Goal: Task Accomplishment & Management: Manage account settings

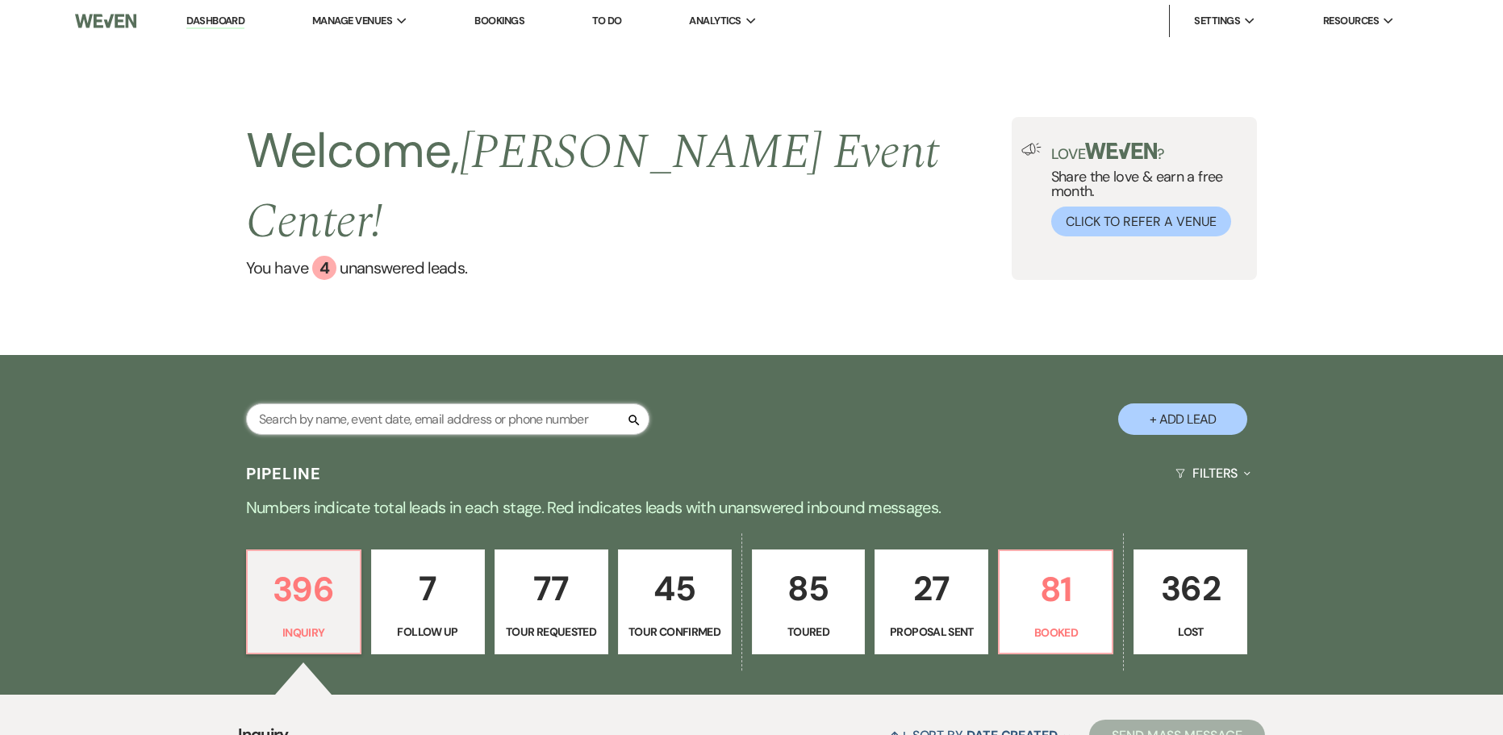
click at [313, 403] on input "text" at bounding box center [447, 418] width 403 height 31
paste input "Onyeka Onyia"
type input "Onyeka Onyia"
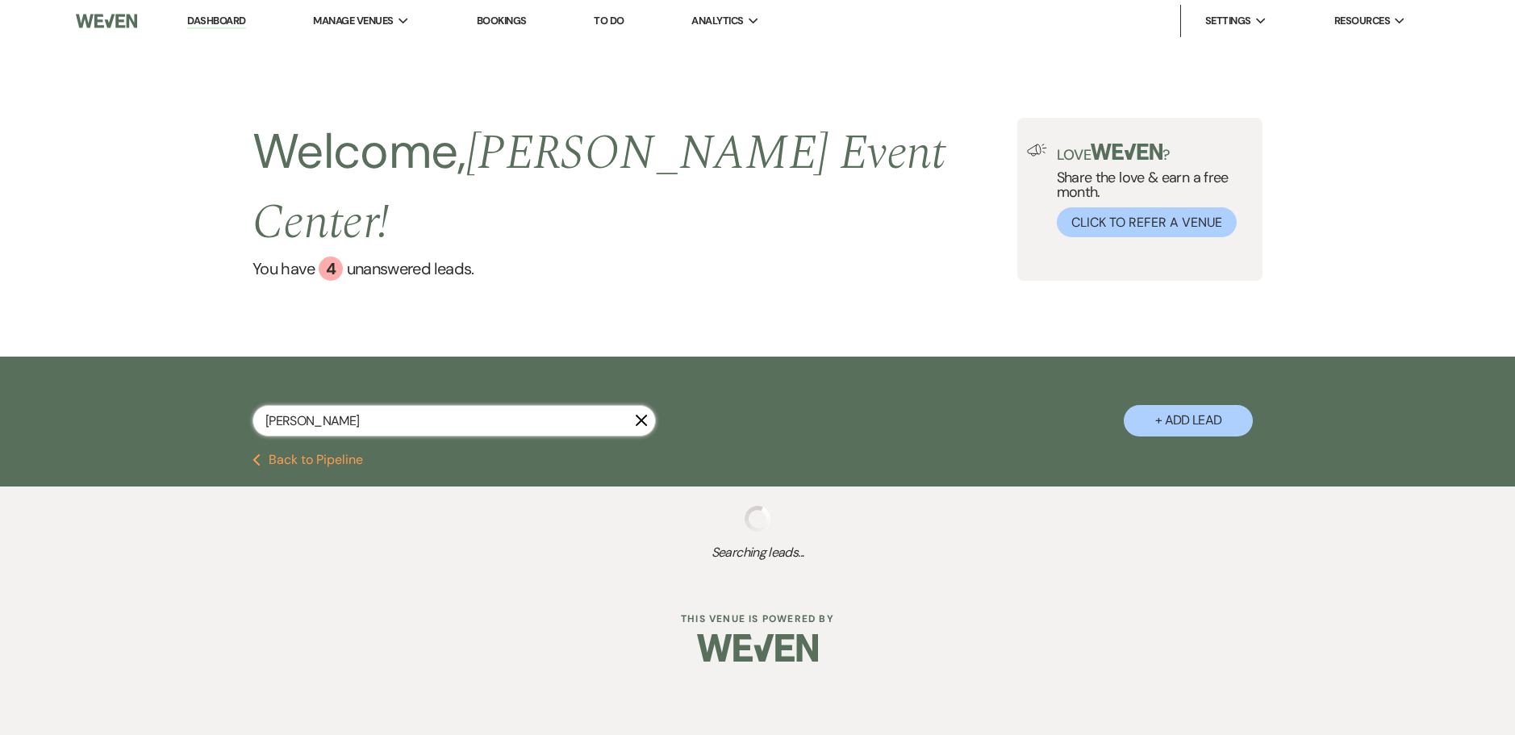
select select "2"
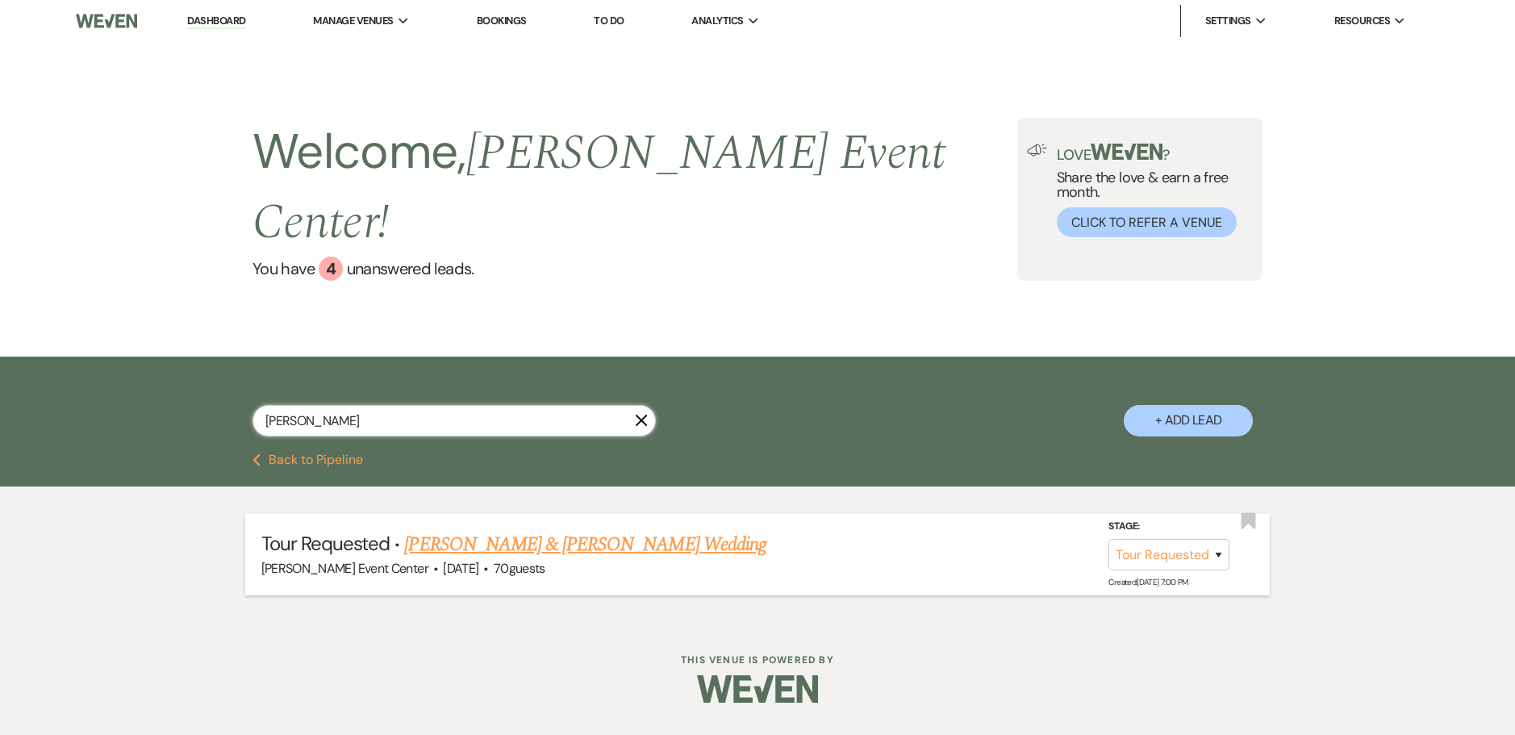
type input "Onyeka Onyia"
click at [592, 530] on link "Michael Hanchell & Onyeka Onyia's Wedding" at bounding box center [584, 544] width 361 height 29
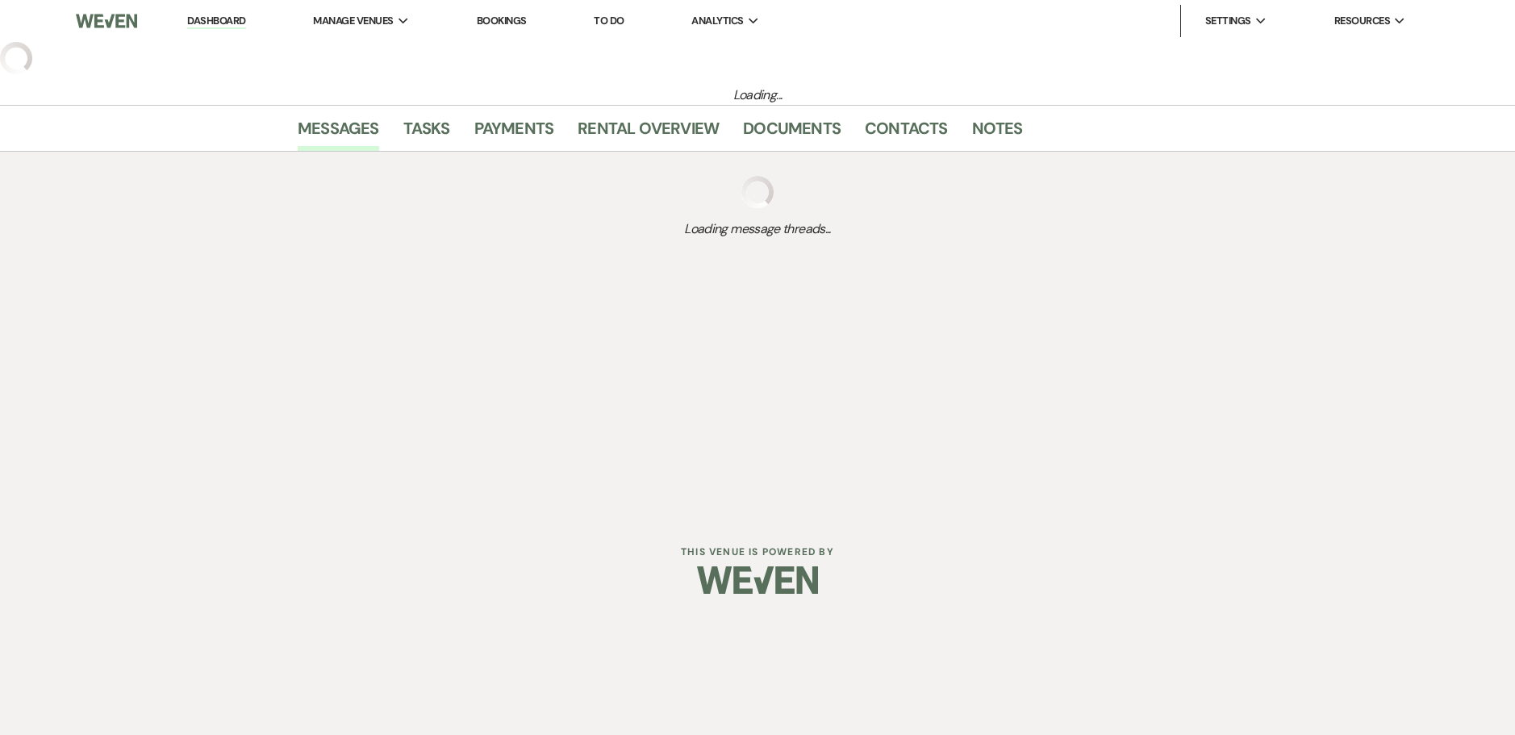
select select "2"
select select "5"
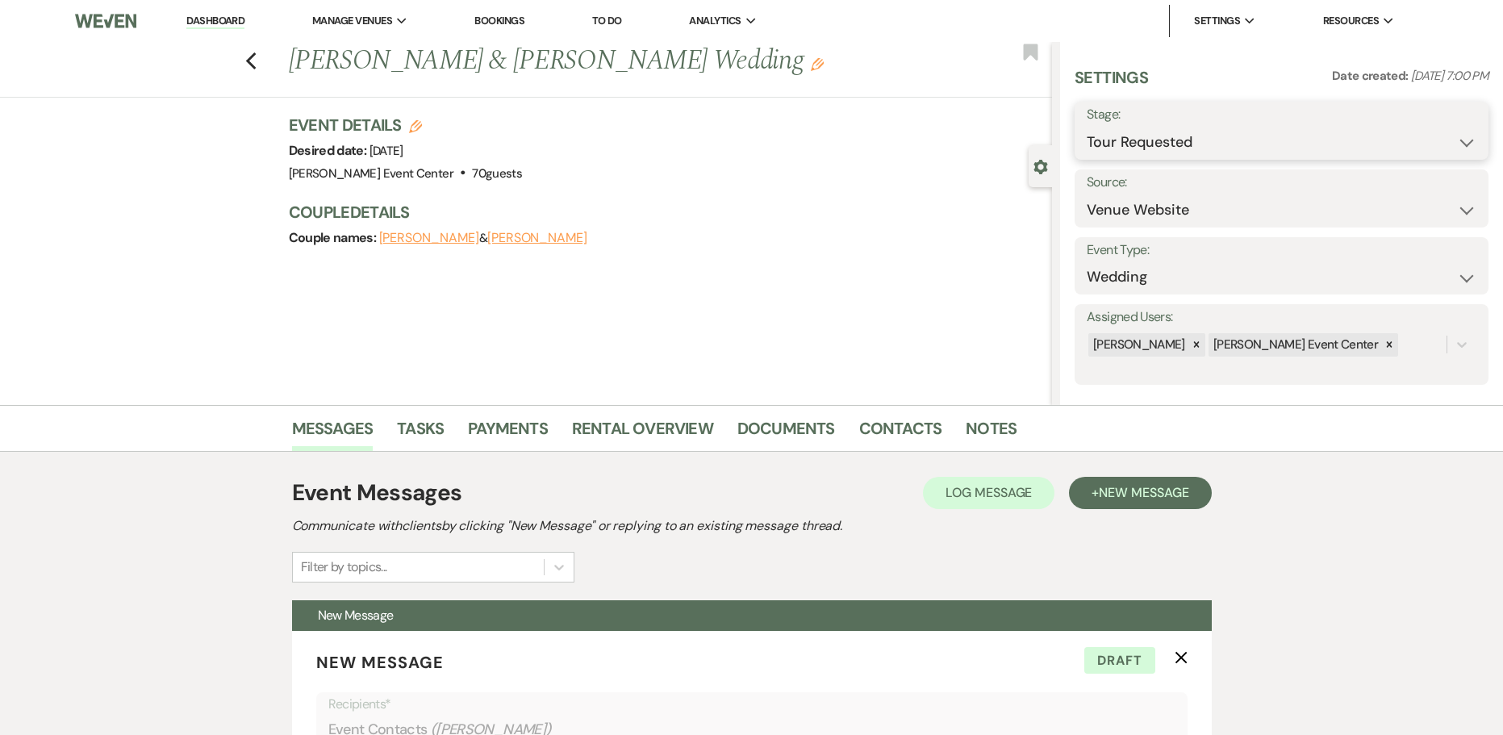
click at [1145, 141] on select "Inquiry Follow Up Tour Requested Tour Confirmed Toured Proposal Sent Booked Lost" at bounding box center [1281, 142] width 390 height 31
select select "5"
click at [1086, 127] on select "Inquiry Follow Up Tour Requested Tour Confirmed Toured Proposal Sent Booked Lost" at bounding box center [1281, 142] width 390 height 31
click at [1440, 134] on button "Save" at bounding box center [1444, 131] width 90 height 32
click at [1027, 53] on use "button" at bounding box center [1031, 52] width 15 height 16
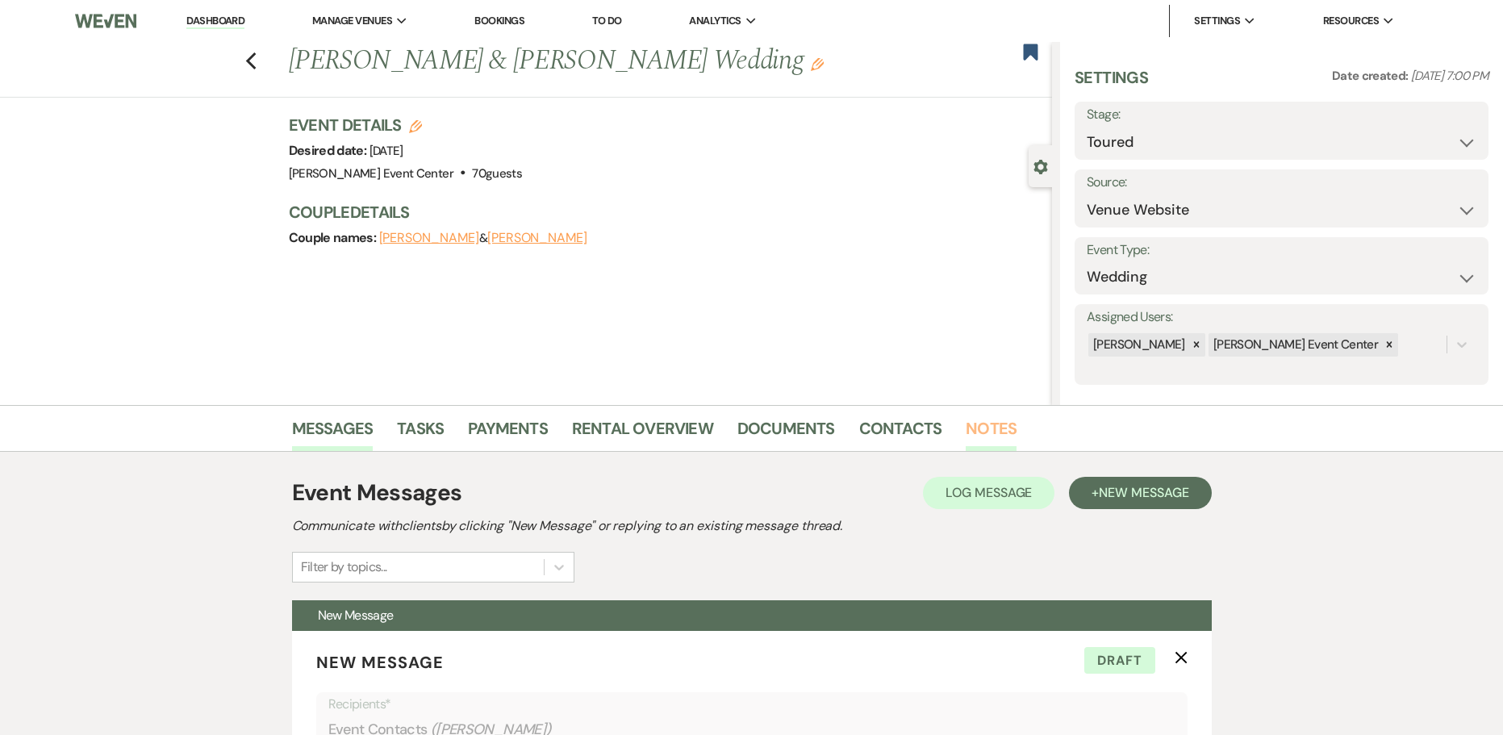
click at [976, 430] on link "Notes" at bounding box center [990, 432] width 51 height 35
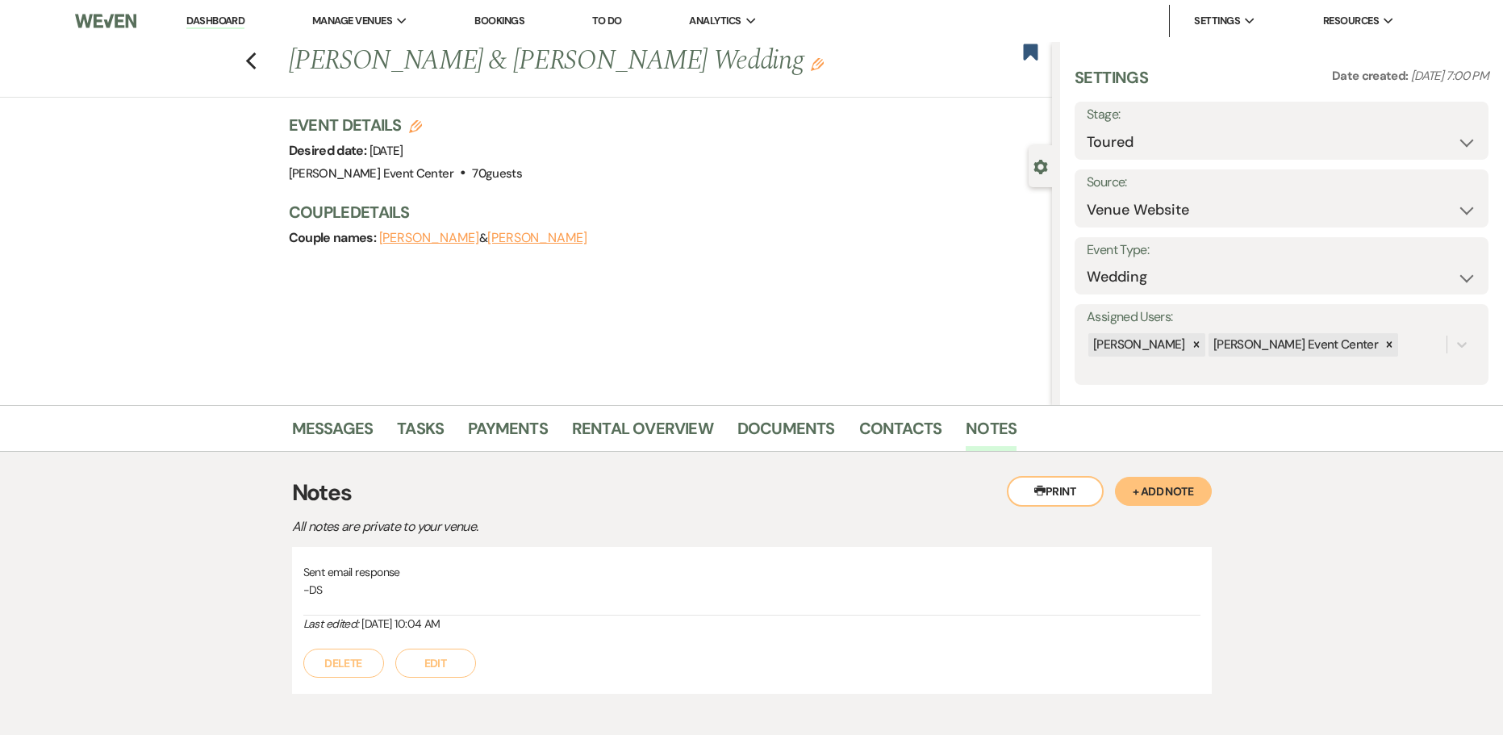
click at [1188, 489] on button "+ Add Note" at bounding box center [1163, 491] width 97 height 29
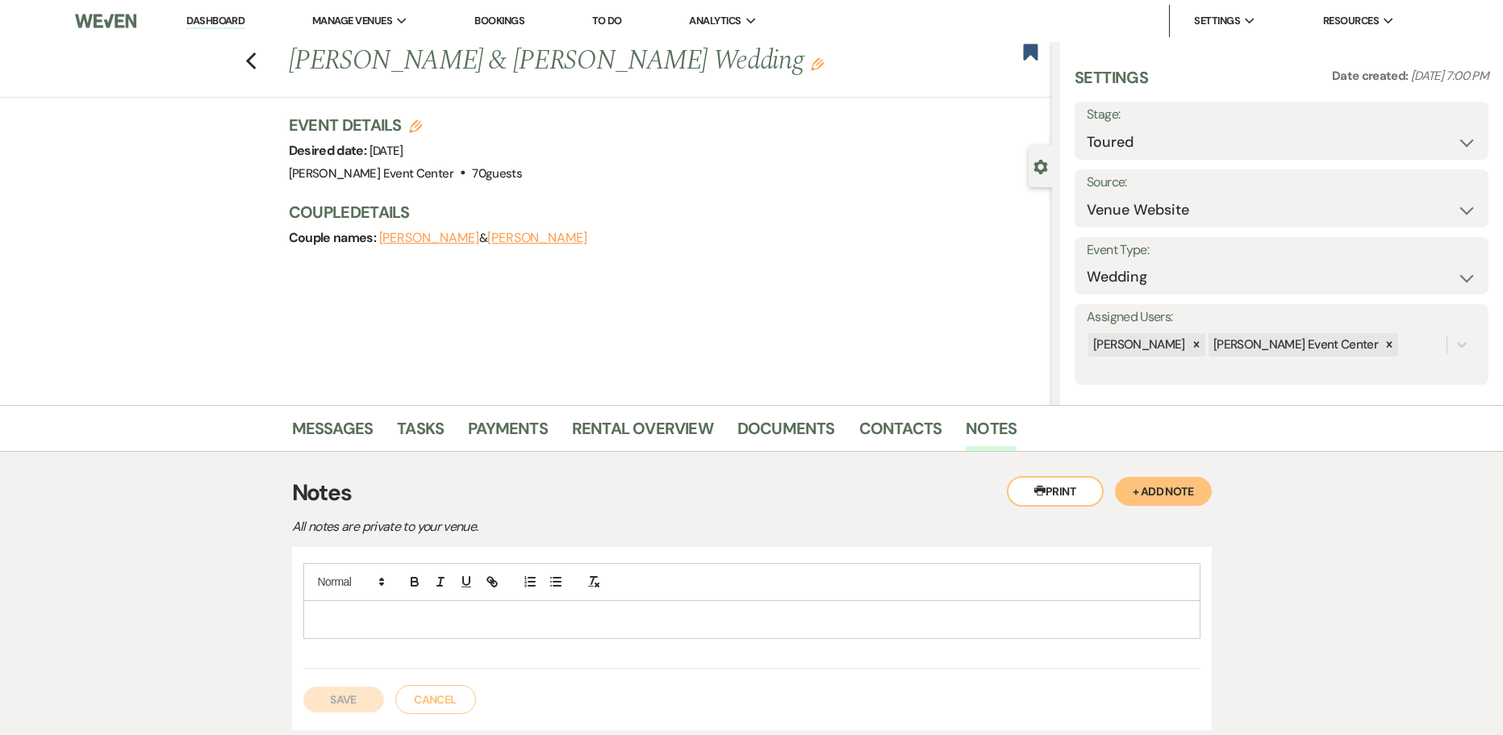
click at [507, 621] on p at bounding box center [751, 620] width 871 height 18
click at [407, 619] on p "Visiting" at bounding box center [751, 620] width 871 height 18
drag, startPoint x: 419, startPoint y: 619, endPoint x: 410, endPoint y: 625, distance: 11.2
click at [410, 625] on p "Visiting one" at bounding box center [751, 620] width 871 height 18
click at [398, 622] on p "Visiting one" at bounding box center [751, 620] width 871 height 18
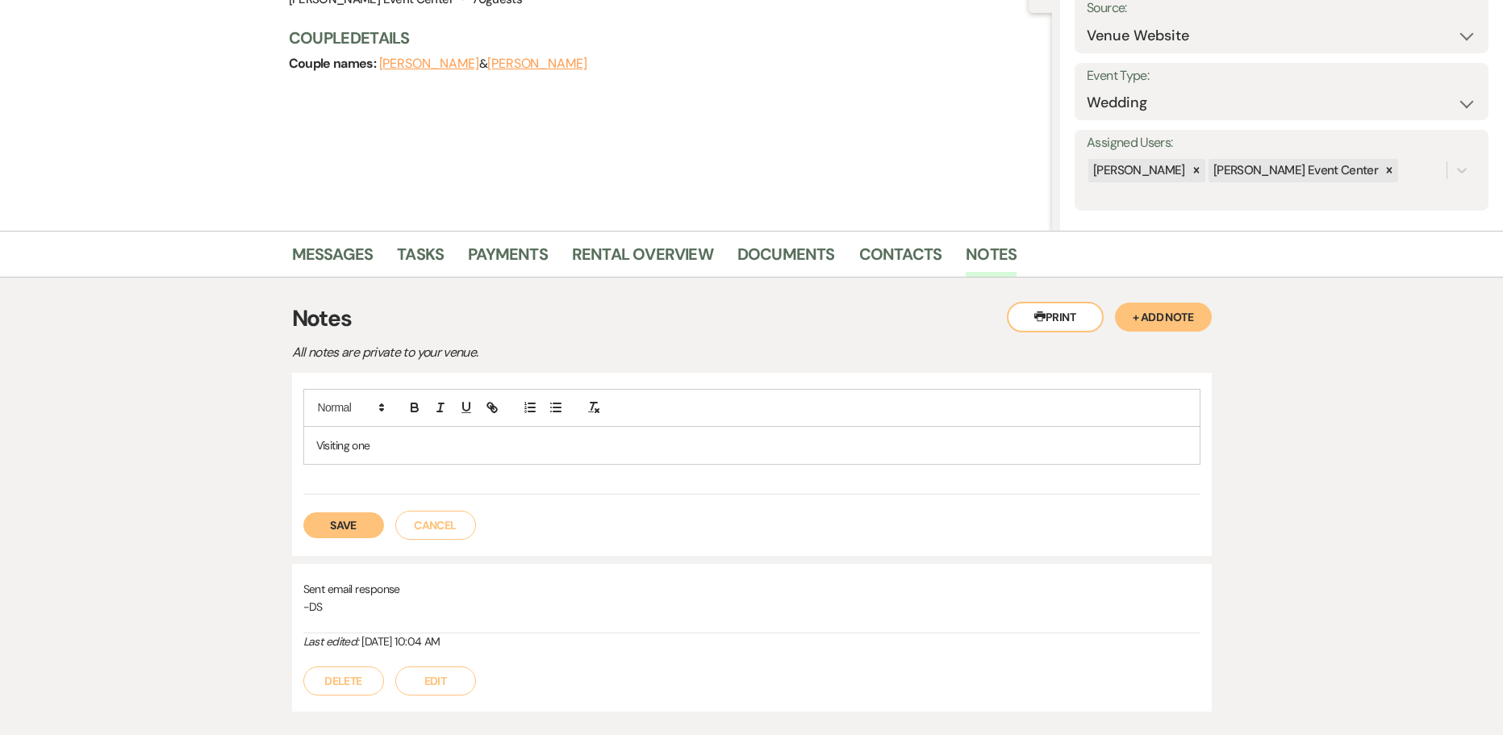
scroll to position [81, 0]
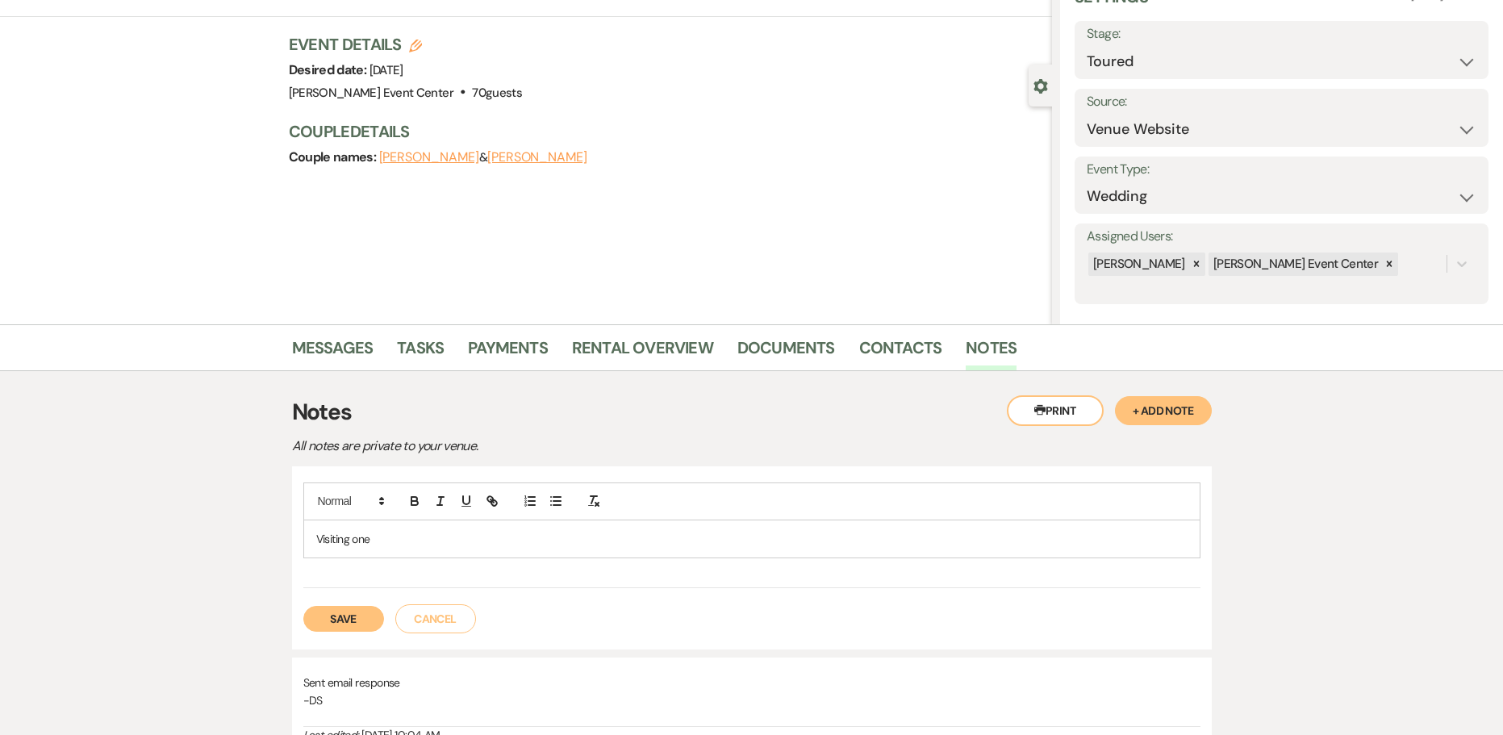
click at [382, 540] on p "Visiting one" at bounding box center [751, 539] width 871 height 18
click at [395, 533] on p "Visiting one" at bounding box center [751, 539] width 871 height 18
click at [393, 534] on p "Visiting one" at bounding box center [751, 539] width 871 height 18
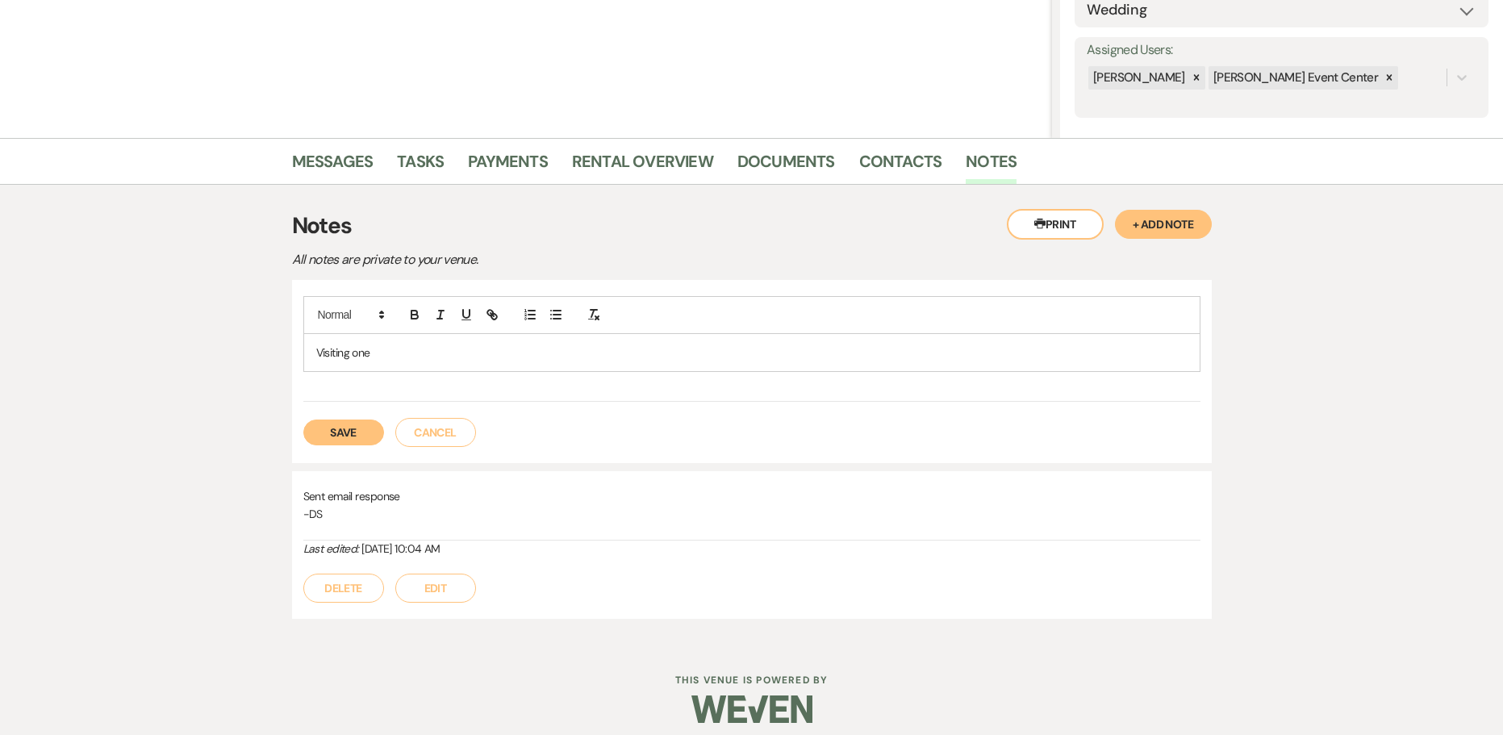
scroll to position [37, 0]
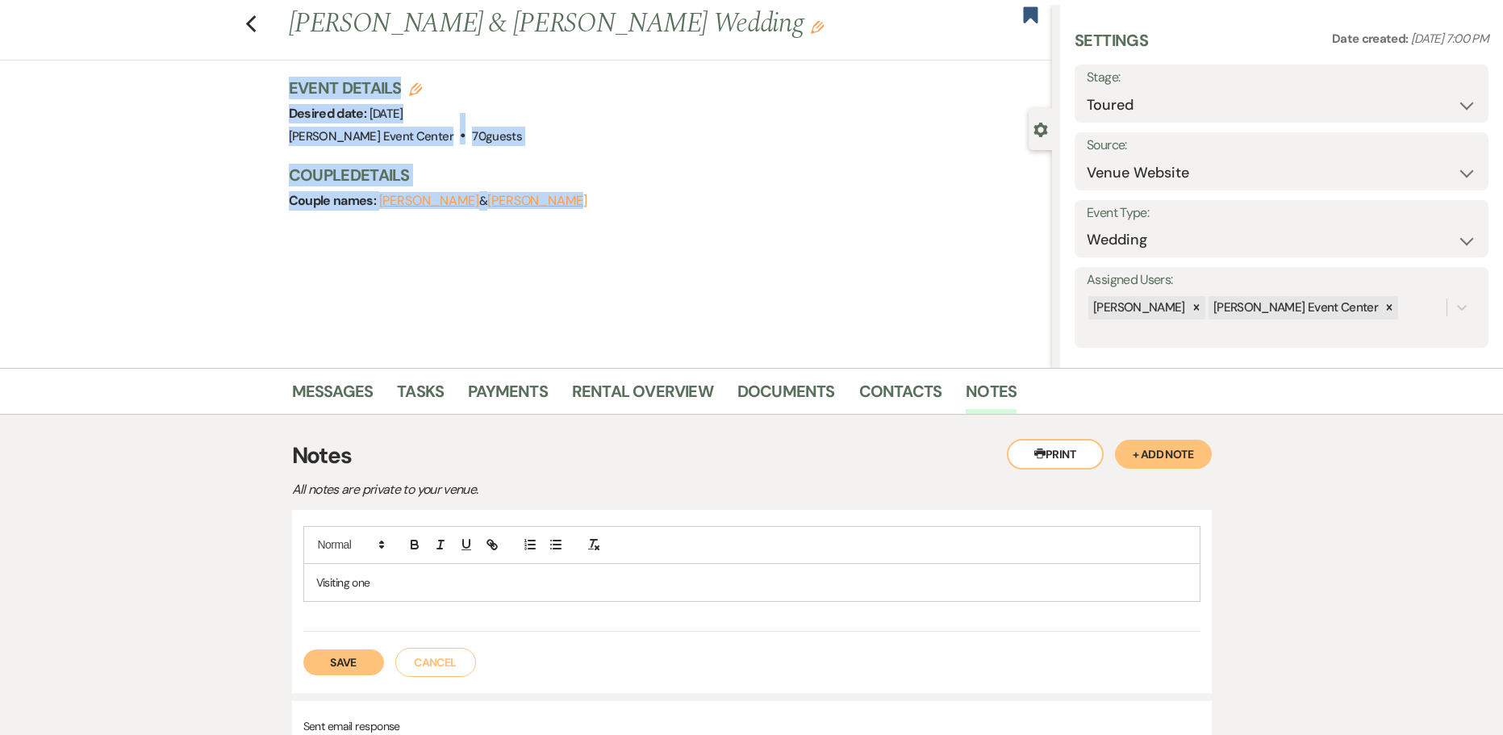
drag, startPoint x: 286, startPoint y: 83, endPoint x: 635, endPoint y: 215, distance: 372.7
click at [629, 219] on div "Previous Michael Hanchell & Onyeka Onyia's Wedding Edit Bookmark Gear Settings …" at bounding box center [526, 186] width 1052 height 363
click at [278, 79] on div "Previous Michael Hanchell & Onyeka Onyia's Wedding Edit Bookmark Gear Settings …" at bounding box center [526, 186] width 1052 height 363
drag, startPoint x: 281, startPoint y: 86, endPoint x: 667, endPoint y: 211, distance: 406.1
click at [667, 211] on div "Previous Michael Hanchell & Onyeka Onyia's Wedding Edit Bookmark Gear Settings …" at bounding box center [526, 186] width 1052 height 363
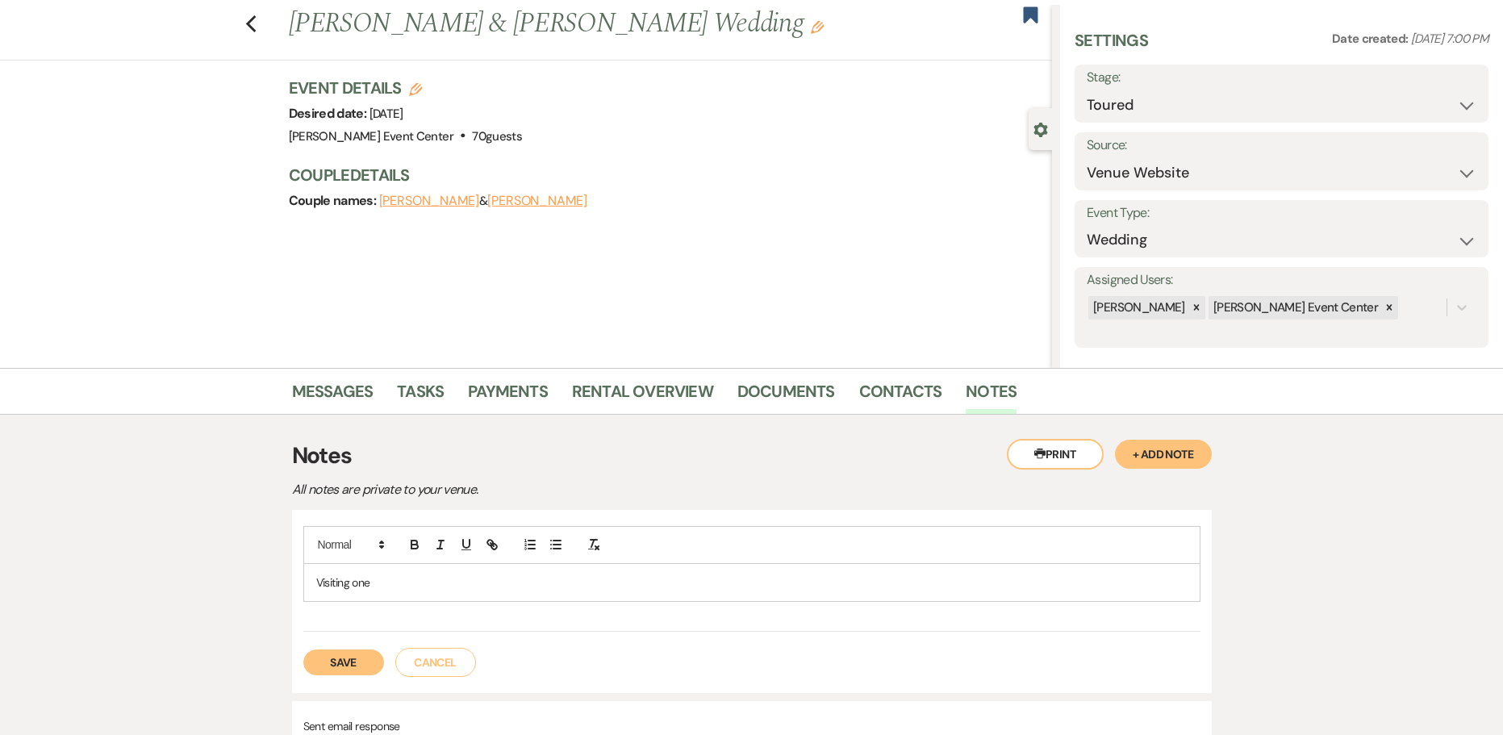
click at [643, 209] on div "Couple names: Michael Hanchell & Onyeka Onyia" at bounding box center [663, 201] width 748 height 23
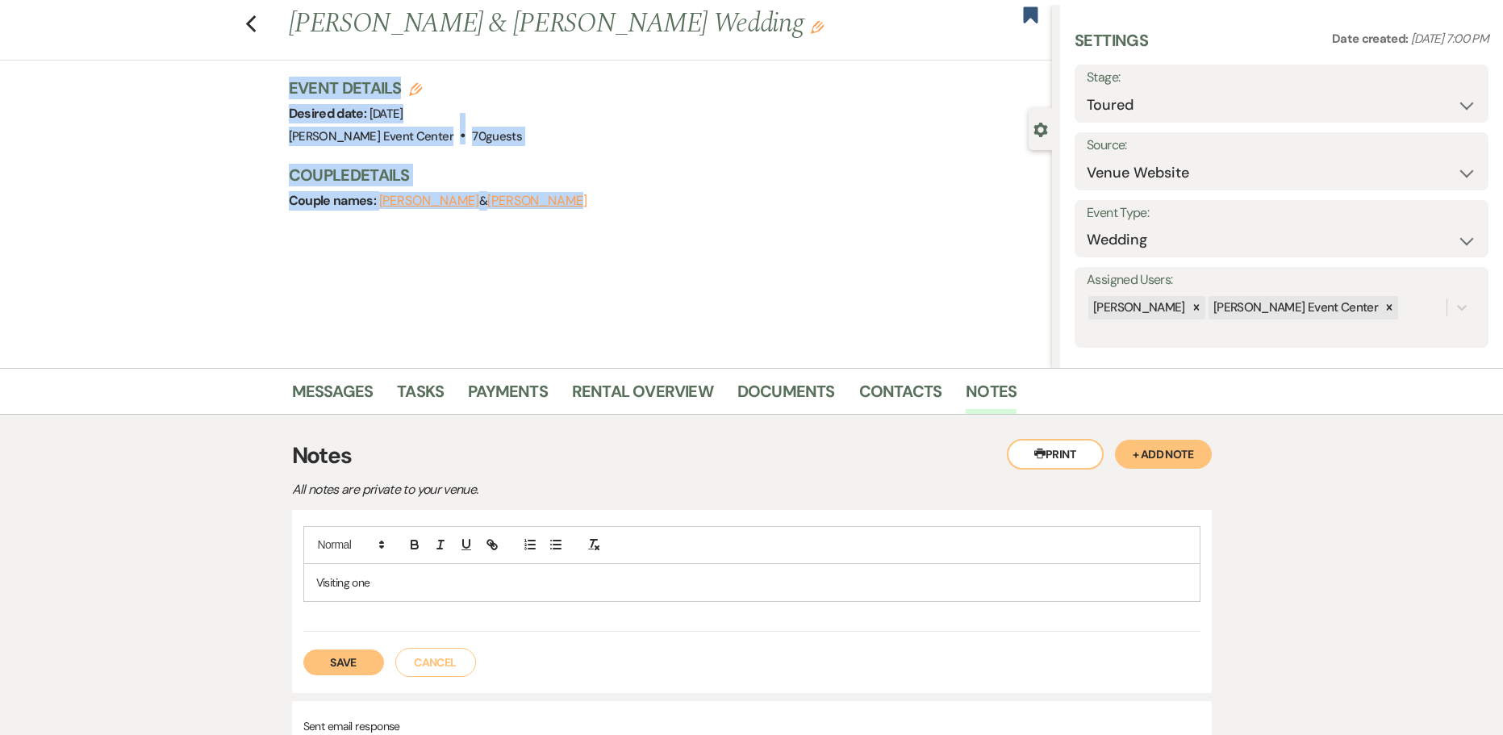
drag, startPoint x: 582, startPoint y: 207, endPoint x: 274, endPoint y: 98, distance: 327.1
click at [274, 98] on div "Previous Michael Hanchell & Onyeka Onyia's Wedding Edit Bookmark Gear Settings …" at bounding box center [526, 186] width 1052 height 363
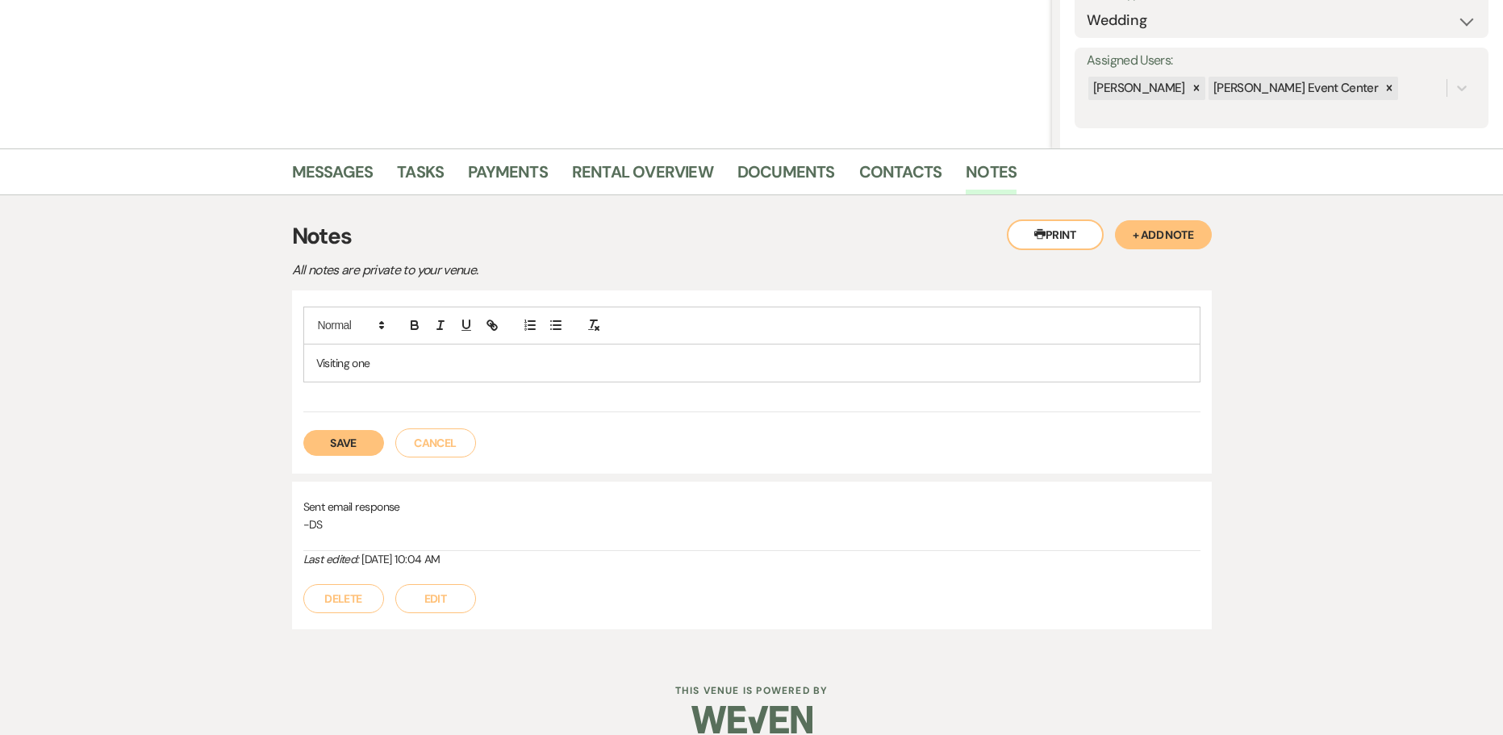
scroll to position [279, 0]
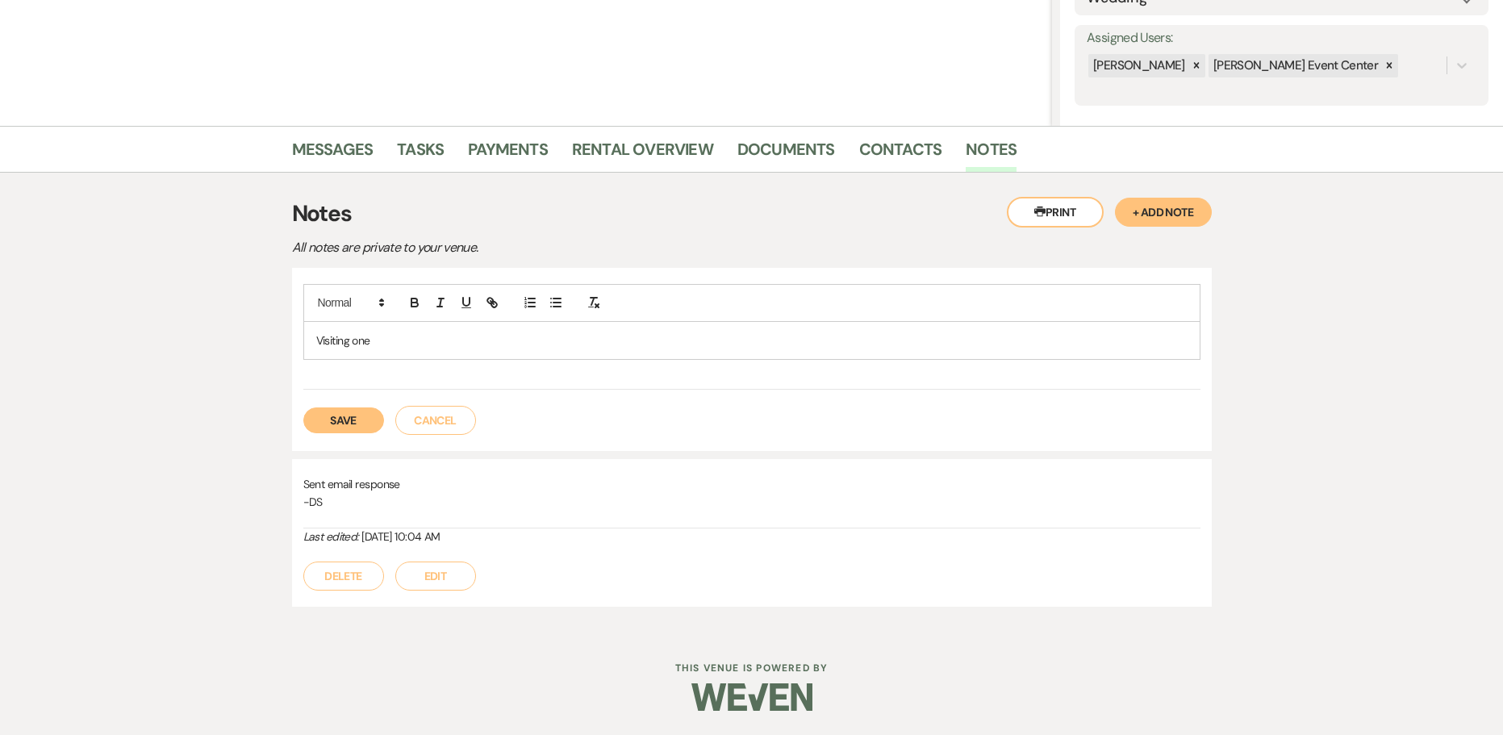
click at [428, 321] on div at bounding box center [751, 303] width 897 height 38
click at [412, 348] on p "Visiting one" at bounding box center [751, 341] width 871 height 18
click at [561, 342] on p "Visiting another venue, but loves this venue" at bounding box center [751, 341] width 871 height 18
drag, startPoint x: 540, startPoint y: 339, endPoint x: 202, endPoint y: 341, distance: 338.8
click at [202, 341] on div "Messages Tasks Payments Rental Overview Documents Contacts Notes Printer Print …" at bounding box center [751, 378] width 1503 height 505
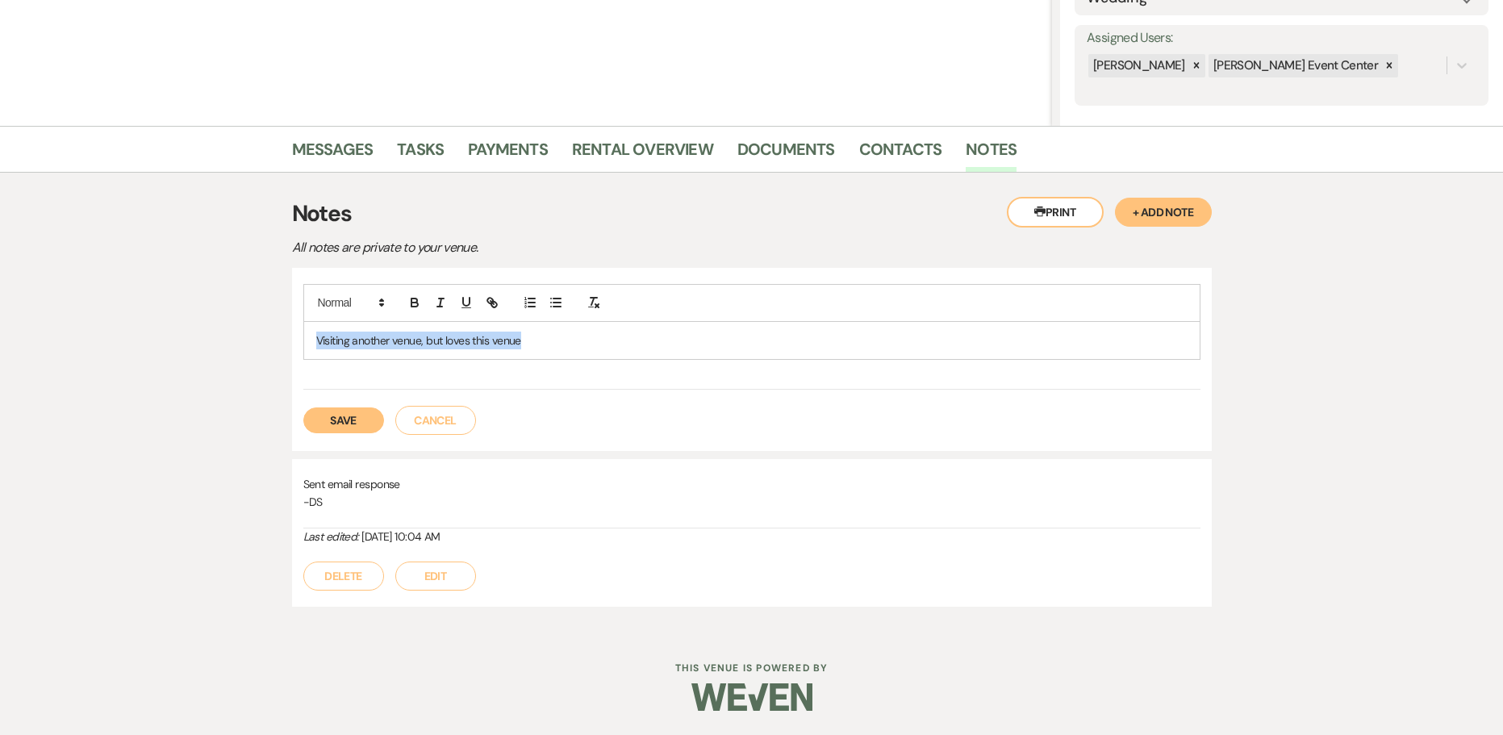
click at [389, 346] on p "Visiting another venue, but loves this venue" at bounding box center [751, 341] width 871 height 18
click at [524, 343] on p "Visiting another venue, but loves this venue" at bounding box center [751, 341] width 871 height 18
click at [536, 346] on p "Visiting another venue, but loves this venue" at bounding box center [751, 341] width 871 height 18
click at [393, 340] on p "Visiting another venue, but loves this venue" at bounding box center [751, 341] width 871 height 18
drag, startPoint x: 316, startPoint y: 340, endPoint x: 635, endPoint y: 346, distance: 318.7
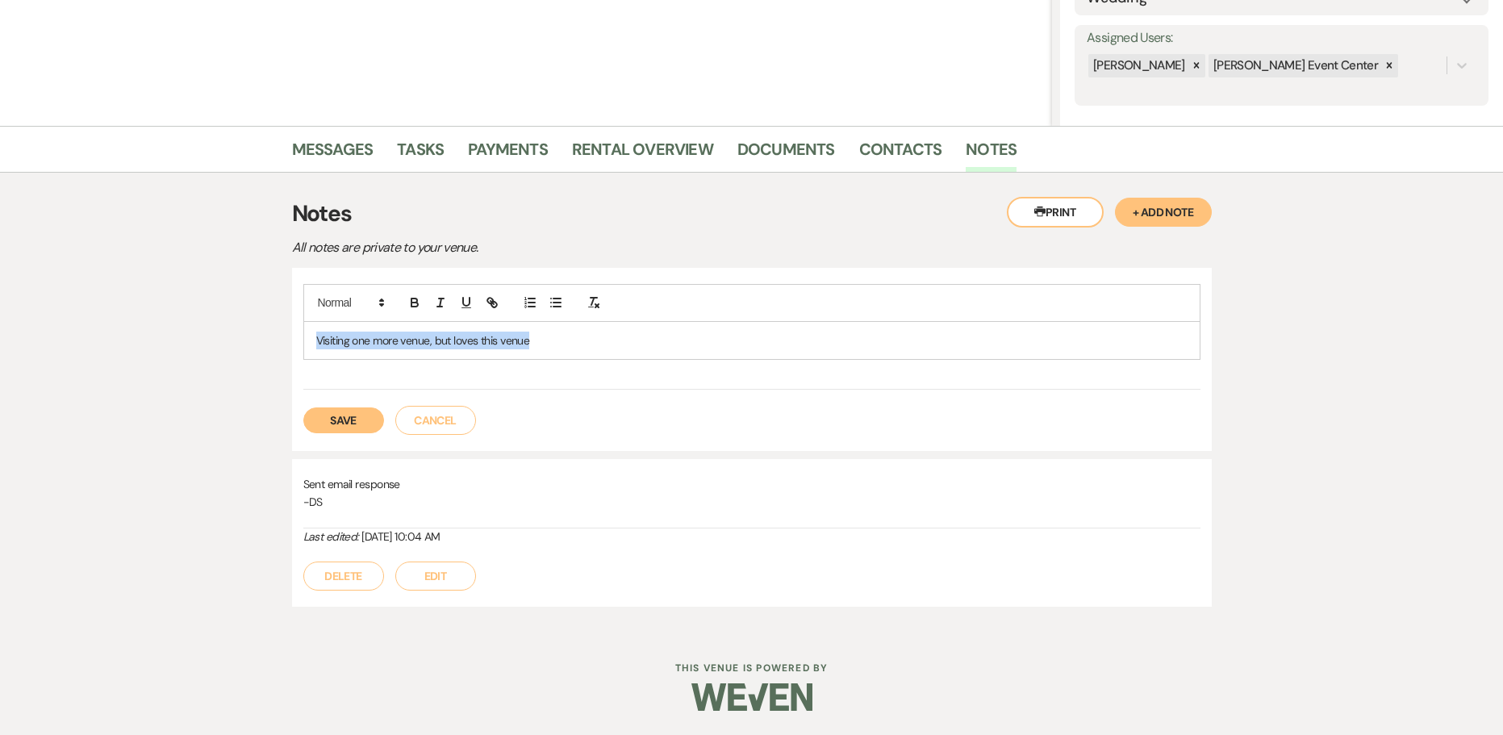
click at [635, 346] on p "Visiting one more venue, but loves this venue" at bounding box center [751, 341] width 871 height 18
click at [586, 343] on p "Visiting one more venue, but loves this venue" at bounding box center [751, 341] width 871 height 18
click at [548, 340] on p "Visiting one more venue, but loves this venue" at bounding box center [751, 341] width 871 height 18
drag, startPoint x: 315, startPoint y: 340, endPoint x: 539, endPoint y: 343, distance: 224.2
click at [539, 343] on div "Visiting one more venue, but loves this venue" at bounding box center [751, 340] width 895 height 37
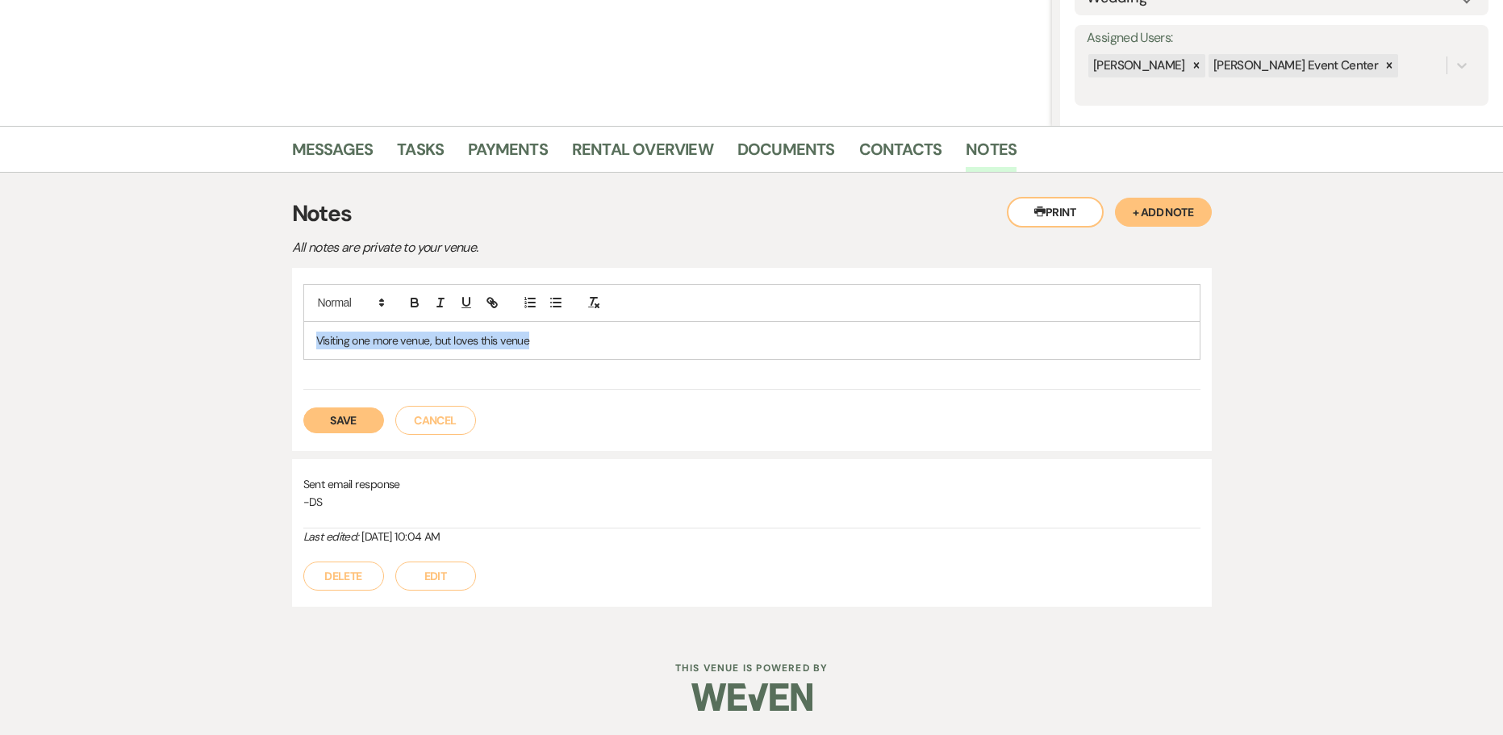
click at [539, 343] on p "Visiting one more venue, but loves this venue" at bounding box center [751, 341] width 871 height 18
click at [565, 340] on p "Visiting one more venue, but loves this venue" at bounding box center [751, 341] width 871 height 18
drag, startPoint x: 673, startPoint y: 340, endPoint x: 670, endPoint y: 358, distance: 17.9
click at [670, 358] on div "Visiting one more venue, but loves this venue. I offered the 24 hour deal" at bounding box center [751, 340] width 895 height 37
drag, startPoint x: 725, startPoint y: 332, endPoint x: 684, endPoint y: 334, distance: 41.2
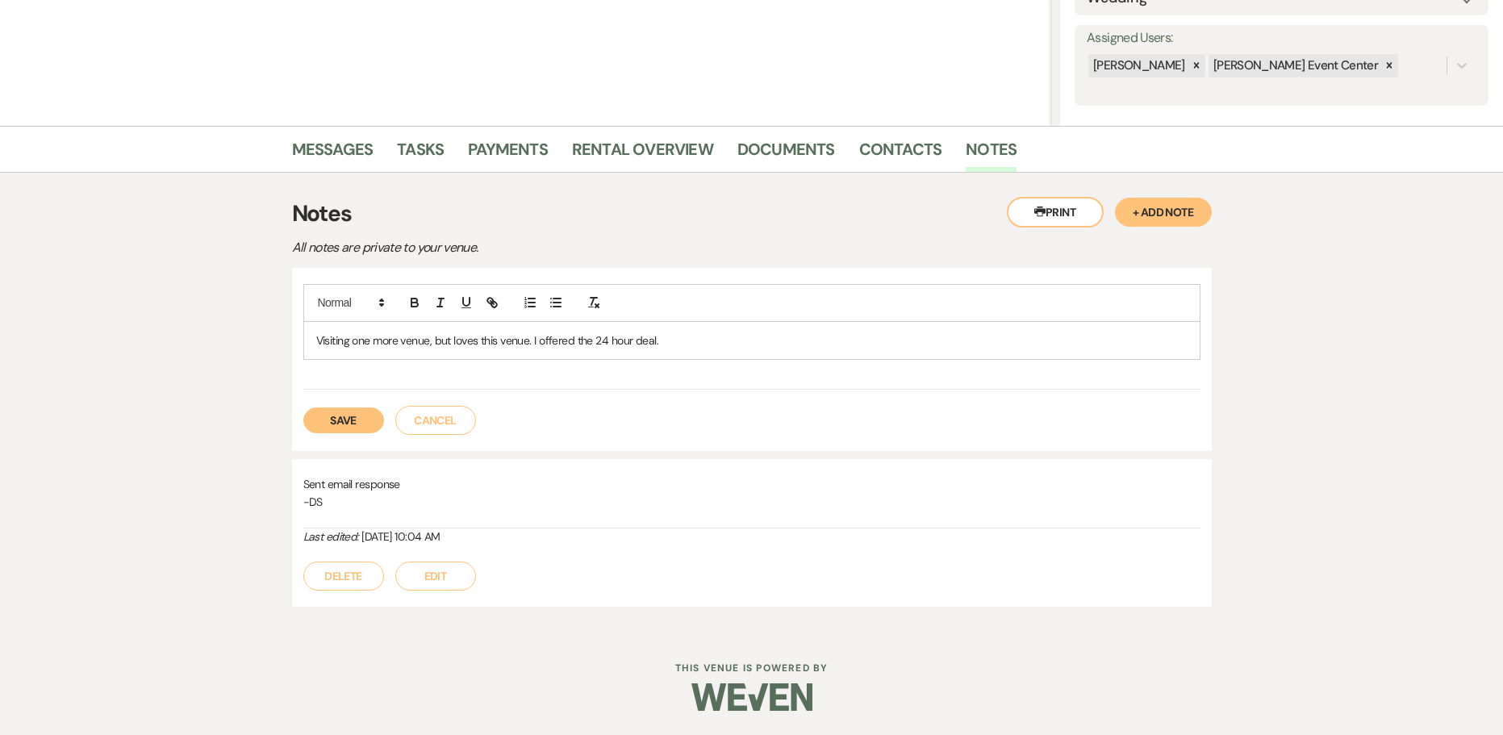
click at [724, 332] on p "Visiting one more venue, but loves this venue. I offered the 24 hour deal." at bounding box center [751, 341] width 871 height 18
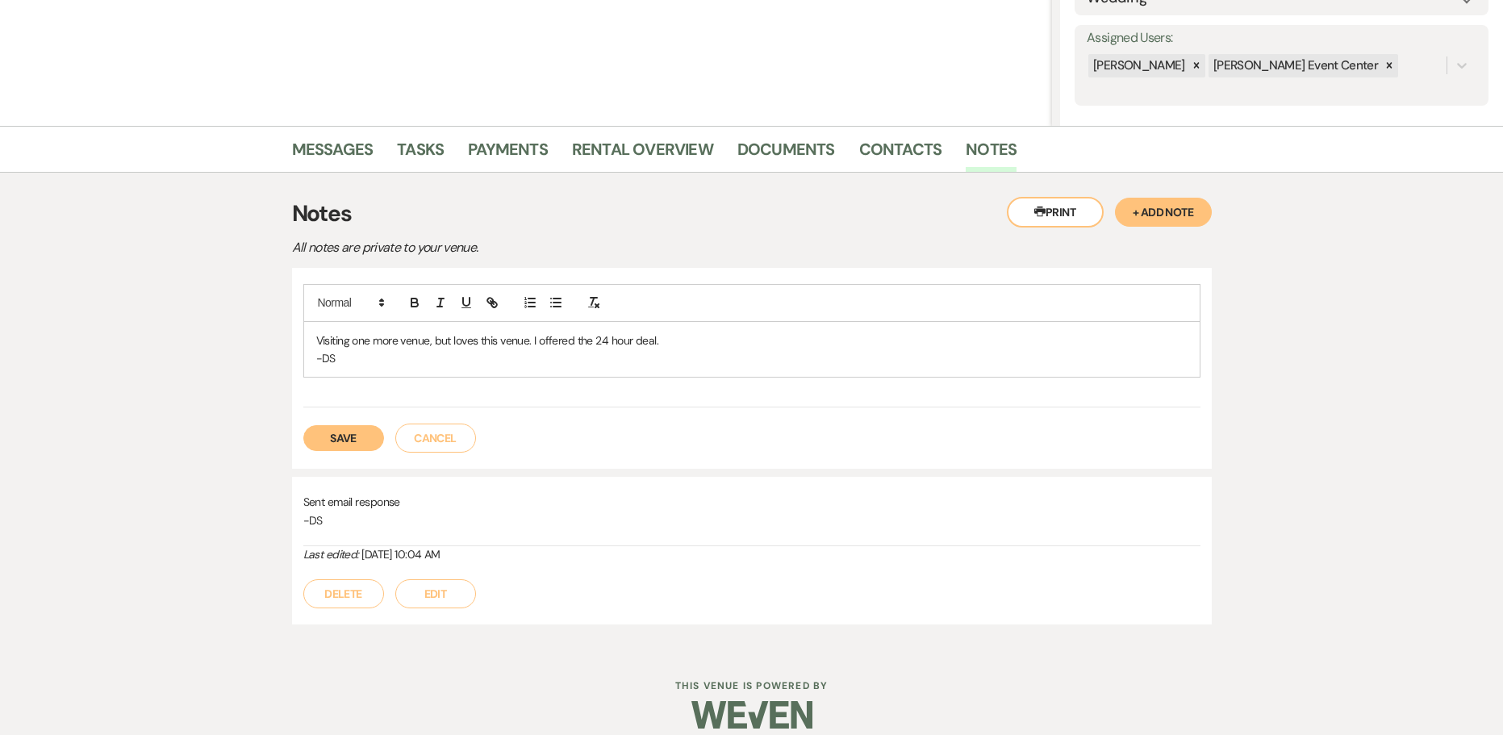
click at [349, 436] on button "Save" at bounding box center [343, 438] width 81 height 26
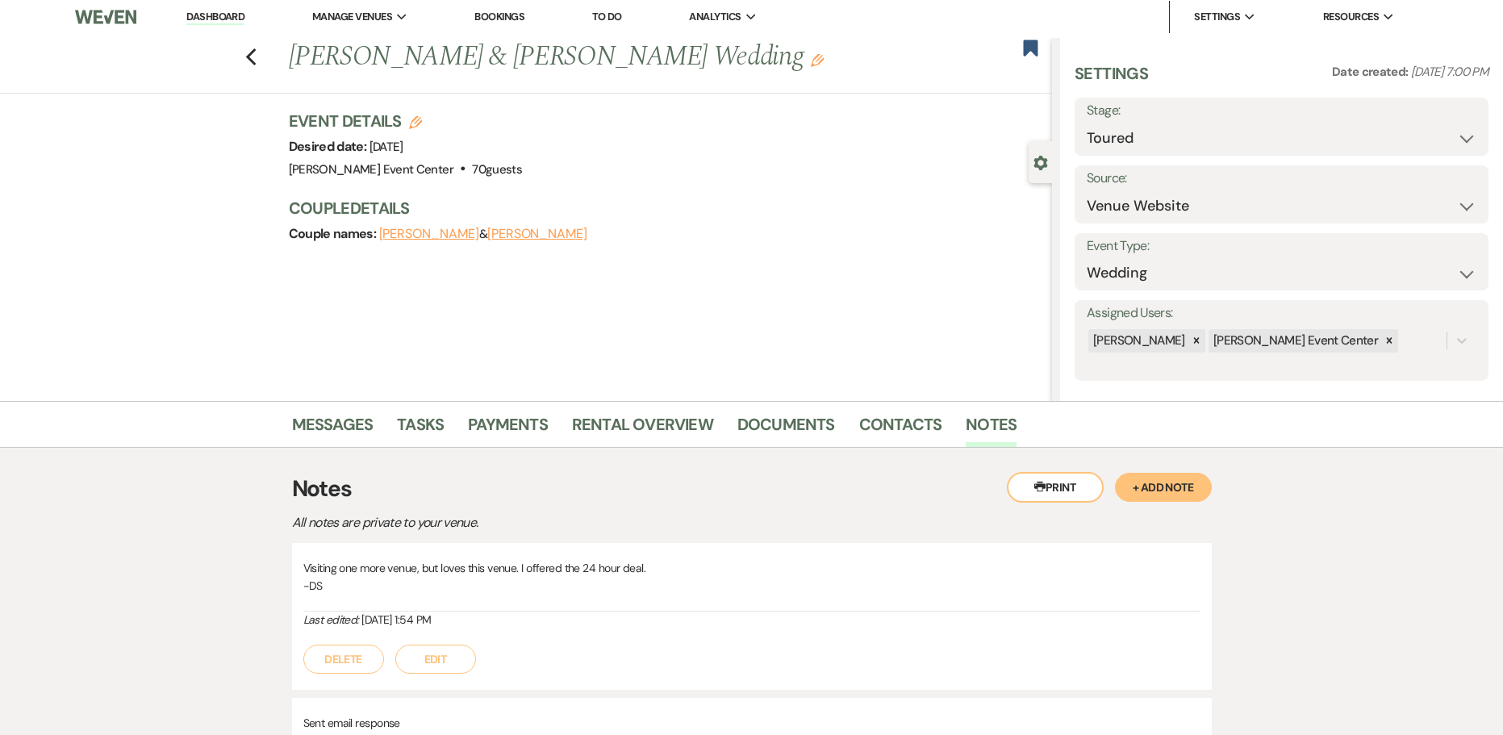
scroll to position [0, 0]
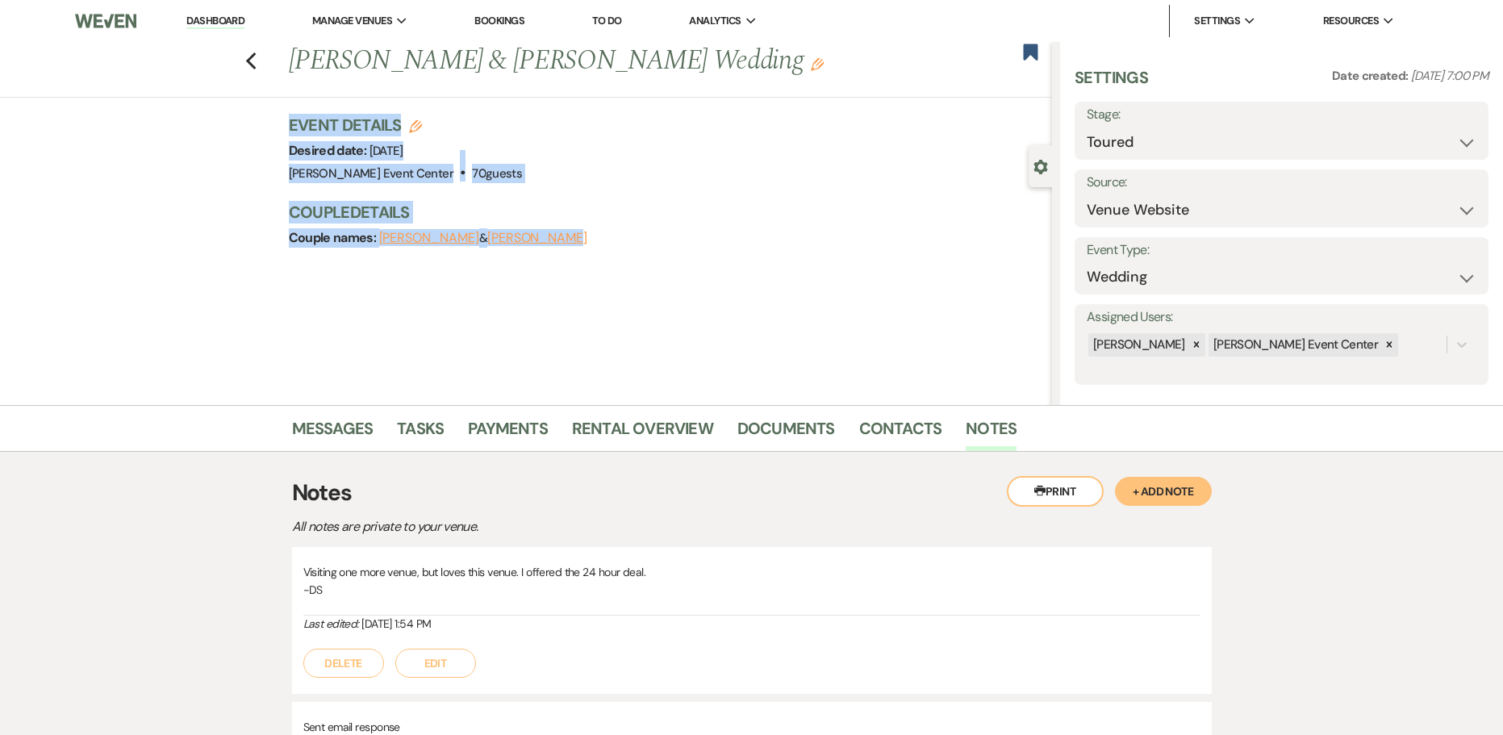
drag, startPoint x: 614, startPoint y: 244, endPoint x: 278, endPoint y: 132, distance: 353.5
click at [278, 132] on div "Previous Michael Hanchell & Onyeka Onyia's Wedding Edit Bookmark Gear Settings …" at bounding box center [526, 223] width 1052 height 363
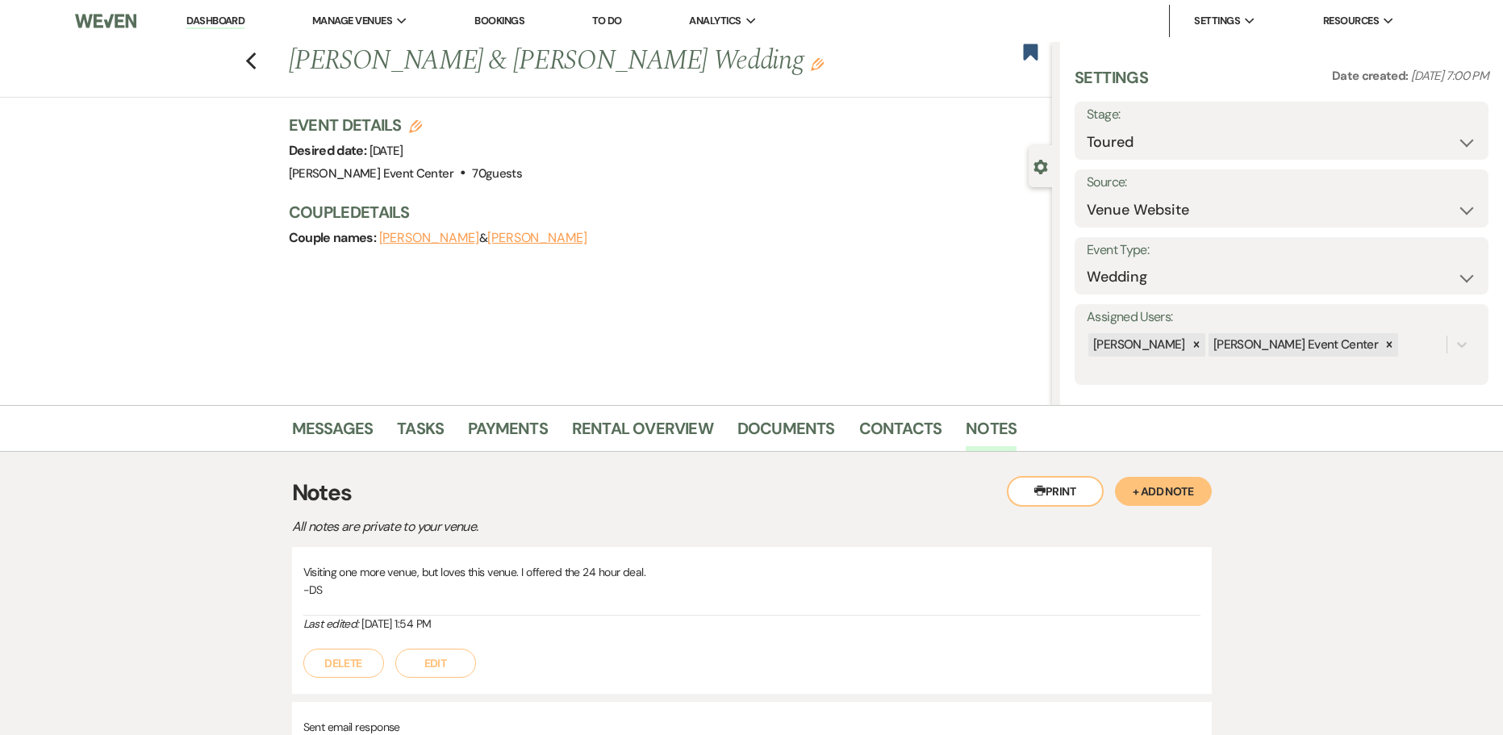
click at [649, 262] on div "Event Details Edit Desired date: Thursday, May 21st, 2026 Venue: Artis Event Ce…" at bounding box center [671, 190] width 764 height 152
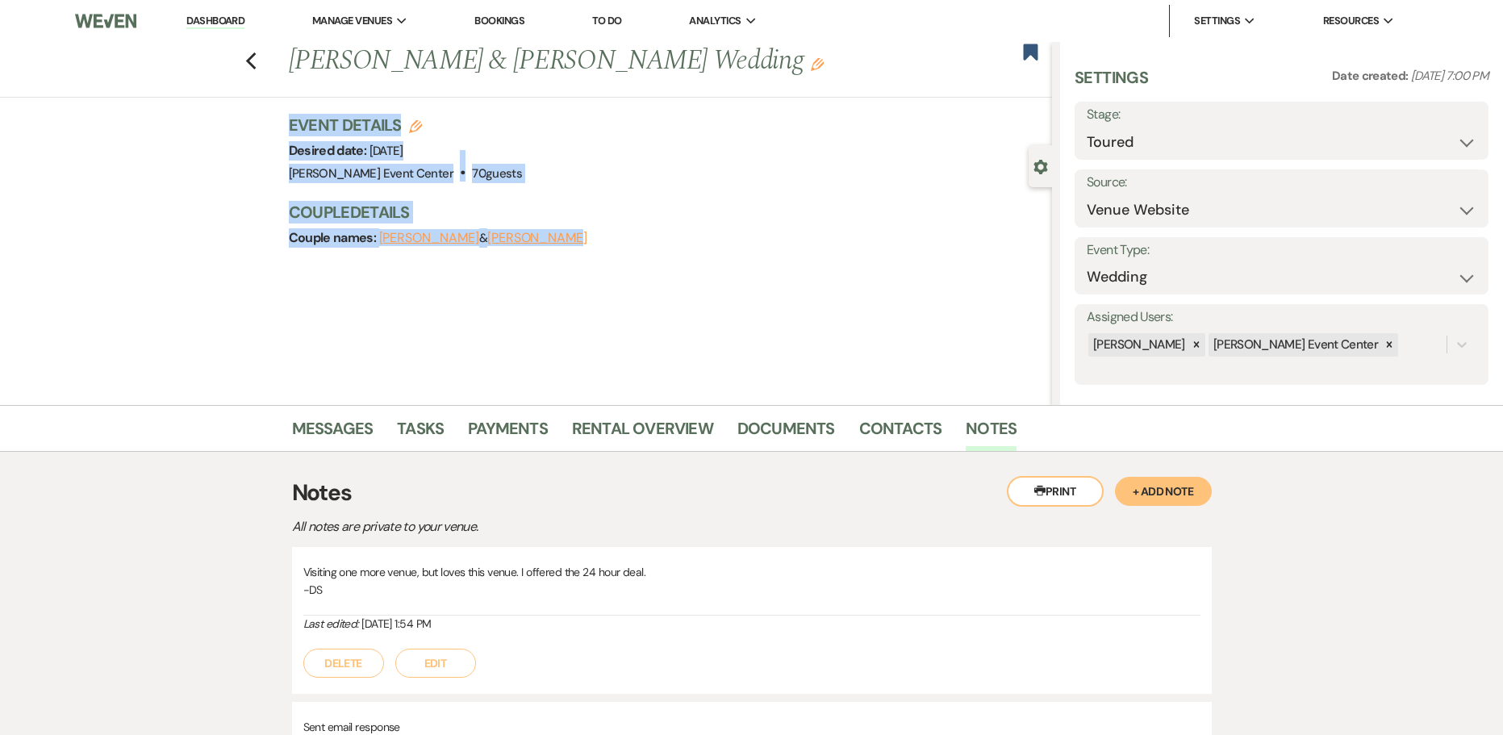
drag, startPoint x: 604, startPoint y: 255, endPoint x: 278, endPoint y: 124, distance: 351.1
click at [278, 124] on div "Previous Michael Hanchell & Onyeka Onyia's Wedding Edit Bookmark Gear Settings …" at bounding box center [526, 223] width 1052 height 363
drag, startPoint x: 805, startPoint y: 67, endPoint x: 250, endPoint y: 66, distance: 554.9
click at [250, 66] on div "Previous Michael Hanchell & Onyeka Onyia's Wedding Edit Bookmark" at bounding box center [522, 70] width 1060 height 56
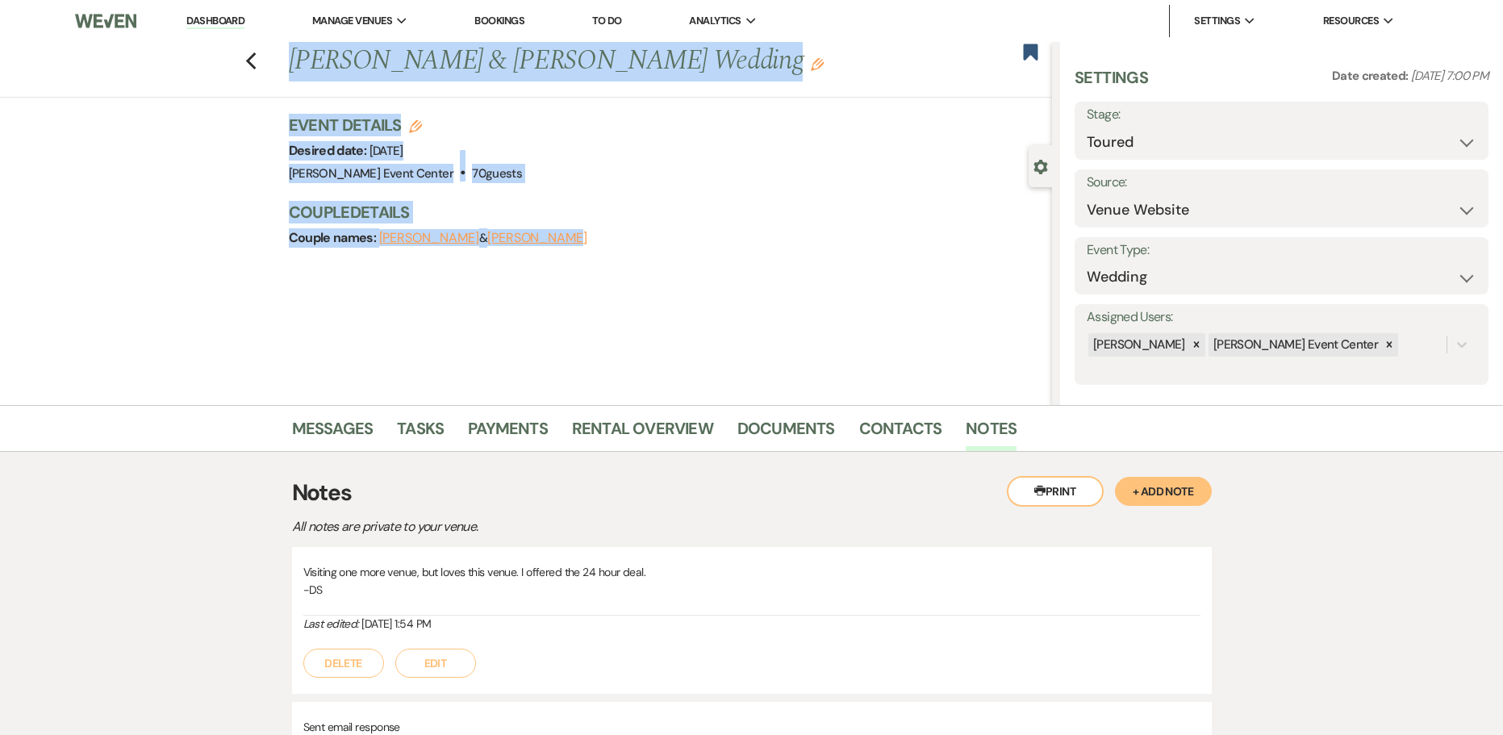
drag, startPoint x: 579, startPoint y: 220, endPoint x: 248, endPoint y: 60, distance: 368.0
click at [248, 60] on div "Previous Michael Hanchell & Onyeka Onyia's Wedding Edit Bookmark Gear Settings …" at bounding box center [526, 223] width 1052 height 363
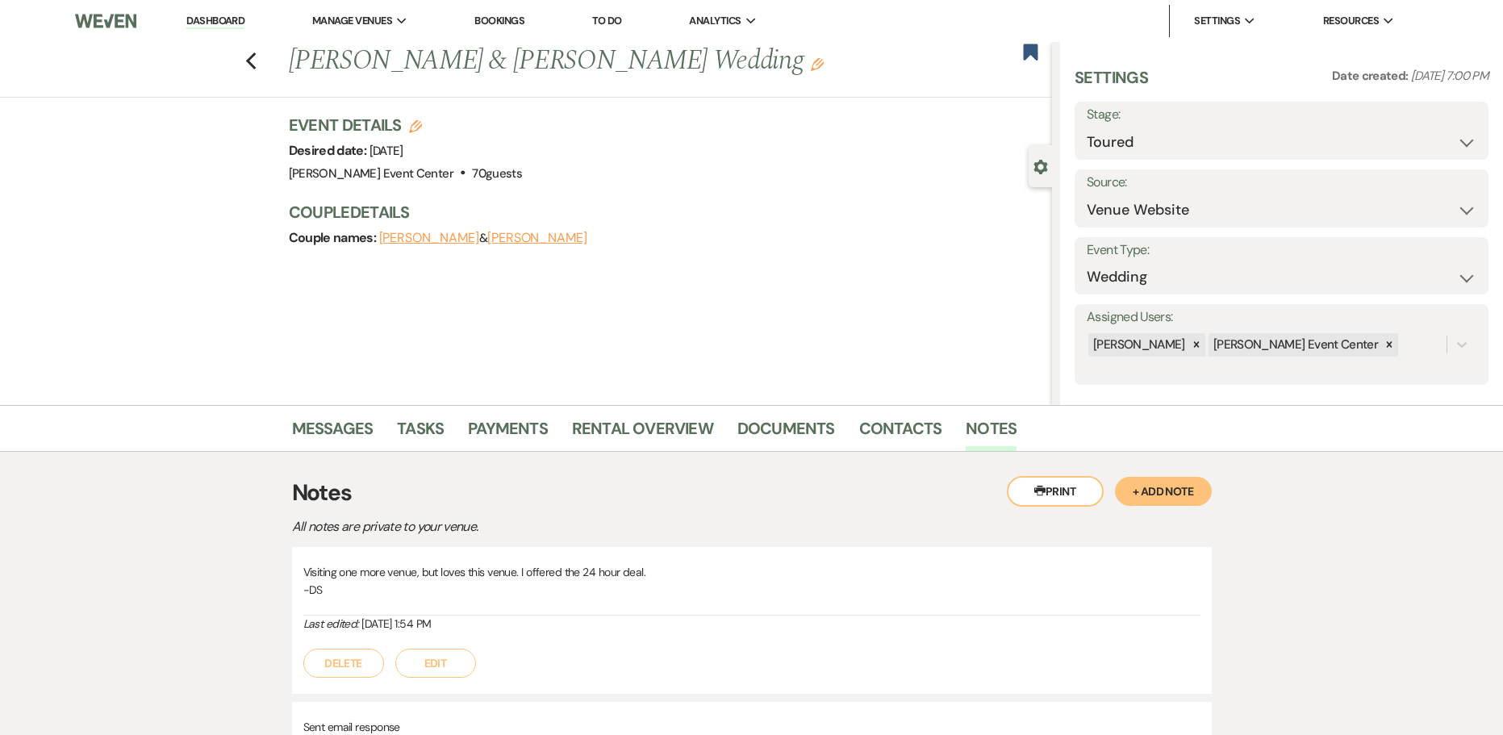
click at [673, 281] on div "Previous Michael Hanchell & Onyeka Onyia's Wedding Edit Bookmark Gear Settings …" at bounding box center [526, 223] width 1052 height 363
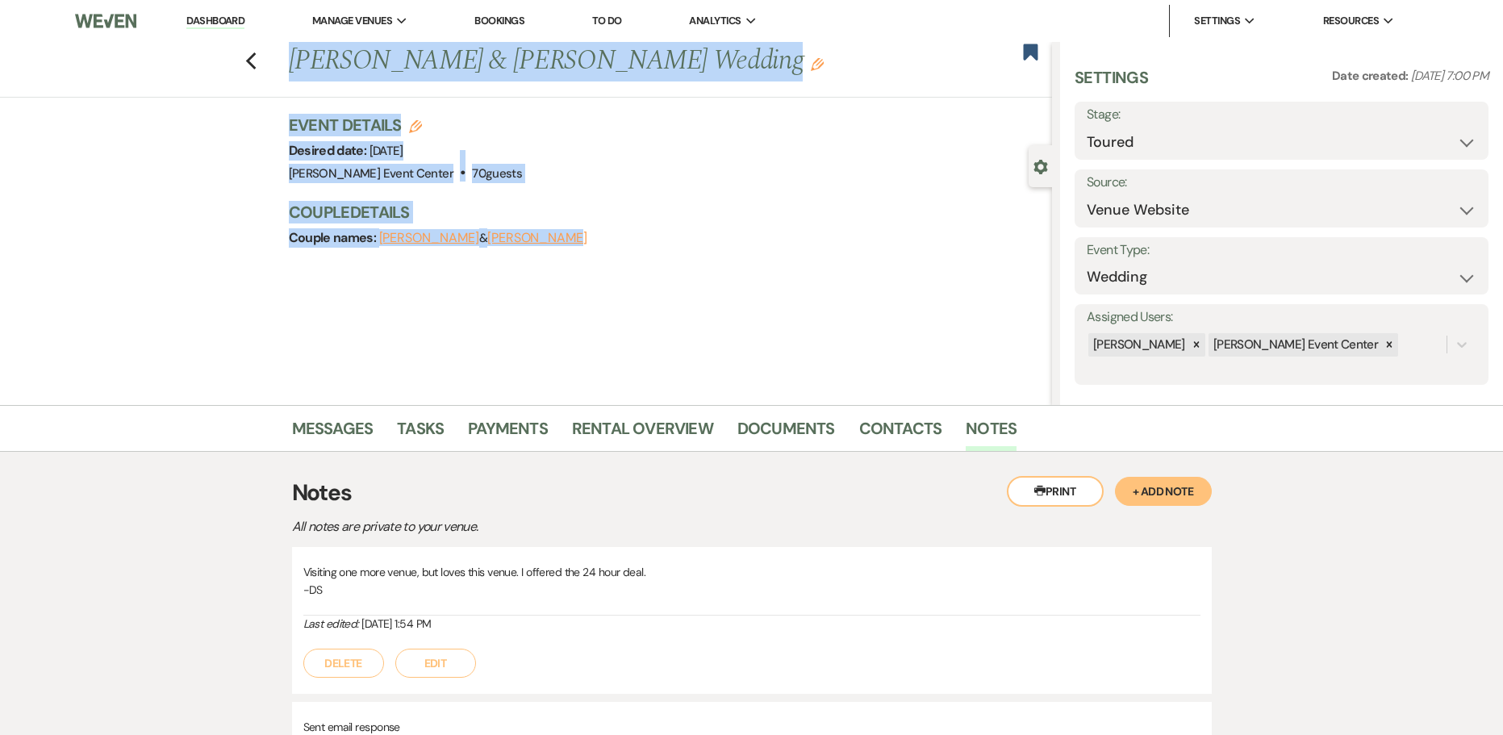
drag, startPoint x: 607, startPoint y: 243, endPoint x: 276, endPoint y: 78, distance: 369.4
click at [276, 78] on div "Previous Michael Hanchell & Onyeka Onyia's Wedding Edit Bookmark Gear Settings …" at bounding box center [526, 223] width 1052 height 363
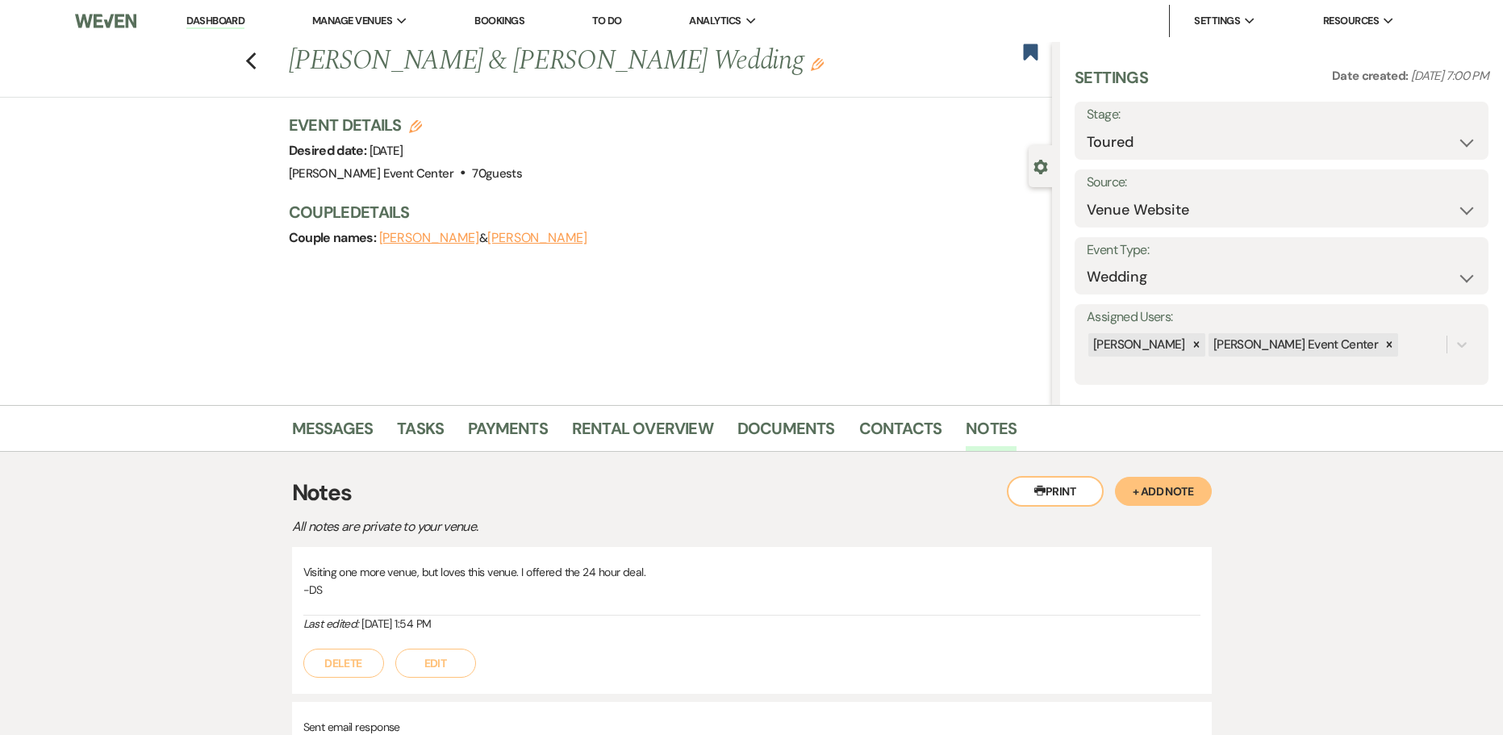
click at [668, 301] on div "Previous Michael Hanchell & Onyeka Onyia's Wedding Edit Bookmark Gear Settings …" at bounding box center [526, 223] width 1052 height 363
drag, startPoint x: 296, startPoint y: 61, endPoint x: 761, endPoint y: 48, distance: 464.8
click at [761, 48] on h1 "Michael Hanchell & Onyeka Onyia's Wedding Edit" at bounding box center [591, 61] width 604 height 39
click at [846, 215] on h3 "Couple Details" at bounding box center [663, 212] width 748 height 23
drag, startPoint x: -19, startPoint y: -106, endPoint x: 769, endPoint y: 69, distance: 807.4
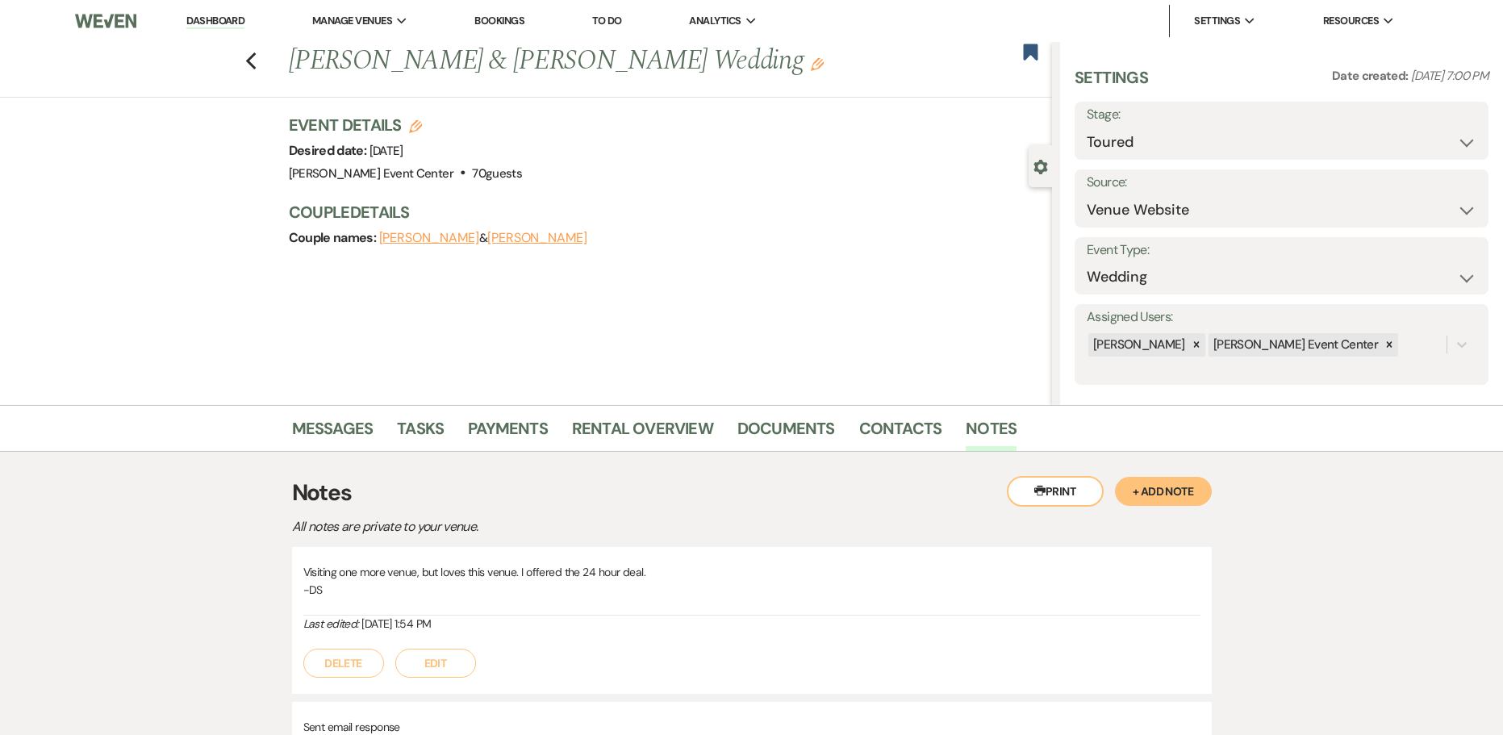
click at [769, 69] on div "Previous Michael Hanchell & Onyeka Onyia's Wedding Edit" at bounding box center [667, 61] width 772 height 39
click at [315, 95] on div "Previous Michael Hanchell & Onyeka Onyia's Wedding Edit Bookmark" at bounding box center [522, 70] width 1060 height 56
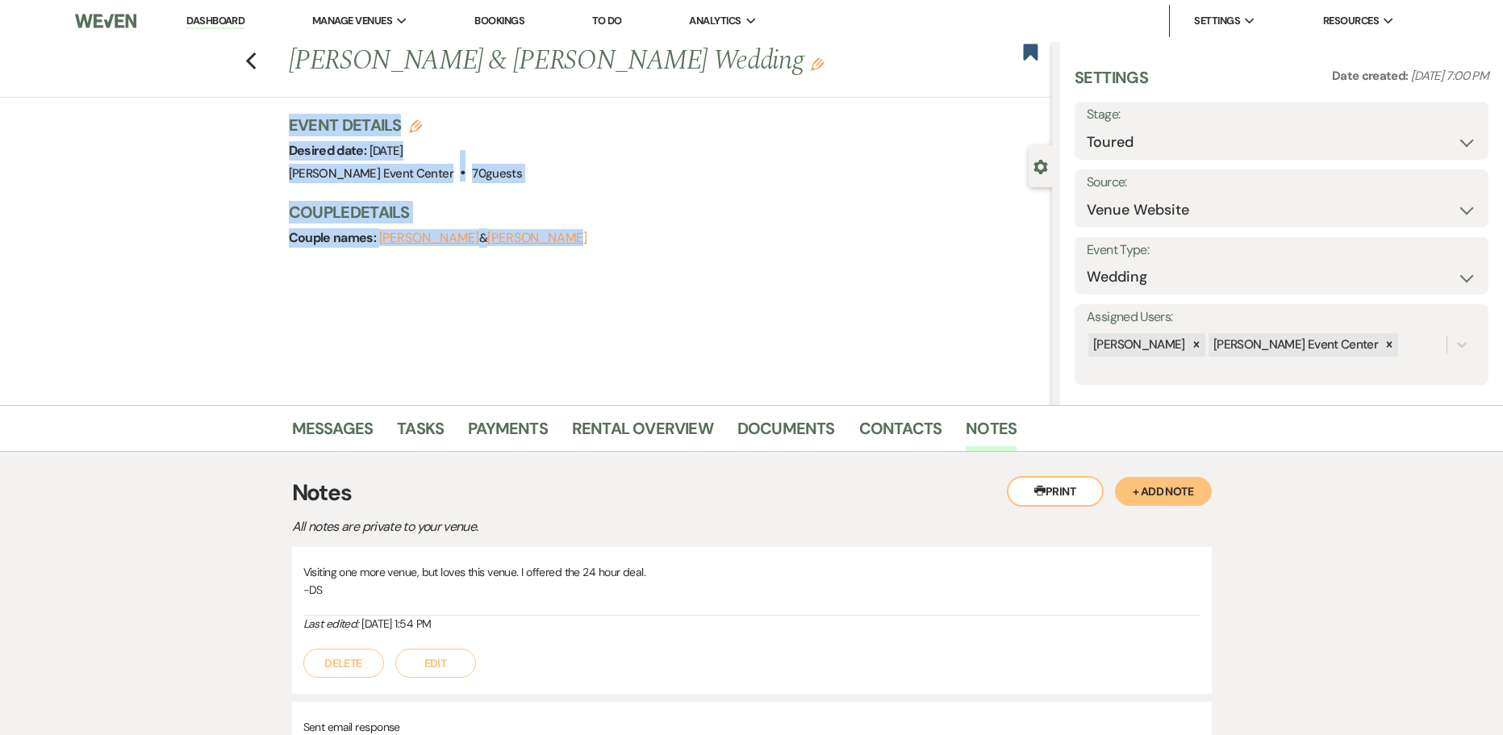
drag, startPoint x: 286, startPoint y: 122, endPoint x: 619, endPoint y: 248, distance: 355.6
click at [619, 248] on div "Previous Michael Hanchell & Onyeka Onyia's Wedding Edit Bookmark Gear Settings …" at bounding box center [526, 223] width 1052 height 363
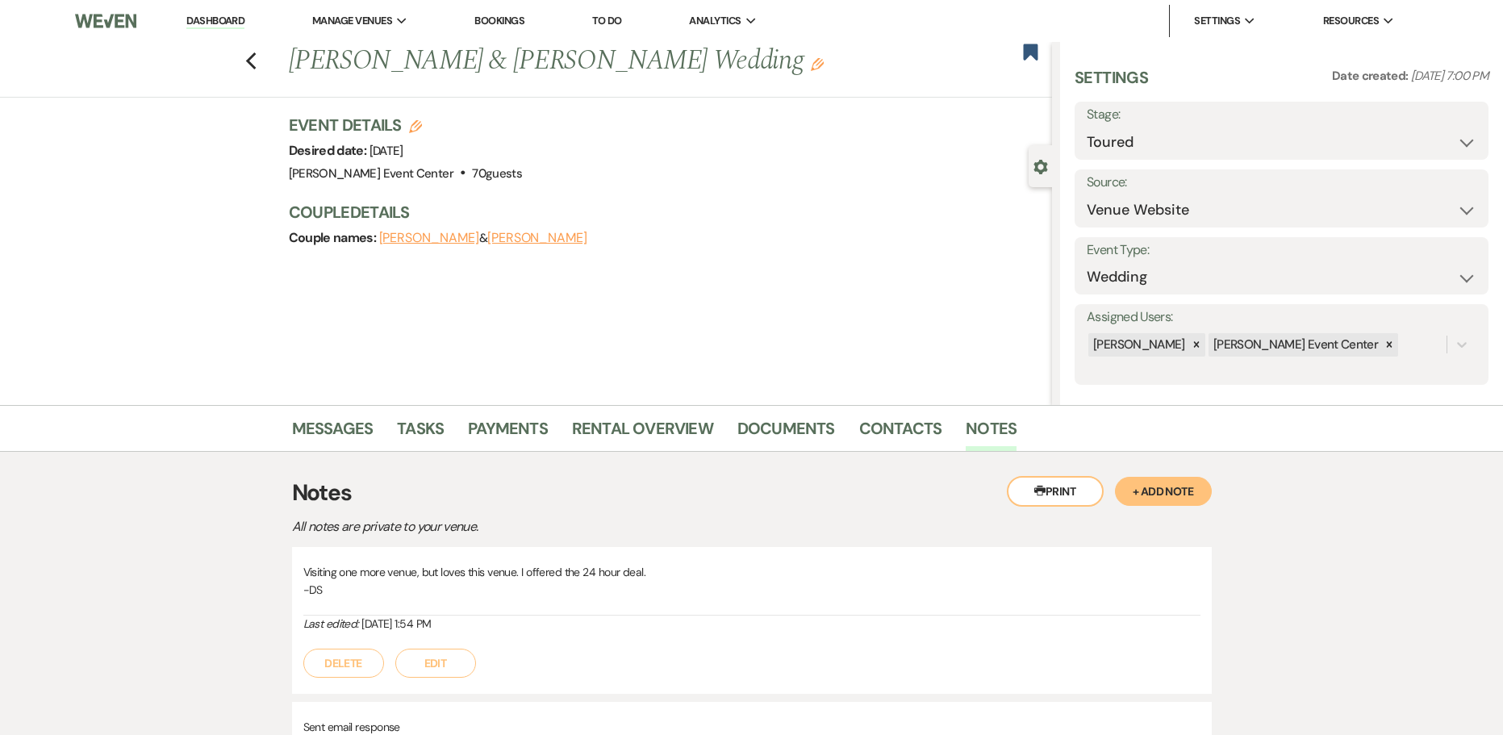
click at [540, 282] on div "Previous Michael Hanchell & Onyeka Onyia's Wedding Edit Bookmark Gear Settings …" at bounding box center [526, 223] width 1052 height 363
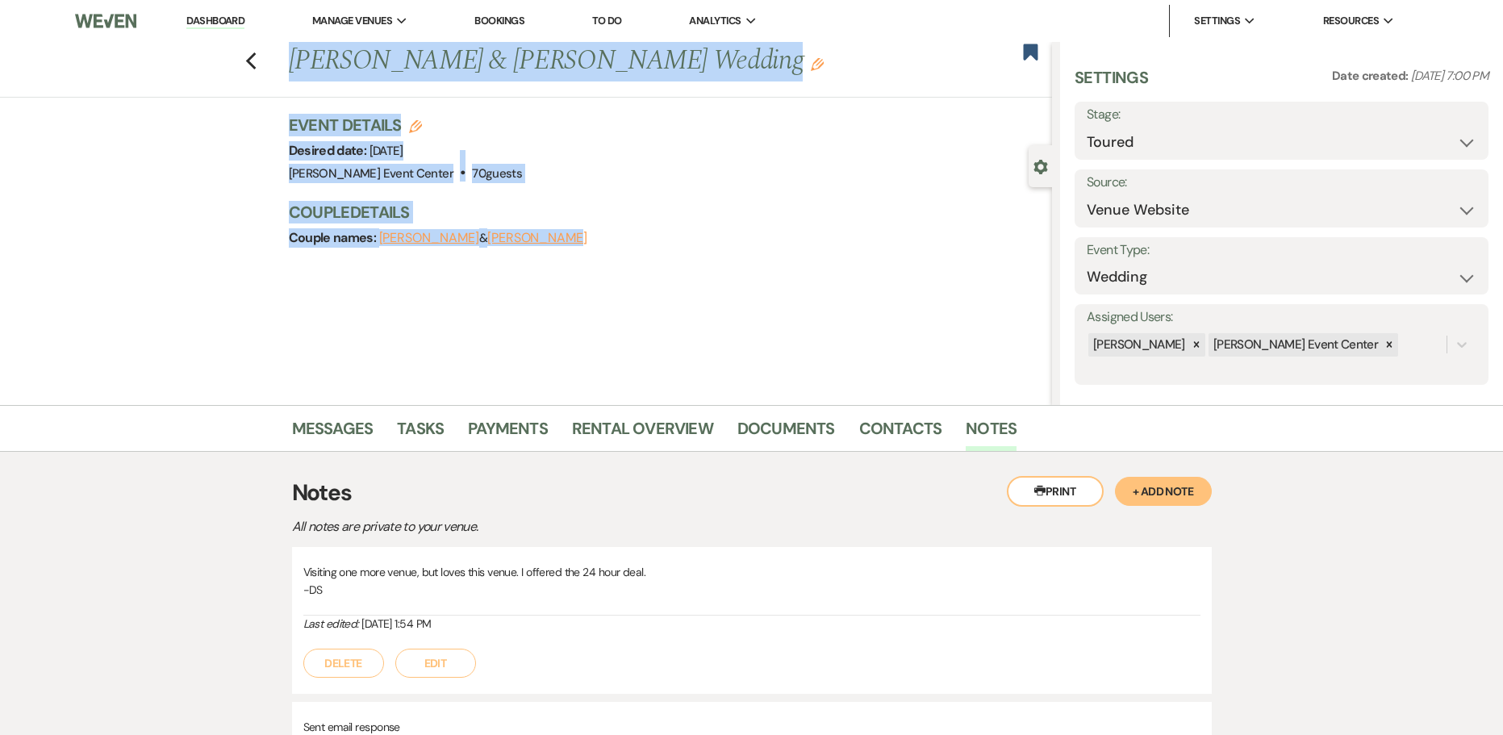
drag, startPoint x: 619, startPoint y: 246, endPoint x: 258, endPoint y: 97, distance: 391.0
click at [258, 97] on div "Previous Michael Hanchell & Onyeka Onyia's Wedding Edit Bookmark Gear Settings …" at bounding box center [526, 223] width 1052 height 363
click at [241, 164] on div "Previous Michael Hanchell & Onyeka Onyia's Wedding Edit Bookmark Gear Settings …" at bounding box center [526, 223] width 1052 height 363
click at [246, 142] on div "Previous Michael Hanchell & Onyeka Onyia's Wedding Edit Bookmark Gear Settings …" at bounding box center [526, 223] width 1052 height 363
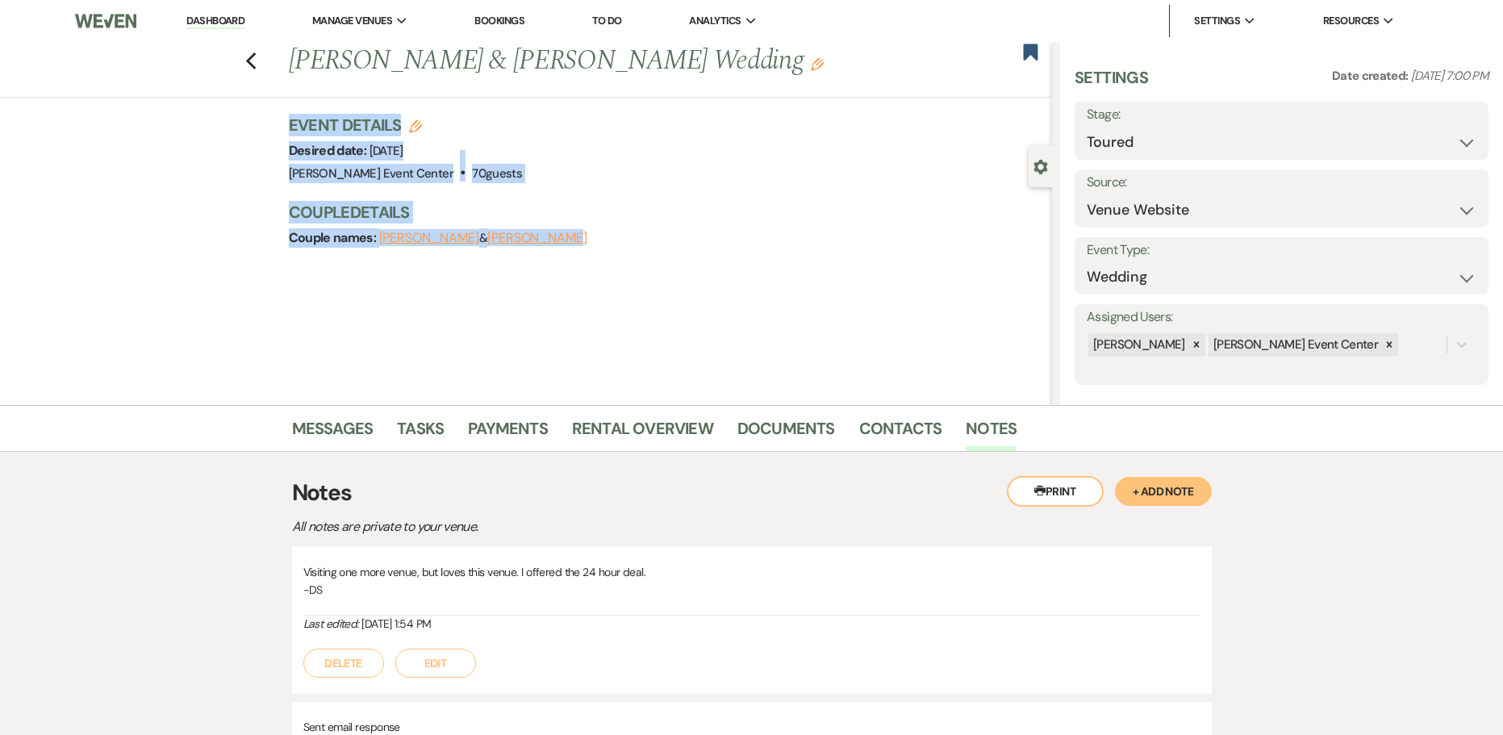
drag, startPoint x: 281, startPoint y: 119, endPoint x: 738, endPoint y: 256, distance: 477.2
click at [751, 261] on div "Previous Michael Hanchell & Onyeka Onyia's Wedding Edit Bookmark Gear Settings …" at bounding box center [526, 223] width 1052 height 363
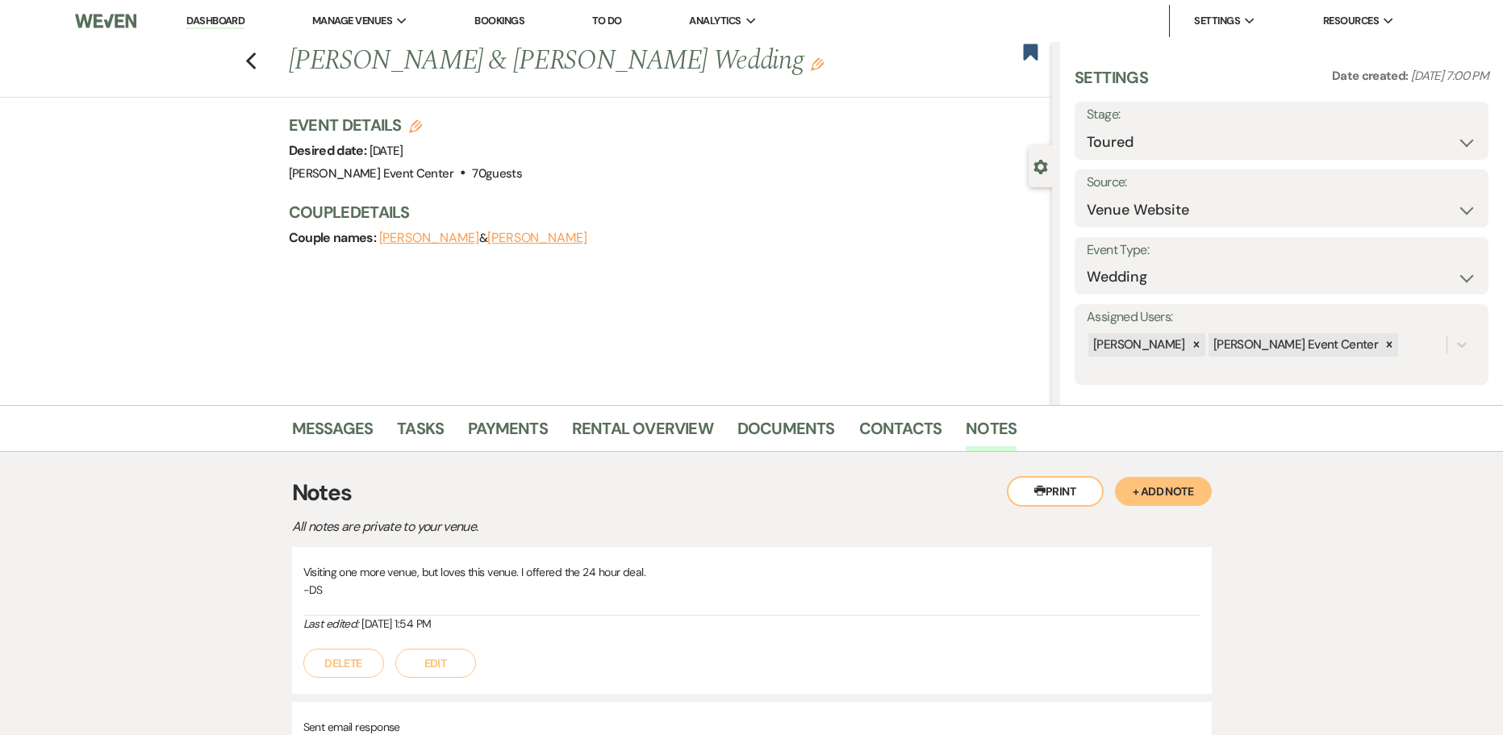
click at [695, 251] on div "Event Details Edit Desired date: Thursday, May 21st, 2026 Venue: Artis Event Ce…" at bounding box center [671, 190] width 764 height 152
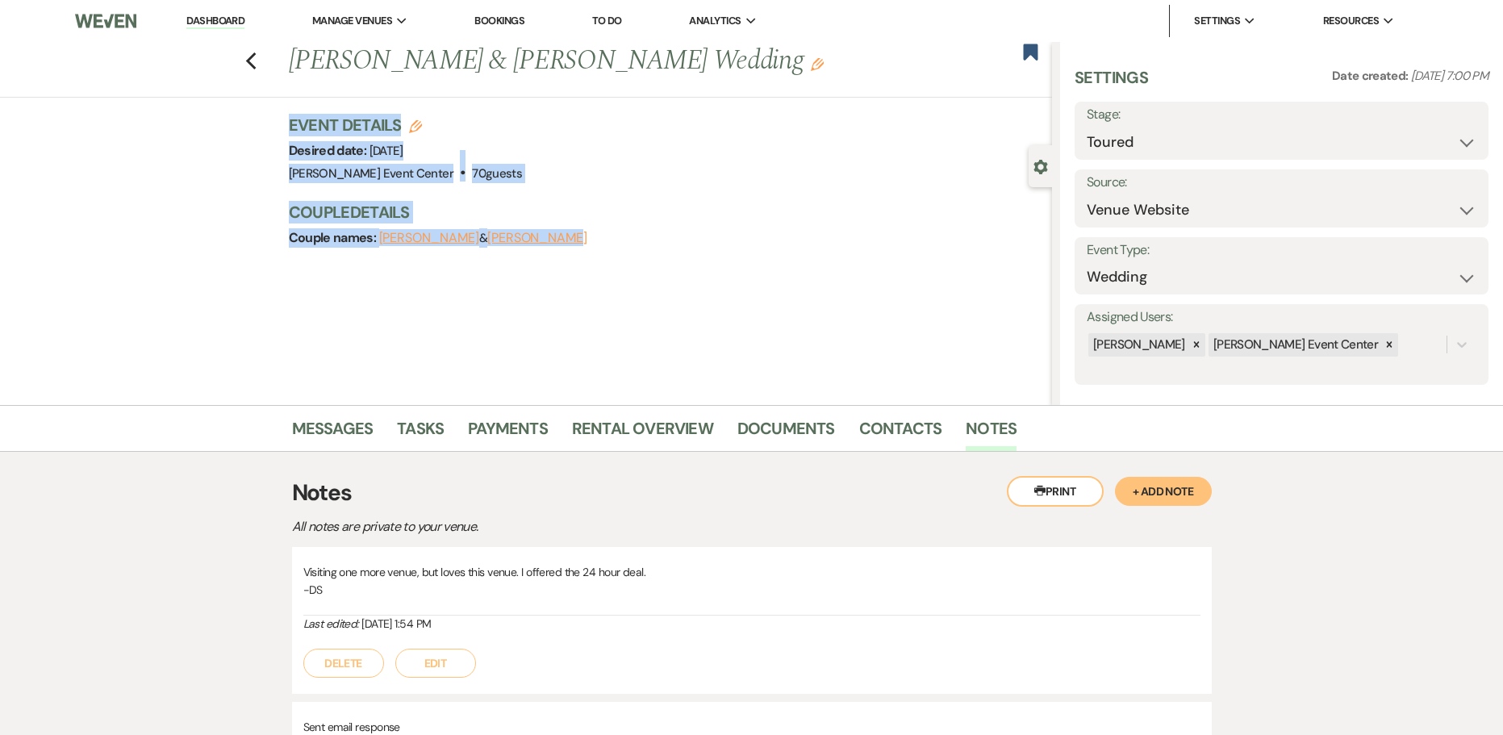
drag, startPoint x: 628, startPoint y: 248, endPoint x: 273, endPoint y: 115, distance: 378.6
click at [273, 115] on div "Previous Michael Hanchell & Onyeka Onyia's Wedding Edit Bookmark Gear Settings …" at bounding box center [526, 223] width 1052 height 363
click at [276, 113] on div "Previous Michael Hanchell & Onyeka Onyia's Wedding Edit Bookmark Gear Settings …" at bounding box center [526, 223] width 1052 height 363
drag, startPoint x: 274, startPoint y: 121, endPoint x: 672, endPoint y: 249, distance: 417.8
click at [672, 249] on div "Previous Michael Hanchell & Onyeka Onyia's Wedding Edit Bookmark Gear Settings …" at bounding box center [526, 223] width 1052 height 363
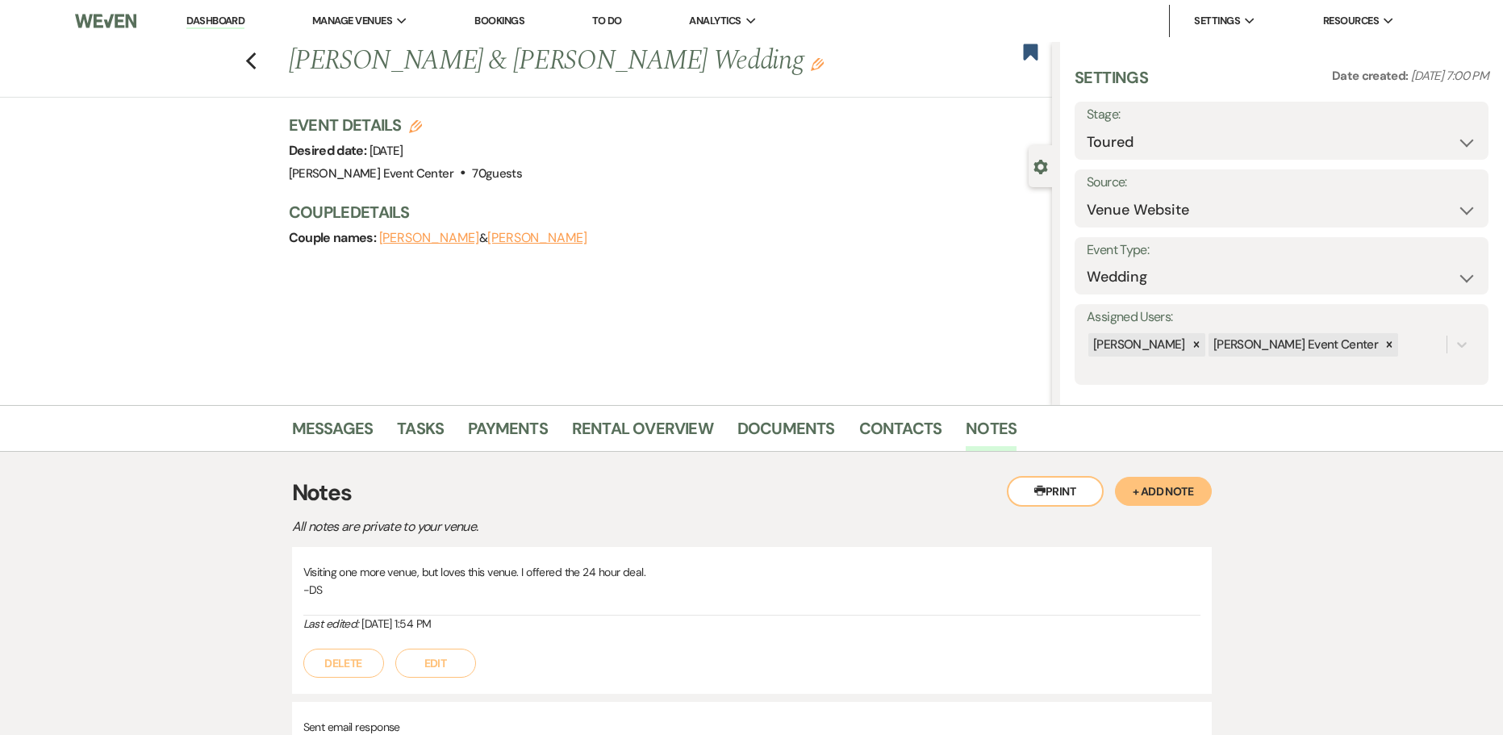
click at [657, 253] on div "Event Details Edit Desired date: Thursday, May 21st, 2026 Venue: Artis Event Ce…" at bounding box center [671, 190] width 764 height 152
click at [252, 60] on use "button" at bounding box center [250, 61] width 10 height 18
select select "5"
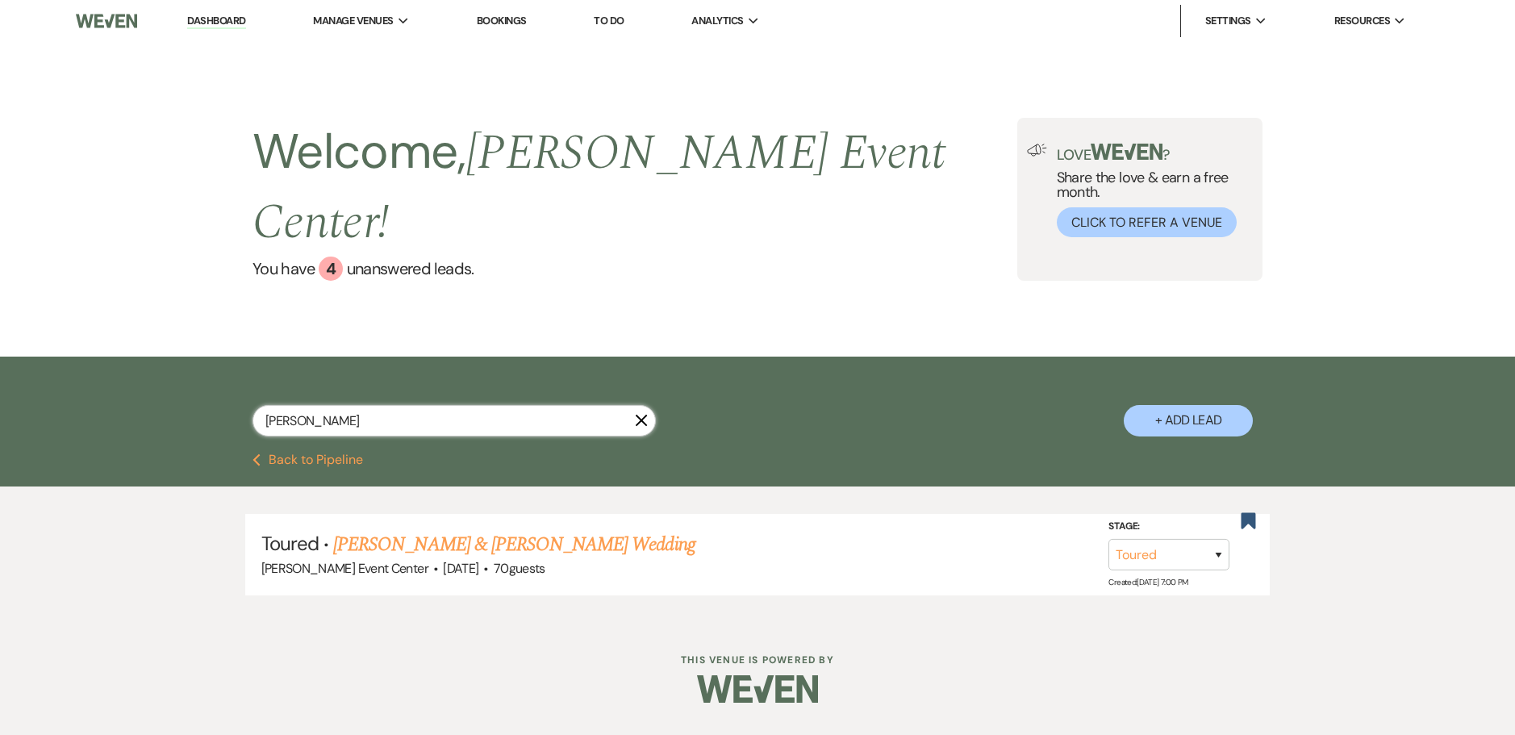
click at [372, 405] on input "Onyeka Onyia" at bounding box center [453, 420] width 403 height 31
click at [219, 25] on link "Dashboard" at bounding box center [216, 21] width 58 height 15
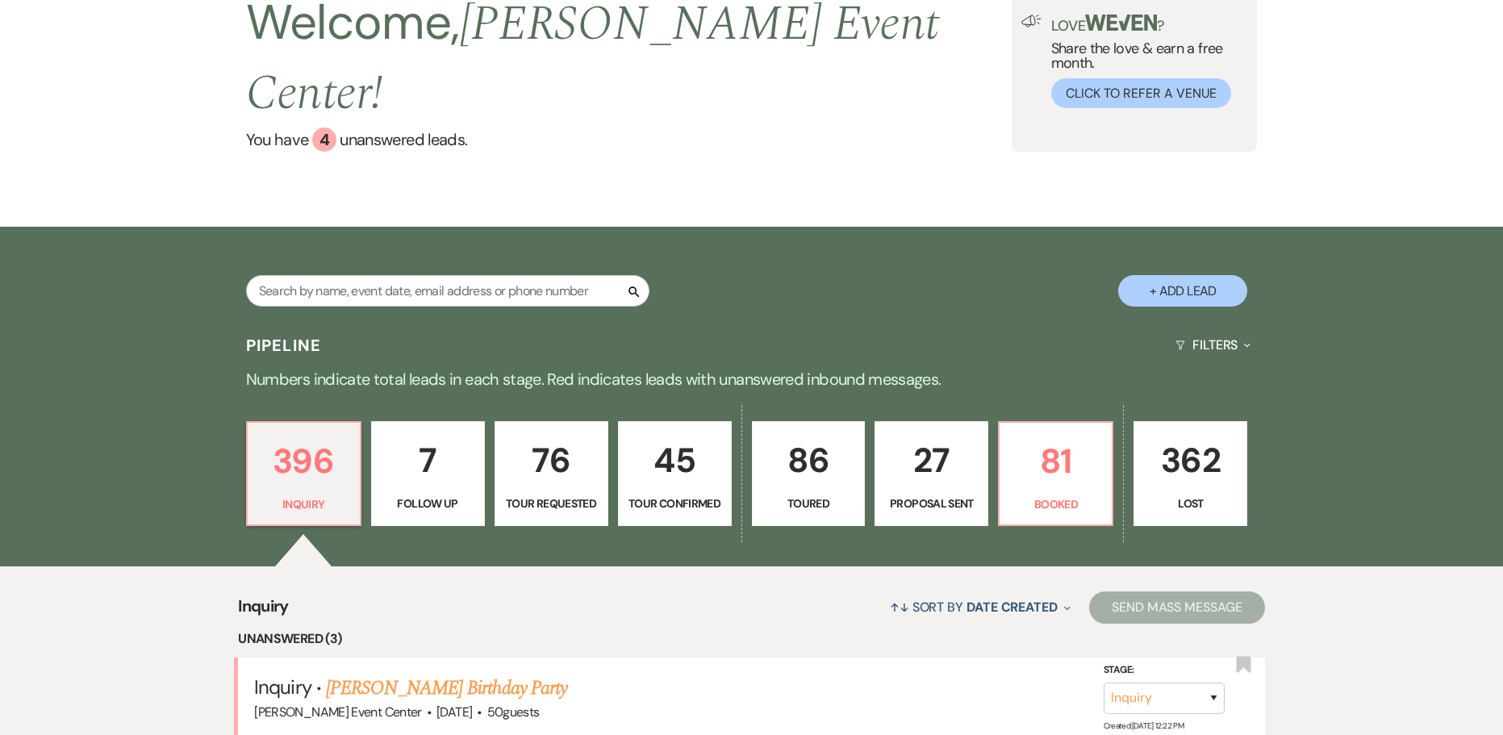
scroll to position [403, 0]
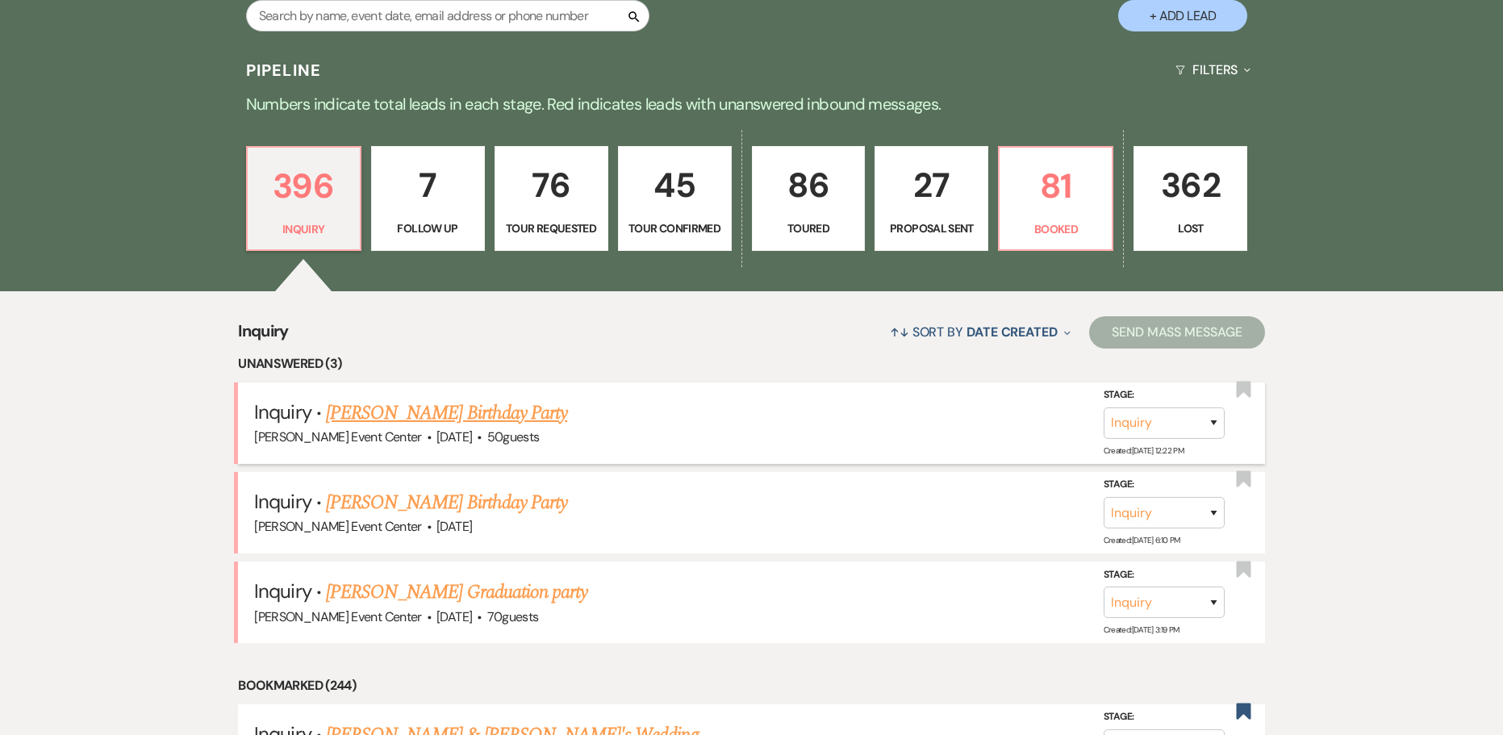
click at [419, 398] on link "Tamara Hicks's Birthday Party" at bounding box center [446, 412] width 241 height 29
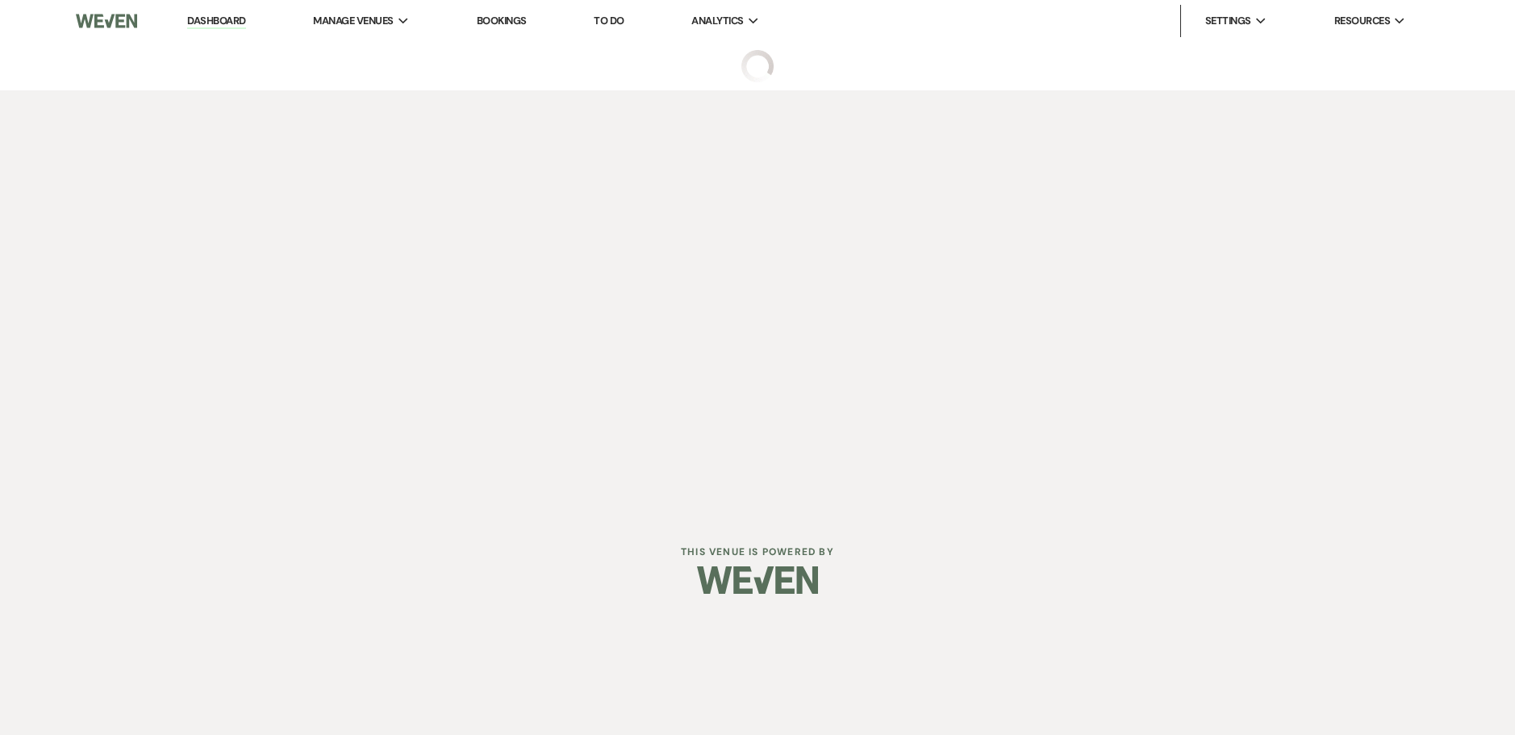
select select "5"
select select "4"
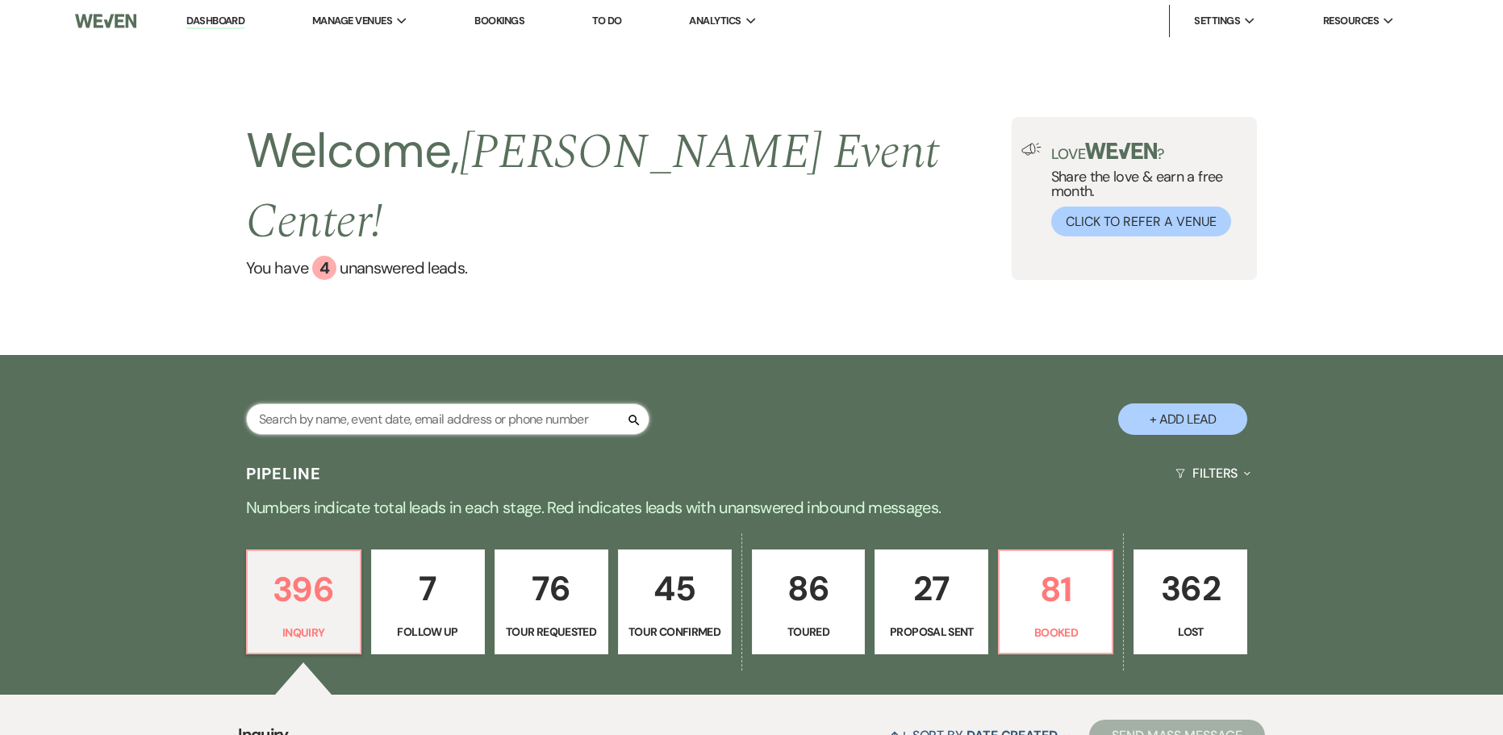
click at [403, 403] on input "text" at bounding box center [447, 418] width 403 height 31
type input "handy"
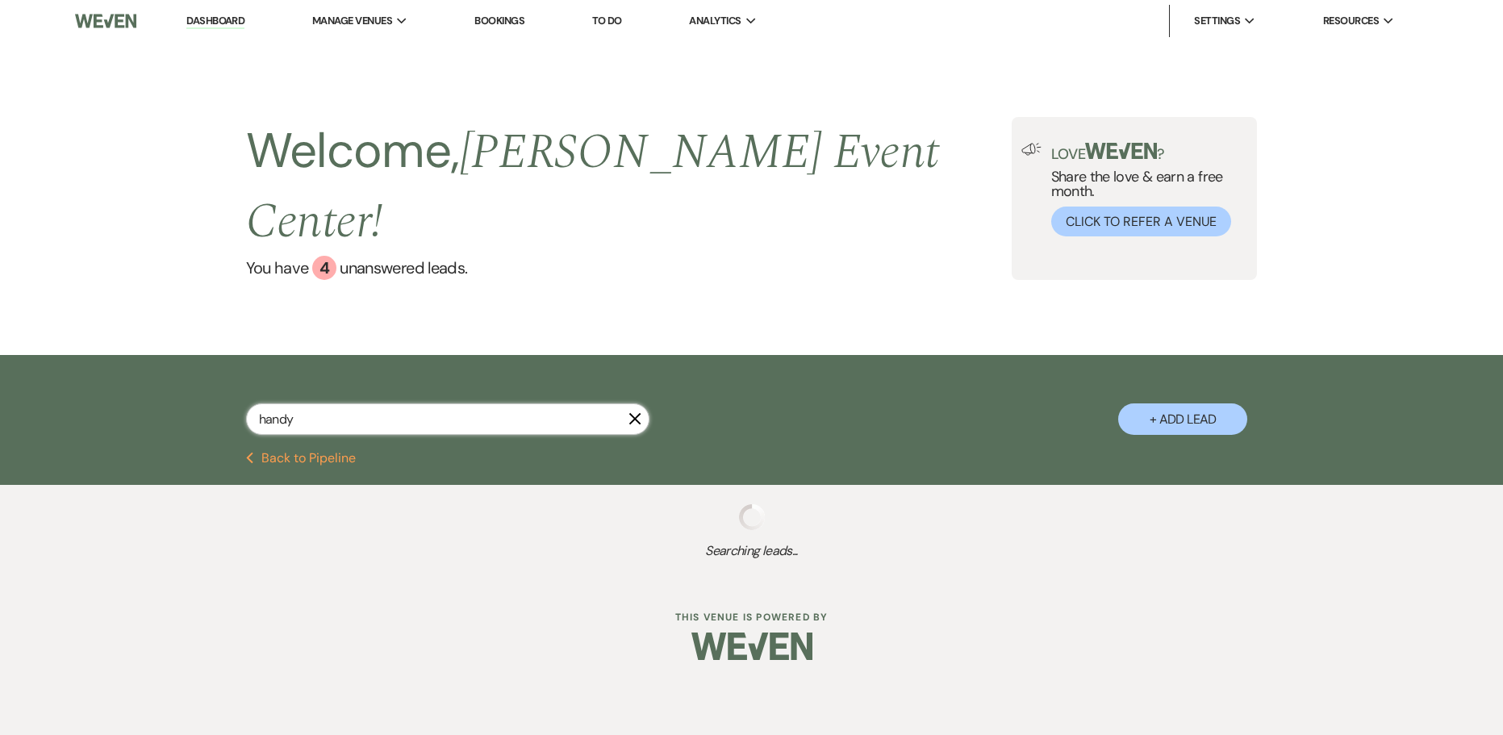
select select "6"
select select "8"
select select "4"
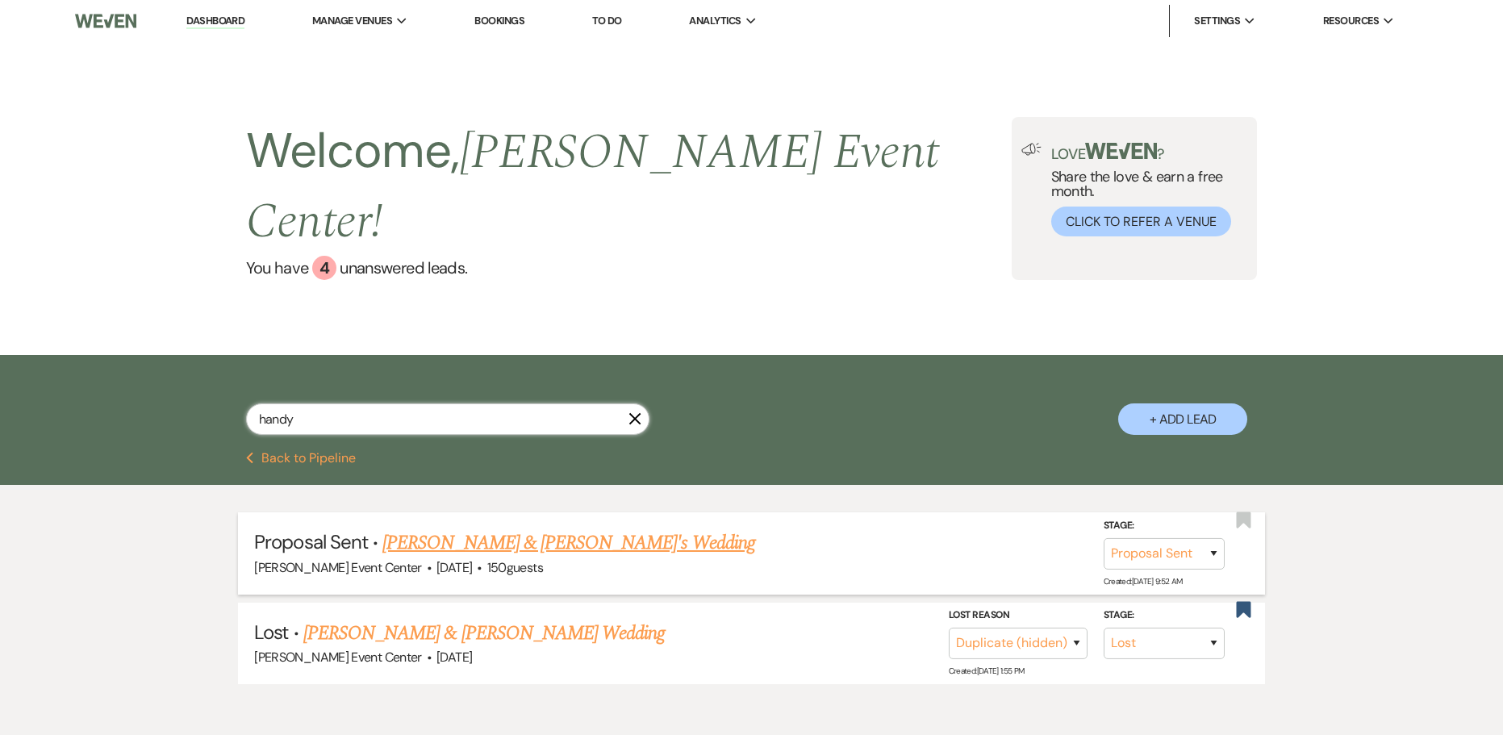
type input "handy"
click at [546, 528] on link "Terisha Handy & Fiance's Wedding" at bounding box center [568, 542] width 373 height 29
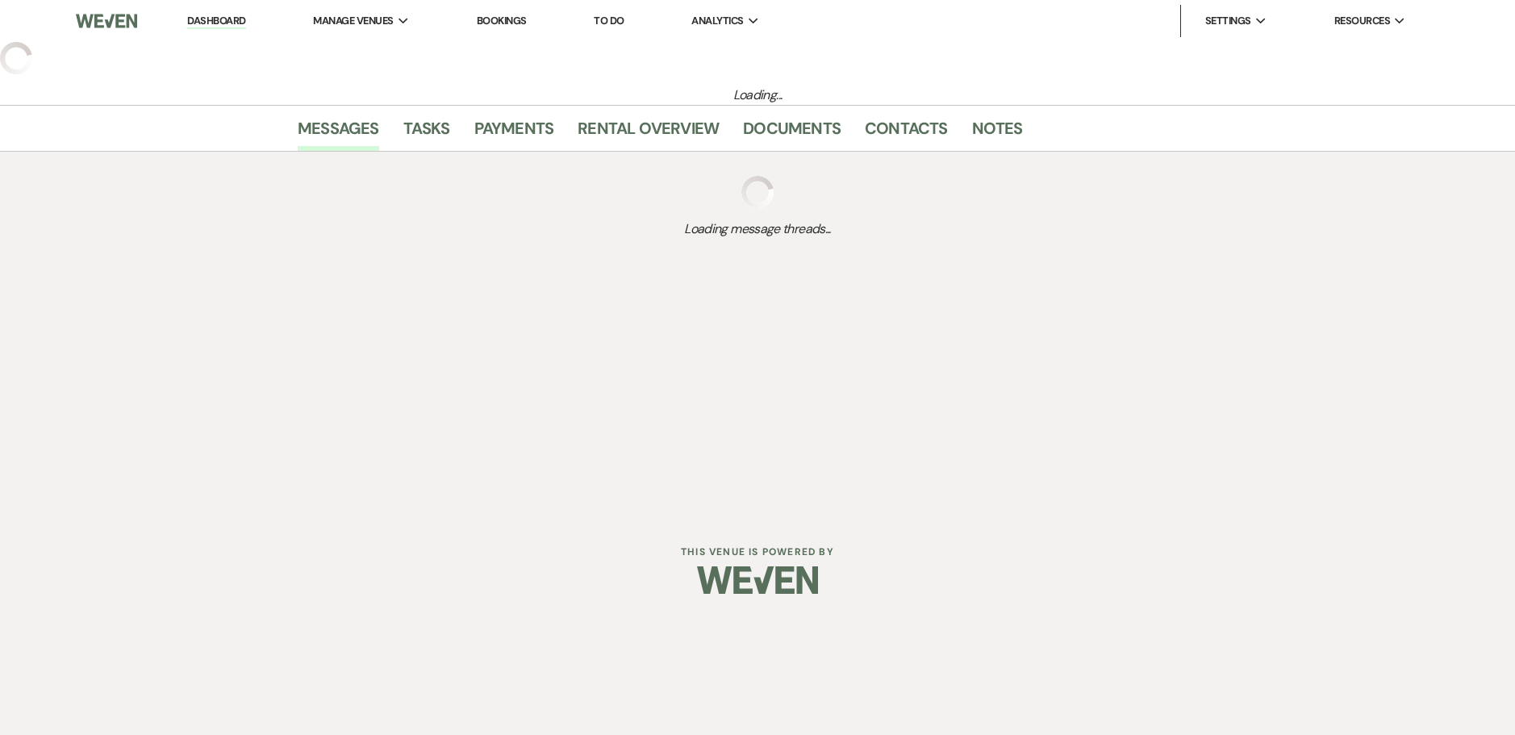
select select "6"
select select "5"
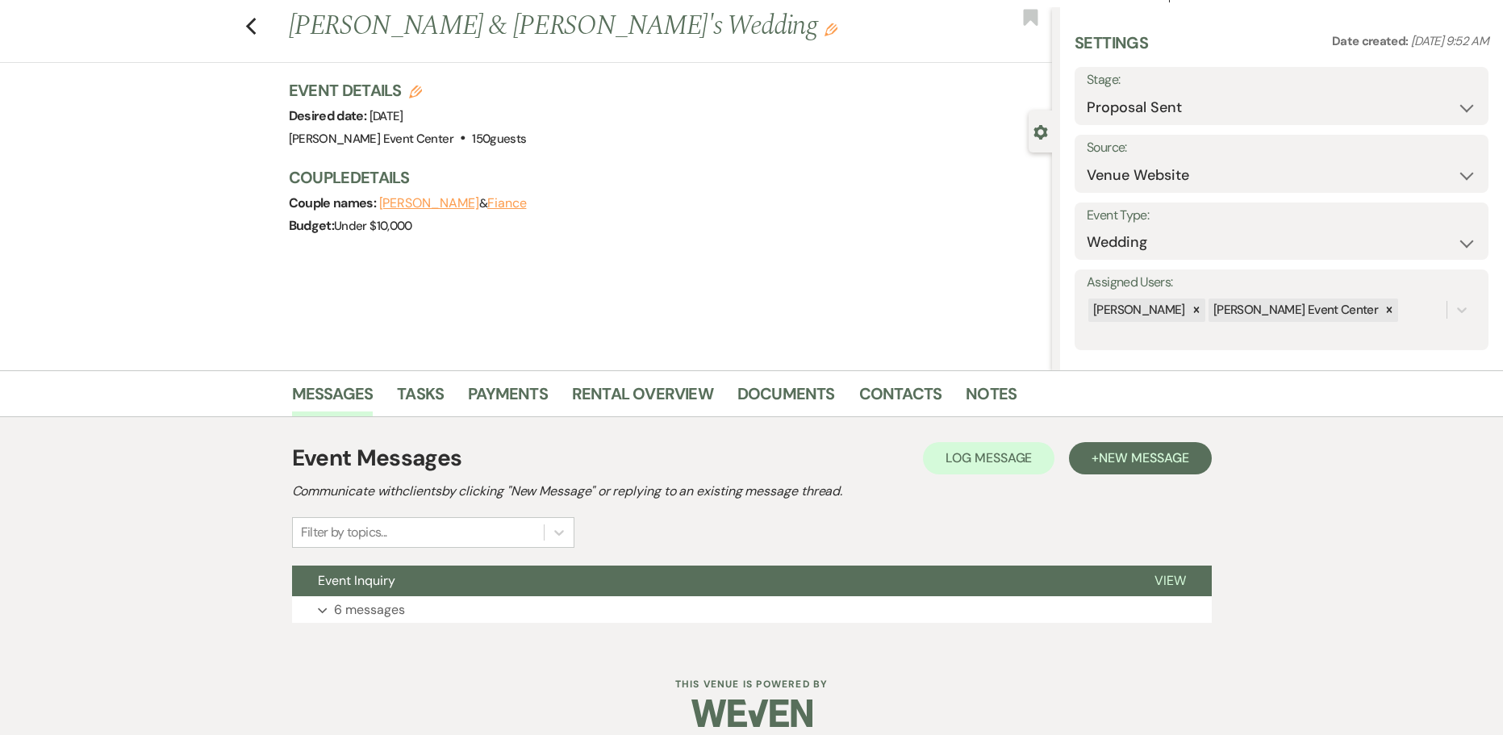
scroll to position [51, 0]
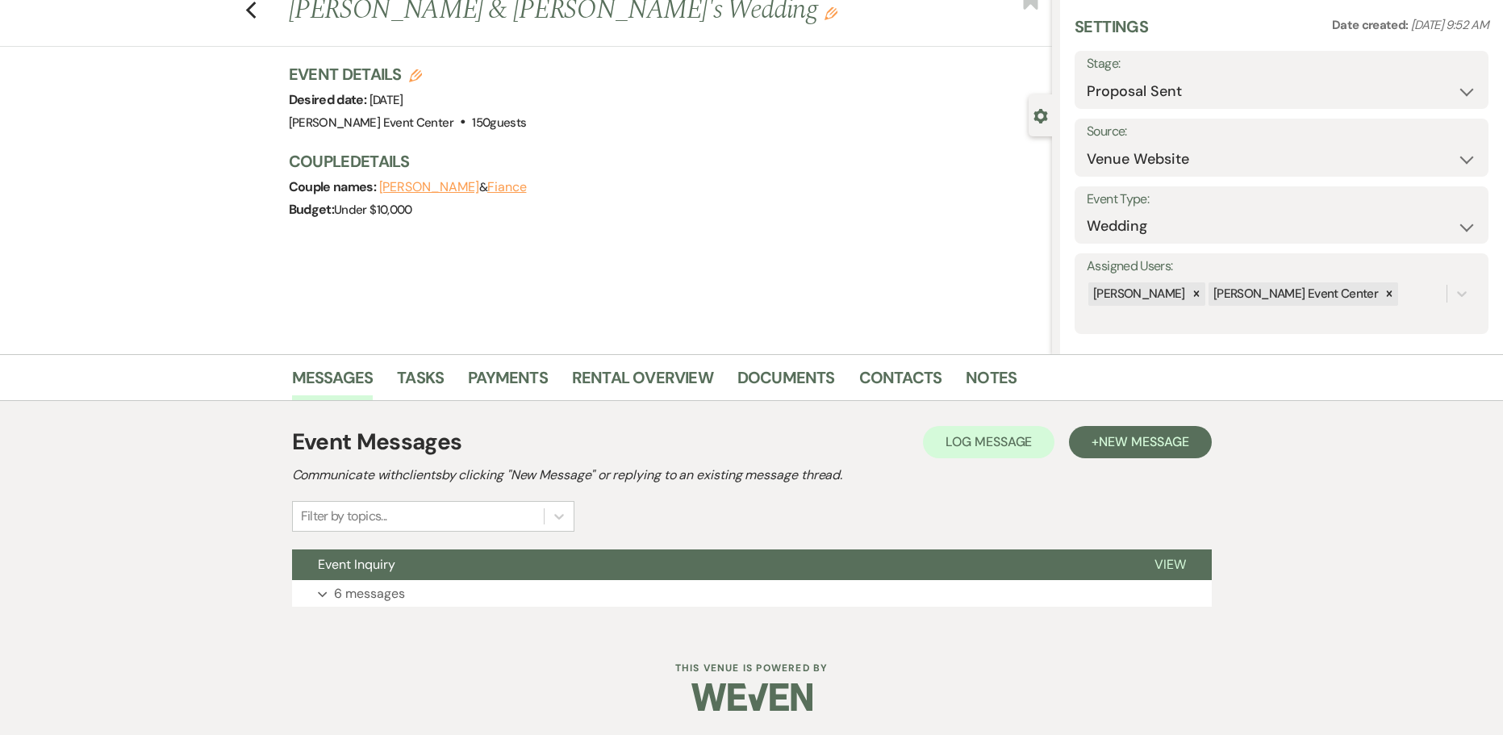
drag, startPoint x: 298, startPoint y: 79, endPoint x: 544, endPoint y: 97, distance: 247.5
click at [544, 97] on div "Event Details Edit Desired date: Sunday, October 4th, 2026 Venue: Artis Event C…" at bounding box center [663, 98] width 748 height 71
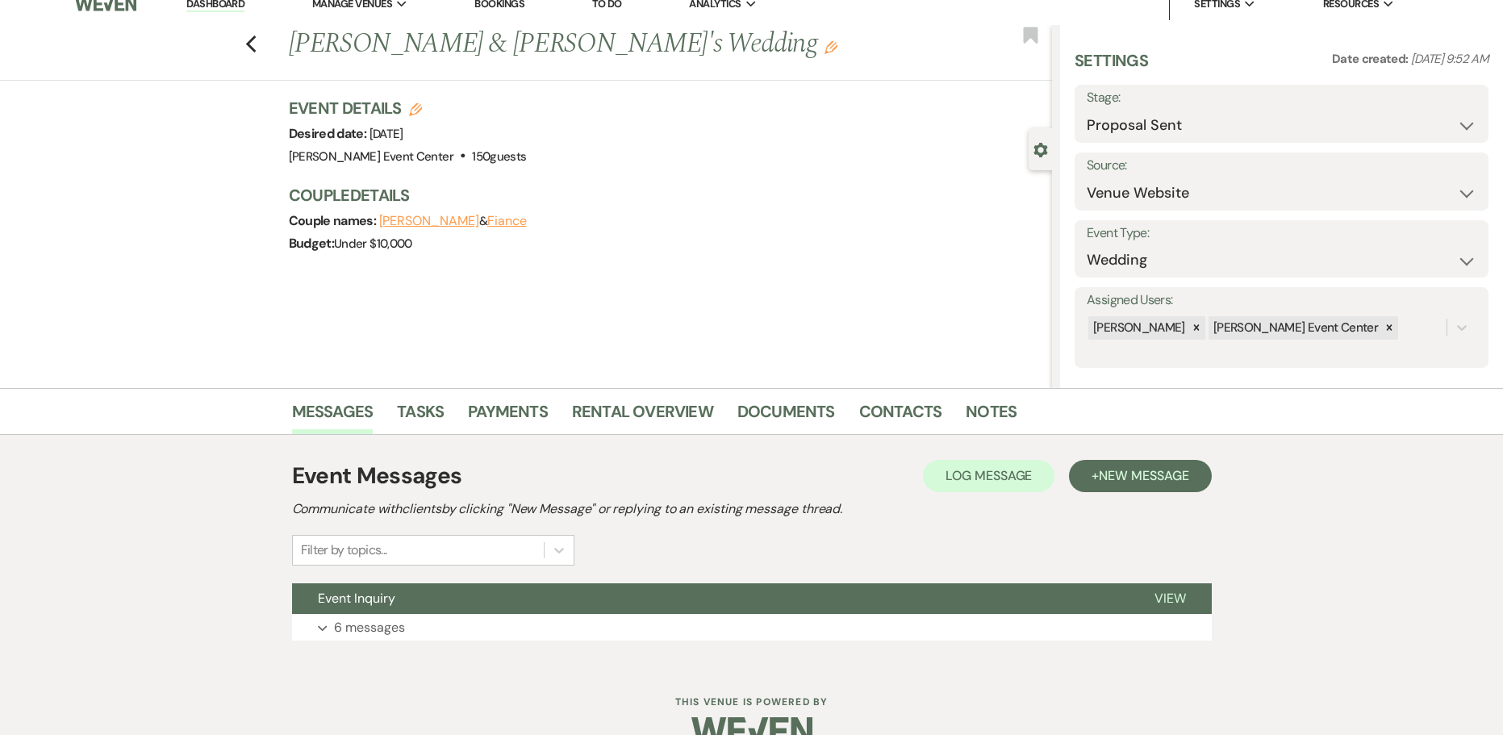
scroll to position [0, 0]
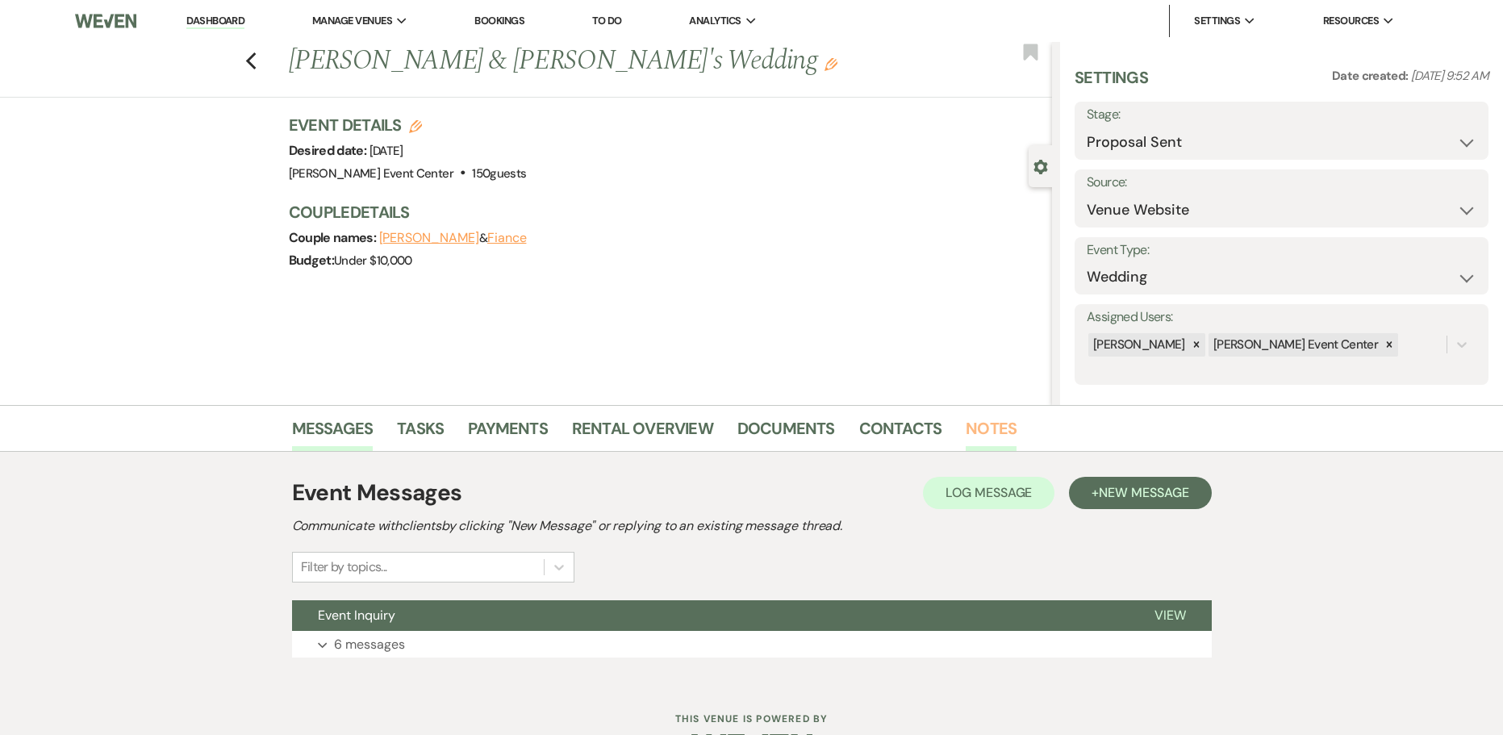
click at [982, 440] on link "Notes" at bounding box center [990, 432] width 51 height 35
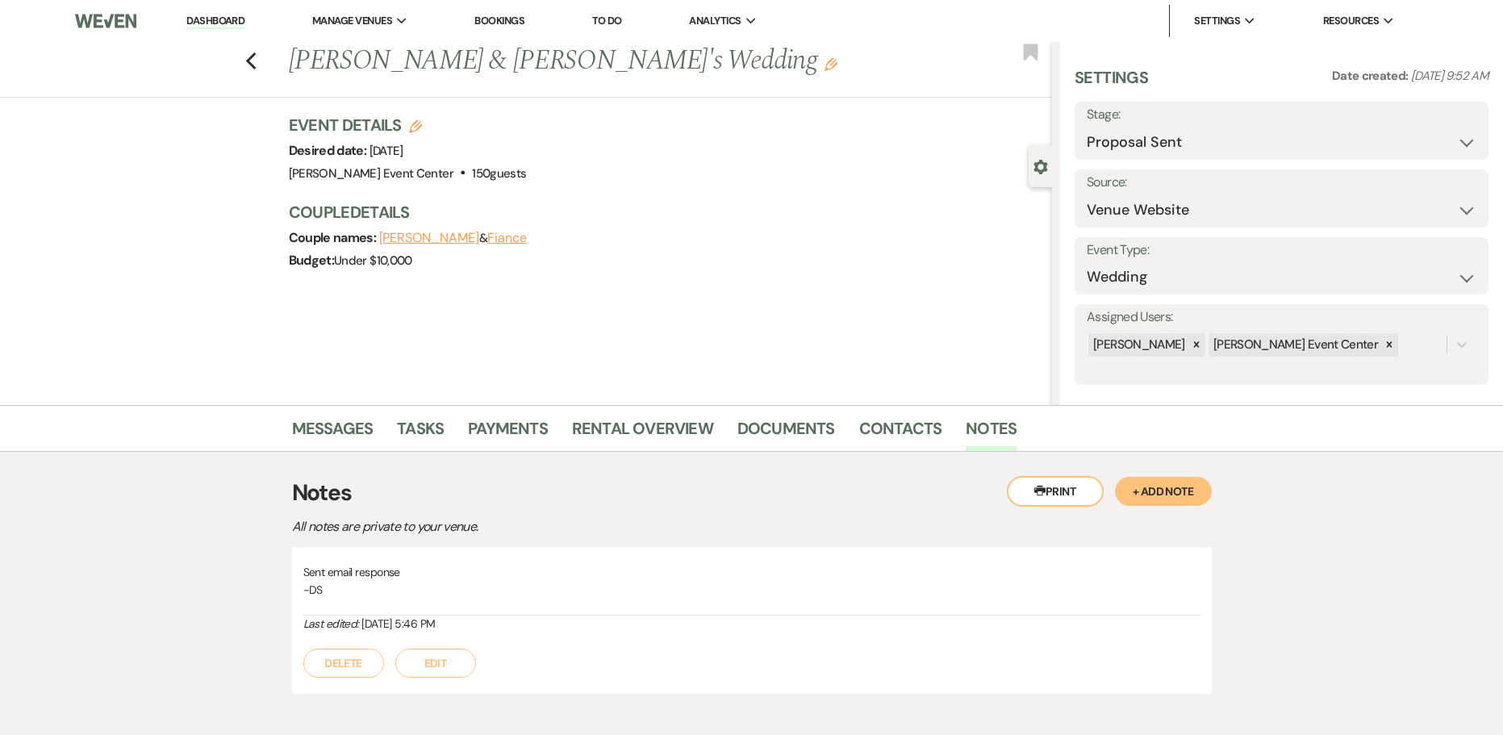
click at [1172, 488] on button "+ Add Note" at bounding box center [1163, 491] width 97 height 29
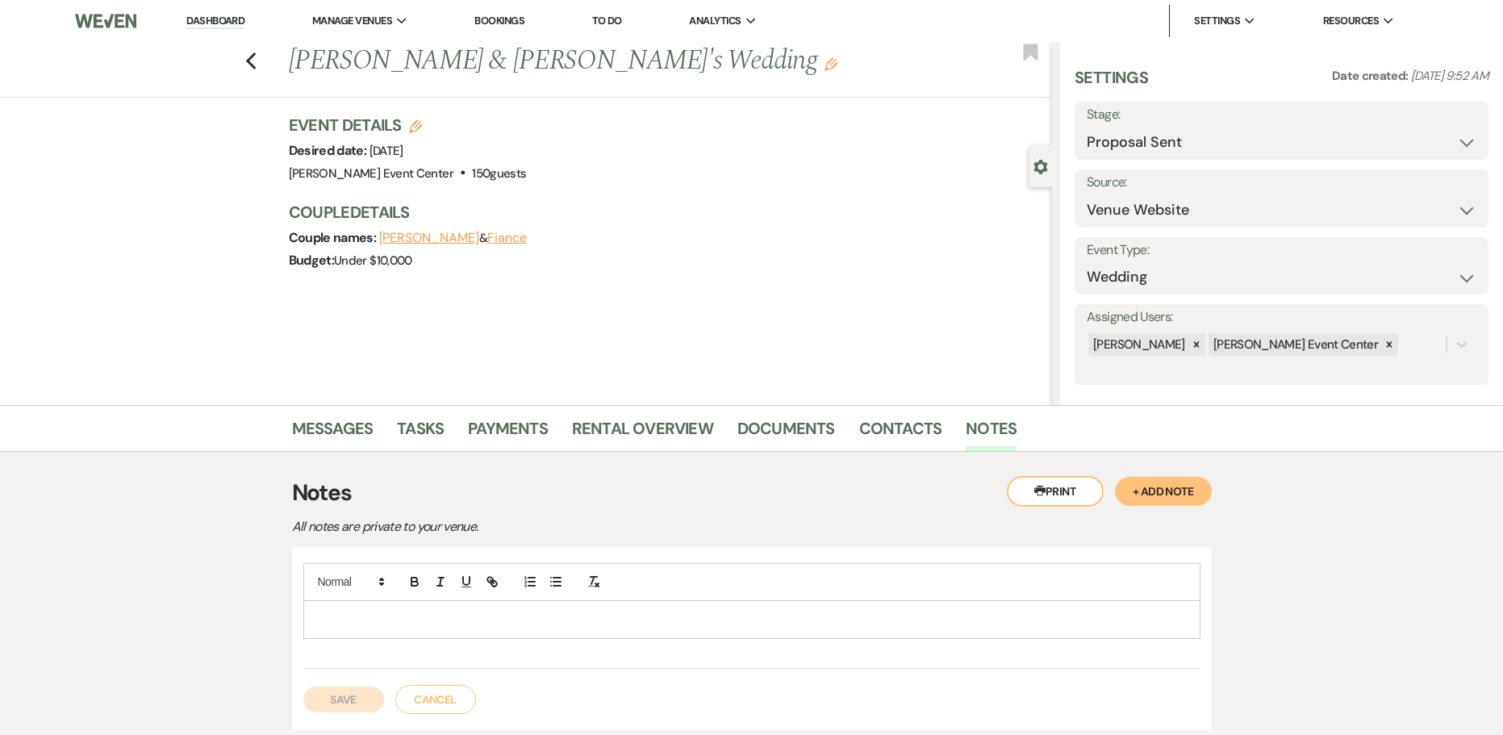
click at [765, 622] on p at bounding box center [751, 620] width 871 height 18
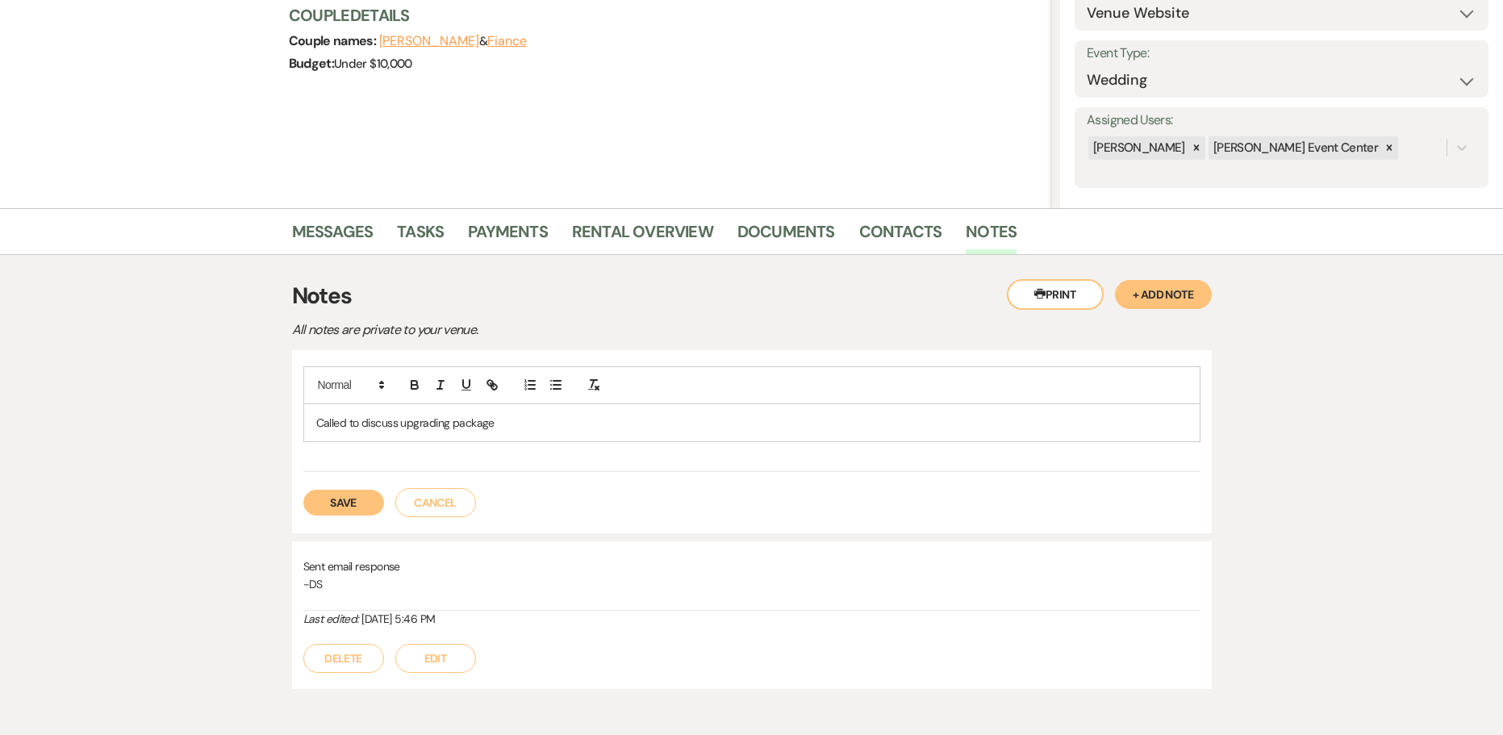
scroll to position [242, 0]
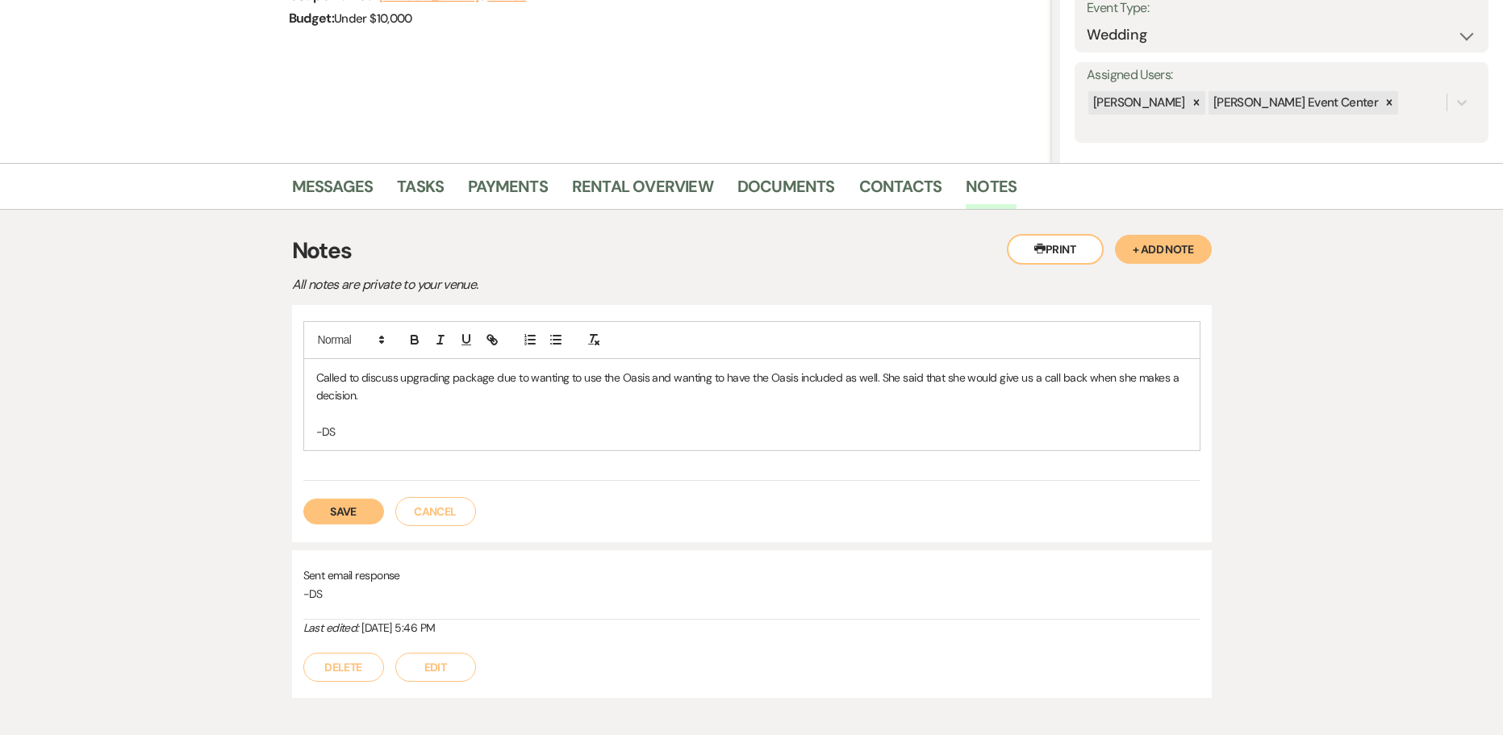
click at [315, 518] on button "Save" at bounding box center [343, 511] width 81 height 26
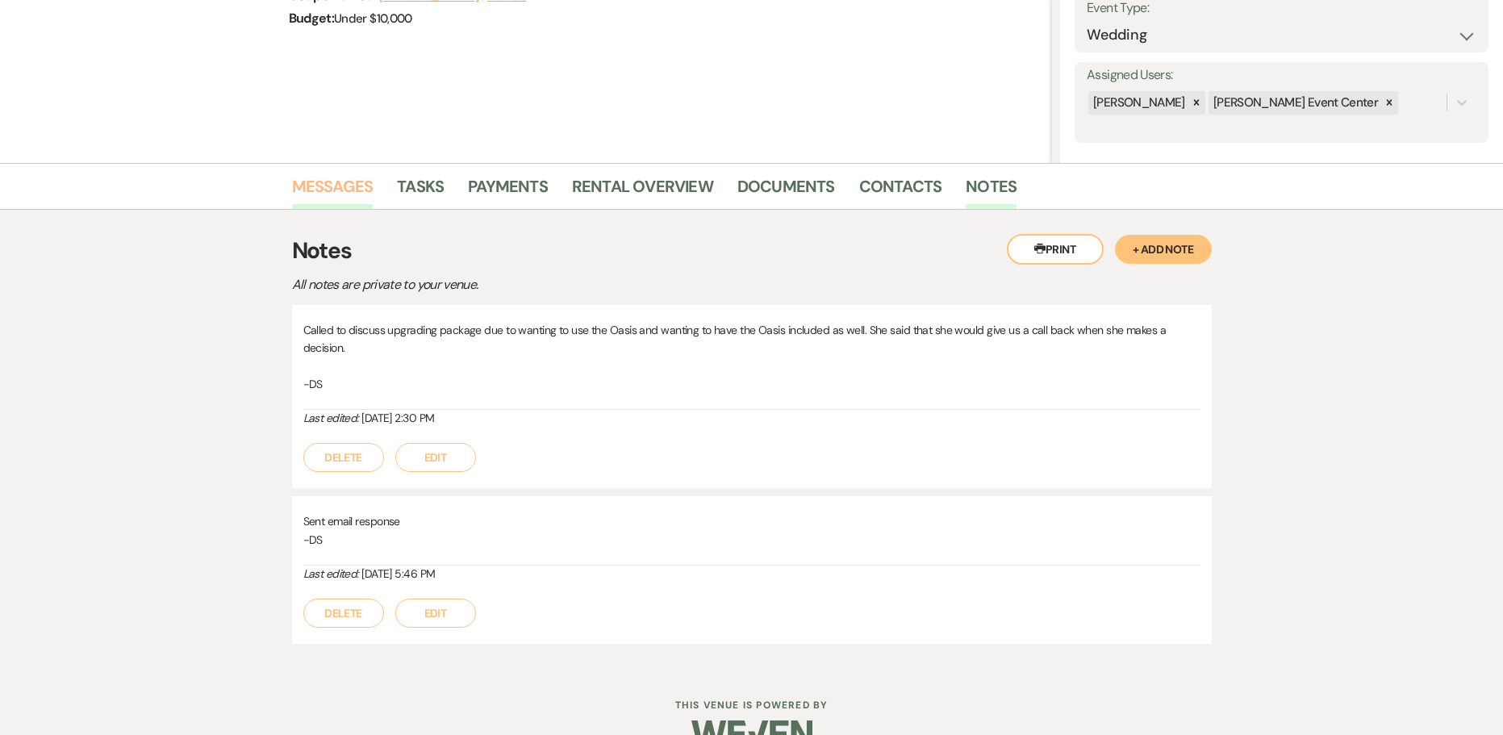
click at [332, 192] on link "Messages" at bounding box center [332, 190] width 81 height 35
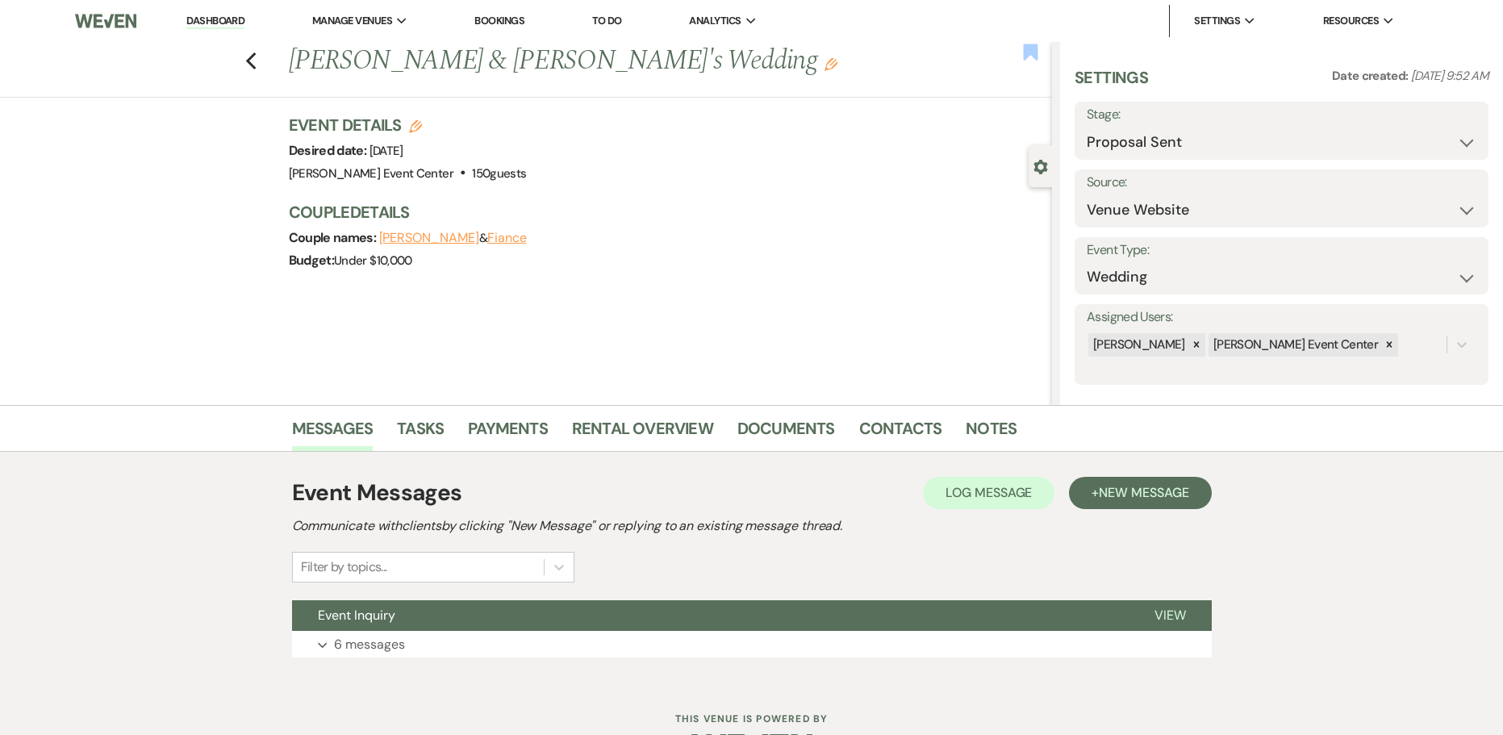
click at [1027, 54] on use "button" at bounding box center [1031, 52] width 15 height 16
click at [249, 61] on div "Previous Terisha Handy & Fiance's Wedding Edit Bookmark" at bounding box center [522, 70] width 1060 height 56
click at [255, 62] on use "button" at bounding box center [250, 61] width 10 height 18
select select "6"
select select "8"
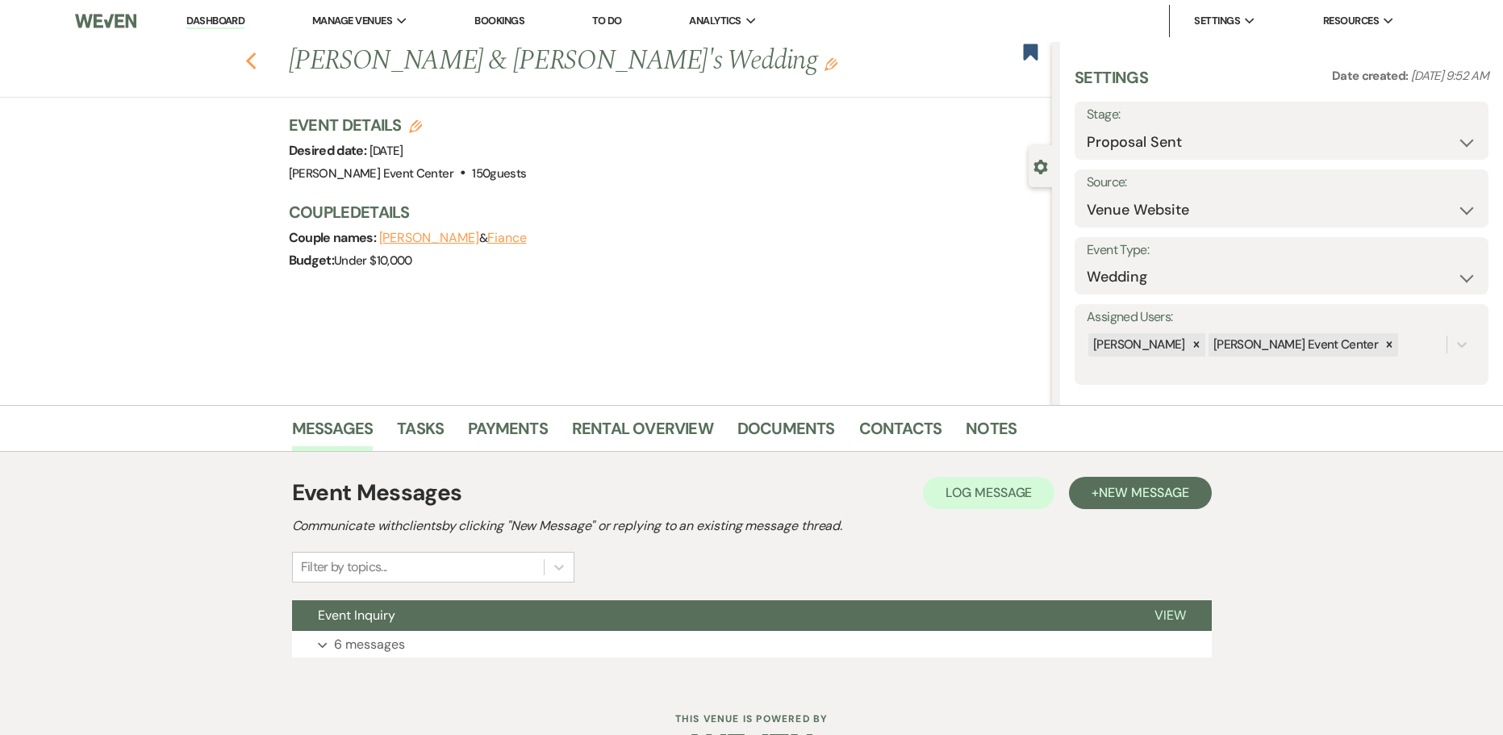
select select "4"
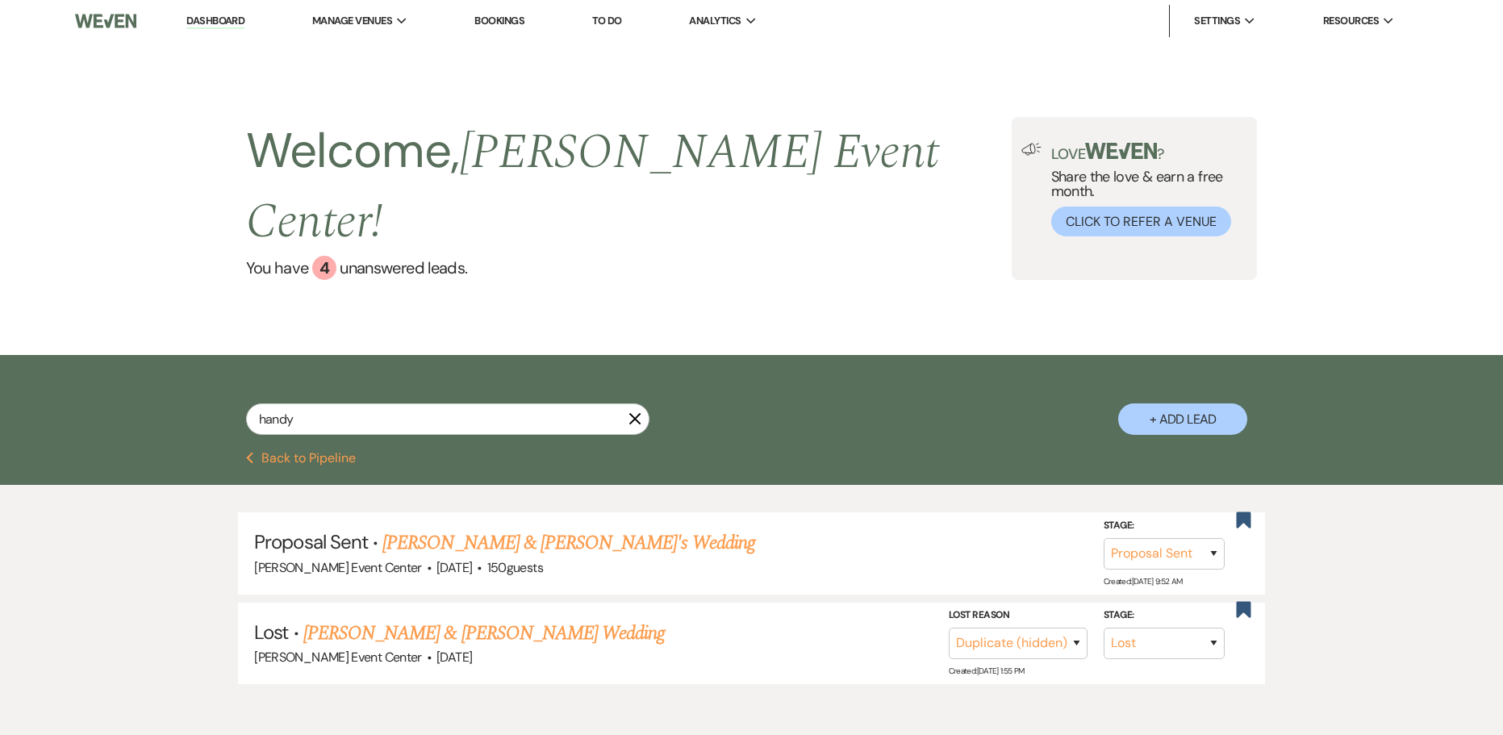
drag, startPoint x: 237, startPoint y: 31, endPoint x: 228, endPoint y: 32, distance: 8.9
click at [235, 33] on li "Dashboard" at bounding box center [215, 21] width 74 height 32
click at [225, 25] on link "Dashboard" at bounding box center [215, 21] width 58 height 15
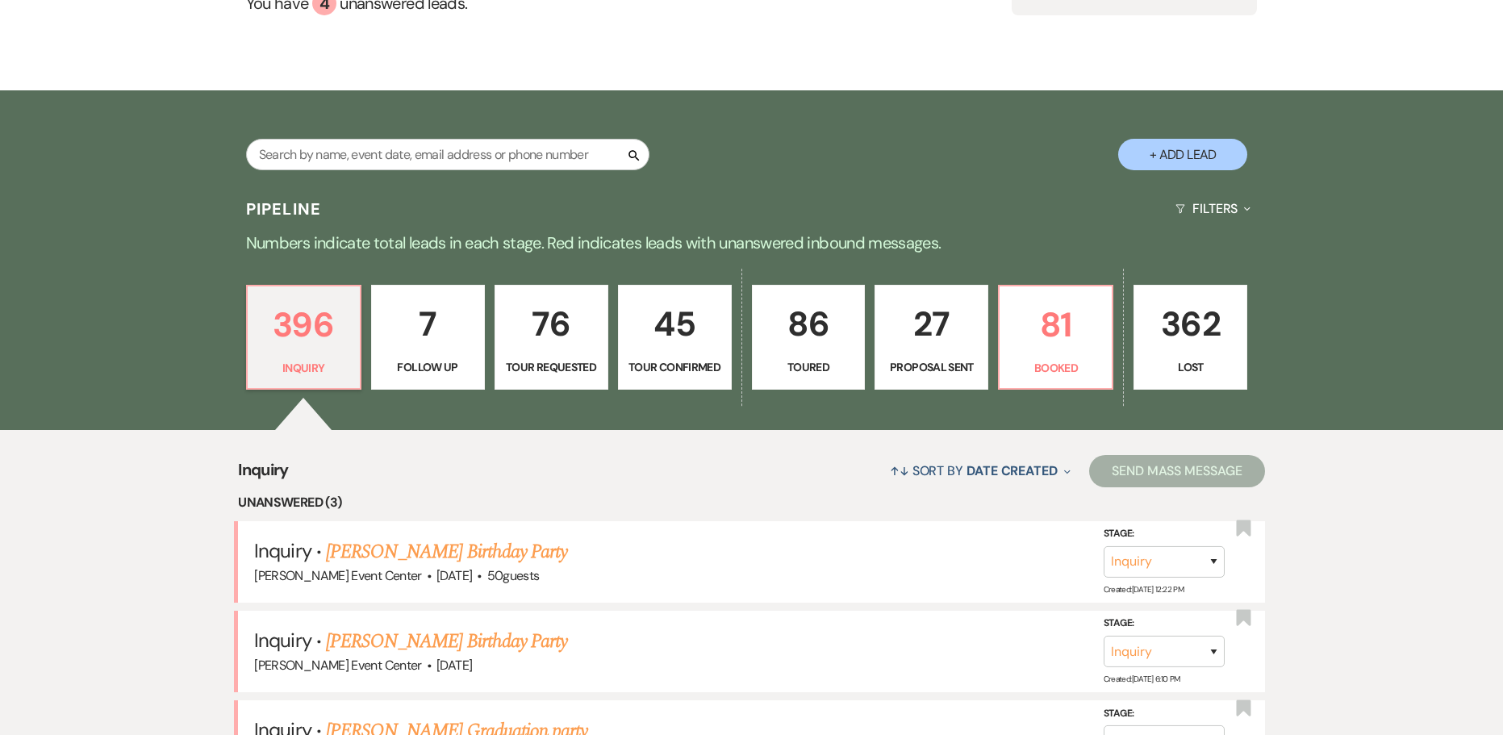
scroll to position [403, 0]
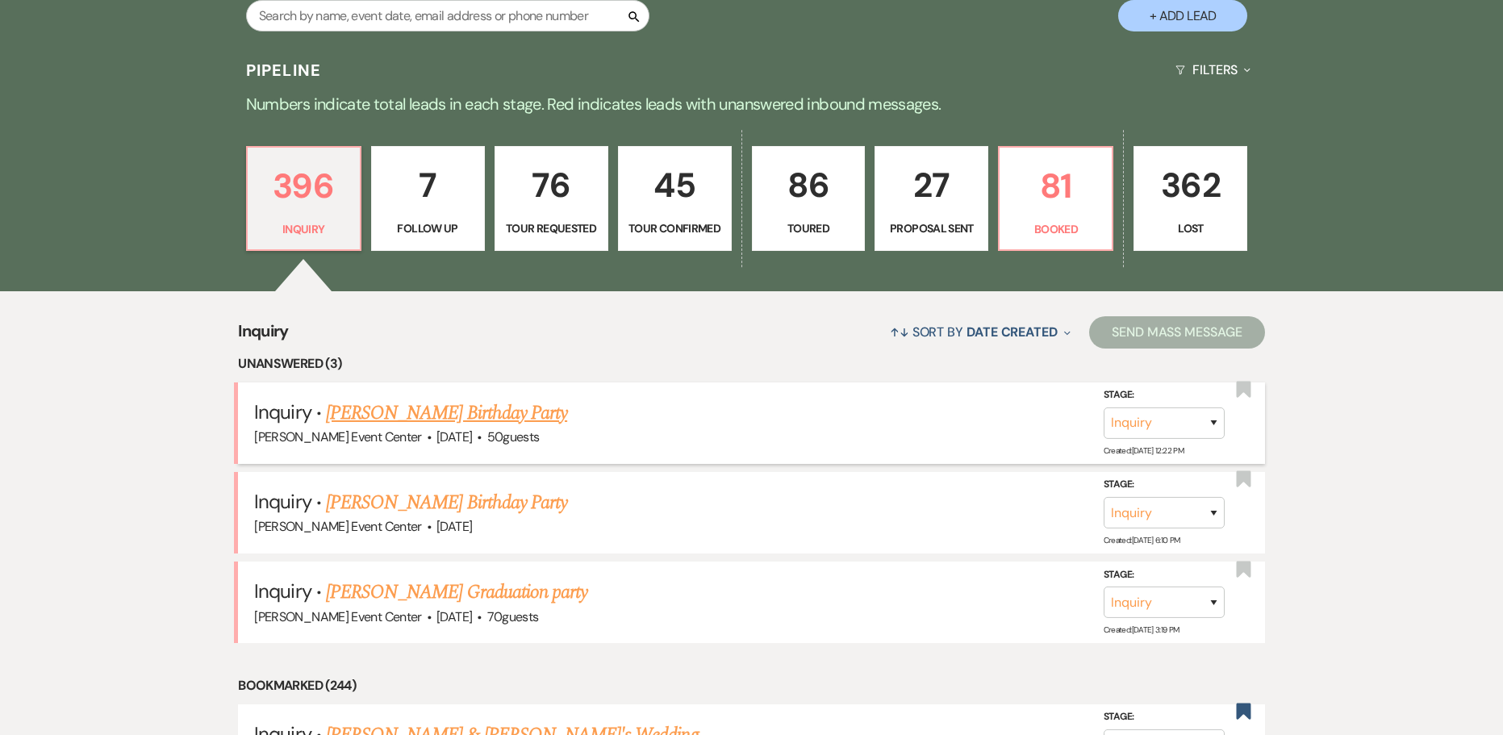
click at [413, 398] on link "Tamara Hicks's Birthday Party" at bounding box center [446, 412] width 241 height 29
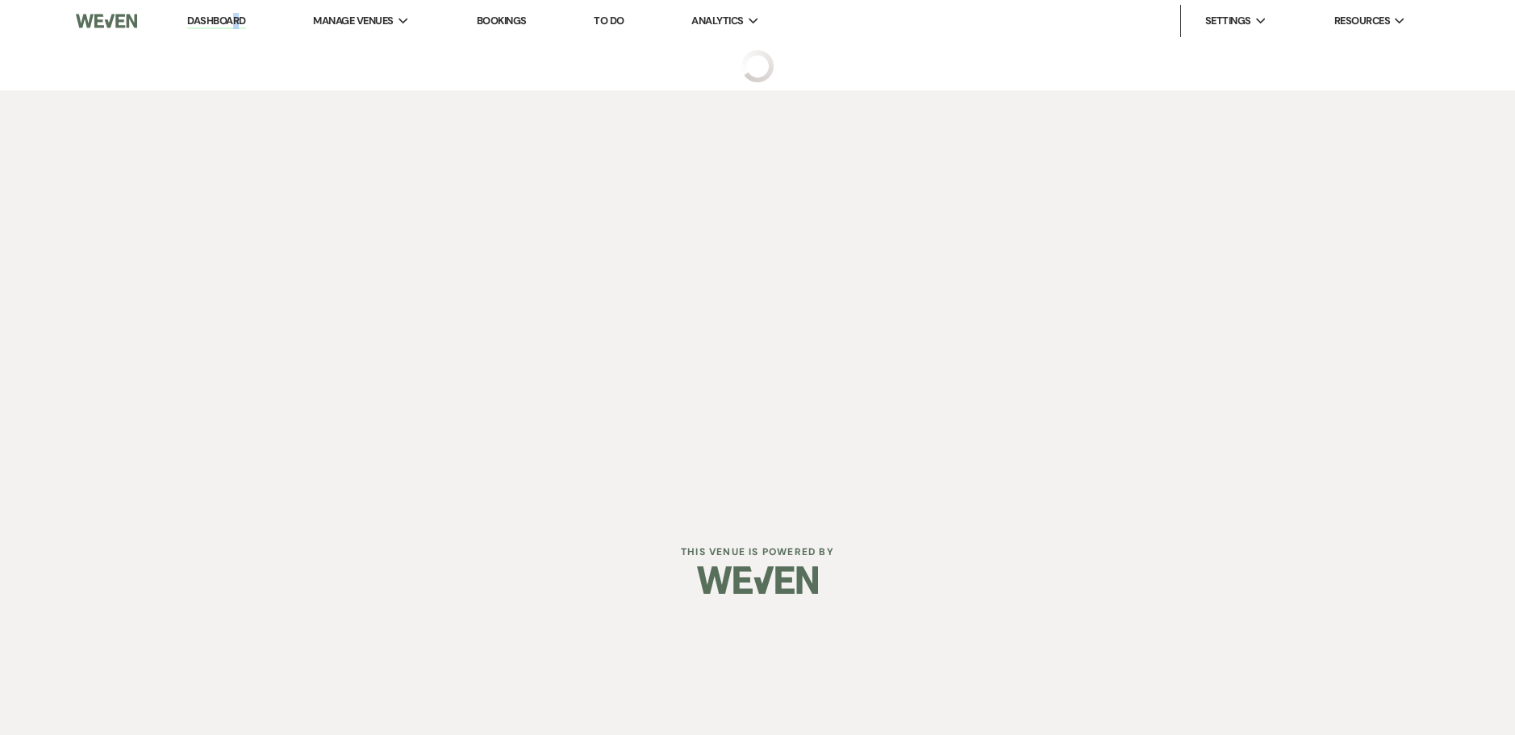
select select "5"
select select "4"
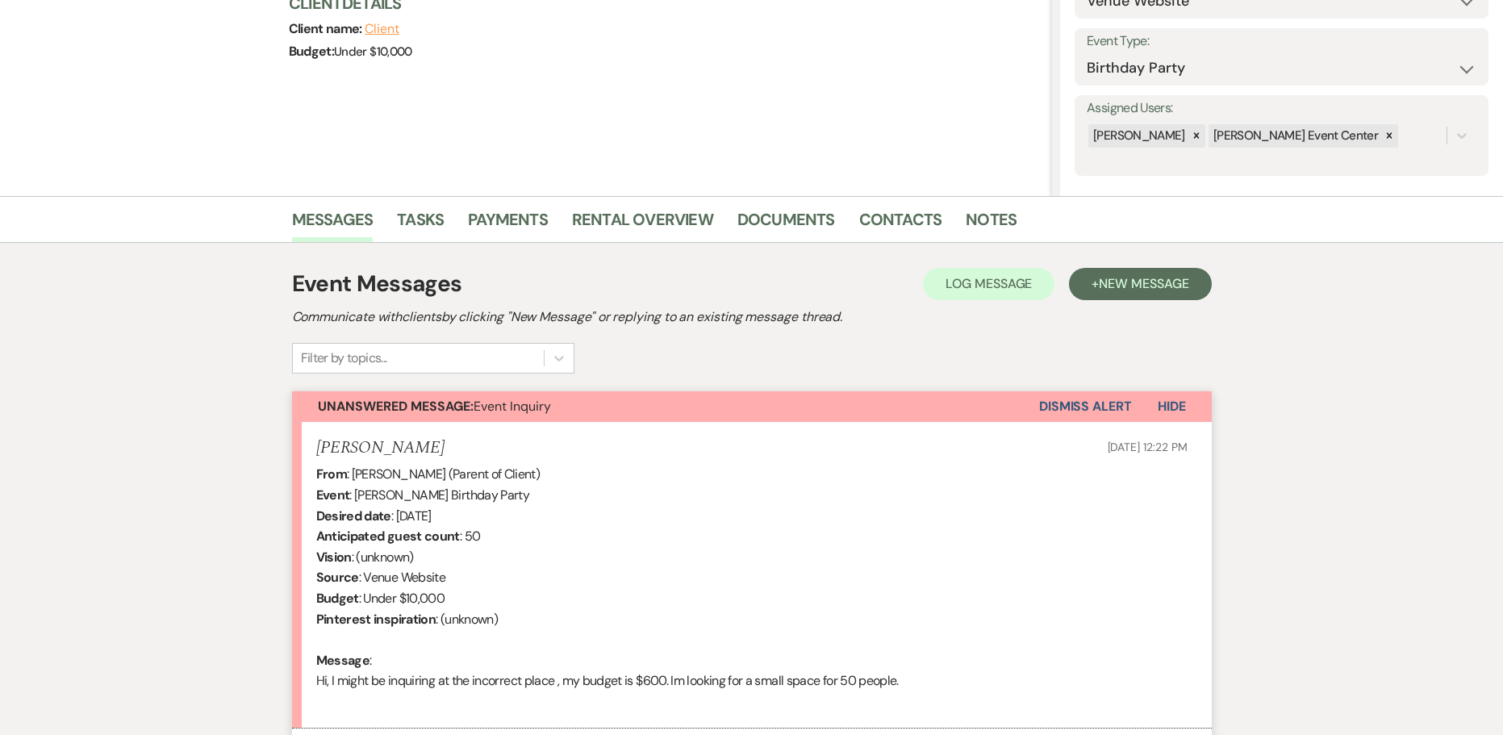
scroll to position [376, 0]
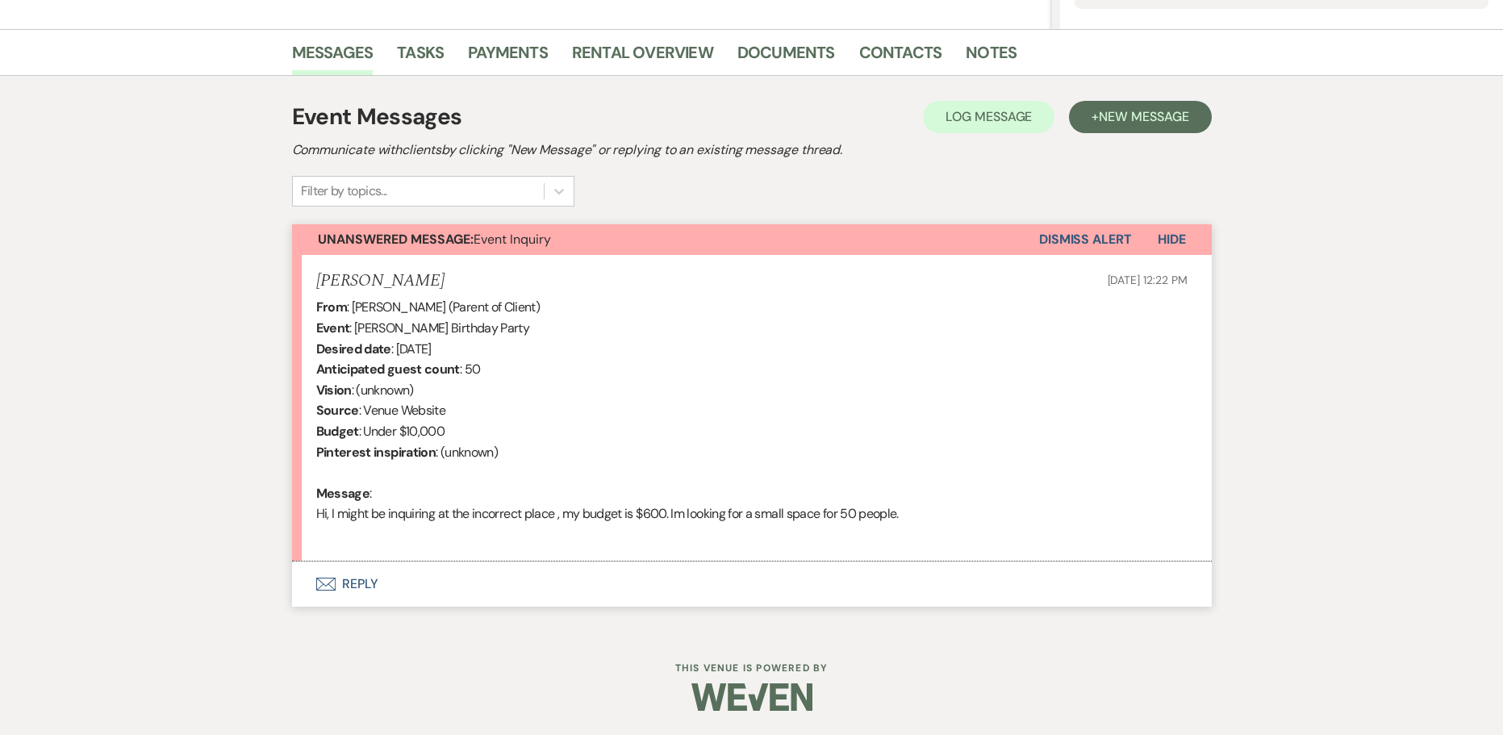
click at [356, 578] on button "Envelope Reply" at bounding box center [752, 583] width 920 height 45
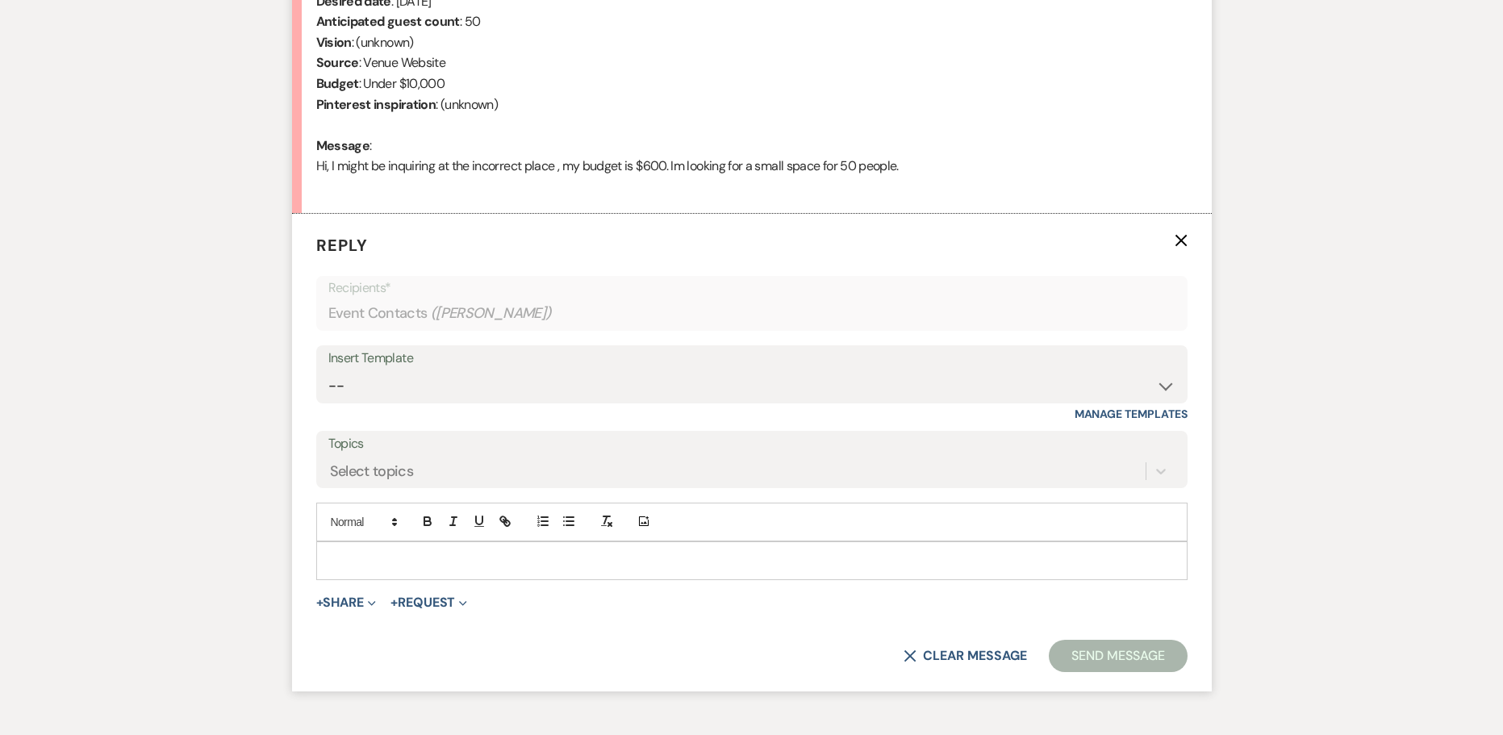
scroll to position [743, 0]
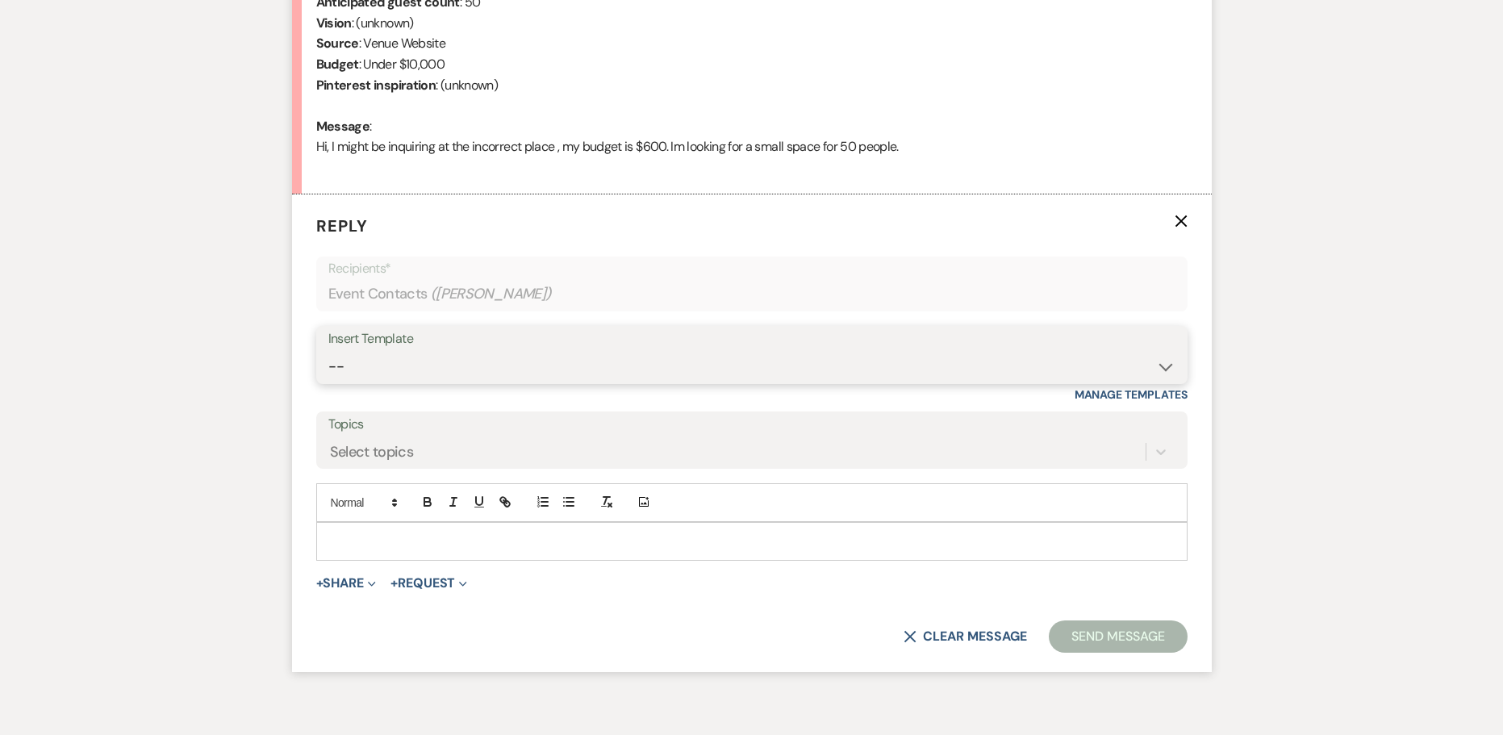
click at [377, 366] on select "-- Weven Planning Portal Introduction (Booked Events) Initial Inquiry Response …" at bounding box center [751, 366] width 847 height 31
select select "2982"
click at [328, 351] on select "-- Weven Planning Portal Introduction (Booked Events) Initial Inquiry Response …" at bounding box center [751, 366] width 847 height 31
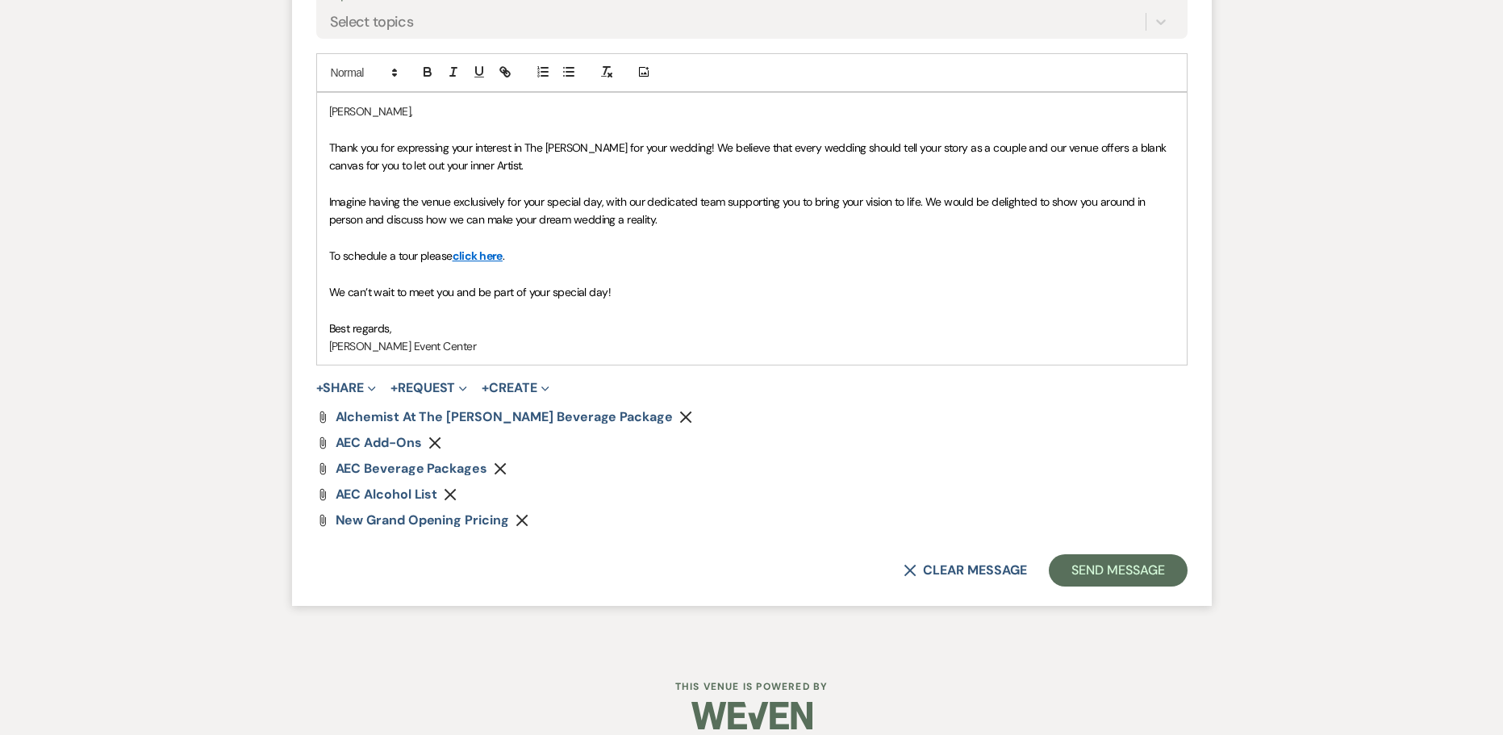
scroll to position [1191, 0]
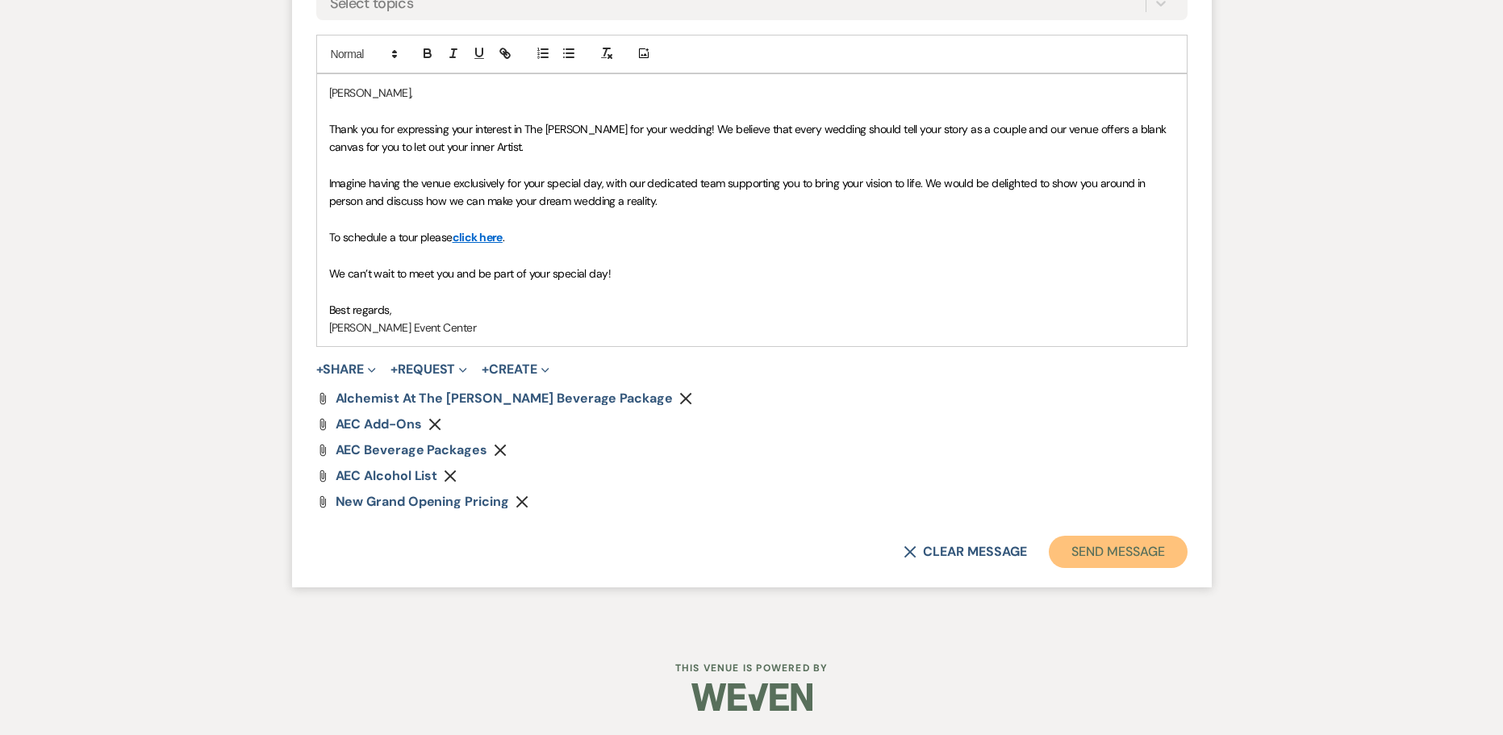
click at [1113, 547] on button "Send Message" at bounding box center [1118, 552] width 138 height 32
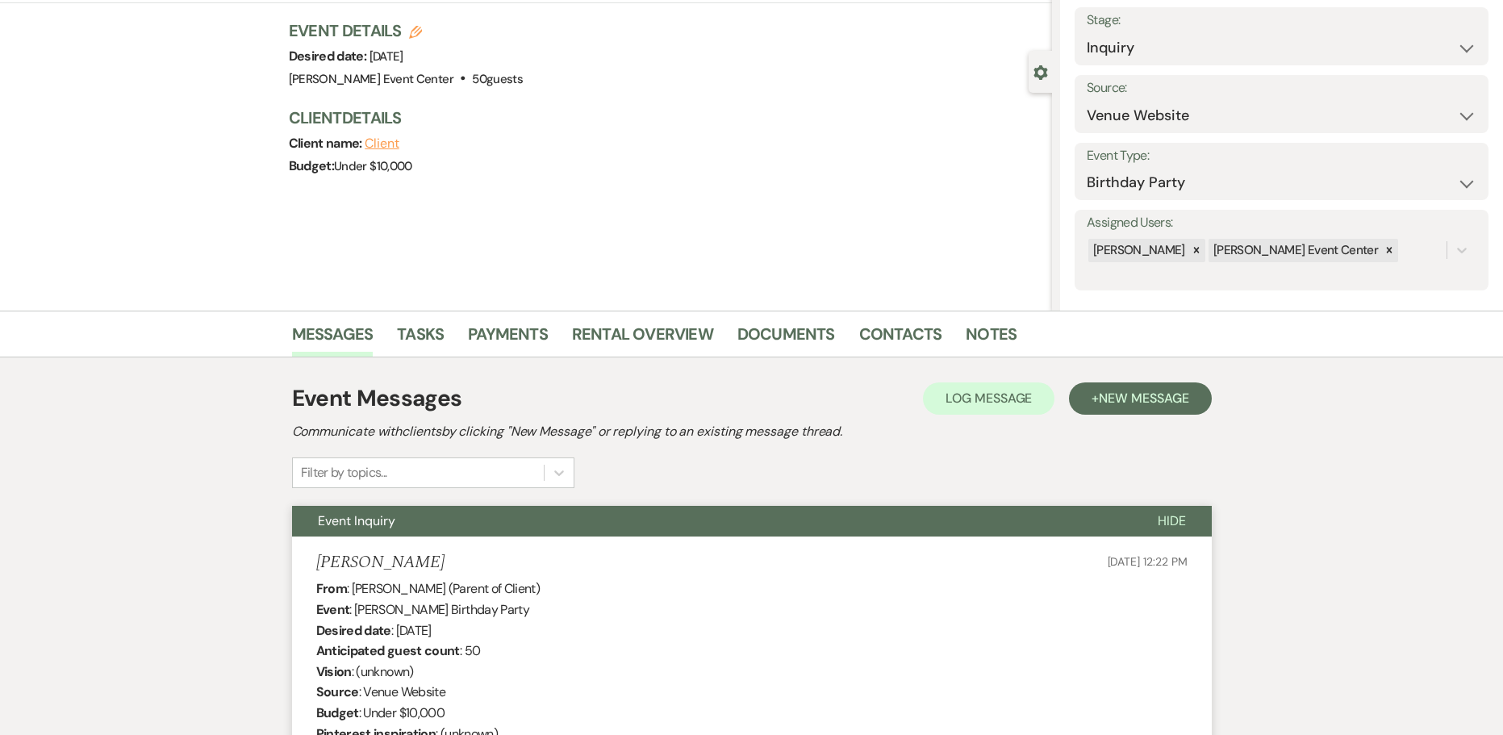
scroll to position [74, 0]
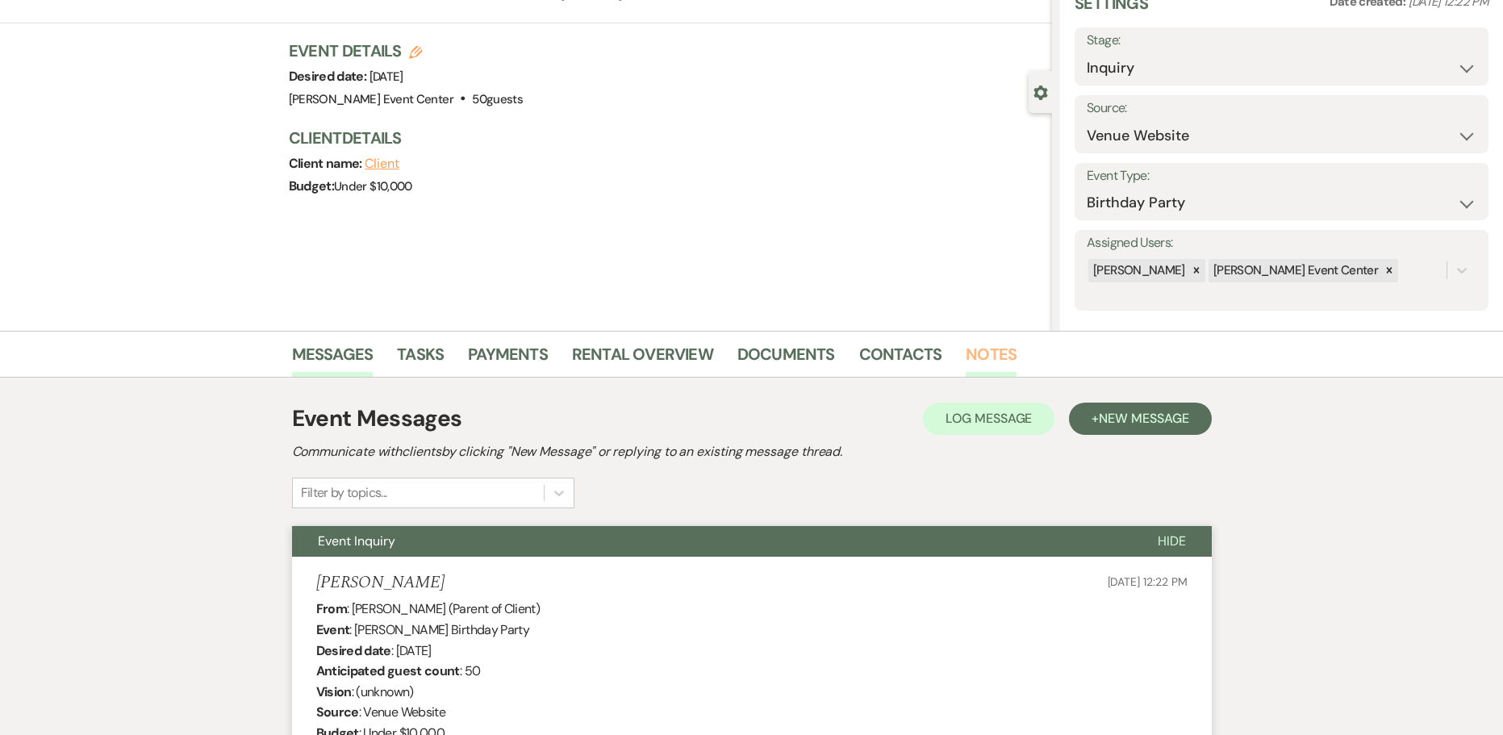
click at [988, 349] on link "Notes" at bounding box center [990, 358] width 51 height 35
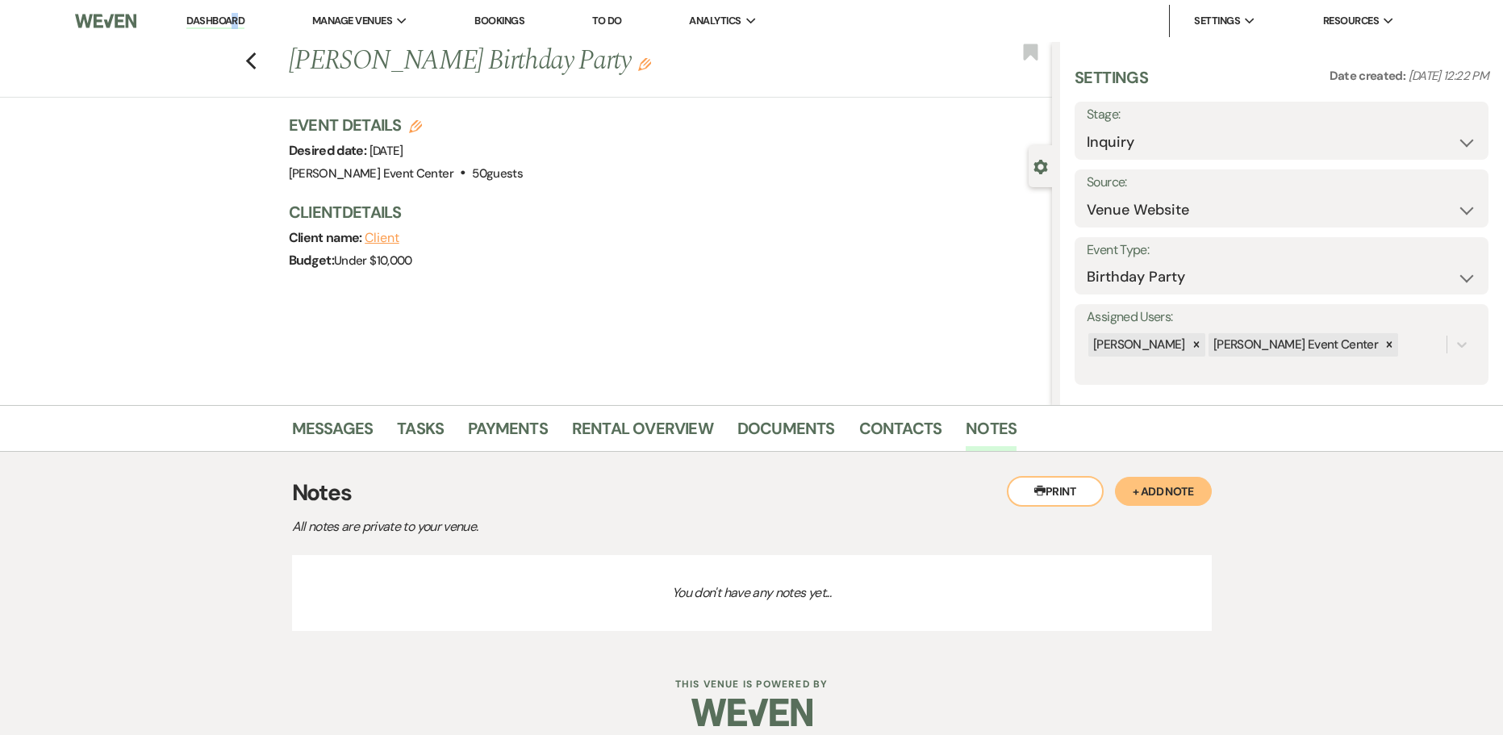
click at [1157, 501] on button "+ Add Note" at bounding box center [1163, 491] width 97 height 29
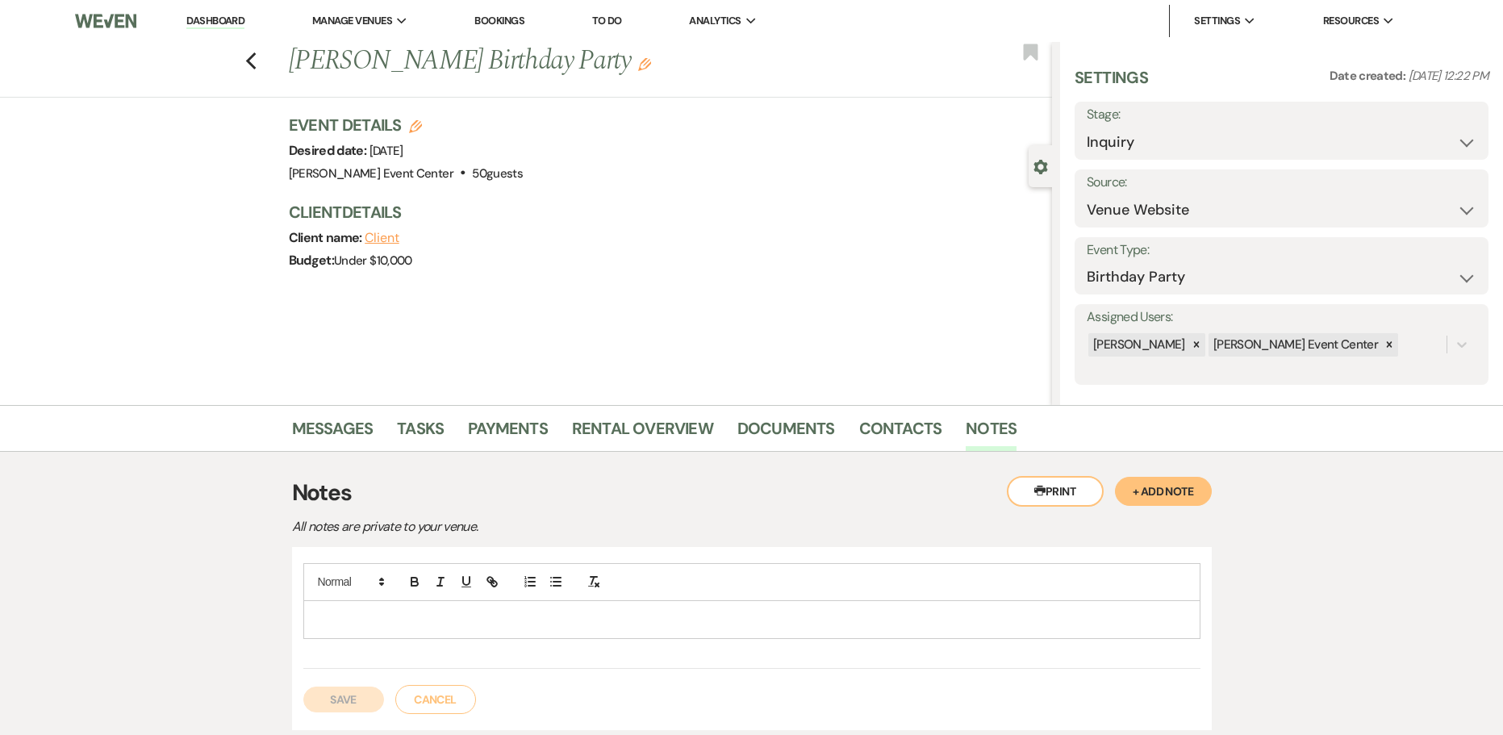
drag, startPoint x: 653, startPoint y: 634, endPoint x: 647, endPoint y: 651, distance: 18.1
click at [647, 651] on div at bounding box center [751, 616] width 897 height 106
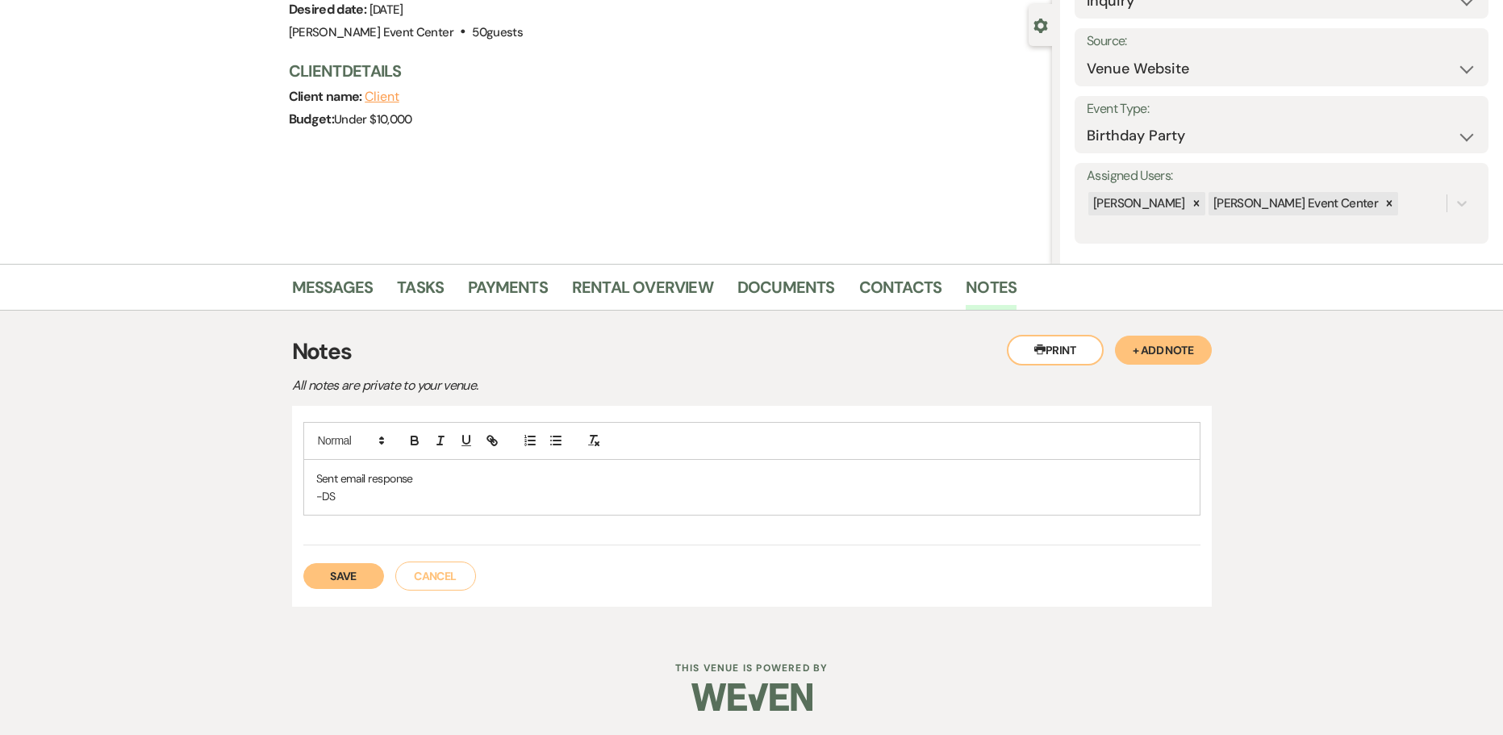
click at [315, 576] on button "Save" at bounding box center [343, 576] width 81 height 26
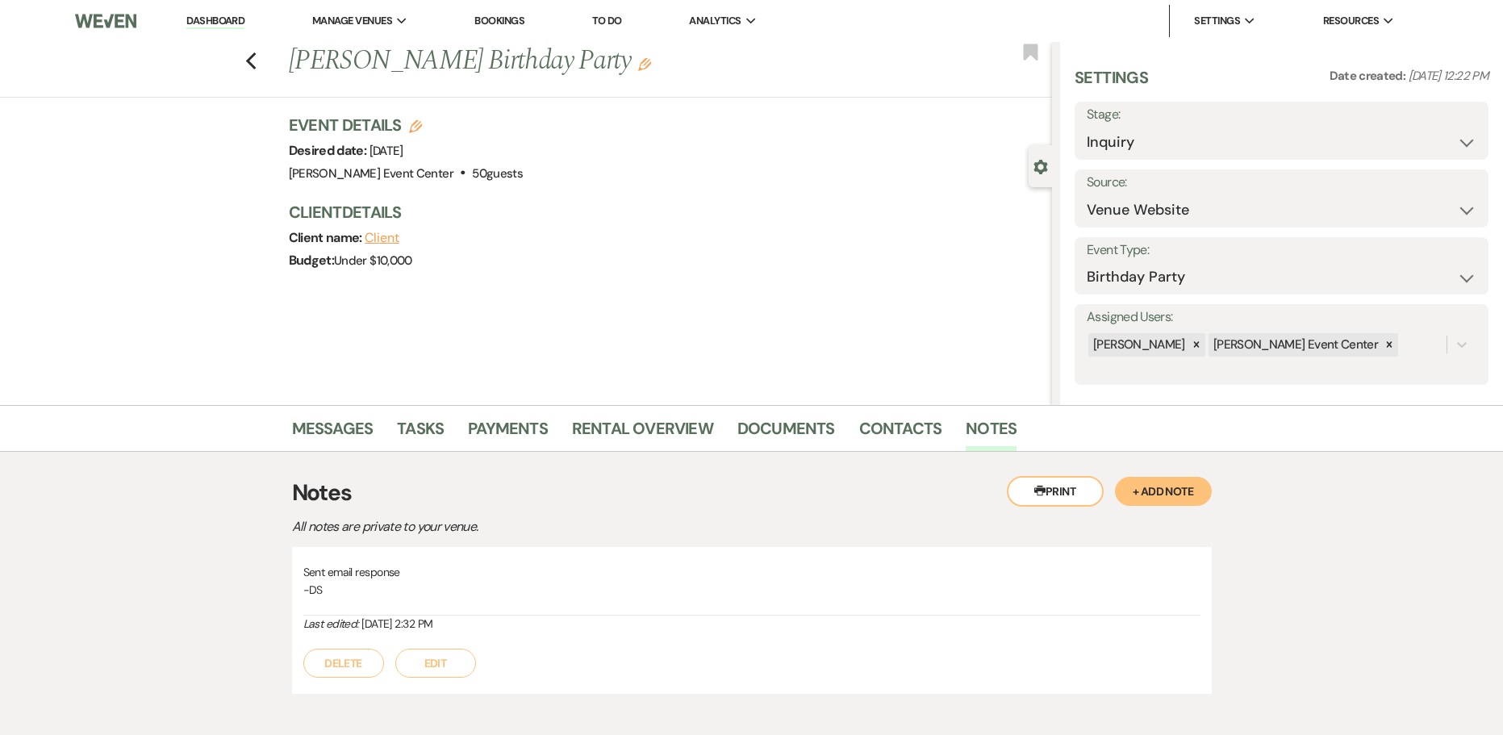
click at [263, 69] on div "Previous Tamara Hicks's Birthday Party Edit Bookmark" at bounding box center [522, 70] width 1060 height 56
click at [256, 66] on icon "Previous" at bounding box center [251, 61] width 12 height 19
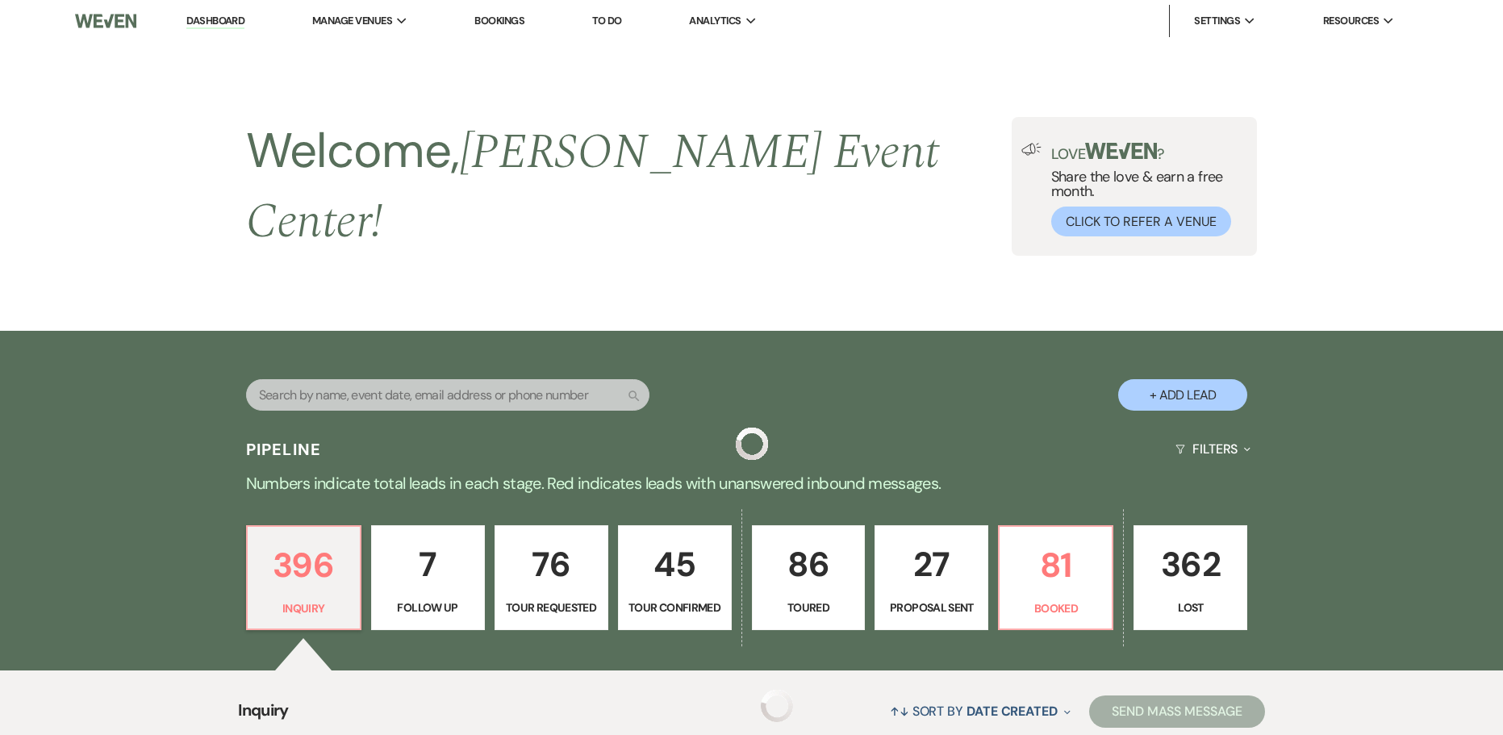
scroll to position [403, 0]
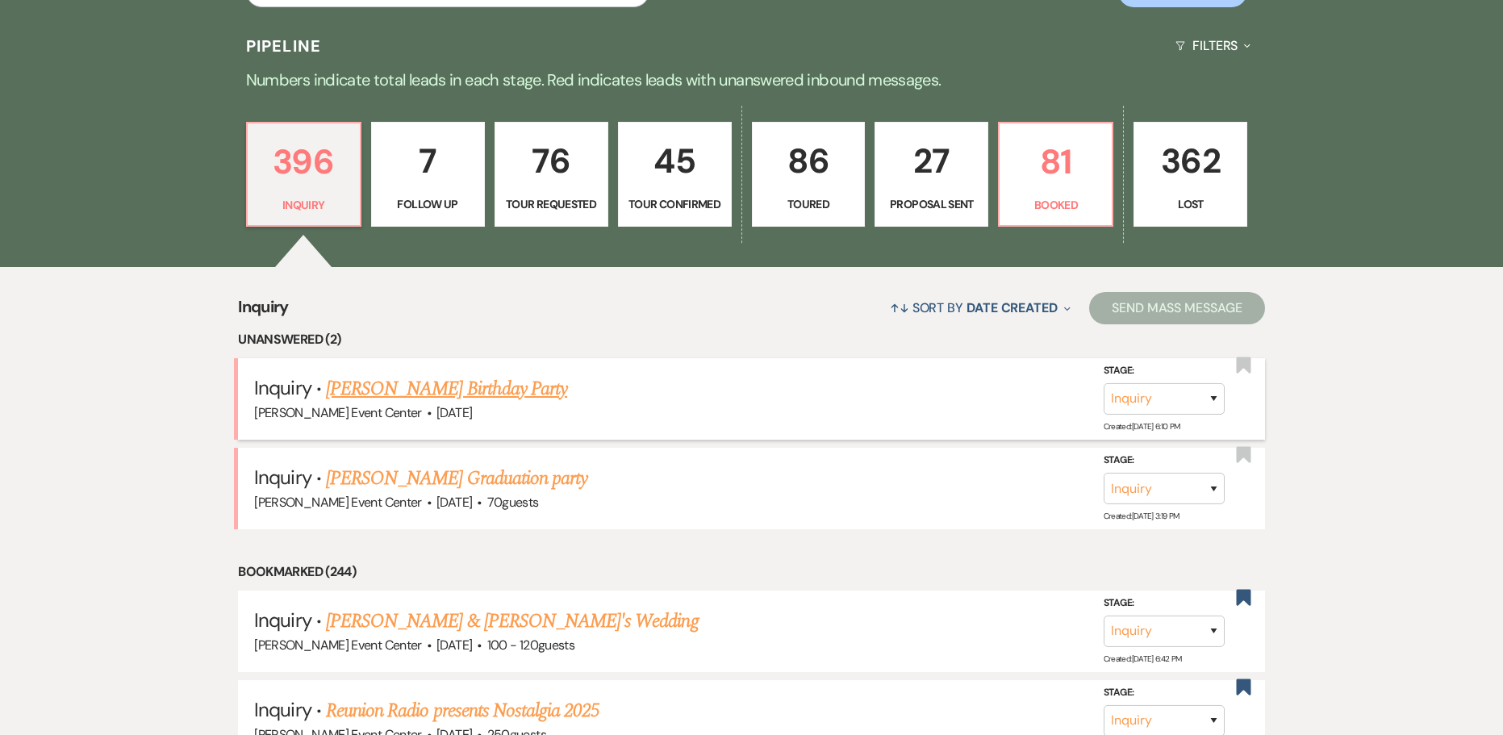
click at [436, 404] on span "May 23, 2026" at bounding box center [453, 412] width 35 height 17
click at [385, 376] on link "Rory Prince's Birthday Party" at bounding box center [446, 388] width 241 height 29
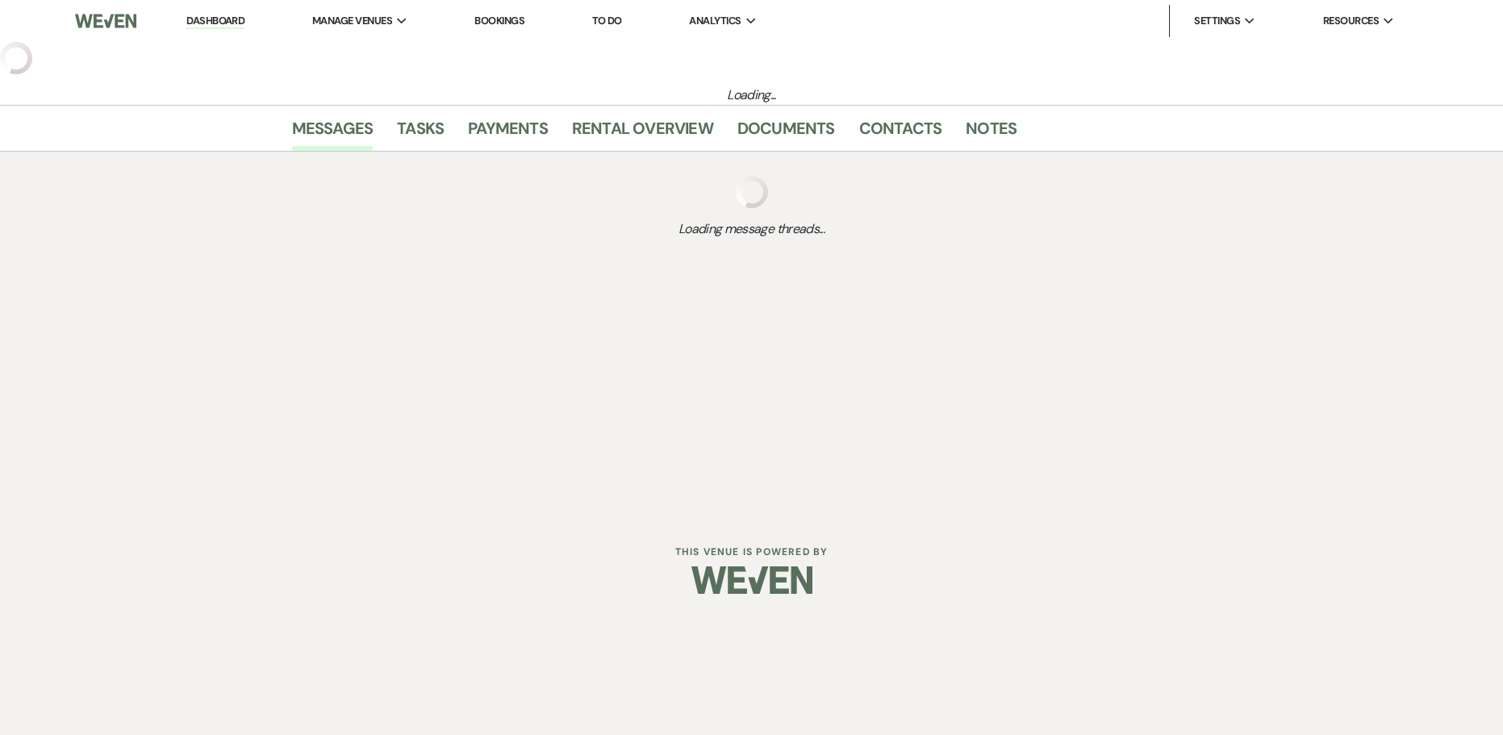
select select "5"
select select "4"
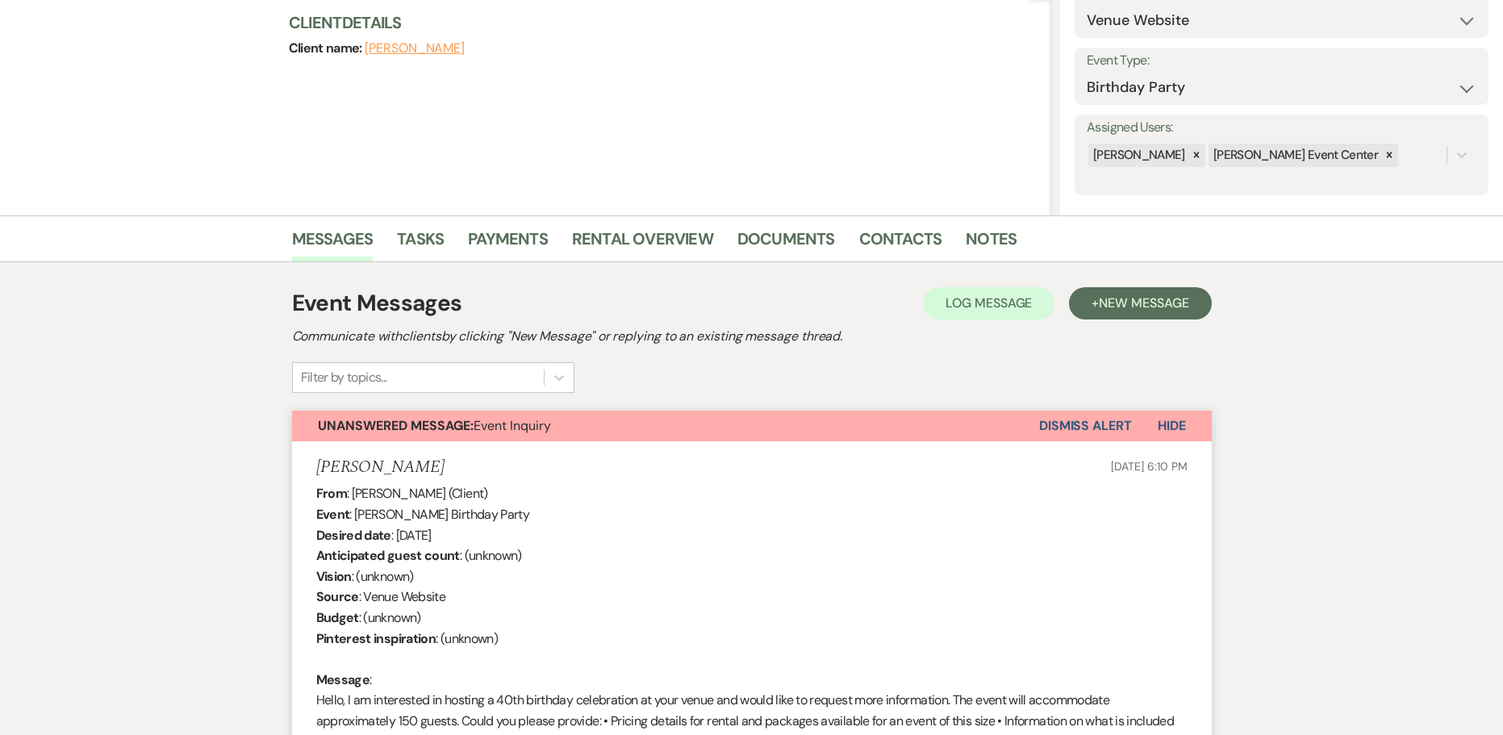
scroll to position [87, 0]
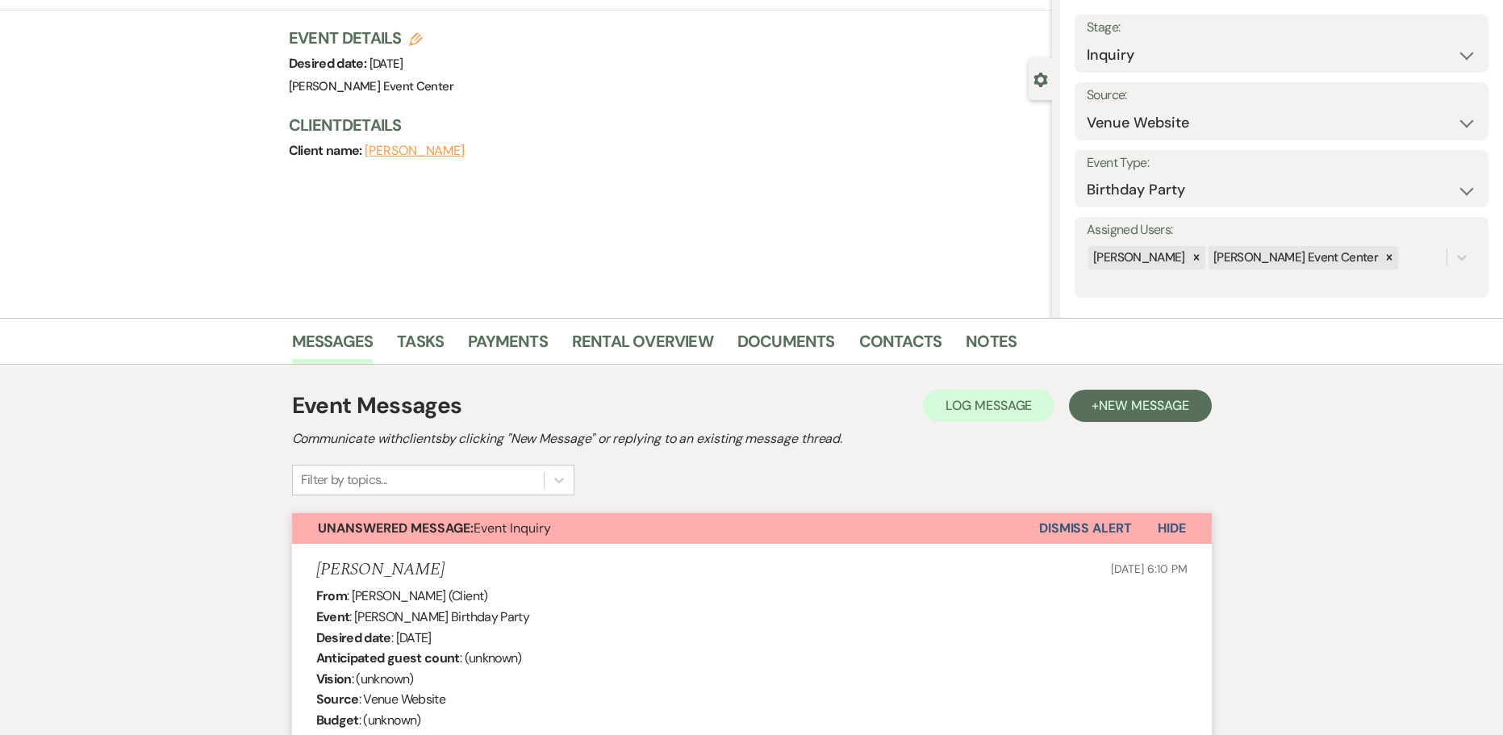
click at [1105, 517] on button "Dismiss Alert" at bounding box center [1085, 528] width 93 height 31
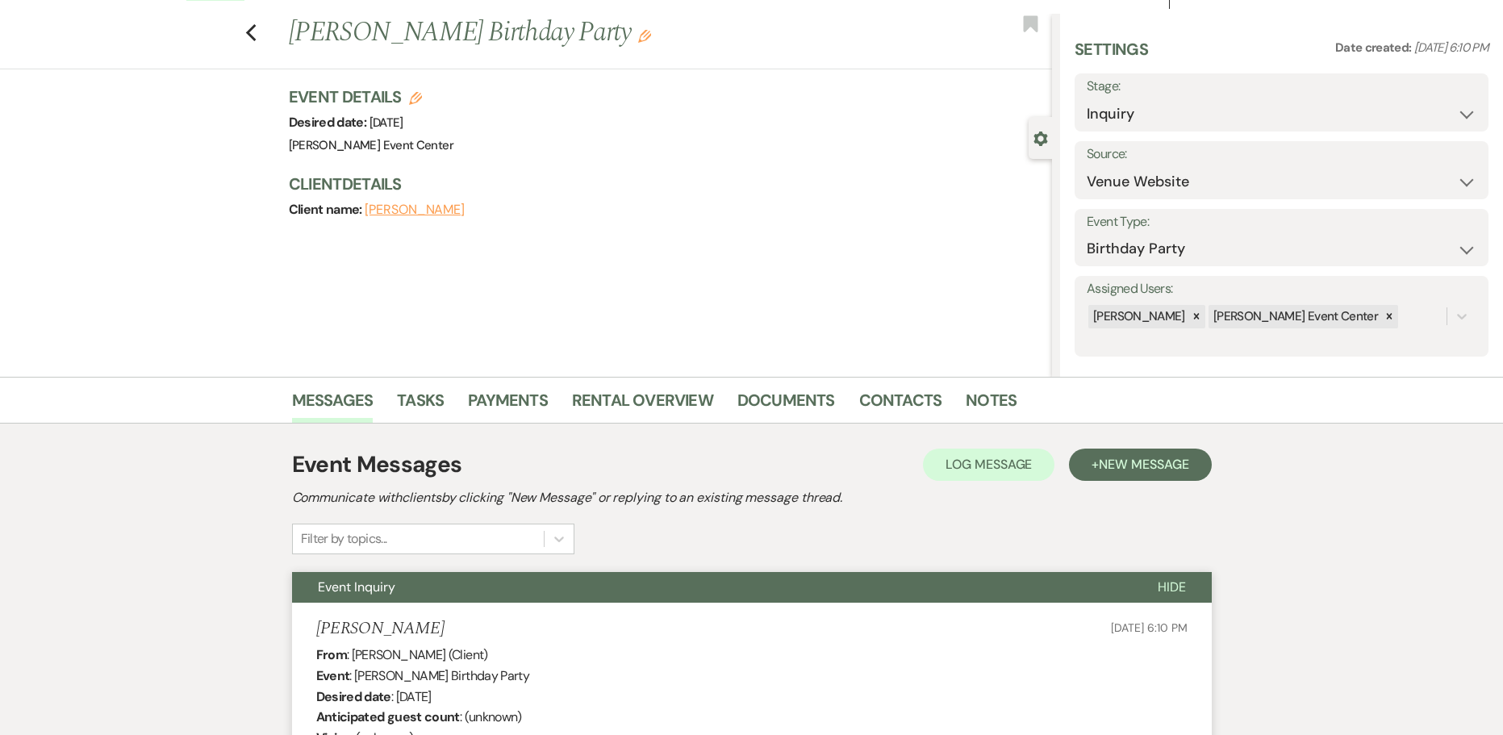
scroll to position [0, 0]
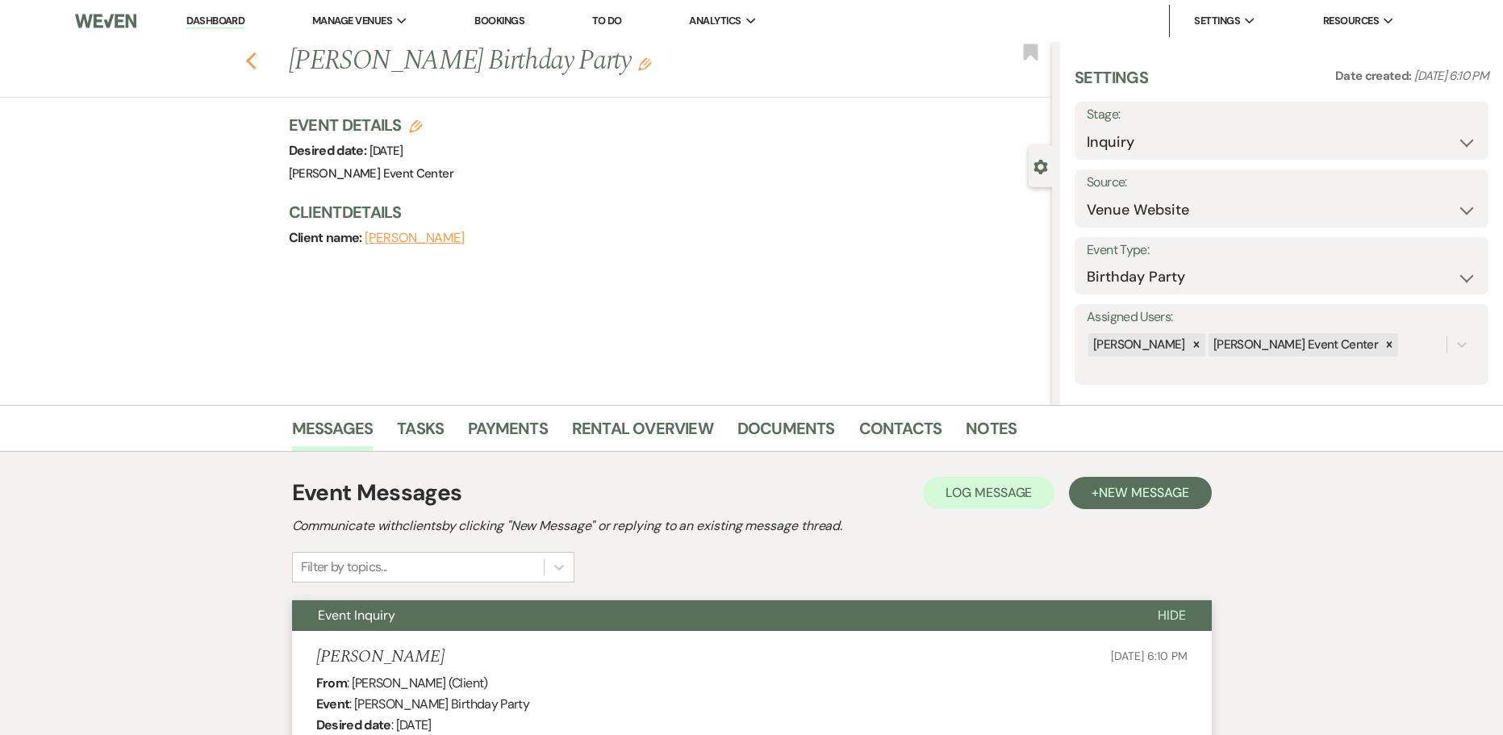
click at [254, 60] on use "button" at bounding box center [250, 61] width 10 height 18
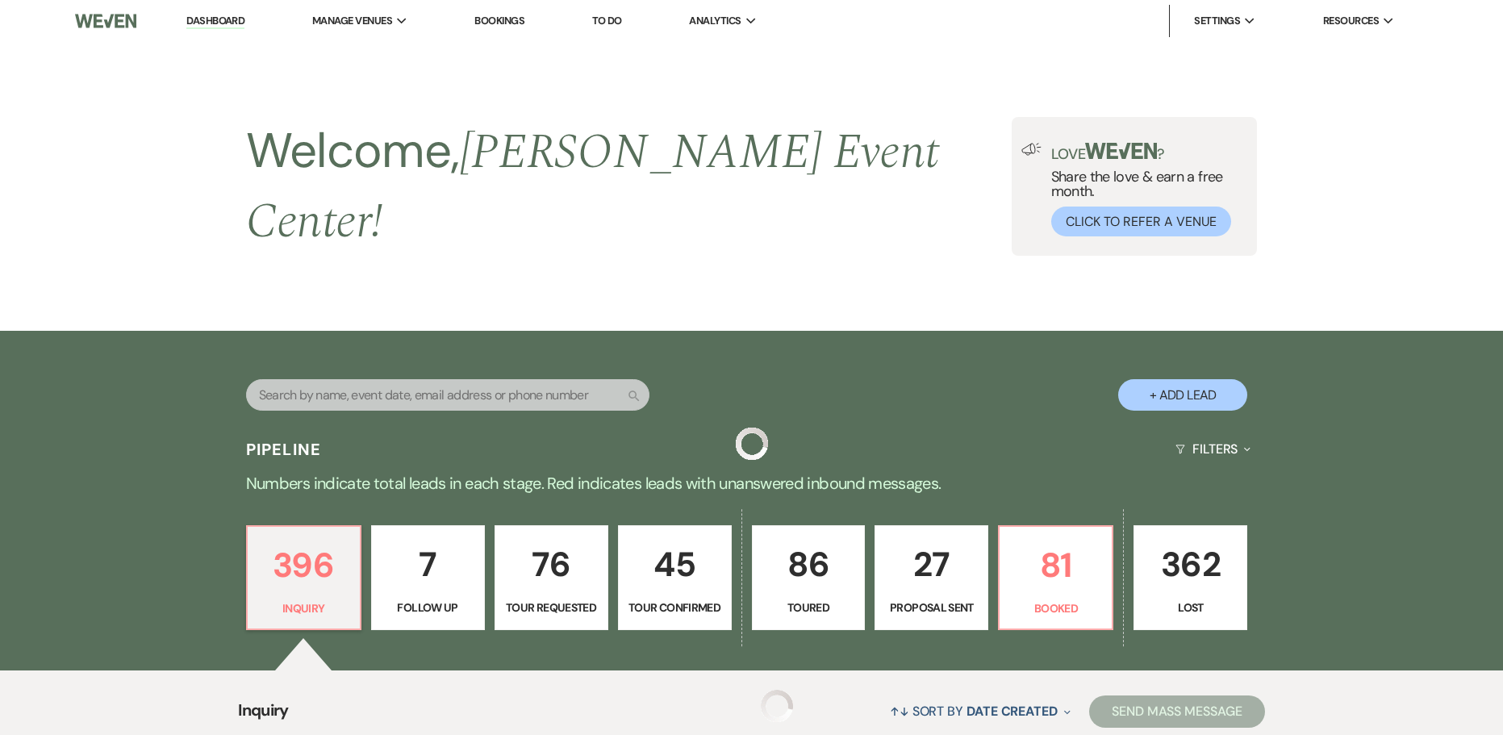
scroll to position [403, 0]
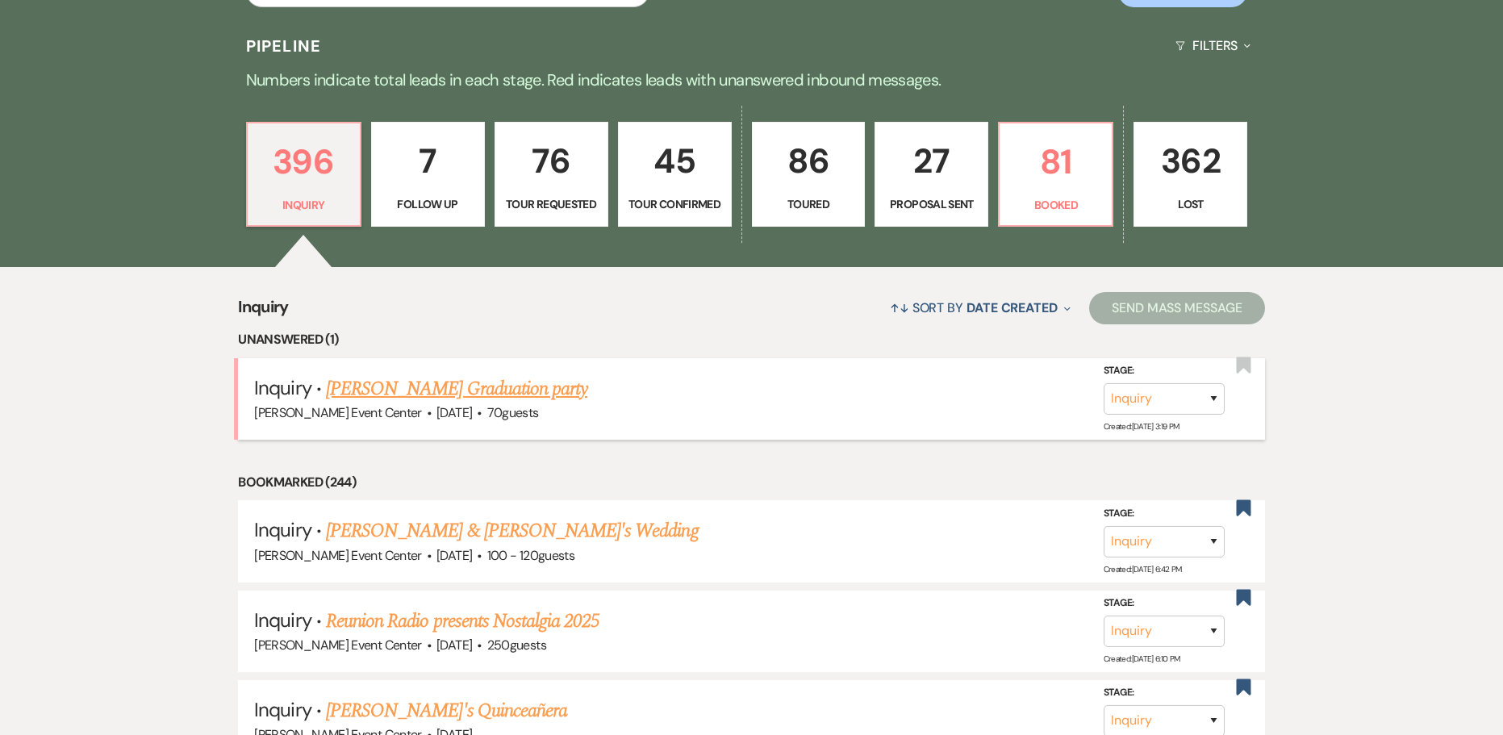
click at [453, 374] on link "Rashida Brown's Graduation party" at bounding box center [456, 388] width 261 height 29
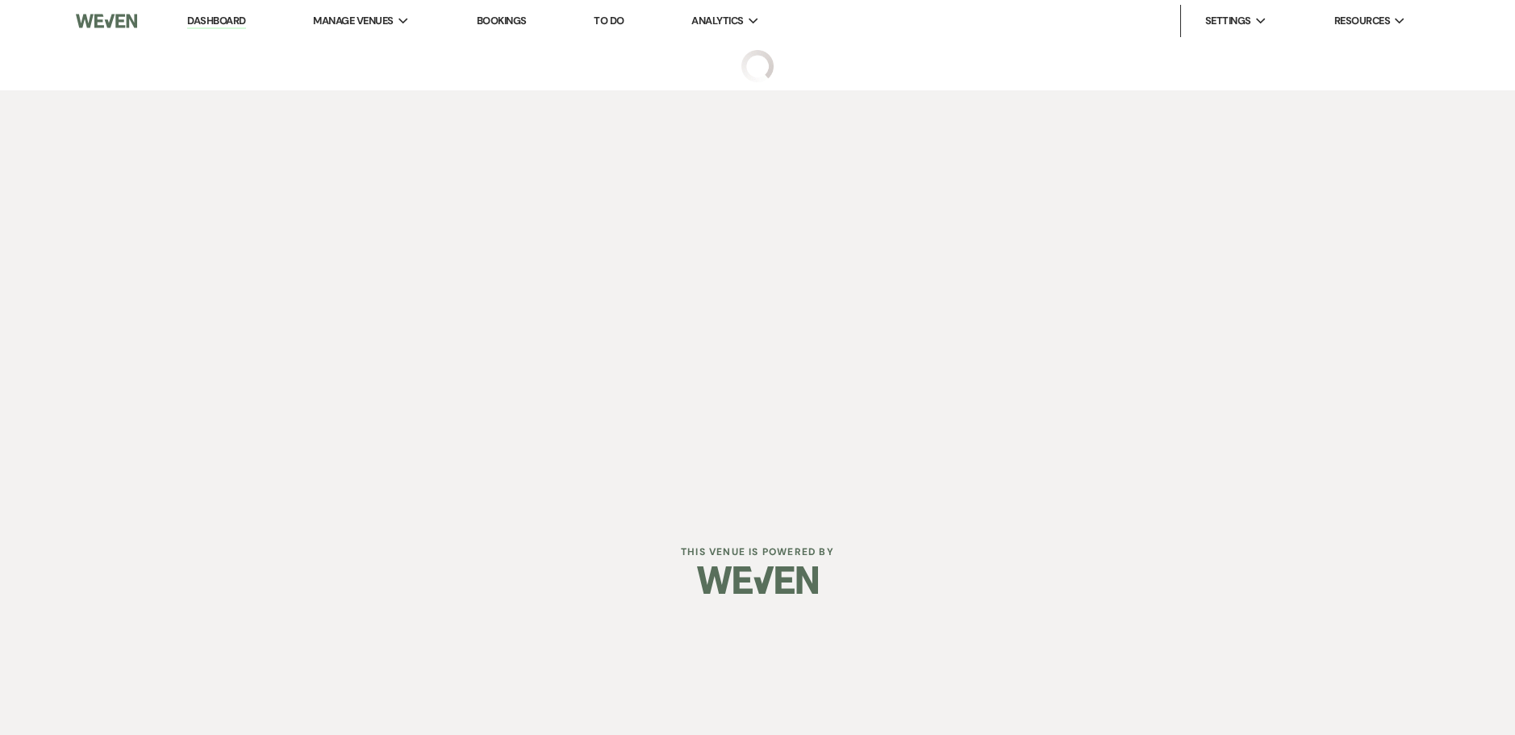
select select "5"
select select "13"
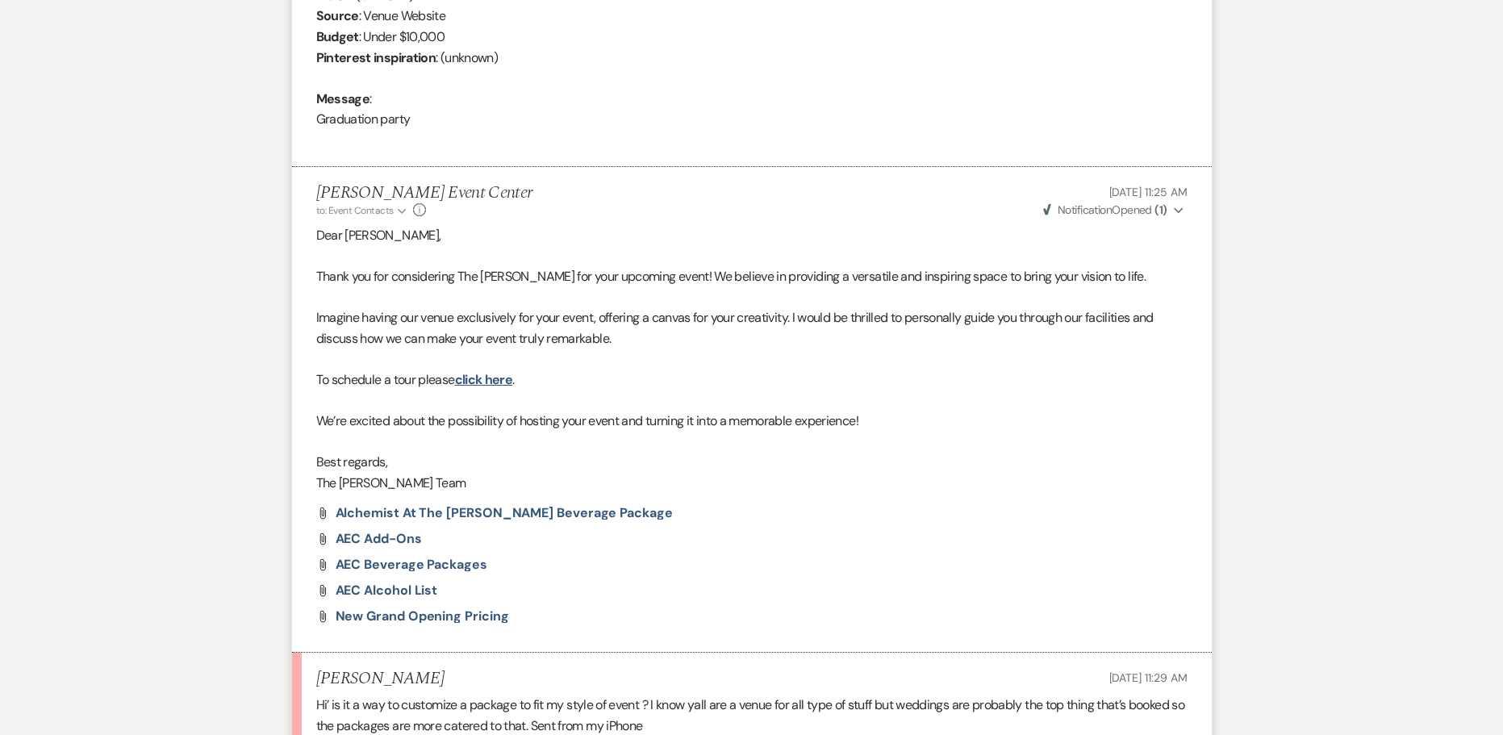
scroll to position [961, 0]
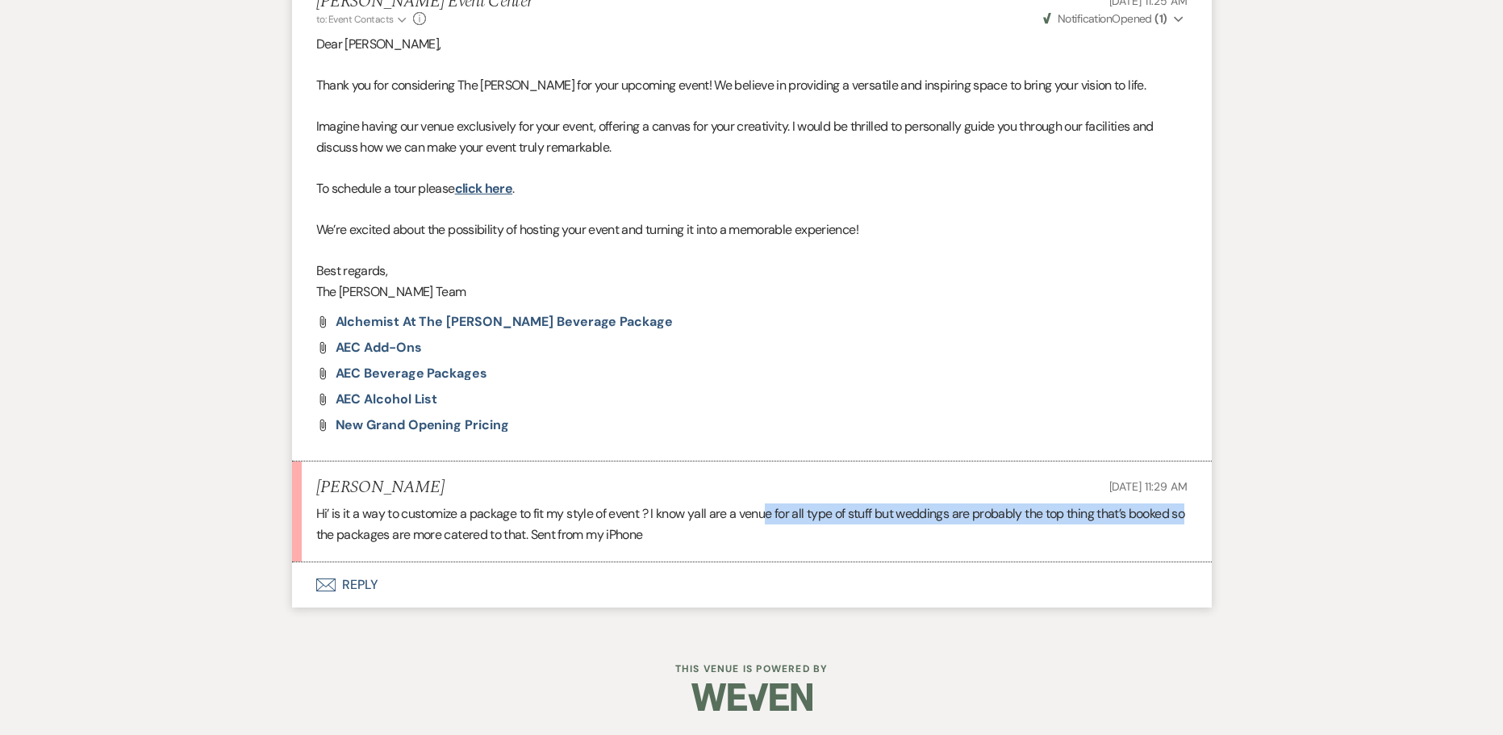
drag, startPoint x: 769, startPoint y: 523, endPoint x: 372, endPoint y: 547, distance: 397.5
click at [351, 547] on li "Rashida Brown Sep 15, 2025, 11:29 AM Hi’ is it a way to customize a package to …" at bounding box center [752, 511] width 920 height 101
click at [621, 551] on li "Rashida Brown Sep 15, 2025, 11:29 AM Hi’ is it a way to customize a package to …" at bounding box center [752, 511] width 920 height 101
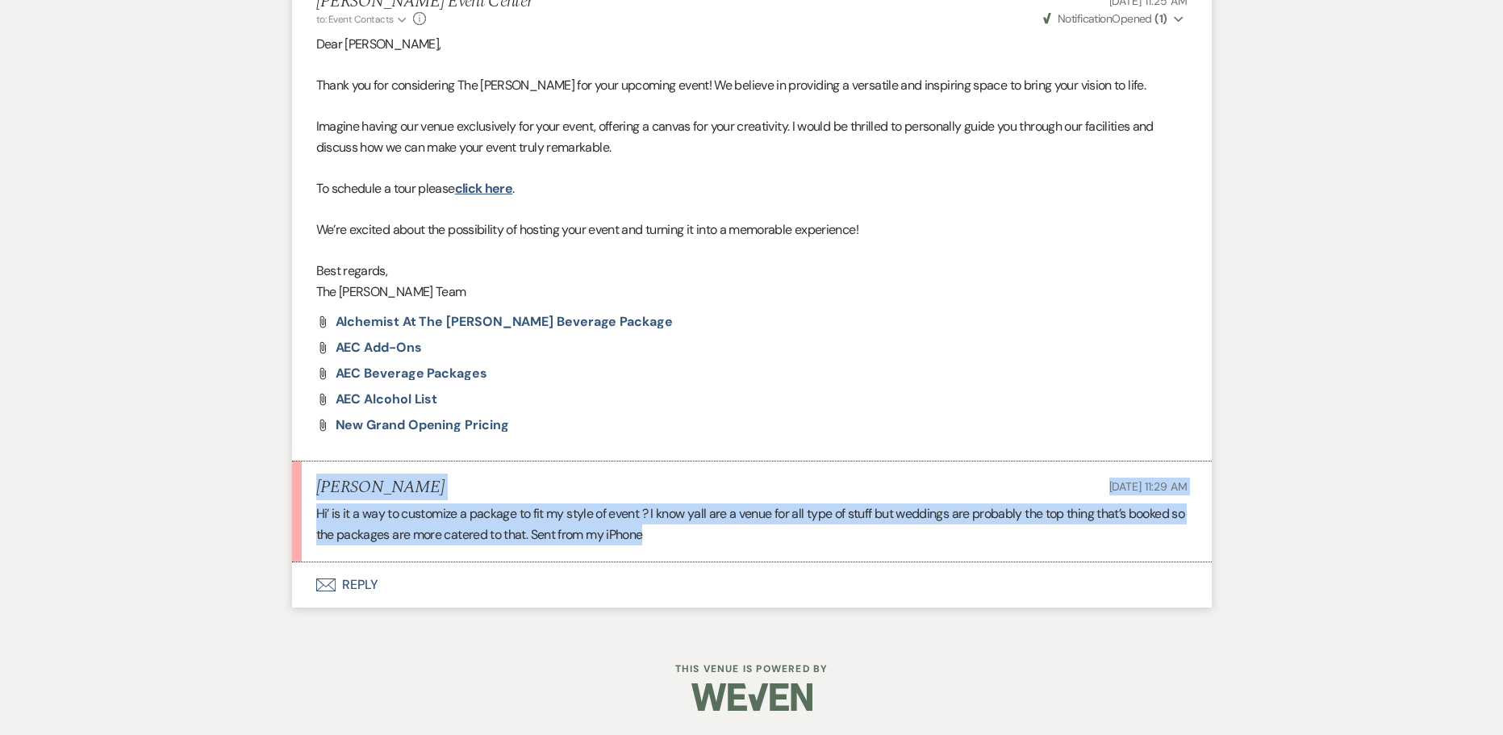
drag, startPoint x: 703, startPoint y: 528, endPoint x: 302, endPoint y: 488, distance: 402.0
click at [302, 488] on li "Rashida Brown Sep 15, 2025, 11:29 AM Hi’ is it a way to customize a package to …" at bounding box center [752, 511] width 920 height 101
drag, startPoint x: 790, startPoint y: 511, endPoint x: 740, endPoint y: 511, distance: 49.2
click at [788, 513] on div "Hi’ is it a way to customize a package to fit my style of event ? I know yall a…" at bounding box center [751, 523] width 871 height 41
click at [661, 532] on div "Hi’ is it a way to customize a package to fit my style of event ? I know yall a…" at bounding box center [751, 523] width 871 height 41
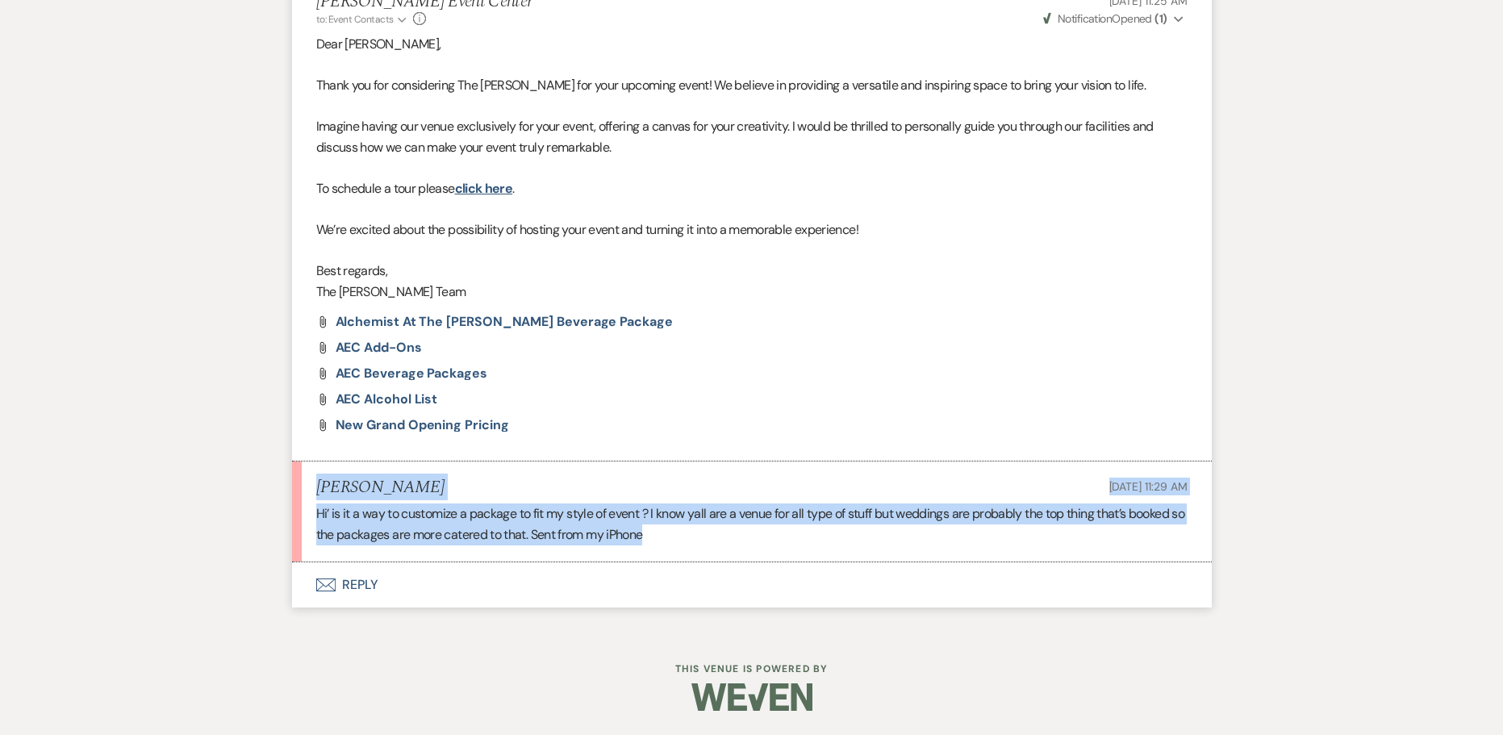
drag, startPoint x: 674, startPoint y: 537, endPoint x: 310, endPoint y: 485, distance: 368.3
click at [310, 485] on li "Rashida Brown Sep 15, 2025, 11:29 AM Hi’ is it a way to customize a package to …" at bounding box center [752, 511] width 920 height 101
click at [734, 534] on div "Hi’ is it a way to customize a package to fit my style of event ? I know yall a…" at bounding box center [751, 523] width 871 height 41
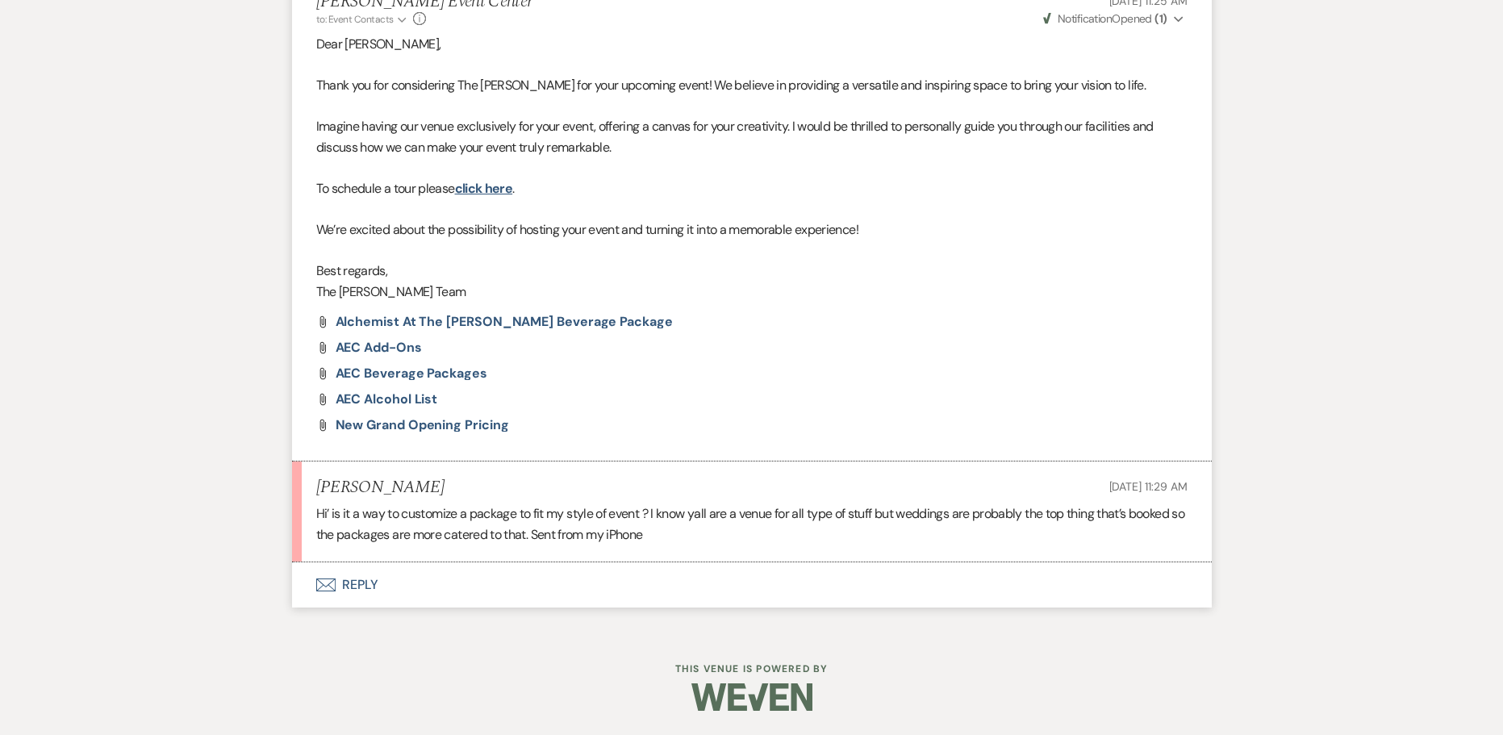
click at [361, 578] on button "Envelope Reply" at bounding box center [752, 584] width 920 height 45
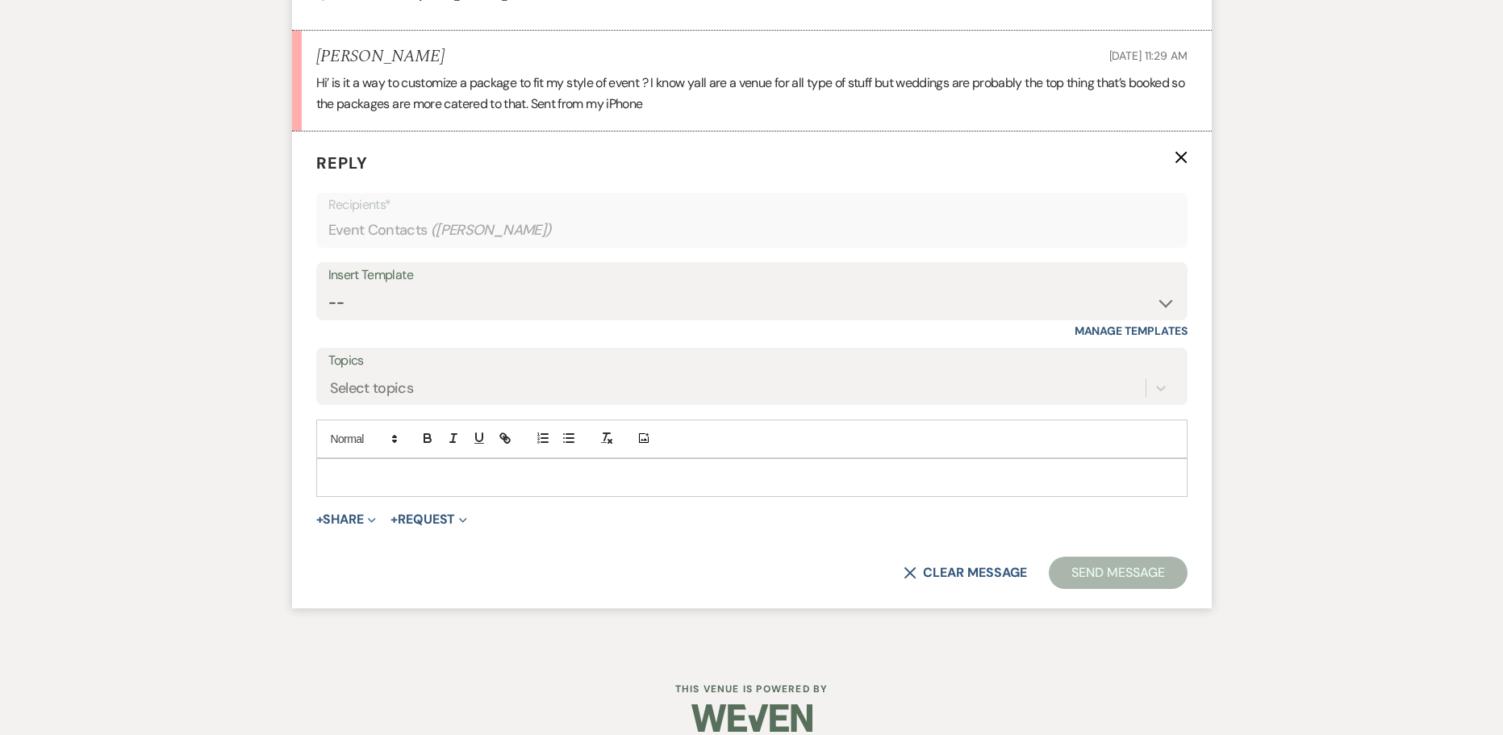
scroll to position [1395, 0]
click at [414, 482] on p at bounding box center [751, 475] width 845 height 18
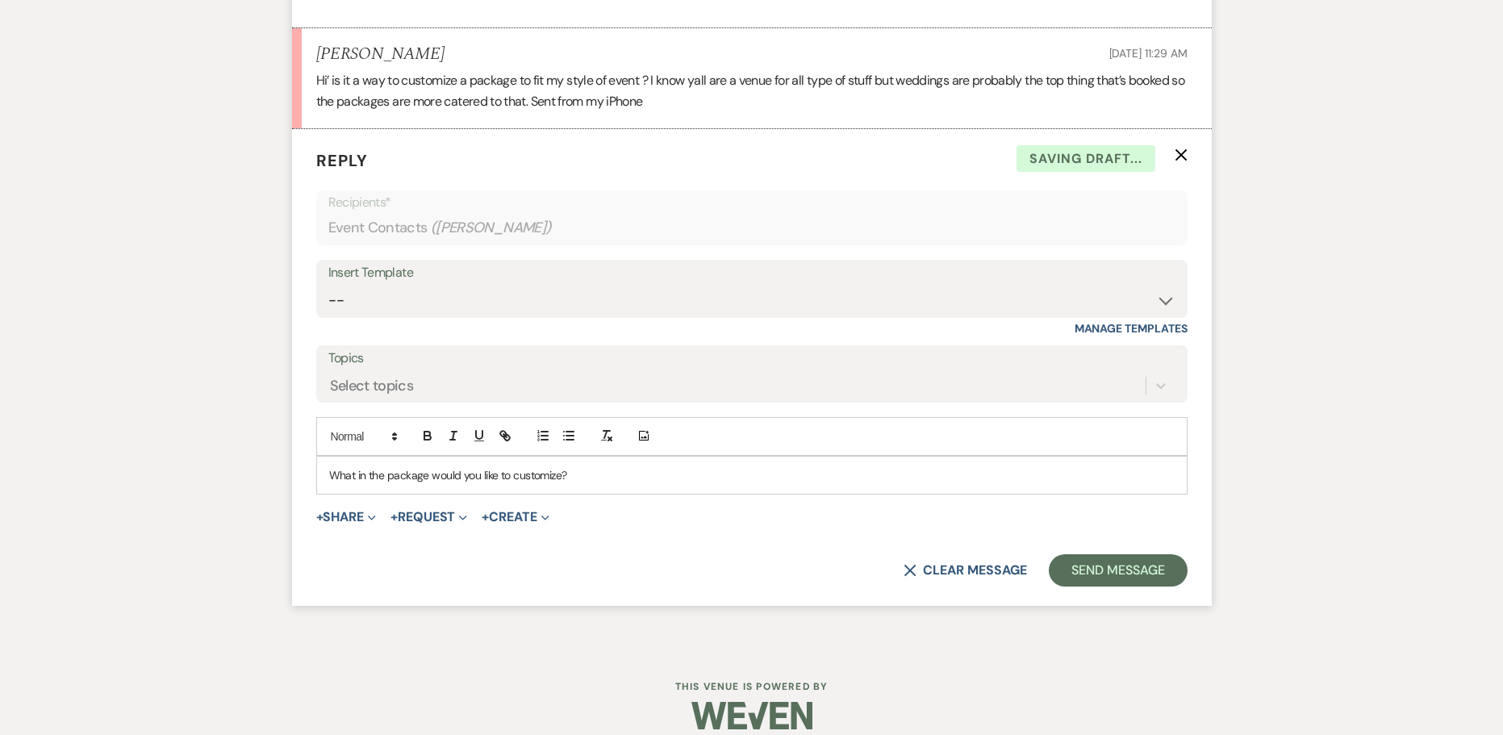
click at [1107, 547] on form "Reply X Saving draft... Recipients* Event Contacts ( Rashida Brown ) Insert Tem…" at bounding box center [752, 368] width 920 height 478
click at [1107, 565] on button "Send Message" at bounding box center [1118, 570] width 138 height 32
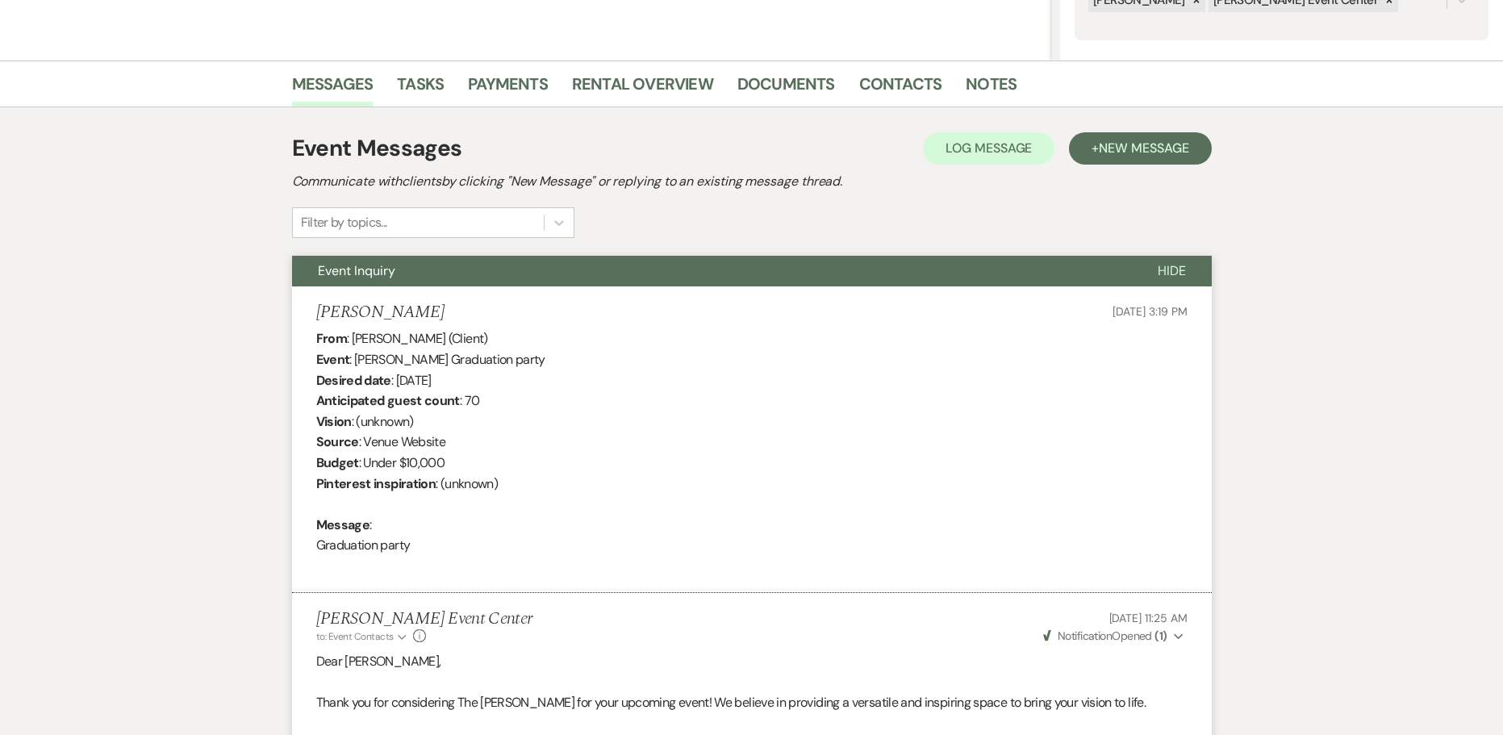
scroll to position [89, 0]
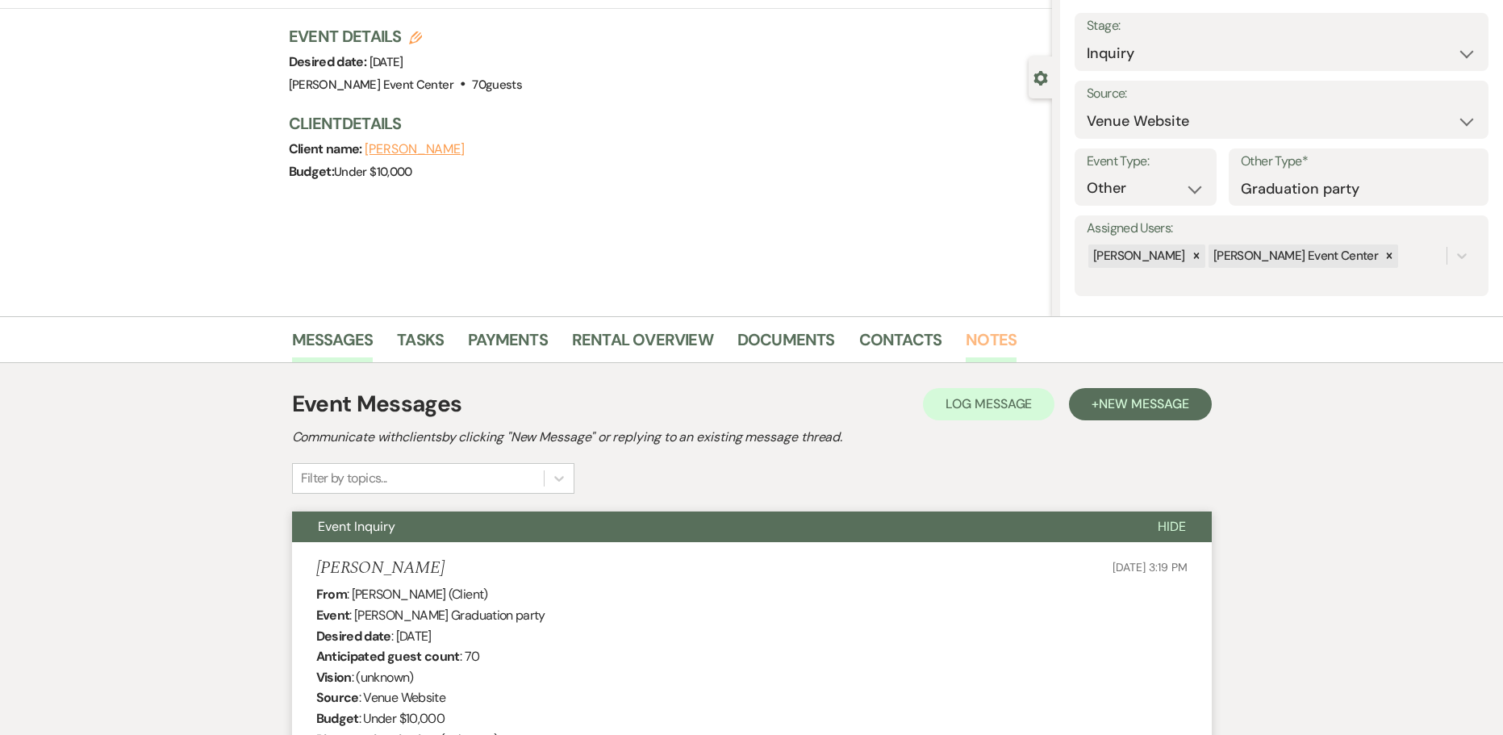
click at [986, 337] on link "Notes" at bounding box center [990, 344] width 51 height 35
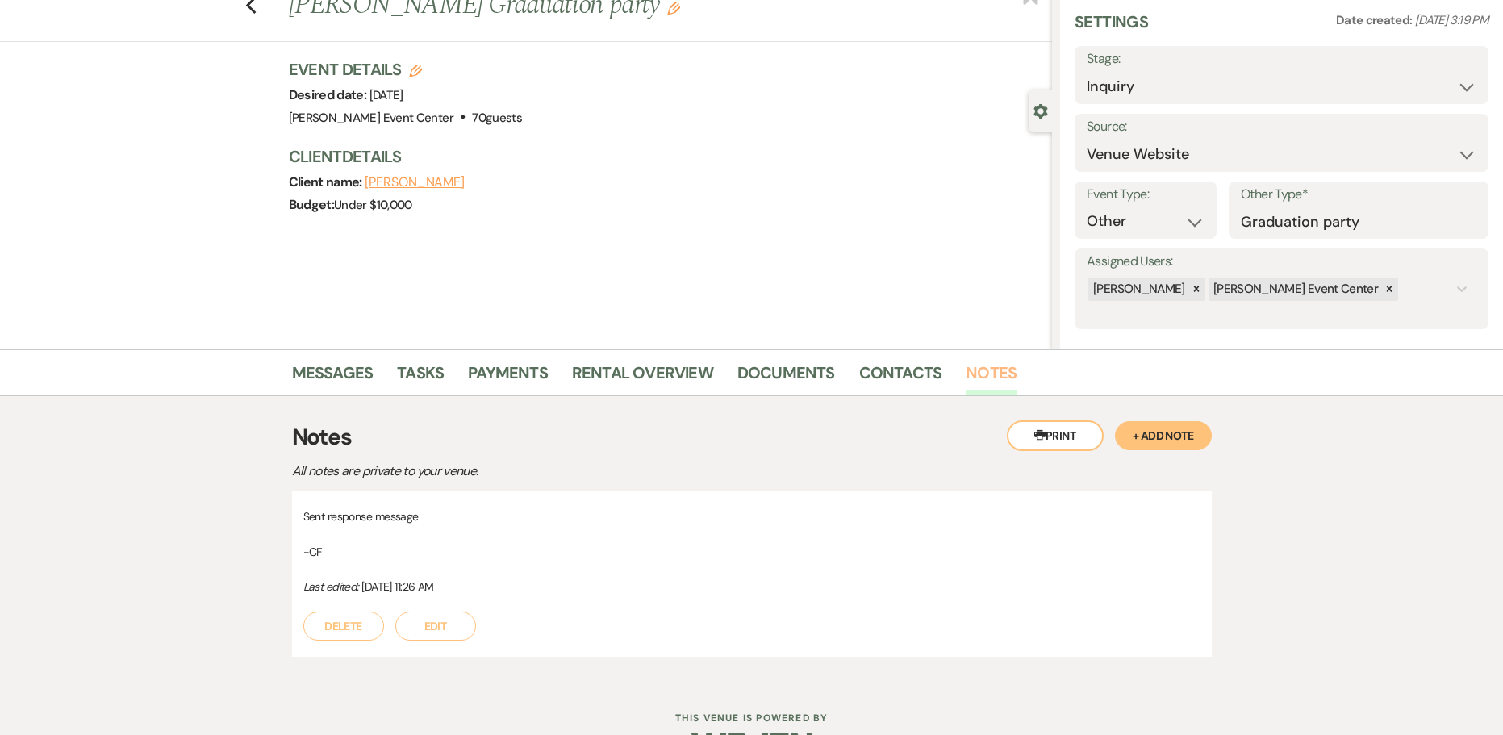
scroll to position [106, 0]
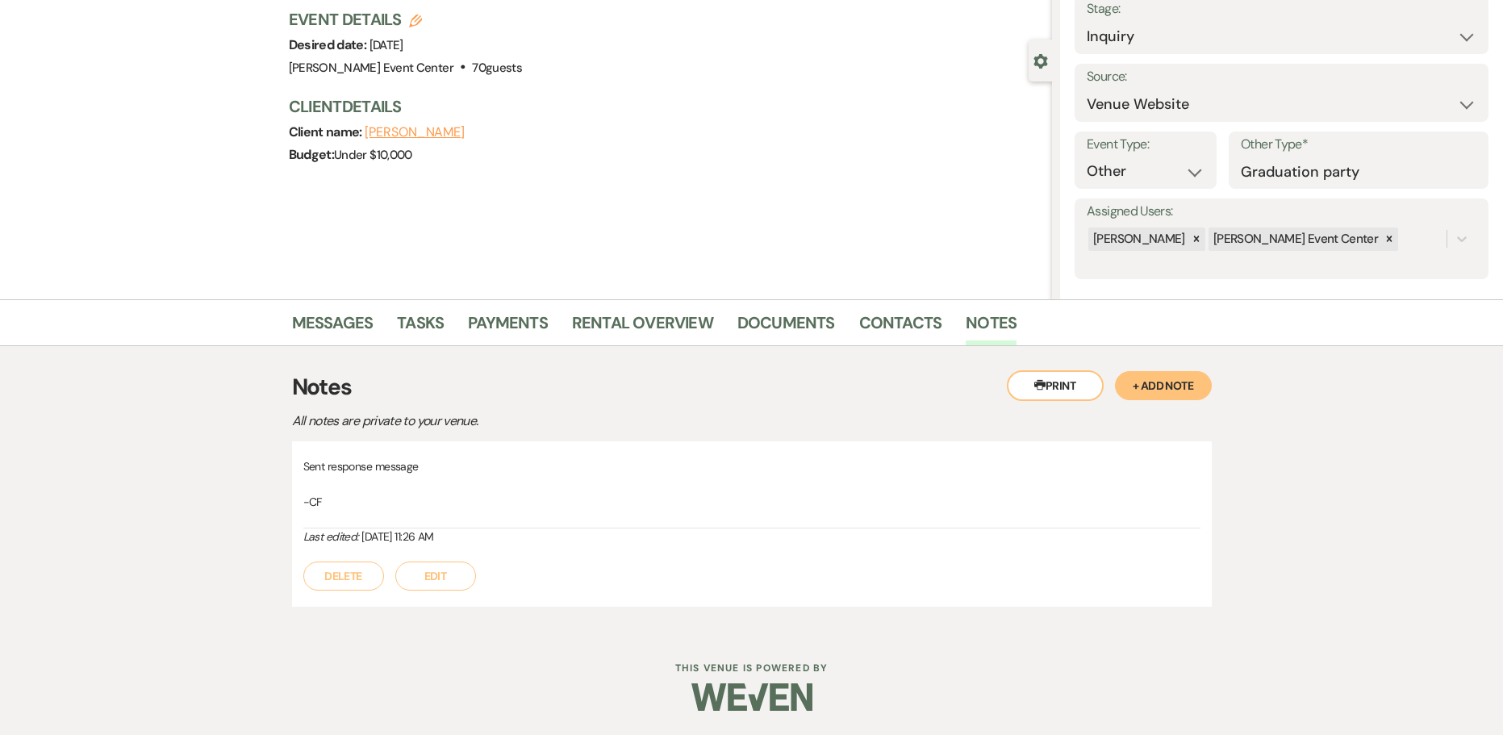
click at [1153, 385] on button "+ Add Note" at bounding box center [1163, 385] width 97 height 29
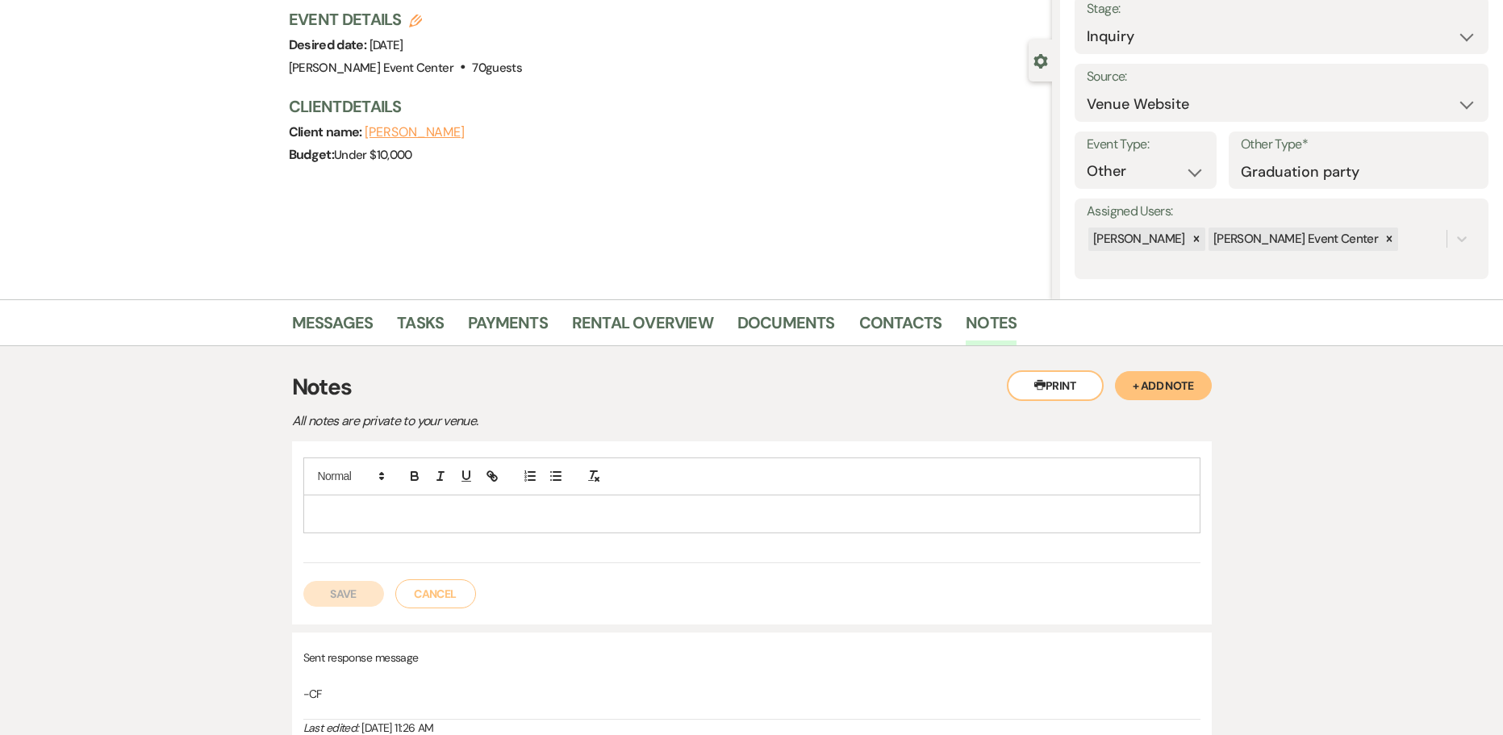
click at [485, 509] on p at bounding box center [751, 514] width 871 height 18
click at [352, 611] on button "Save" at bounding box center [343, 611] width 81 height 26
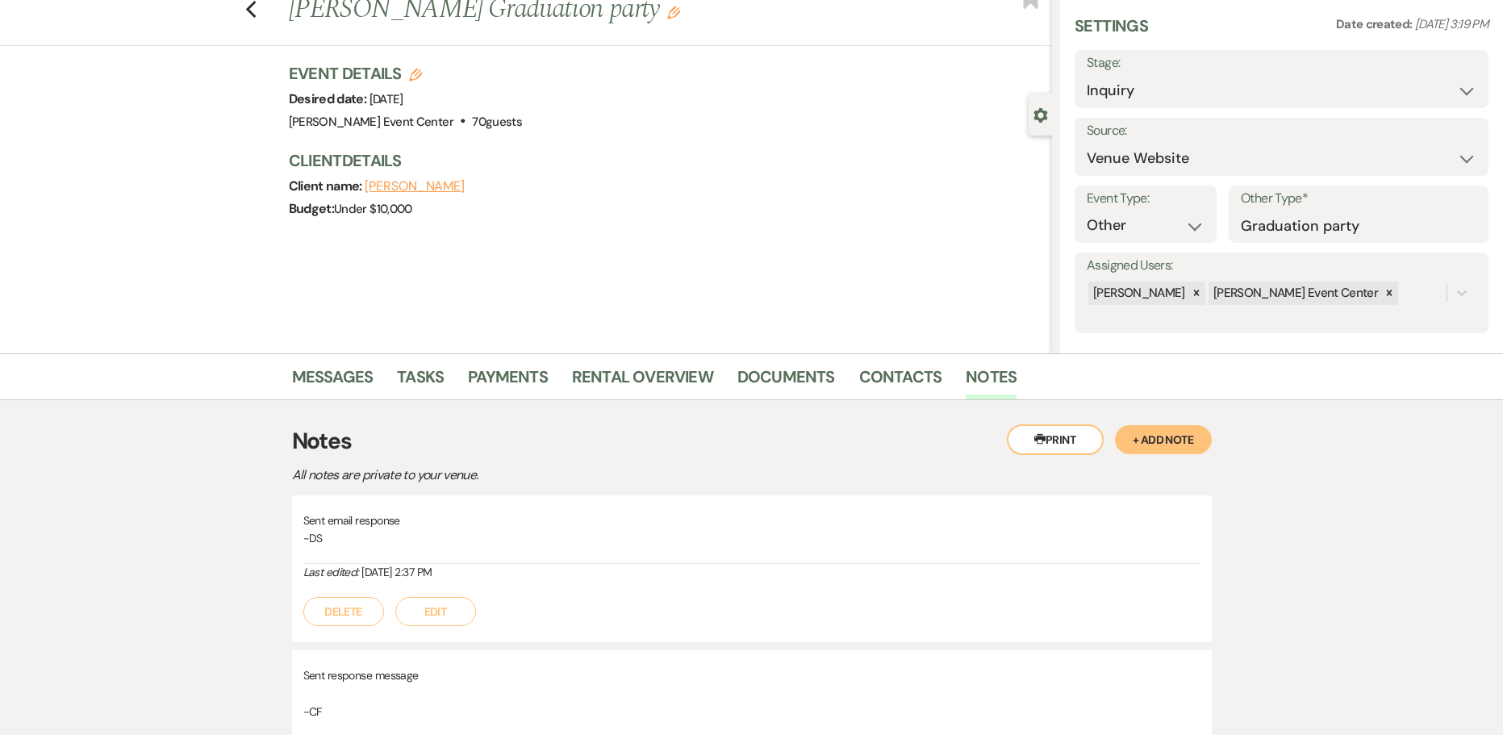
scroll to position [0, 0]
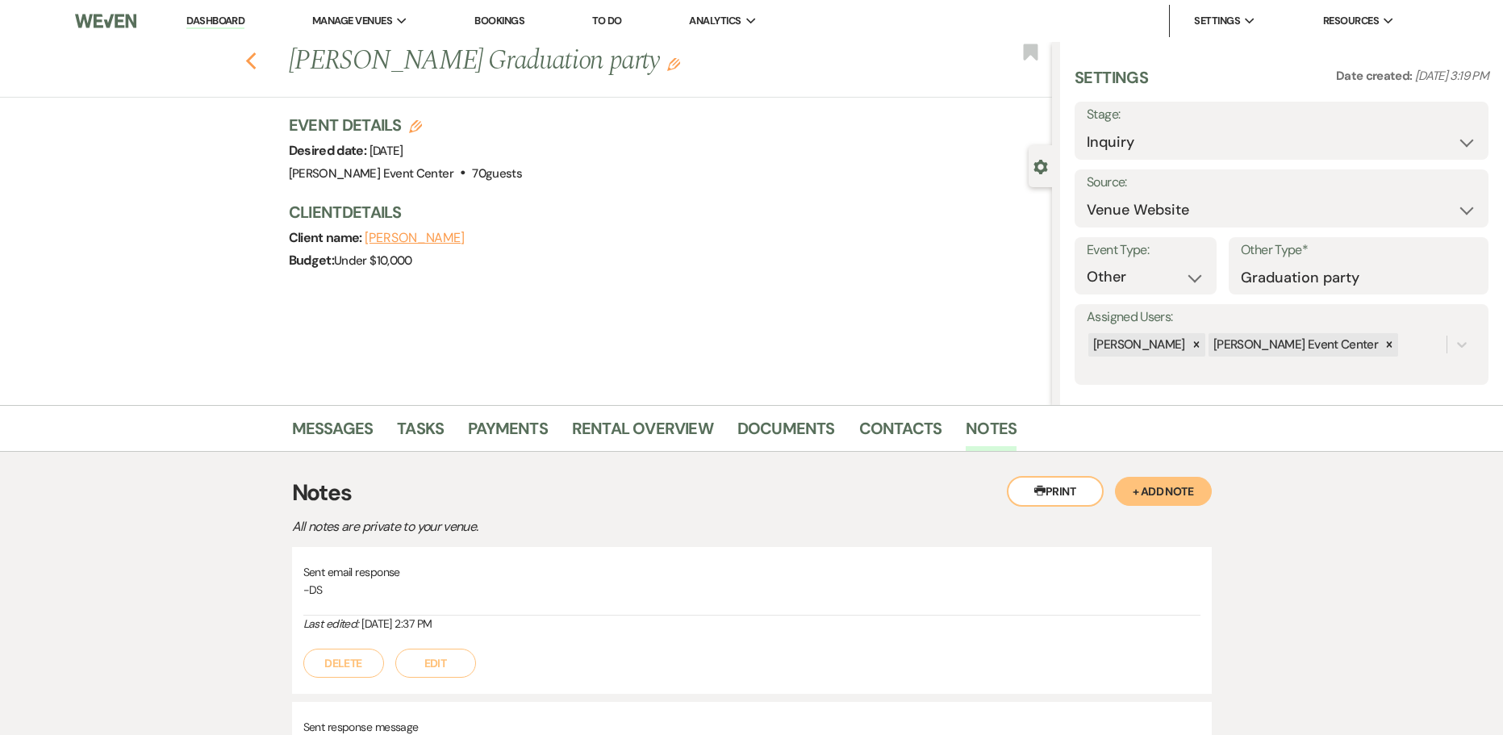
click at [253, 63] on use "button" at bounding box center [250, 61] width 10 height 18
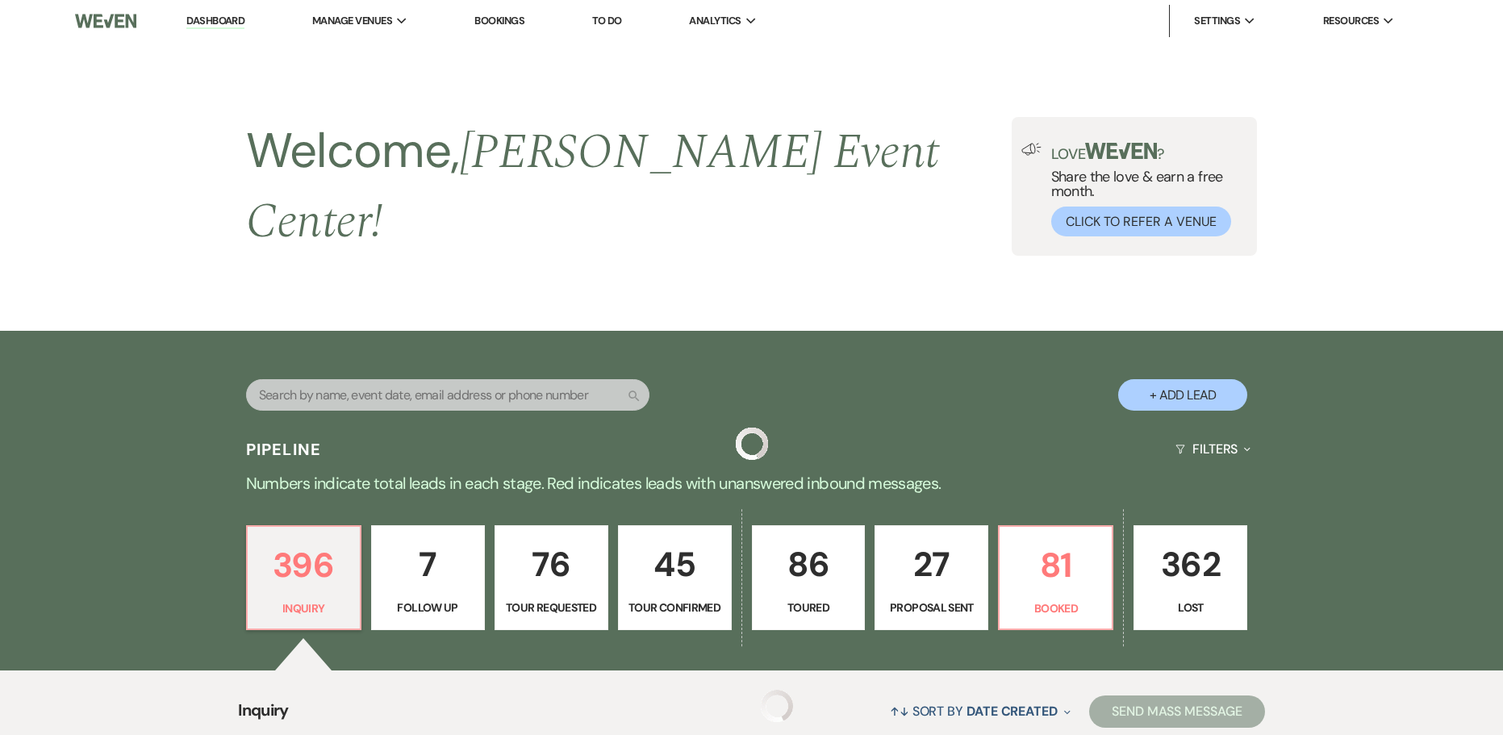
scroll to position [403, 0]
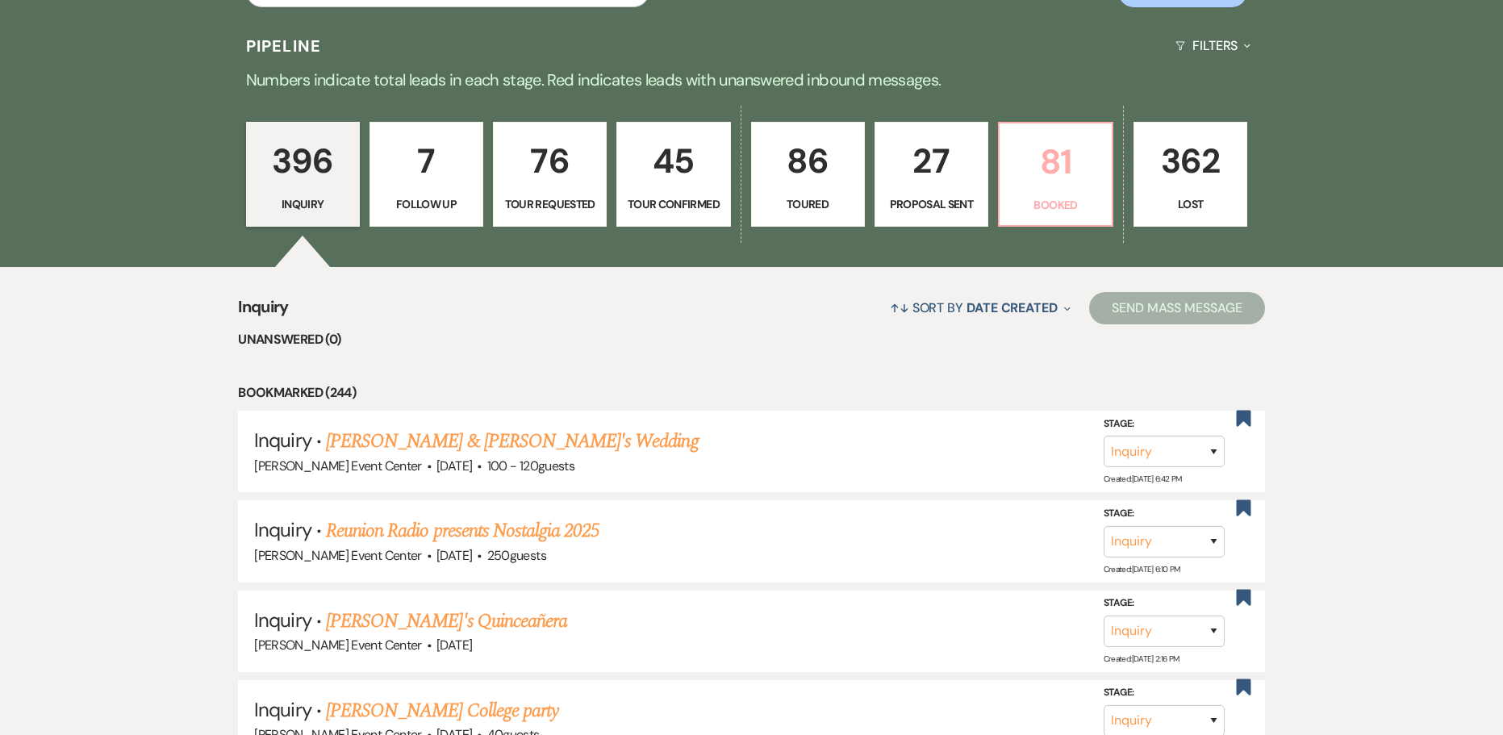
drag, startPoint x: 1079, startPoint y: 161, endPoint x: 882, endPoint y: 290, distance: 236.0
click at [1079, 161] on p "81" at bounding box center [1055, 162] width 93 height 54
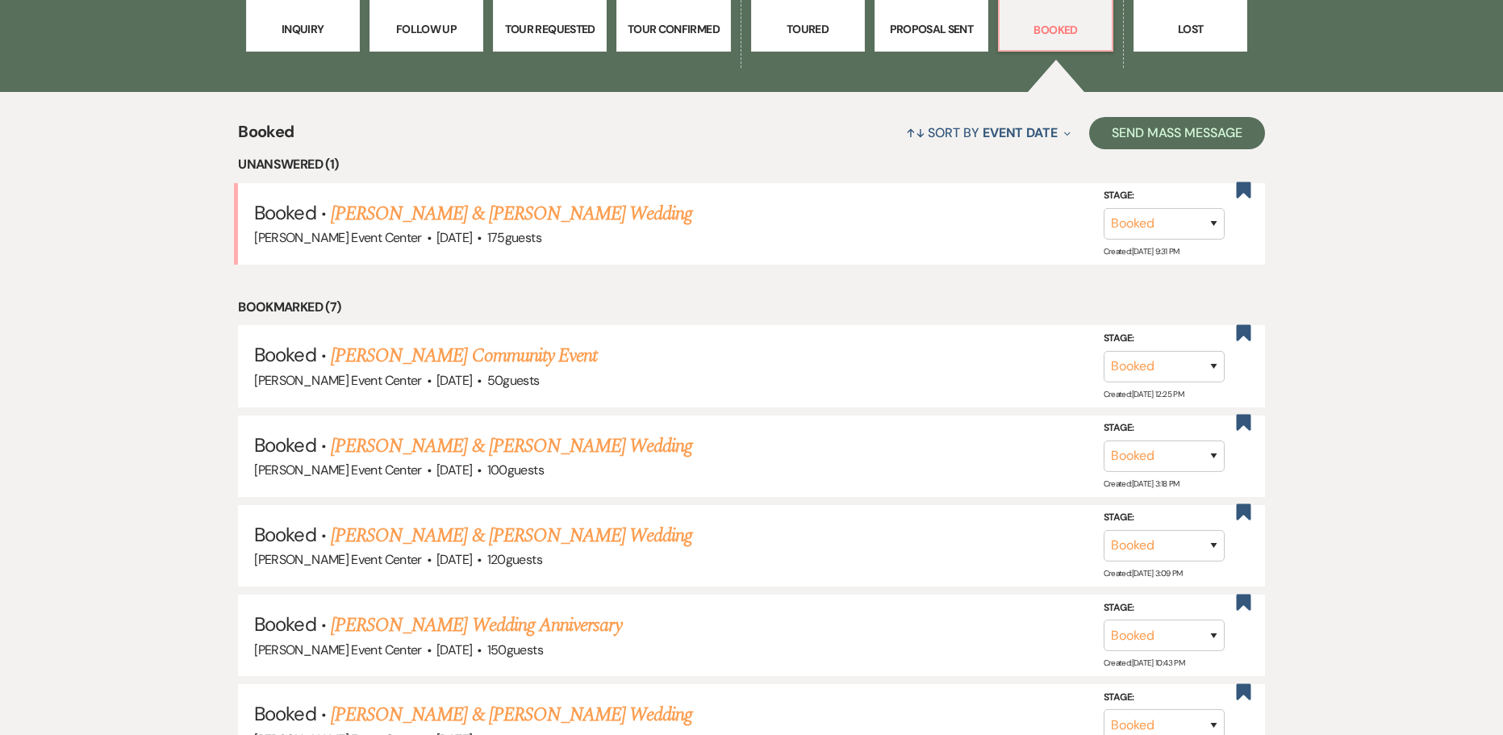
scroll to position [645, 0]
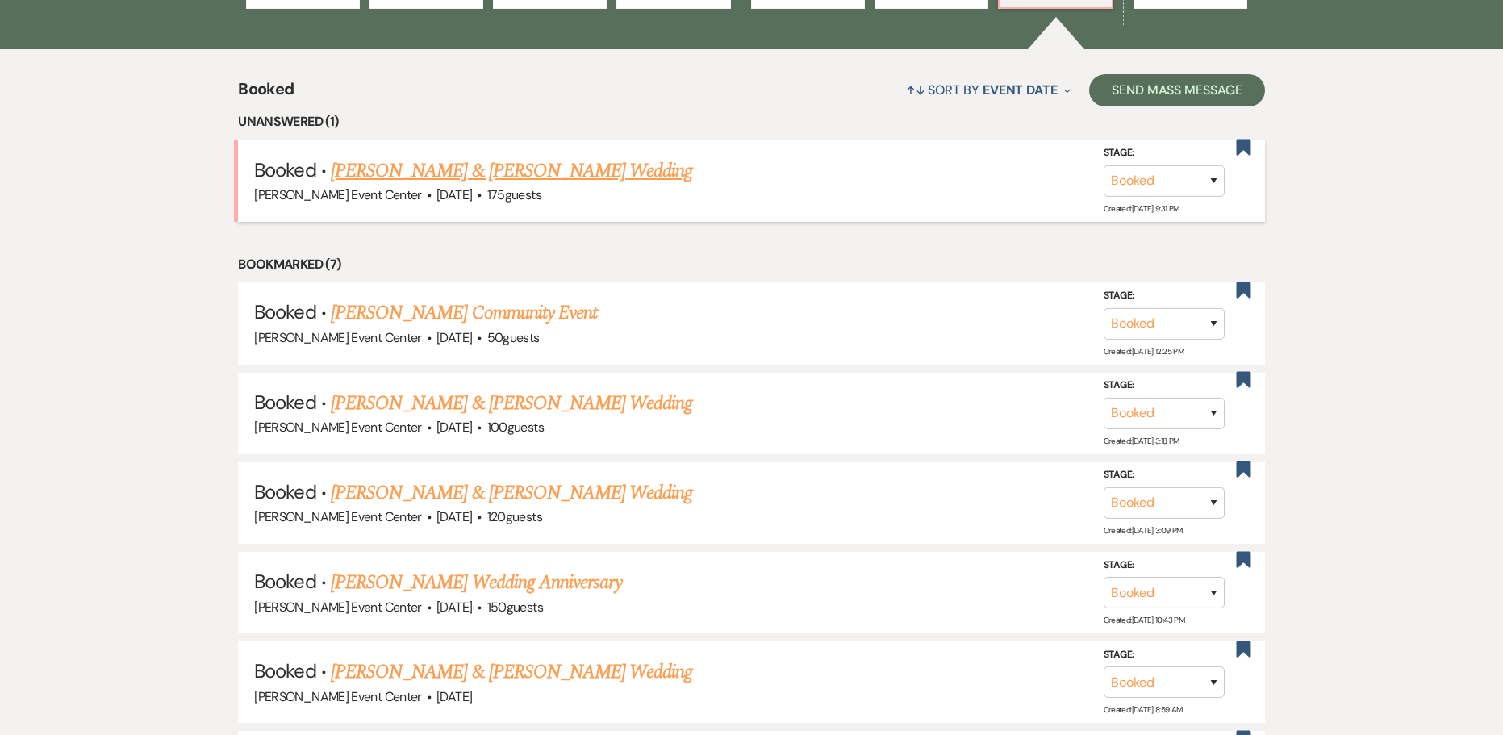
click at [500, 156] on link "[PERSON_NAME] & [PERSON_NAME] Wedding" at bounding box center [511, 170] width 361 height 29
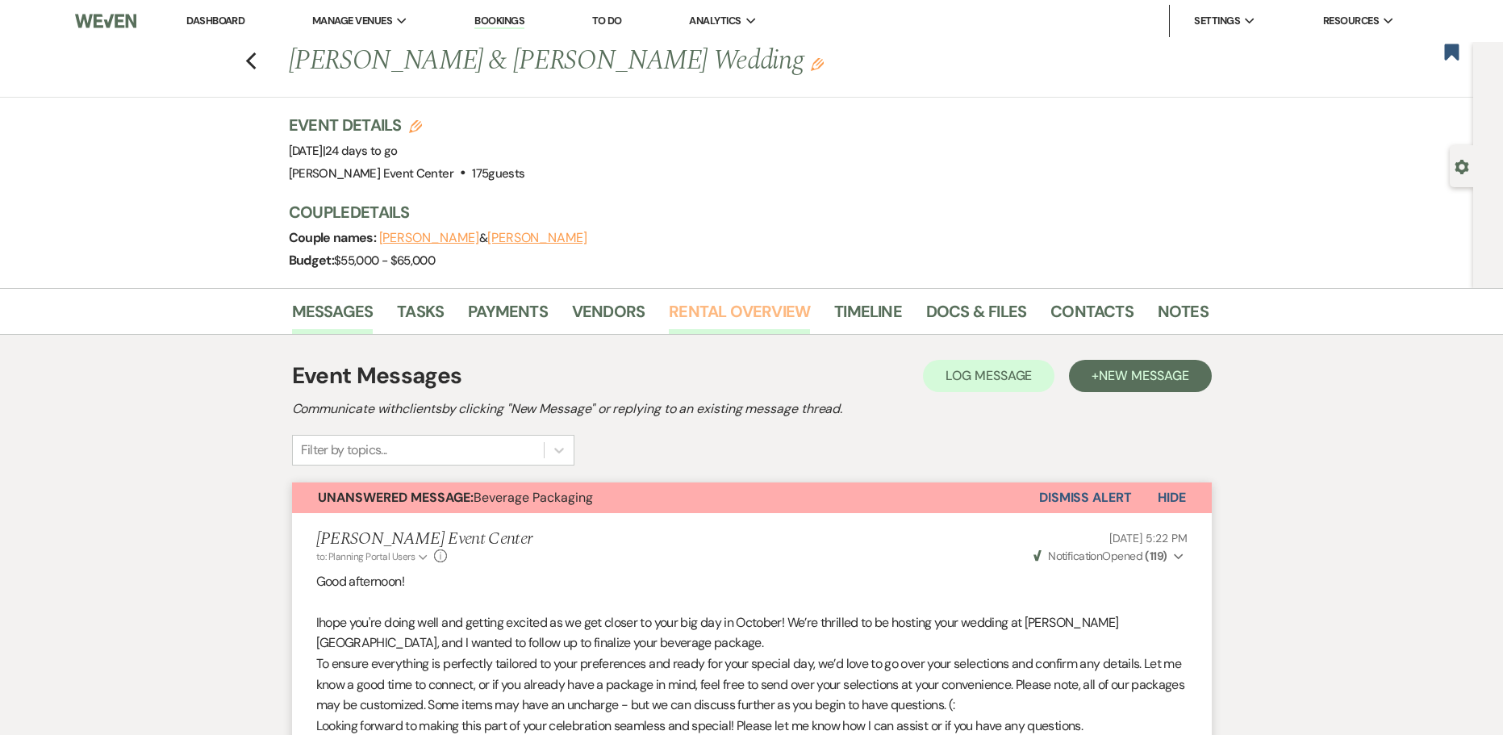
click at [784, 315] on link "Rental Overview" at bounding box center [739, 315] width 141 height 35
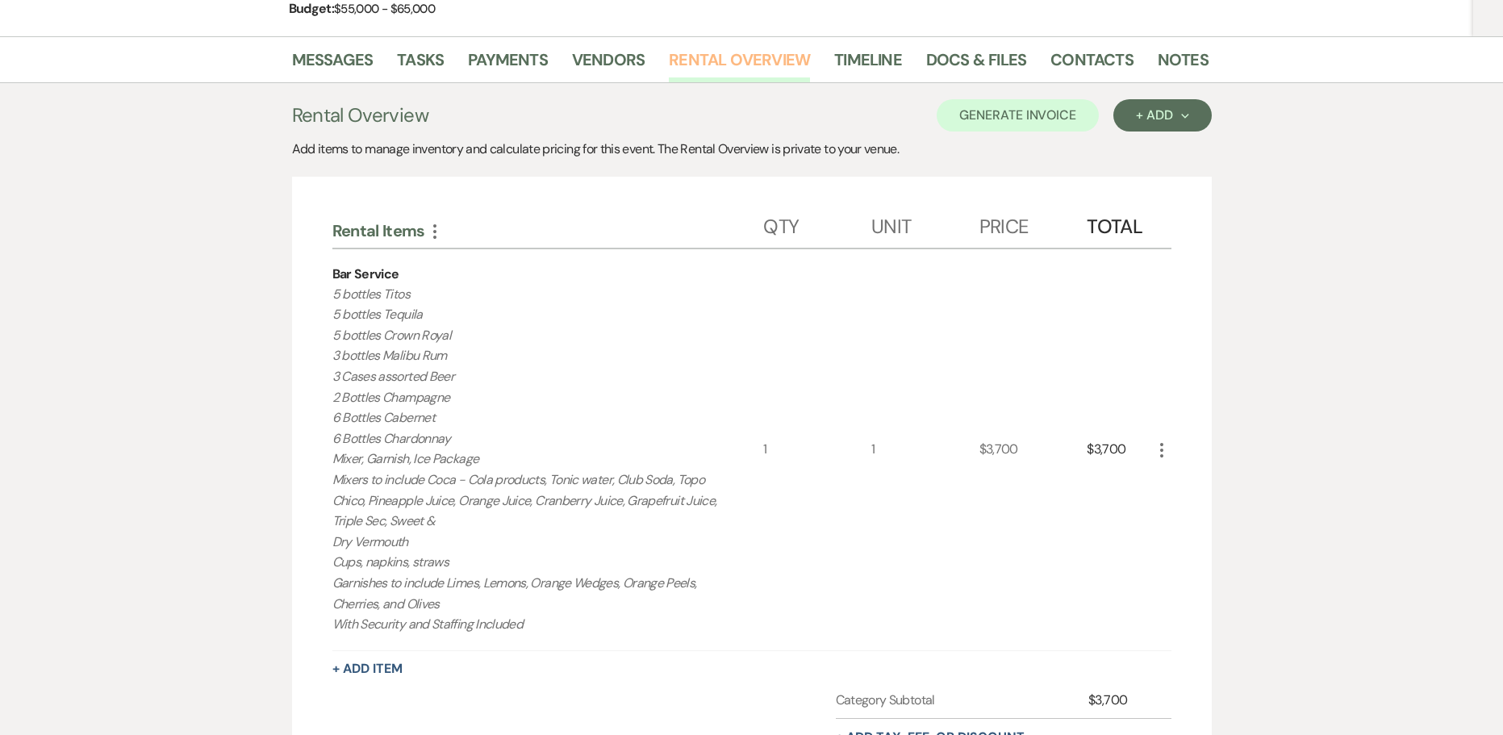
scroll to position [242, 0]
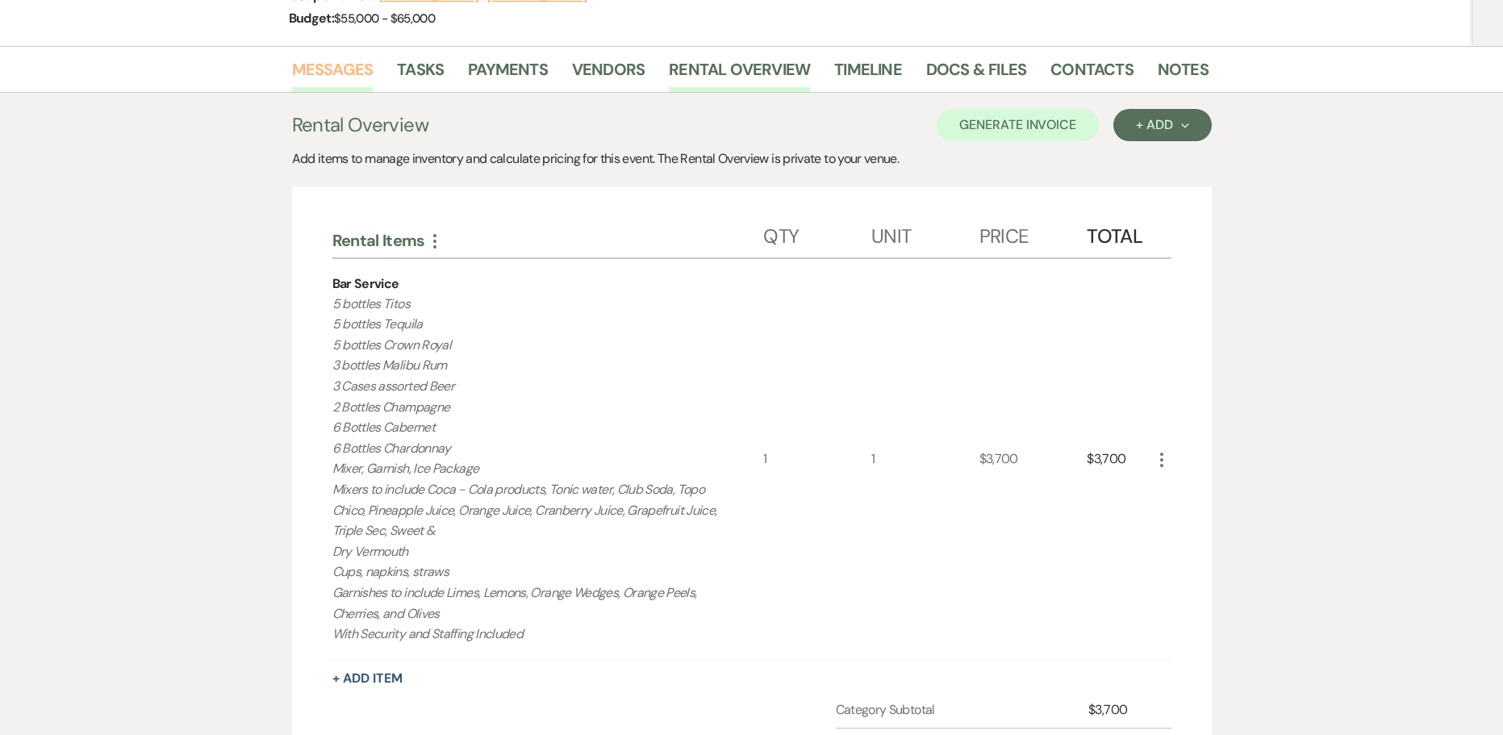
click at [307, 67] on link "Messages" at bounding box center [332, 73] width 81 height 35
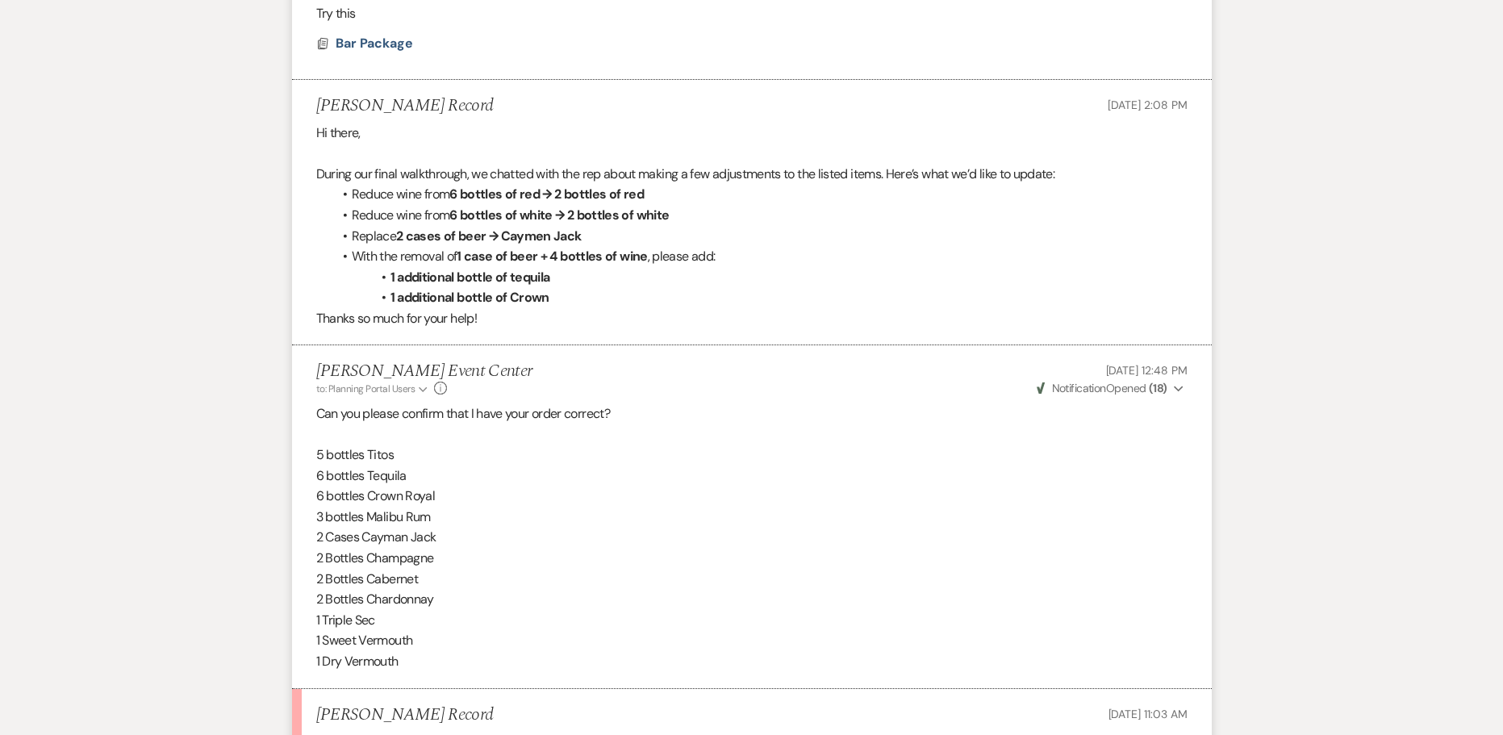
scroll to position [1855, 0]
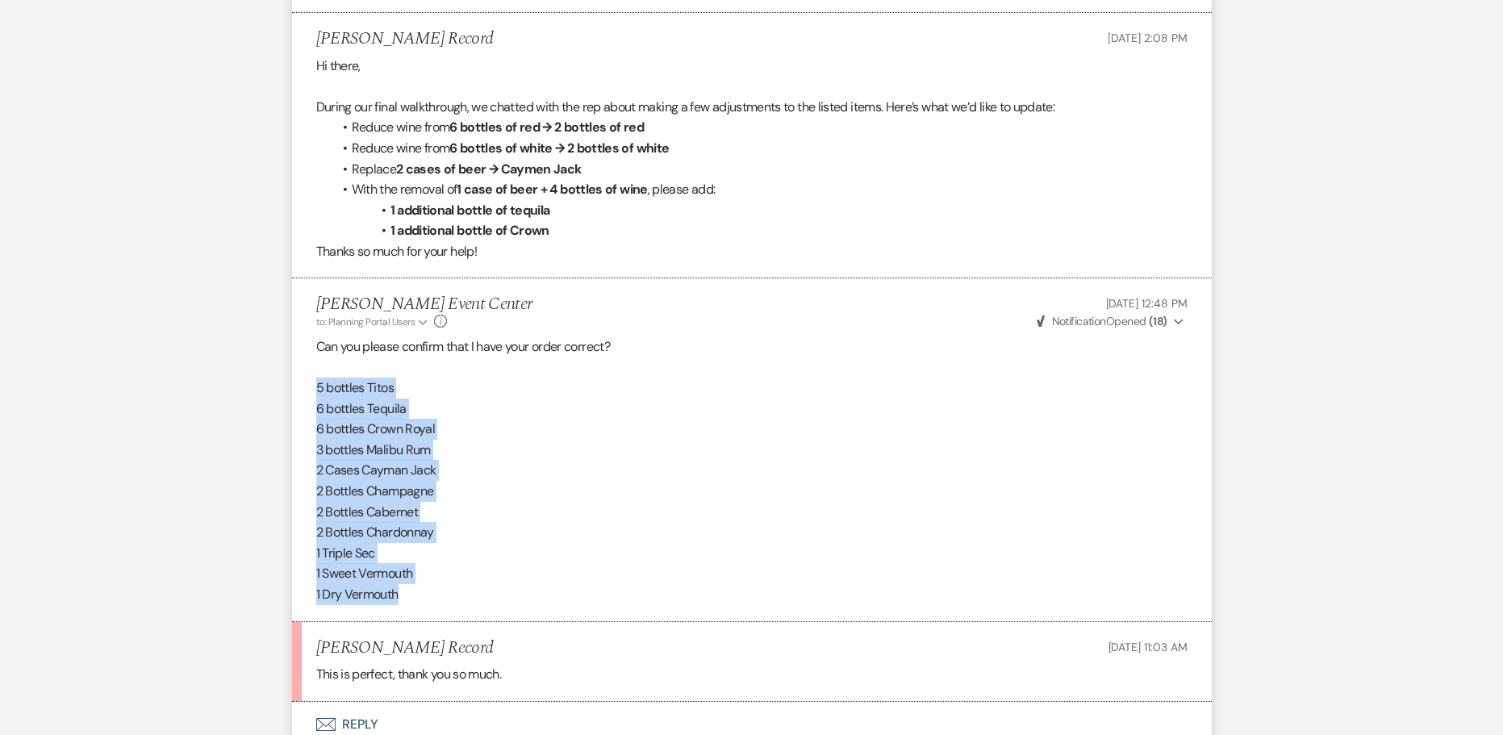
drag, startPoint x: 402, startPoint y: 598, endPoint x: 286, endPoint y: 390, distance: 238.7
copy div "5 bottles Titos 6 bottles Tequila 6 bottles Crown Royal 3 bottles Malibu Rum 2 …"
click at [669, 449] on p "3 bottles Malibu Rum" at bounding box center [751, 450] width 871 height 21
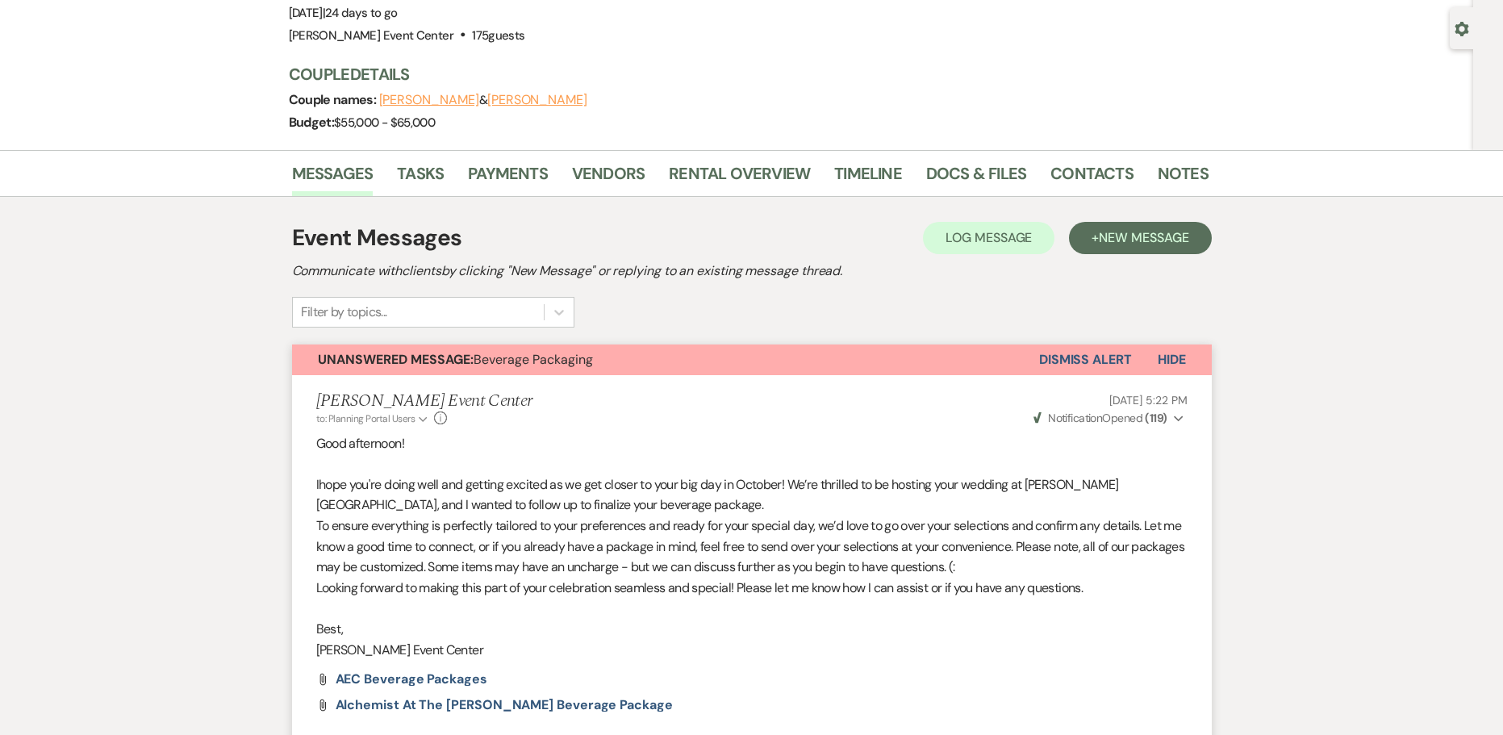
scroll to position [0, 0]
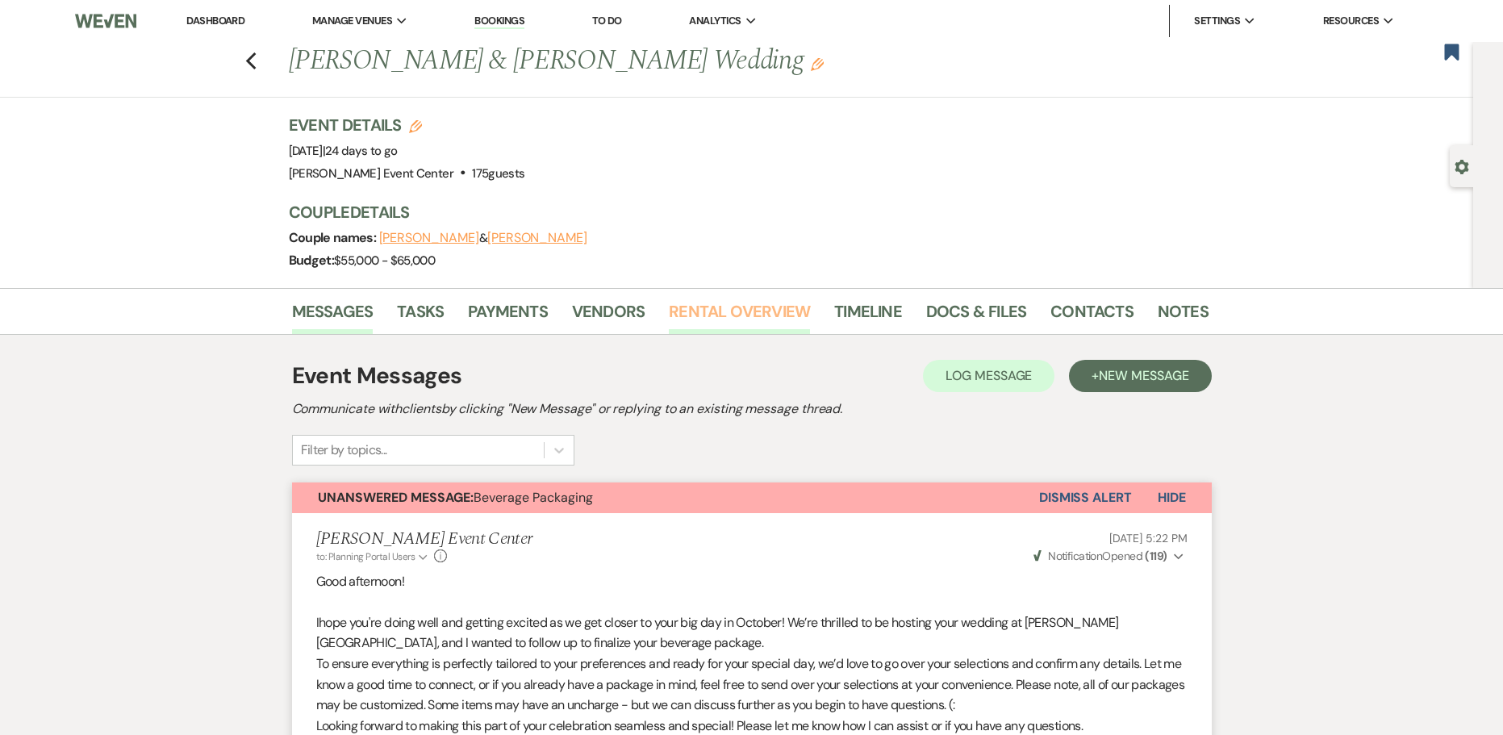
click at [743, 311] on link "Rental Overview" at bounding box center [739, 315] width 141 height 35
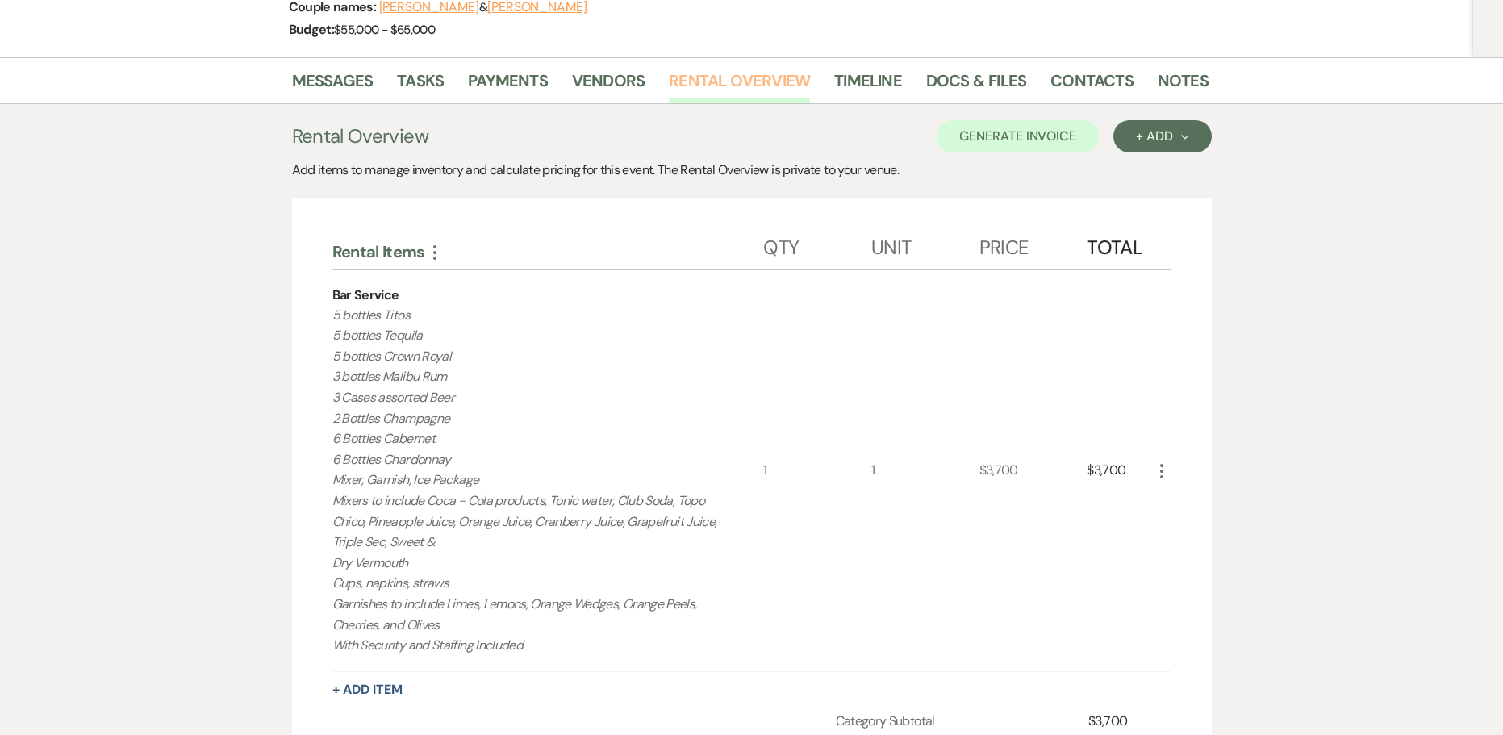
scroll to position [403, 0]
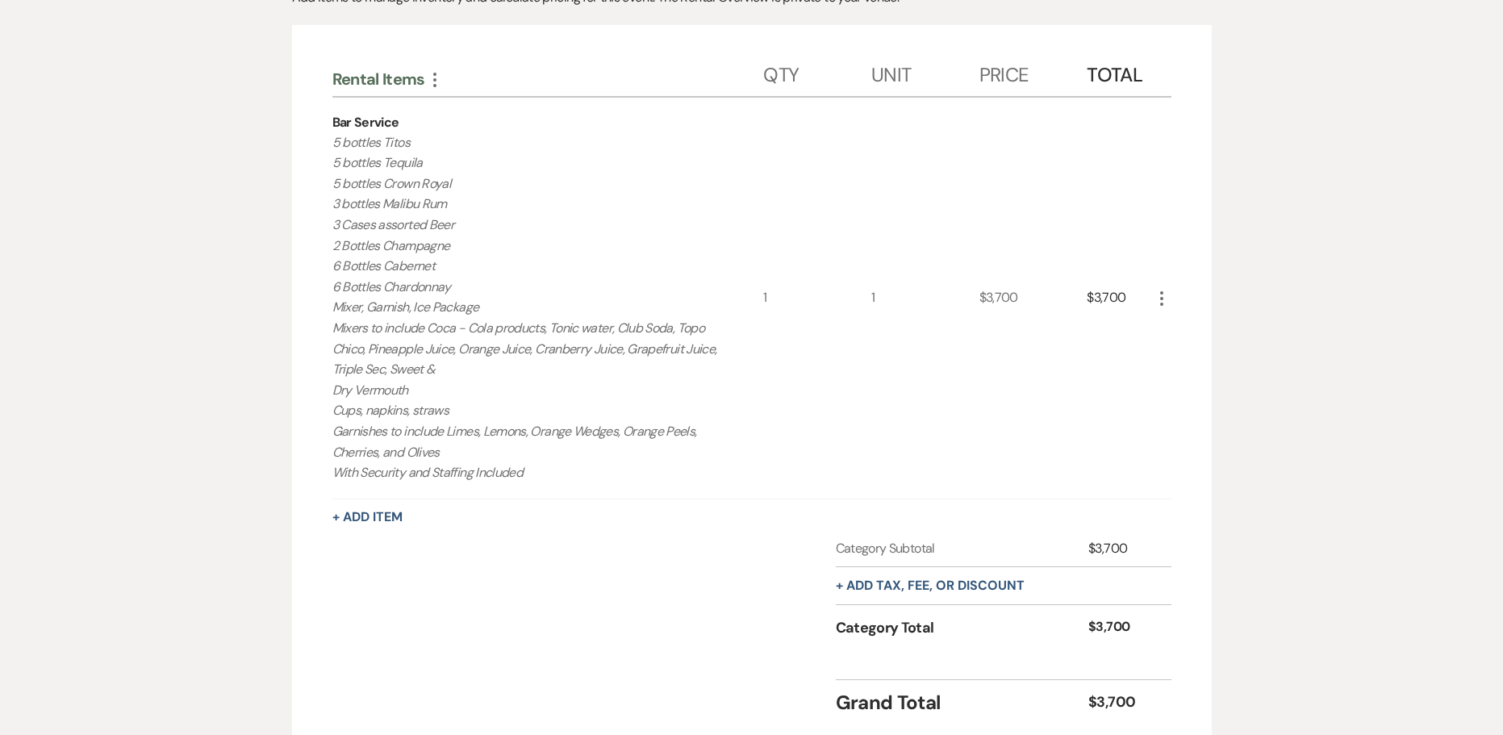
drag, startPoint x: 323, startPoint y: 136, endPoint x: 601, endPoint y: 296, distance: 320.6
click at [600, 295] on div "Rental Items More Qty Unit Price Total Bar Service 5 bottles Titos 5 bottles Te…" at bounding box center [752, 382] width 920 height 715
click at [466, 256] on p "5 bottles Titos 5 bottles Tequila 5 bottles Crown Royal 3 bottles Malibu Rum 3 …" at bounding box center [526, 307] width 388 height 351
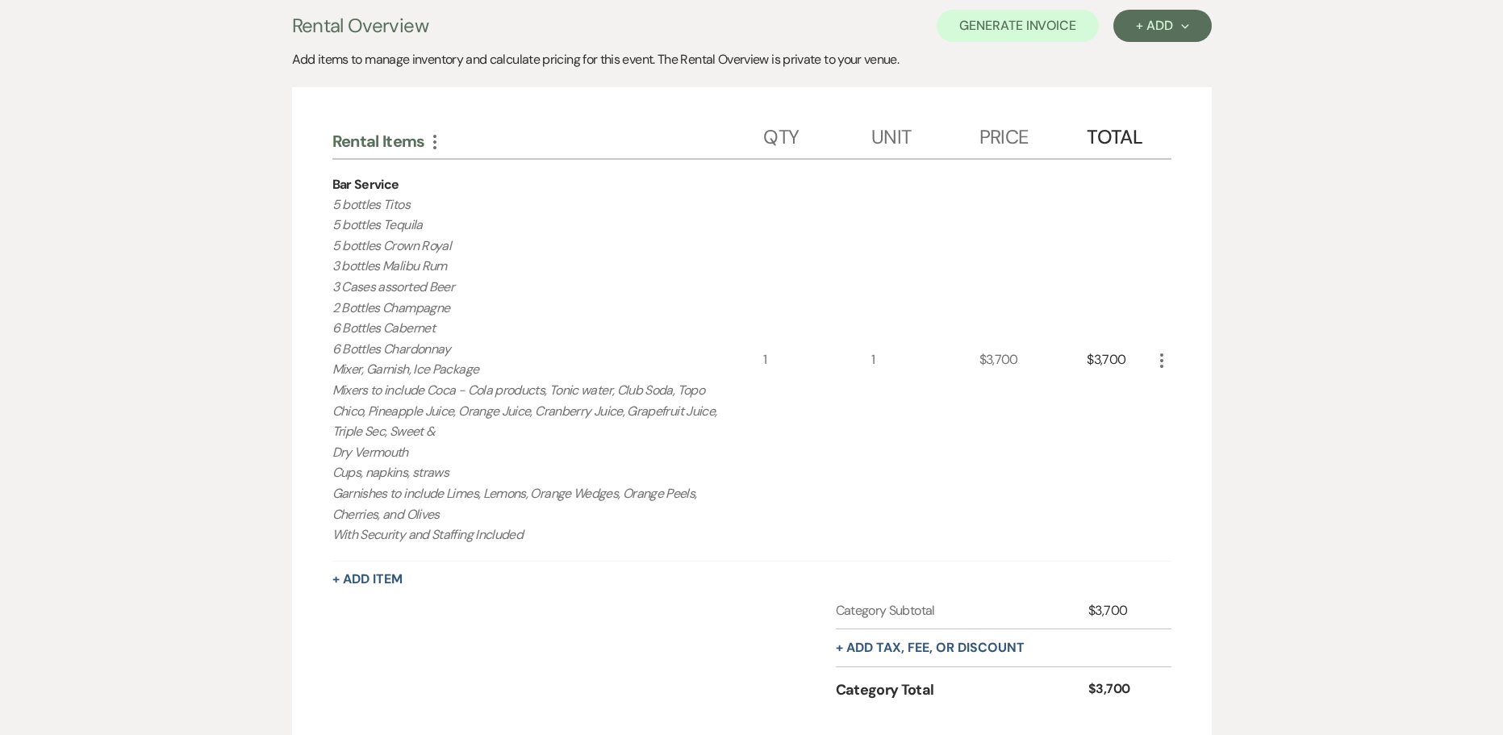
scroll to position [484, 0]
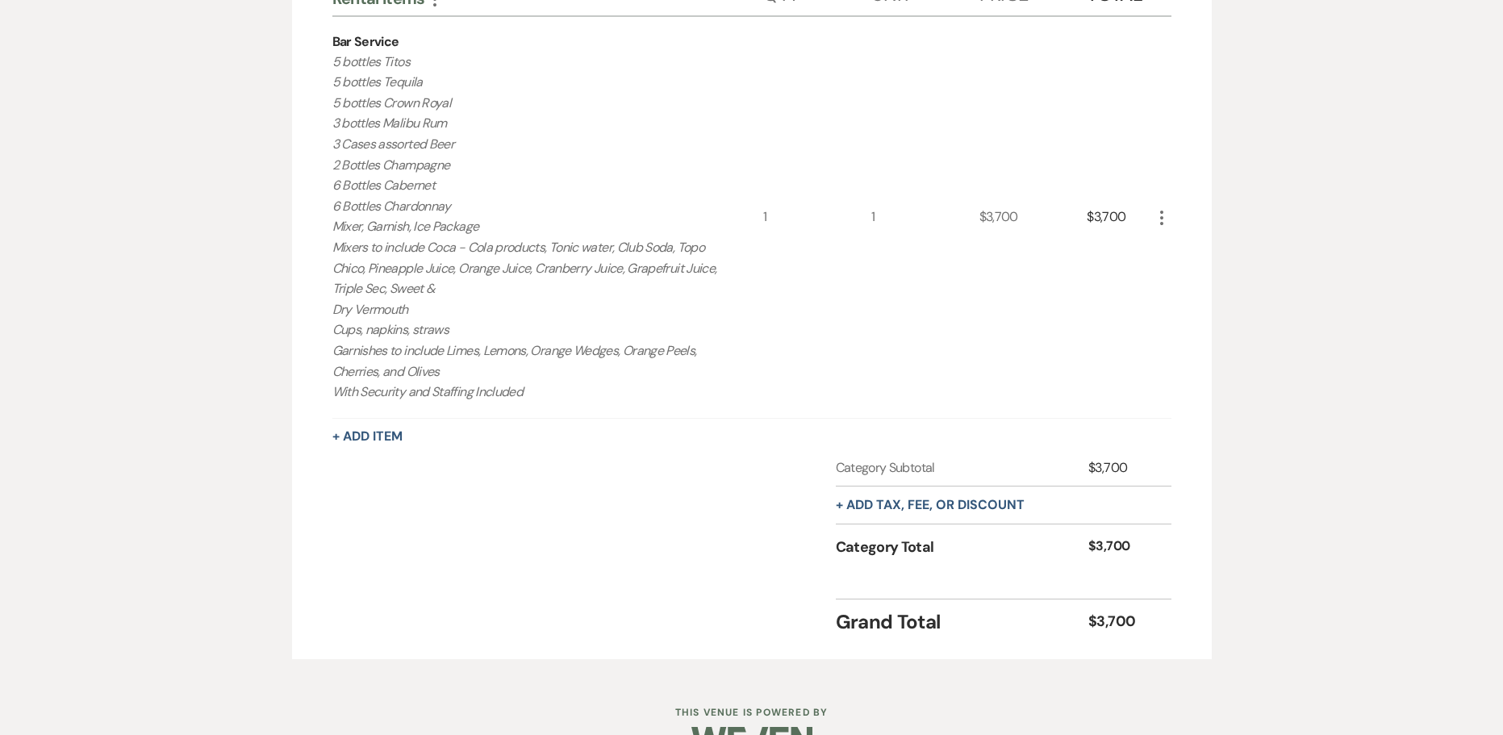
drag, startPoint x: 549, startPoint y: 402, endPoint x: 319, endPoint y: 61, distance: 410.7
click at [319, 61] on div "Rental Items More Qty Unit Price Total Bar Service 5 bottles Titos 5 bottles Te…" at bounding box center [752, 301] width 920 height 715
click at [366, 91] on p "5 bottles Titos 5 bottles Tequila 5 bottles Crown Royal 3 bottles Malibu Rum 3 …" at bounding box center [526, 227] width 388 height 351
drag, startPoint x: 329, startPoint y: 62, endPoint x: 631, endPoint y: 393, distance: 447.6
click at [631, 393] on div "Rental Items More Qty Unit Price Total Bar Service 5 bottles Titos 5 bottles Te…" at bounding box center [752, 301] width 920 height 715
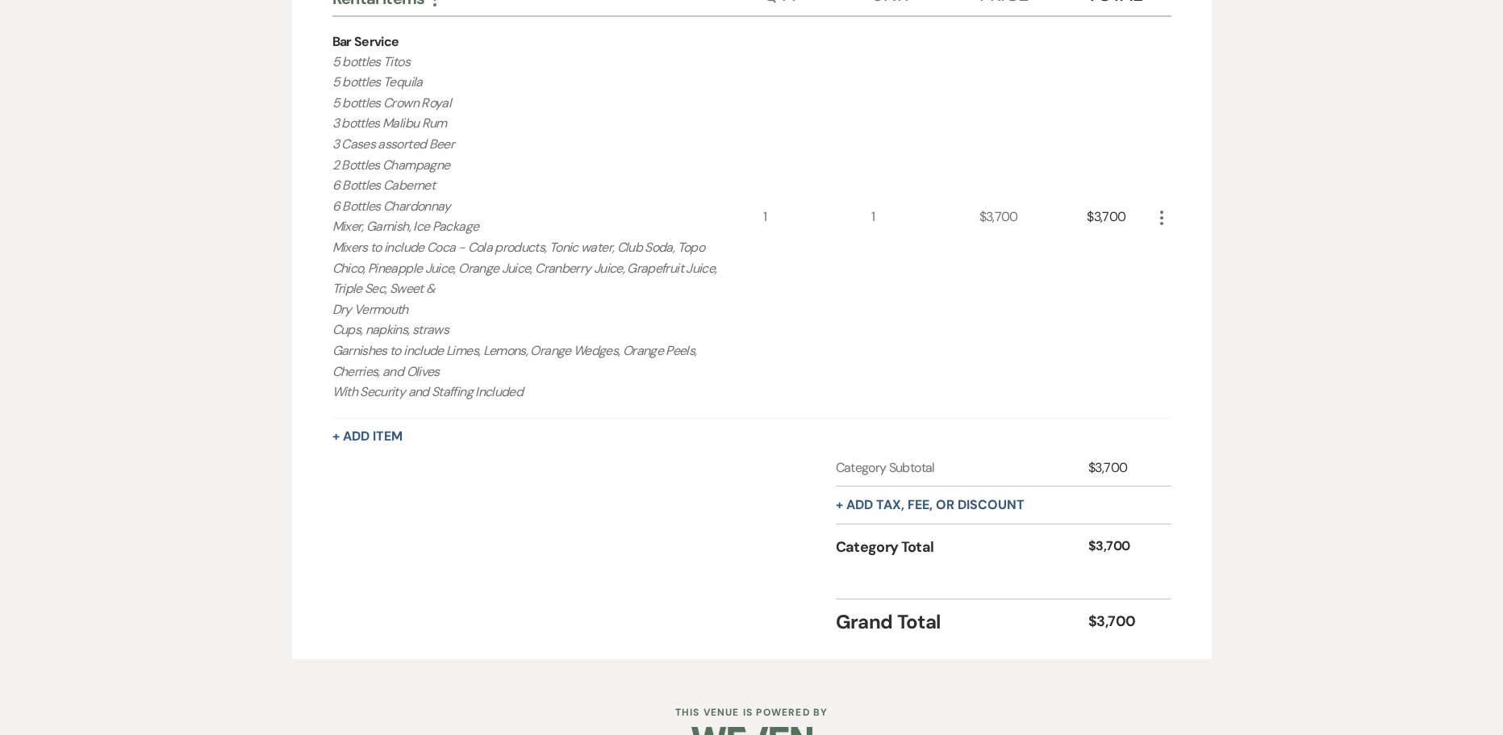
click at [543, 391] on p "5 bottles Titos 5 bottles Tequila 5 bottles Crown Royal 3 bottles Malibu Rum 3 …" at bounding box center [526, 227] width 388 height 351
click at [536, 393] on p "5 bottles Titos 5 bottles Tequila 5 bottles Crown Royal 3 bottles Malibu Rum 3 …" at bounding box center [526, 227] width 388 height 351
drag, startPoint x: 536, startPoint y: 396, endPoint x: 305, endPoint y: 69, distance: 400.6
click at [305, 69] on div "Rental Items More Qty Unit Price Total Bar Service 5 bottles Titos 5 bottles Te…" at bounding box center [752, 301] width 920 height 715
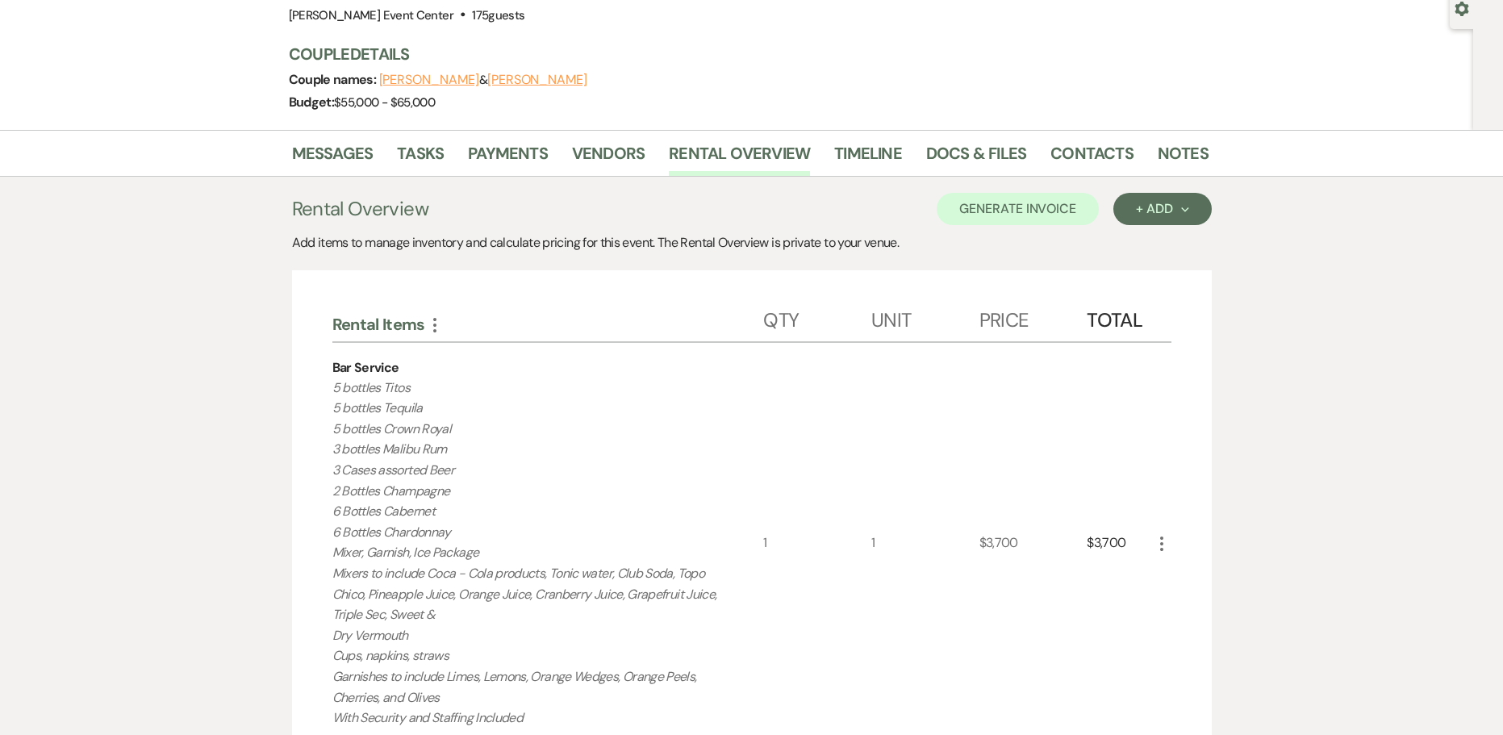
scroll to position [81, 0]
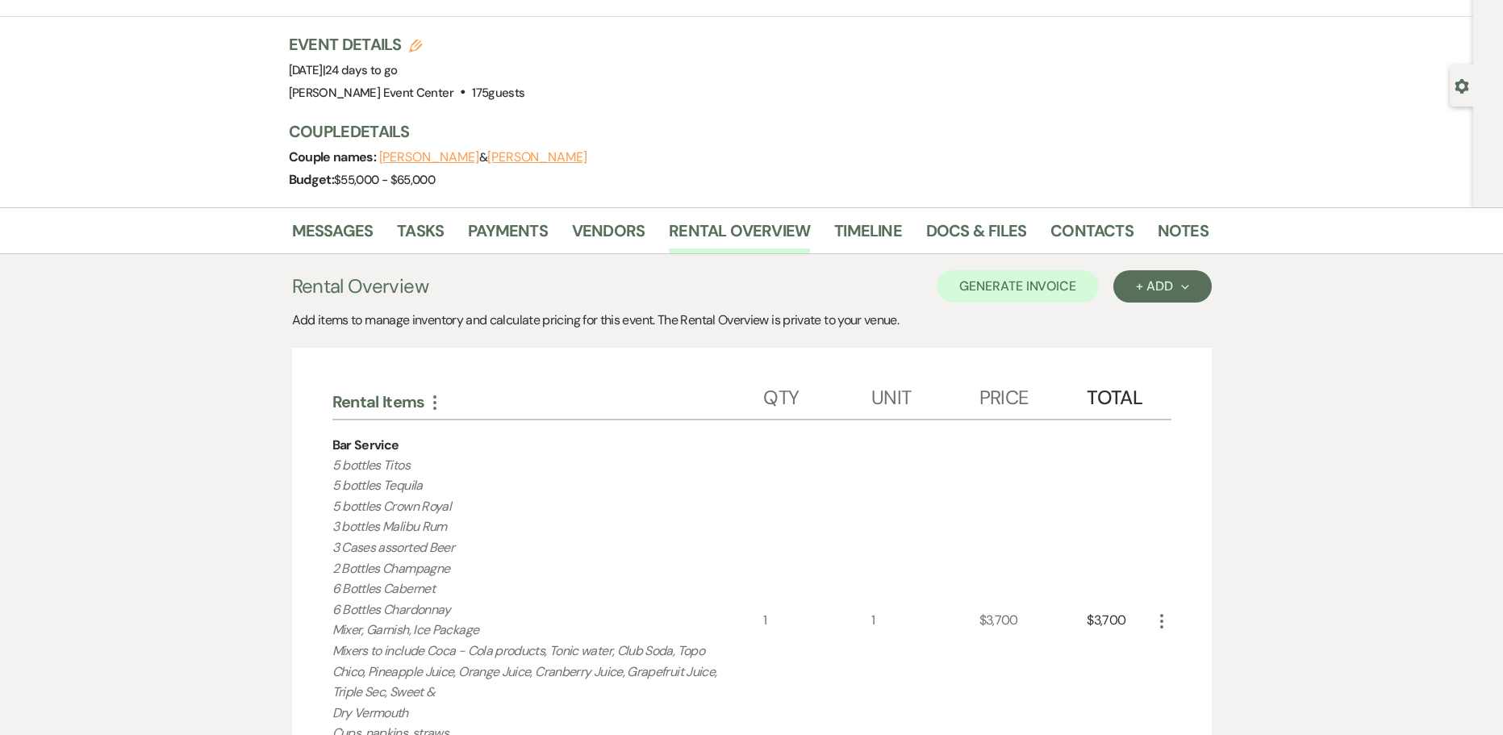
click at [362, 446] on div "Bar Service" at bounding box center [365, 445] width 67 height 19
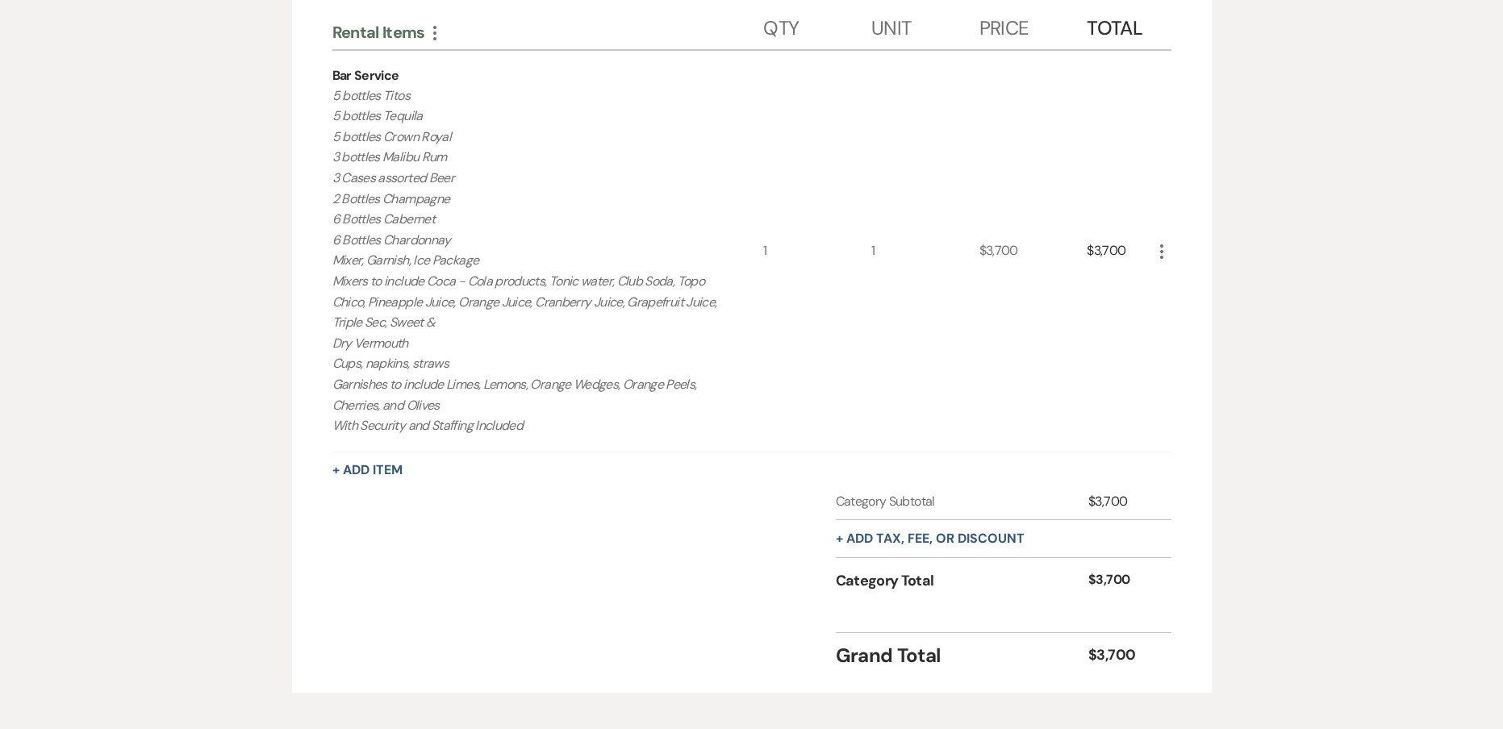
scroll to position [453, 0]
drag, startPoint x: 330, startPoint y: 92, endPoint x: 550, endPoint y: 264, distance: 279.3
click at [550, 264] on div "Rental Items More Qty Unit Price Total Bar Service 5 bottles Titos 5 bottles Te…" at bounding box center [752, 333] width 920 height 715
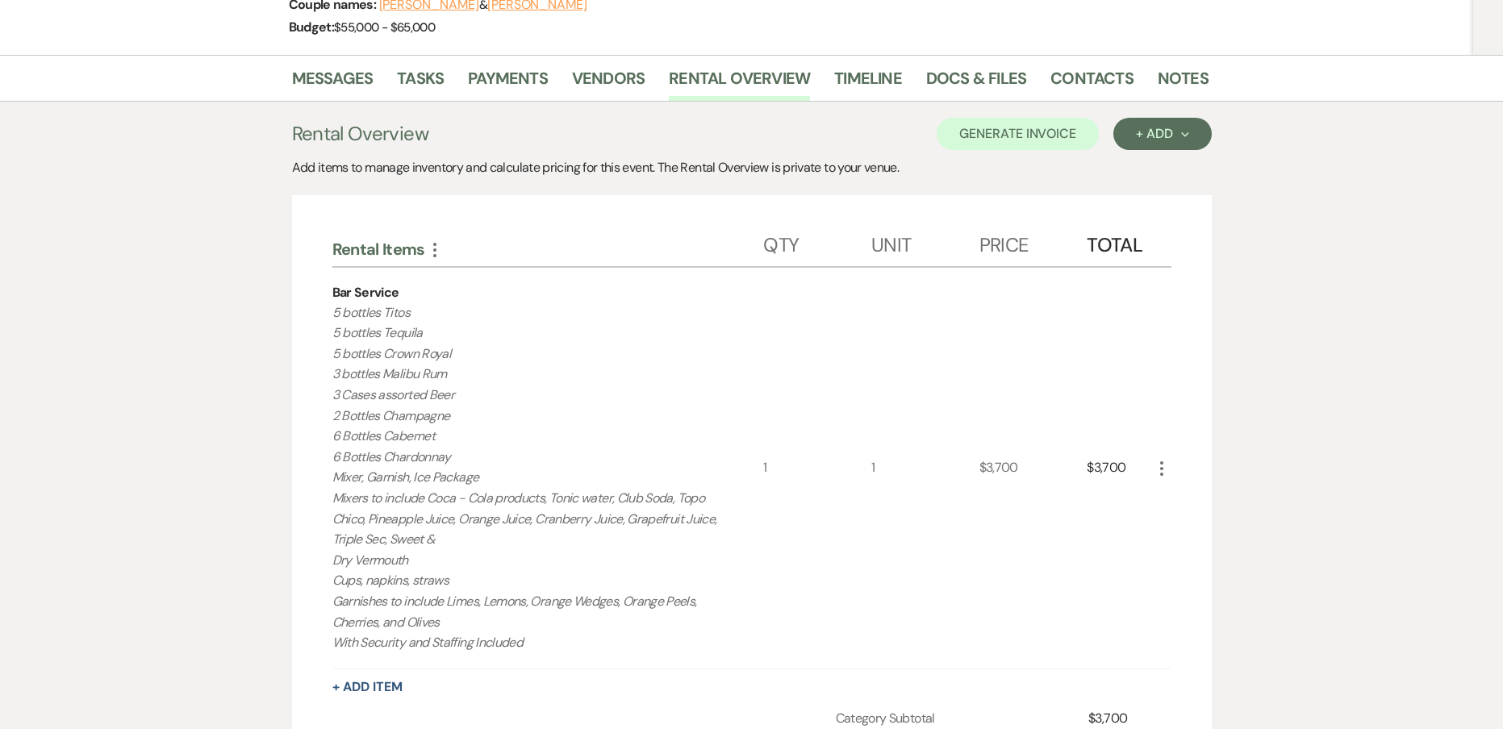
scroll to position [242, 0]
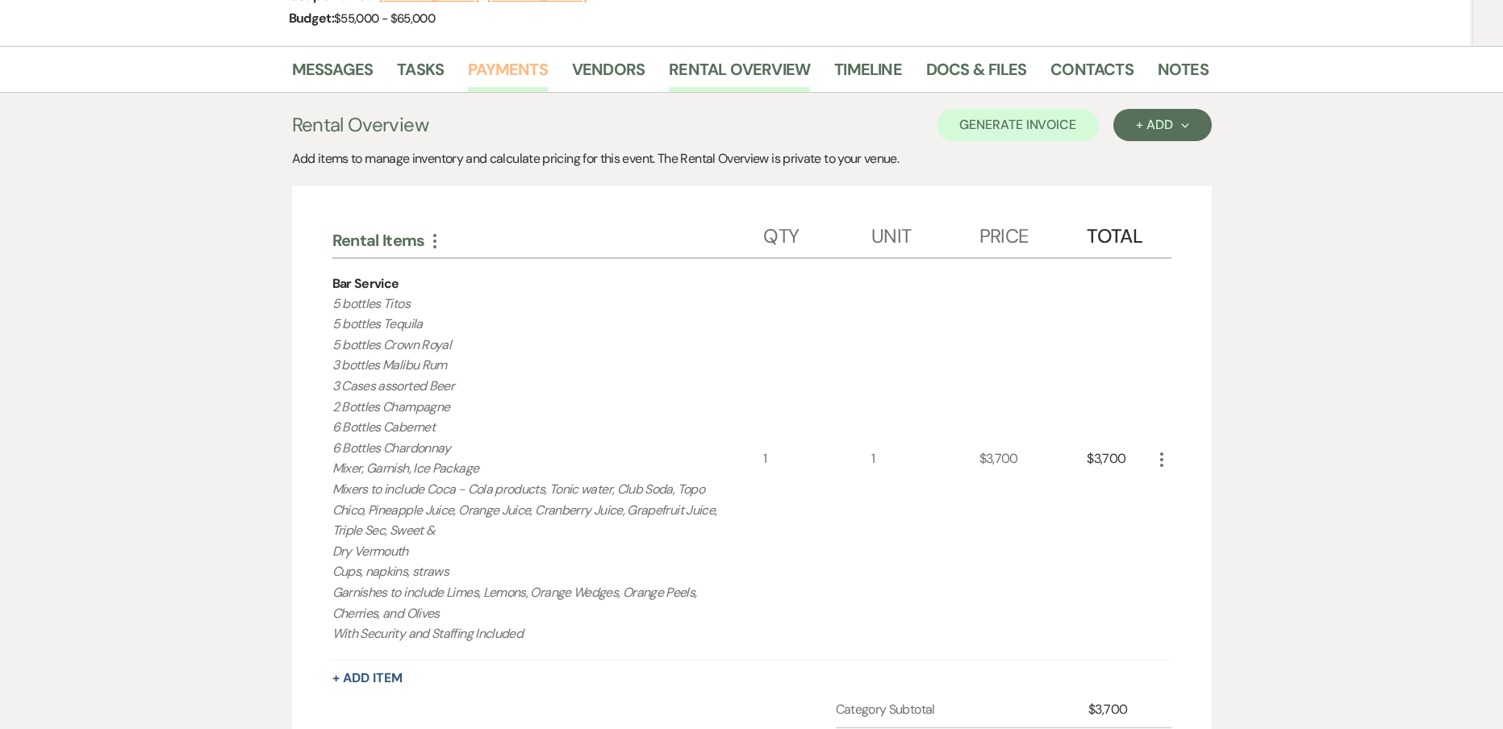
click at [529, 74] on link "Payments" at bounding box center [508, 73] width 80 height 35
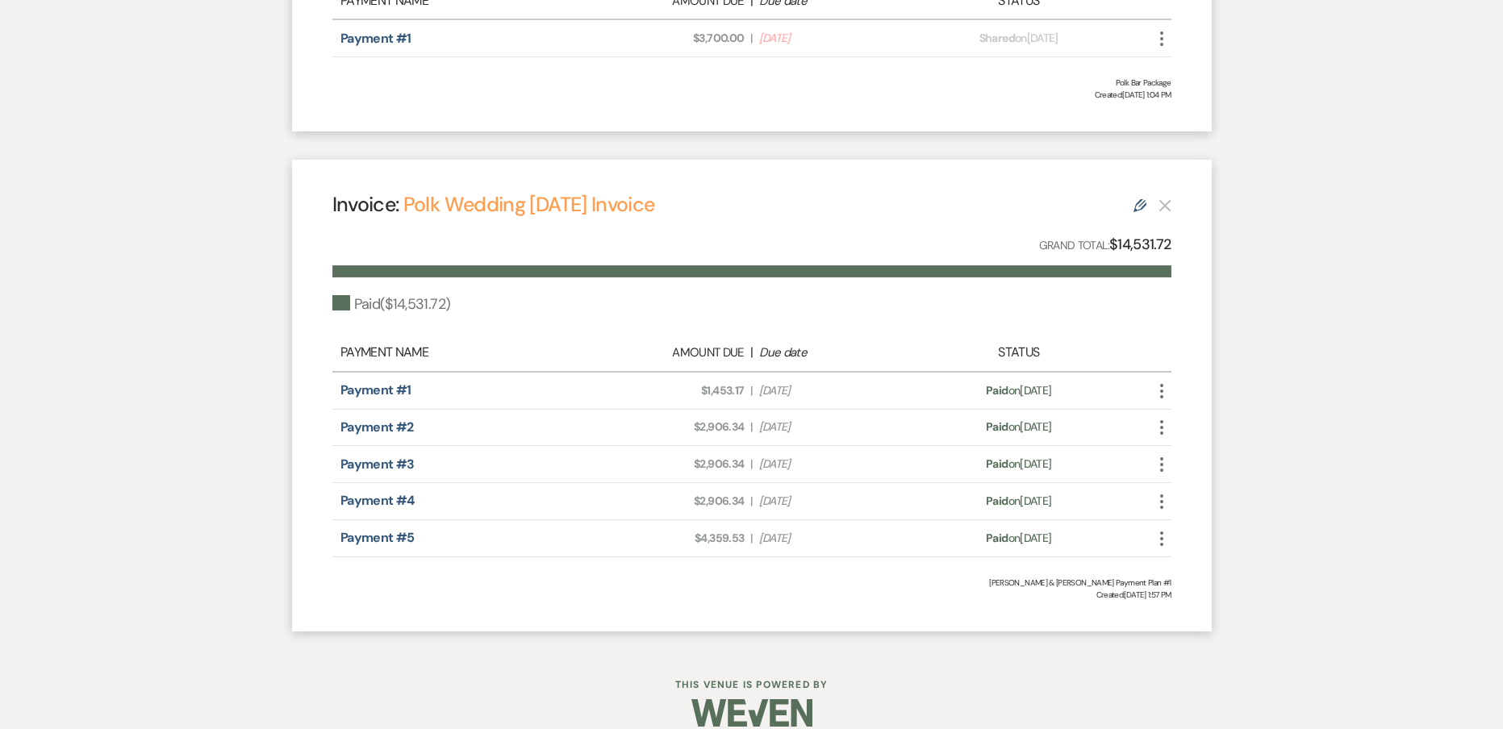
scroll to position [707, 0]
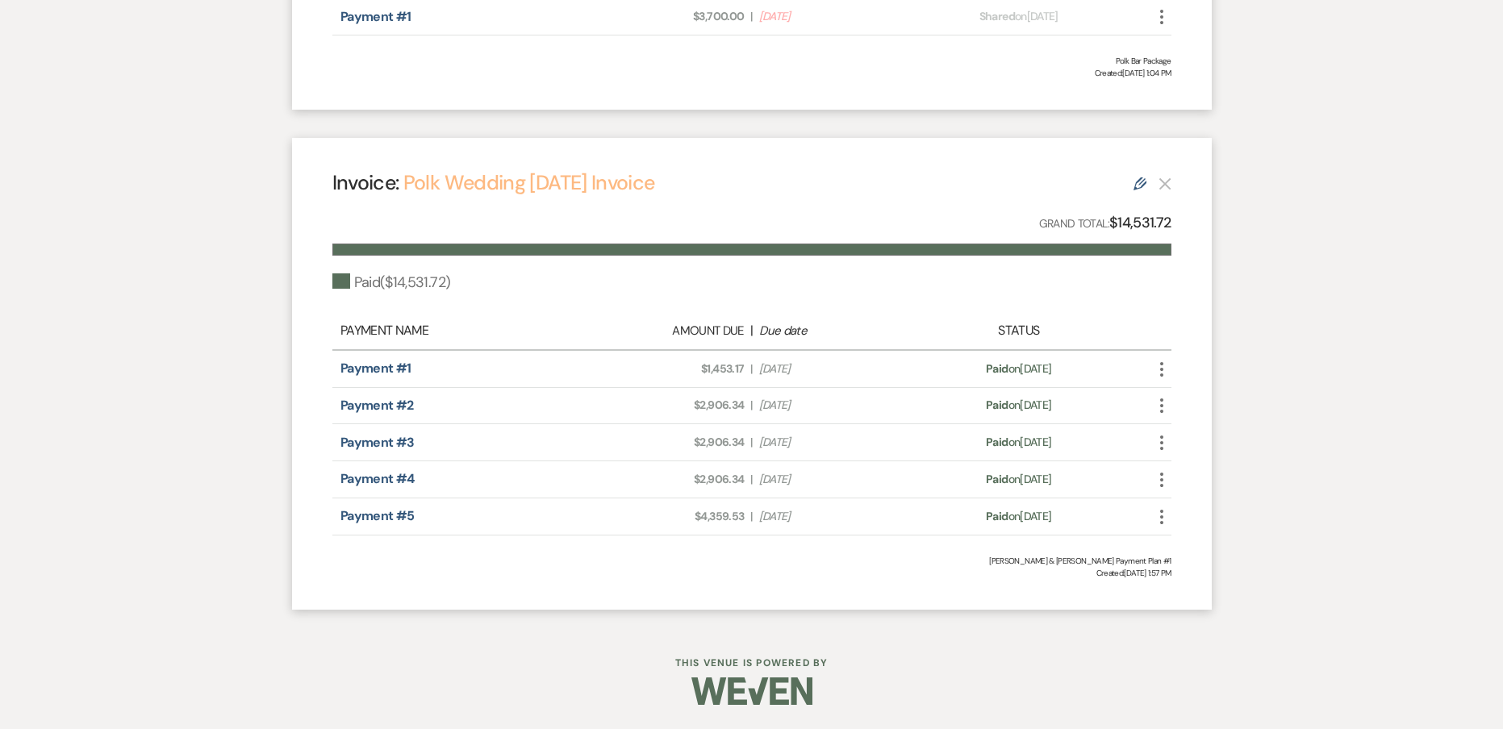
click at [483, 182] on link "Polk Wedding 10.11.25 Invoice" at bounding box center [529, 182] width 252 height 27
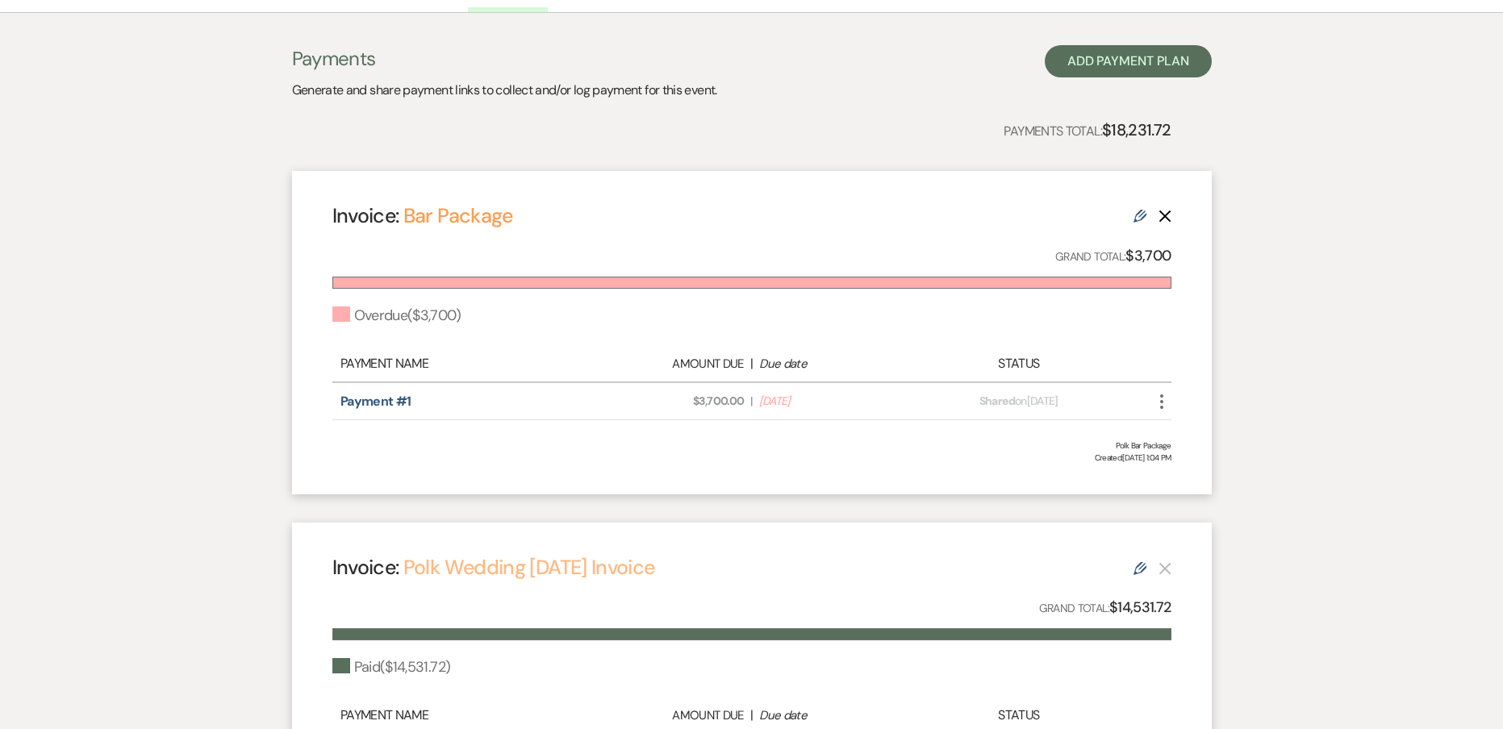
scroll to position [323, 0]
click at [471, 212] on link "Bar Package" at bounding box center [458, 215] width 110 height 27
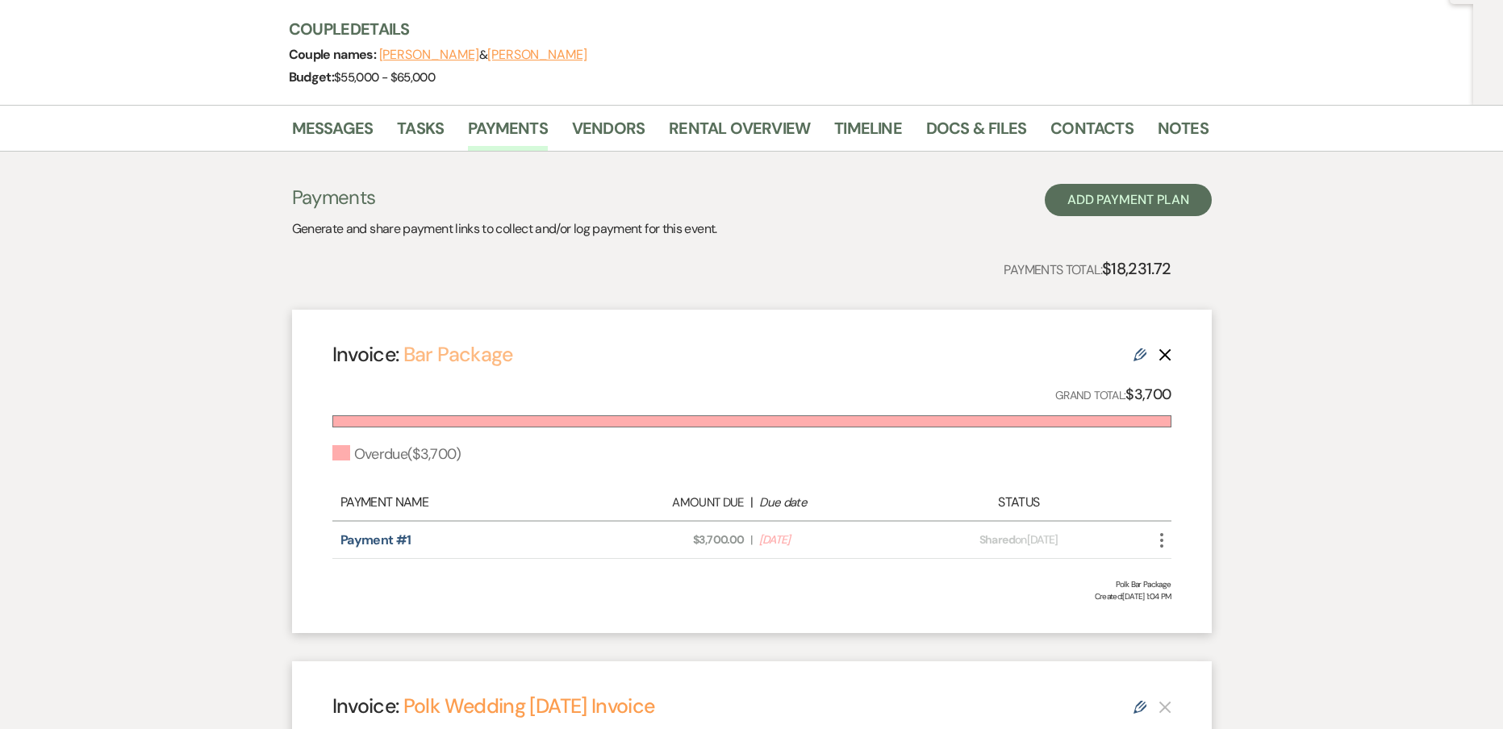
scroll to position [0, 0]
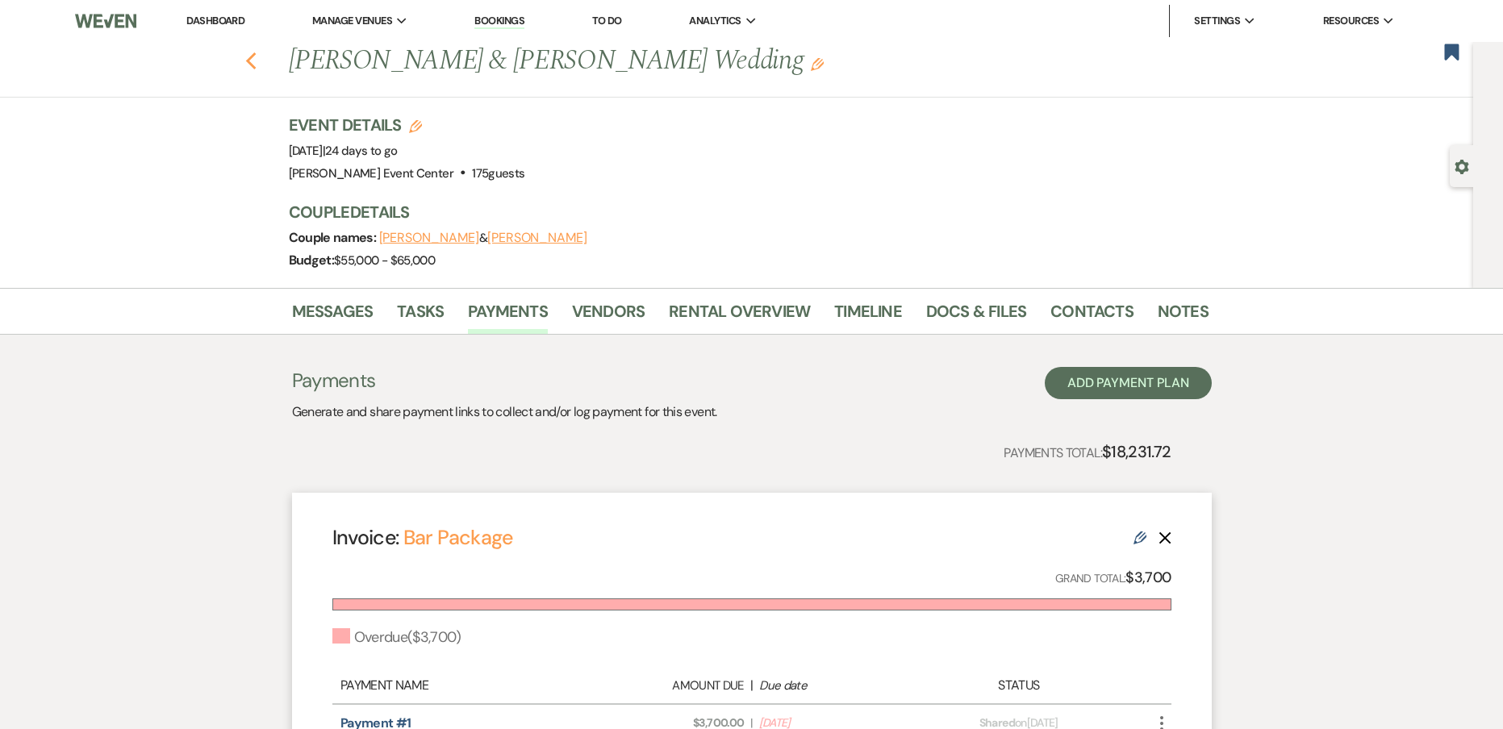
click at [257, 62] on icon "Previous" at bounding box center [251, 61] width 12 height 19
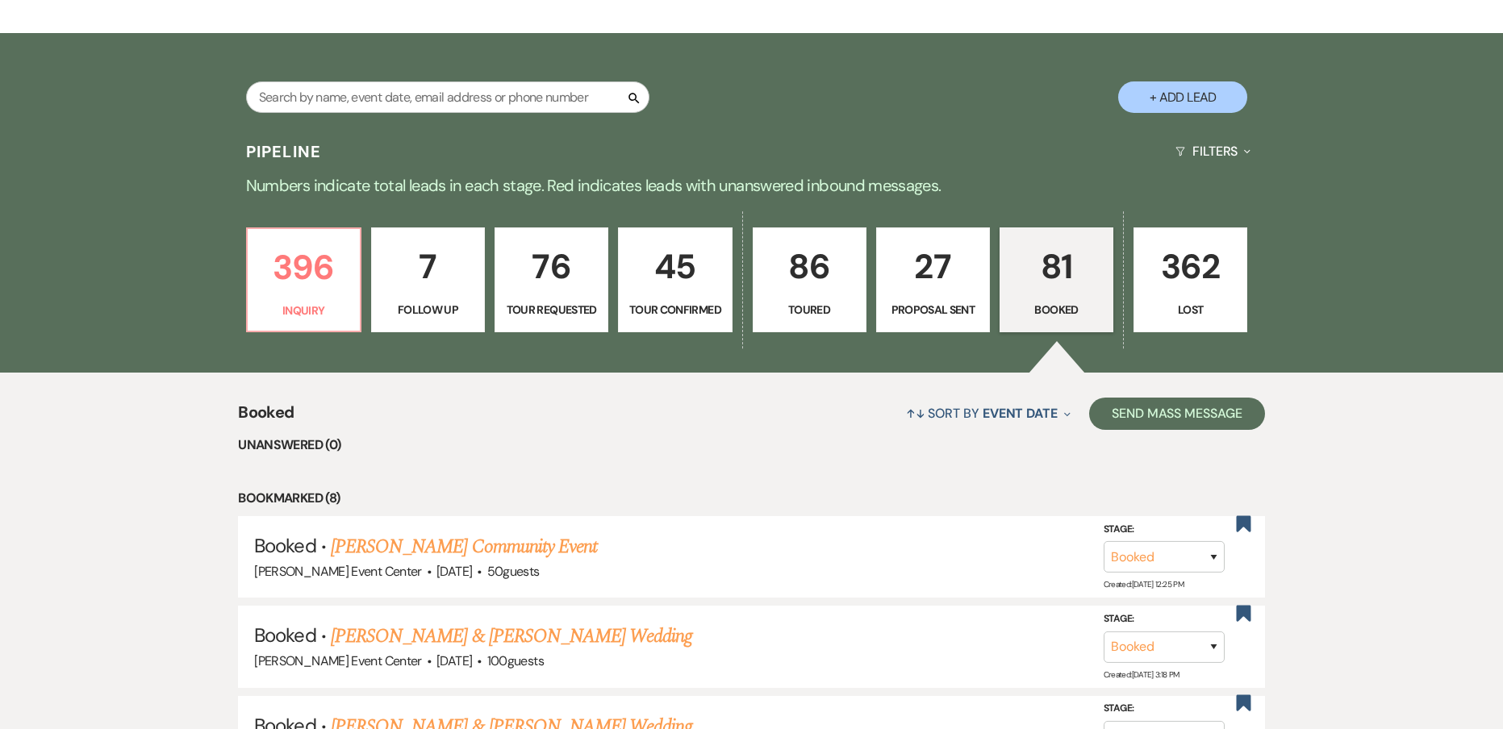
scroll to position [162, 0]
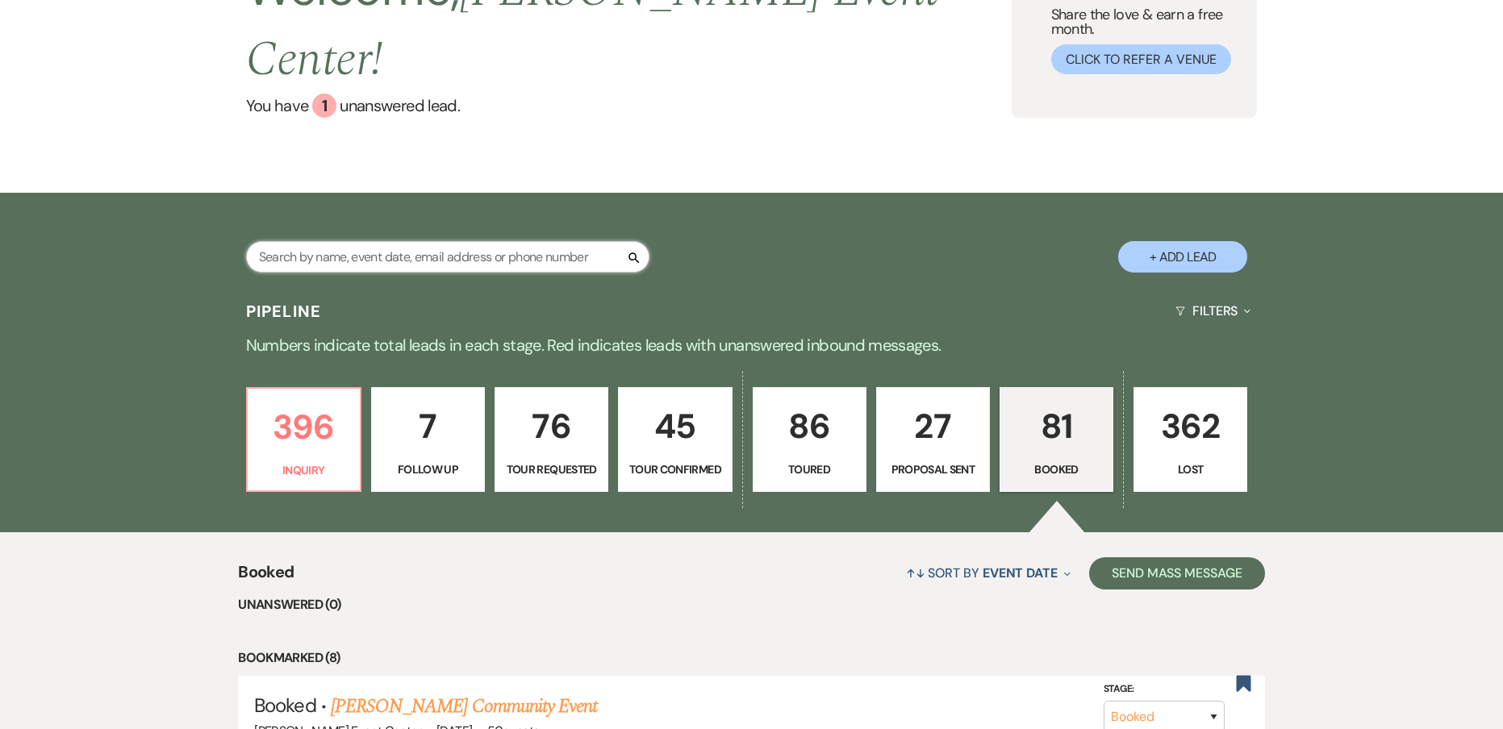
click at [309, 241] on input "text" at bounding box center [447, 256] width 403 height 31
type input "onyeka"
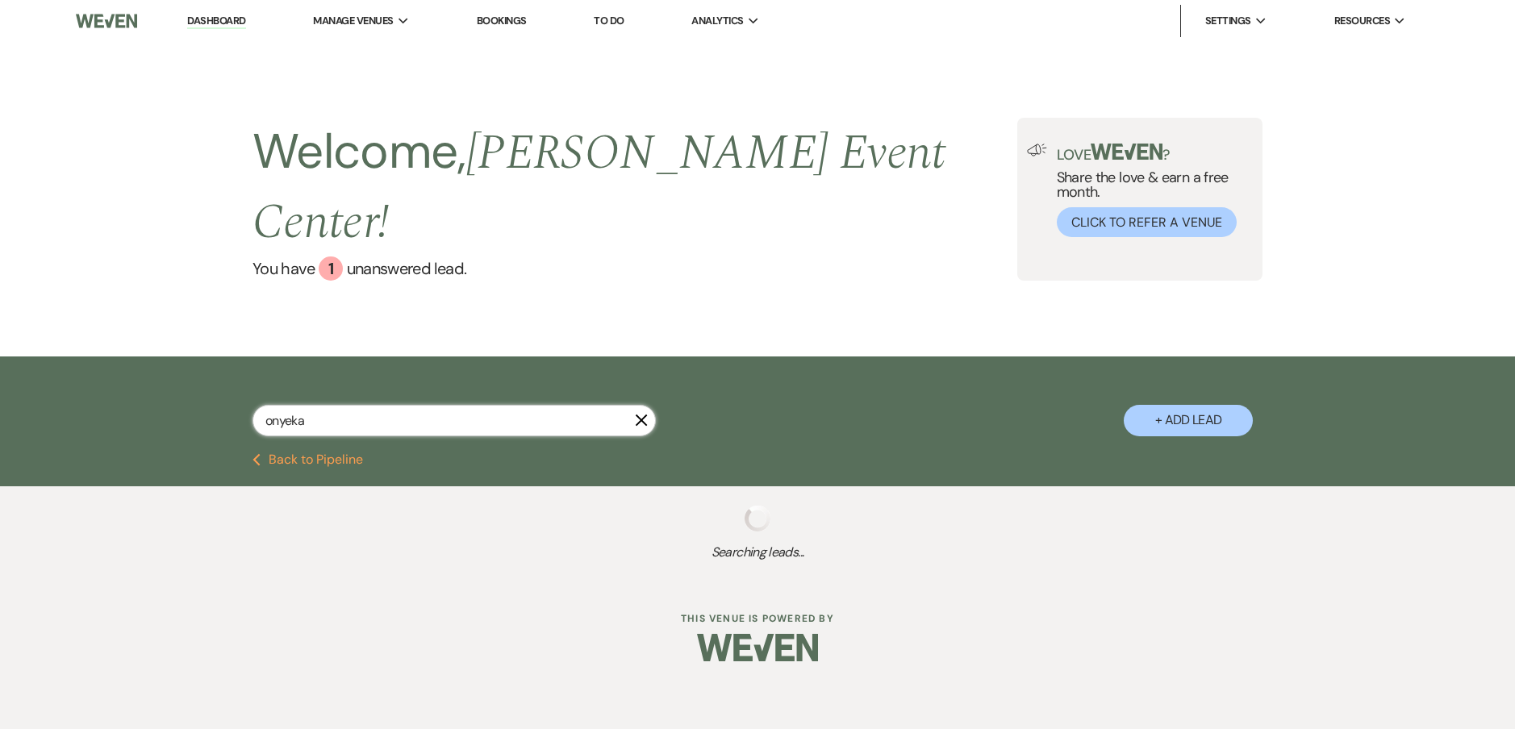
select select "5"
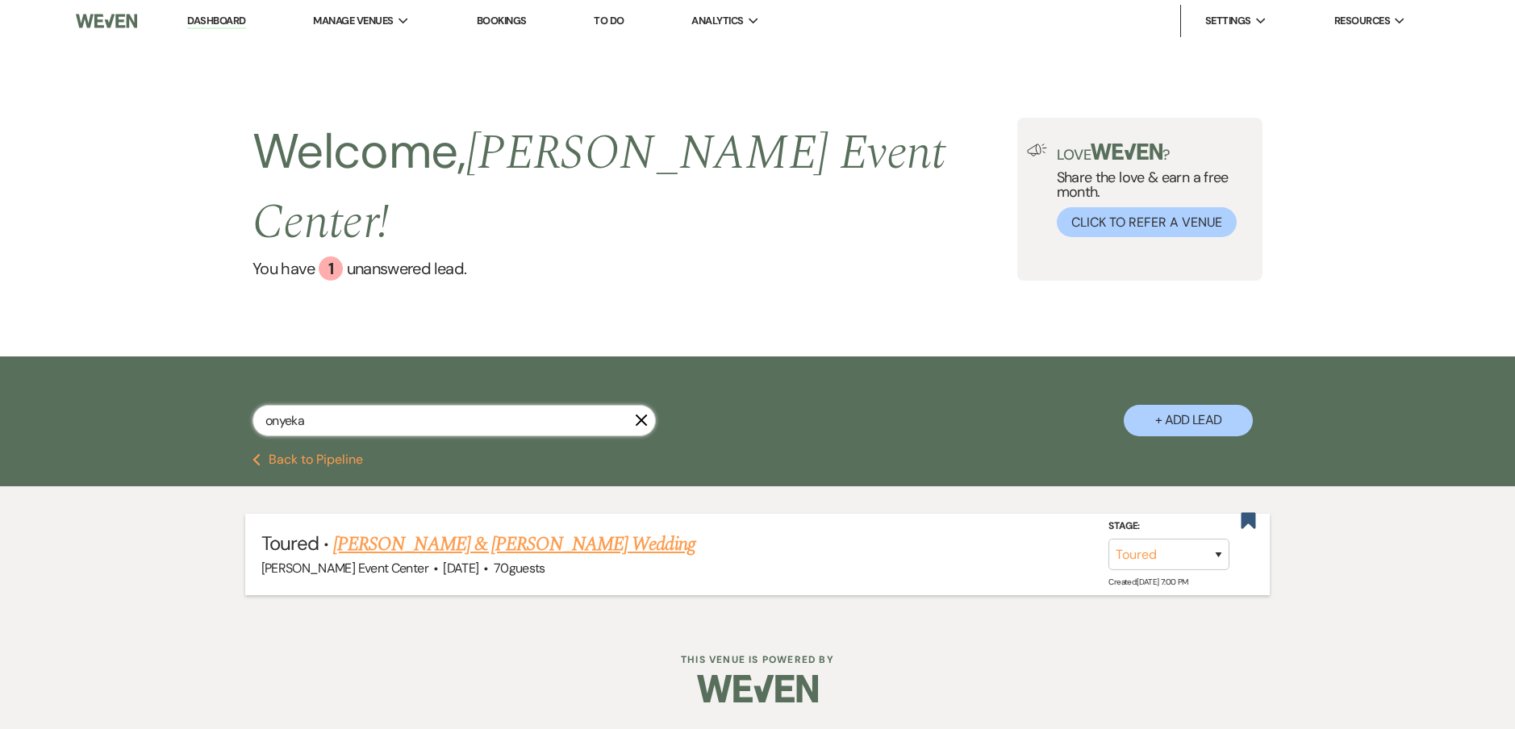
type input "onyeka"
click at [534, 530] on link "Michael Hanchell & Onyeka Onyia's Wedding" at bounding box center [513, 544] width 361 height 29
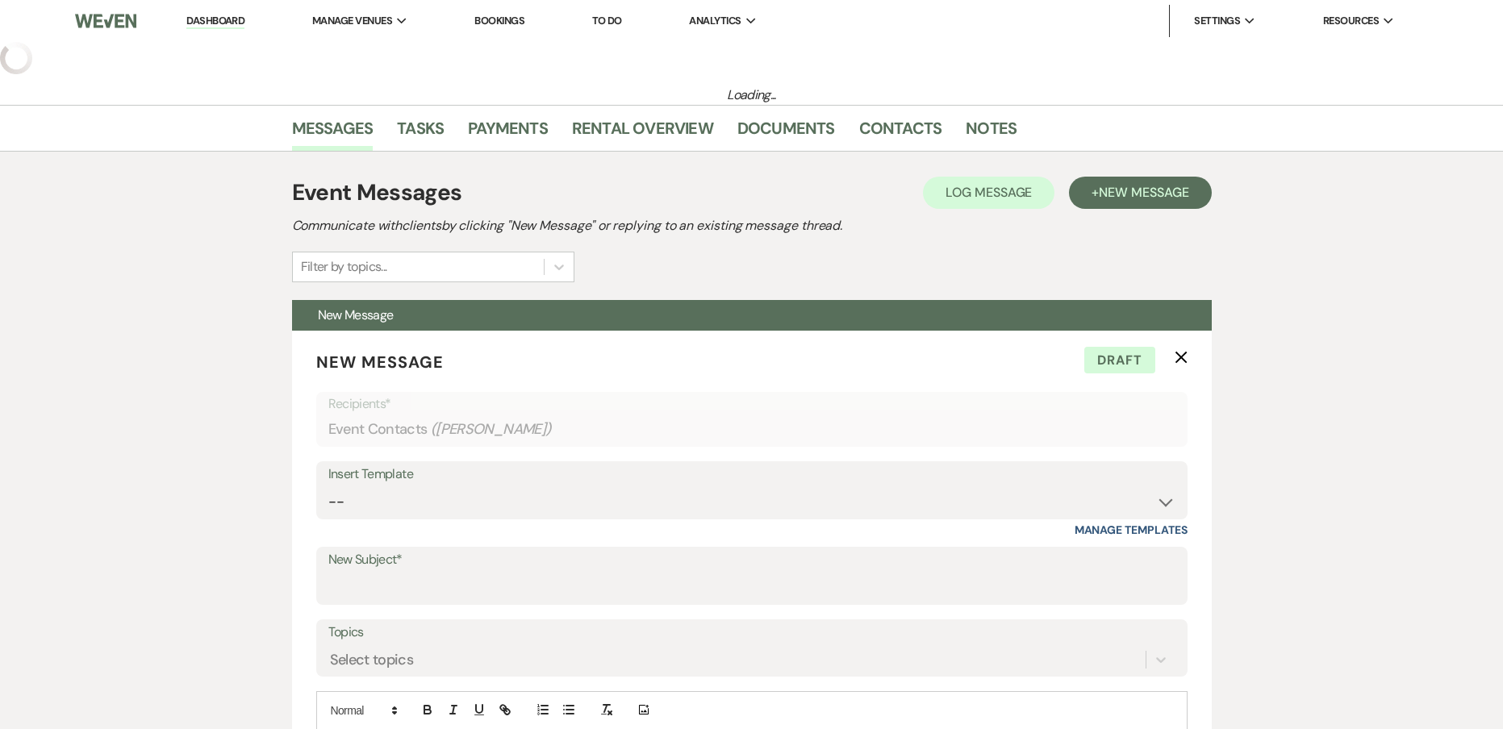
select select "5"
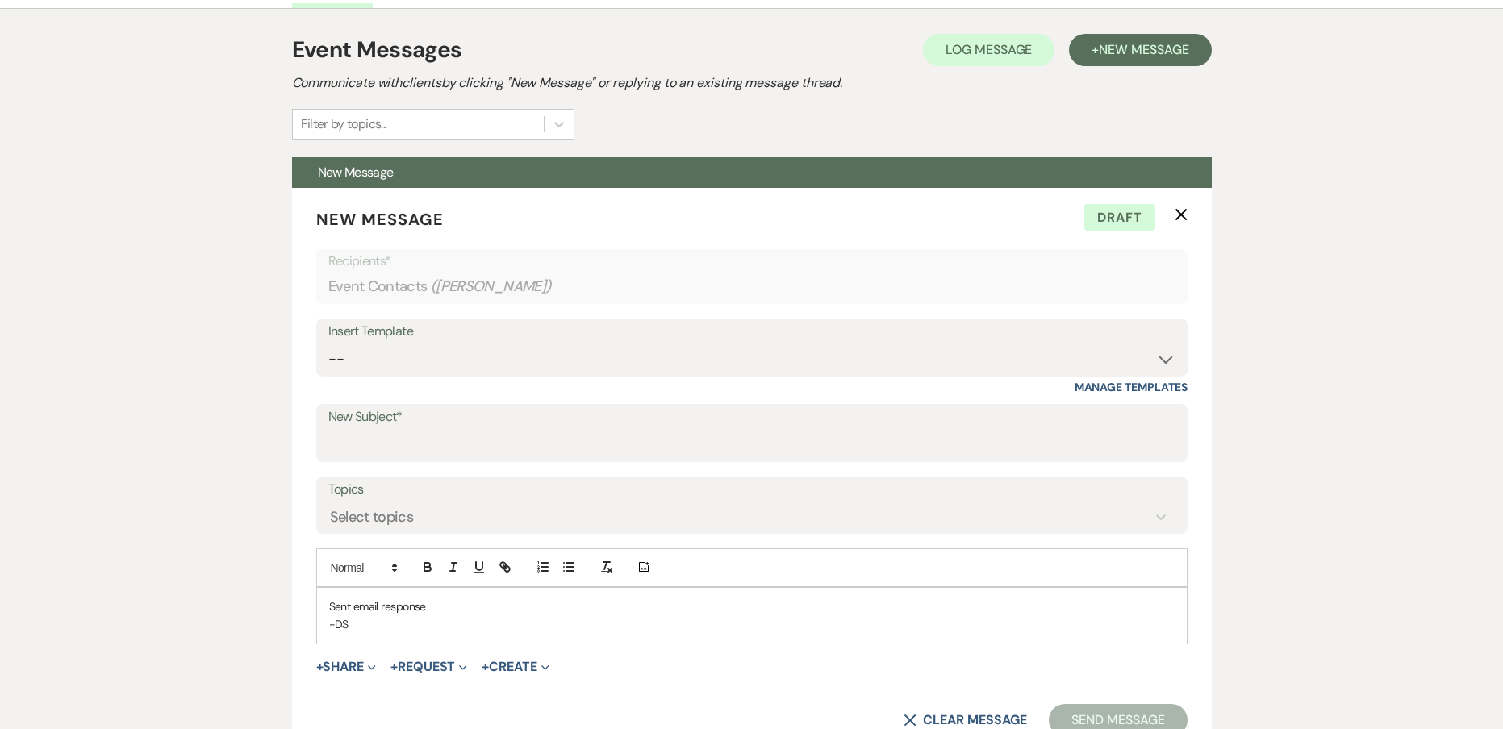
scroll to position [645, 0]
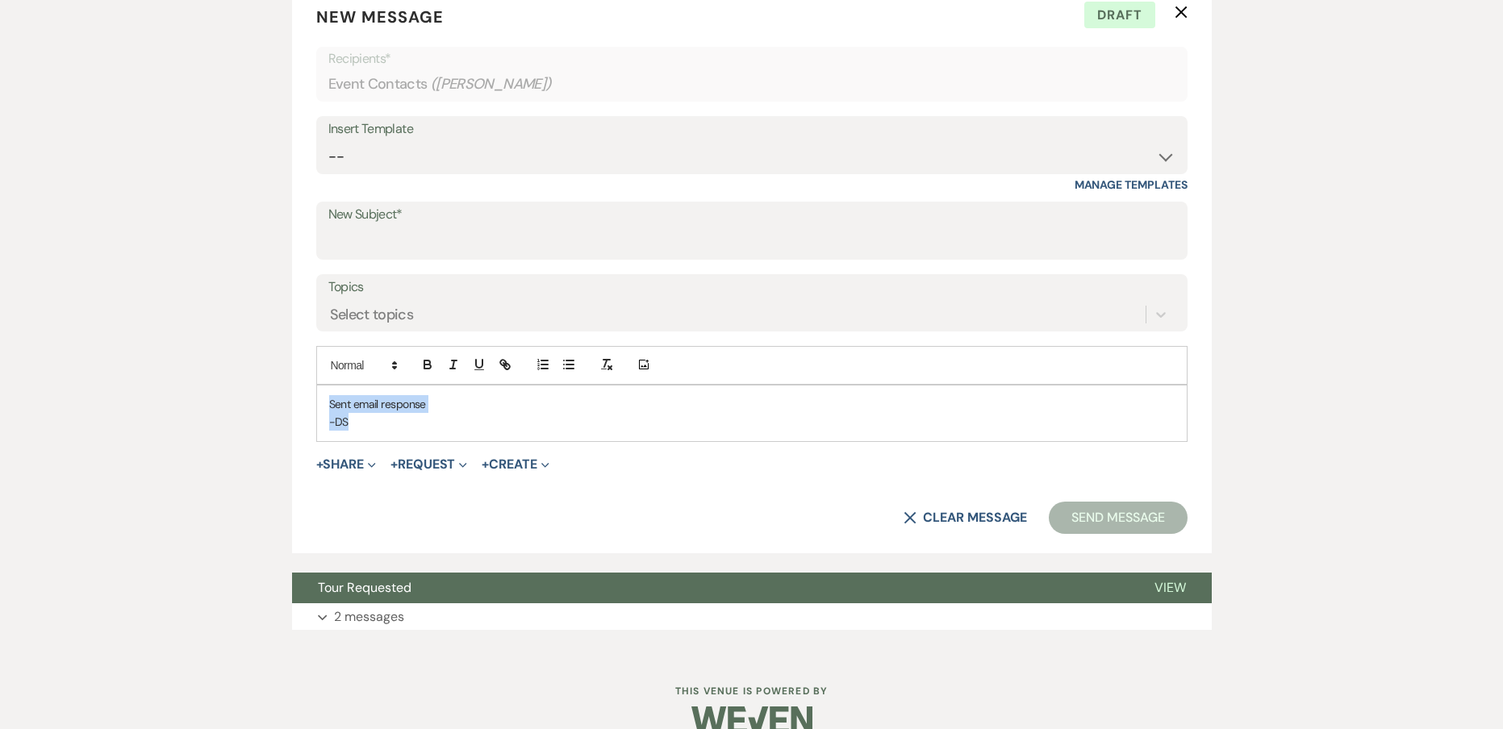
drag, startPoint x: 365, startPoint y: 424, endPoint x: 101, endPoint y: 352, distance: 274.1
click at [173, 372] on div "Messages Tasks Payments Rental Overview Documents Contacts Notes Event Messages…" at bounding box center [751, 207] width 1503 height 895
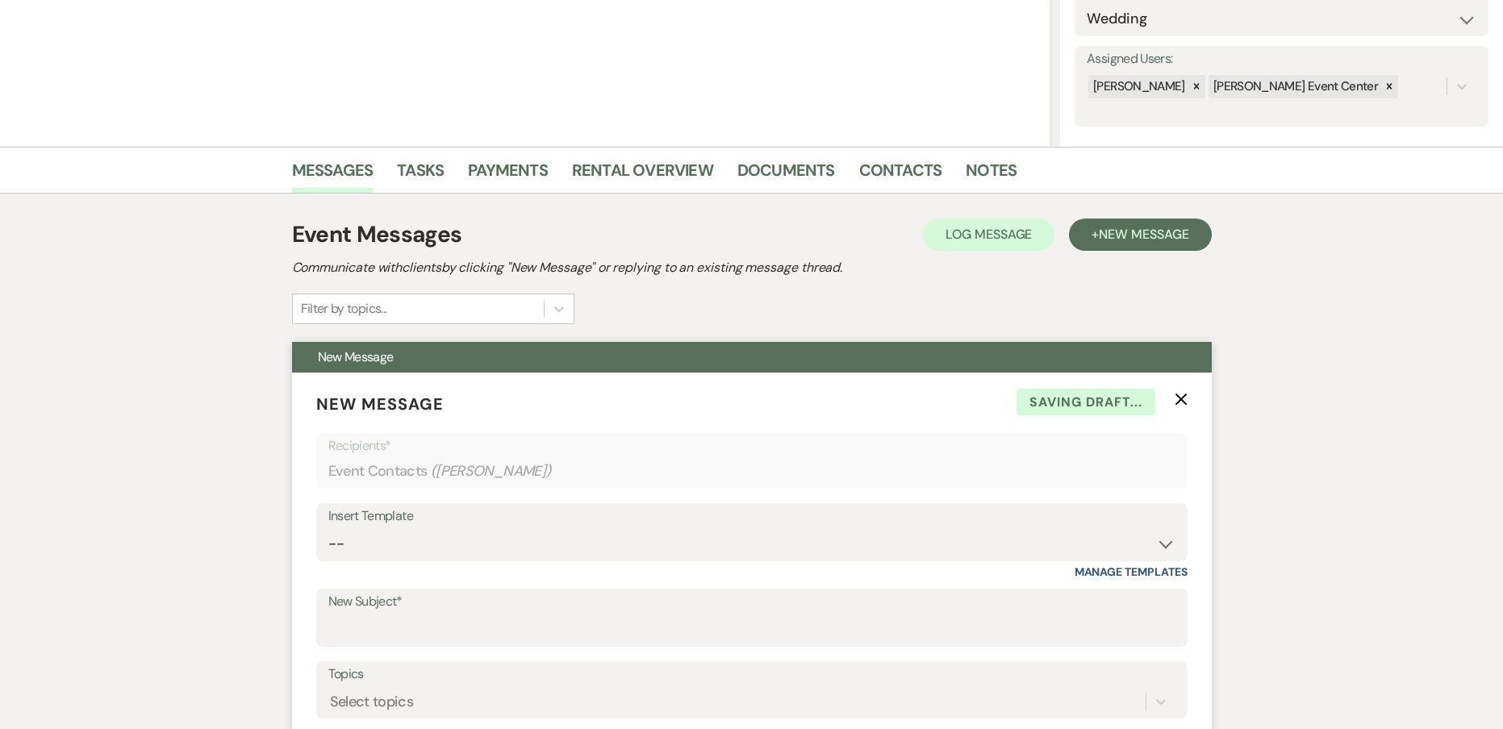
scroll to position [242, 0]
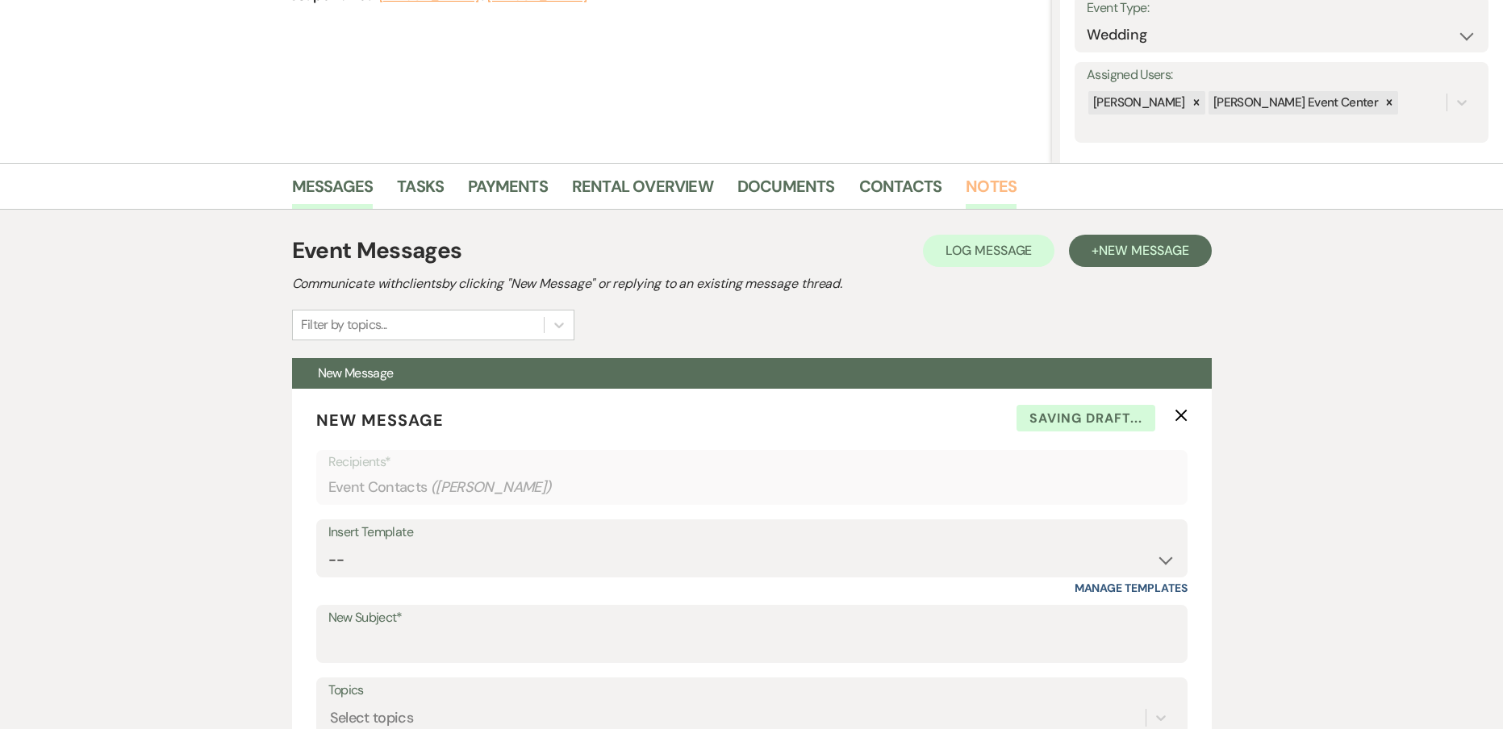
click at [974, 179] on link "Notes" at bounding box center [990, 190] width 51 height 35
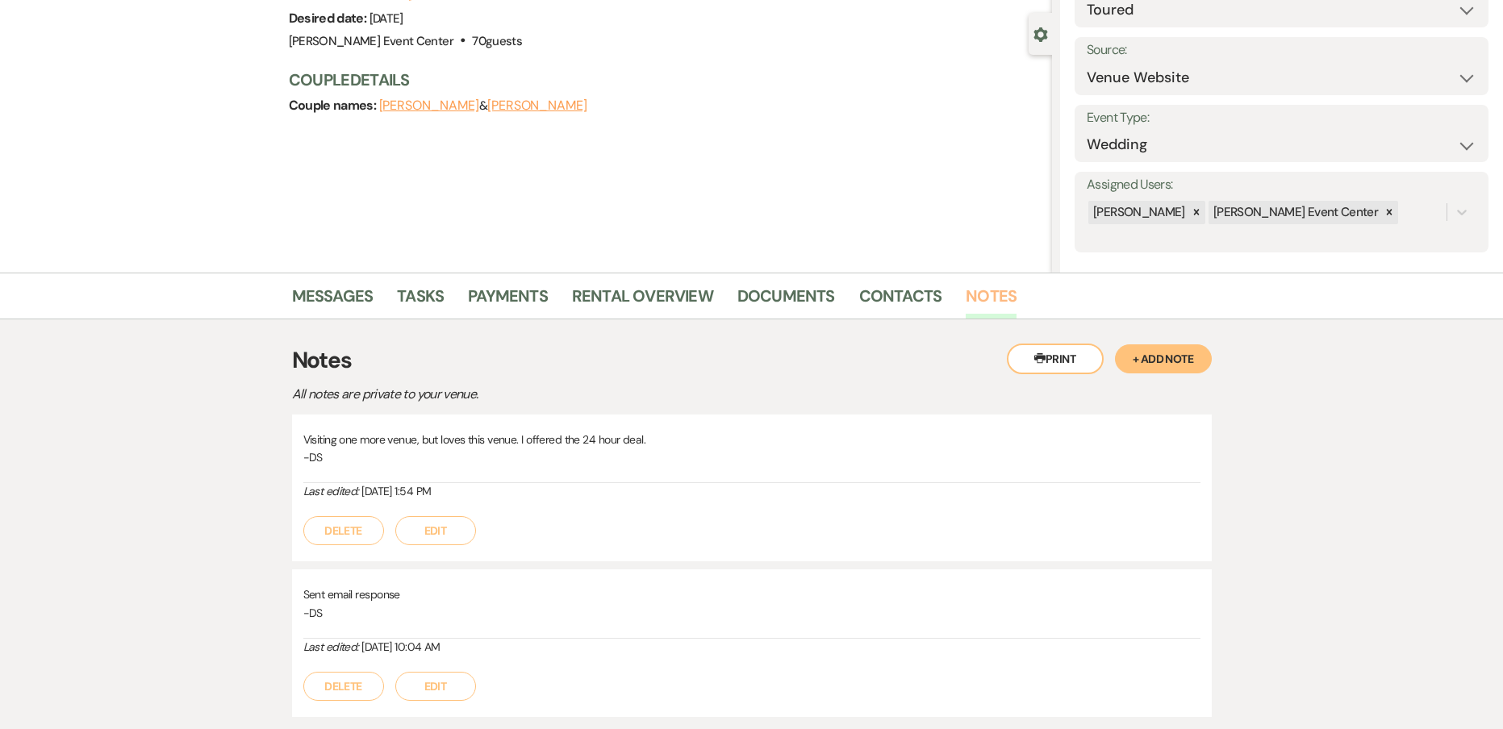
scroll to position [248, 0]
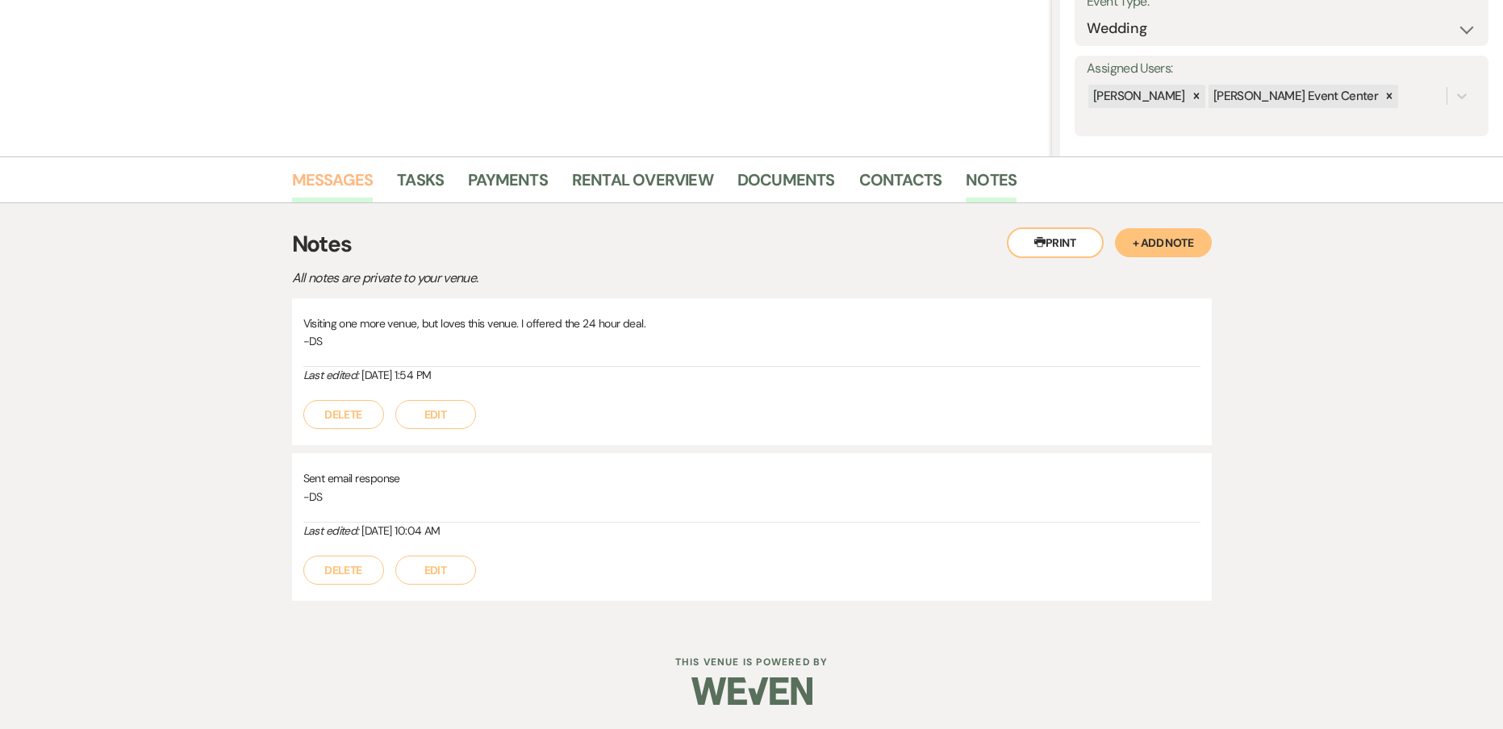
click at [316, 191] on link "Messages" at bounding box center [332, 184] width 81 height 35
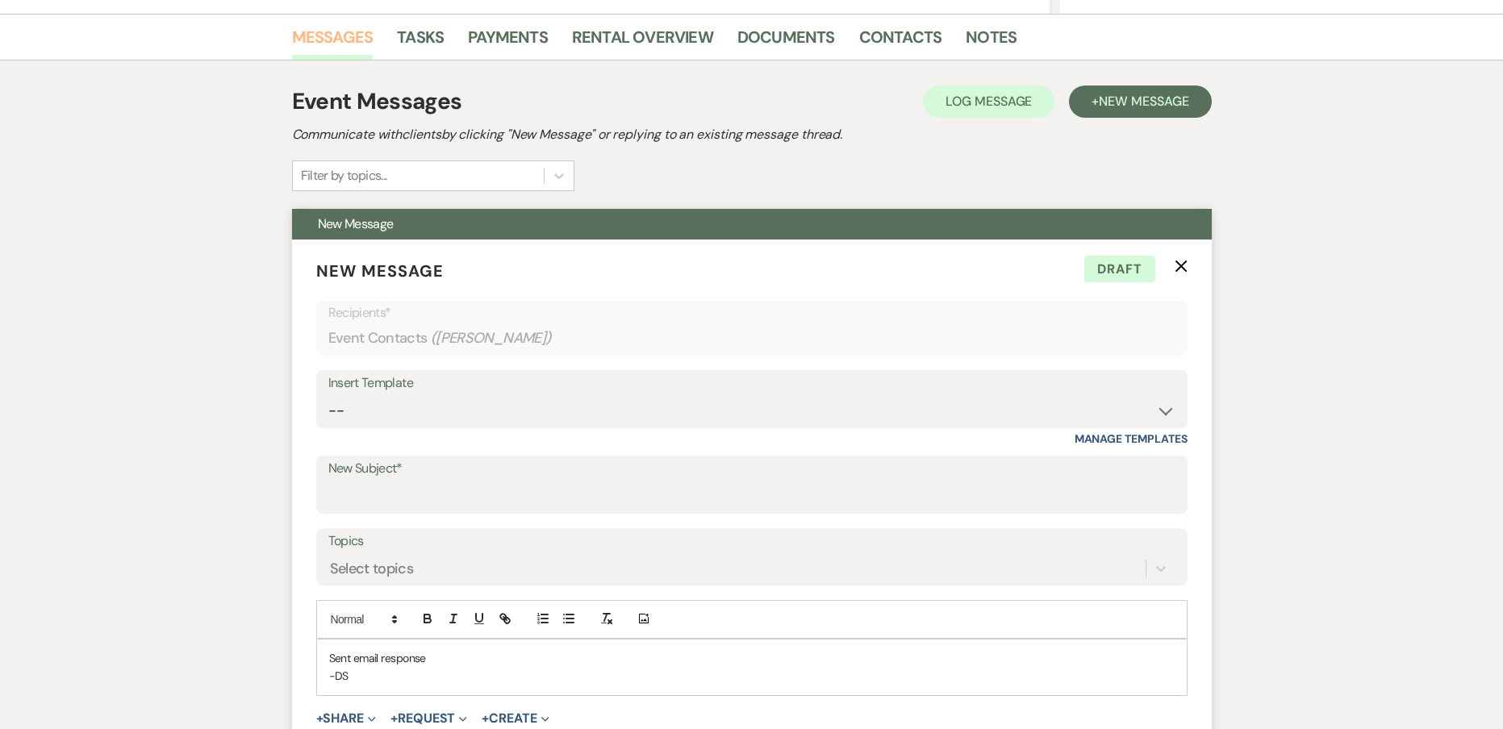
scroll to position [652, 0]
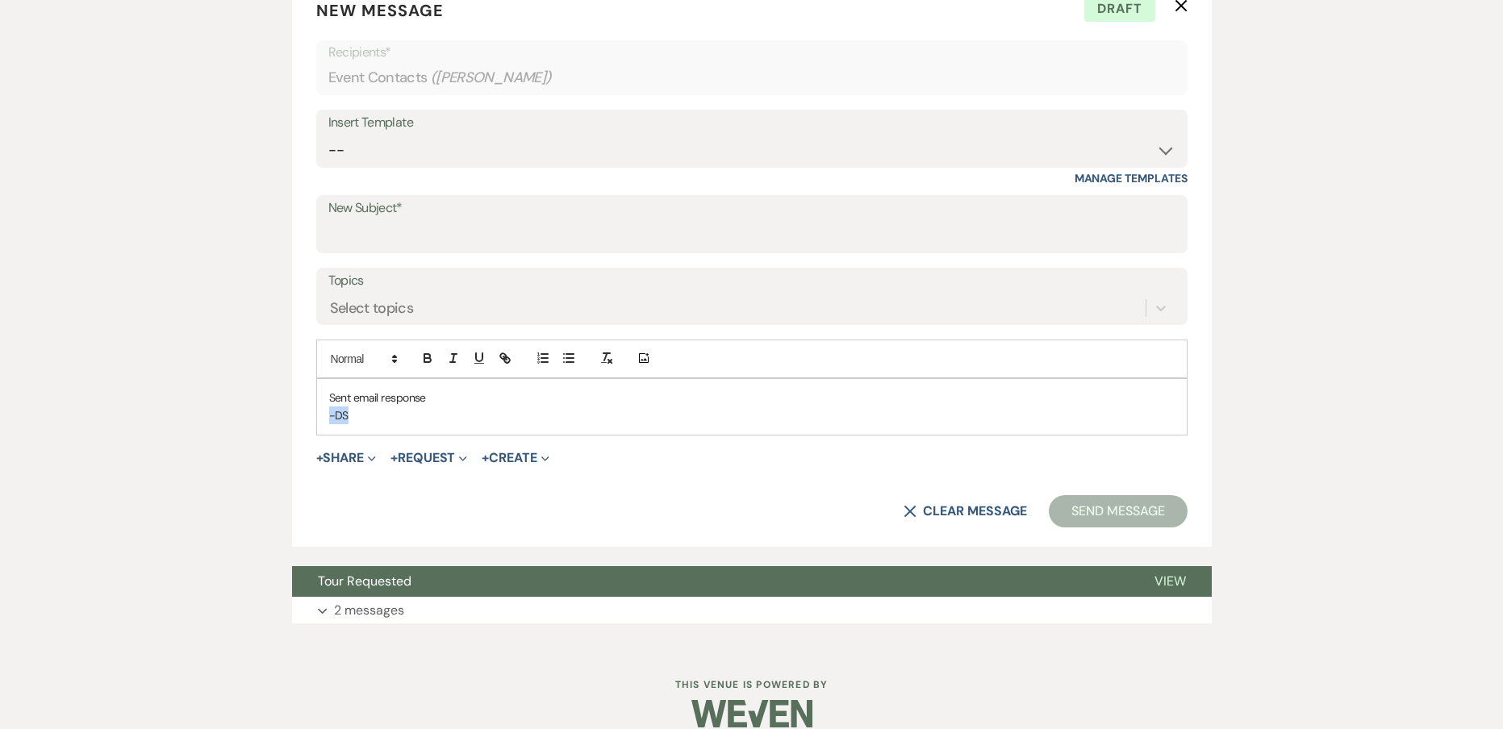
drag, startPoint x: 390, startPoint y: 425, endPoint x: 175, endPoint y: 404, distance: 215.6
click at [180, 414] on div "Messages Tasks Payments Rental Overview Documents Contacts Notes Event Messages…" at bounding box center [751, 200] width 1503 height 895
click at [407, 419] on p "-DS" at bounding box center [751, 416] width 845 height 18
drag, startPoint x: 407, startPoint y: 419, endPoint x: 131, endPoint y: 368, distance: 280.6
click at [135, 370] on div "Messages Tasks Payments Rental Overview Documents Contacts Notes Event Messages…" at bounding box center [751, 200] width 1503 height 895
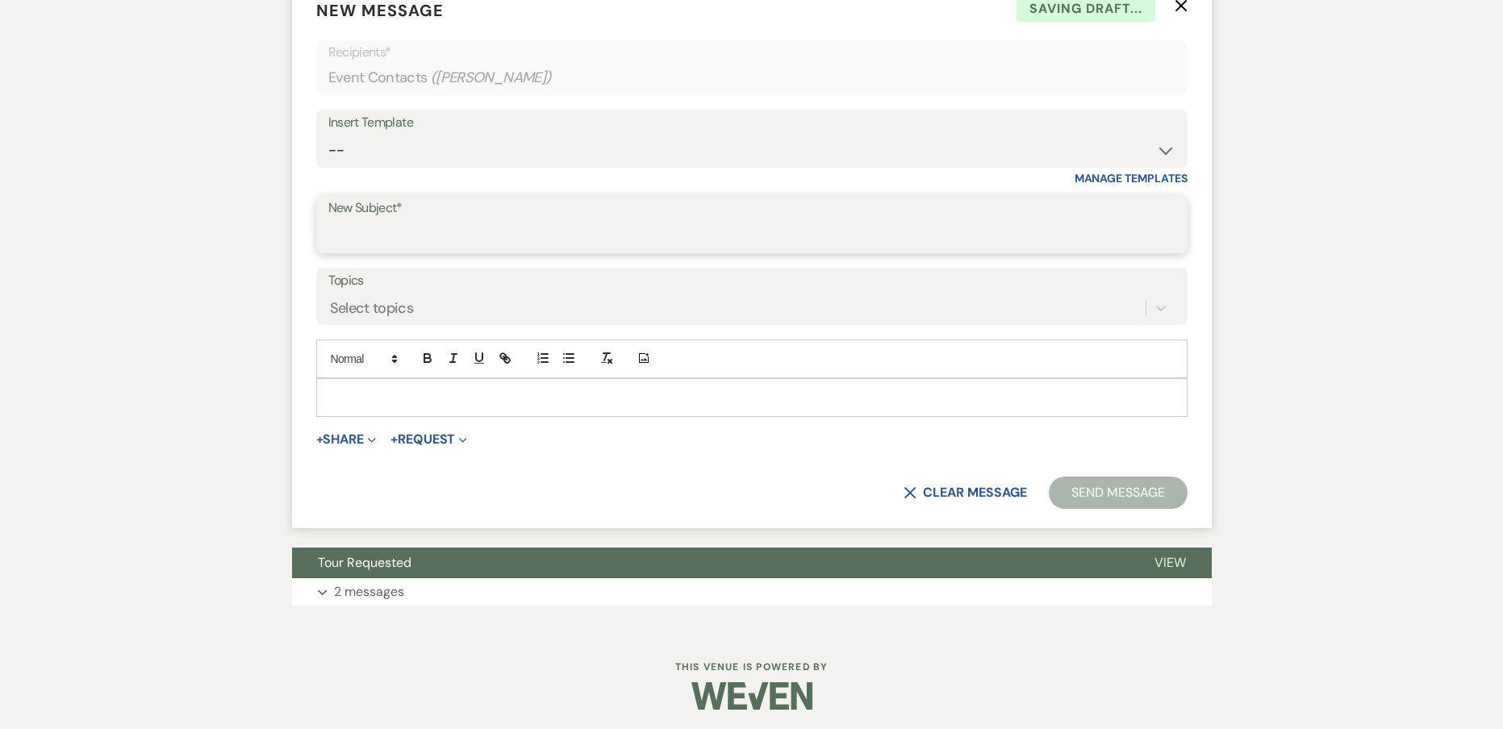
click at [509, 231] on input "New Subject*" at bounding box center [751, 235] width 847 height 31
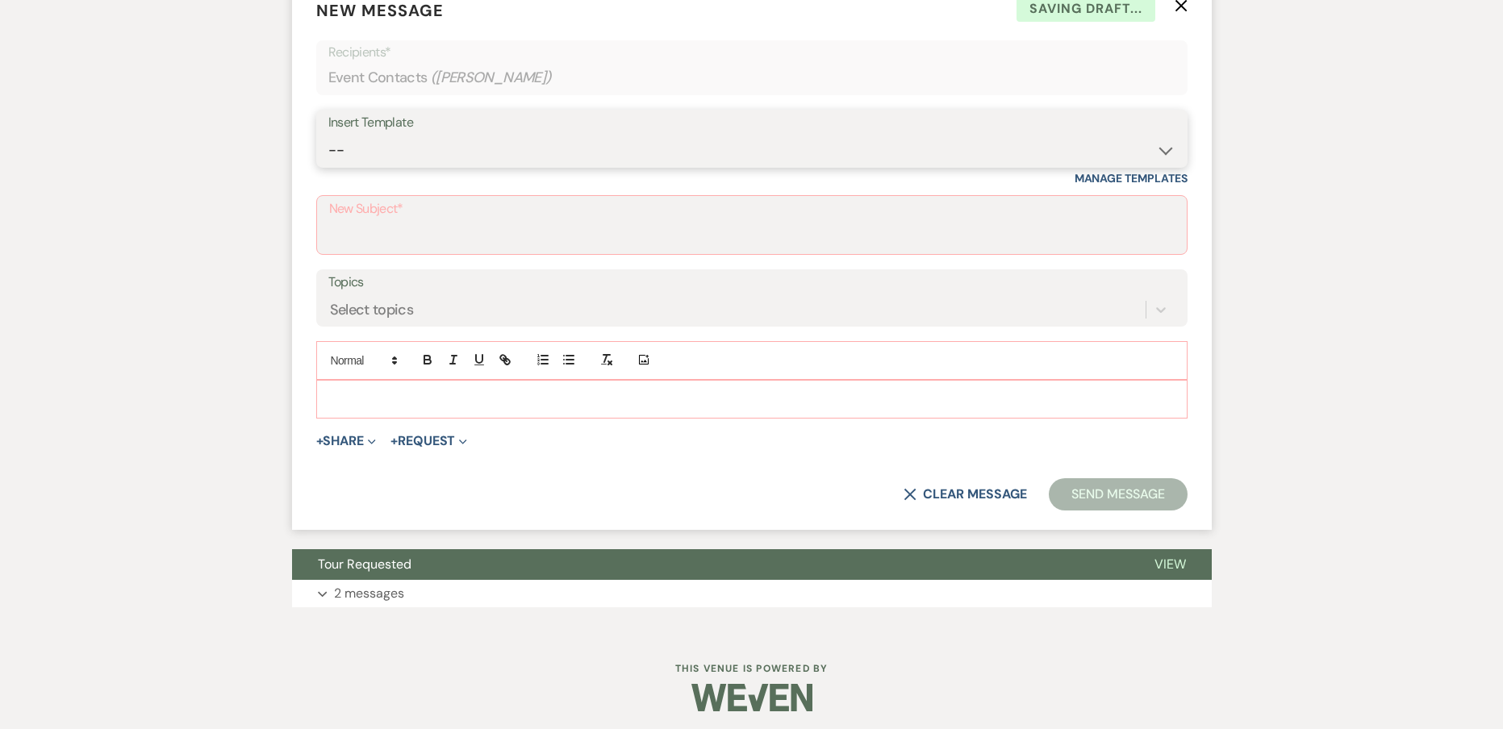
click at [519, 144] on select "-- Weven Planning Portal Introduction (Booked Events) Initial Inquiry Response …" at bounding box center [751, 150] width 847 height 31
click at [307, 576] on button "Tour Requested" at bounding box center [710, 564] width 836 height 31
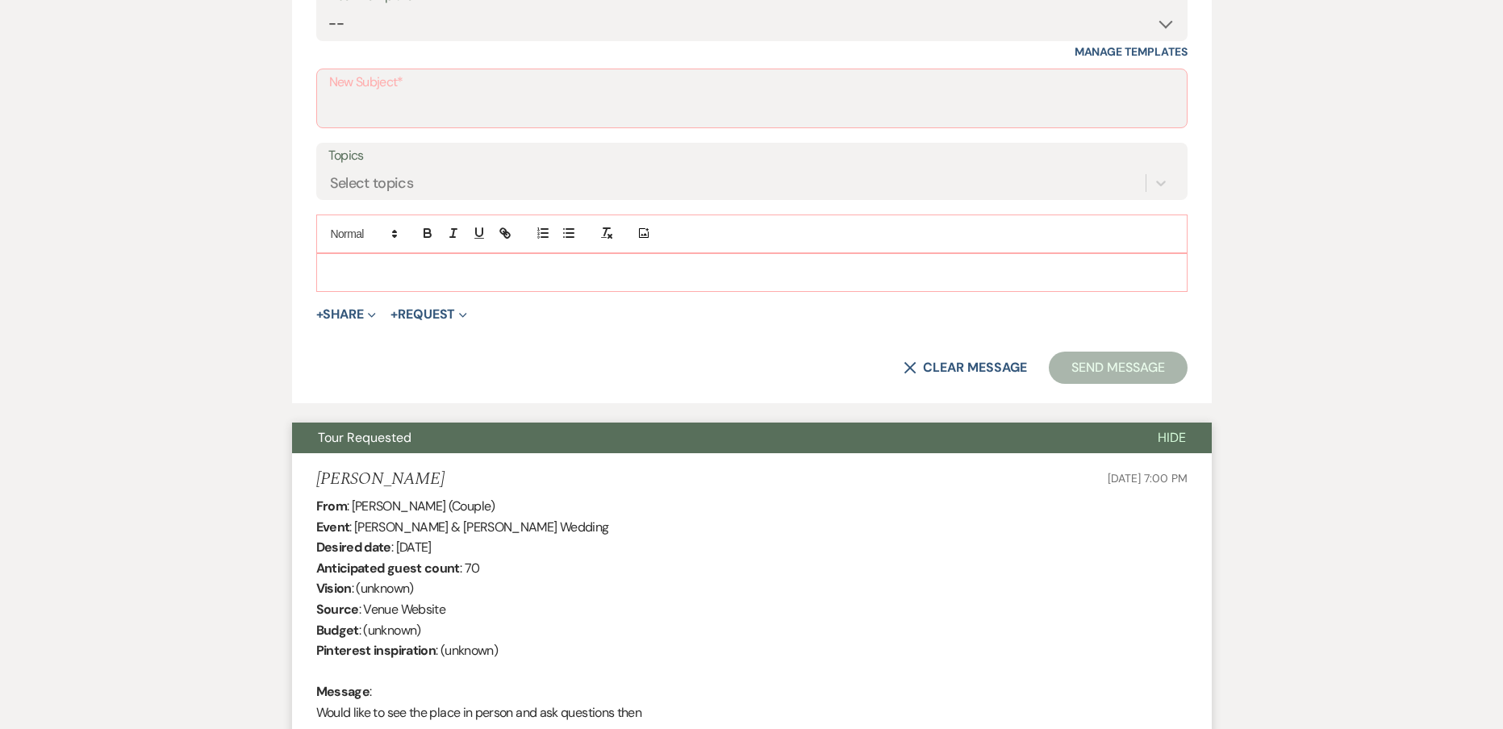
scroll to position [521, 0]
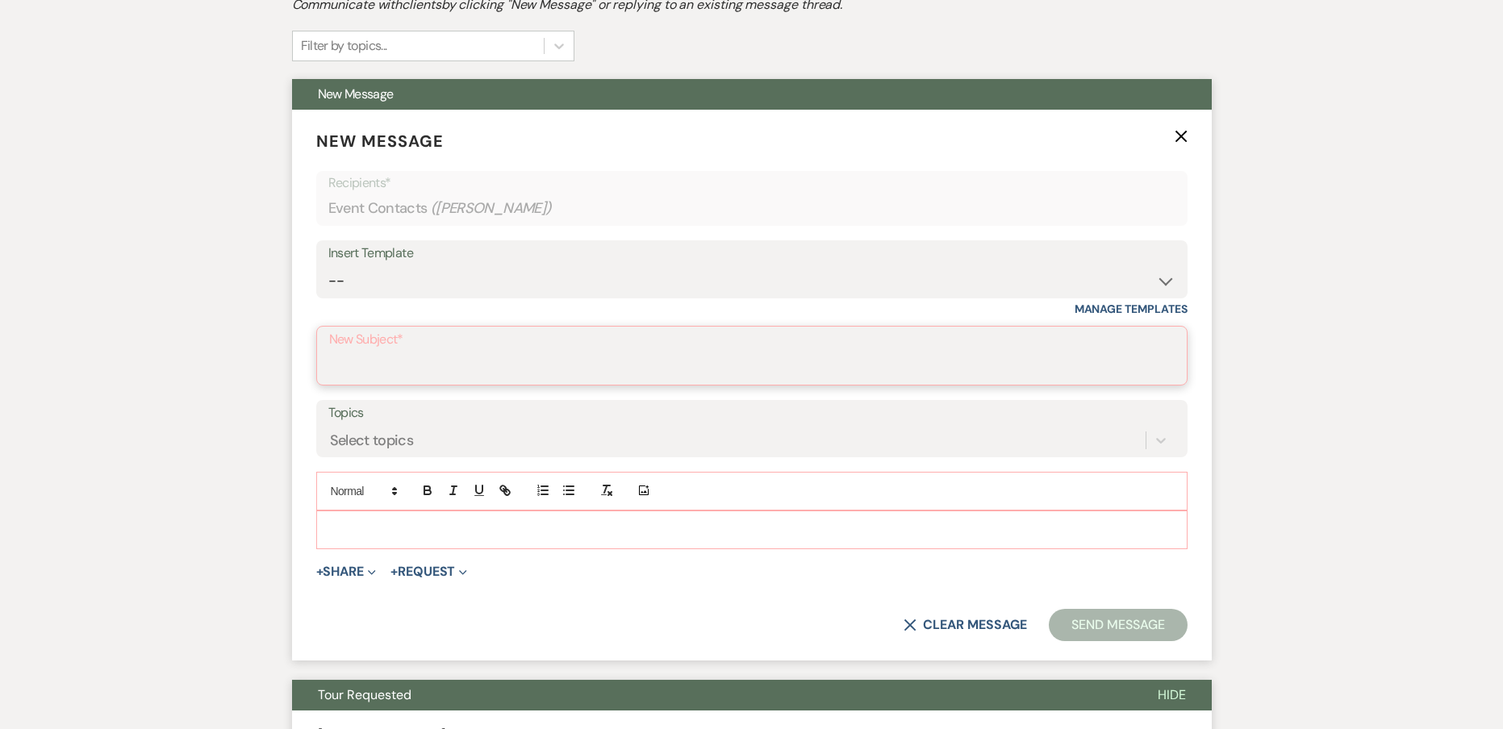
click at [634, 374] on input "New Subject*" at bounding box center [751, 367] width 845 height 31
click at [322, 432] on div "Topics Select topics" at bounding box center [751, 428] width 871 height 57
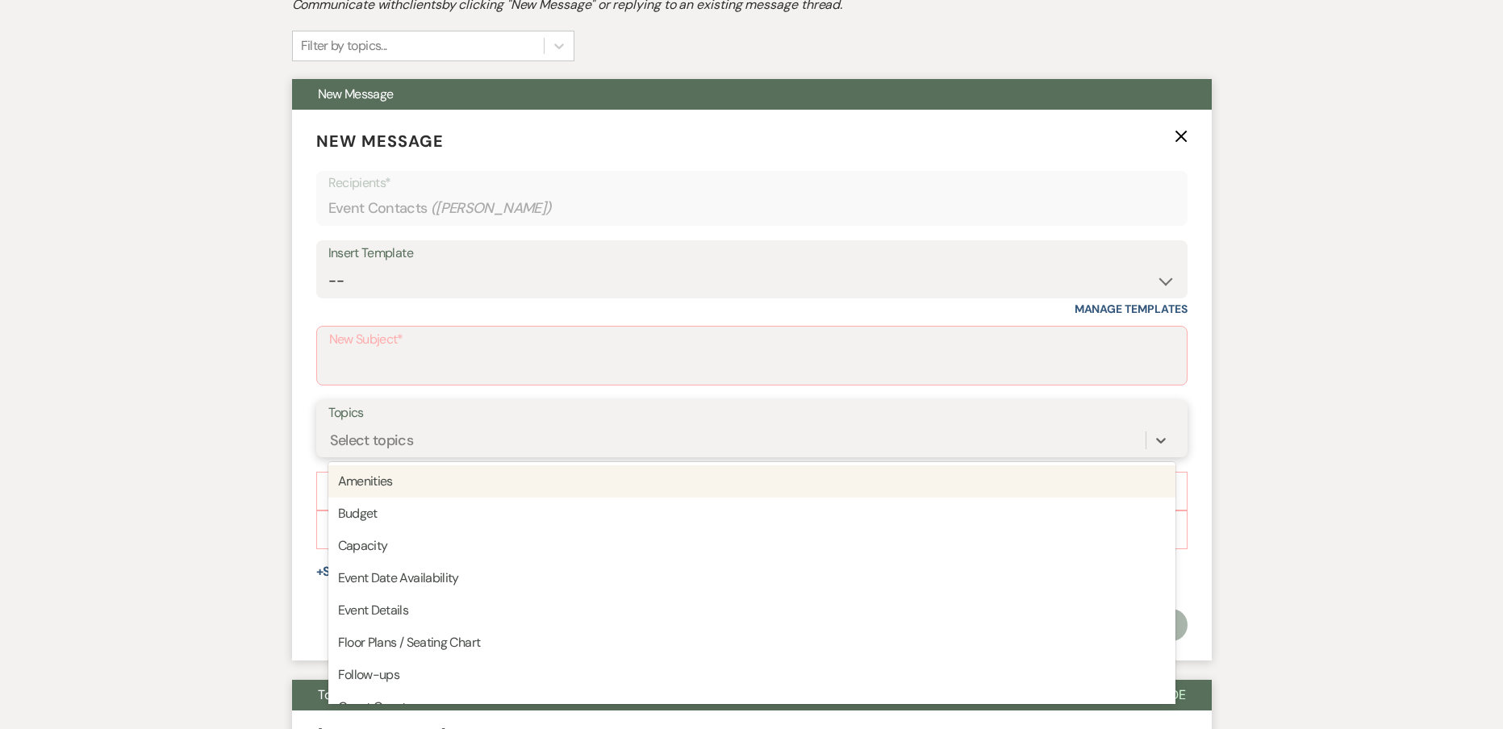
click at [409, 429] on div "Select topics" at bounding box center [372, 440] width 84 height 22
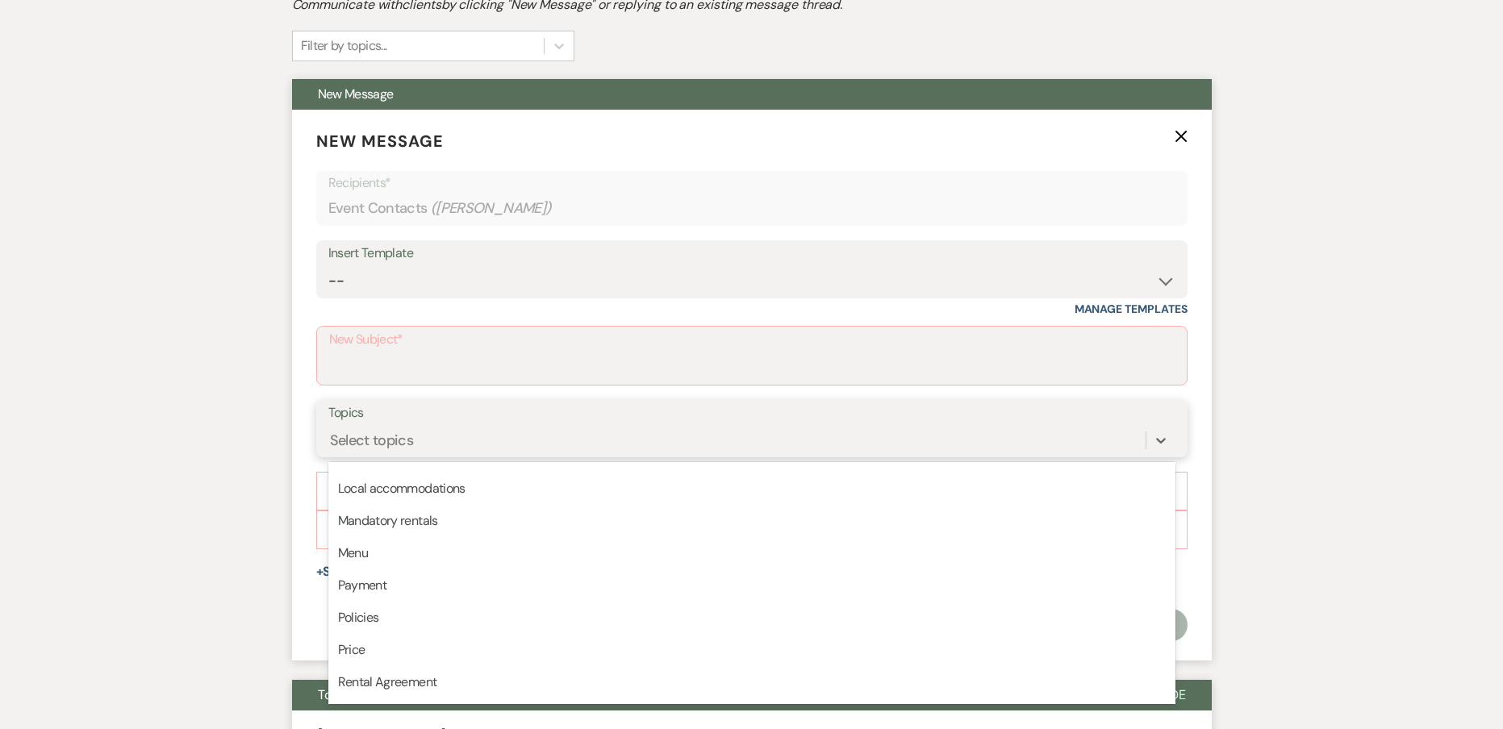
scroll to position [403, 0]
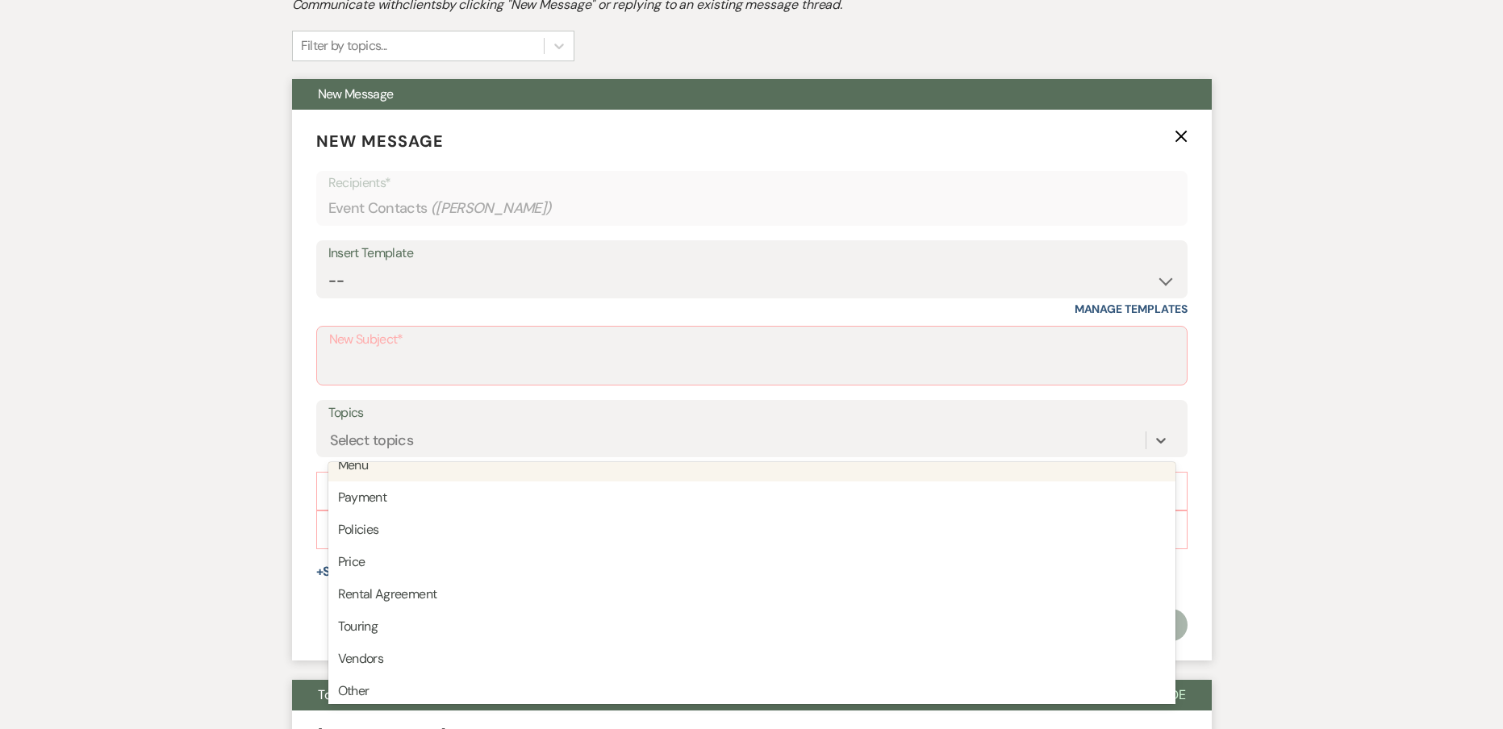
click at [500, 305] on div "Insert Template -- Weven Planning Portal Introduction (Booked Events) Initial I…" at bounding box center [751, 278] width 871 height 76
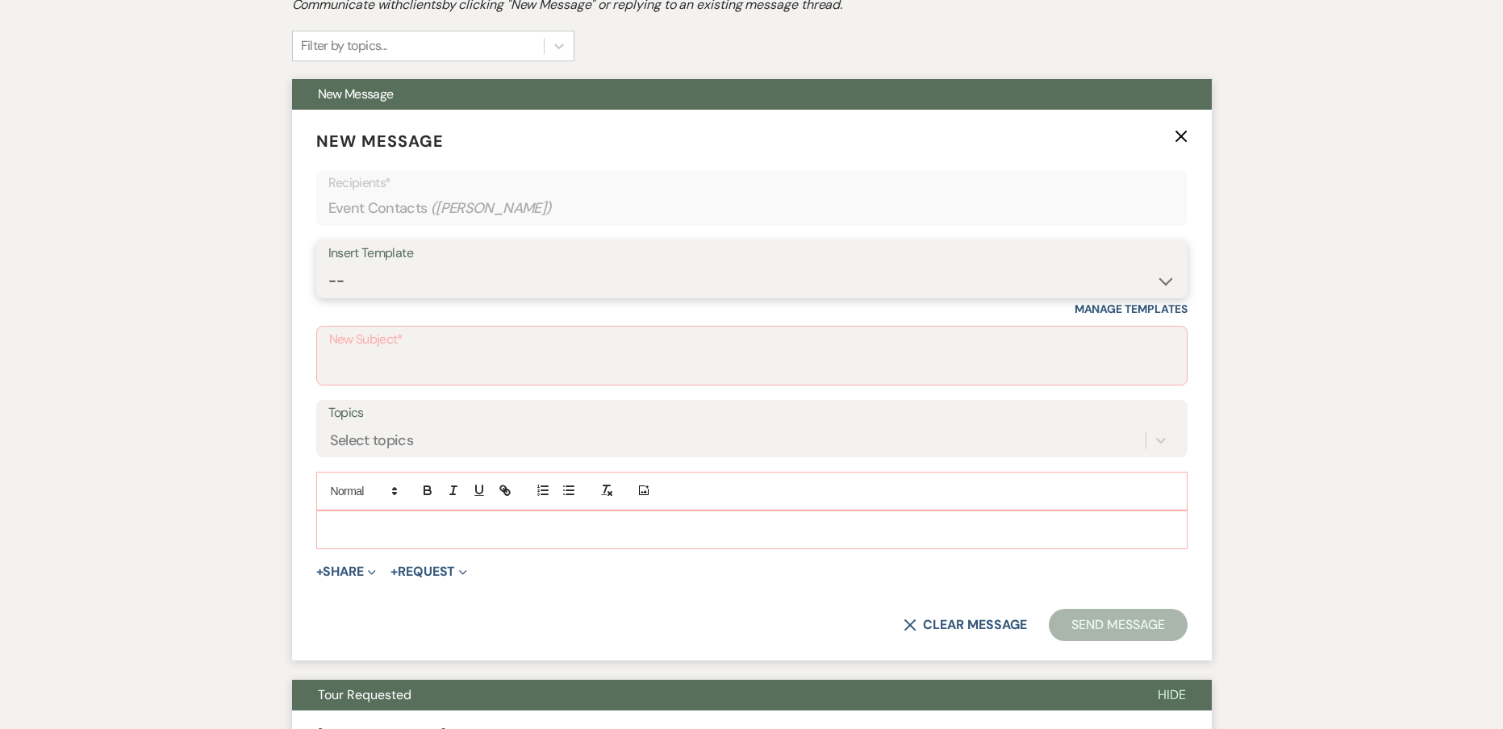
click at [536, 272] on select "-- Weven Planning Portal Introduction (Booked Events) Initial Inquiry Response …" at bounding box center [751, 280] width 847 height 31
select select "5282"
click at [328, 265] on select "-- Weven Planning Portal Introduction (Booked Events) Initial Inquiry Response …" at bounding box center [751, 280] width 847 height 31
type input "Reminder: Artis Event Center - Venue Tour- Plus a Sneak Peek of…"
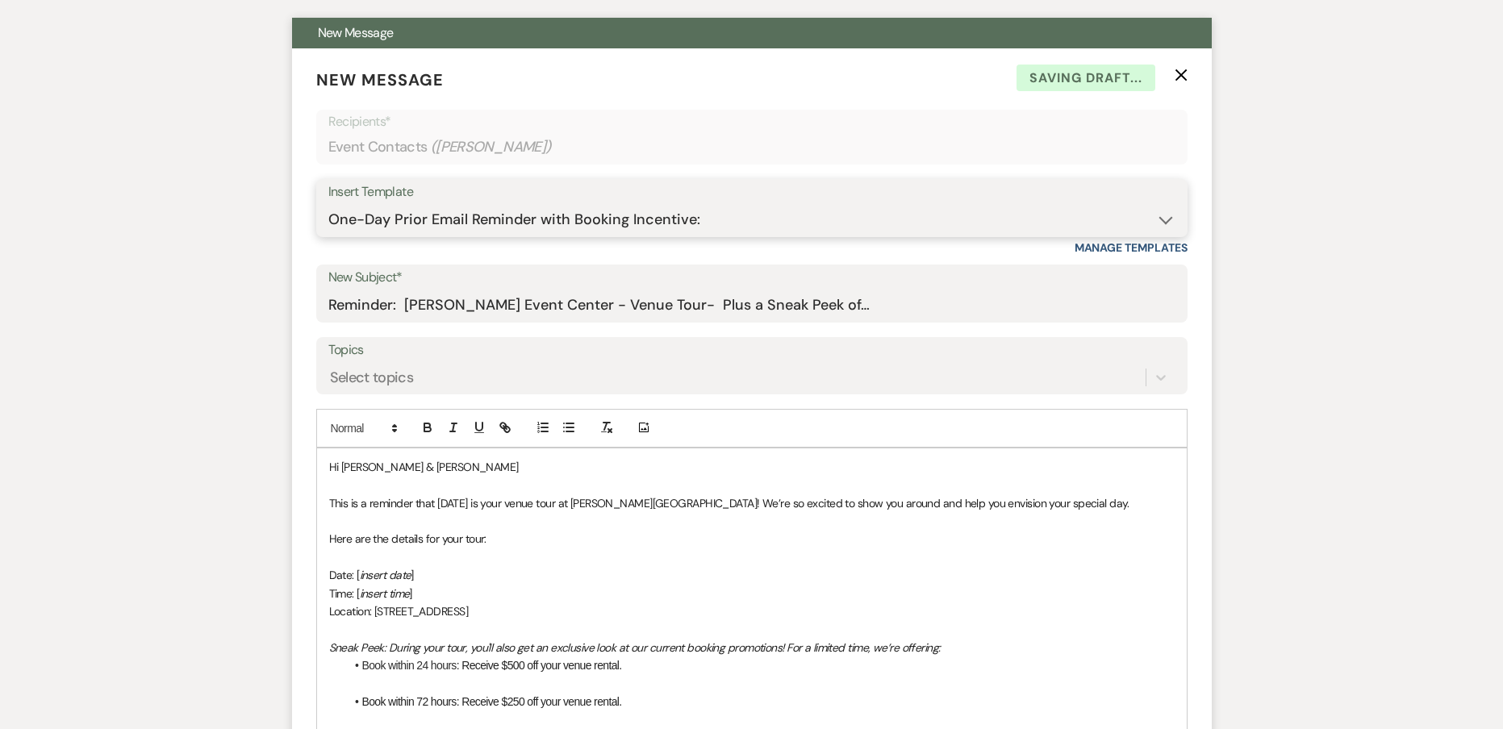
scroll to position [682, 0]
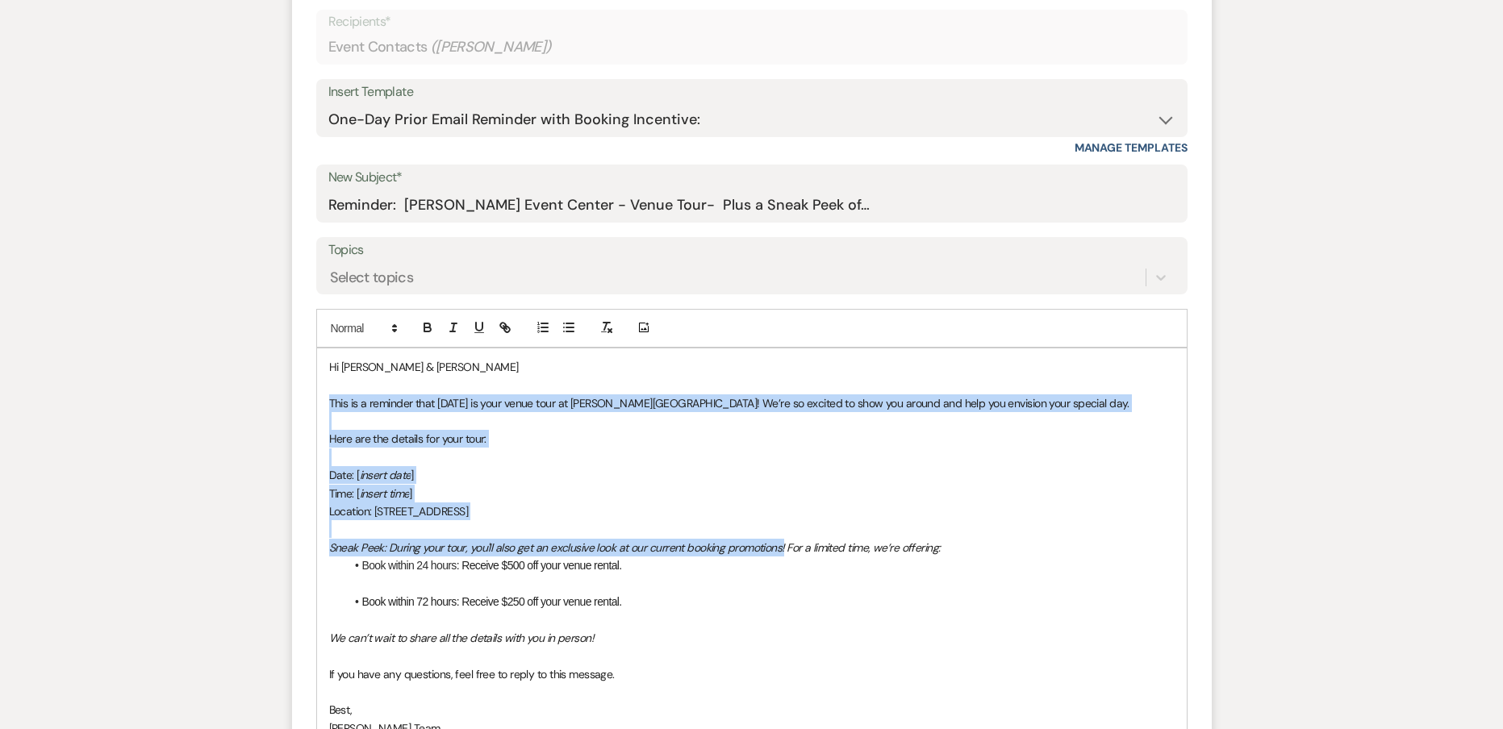
drag, startPoint x: 323, startPoint y: 407, endPoint x: 784, endPoint y: 542, distance: 480.1
click at [784, 542] on div "Hi Michael & Onyeka This is a reminder that tomorrow is your venue tour at Arti…" at bounding box center [752, 547] width 870 height 398
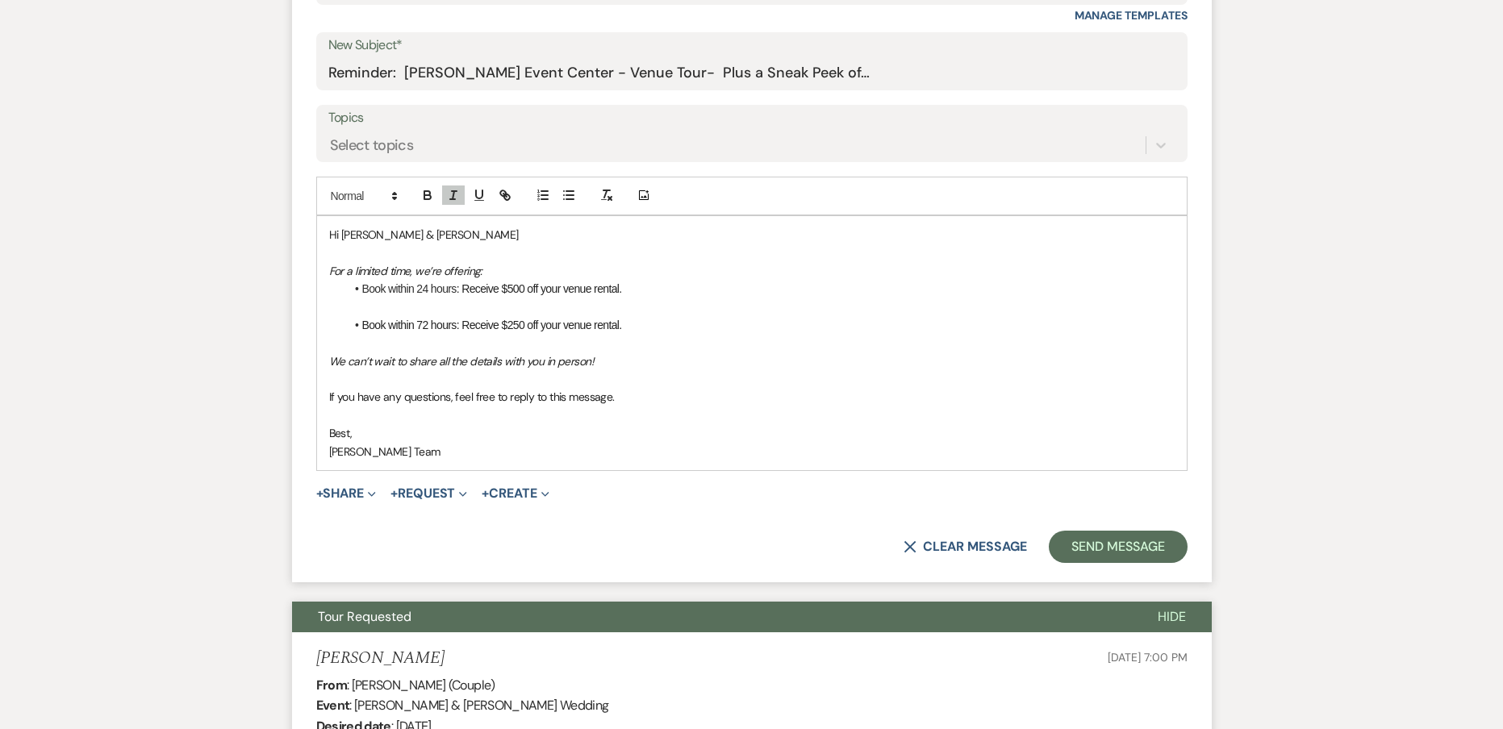
scroll to position [844, 0]
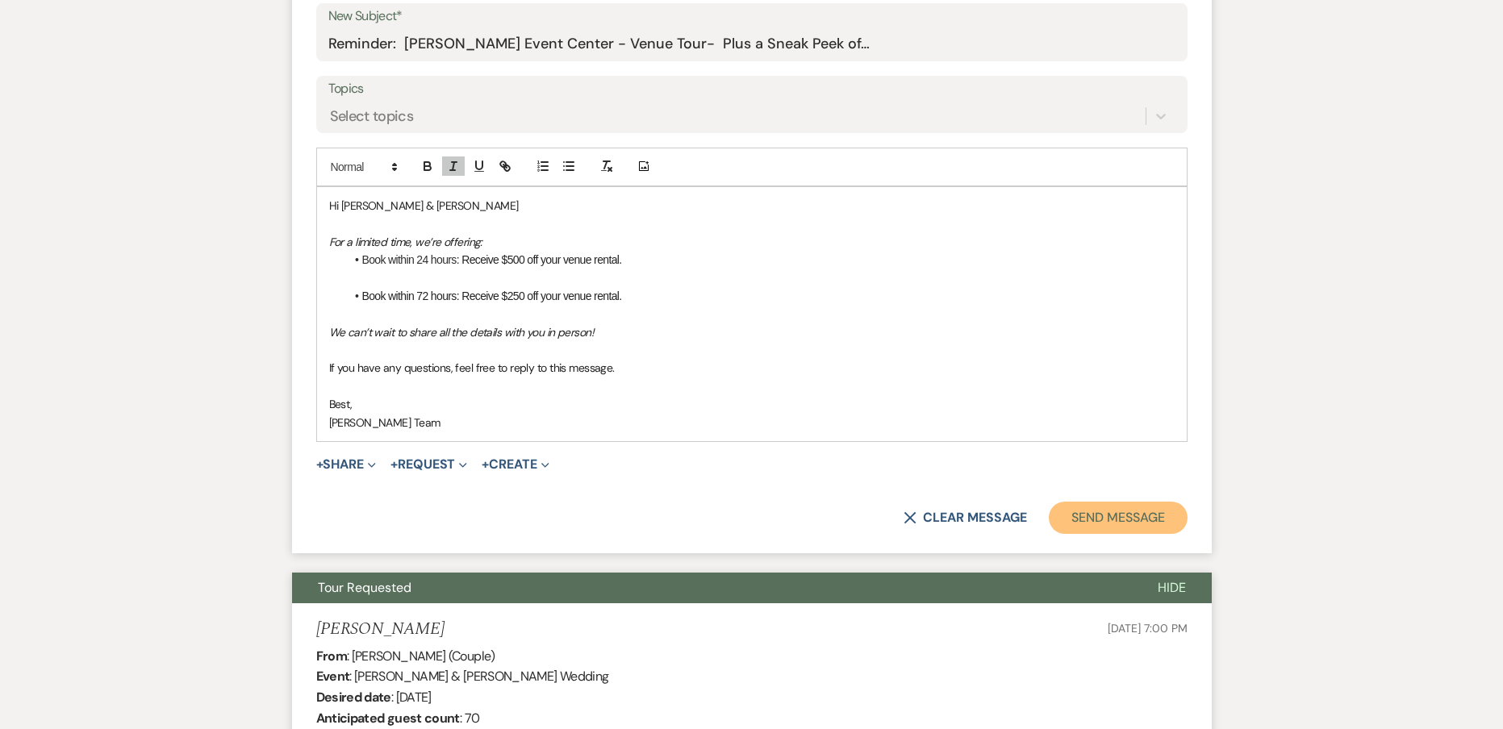
click at [1112, 517] on button "Send Message" at bounding box center [1118, 518] width 138 height 32
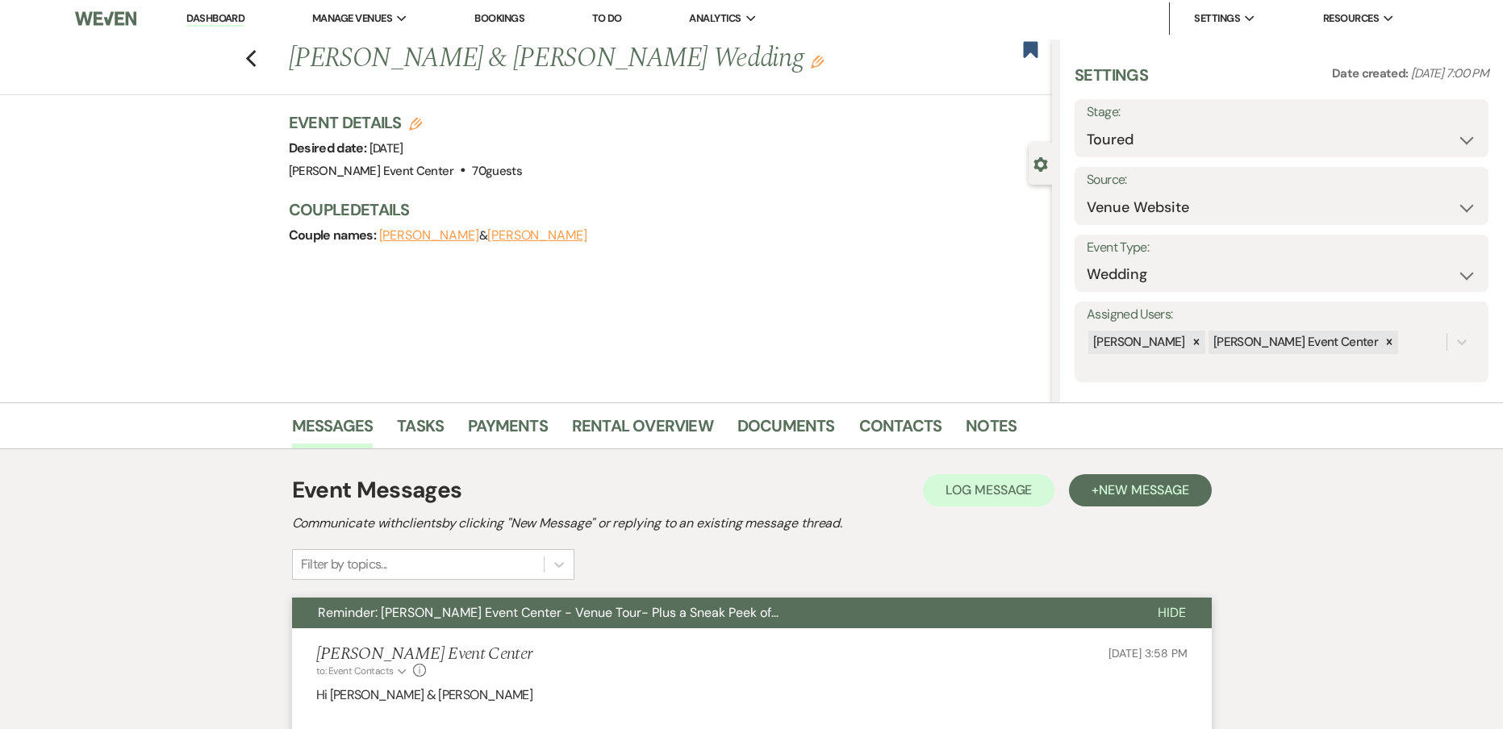
scroll to position [0, 0]
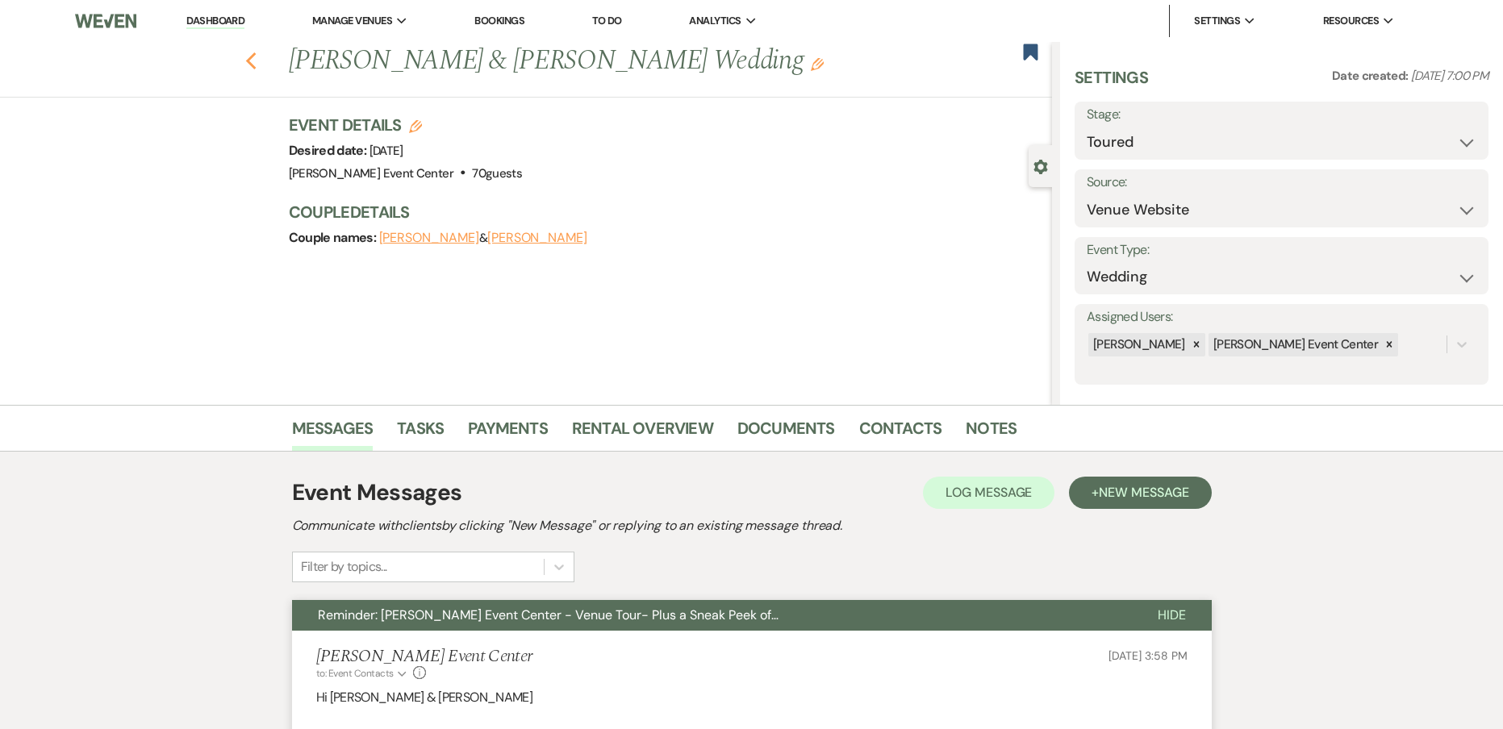
click at [257, 65] on icon "Previous" at bounding box center [251, 61] width 12 height 19
select select "5"
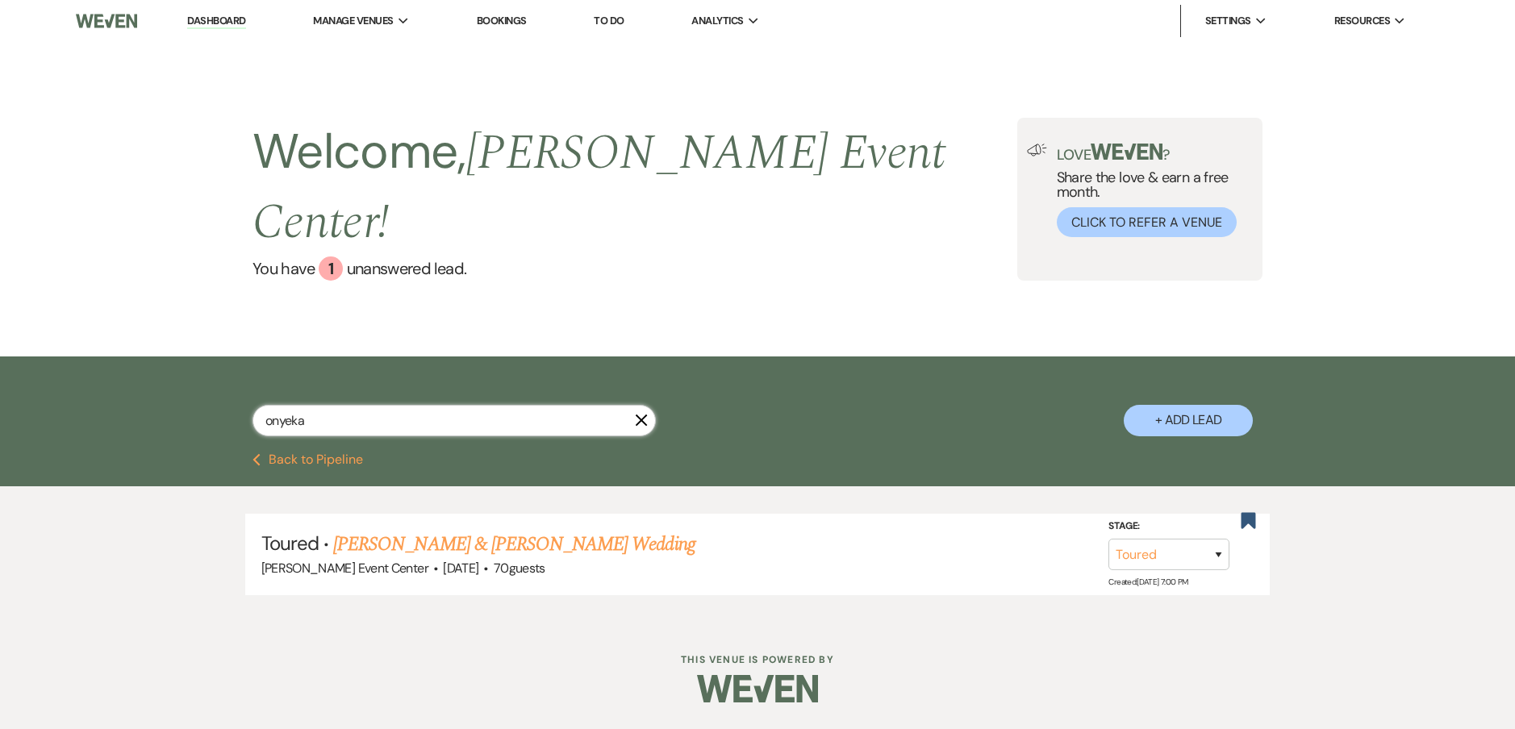
click at [0, 361] on html "Dashboard Manage Venues Expand Artis Event Center Bookings To Do Analytics Expa…" at bounding box center [757, 363] width 1515 height 727
type input "\"
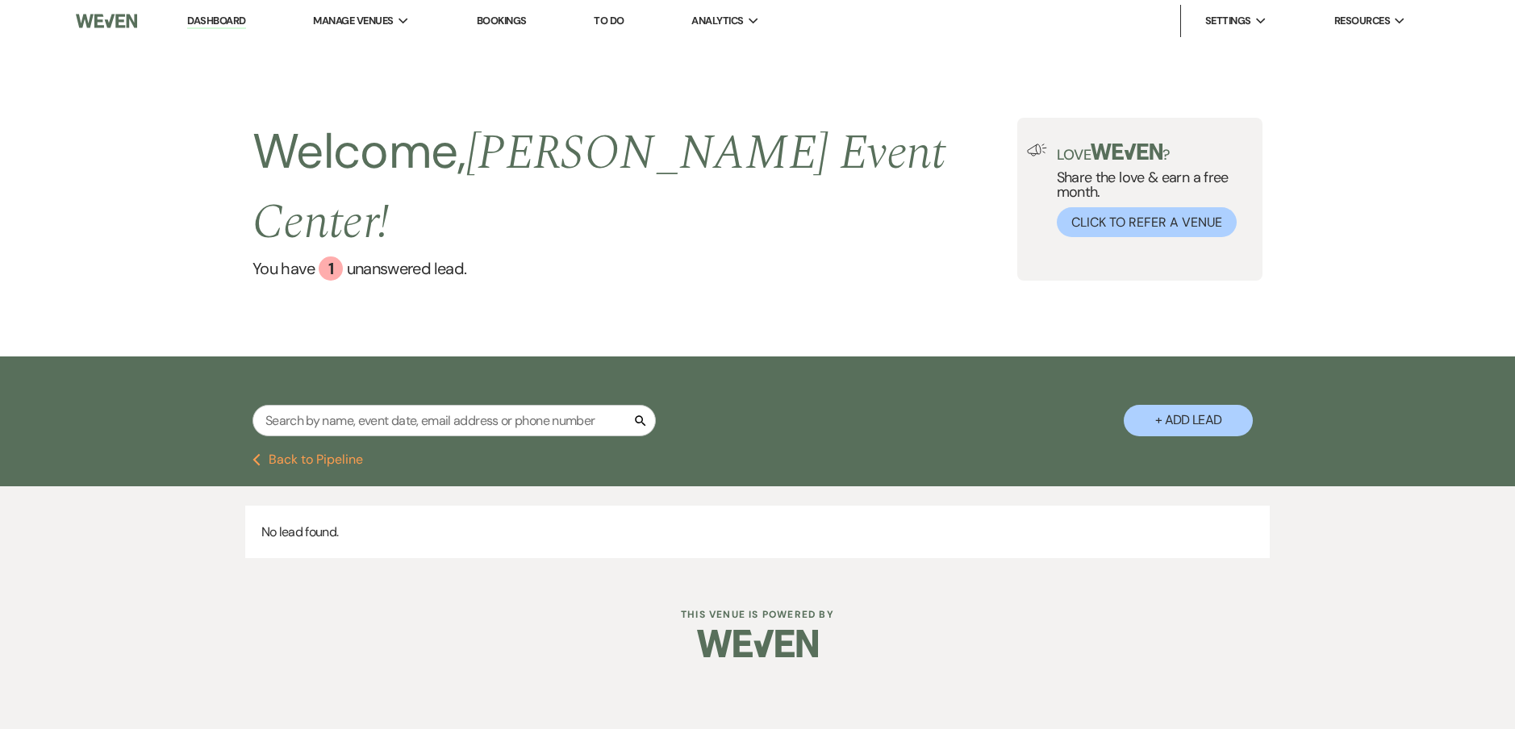
drag, startPoint x: 220, startPoint y: 15, endPoint x: 28, endPoint y: 1, distance: 192.5
click at [220, 15] on link "Dashboard" at bounding box center [216, 21] width 58 height 15
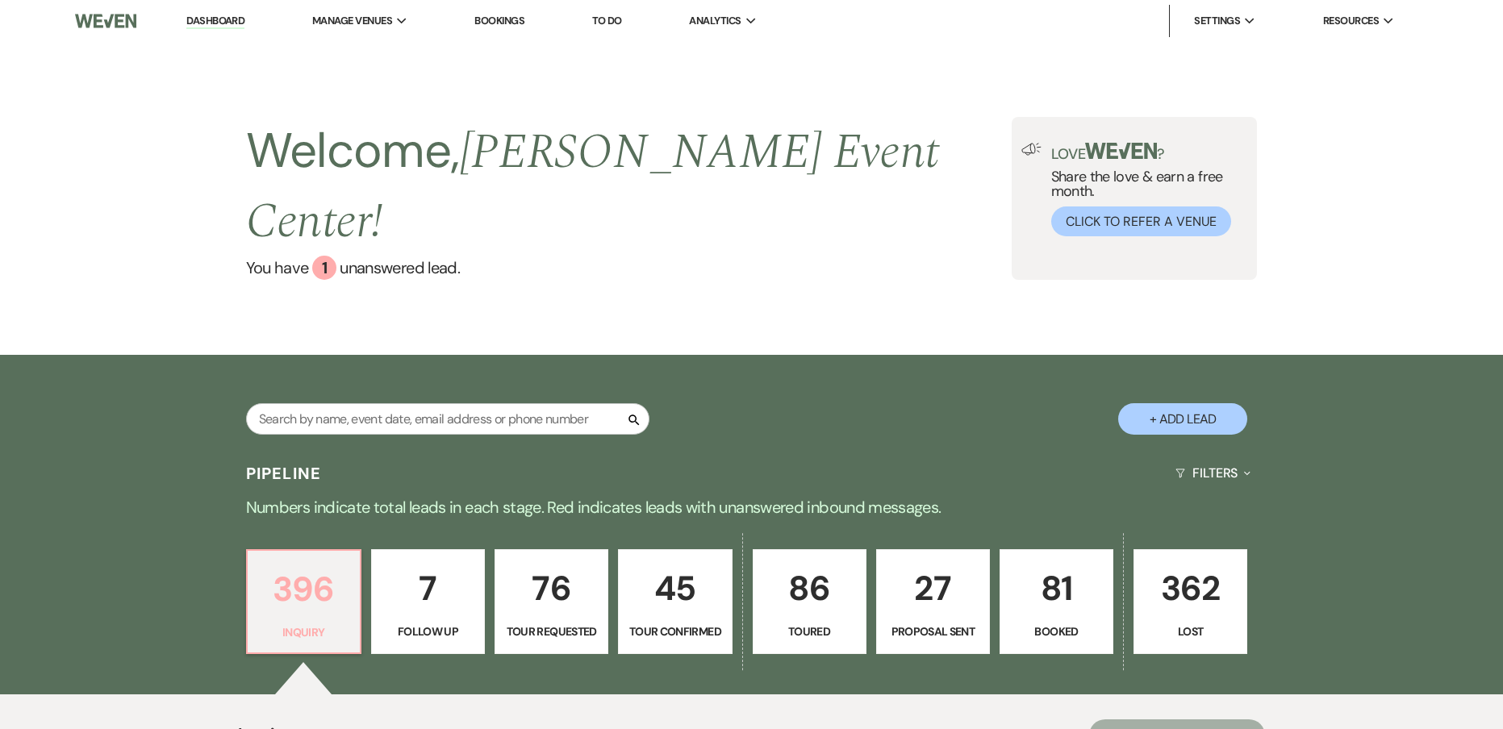
drag, startPoint x: 306, startPoint y: 552, endPoint x: 326, endPoint y: 528, distance: 31.5
click at [305, 562] on p "396" at bounding box center [303, 589] width 93 height 54
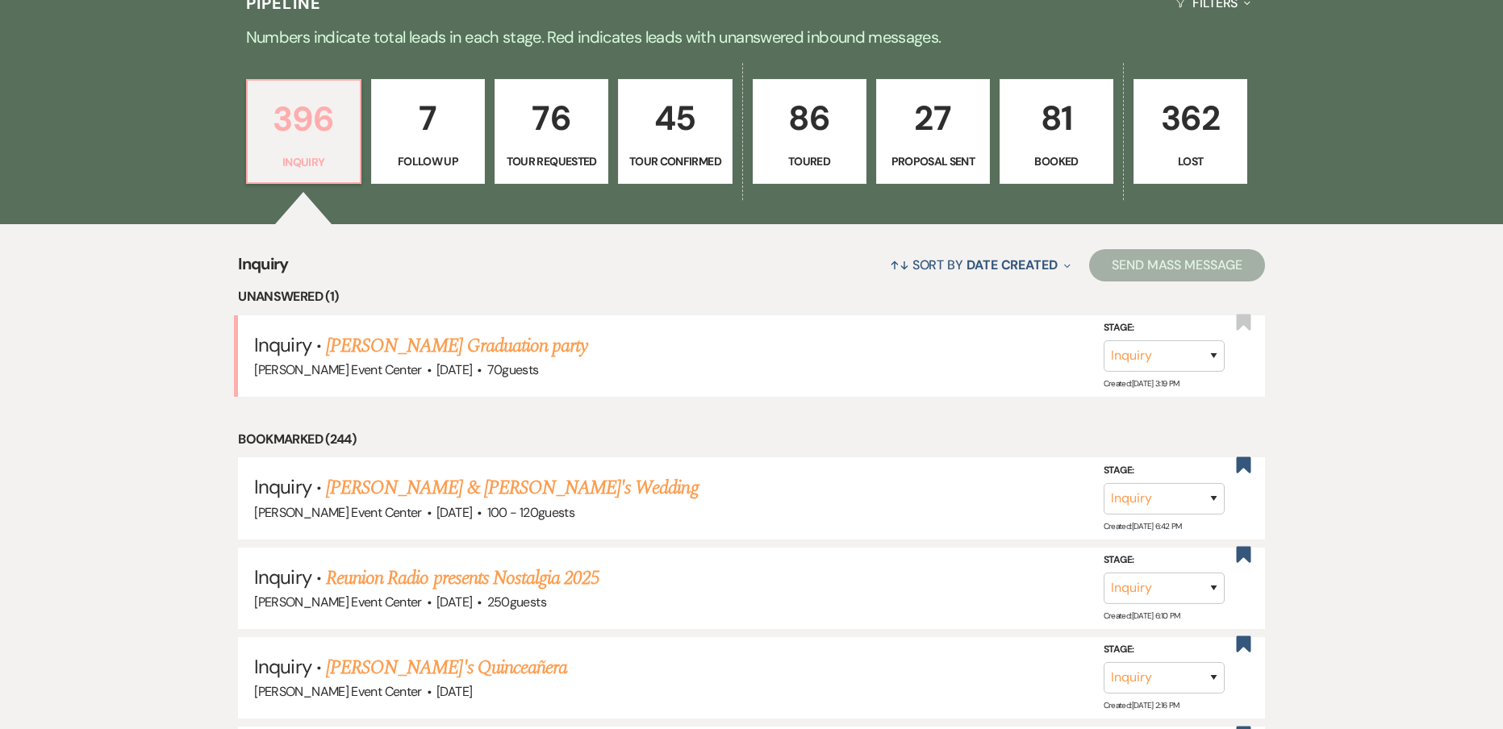
scroll to position [484, 0]
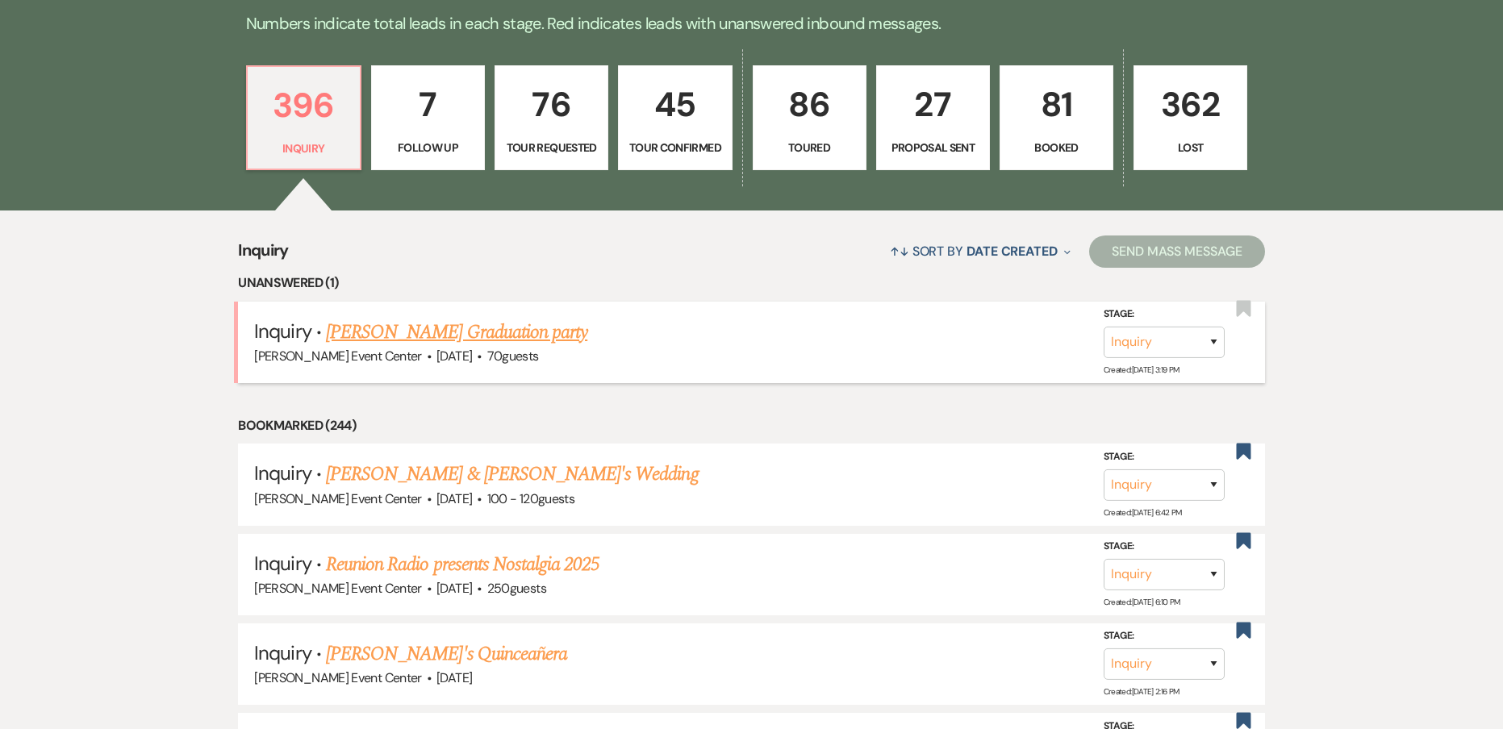
click at [455, 318] on link "[PERSON_NAME] Graduation party" at bounding box center [456, 332] width 261 height 29
select select "5"
select select "13"
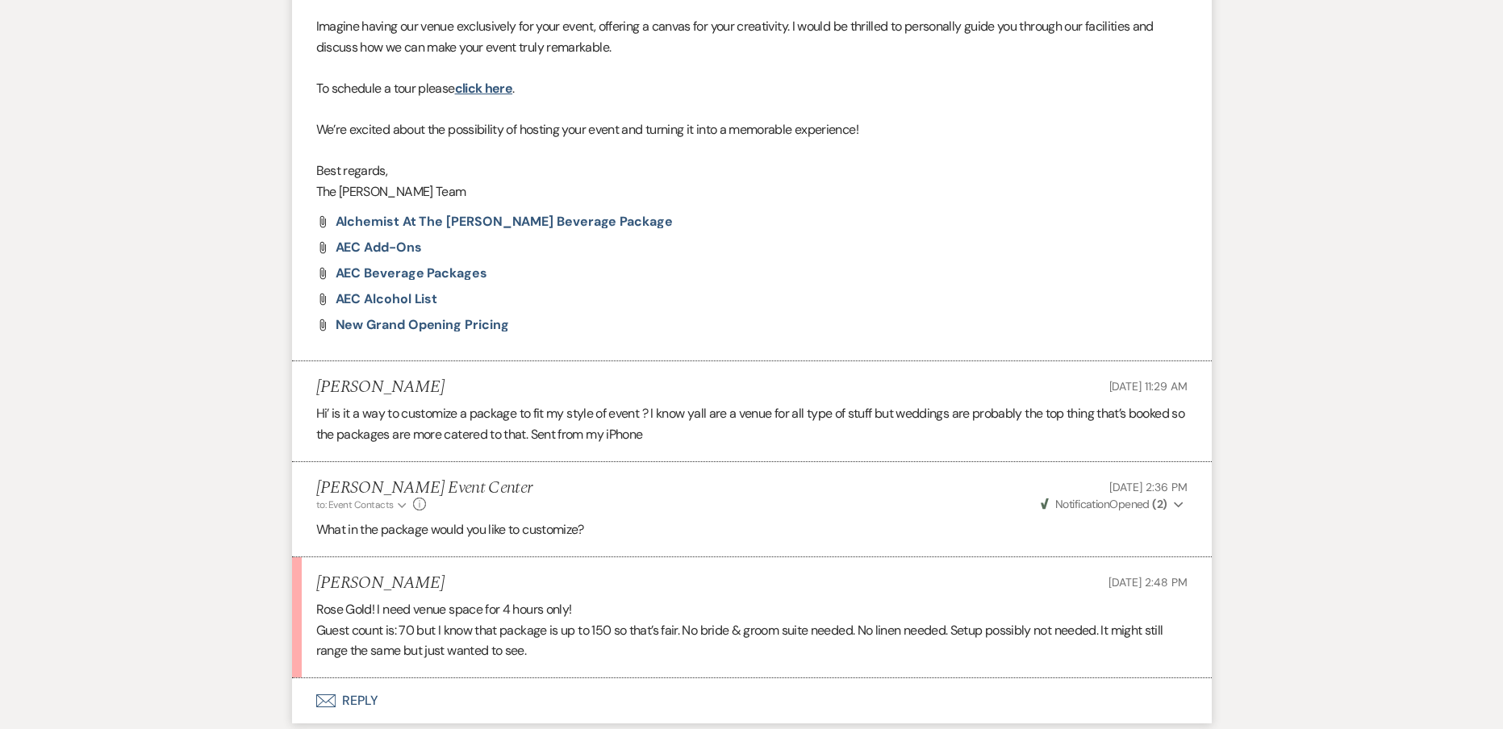
scroll to position [1184, 0]
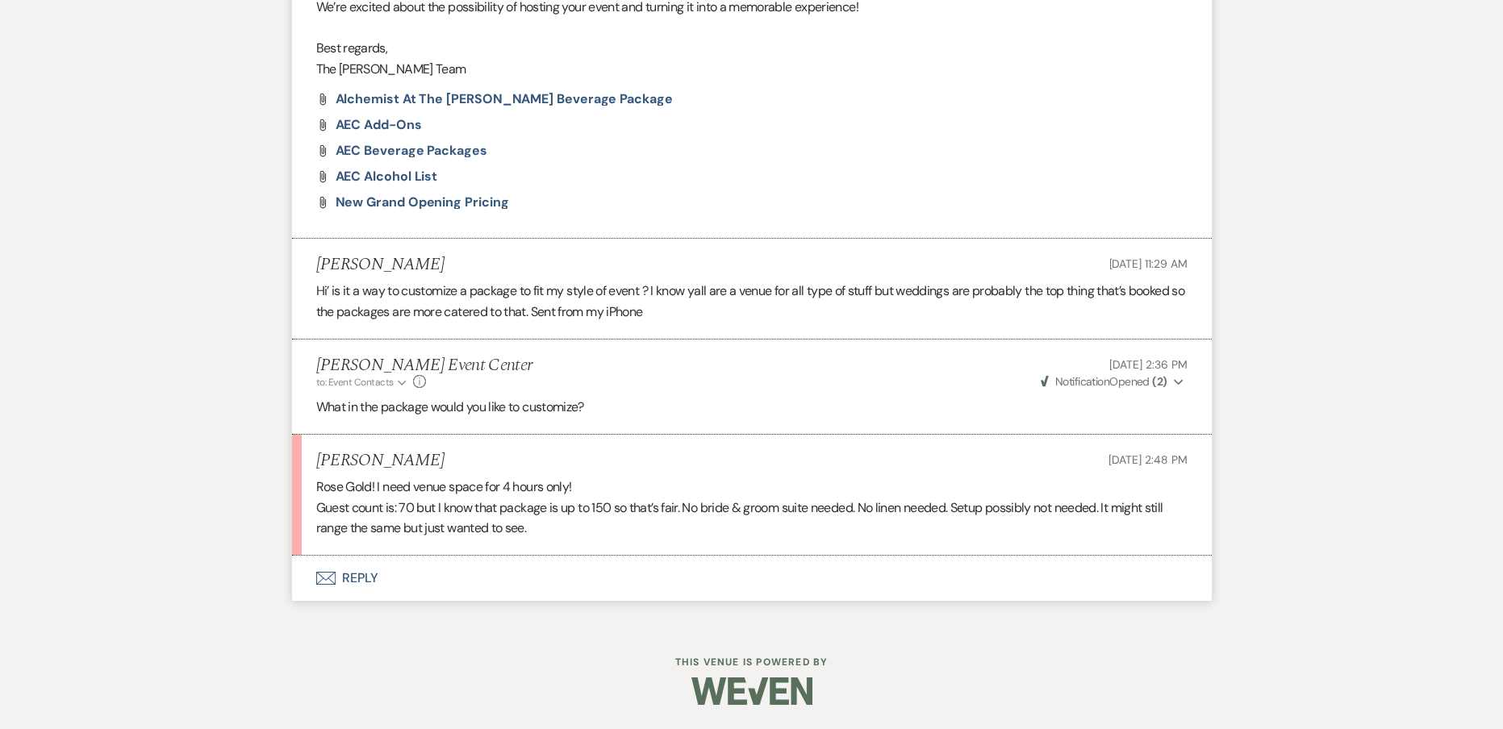
click at [369, 580] on button "Envelope Reply" at bounding box center [752, 578] width 920 height 45
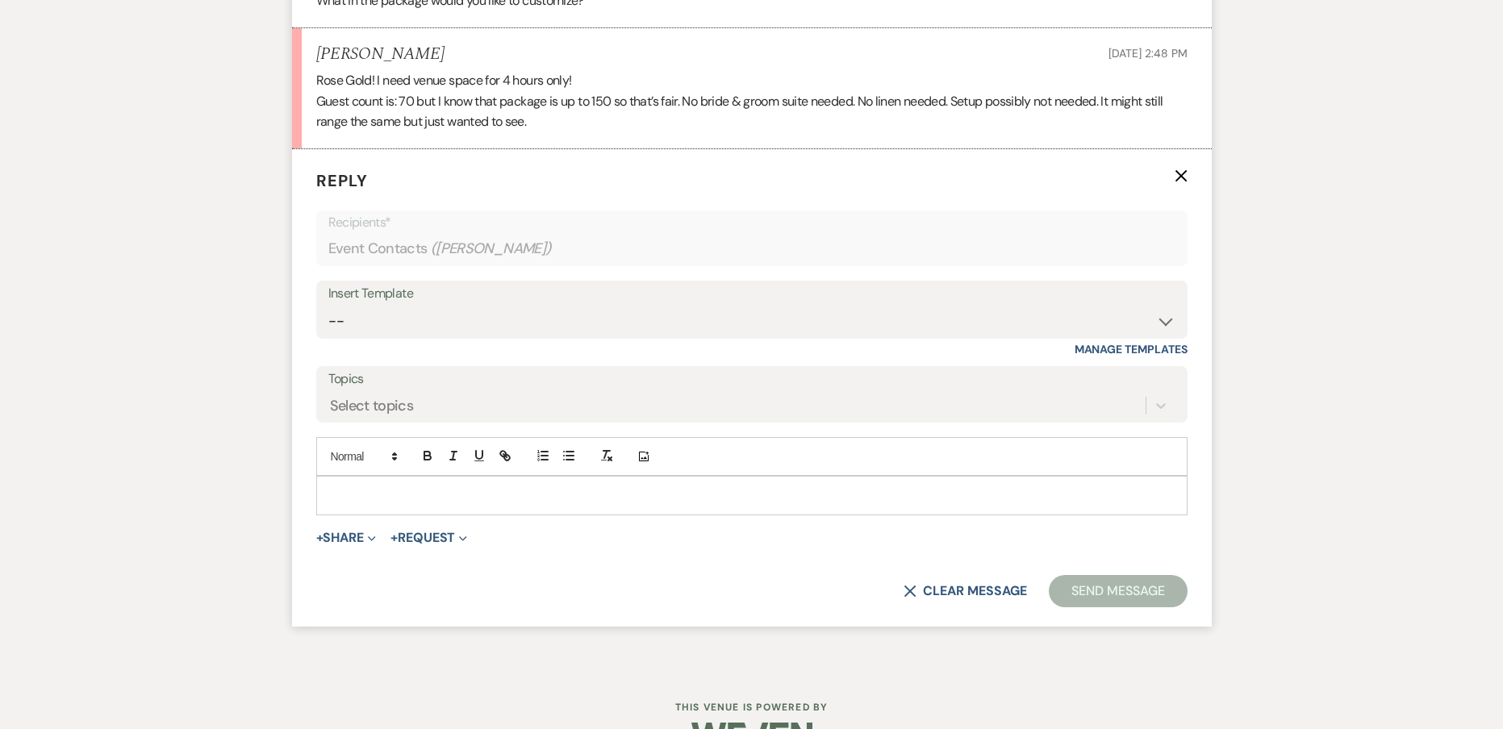
scroll to position [1614, 0]
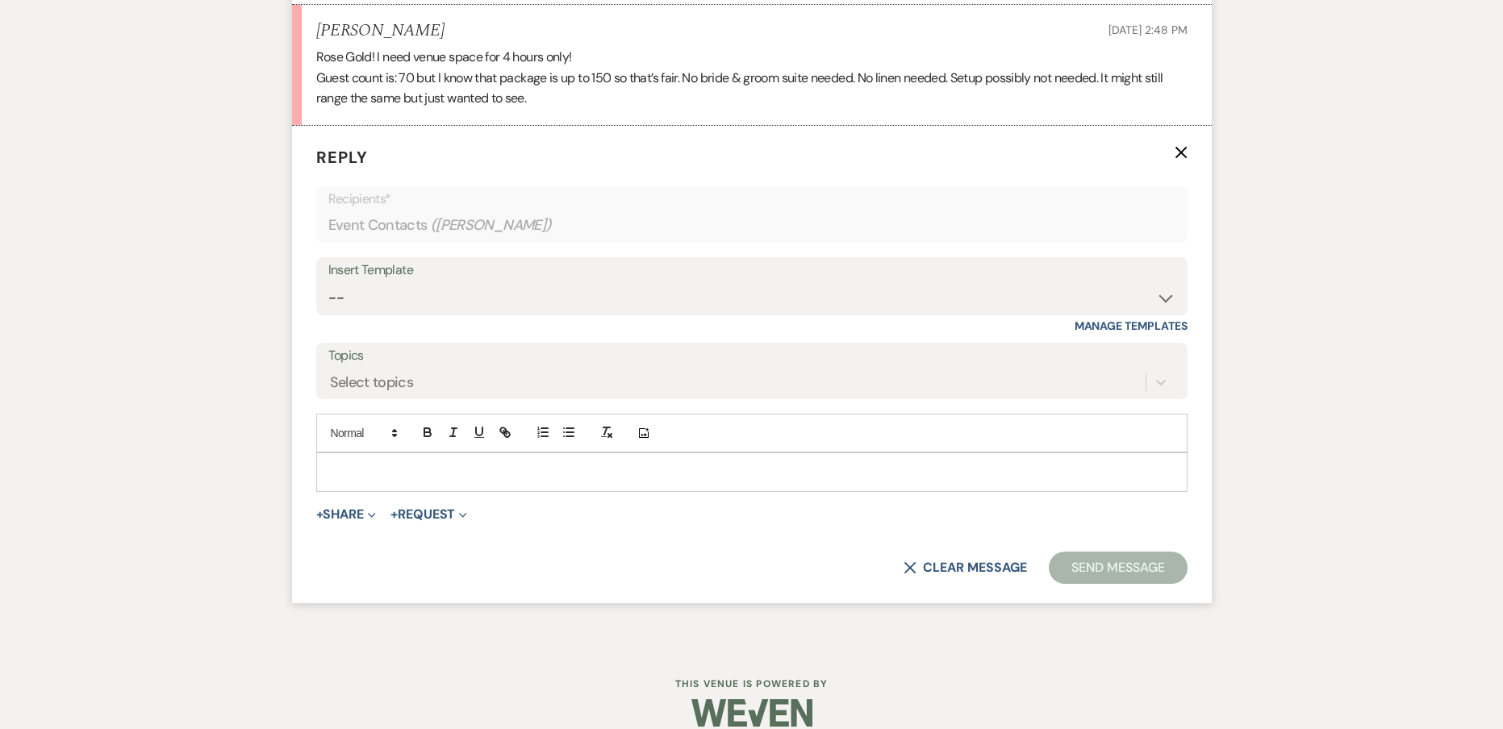
click at [388, 453] on div "Add Photo" at bounding box center [751, 433] width 871 height 39
click at [344, 501] on form "Reply X Recipients* Event Contacts ( Rashida Brown ) Insert Template -- Weven P…" at bounding box center [752, 365] width 920 height 478
click at [463, 468] on p at bounding box center [751, 472] width 845 height 18
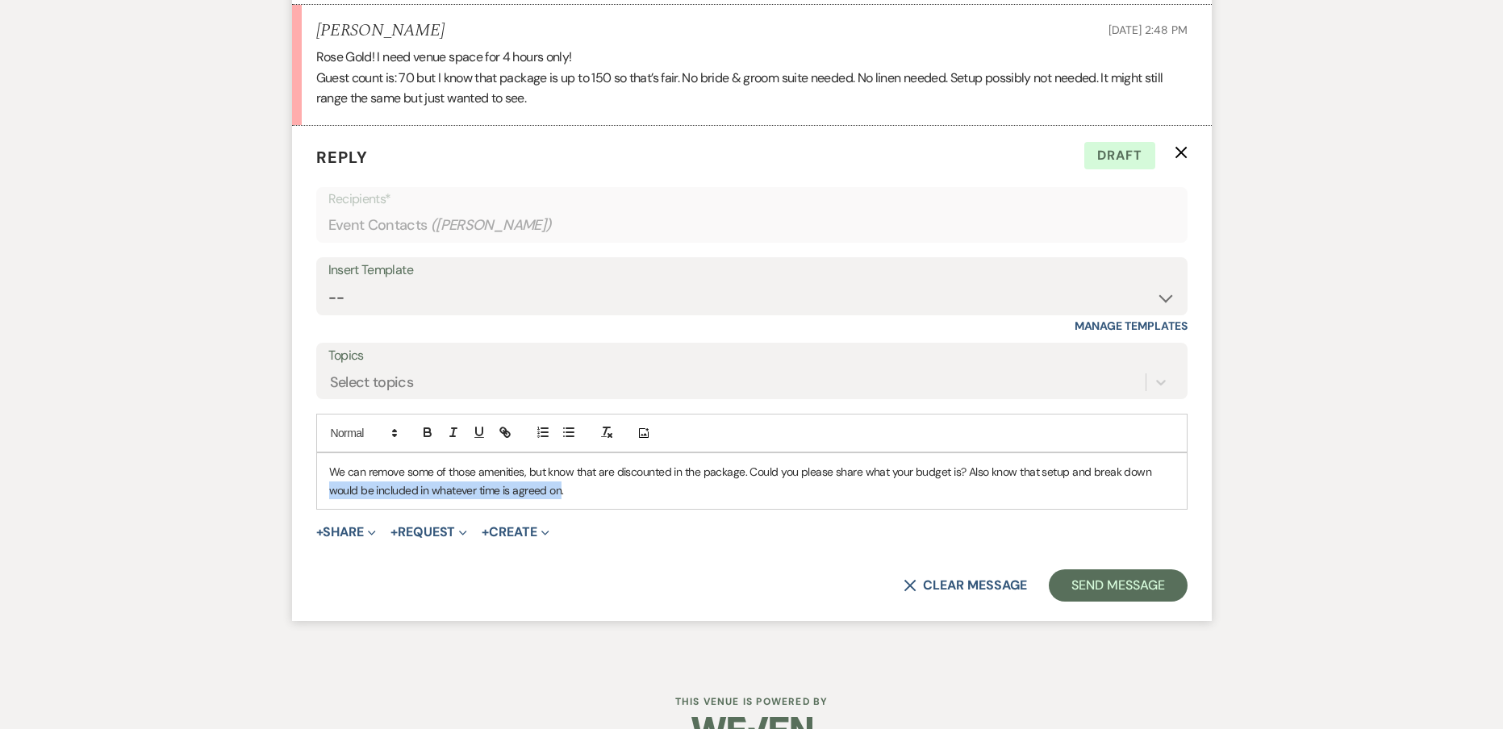
drag, startPoint x: 321, startPoint y: 492, endPoint x: 558, endPoint y: 490, distance: 237.1
click at [558, 490] on div "We can remove some of those amenities, but know that are discounted in the pack…" at bounding box center [752, 481] width 870 height 56
click at [611, 486] on p "We can remove some of those amenities, but know that are discounted in the pack…" at bounding box center [751, 481] width 845 height 36
click at [777, 496] on p "We can remove some of those amenities, but know that are discounted in the pack…" at bounding box center [751, 481] width 845 height 36
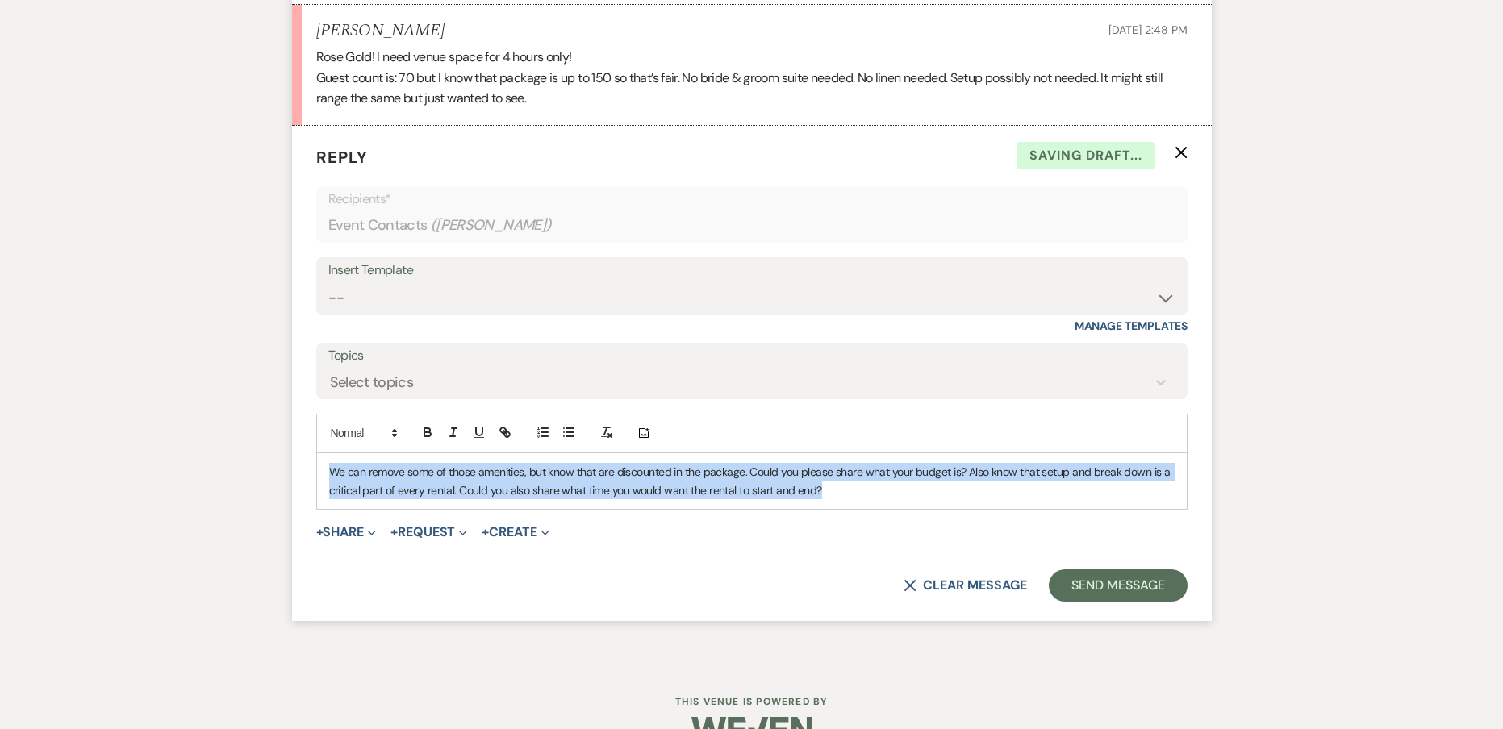
drag, startPoint x: 853, startPoint y: 491, endPoint x: 189, endPoint y: 471, distance: 664.9
copy p "We can remove some of those amenities, but know that are discounted in the pack…"
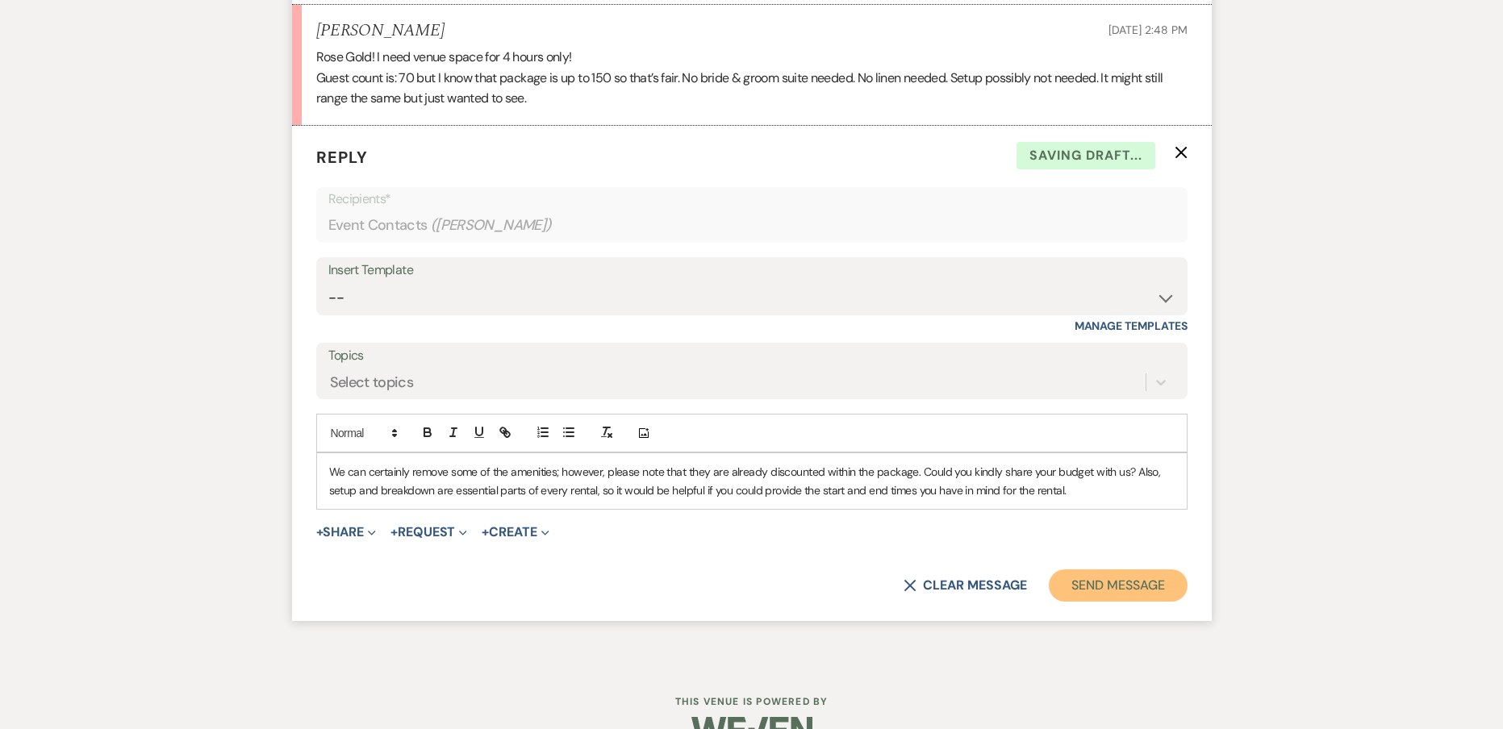
drag, startPoint x: 1088, startPoint y: 578, endPoint x: 1099, endPoint y: 563, distance: 18.4
click at [1099, 577] on button "Send Message" at bounding box center [1118, 585] width 138 height 32
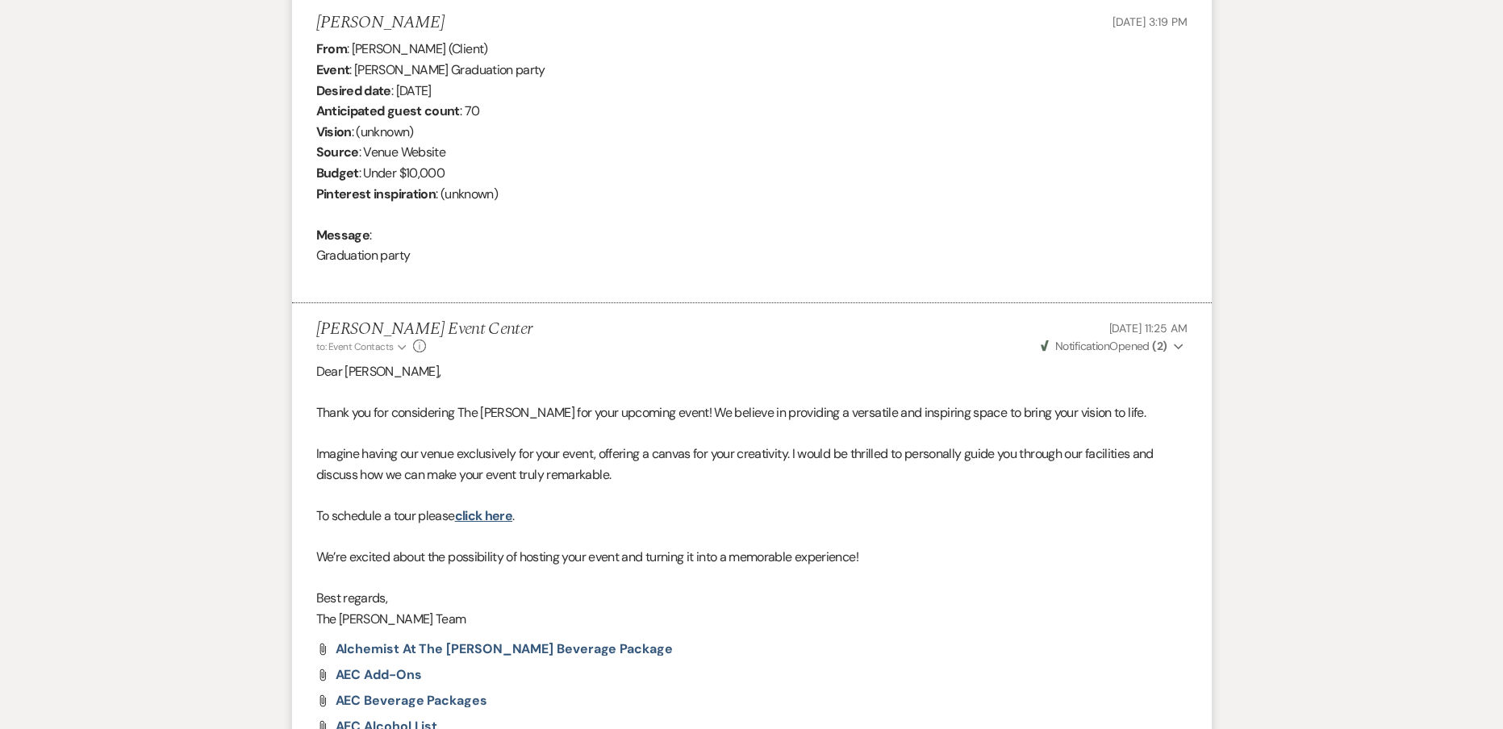
scroll to position [432, 0]
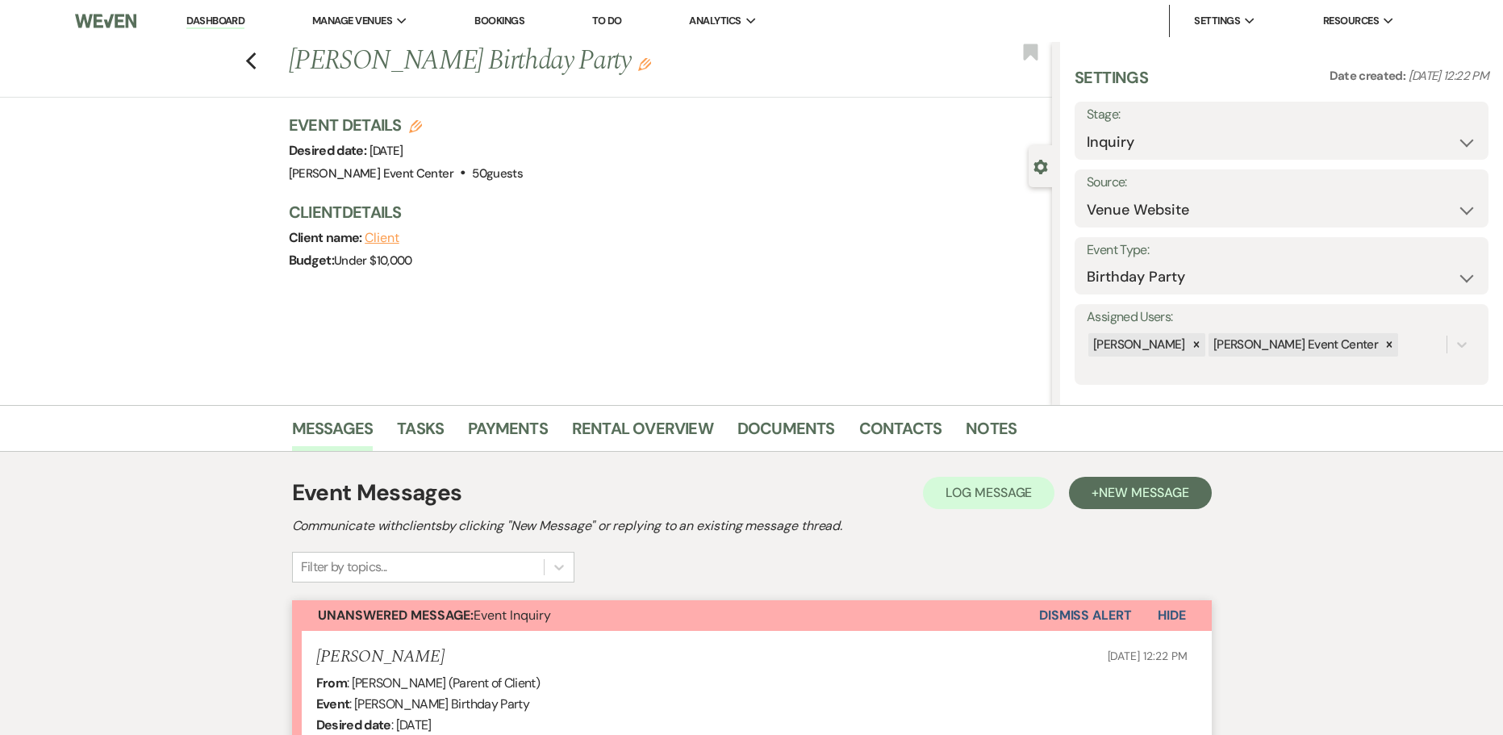
select select "5"
select select "4"
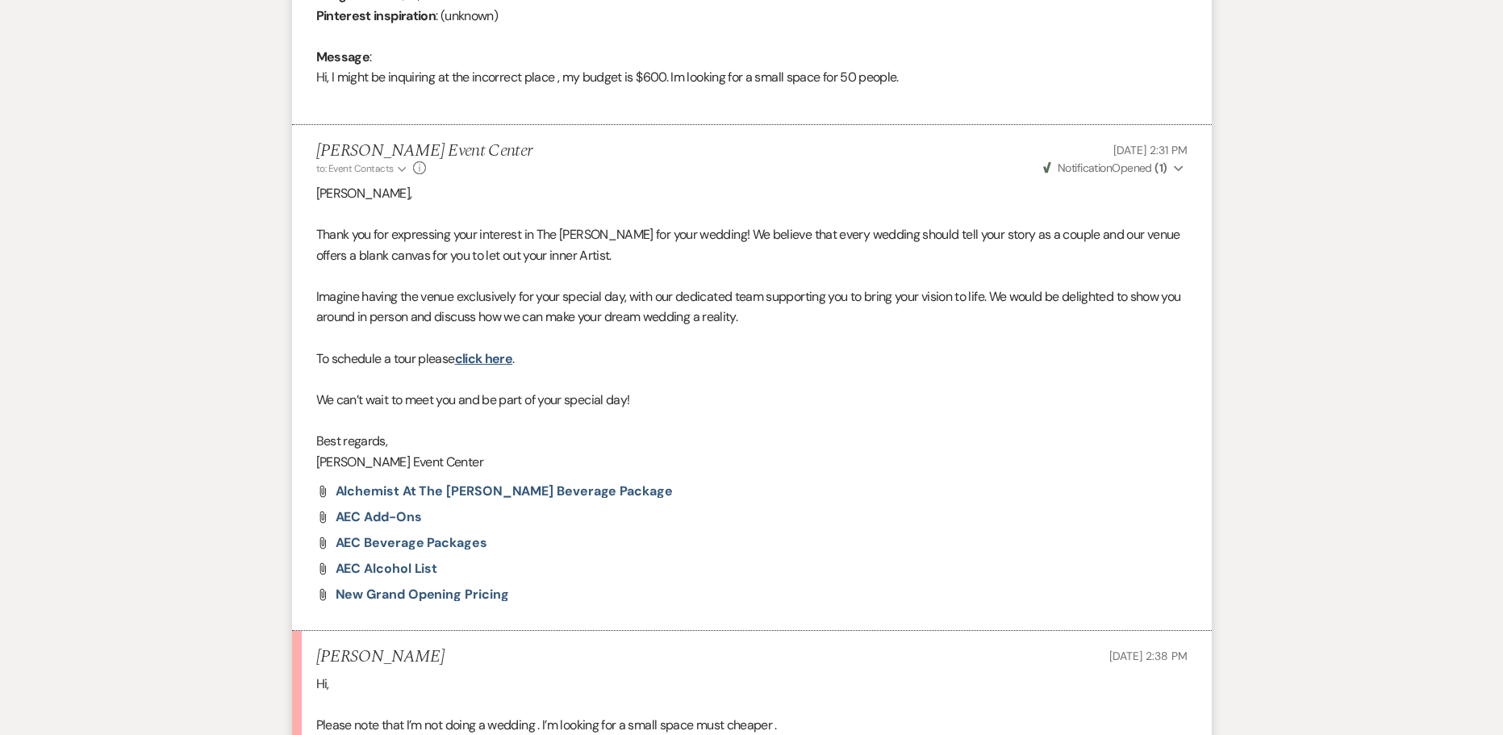
scroll to position [1003, 0]
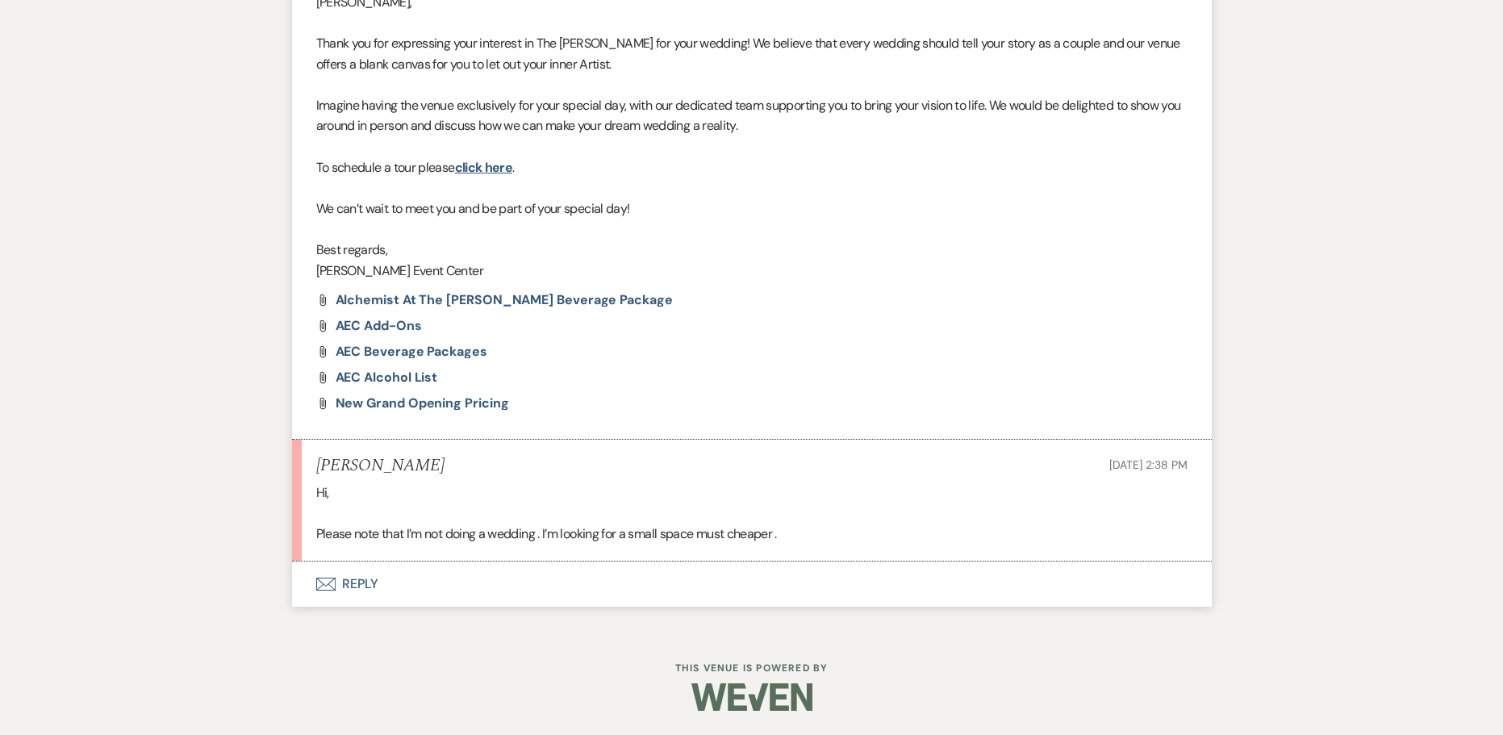
click at [370, 569] on button "Envelope Reply" at bounding box center [752, 583] width 920 height 45
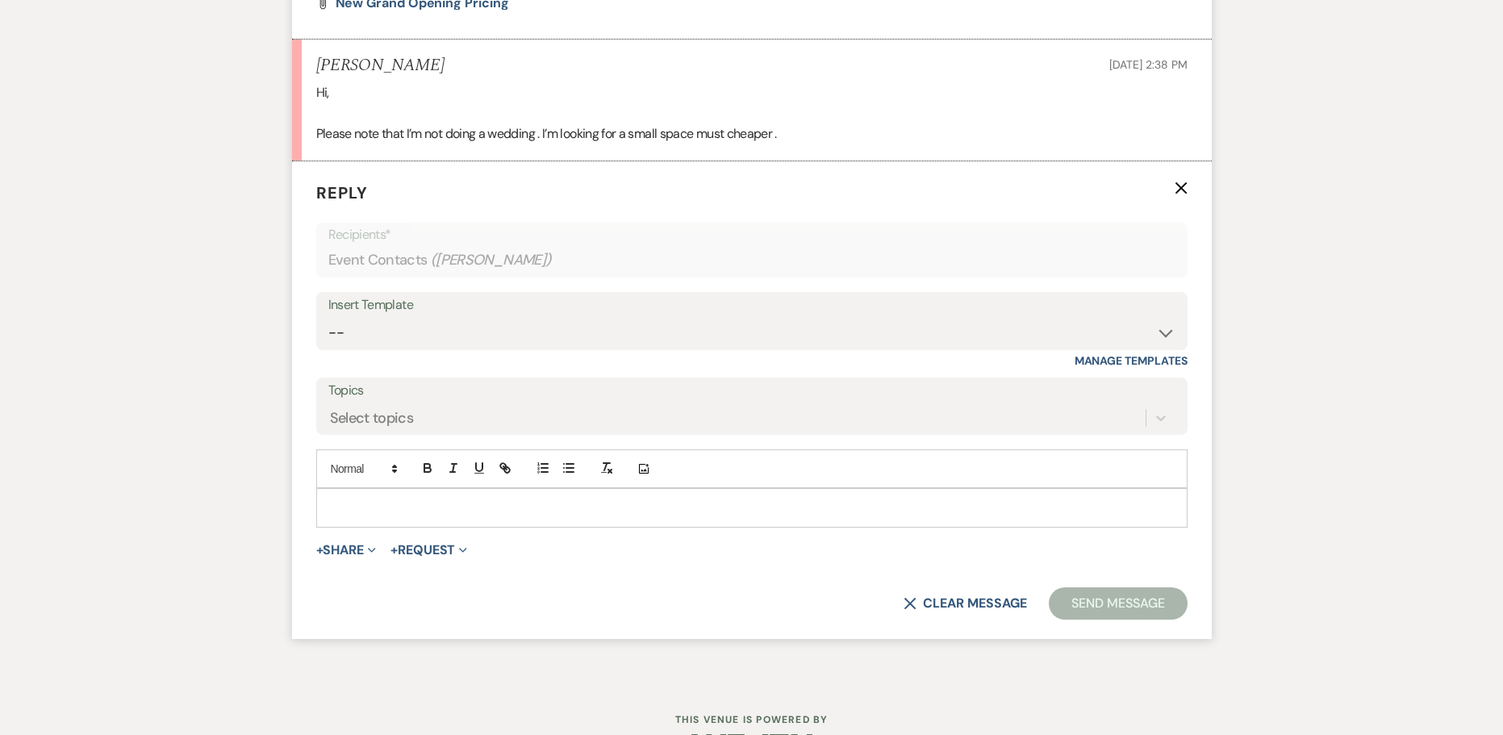
scroll to position [1437, 0]
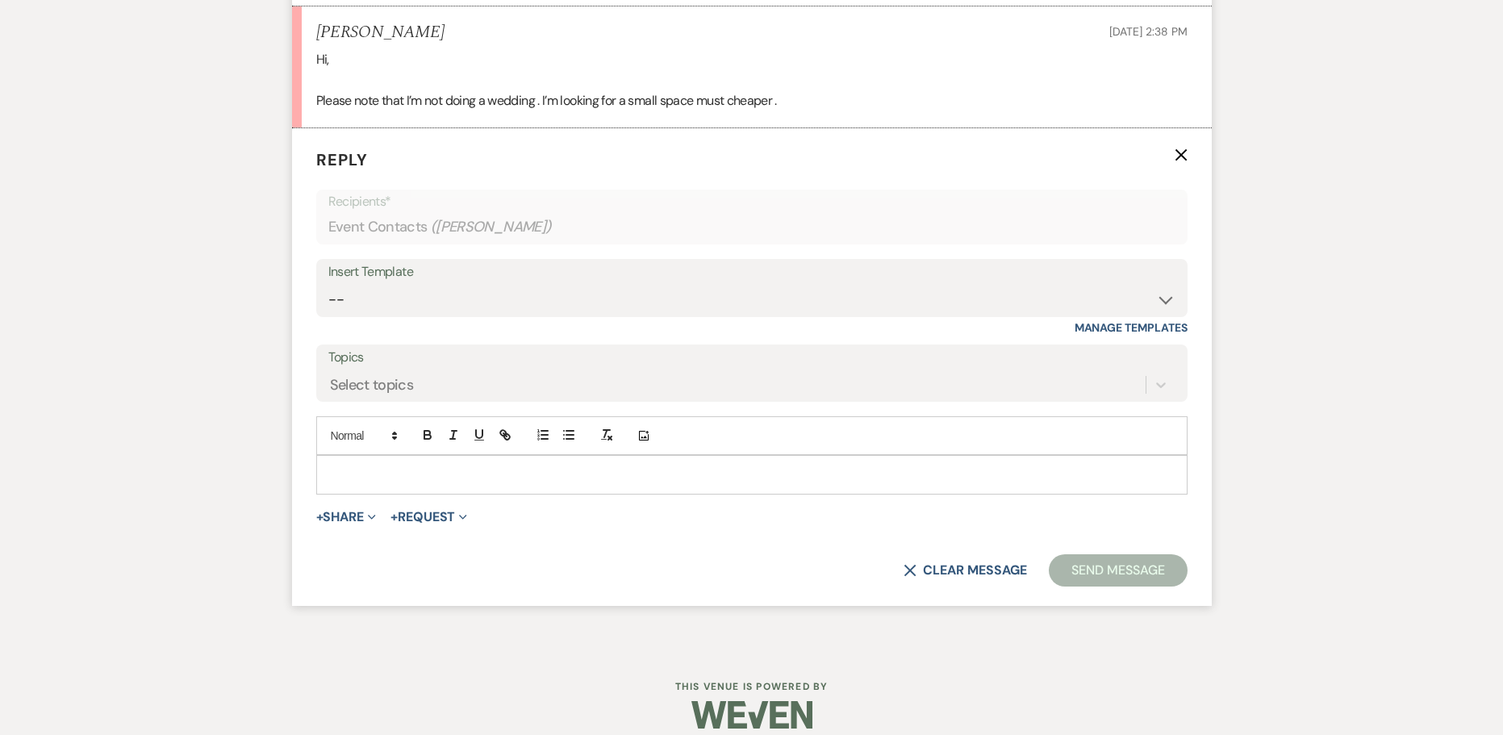
click at [443, 474] on p at bounding box center [751, 474] width 845 height 18
drag, startPoint x: 342, startPoint y: 478, endPoint x: 267, endPoint y: 471, distance: 75.3
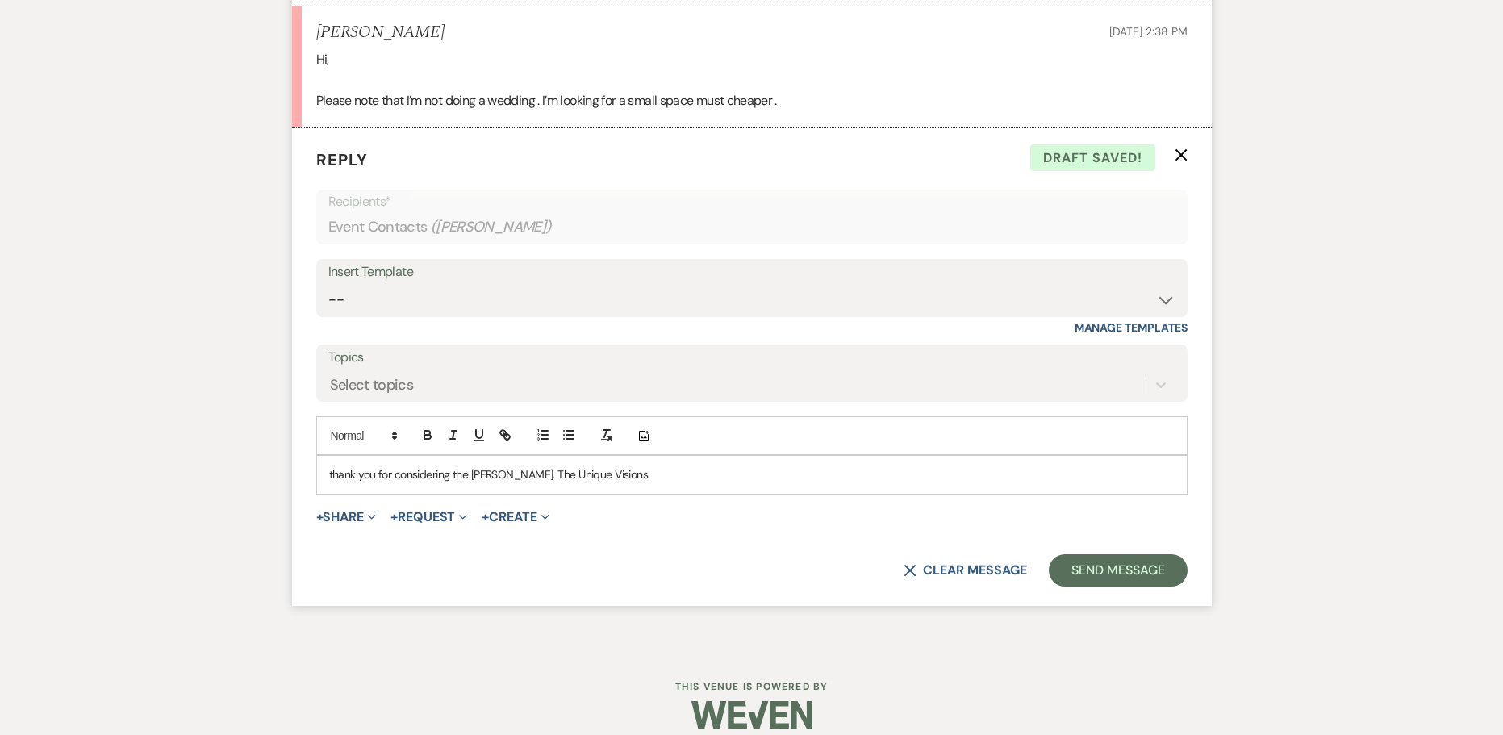
click at [331, 478] on p "thank you for considering the Artis. The Unique Visions" at bounding box center [751, 474] width 845 height 18
click at [596, 471] on p "Thank you for considering the Artis. The Unique Visions" at bounding box center [751, 474] width 845 height 18
click at [594, 476] on p "Thank you for considering the Artis. The Unique Visions" at bounding box center [751, 474] width 845 height 18
click at [653, 480] on p "Thank you for considering the Artis. The Unique Visions" at bounding box center [751, 474] width 845 height 18
click at [519, 478] on p "Thank you for considering the Artis. The Unique Visions" at bounding box center [751, 474] width 845 height 18
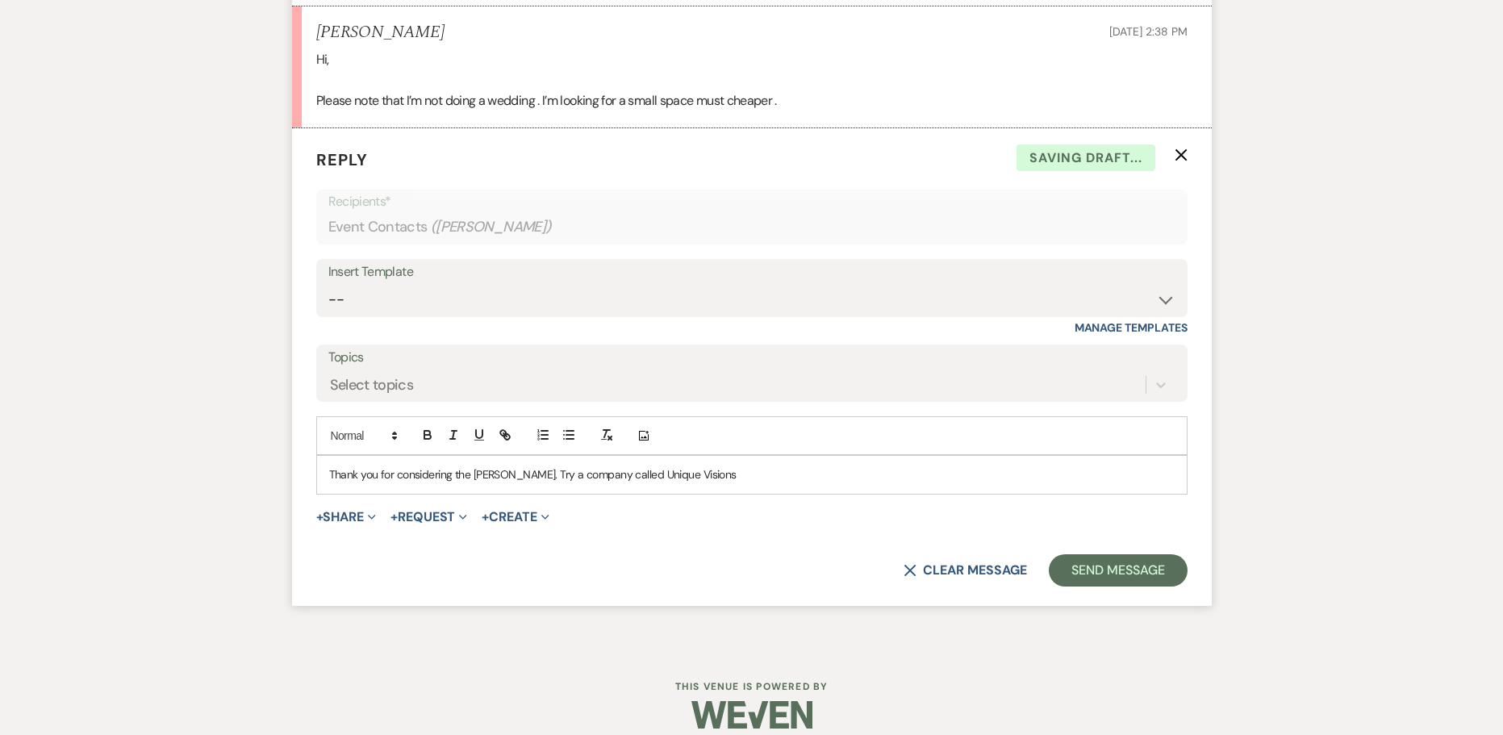
click at [724, 473] on p "Thank you for considering the Artis. Try a company called Unique Visions" at bounding box center [751, 474] width 845 height 18
drag, startPoint x: 740, startPoint y: 475, endPoint x: 169, endPoint y: 478, distance: 570.3
copy p "Thank you for considering the Artis. Try a company called Unique Visions. Best …"
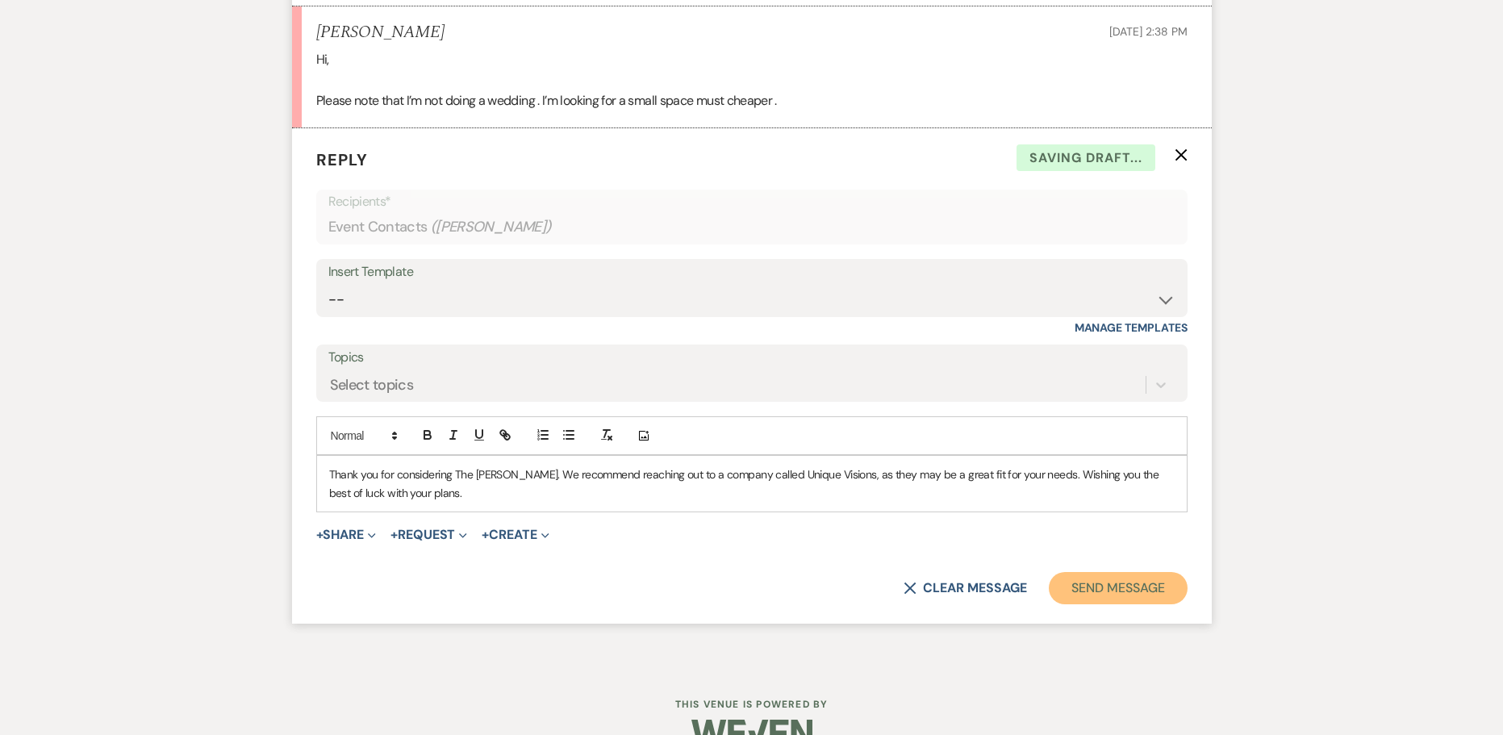
drag, startPoint x: 1154, startPoint y: 578, endPoint x: 1132, endPoint y: 578, distance: 22.6
click at [1142, 578] on button "Send Message" at bounding box center [1118, 588] width 138 height 32
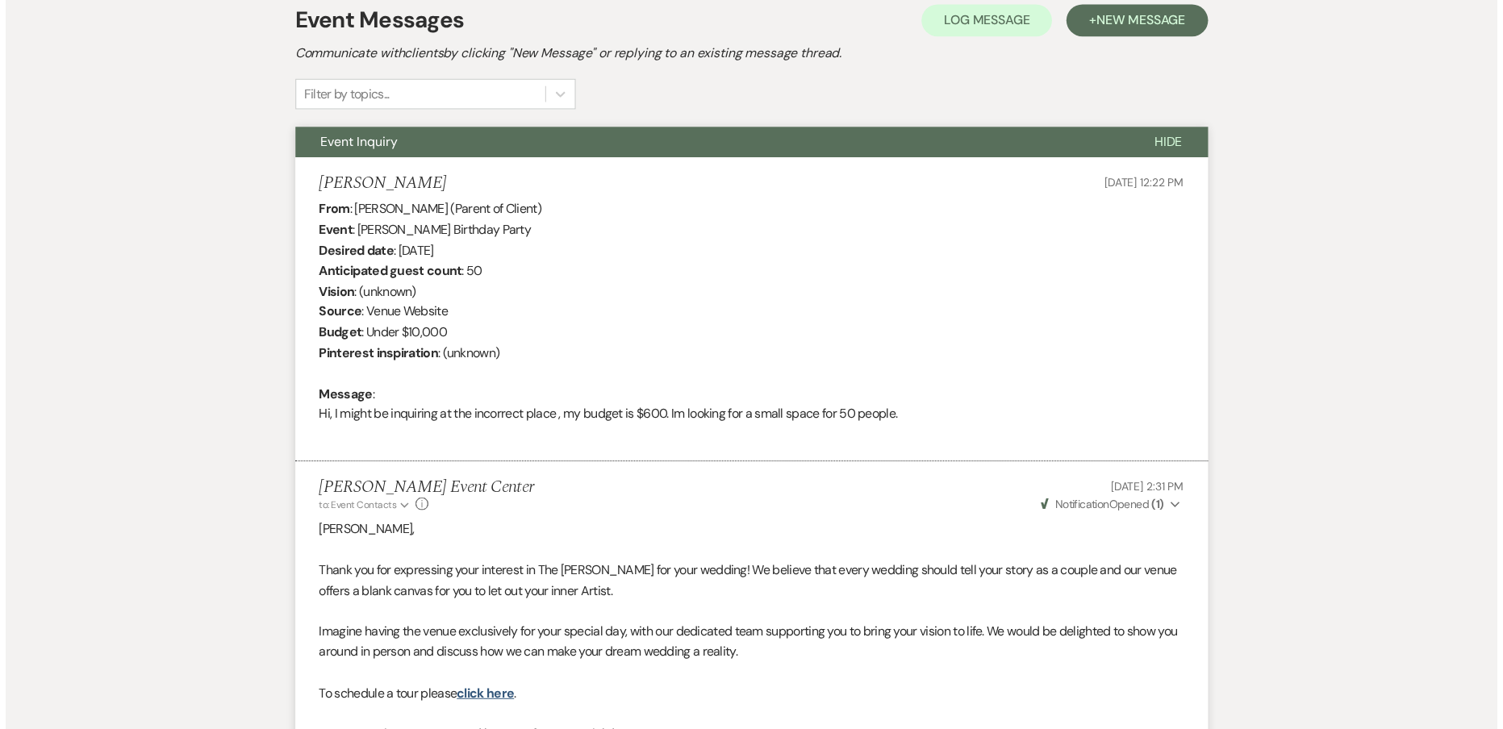
scroll to position [69, 0]
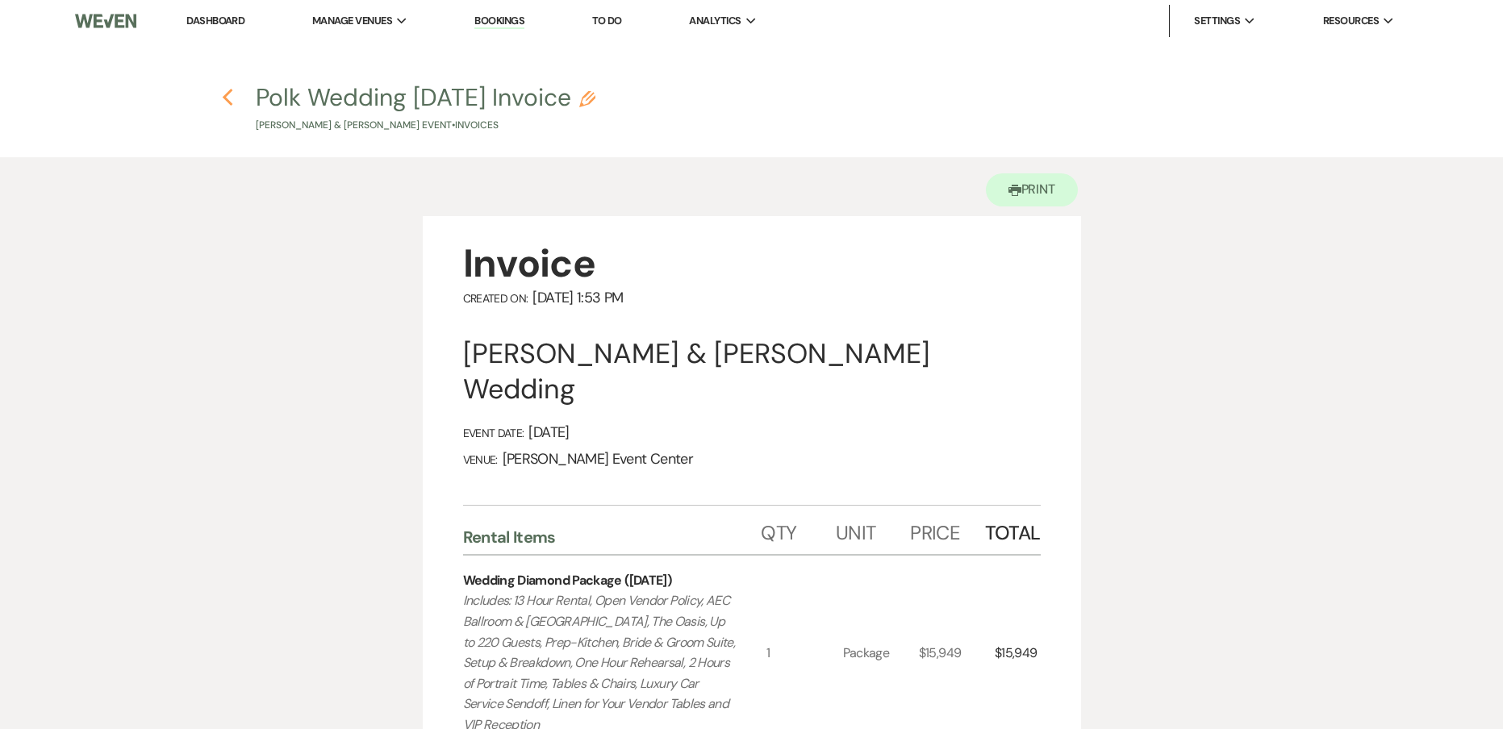
click at [225, 88] on icon "Previous" at bounding box center [228, 97] width 12 height 19
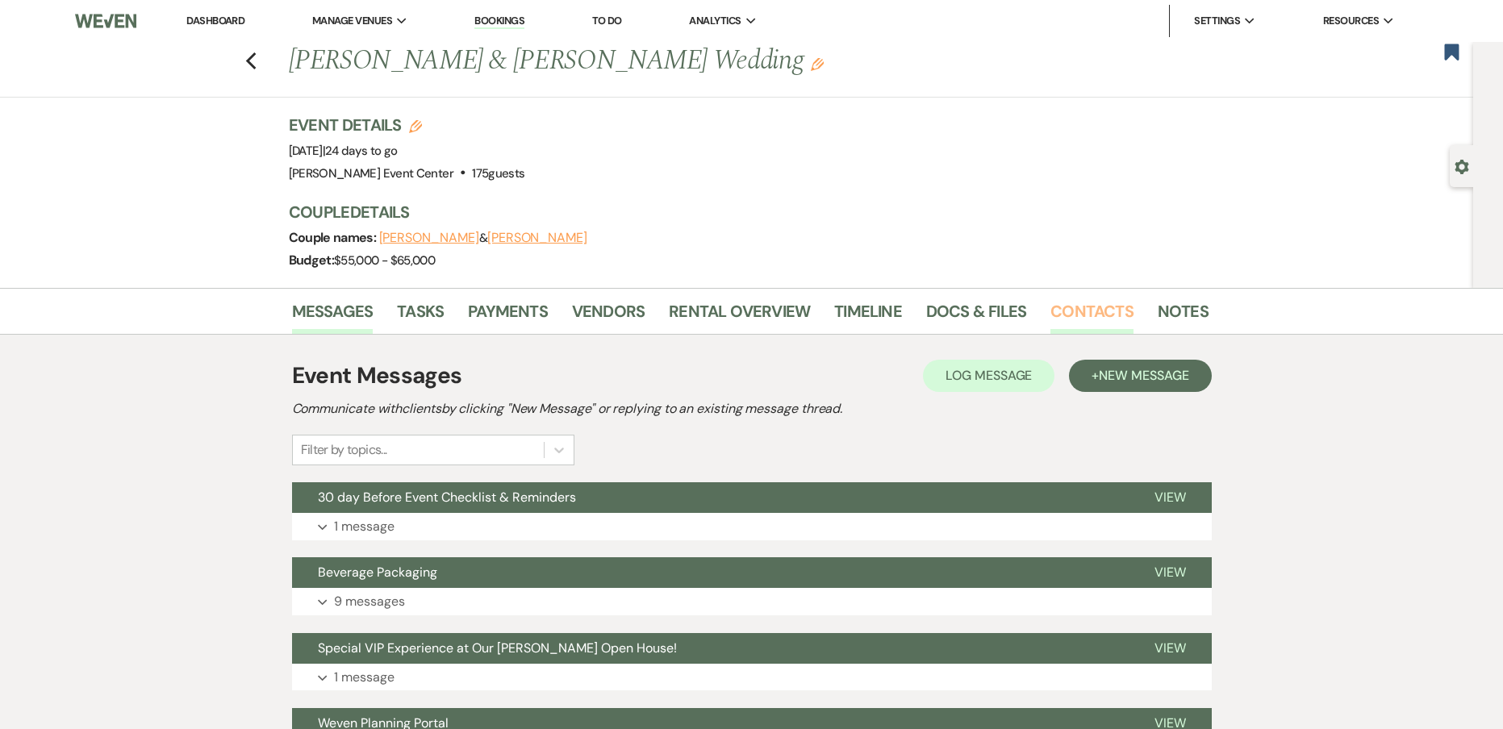
click at [1074, 321] on link "Contacts" at bounding box center [1091, 315] width 83 height 35
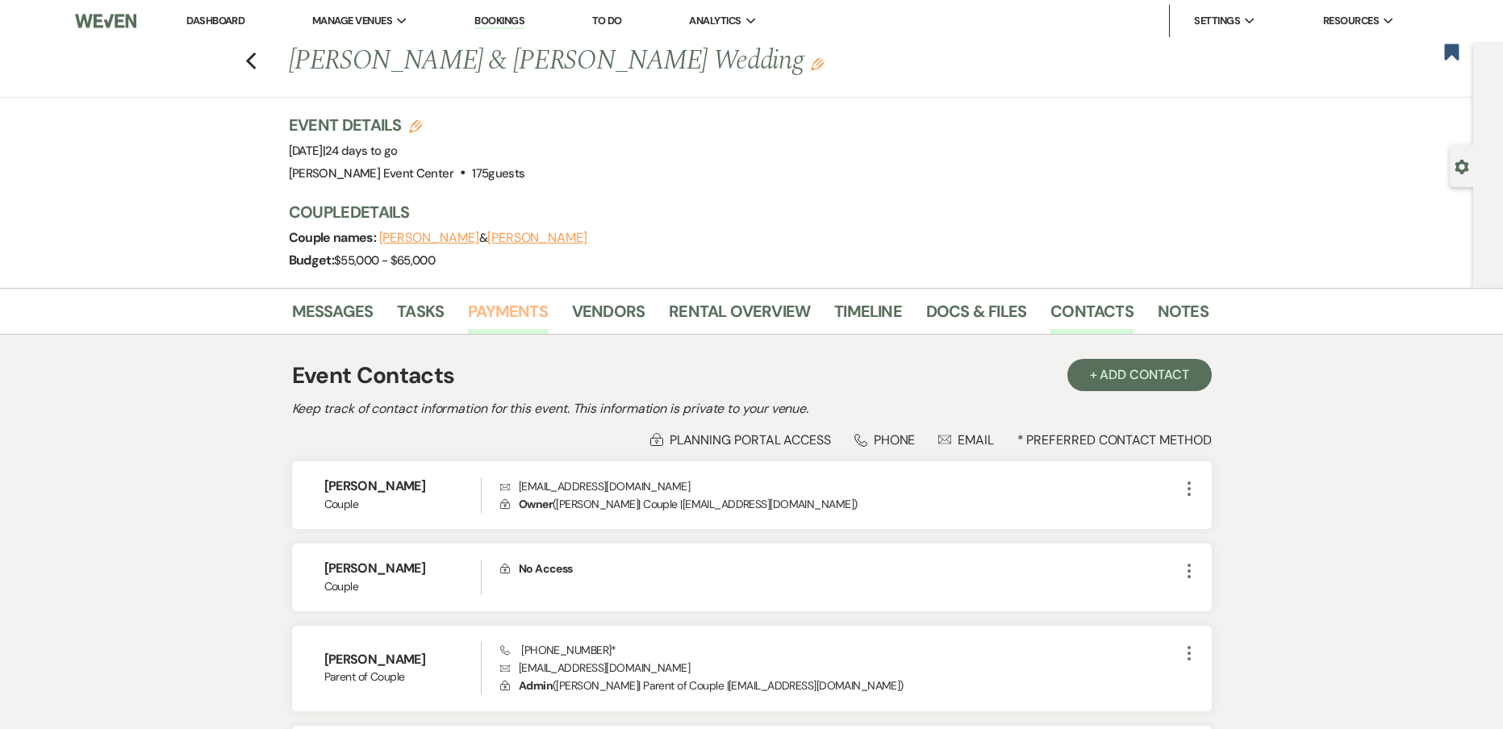
click at [542, 318] on link "Payments" at bounding box center [508, 315] width 80 height 35
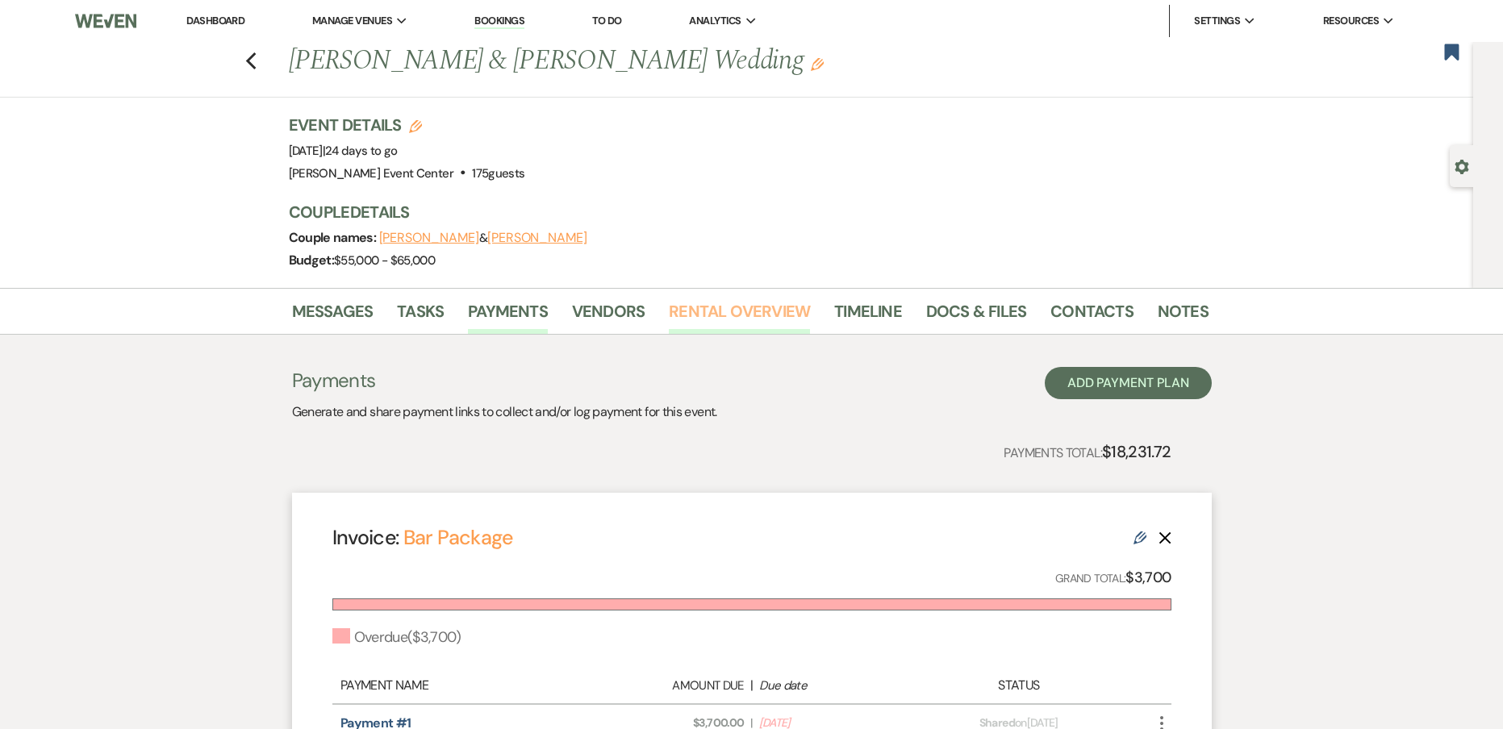
click at [783, 314] on link "Rental Overview" at bounding box center [739, 315] width 141 height 35
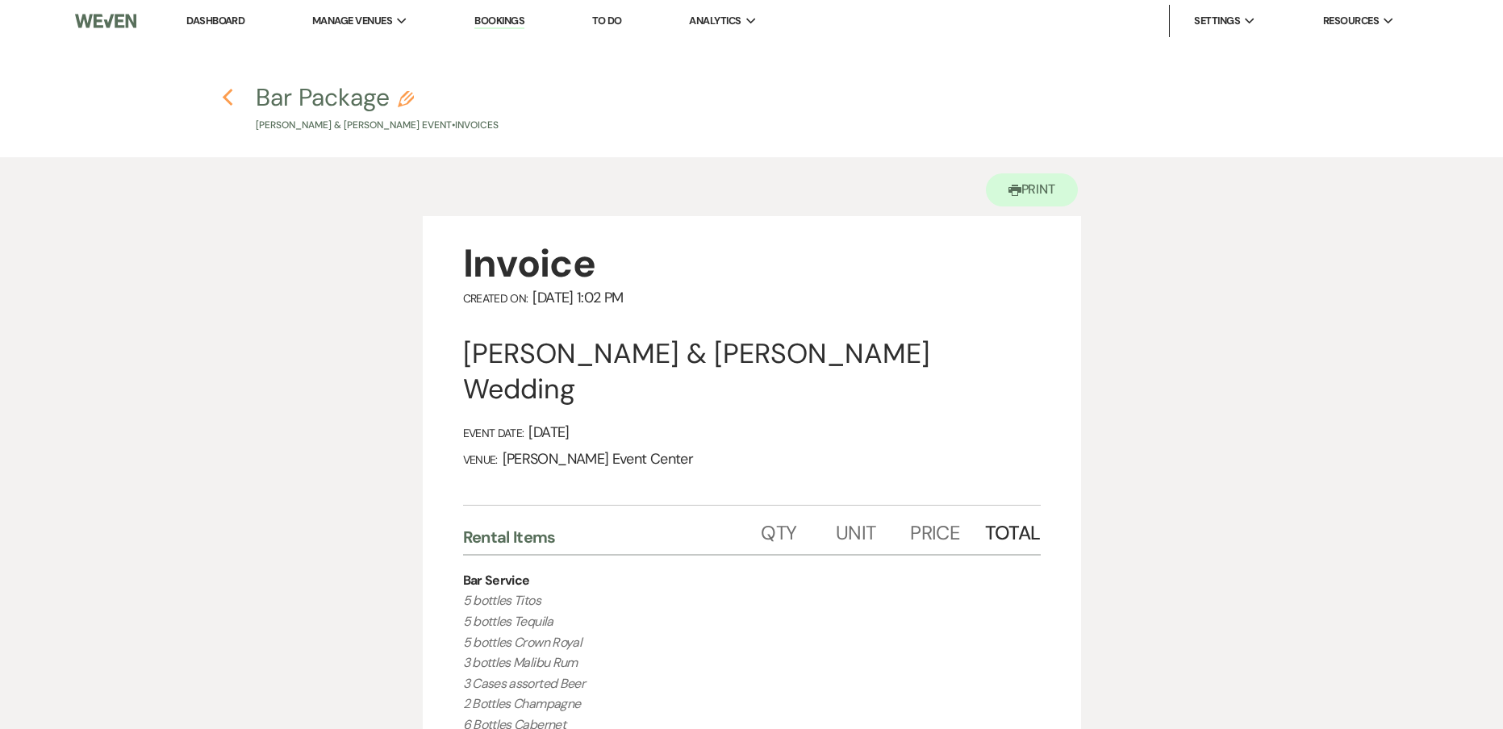
click at [231, 95] on icon "Previous" at bounding box center [228, 97] width 12 height 19
click at [228, 102] on use "button" at bounding box center [227, 98] width 10 height 18
click at [233, 102] on icon "Previous" at bounding box center [228, 97] width 12 height 19
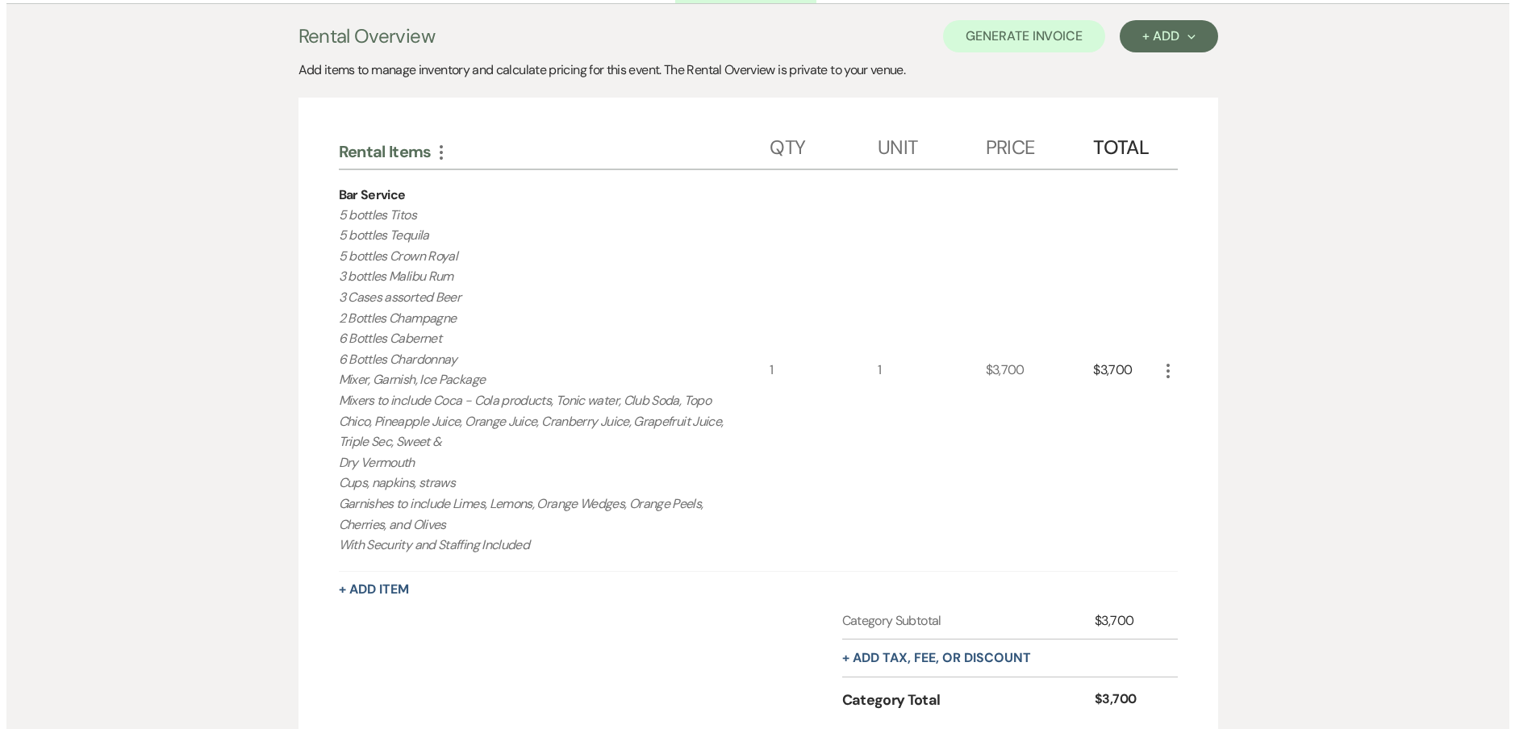
scroll to position [403, 0]
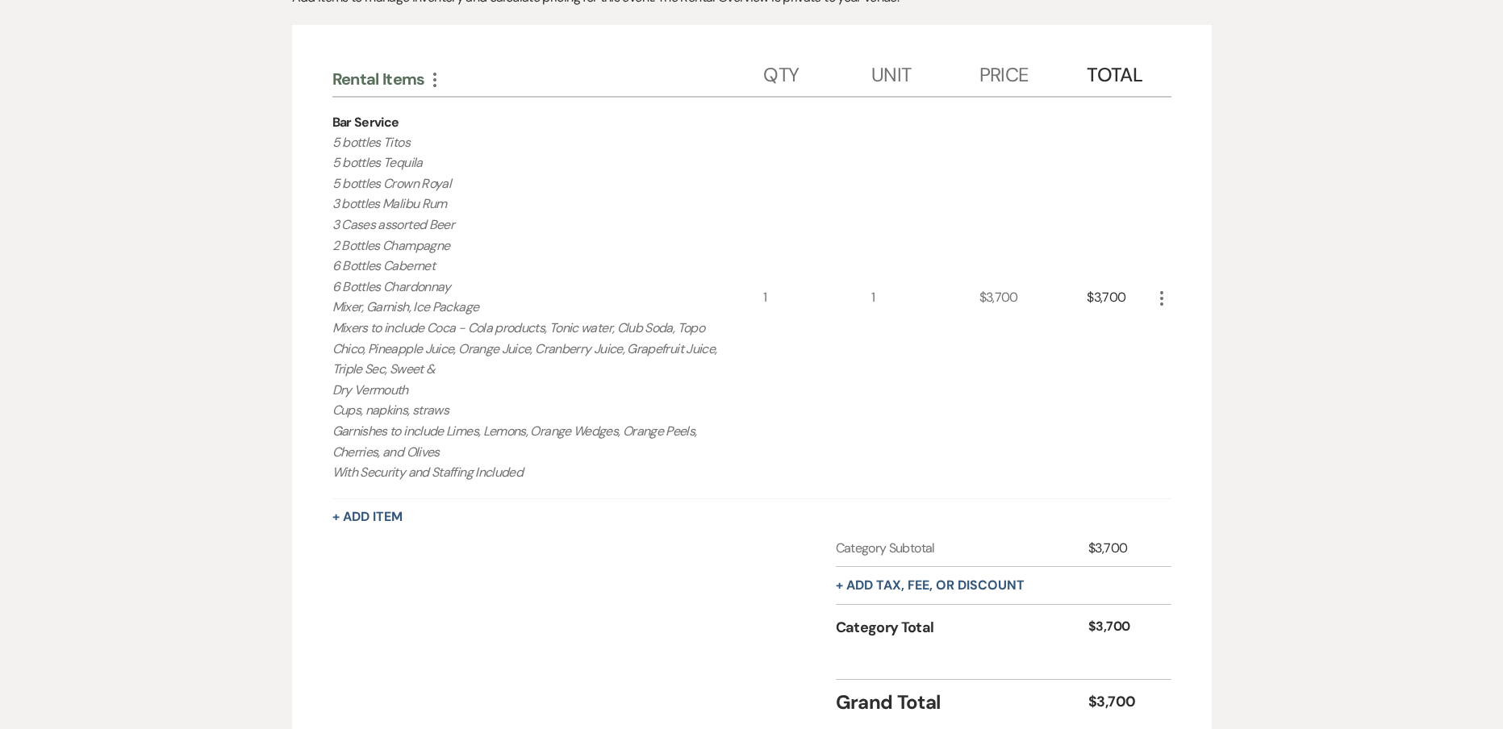
click at [1161, 301] on icon "More" at bounding box center [1161, 298] width 19 height 19
click at [1187, 327] on button "Pencil Edit" at bounding box center [1194, 330] width 84 height 26
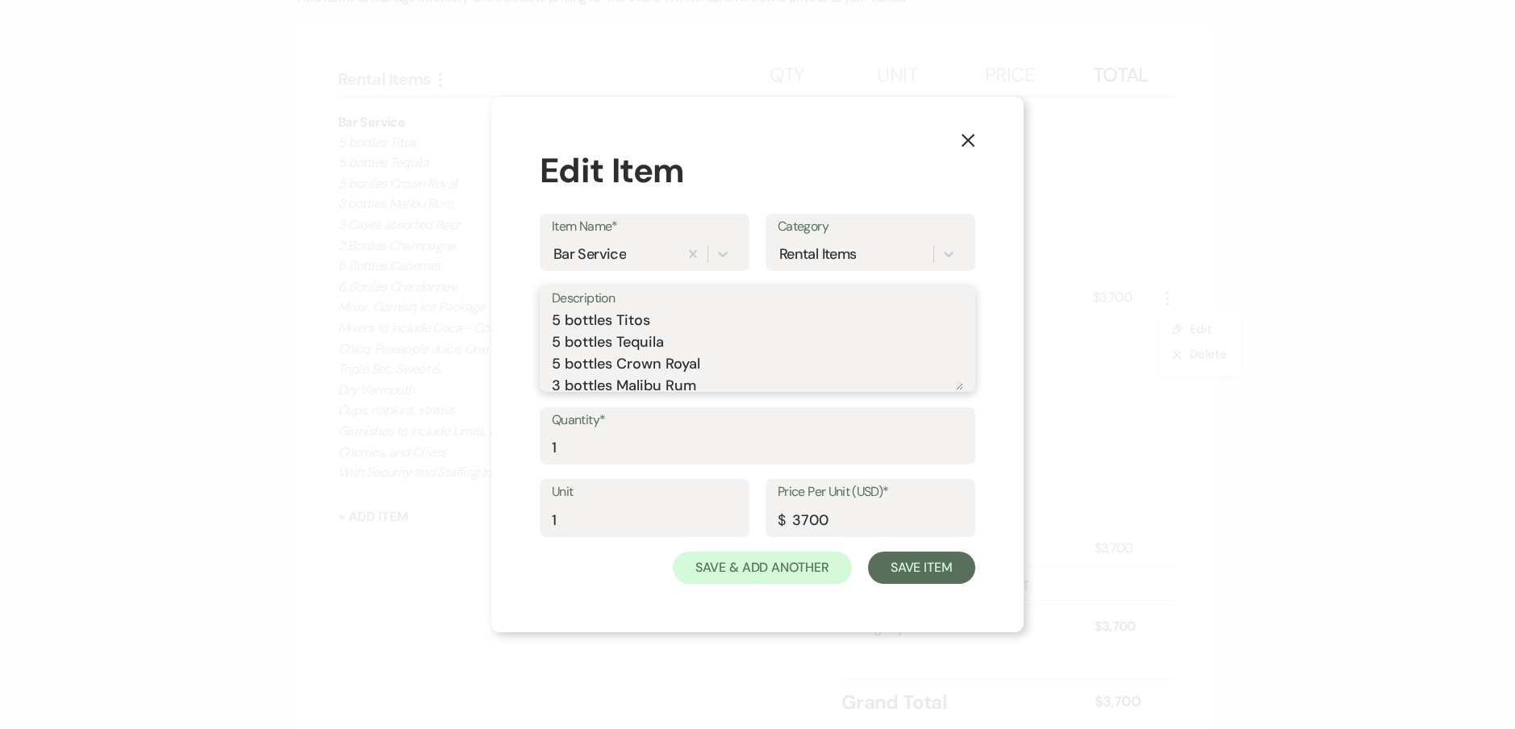
click at [557, 344] on textarea "5 bottles Titos 5 bottles Tequila 5 bottles Crown Royal 3 bottles Malibu Rum 3 …" at bounding box center [757, 350] width 411 height 81
click at [558, 367] on textarea "5 bottles Titos 6 bottles Tequila 5 bottles Crown Royal 3 bottles Malibu Rum 3 …" at bounding box center [757, 350] width 411 height 81
click at [560, 342] on textarea "5 bottles Titos 6 bottles Tequila 6 bottles Crown Royal 3 bottles Malibu Rum 3 …" at bounding box center [757, 350] width 411 height 81
click at [713, 348] on textarea "5 bottles Titos 6 bottles Tequila 6 bottles Crown Royal 3 bottles Malibu Rum 2 …" at bounding box center [757, 350] width 411 height 81
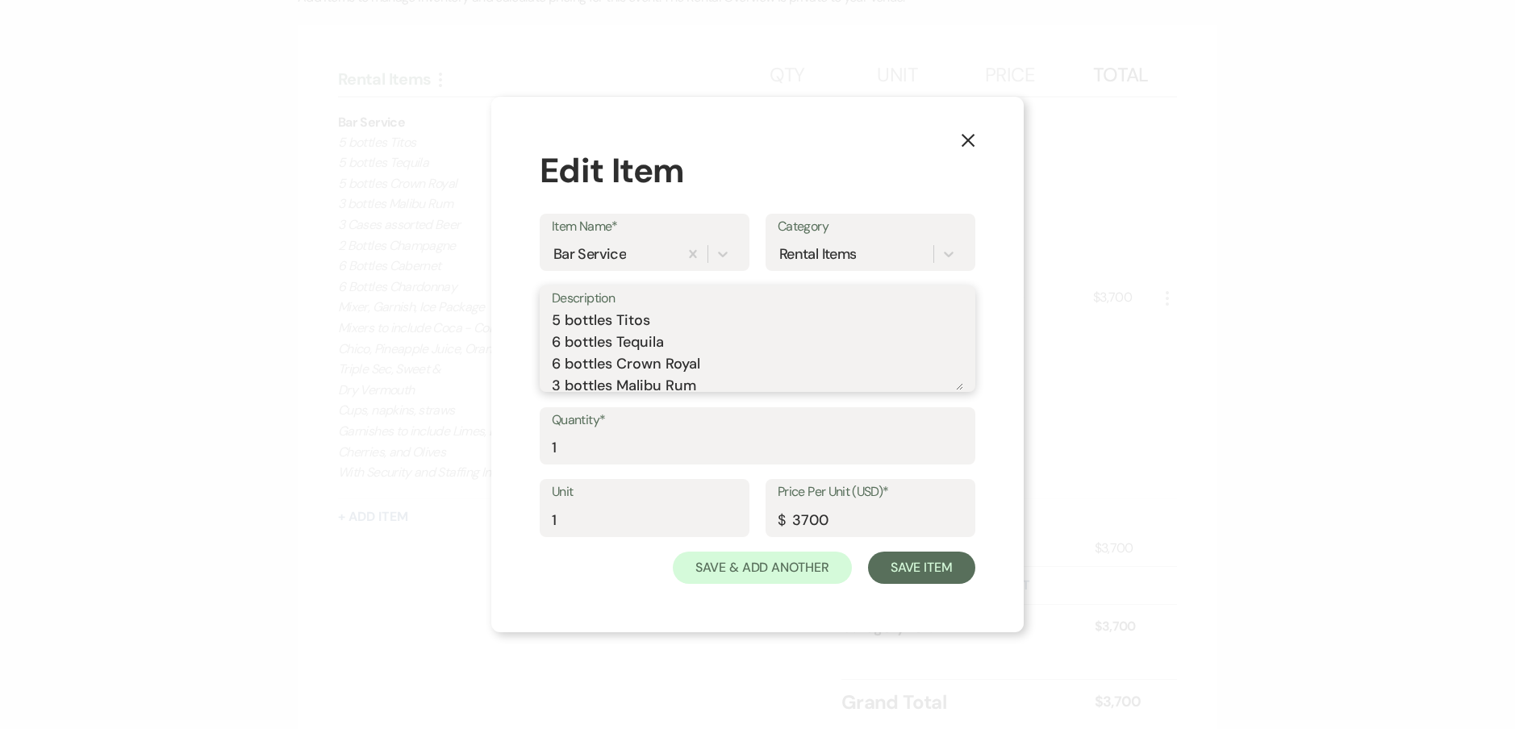
scroll to position [81, 0]
click at [555, 366] on textarea "5 bottles Titos 6 bottles Tequila 6 bottles Crown Royal 3 bottles Malibu Rum 2 …" at bounding box center [757, 350] width 411 height 81
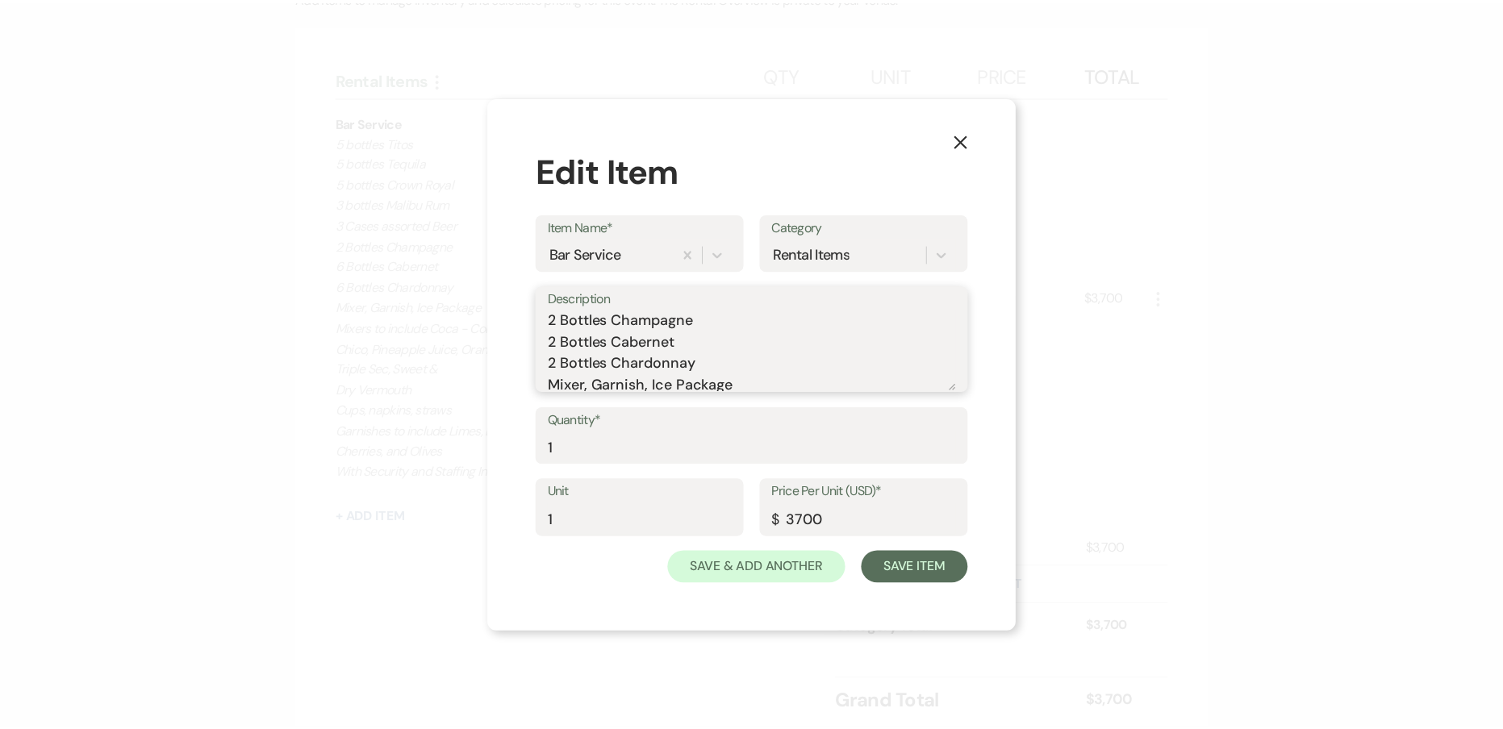
scroll to position [81, 0]
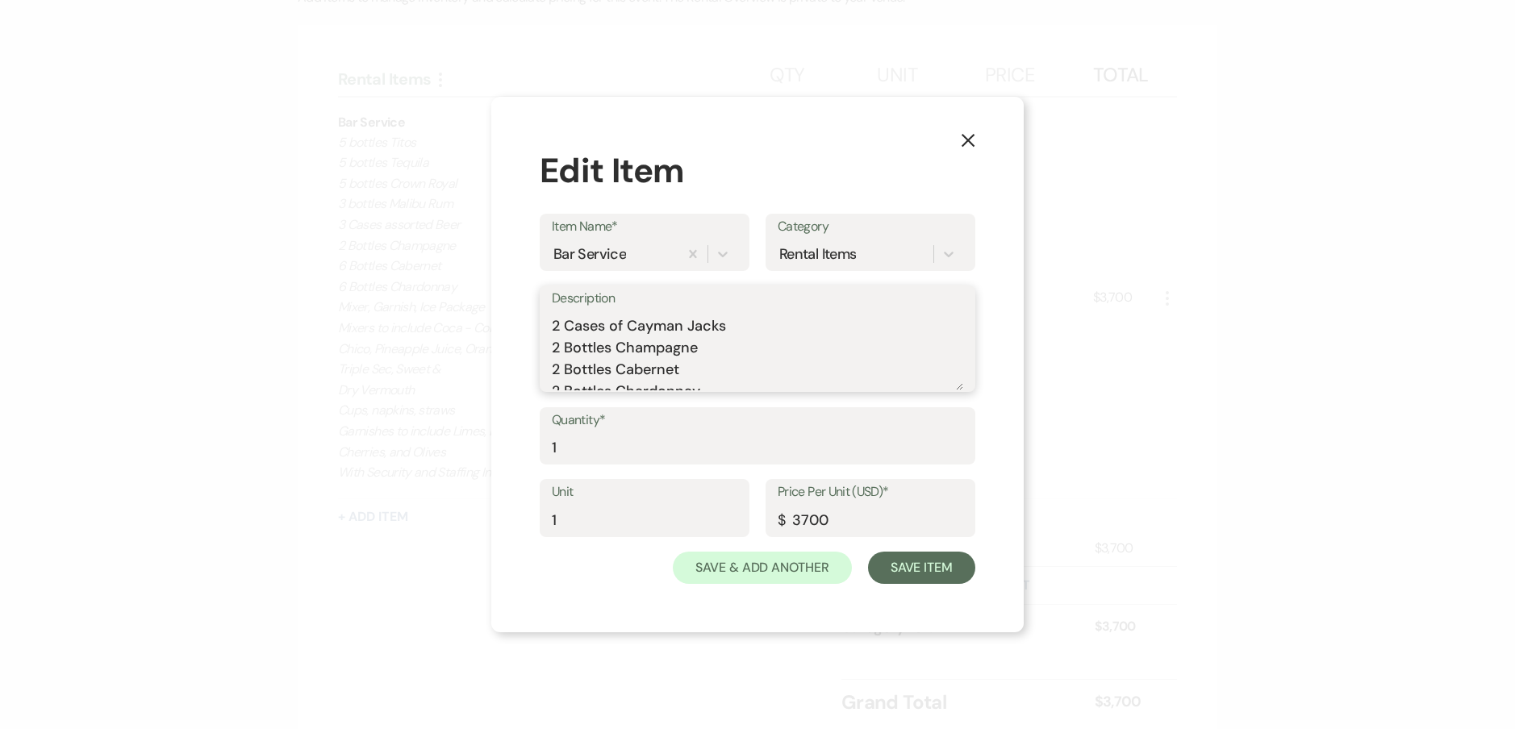
type textarea "5 bottles Titos 6 bottles Tequila 6 bottles Crown Royal 3 bottles Malibu Rum 2 …"
drag, startPoint x: 841, startPoint y: 516, endPoint x: 494, endPoint y: 483, distance: 349.2
click at [563, 511] on div "Unit 1 Price Per Unit (USD)* $ 3700" at bounding box center [758, 515] width 436 height 73
type input "3652.25"
click at [887, 563] on button "Save Item" at bounding box center [921, 568] width 107 height 32
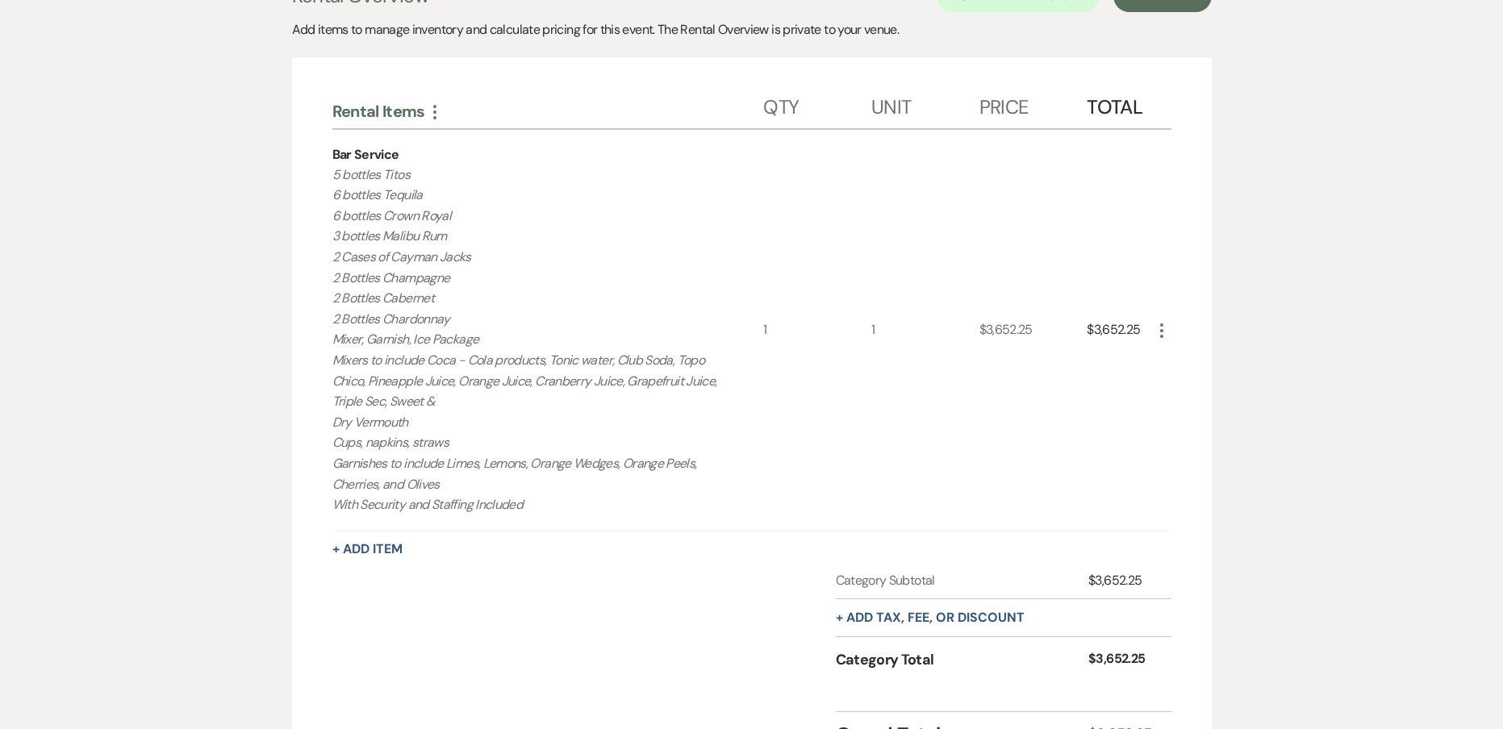
scroll to position [211, 0]
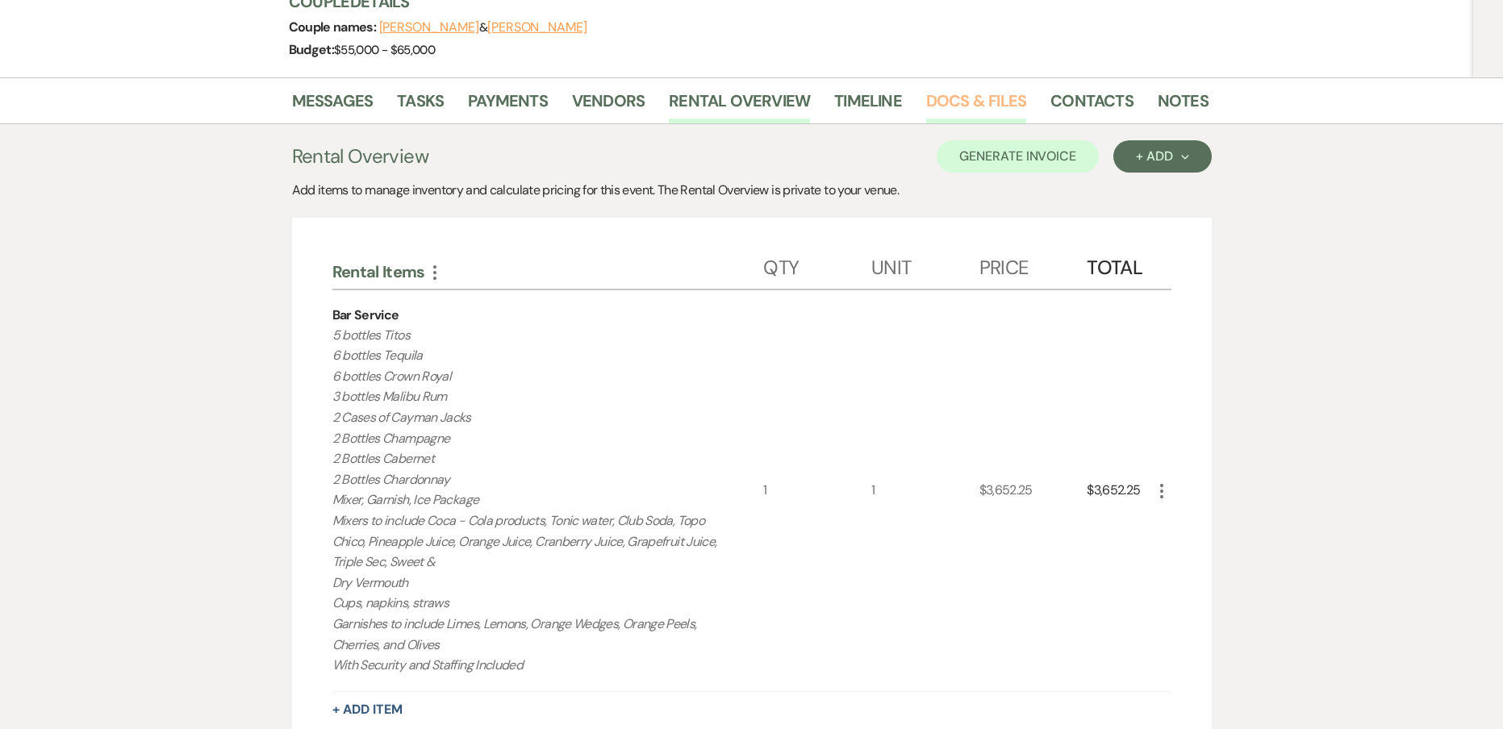
click at [947, 111] on link "Docs & Files" at bounding box center [976, 105] width 100 height 35
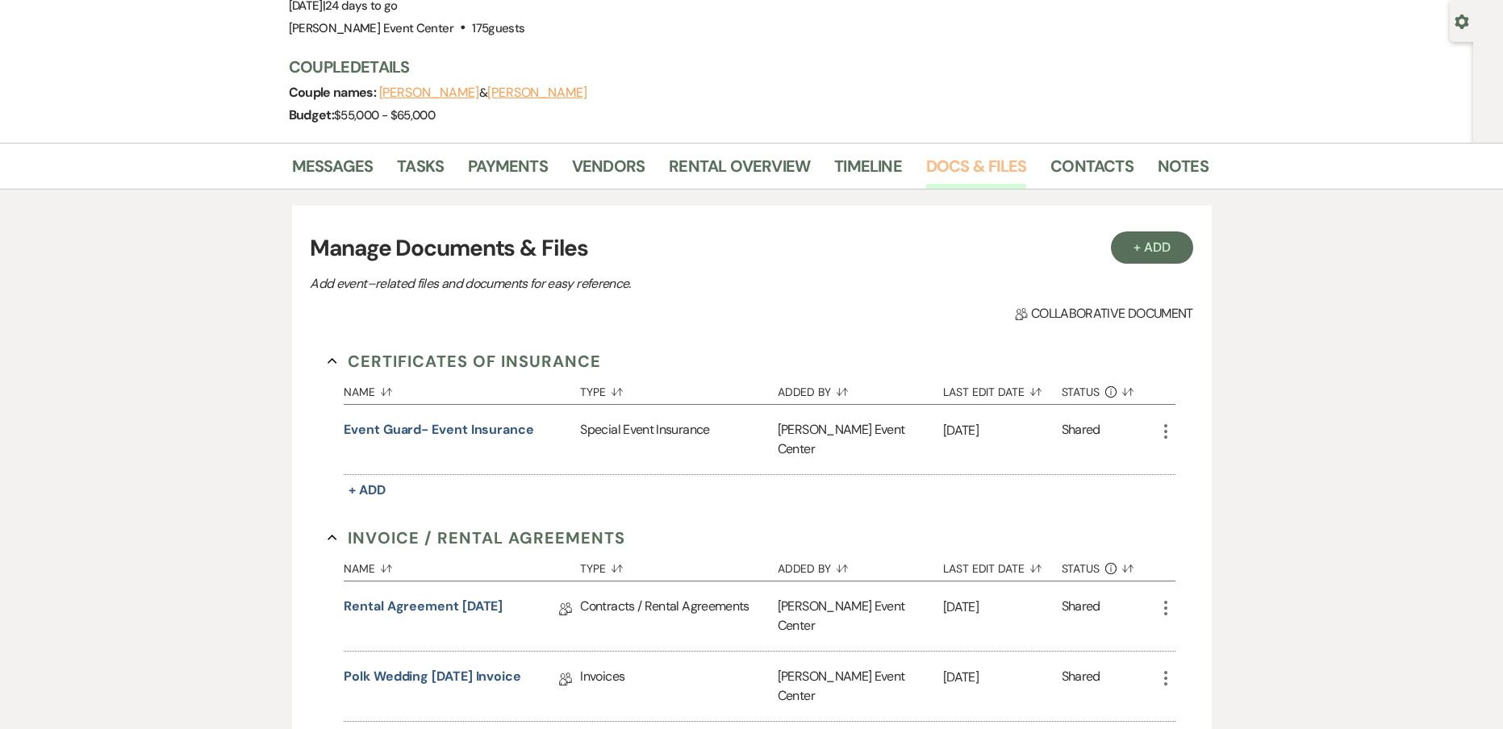
scroll to position [130, 0]
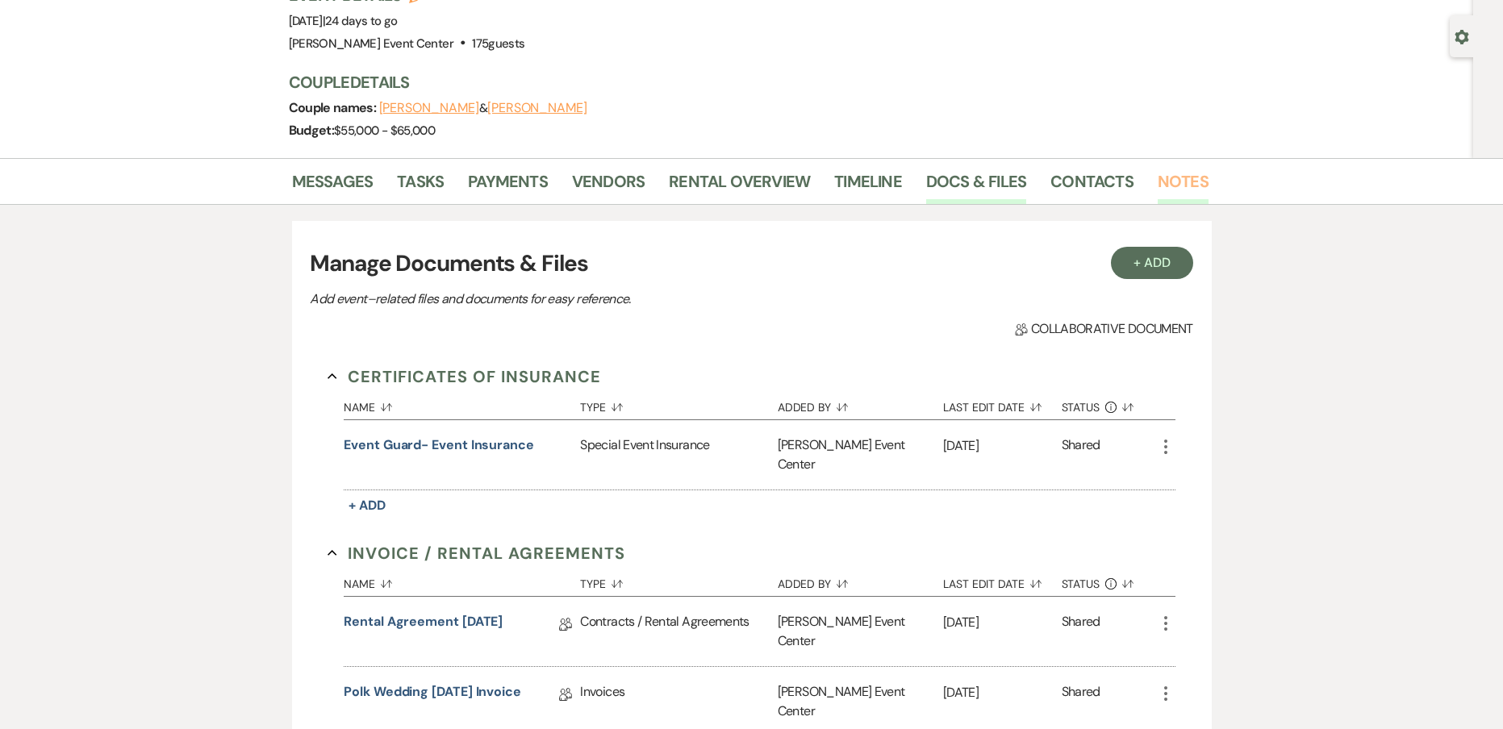
click at [1178, 169] on link "Notes" at bounding box center [1182, 186] width 51 height 35
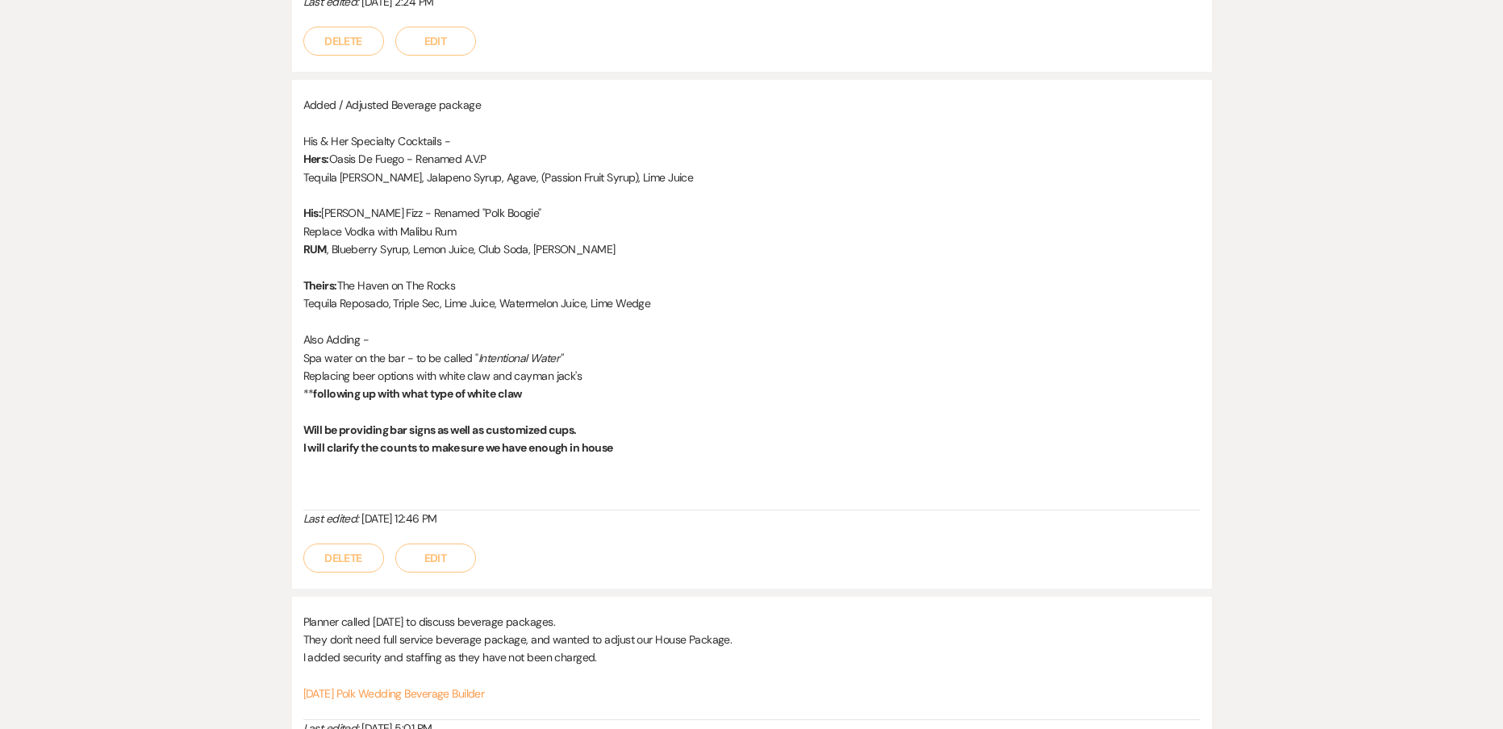
scroll to position [887, 0]
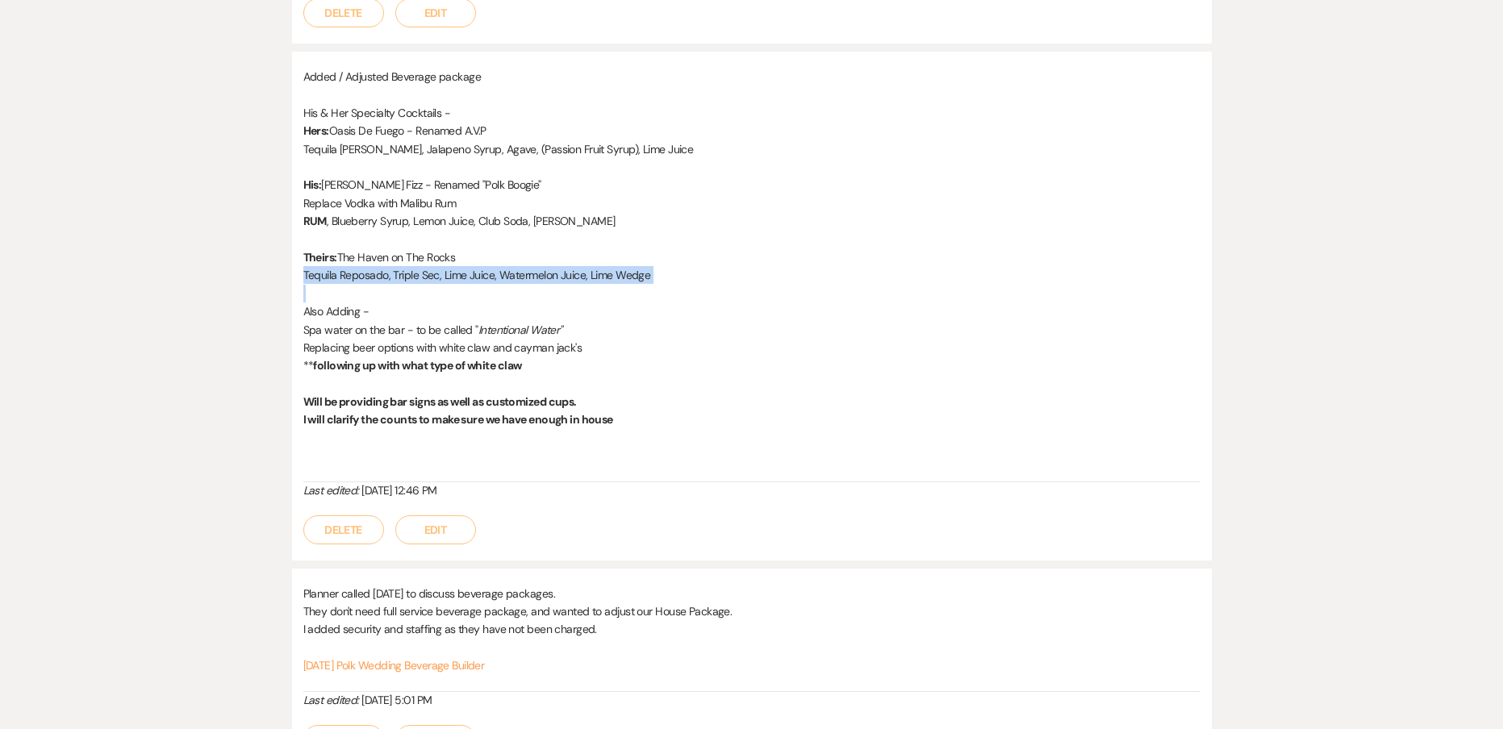
drag, startPoint x: 304, startPoint y: 277, endPoint x: 662, endPoint y: 290, distance: 358.4
click at [662, 290] on div "Added / Adjusted Beverage package His & Her Specialty Cocktails - Hers: Oasis D…" at bounding box center [751, 275] width 897 height 415
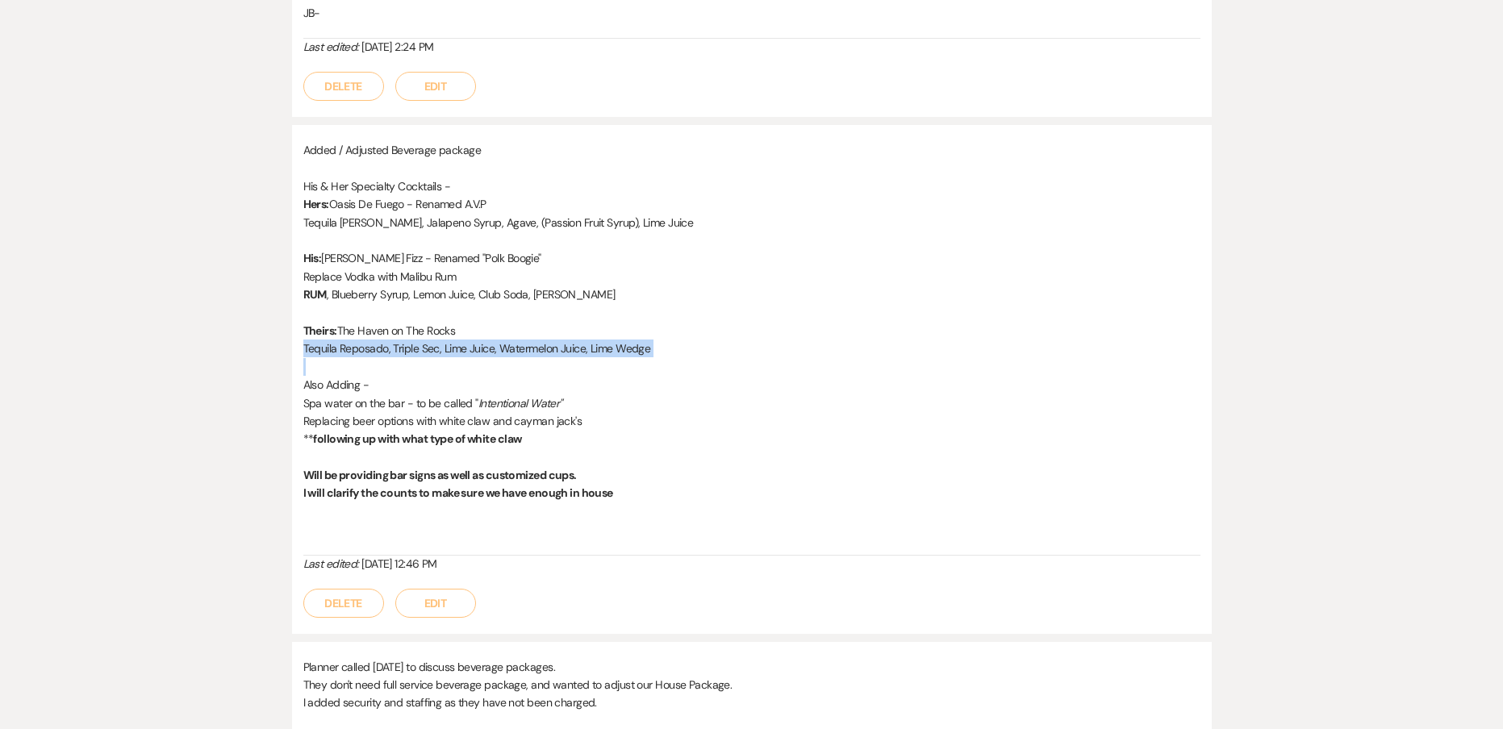
scroll to position [895, 0]
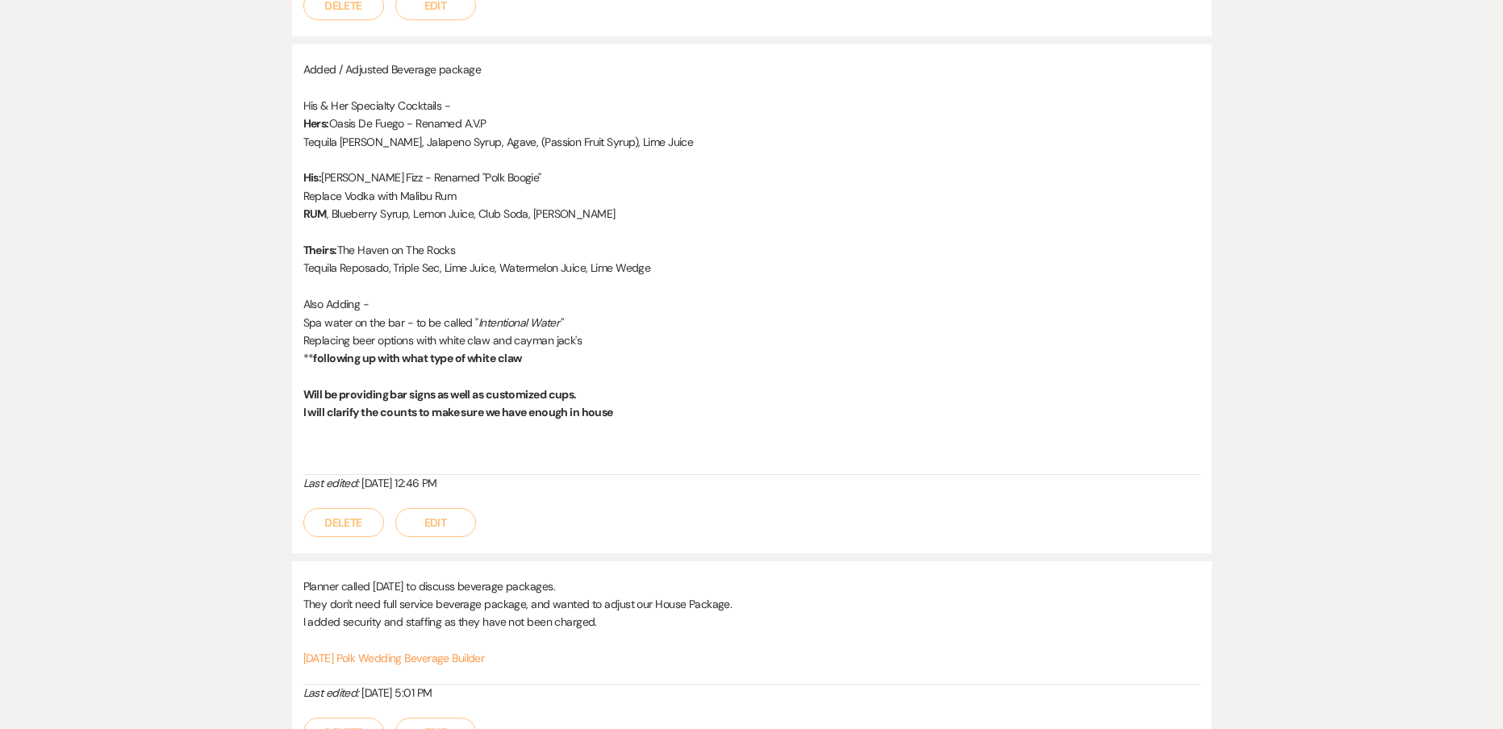
drag, startPoint x: 615, startPoint y: 425, endPoint x: 553, endPoint y: 429, distance: 61.4
click at [553, 429] on p at bounding box center [751, 431] width 897 height 18
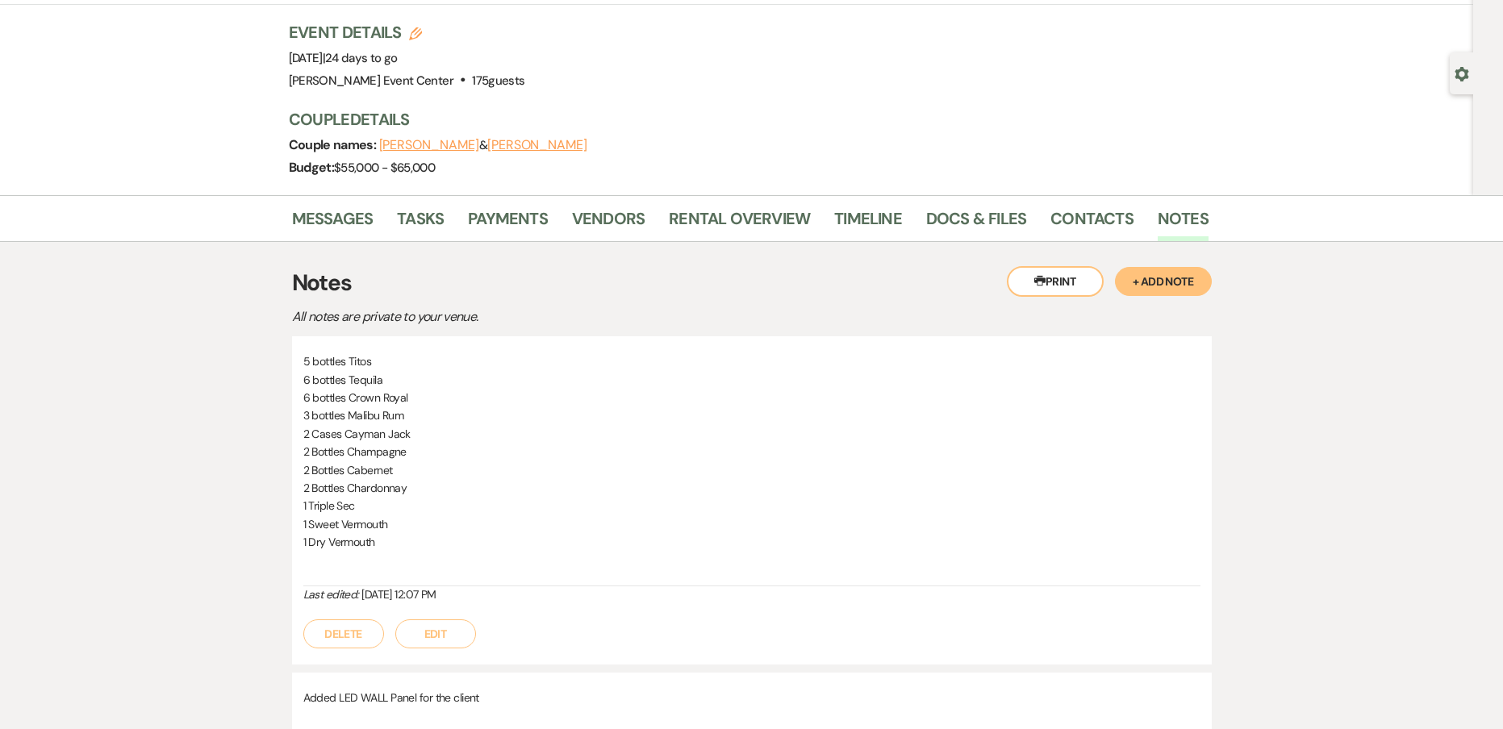
scroll to position [88, 0]
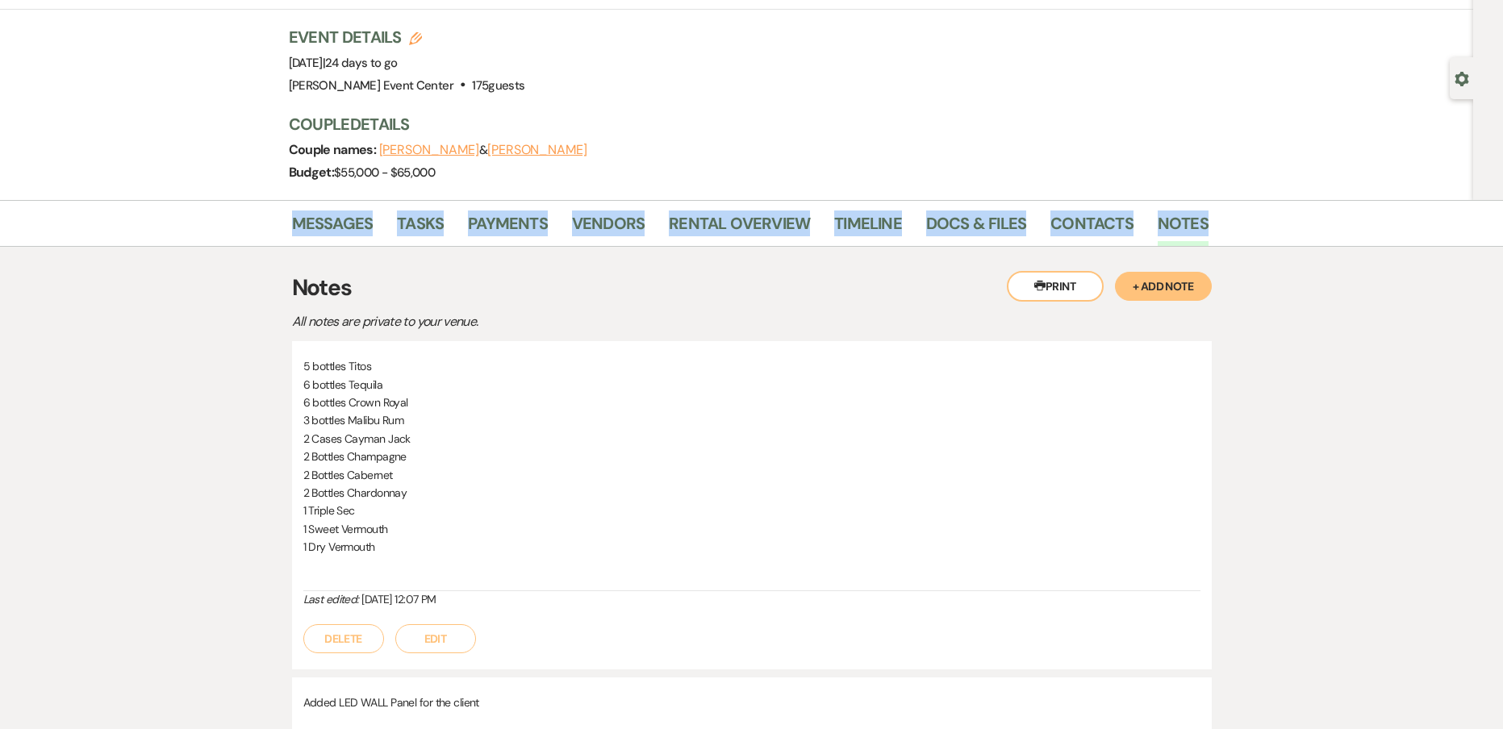
drag, startPoint x: 1221, startPoint y: 219, endPoint x: 254, endPoint y: 207, distance: 967.2
click at [254, 207] on div "Messages Tasks Payments Vendors Rental Overview Timeline Docs & Files Contacts …" at bounding box center [751, 223] width 1503 height 47
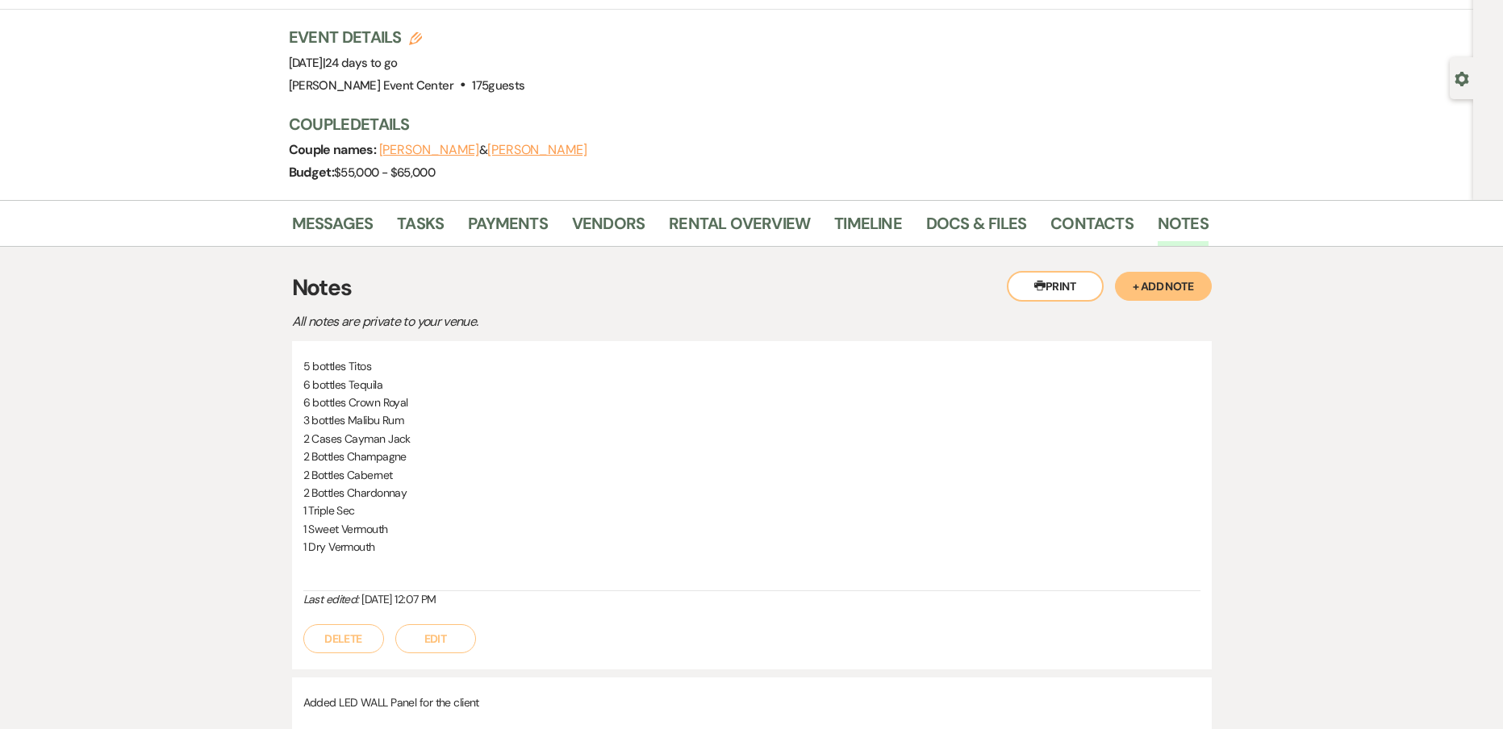
click at [251, 216] on div "Messages Tasks Payments Vendors Rental Overview Timeline Docs & Files Contacts …" at bounding box center [751, 223] width 1503 height 47
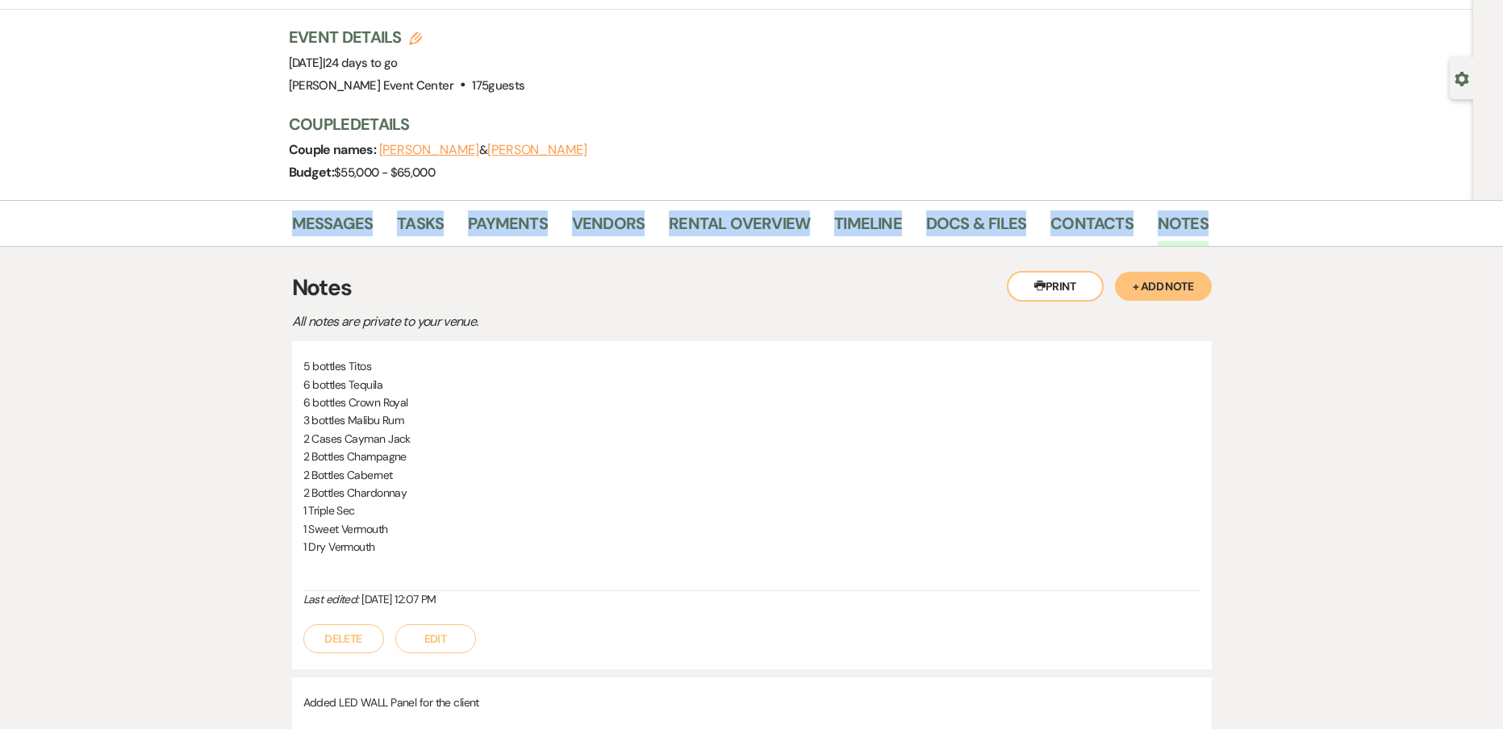
drag, startPoint x: 252, startPoint y: 219, endPoint x: 1252, endPoint y: 226, distance: 999.4
click at [1252, 226] on div "Messages Tasks Payments Vendors Rental Overview Timeline Docs & Files Contacts …" at bounding box center [751, 223] width 1503 height 47
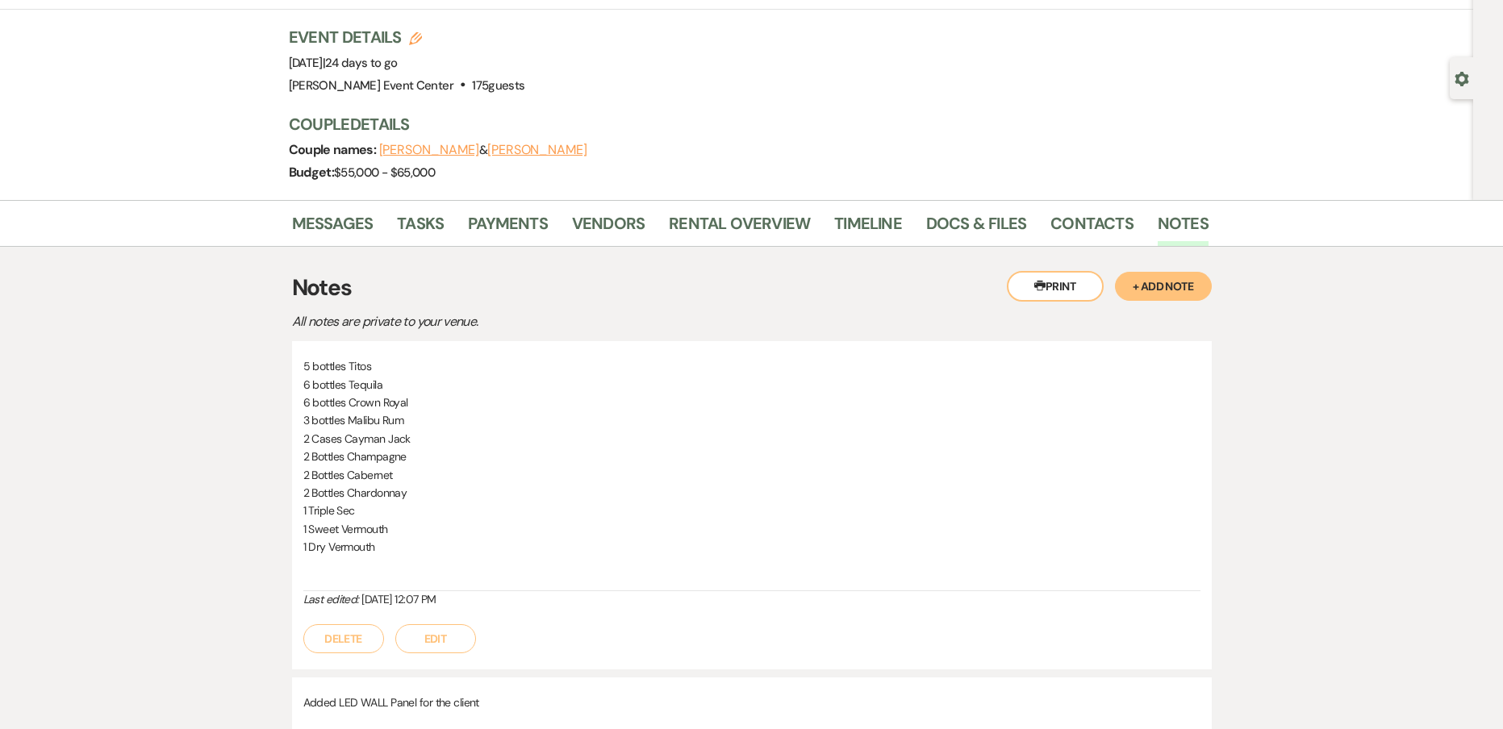
click at [1244, 227] on div "Messages Tasks Payments Vendors Rental Overview Timeline Docs & Files Contacts …" at bounding box center [751, 223] width 1503 height 47
click at [1238, 229] on div "Messages Tasks Payments Vendors Rental Overview Timeline Docs & Files Contacts …" at bounding box center [751, 223] width 1503 height 47
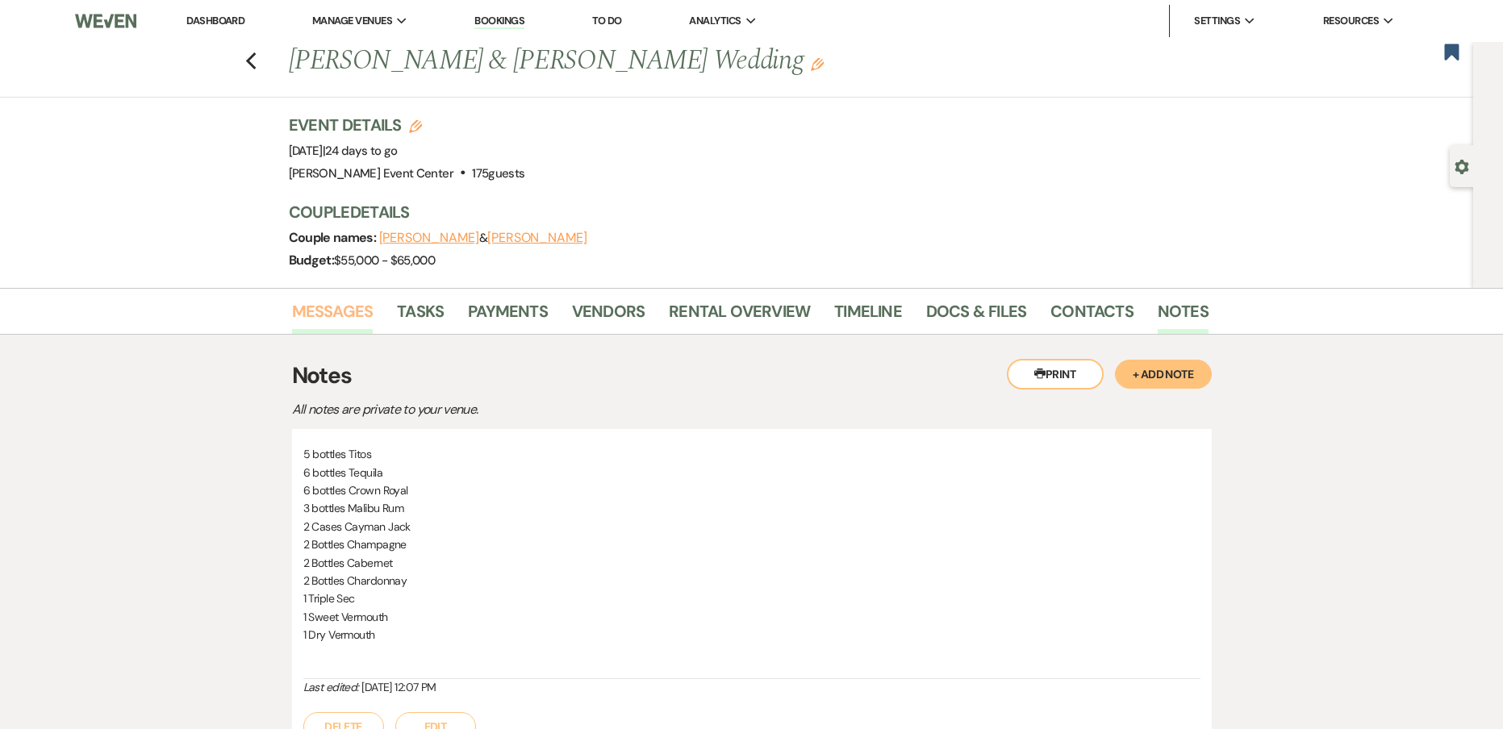
click at [349, 313] on link "Messages" at bounding box center [332, 315] width 81 height 35
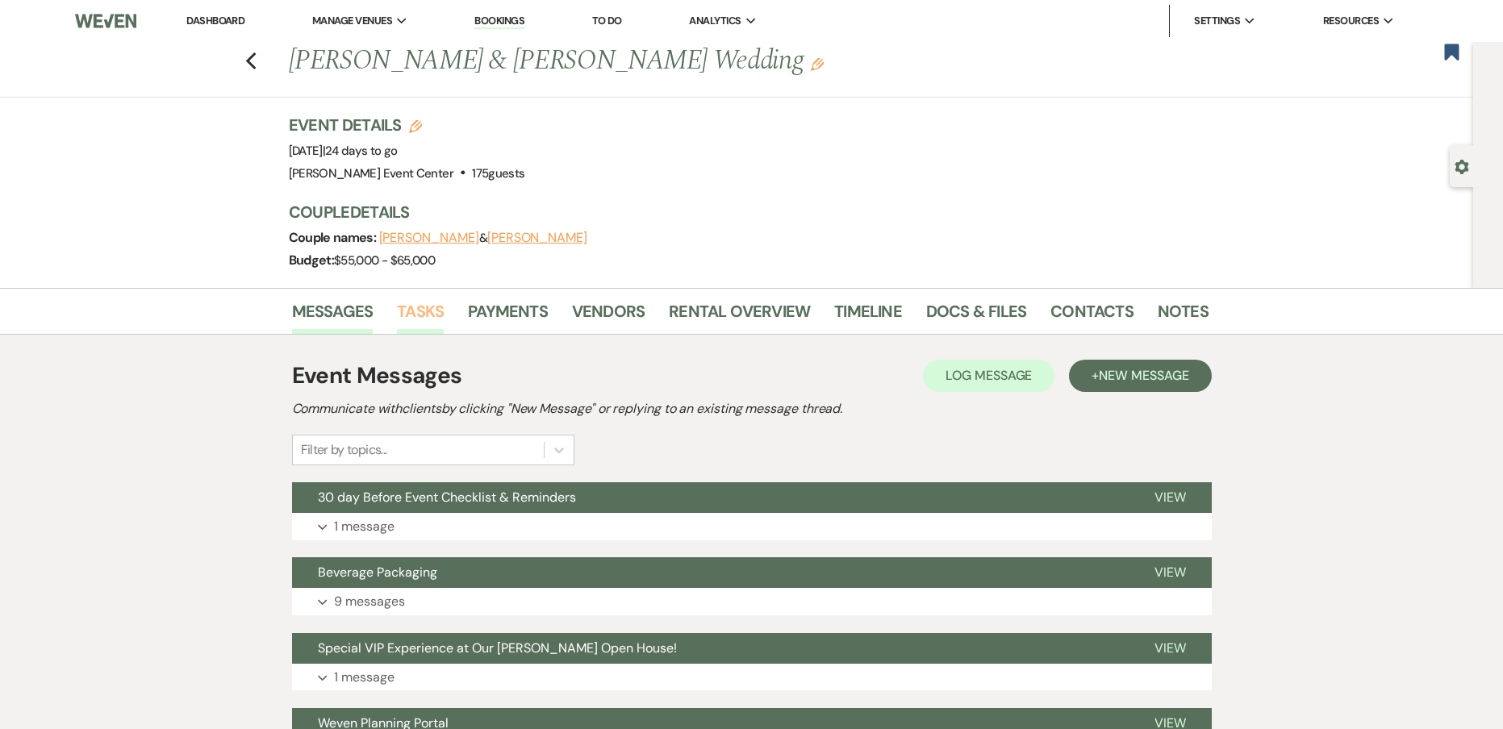
click at [427, 317] on link "Tasks" at bounding box center [420, 315] width 47 height 35
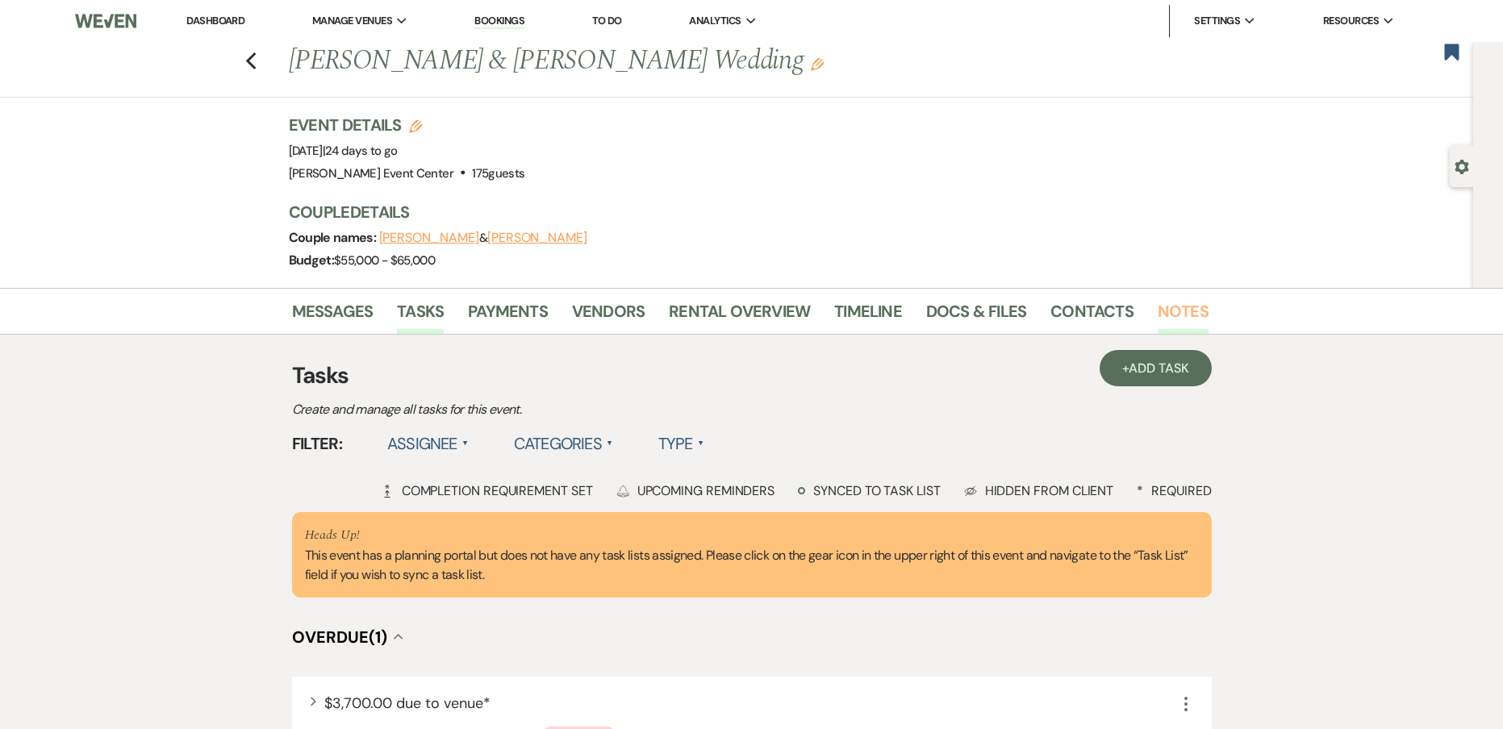
click at [1161, 308] on link "Notes" at bounding box center [1182, 315] width 51 height 35
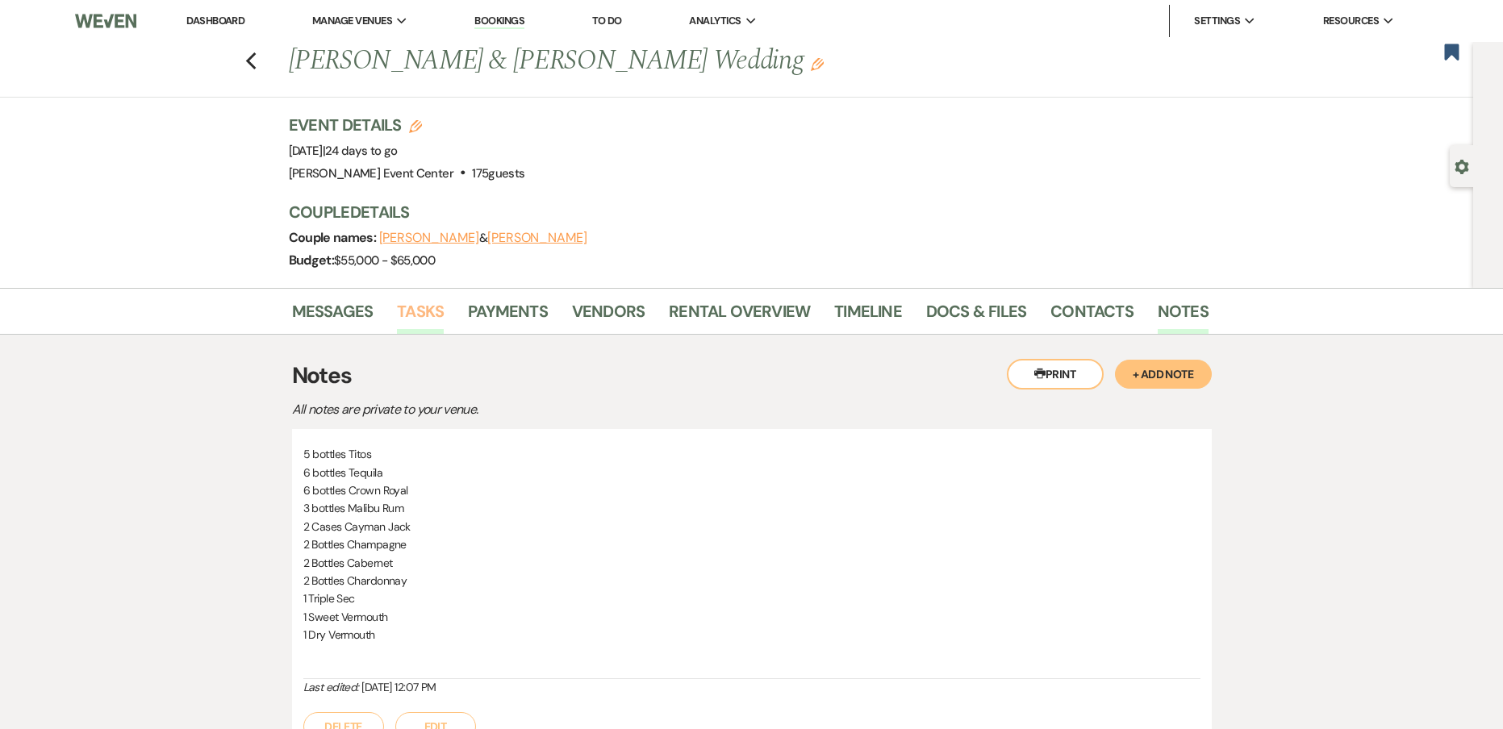
click at [411, 308] on link "Tasks" at bounding box center [420, 315] width 47 height 35
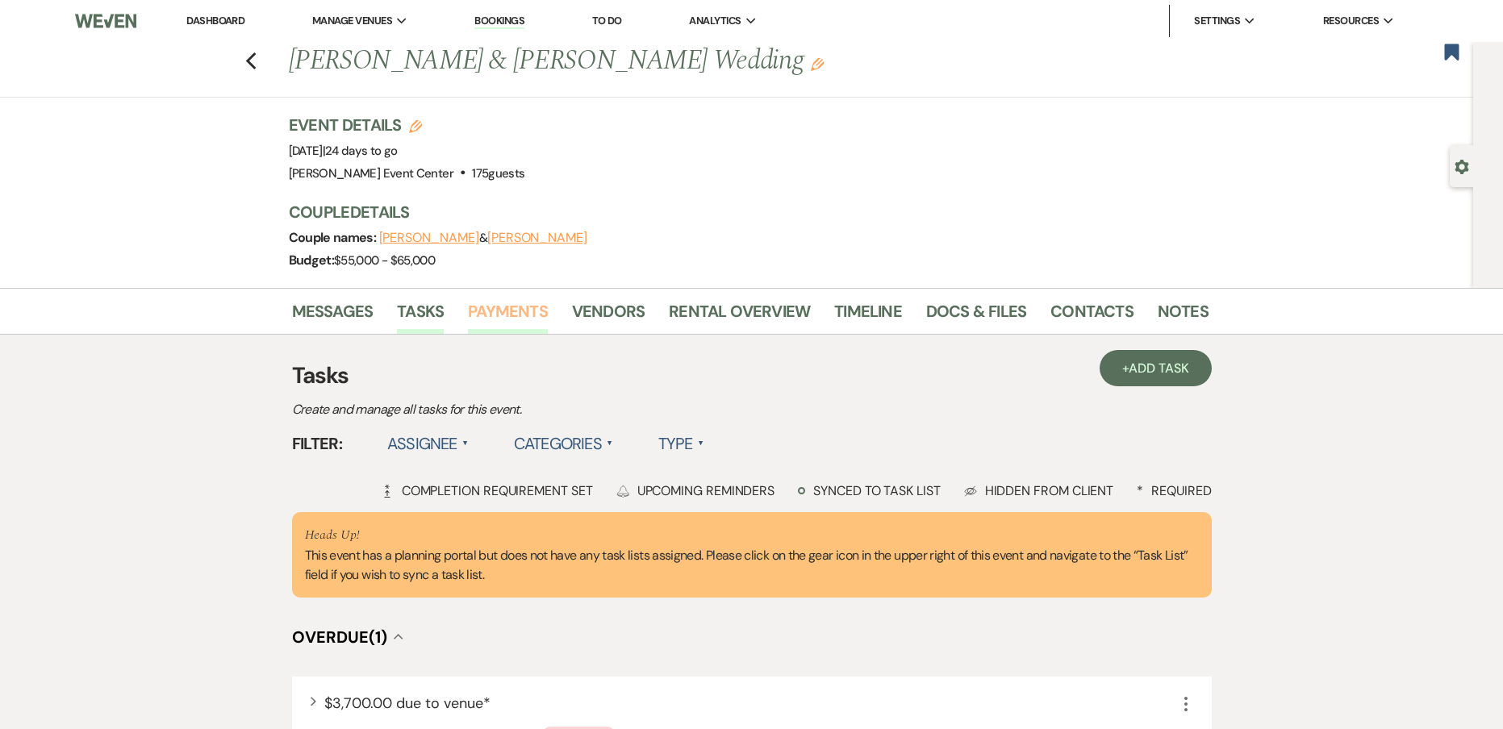
click at [494, 309] on link "Payments" at bounding box center [508, 315] width 80 height 35
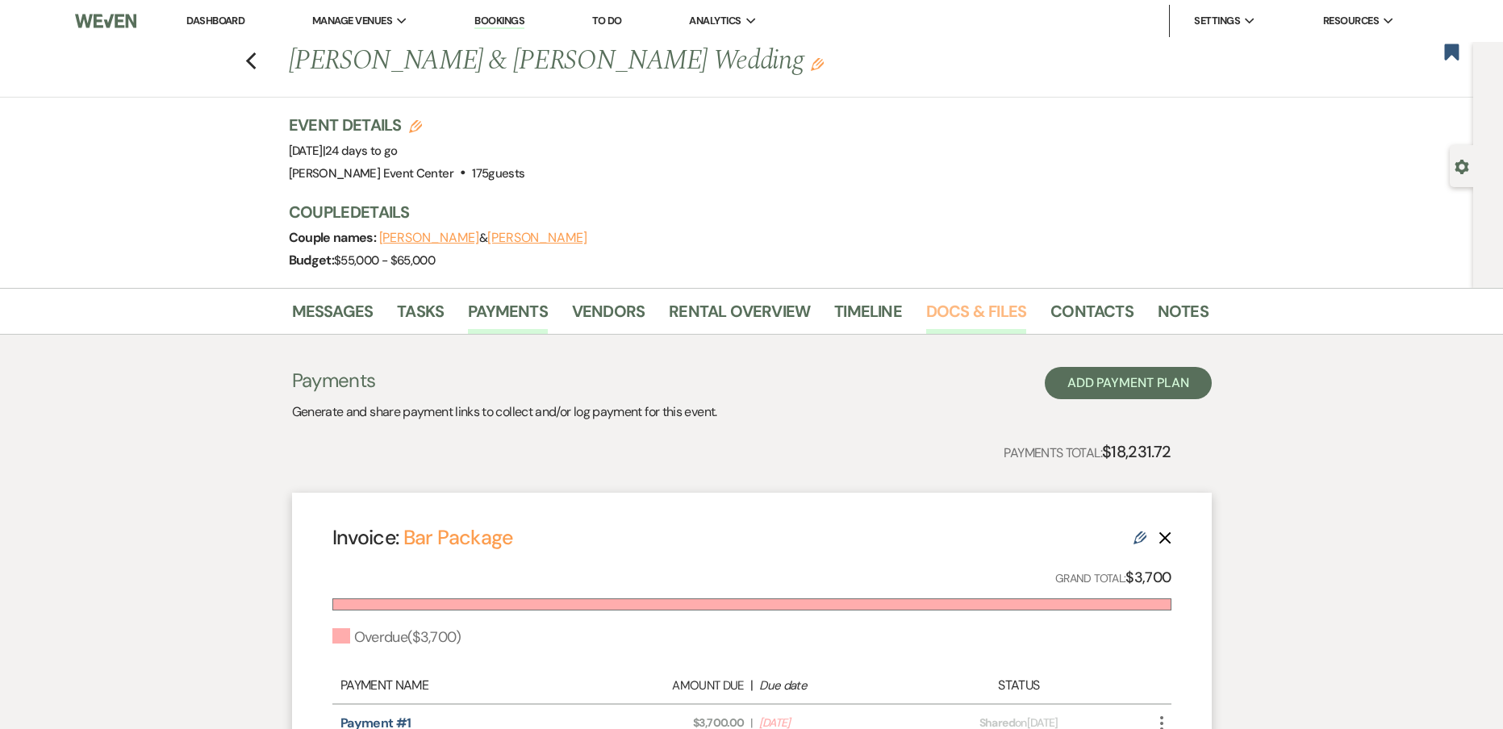
click at [975, 312] on link "Docs & Files" at bounding box center [976, 315] width 100 height 35
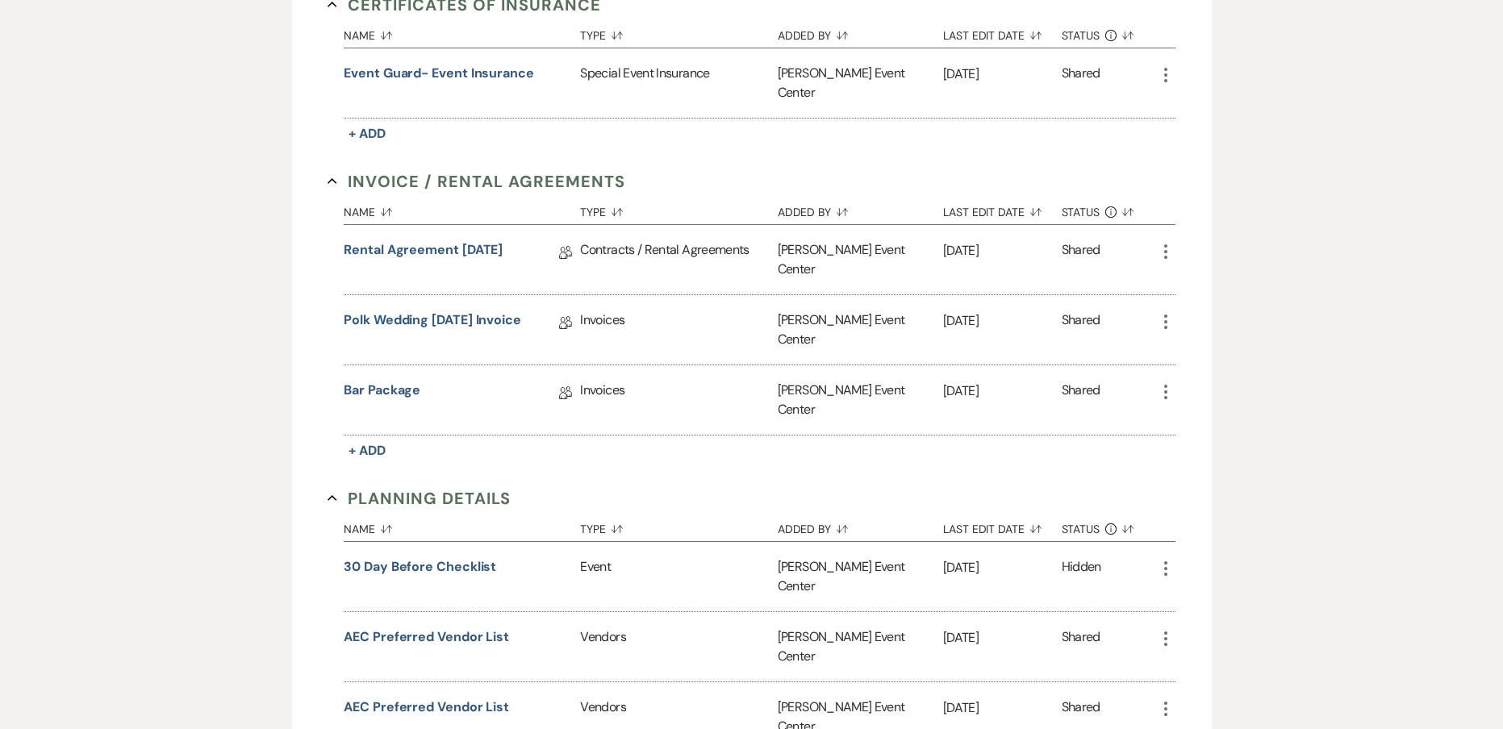
scroll to position [403, 0]
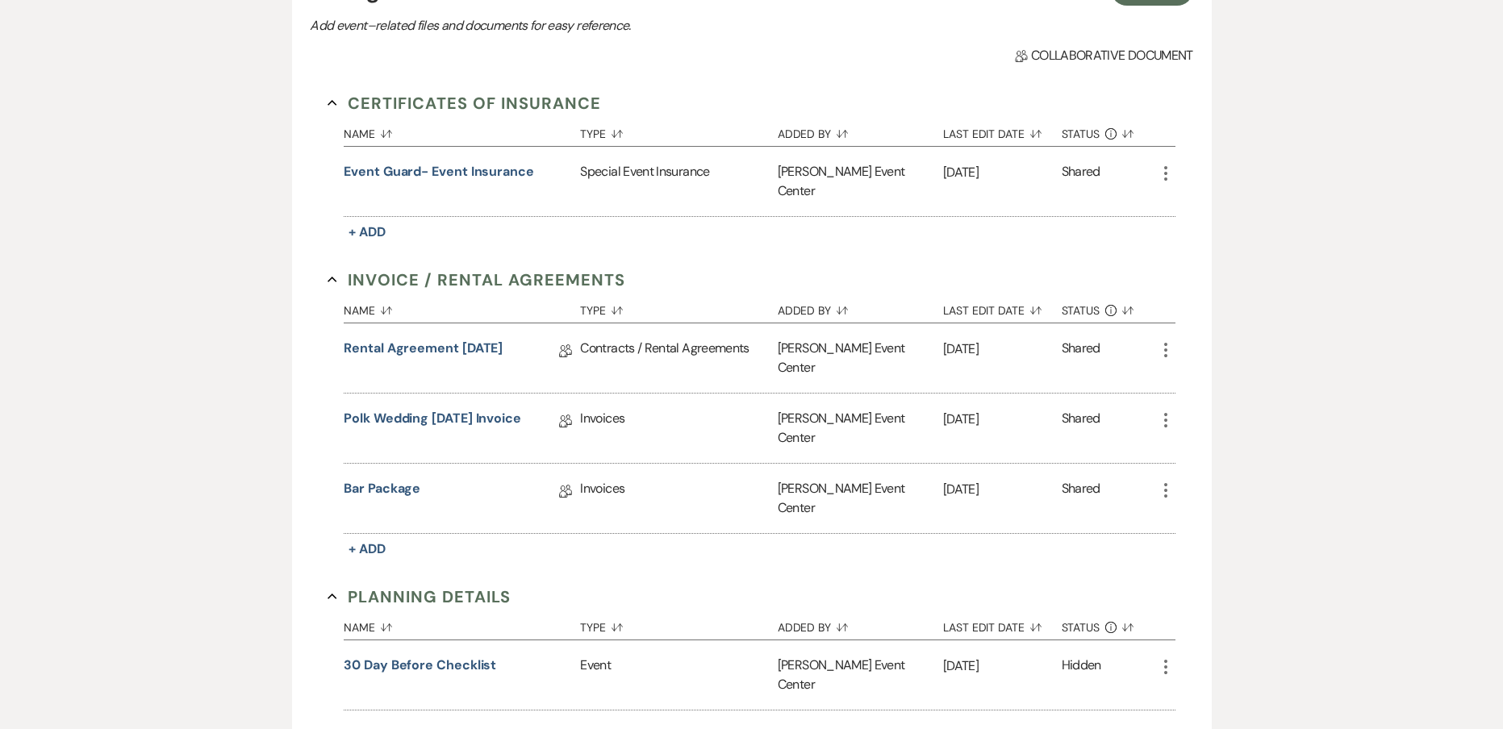
click at [1163, 481] on icon "More" at bounding box center [1165, 490] width 19 height 19
click at [365, 479] on link "Bar Package" at bounding box center [382, 491] width 77 height 25
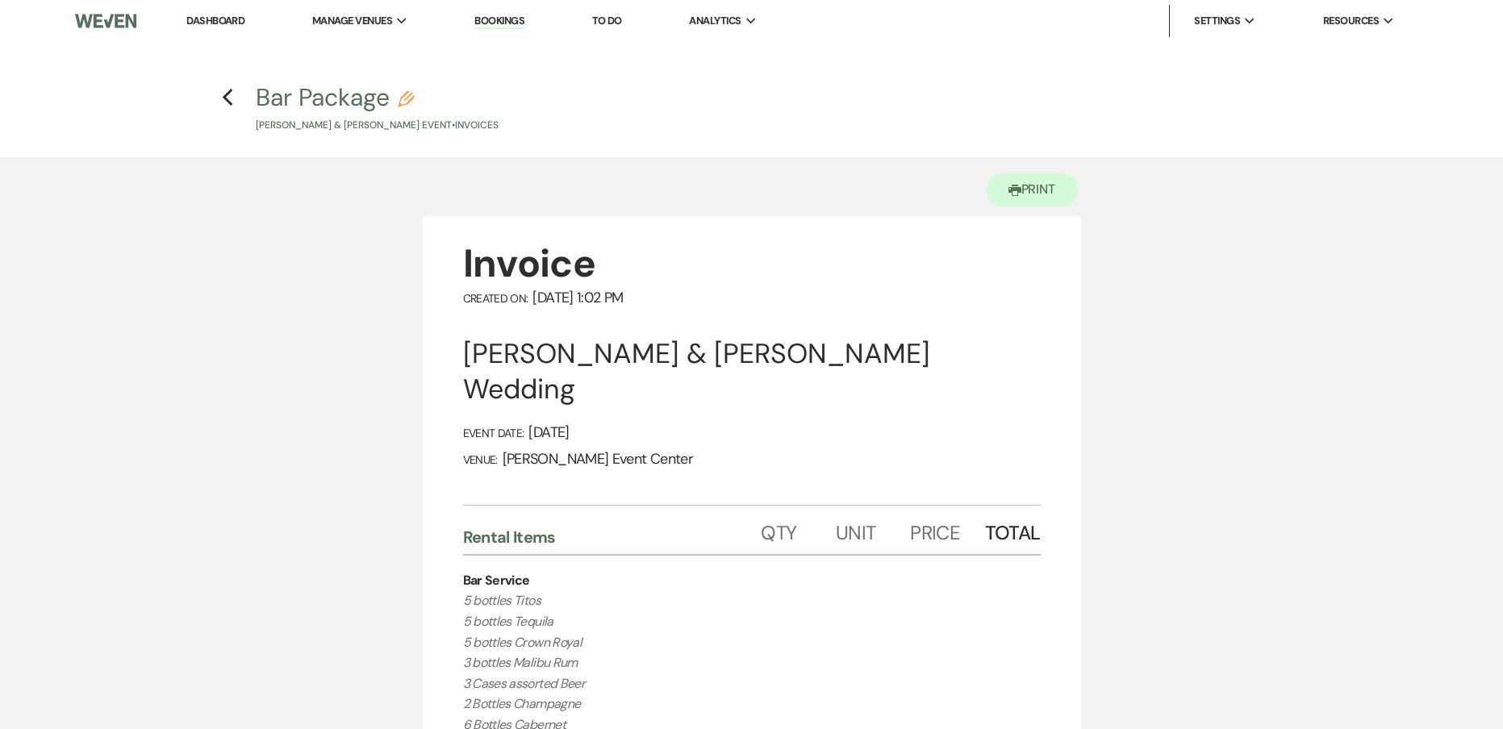
click at [414, 102] on use "button" at bounding box center [406, 99] width 16 height 16
select select "22"
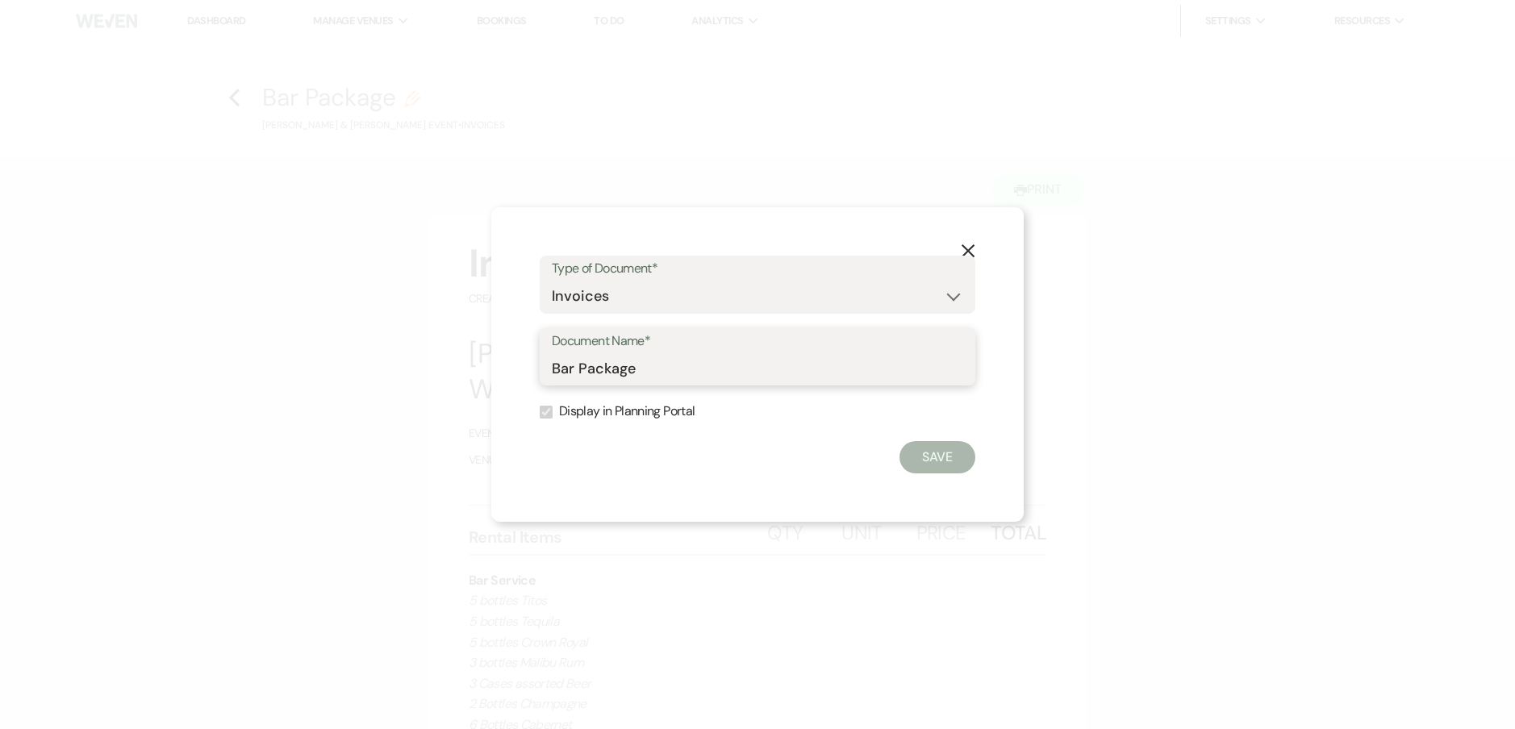
click at [624, 359] on input "Bar Package" at bounding box center [757, 367] width 411 height 31
drag, startPoint x: 638, startPoint y: 361, endPoint x: 500, endPoint y: 371, distance: 138.3
click at [500, 371] on div "X Type of Document* Special Event Insurance Vendor Certificate of Insurance Con…" at bounding box center [757, 364] width 532 height 315
click at [555, 369] on input "Bar Package" at bounding box center [757, 367] width 411 height 31
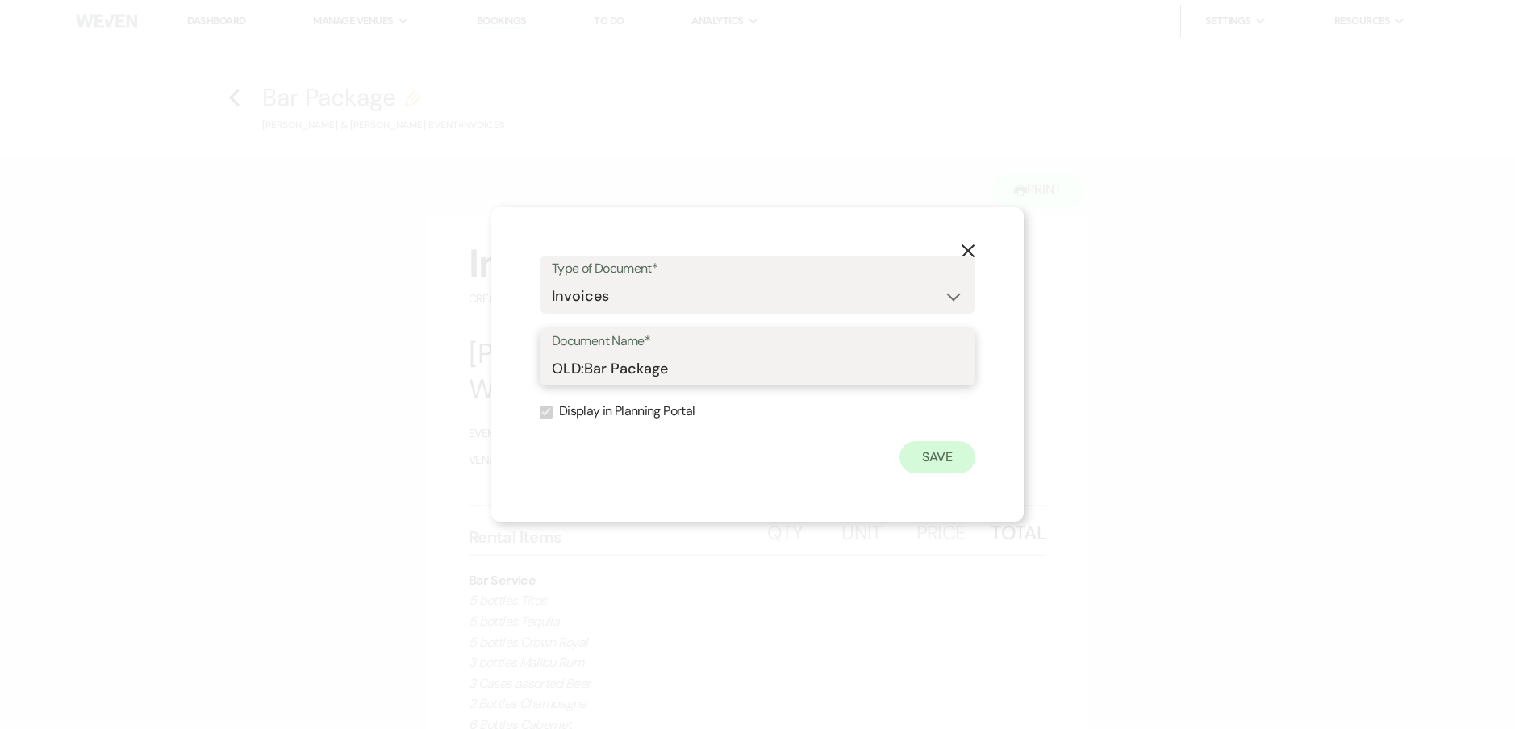
type input "OLD:Bar Package"
click at [940, 459] on button "Save" at bounding box center [937, 457] width 76 height 32
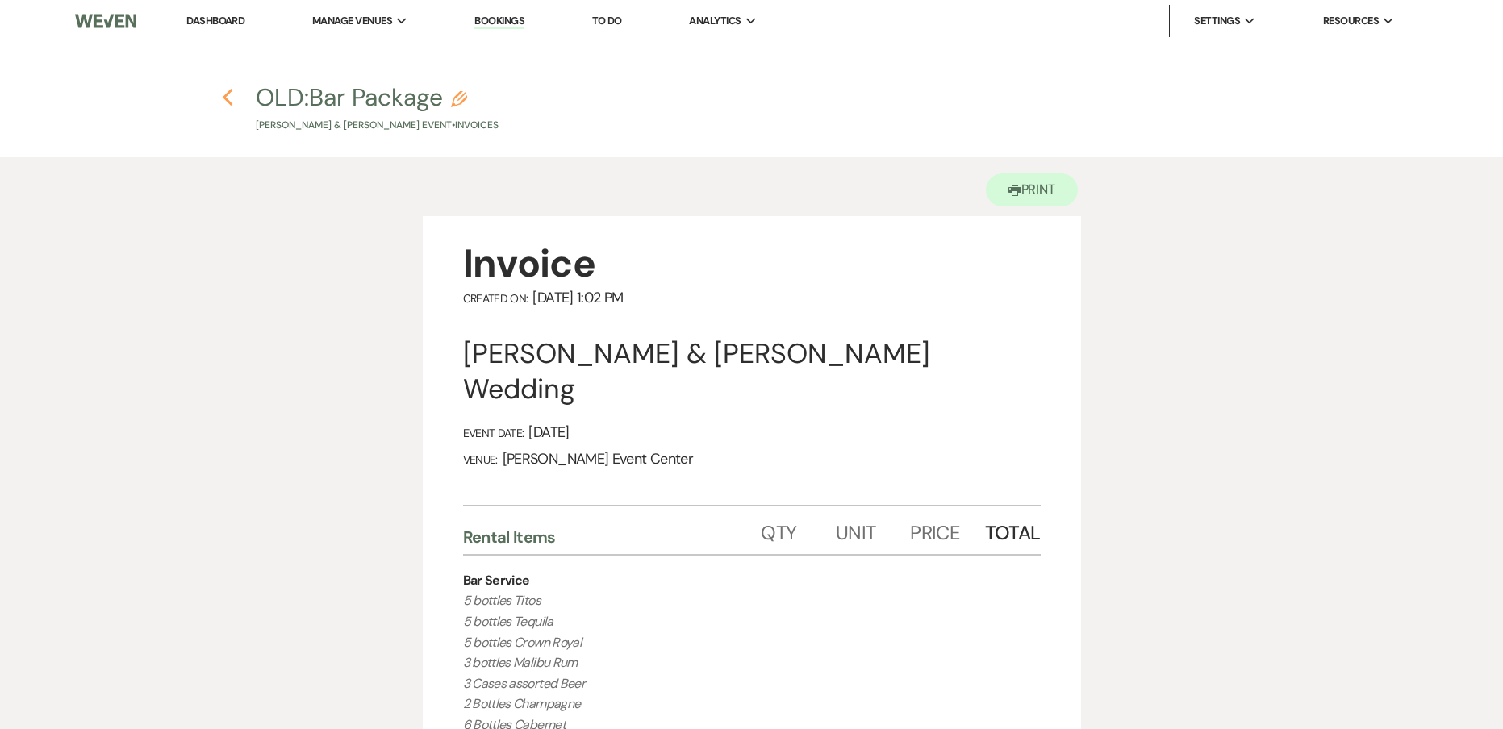
click at [233, 104] on icon "Previous" at bounding box center [228, 97] width 12 height 19
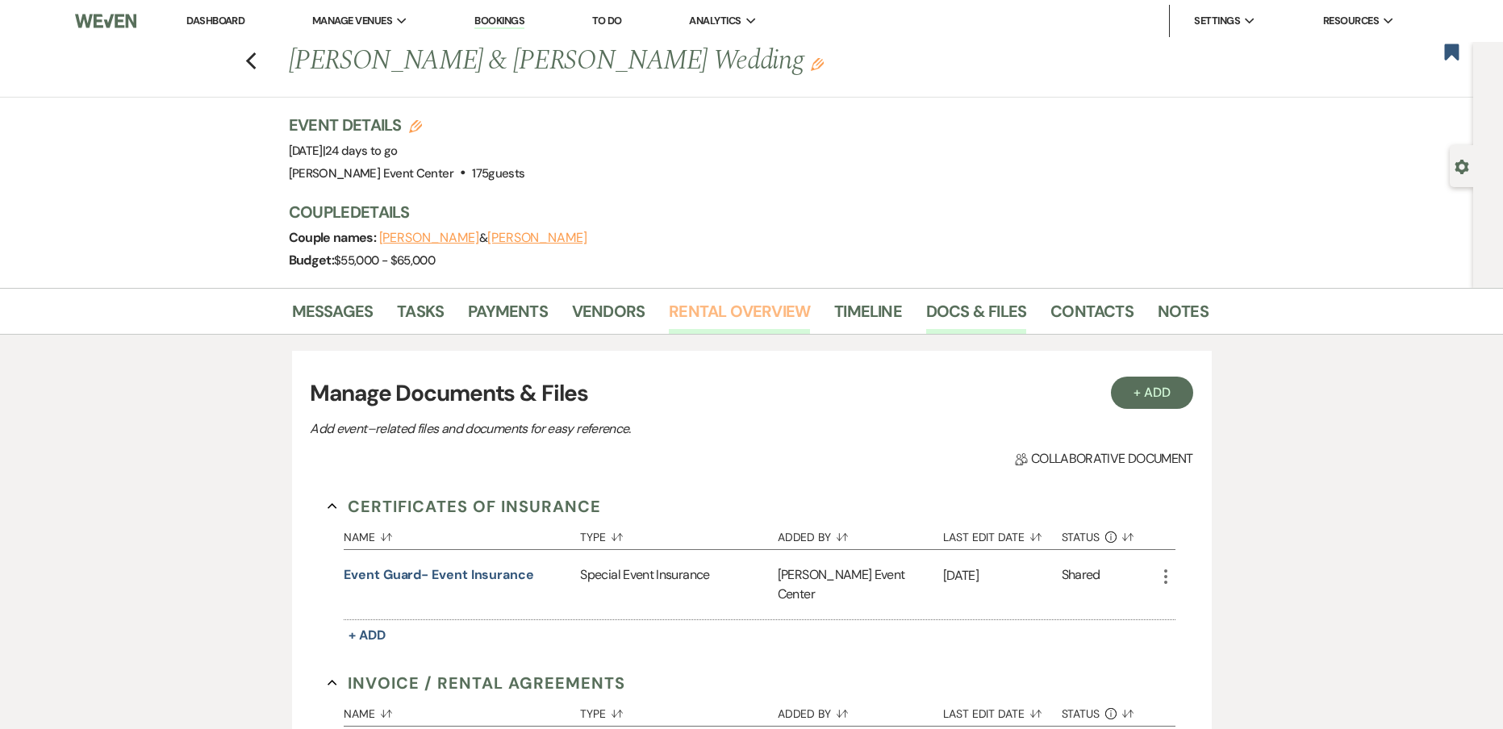
click at [759, 309] on link "Rental Overview" at bounding box center [739, 315] width 141 height 35
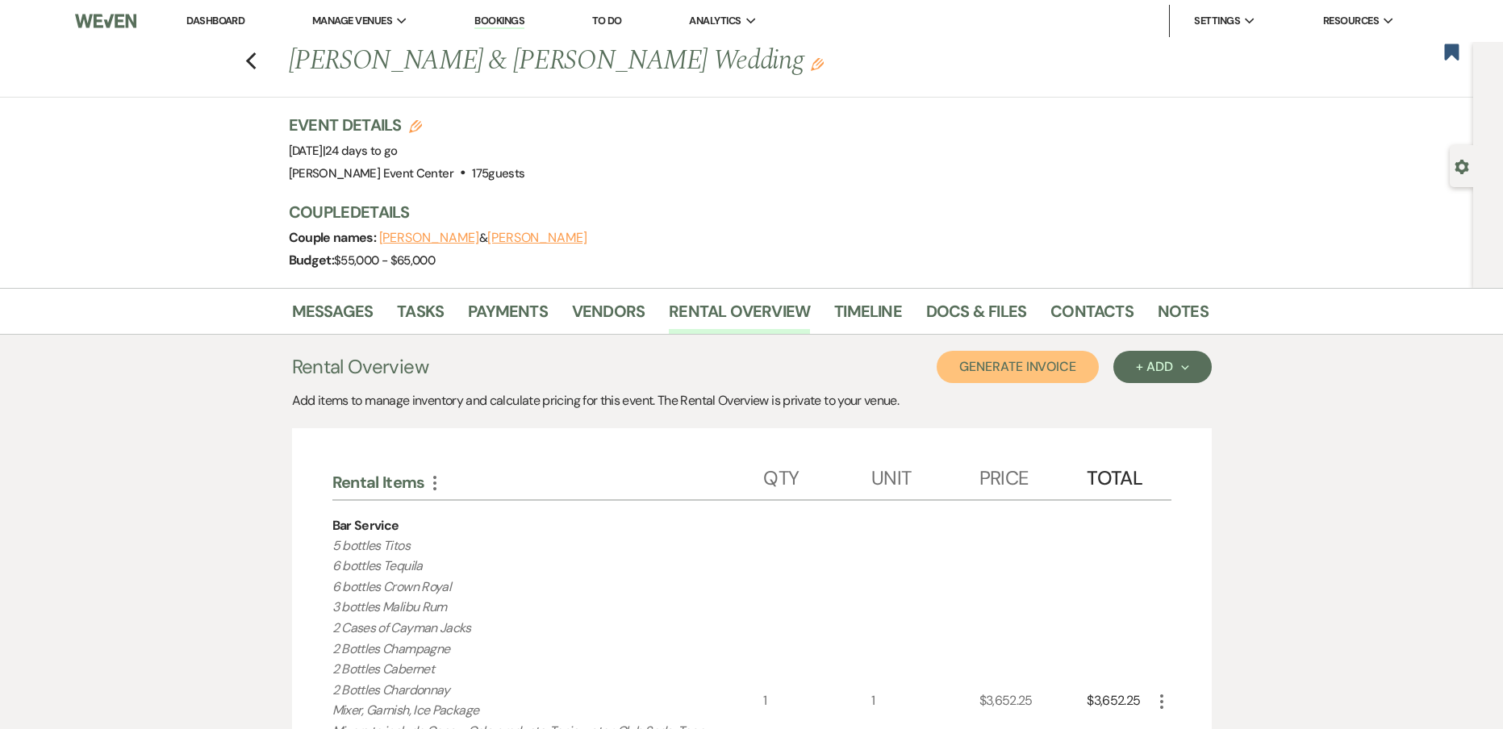
click at [1024, 366] on button "Generate Invoice" at bounding box center [1017, 367] width 162 height 32
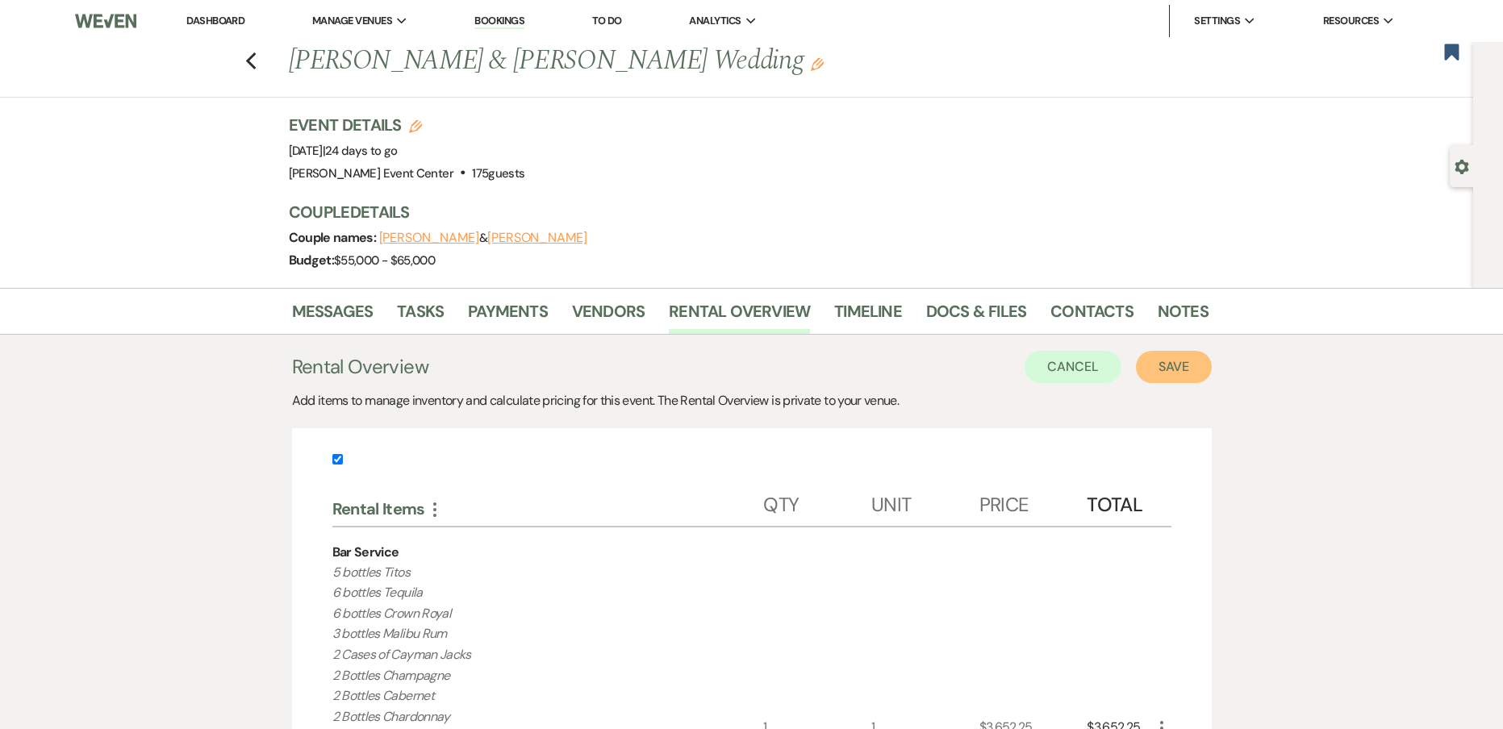
click at [1149, 371] on button "Save" at bounding box center [1174, 367] width 76 height 32
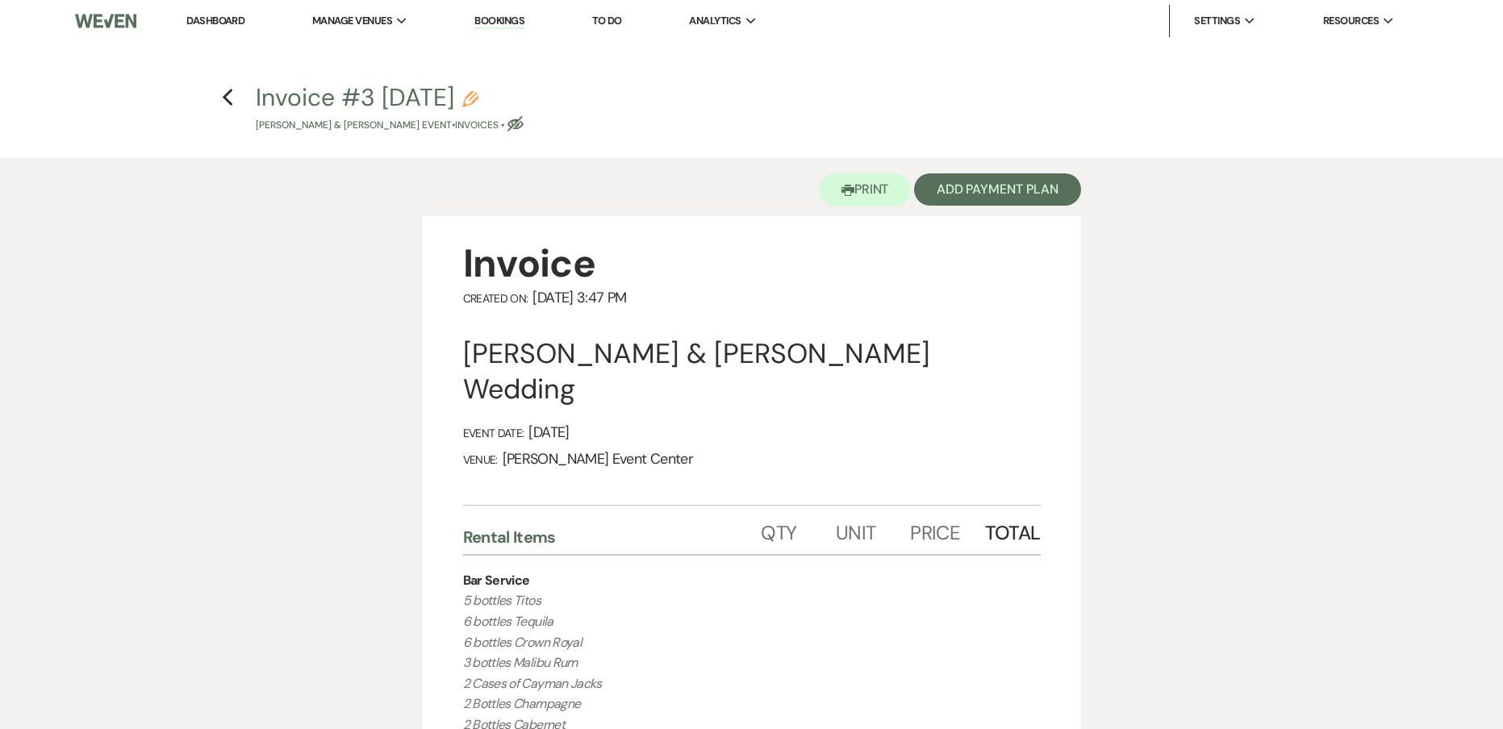
click at [478, 100] on use "button" at bounding box center [470, 99] width 16 height 16
select select "22"
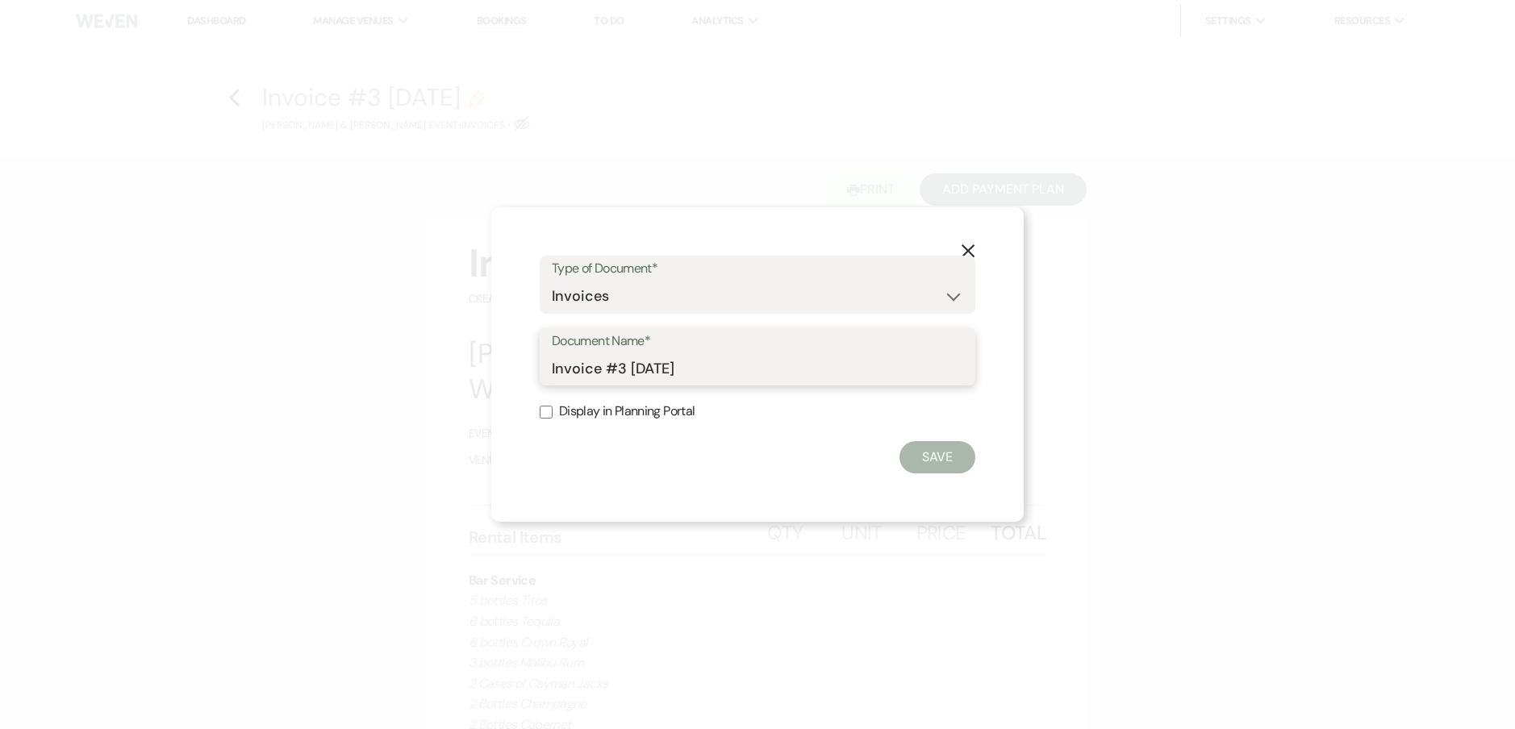
drag, startPoint x: 708, startPoint y: 373, endPoint x: 601, endPoint y: 371, distance: 107.3
click at [601, 371] on input "Invoice #3 [DATE]" at bounding box center [757, 367] width 411 height 31
type input "Invoice-[PERSON_NAME]-Bar Package-10.11.25"
click at [950, 448] on button "Save" at bounding box center [937, 457] width 76 height 32
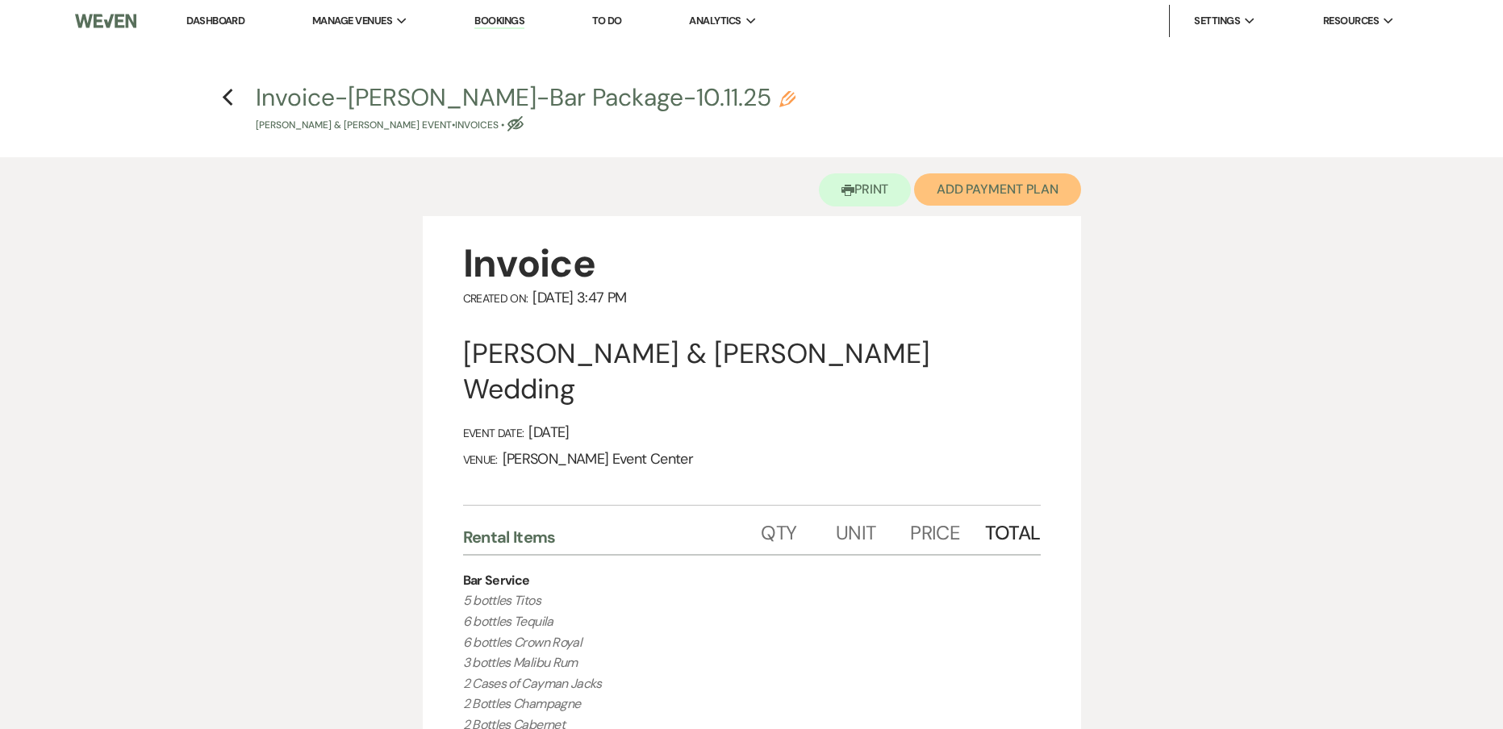
click at [990, 201] on button "Add Payment Plan" at bounding box center [997, 189] width 167 height 32
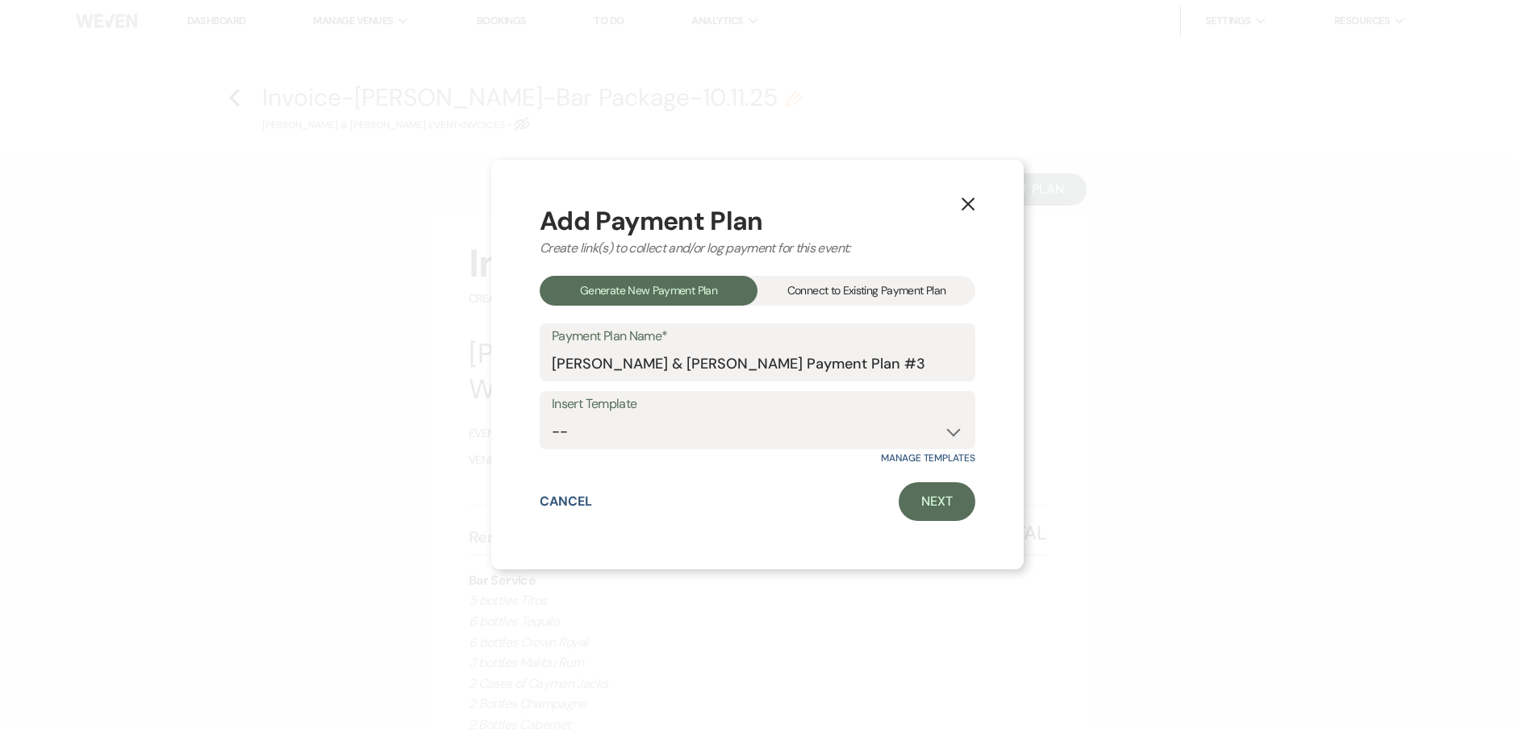
click at [870, 295] on div "Connect to Existing Payment Plan" at bounding box center [866, 291] width 218 height 30
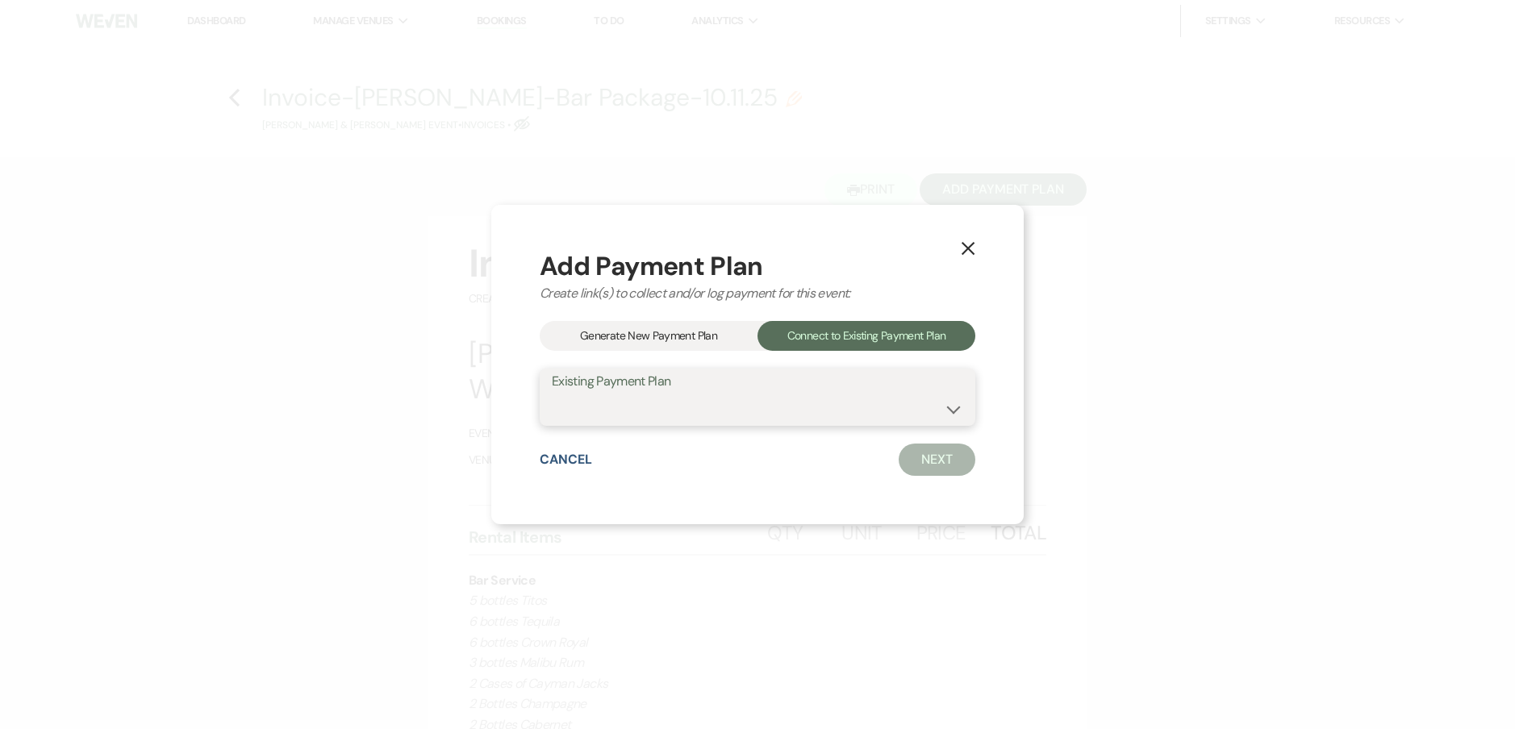
click at [728, 395] on select "Polk Bar Package [PERSON_NAME] & [PERSON_NAME] Payment Plan #1" at bounding box center [757, 408] width 411 height 31
select select "24735"
click at [552, 393] on select "Polk Bar Package [PERSON_NAME] & [PERSON_NAME] Payment Plan #1" at bounding box center [757, 408] width 411 height 31
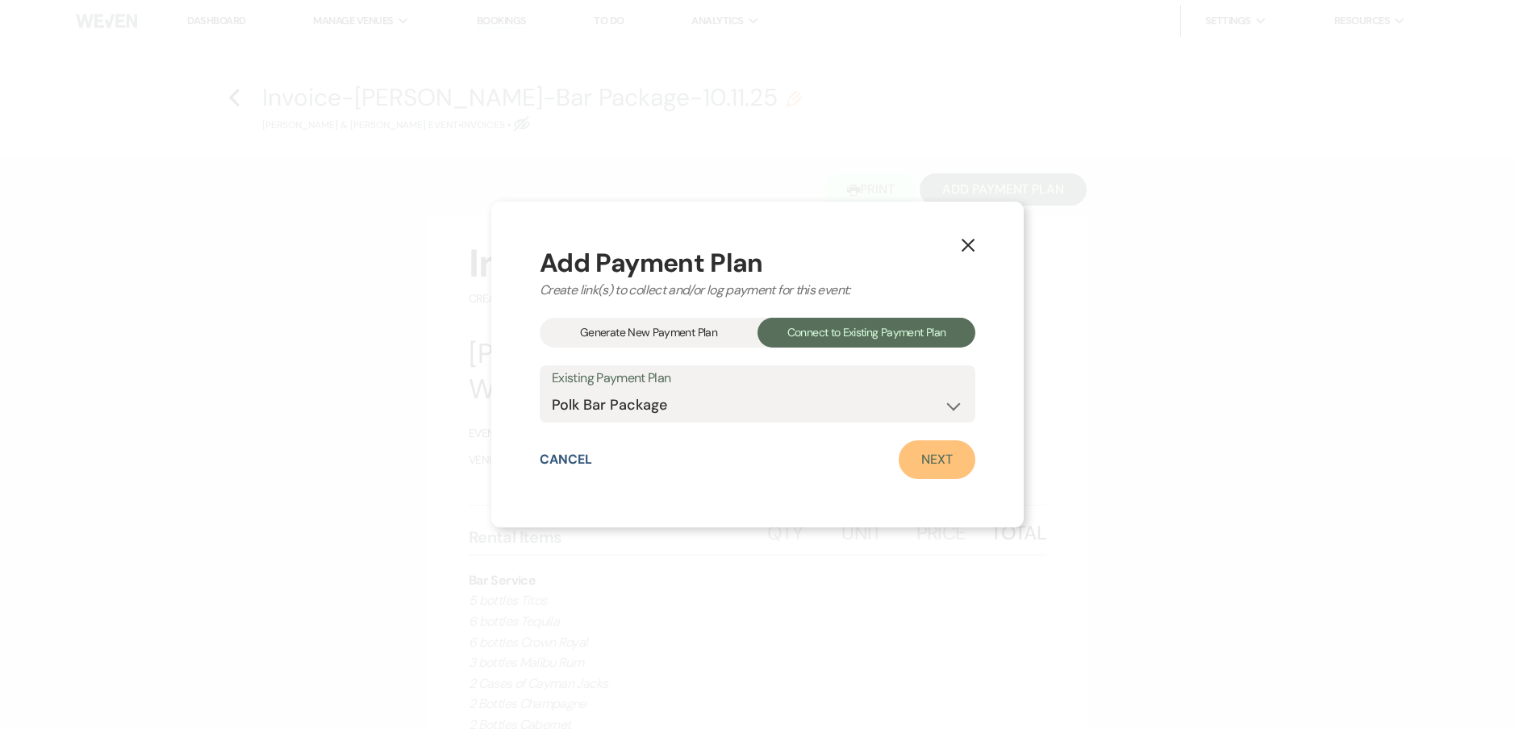
click at [940, 452] on link "Next" at bounding box center [937, 459] width 77 height 39
select select "28723"
select select "2"
select select "percentage"
select select "true"
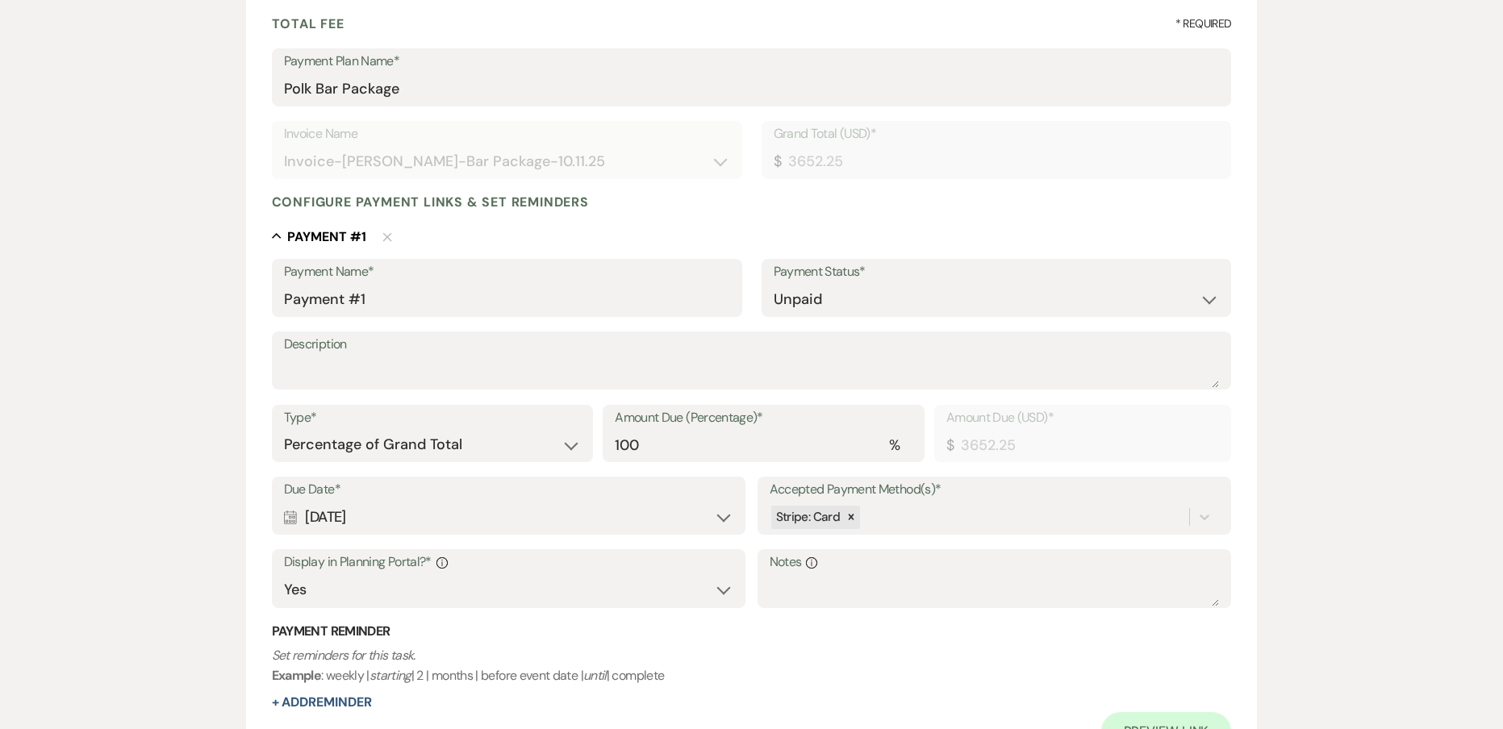
scroll to position [242, 0]
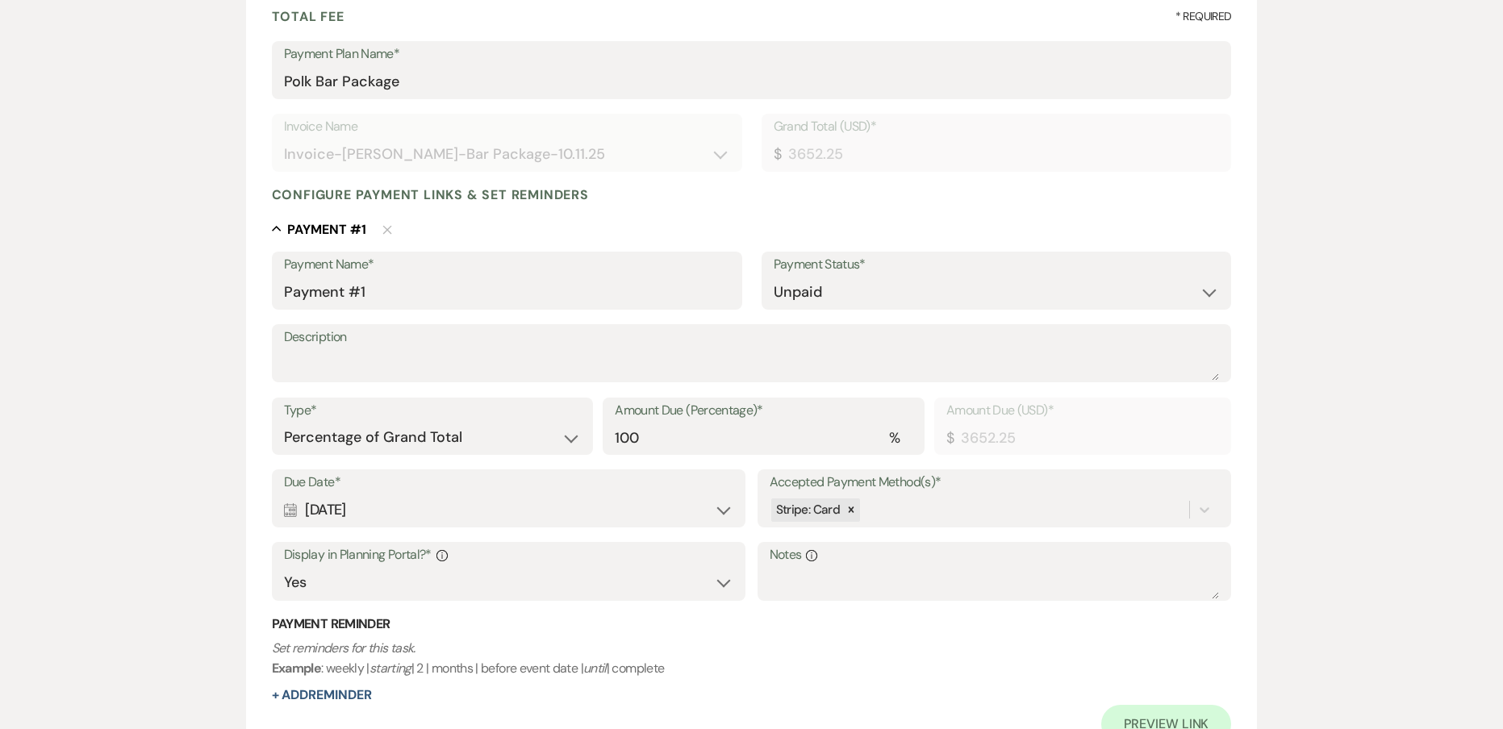
click at [536, 561] on label "Display in Planning Portal?* Info" at bounding box center [509, 555] width 450 height 23
click at [545, 540] on div "Due Date* Calendar [DATE] Expand Accepted Payment Method(s)* Stripe: Card Displ…" at bounding box center [752, 542] width 960 height 146
click at [540, 523] on div "Calendar [DATE] Expand" at bounding box center [509, 509] width 450 height 31
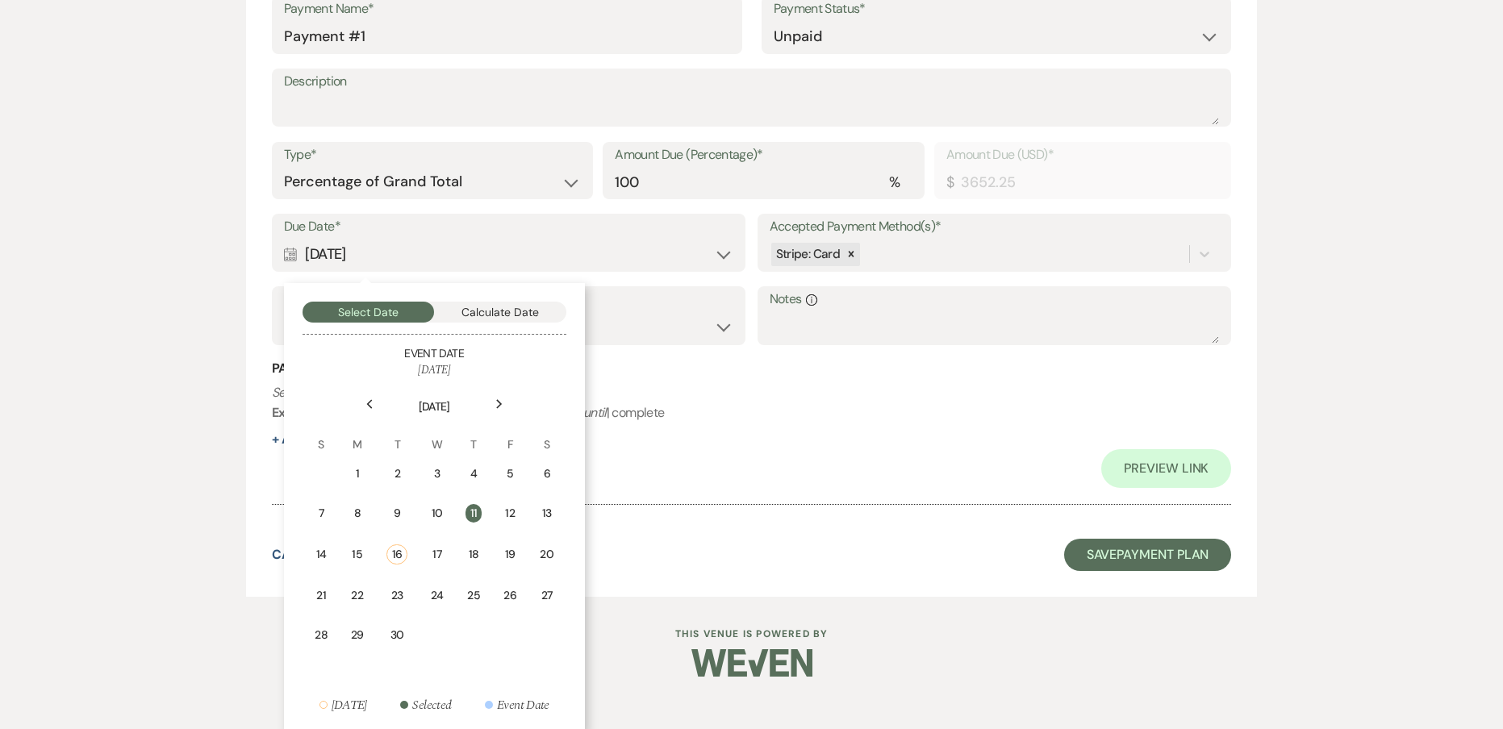
scroll to position [502, 0]
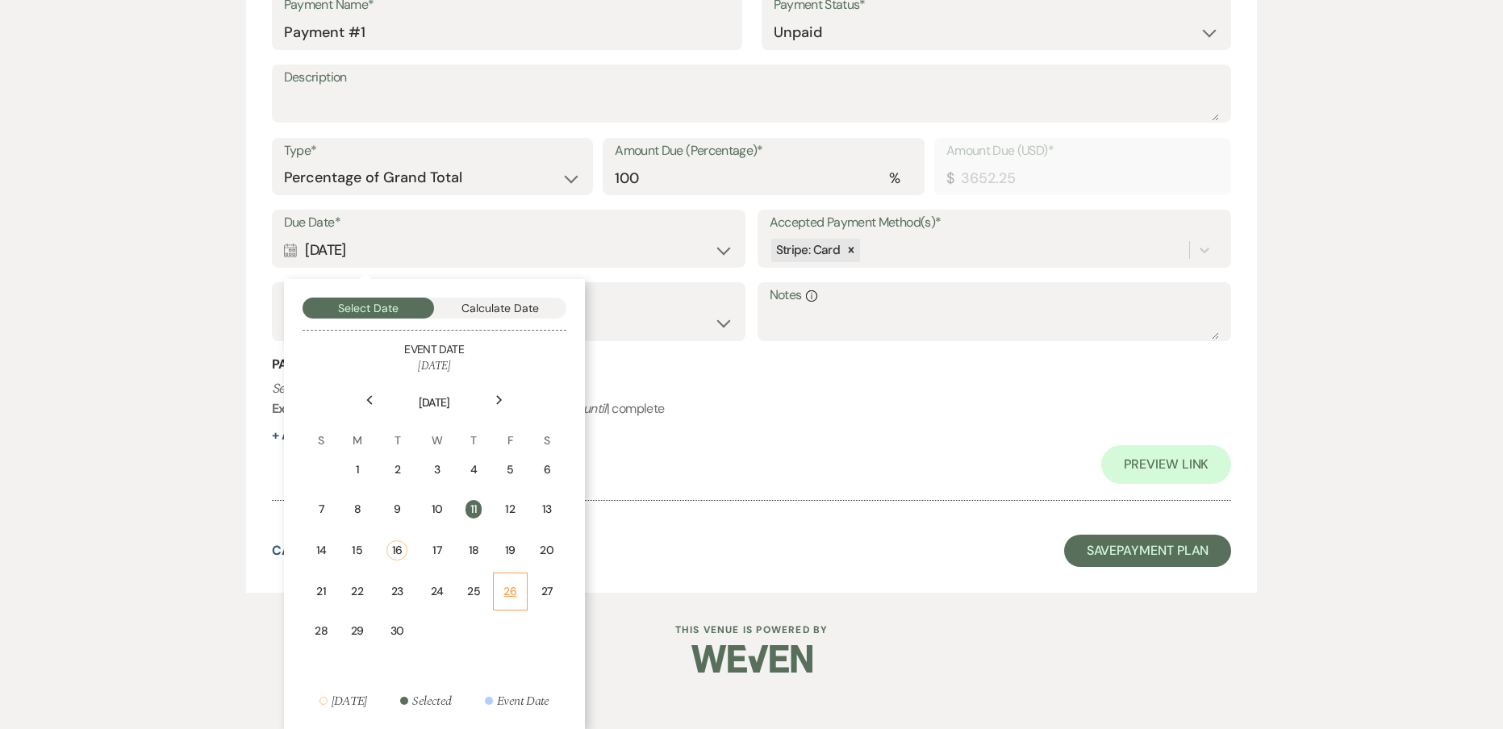
click at [503, 587] on div "26" at bounding box center [510, 591] width 14 height 17
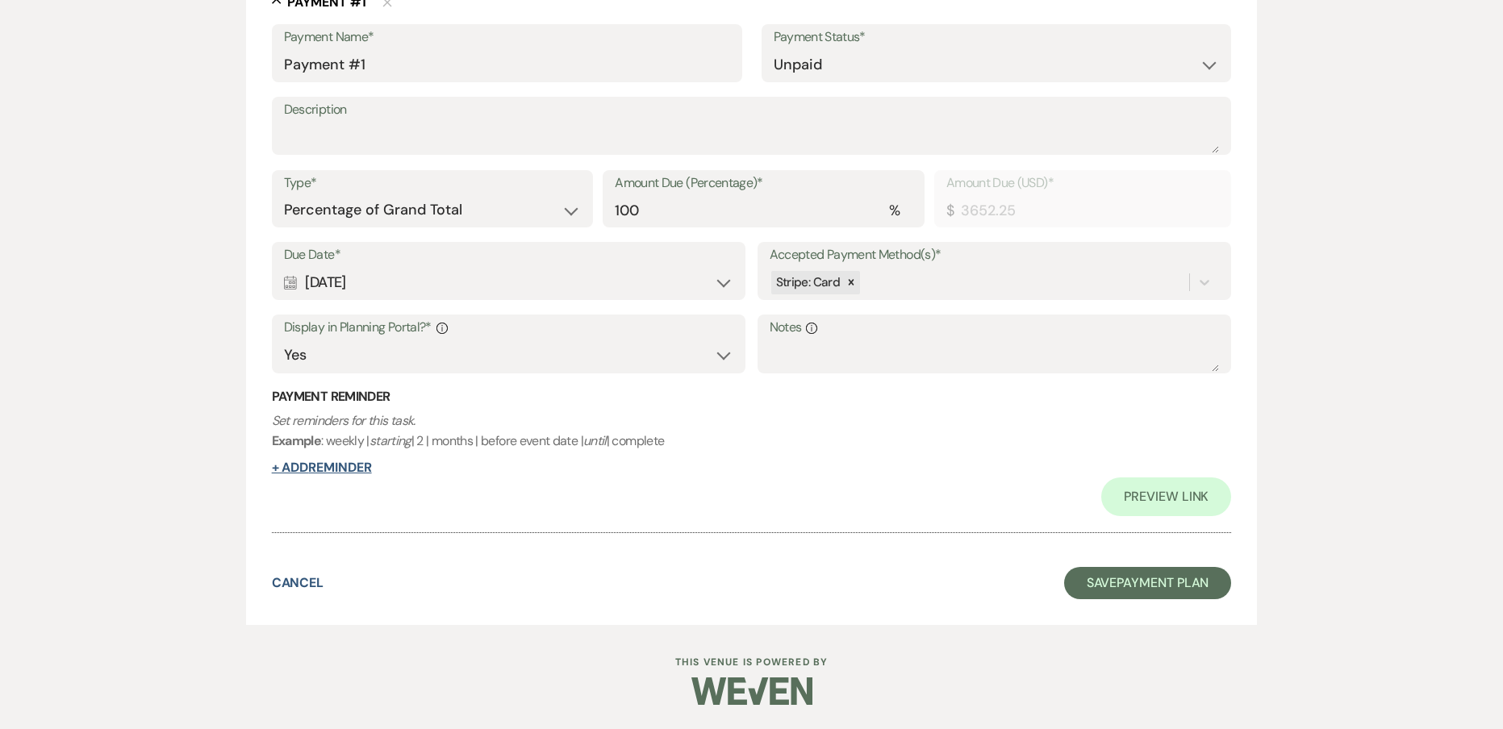
click at [366, 469] on button "+ Add Reminder" at bounding box center [322, 467] width 100 height 13
select select "client"
select select "days"
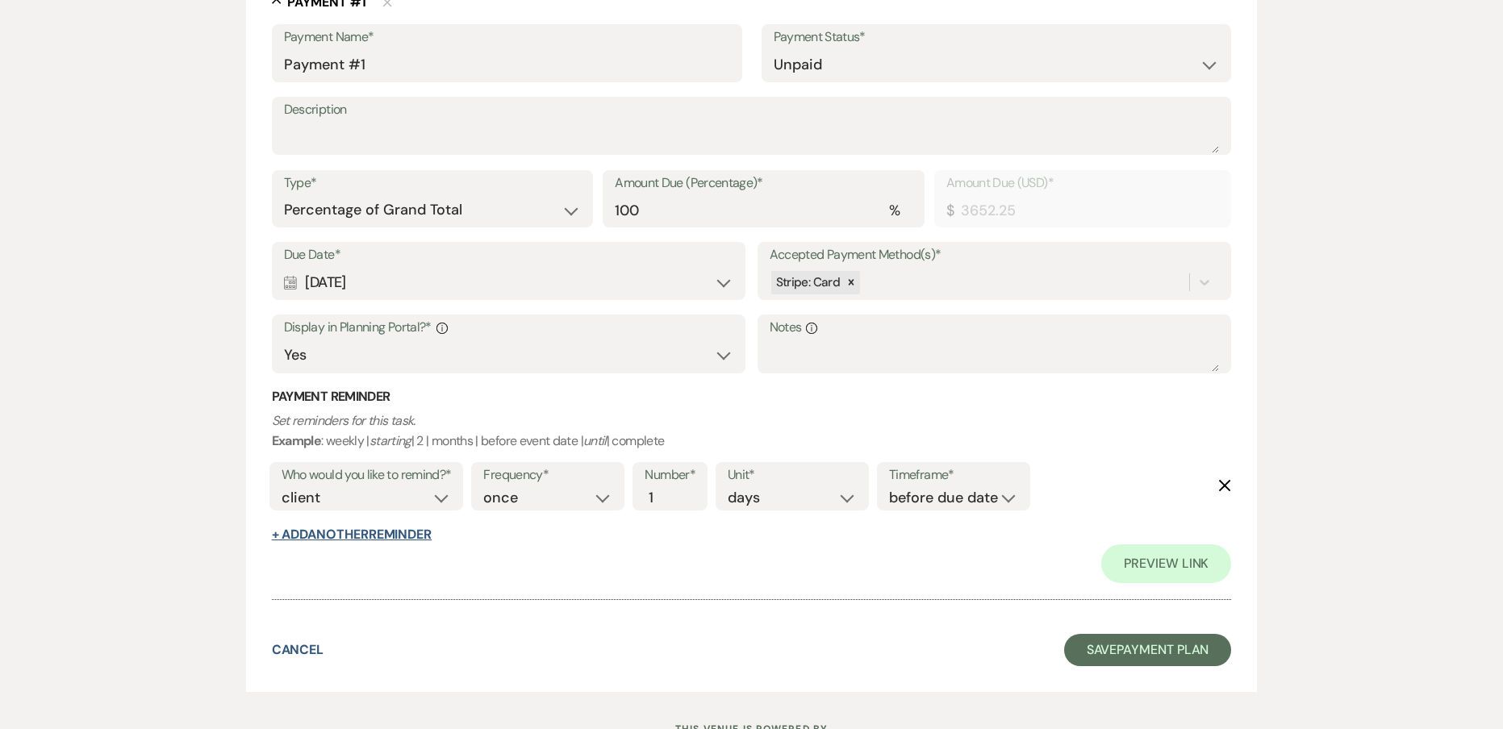
click at [404, 531] on button "+ Add Another Reminder" at bounding box center [352, 534] width 160 height 13
select select "client"
select select "days"
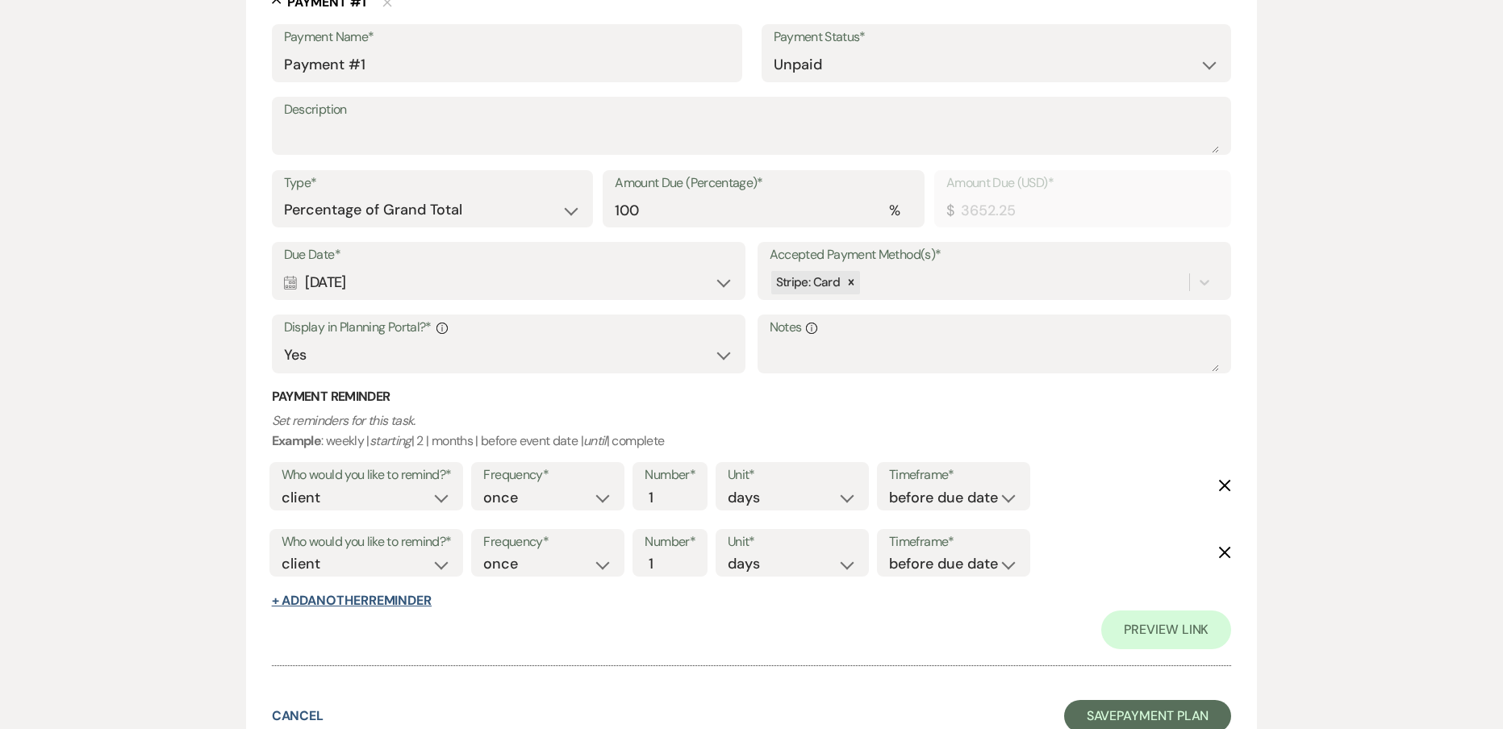
click at [401, 600] on button "+ Add Another Reminder" at bounding box center [352, 600] width 160 height 13
select select "client"
select select "days"
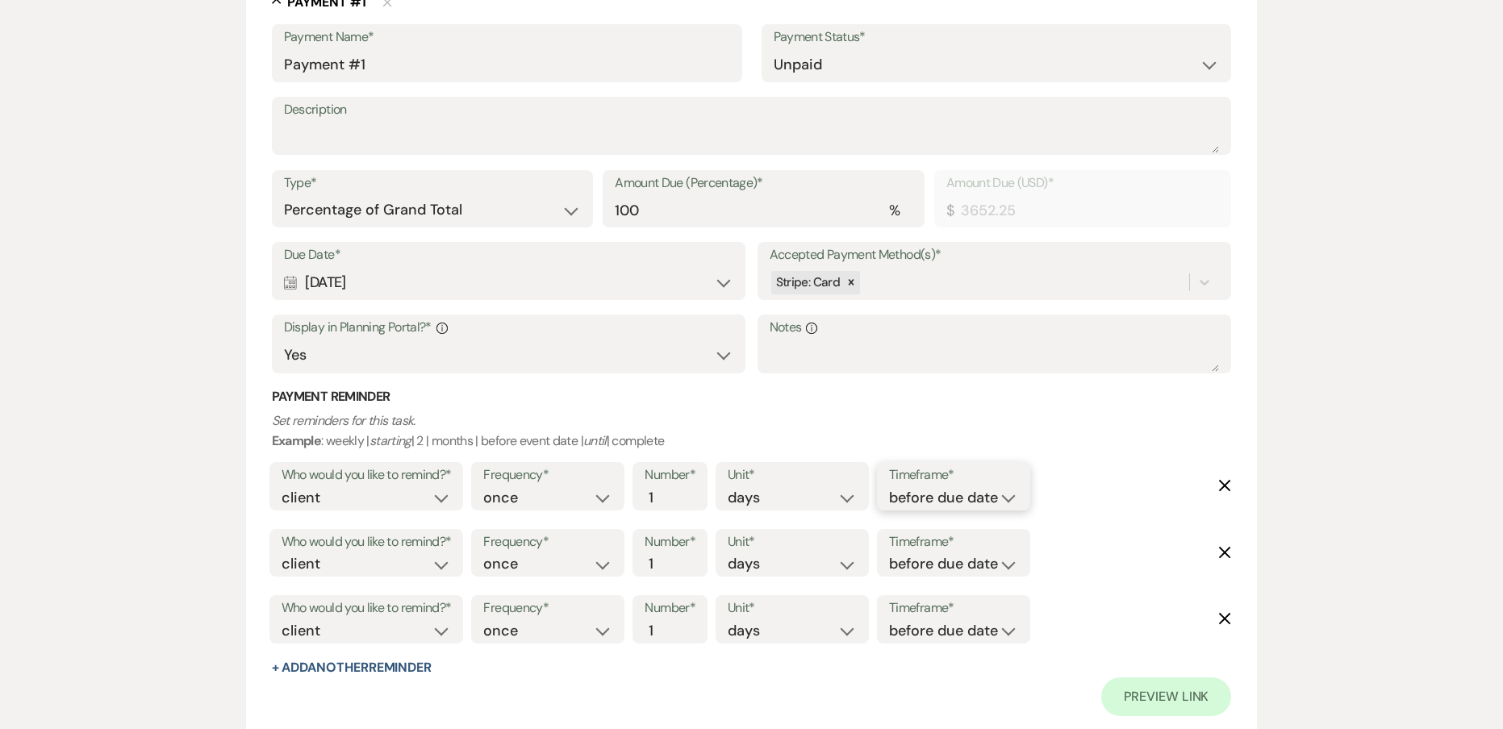
click at [926, 507] on select "before due date after due date on due date on custom date" at bounding box center [953, 498] width 129 height 22
click at [418, 494] on select "client venue both" at bounding box center [367, 498] width 170 height 22
click at [512, 512] on div "Frequency* once daily weekly monthly Number* 1 Unit* days weeks months Timefram…" at bounding box center [750, 491] width 567 height 67
click at [786, 500] on select "days weeks months" at bounding box center [792, 498] width 129 height 22
select select "weeks"
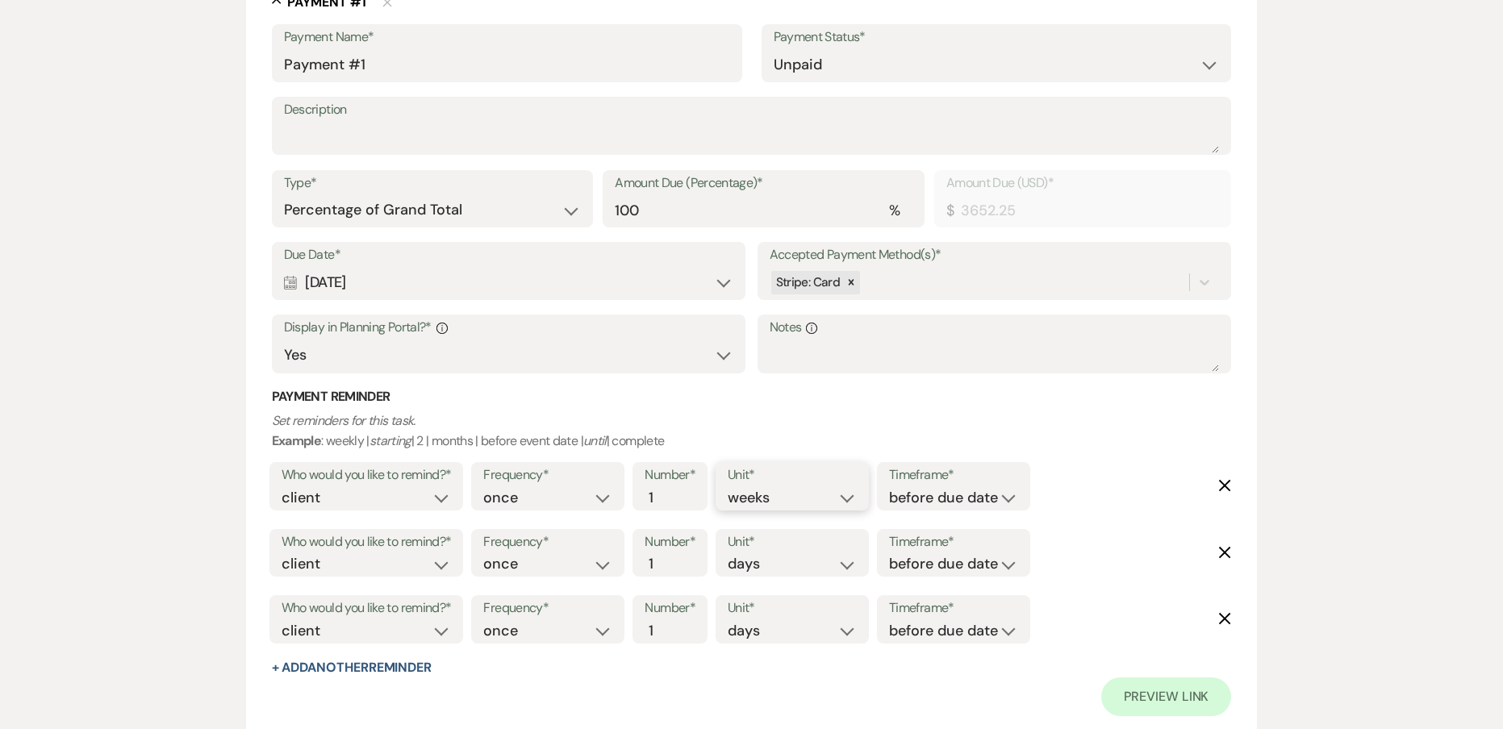
click at [731, 487] on select "days weeks months" at bounding box center [792, 498] width 129 height 22
click at [388, 569] on select "client venue both" at bounding box center [367, 564] width 170 height 22
select select "both"
click at [282, 553] on select "client venue both" at bounding box center [367, 564] width 170 height 22
click at [1008, 540] on label "Timeframe*" at bounding box center [953, 542] width 129 height 23
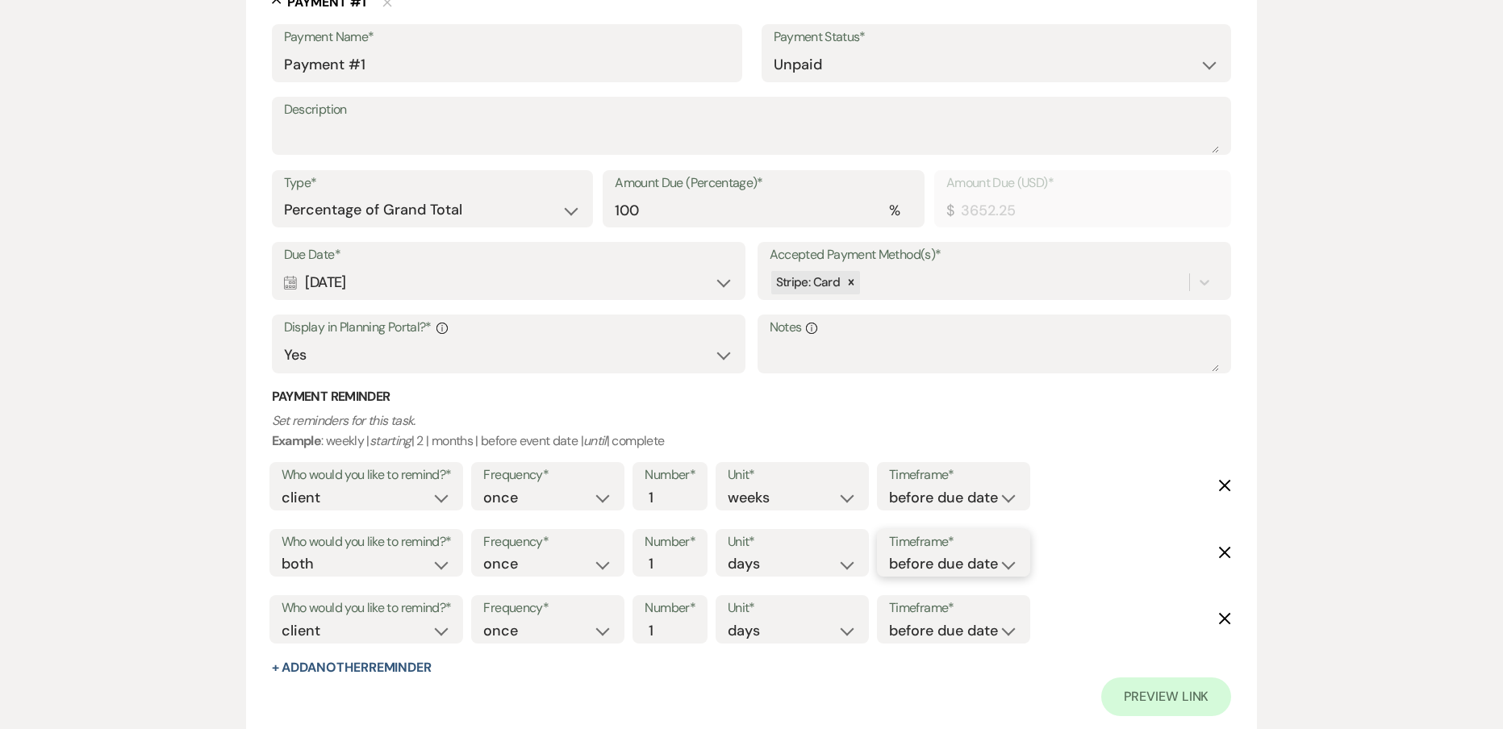
click at [982, 559] on select "before due date after due date on due date on custom date" at bounding box center [953, 564] width 129 height 22
select select "onDueDate"
click at [889, 553] on select "before due date after due date on due date on custom date" at bounding box center [953, 564] width 129 height 22
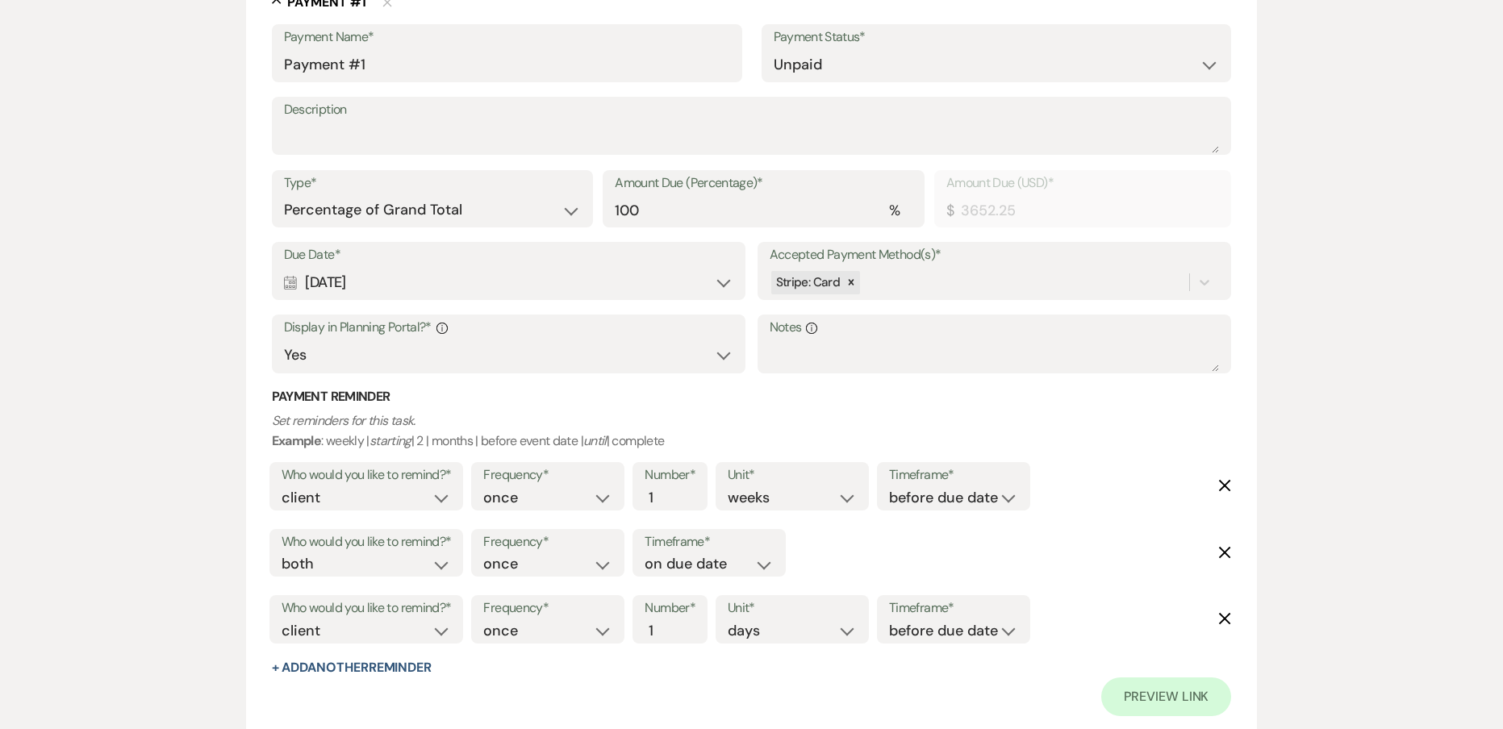
click at [477, 629] on div "Frequency* once daily weekly monthly" at bounding box center [547, 619] width 153 height 48
click at [425, 642] on select "client venue both" at bounding box center [367, 631] width 170 height 22
select select "host"
click at [282, 620] on select "client venue both" at bounding box center [367, 631] width 170 height 22
click at [672, 623] on input "2" at bounding box center [661, 631] width 34 height 22
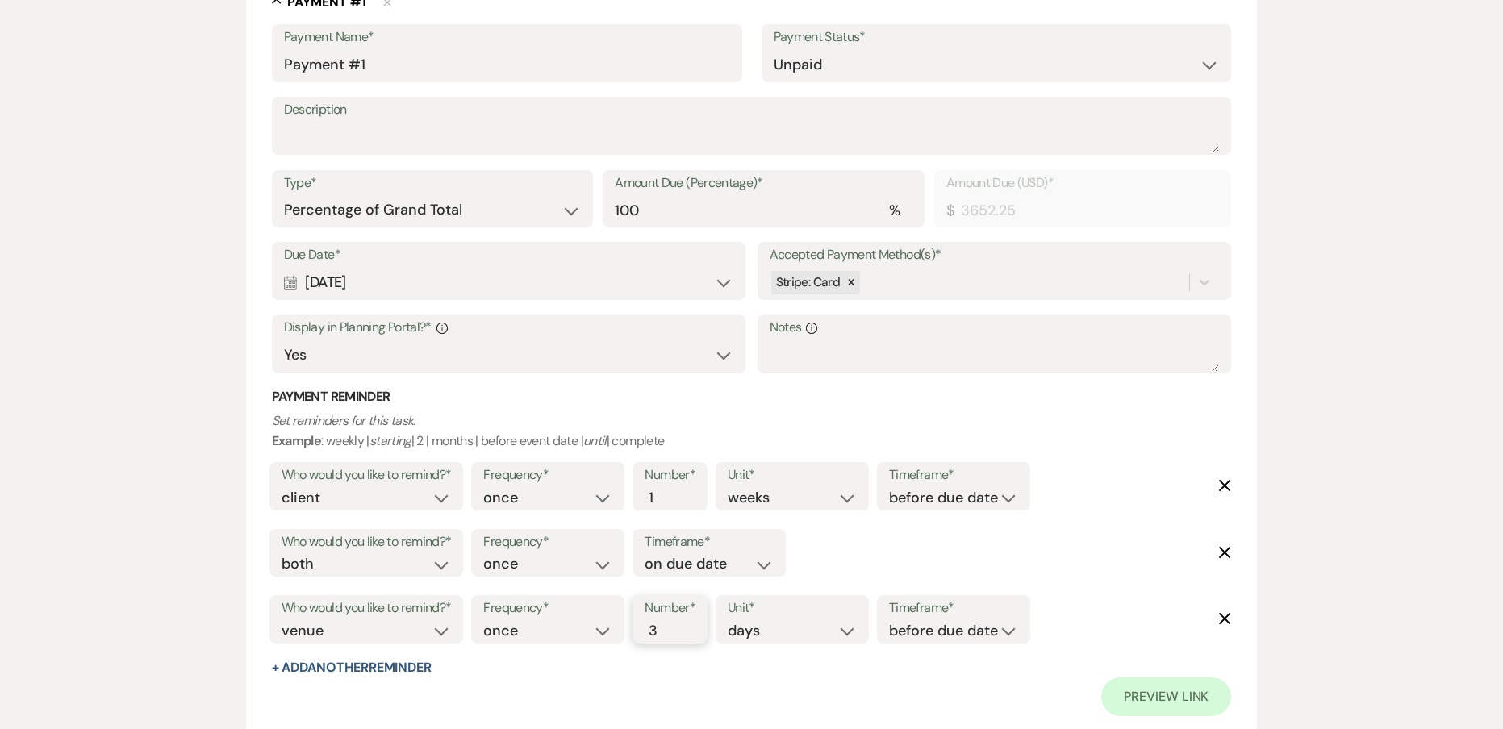
type input "3"
click at [672, 623] on input "3" at bounding box center [661, 631] width 34 height 22
click at [924, 628] on select "before due date after due date on due date on custom date" at bounding box center [953, 631] width 129 height 22
select select "afterDueDate"
click at [892, 620] on select "before due date after due date on due date on custom date" at bounding box center [953, 631] width 129 height 22
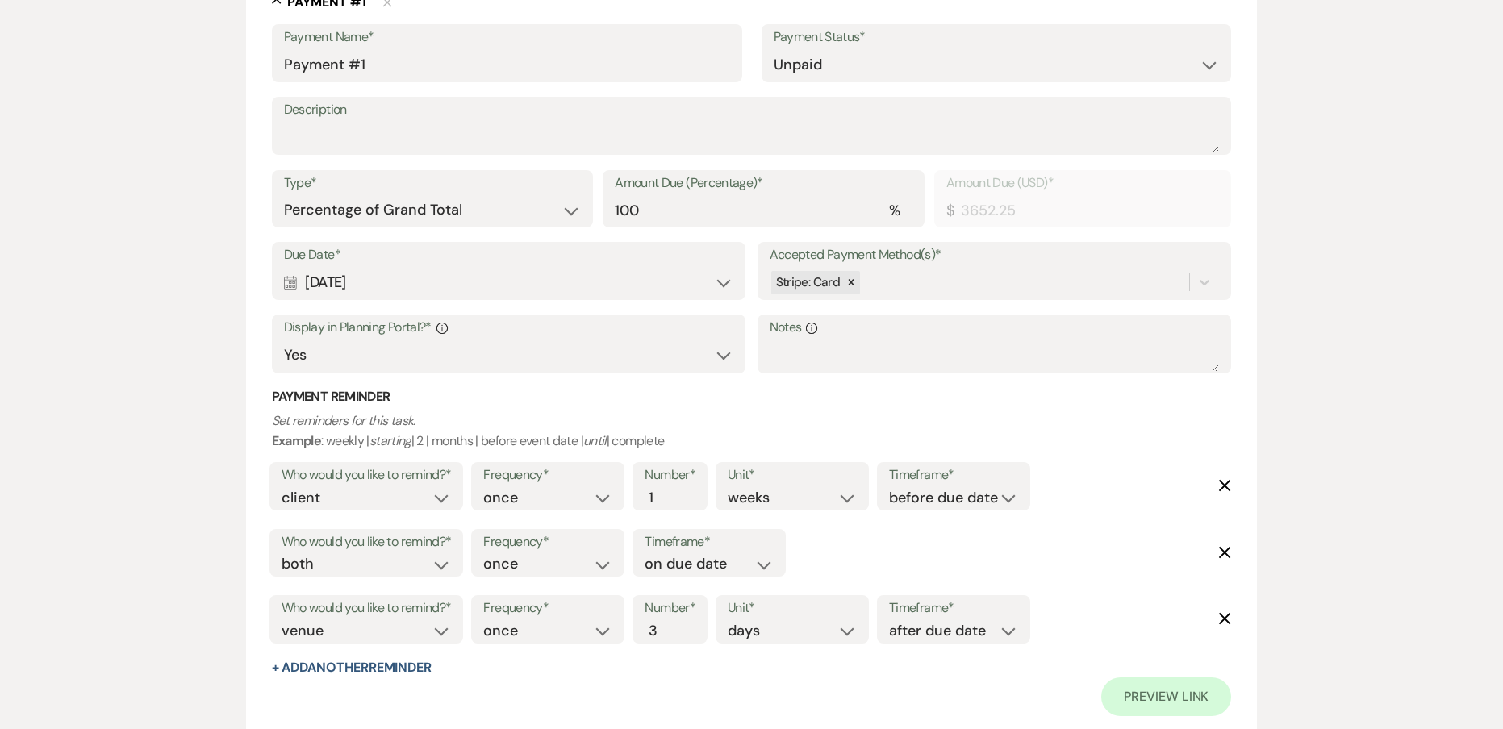
click at [844, 672] on div "Payment Reminder Set reminders for this task. Example : weekly | starting | 2 |…" at bounding box center [752, 533] width 960 height 290
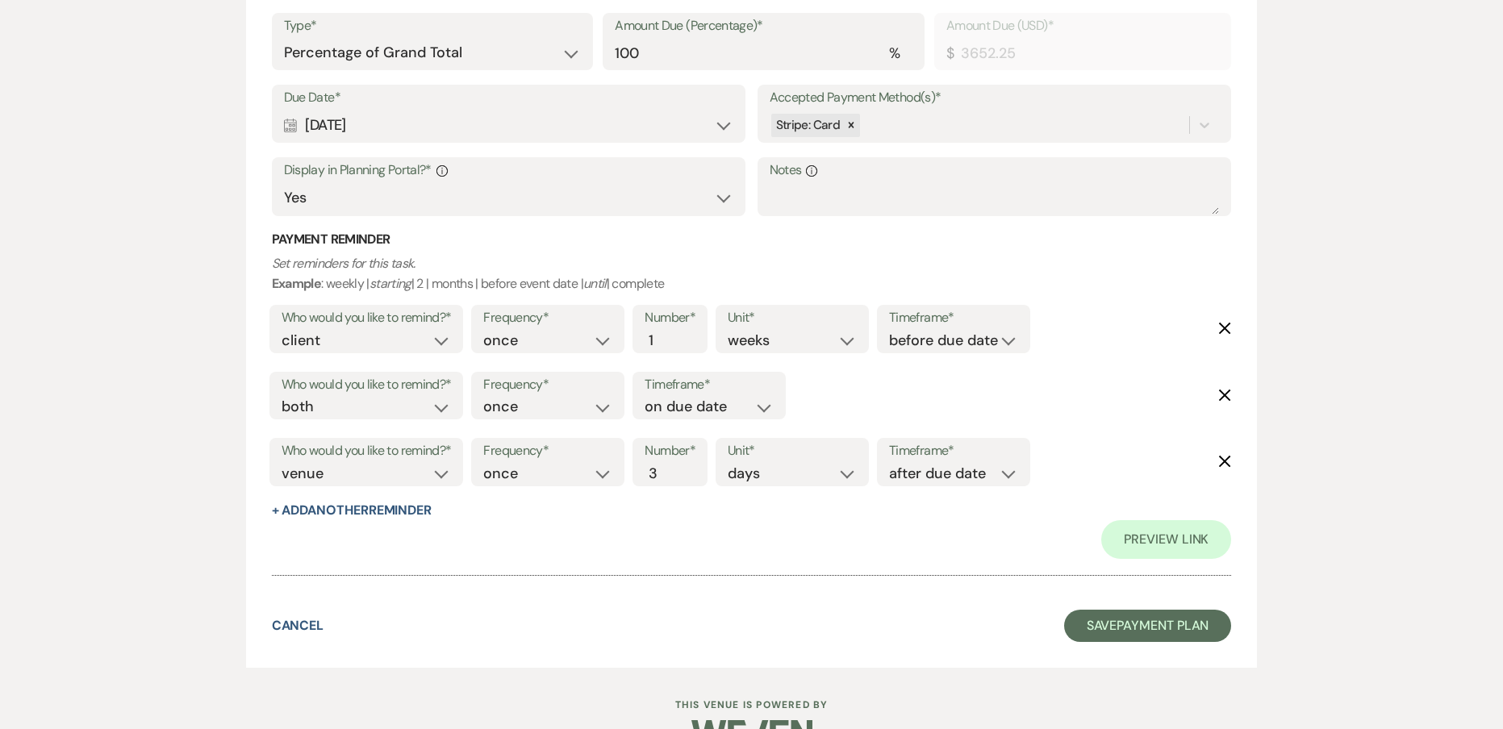
scroll to position [669, 0]
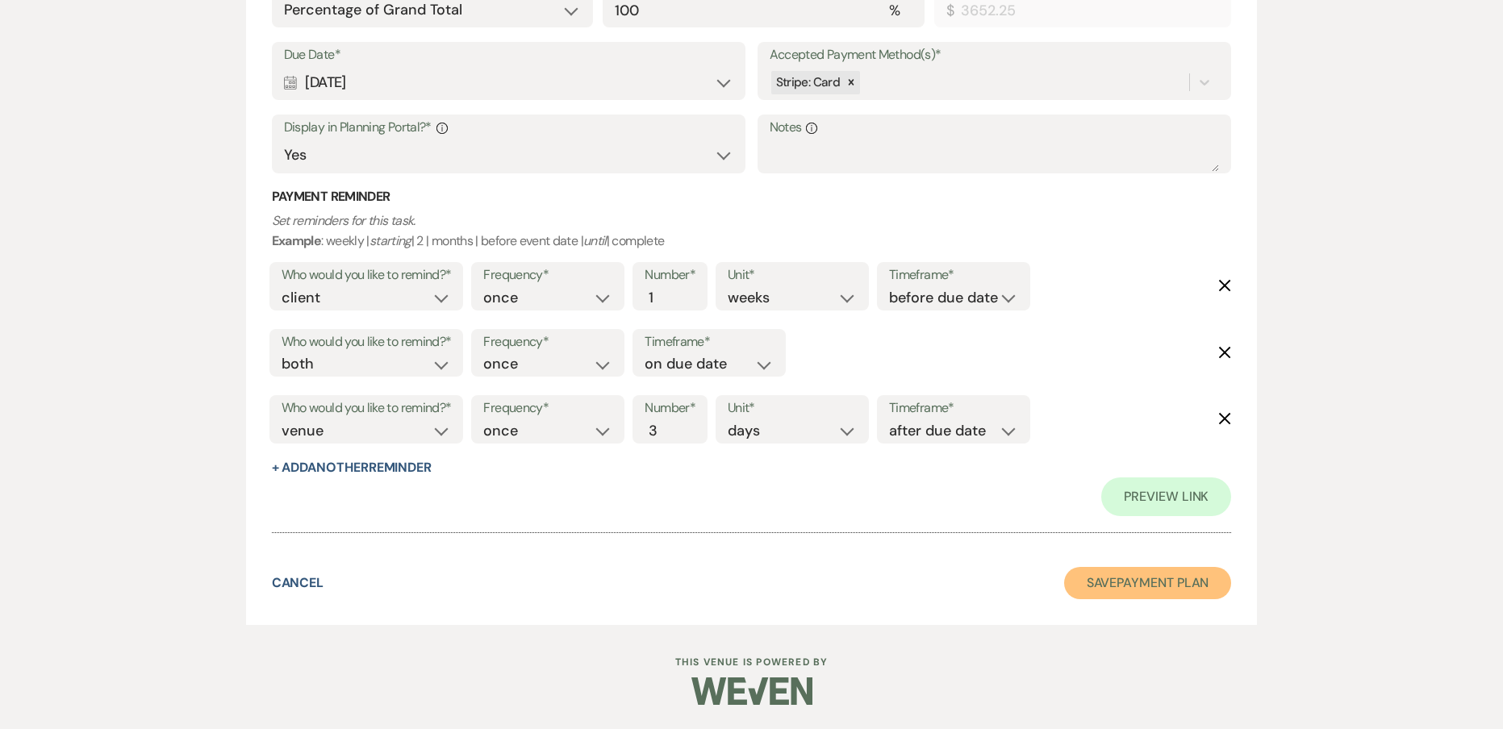
click at [1079, 573] on button "Save Payment Plan" at bounding box center [1148, 583] width 168 height 32
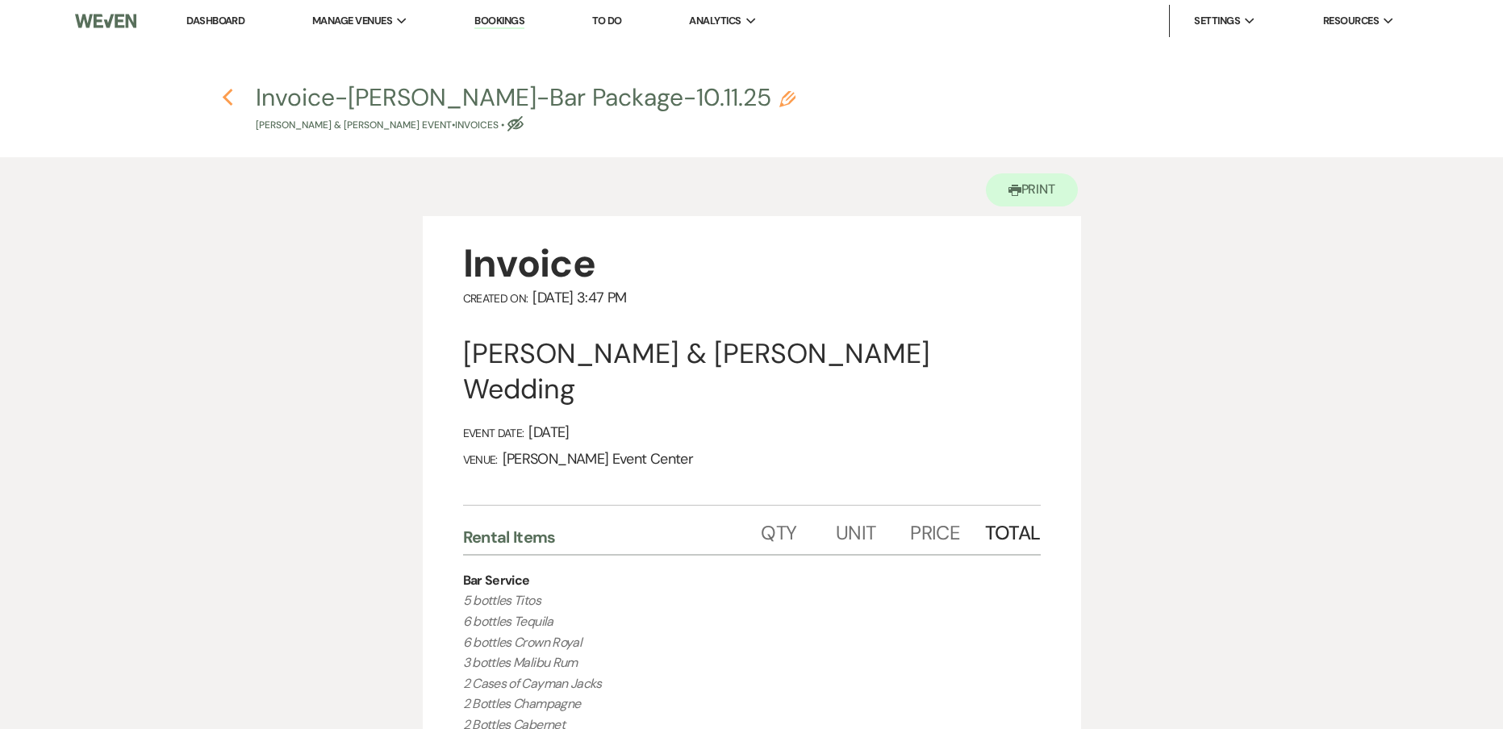
click at [223, 95] on icon "Previous" at bounding box center [228, 97] width 12 height 19
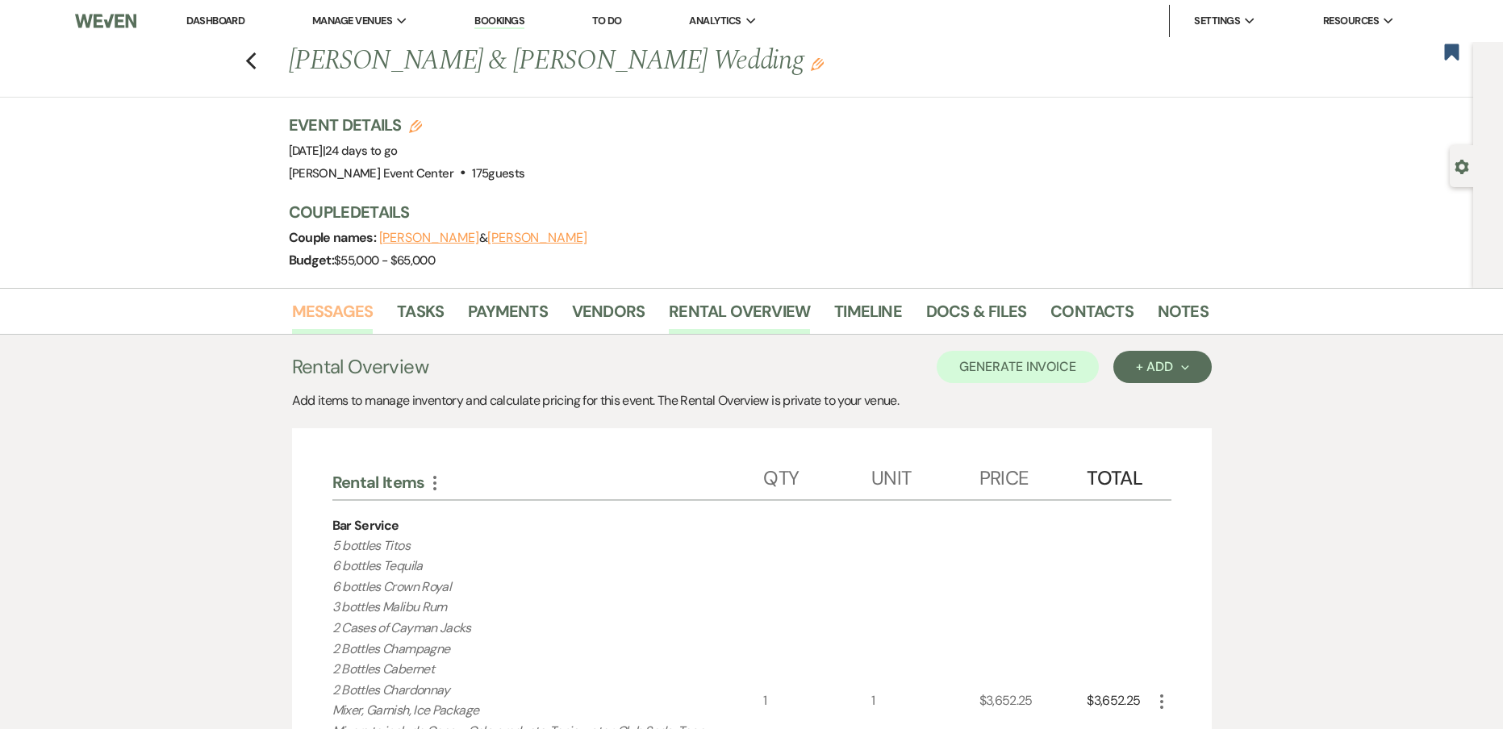
click at [355, 303] on link "Messages" at bounding box center [332, 315] width 81 height 35
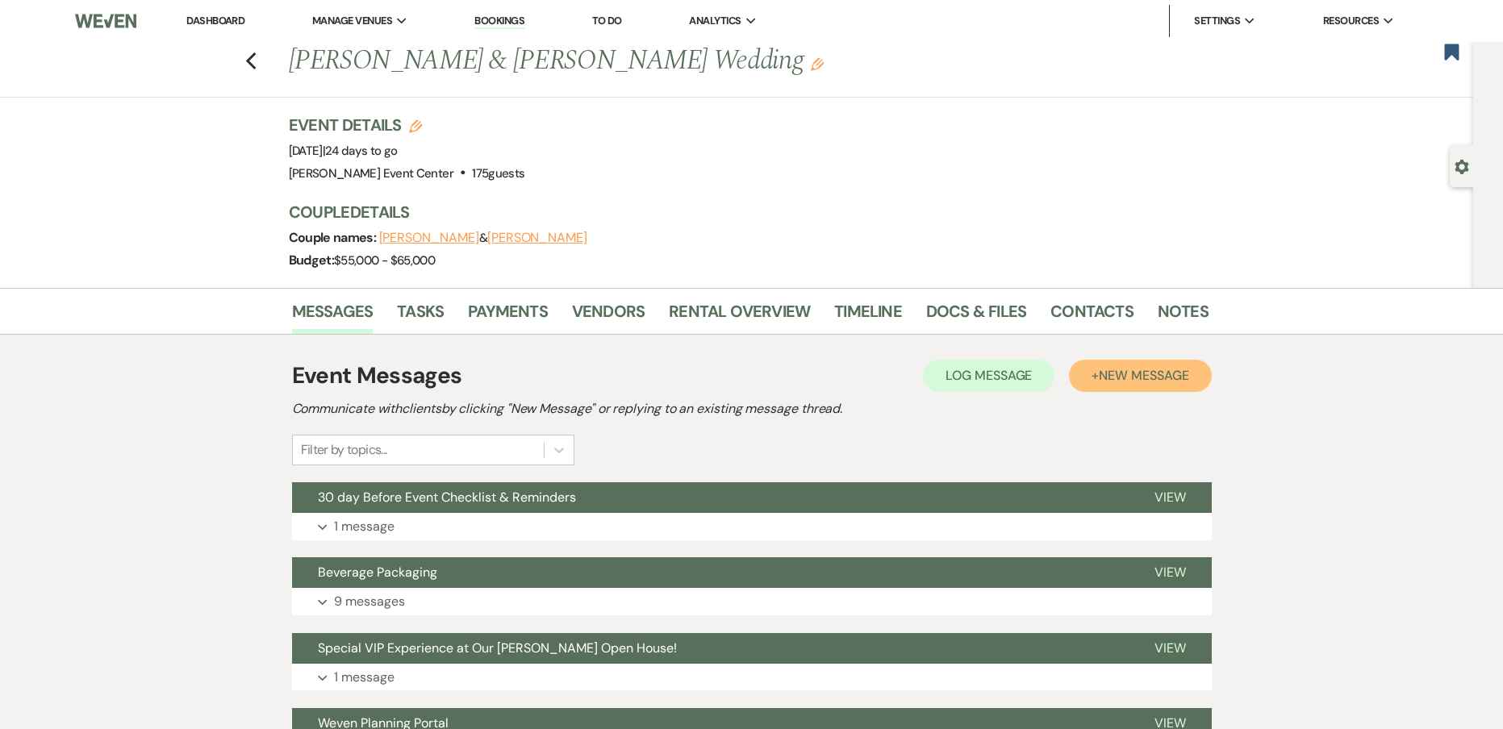
click at [1085, 368] on button "+ New Message" at bounding box center [1140, 376] width 142 height 32
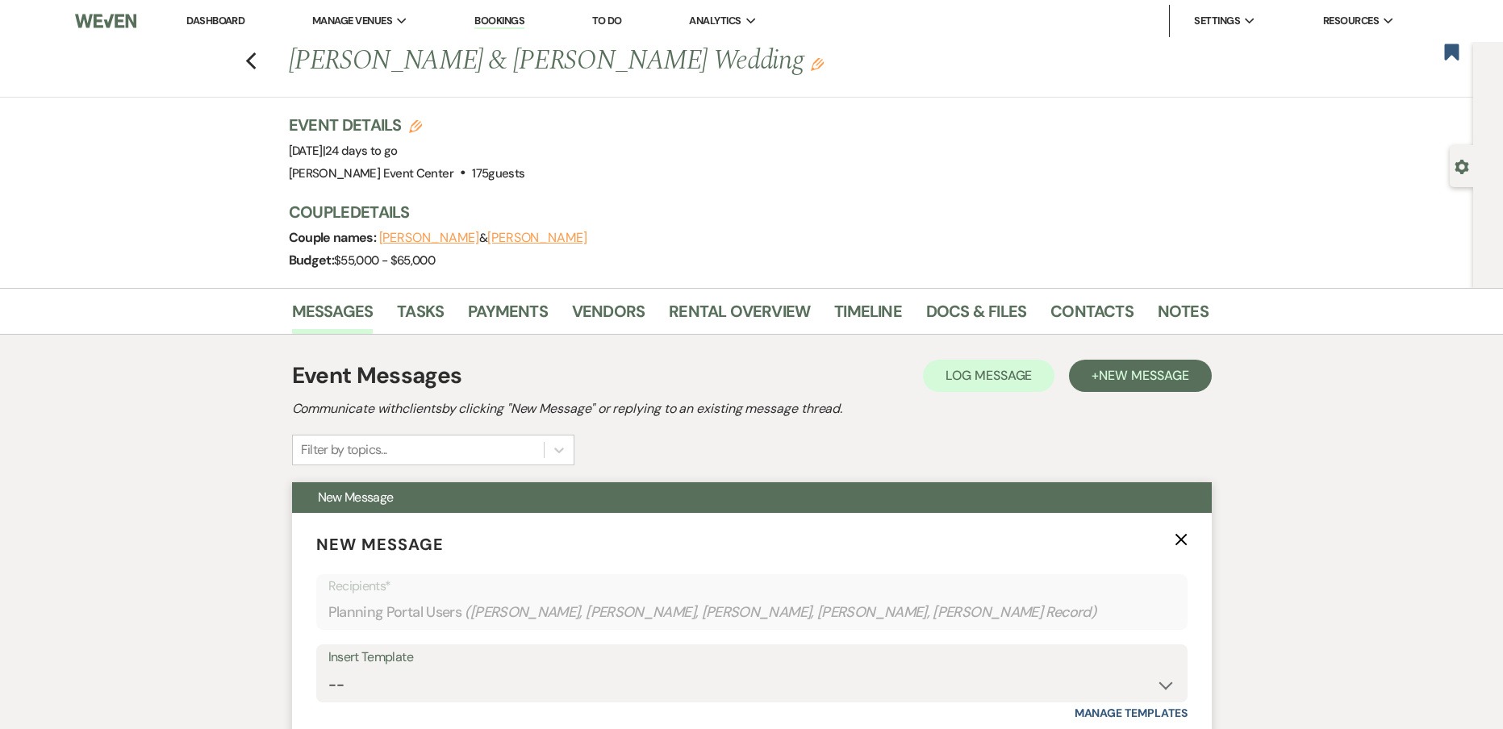
click at [467, 665] on div "Insert Template" at bounding box center [751, 657] width 847 height 23
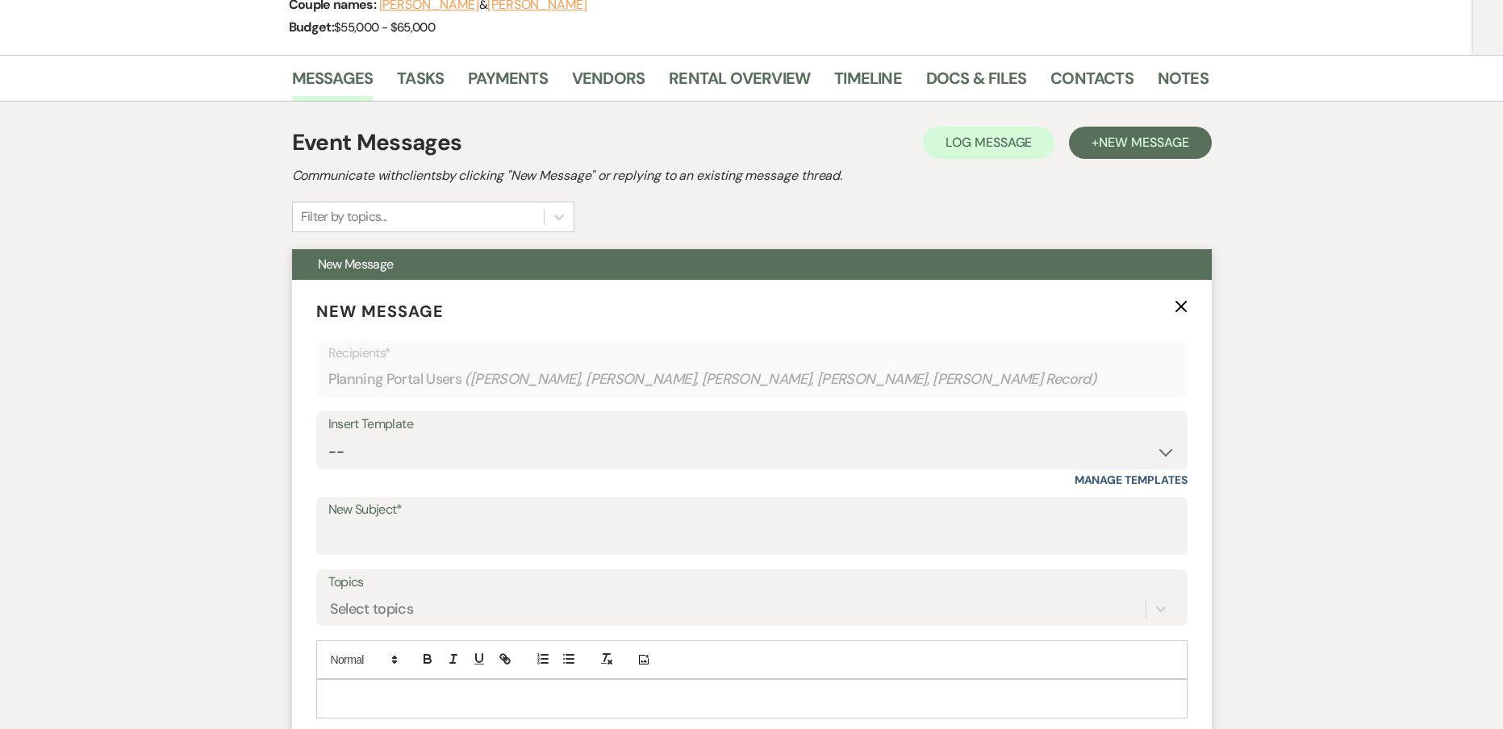
scroll to position [403, 0]
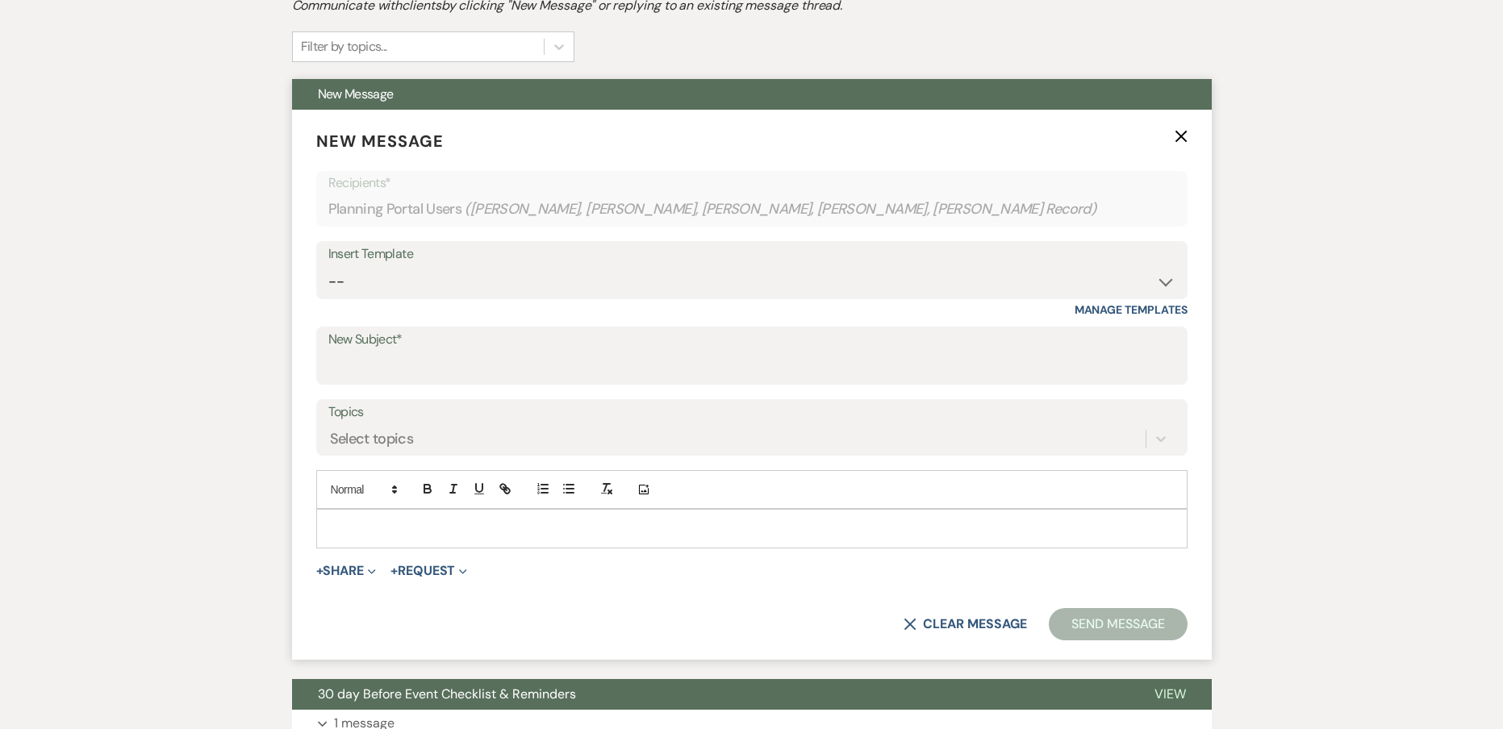
click at [418, 343] on label "New Subject*" at bounding box center [751, 339] width 847 height 23
click at [418, 352] on input "New Subject*" at bounding box center [751, 367] width 847 height 31
type input "Updated Bar Package Invoice"
click at [366, 529] on p at bounding box center [751, 528] width 845 height 18
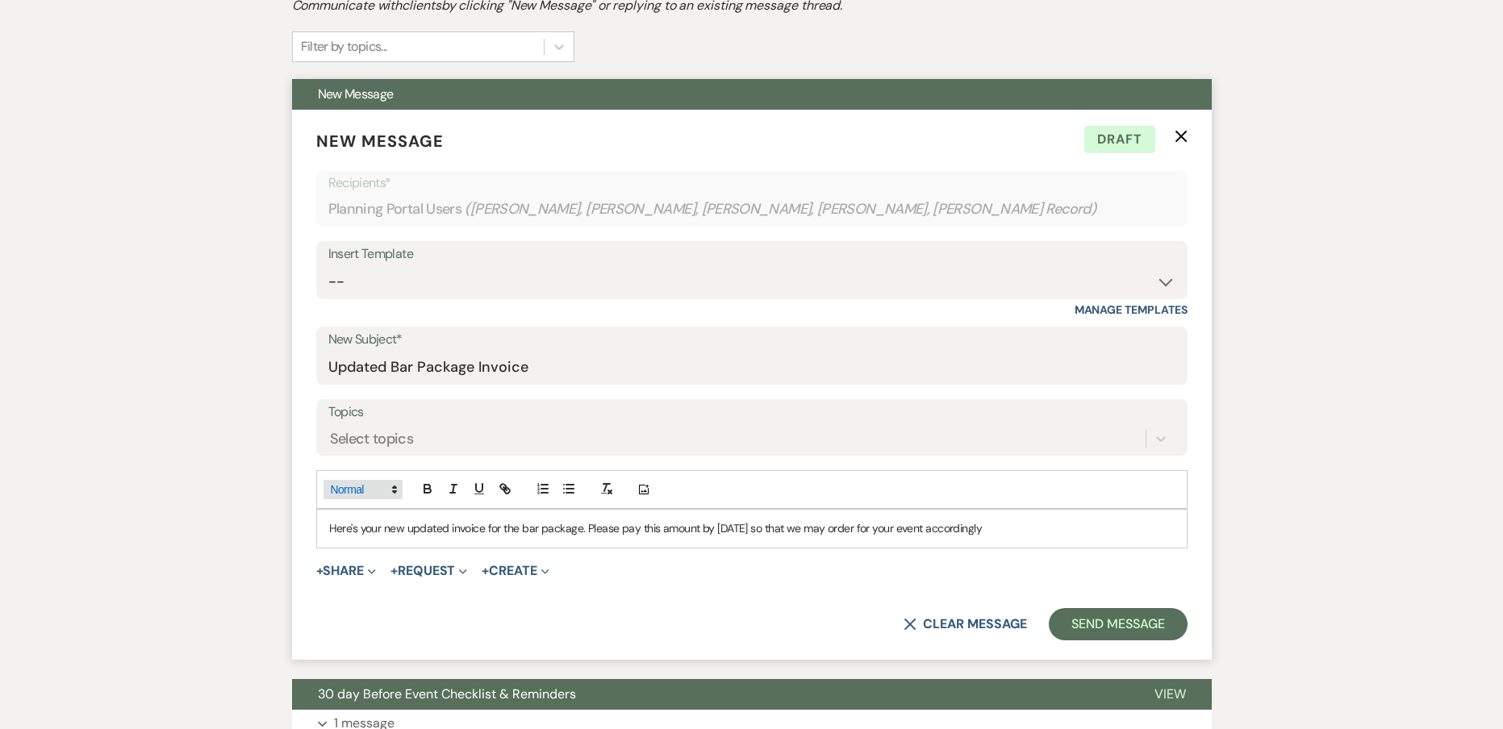
drag, startPoint x: 1103, startPoint y: 524, endPoint x: 324, endPoint y: 491, distance: 779.9
click at [324, 491] on div "Add Photo Here's your new updated invoice for the bar package. Please pay this …" at bounding box center [751, 508] width 871 height 77
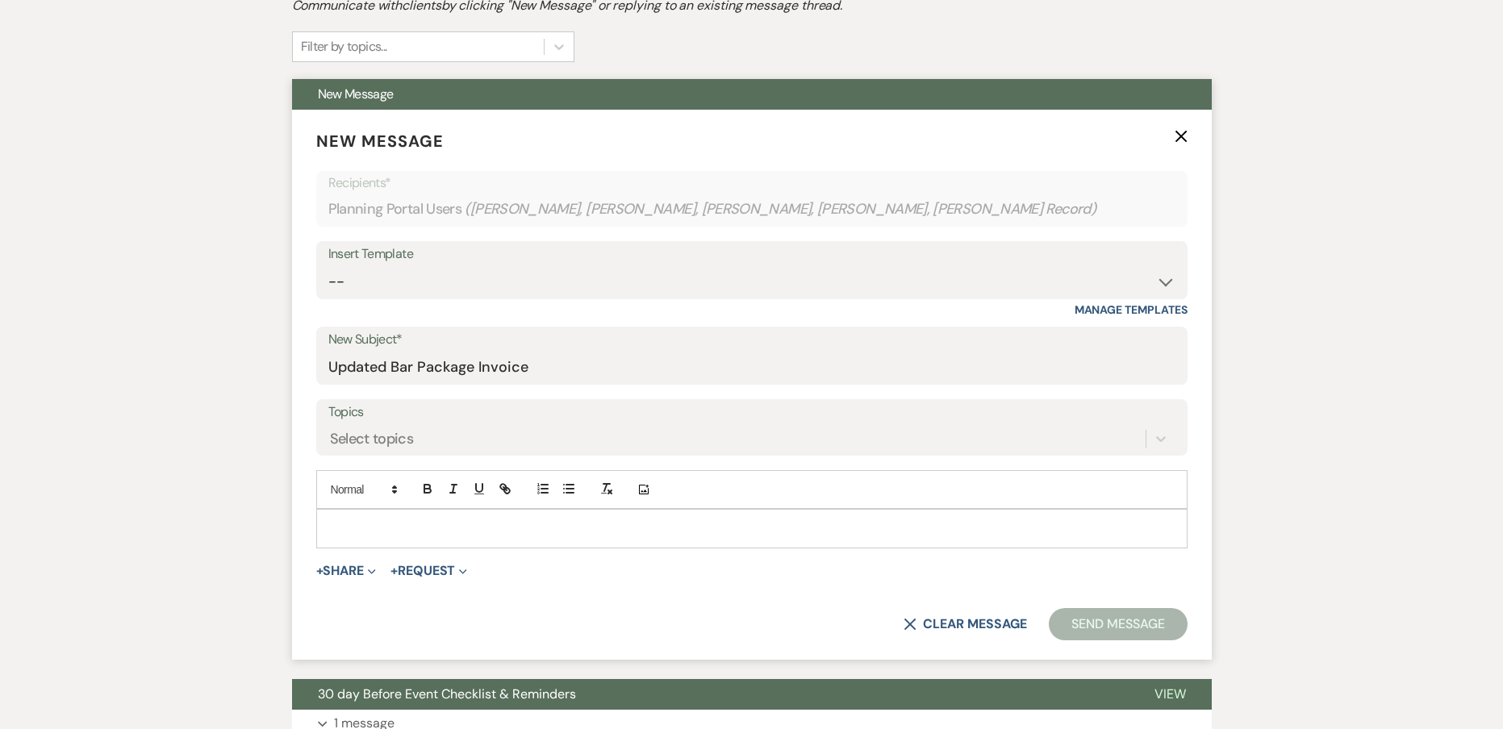
click at [361, 540] on div at bounding box center [752, 528] width 870 height 37
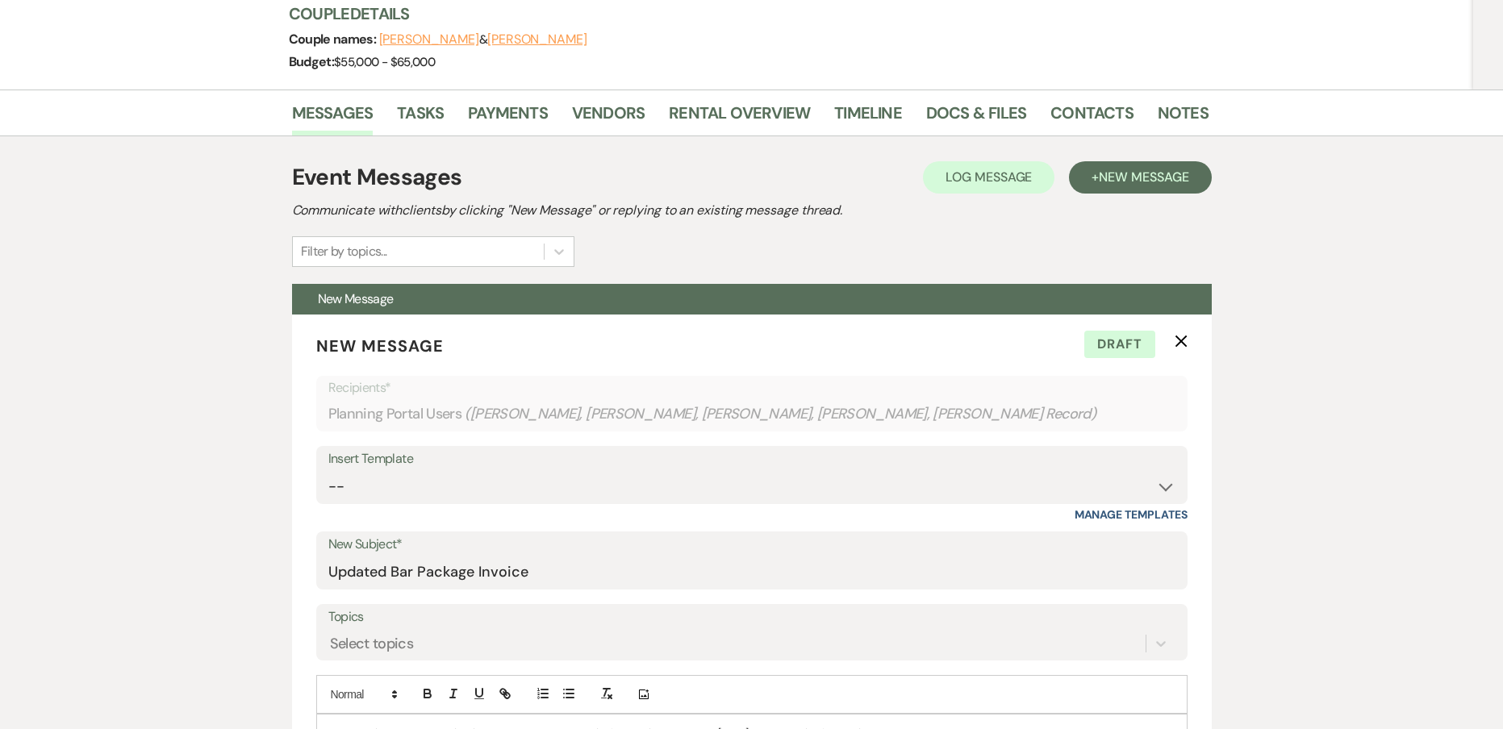
scroll to position [0, 0]
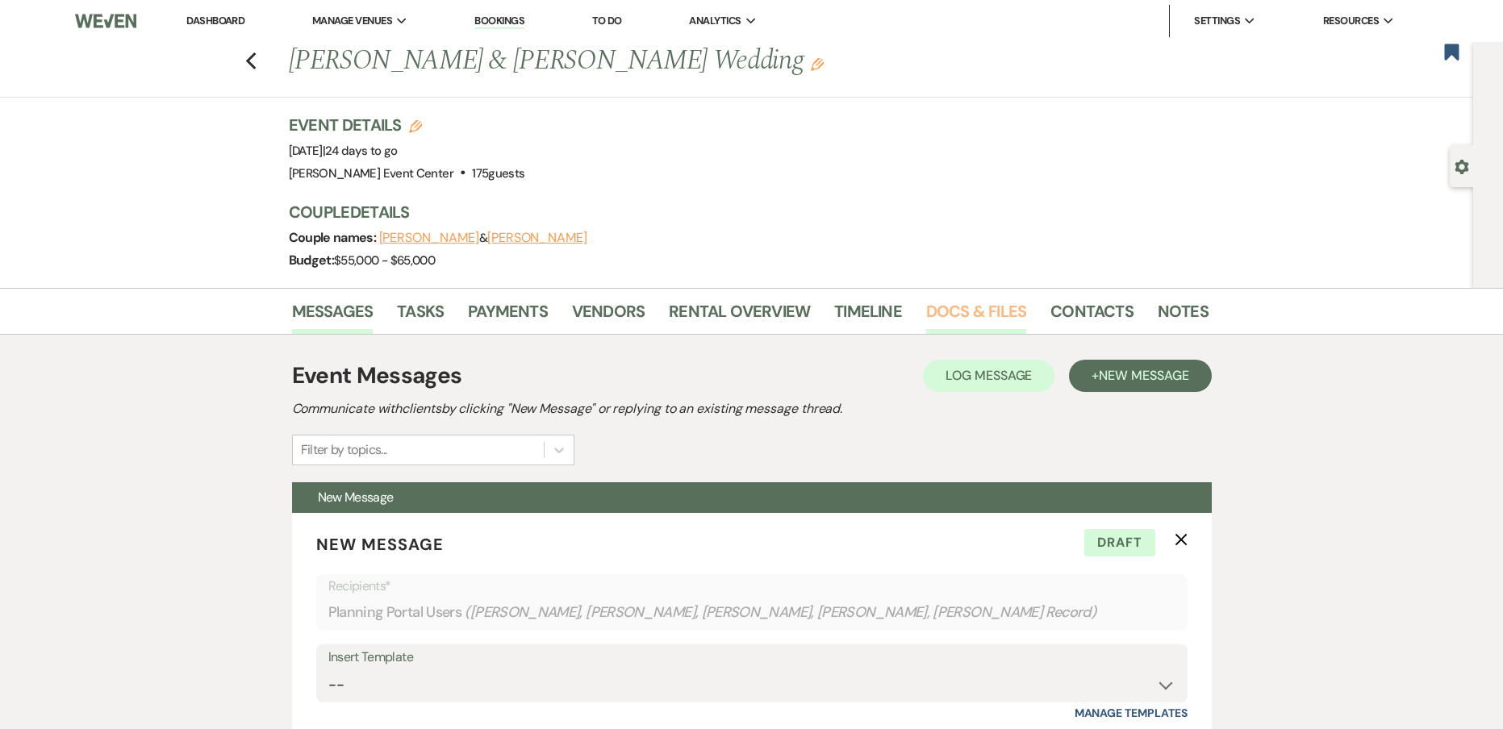
click at [947, 315] on link "Docs & Files" at bounding box center [976, 315] width 100 height 35
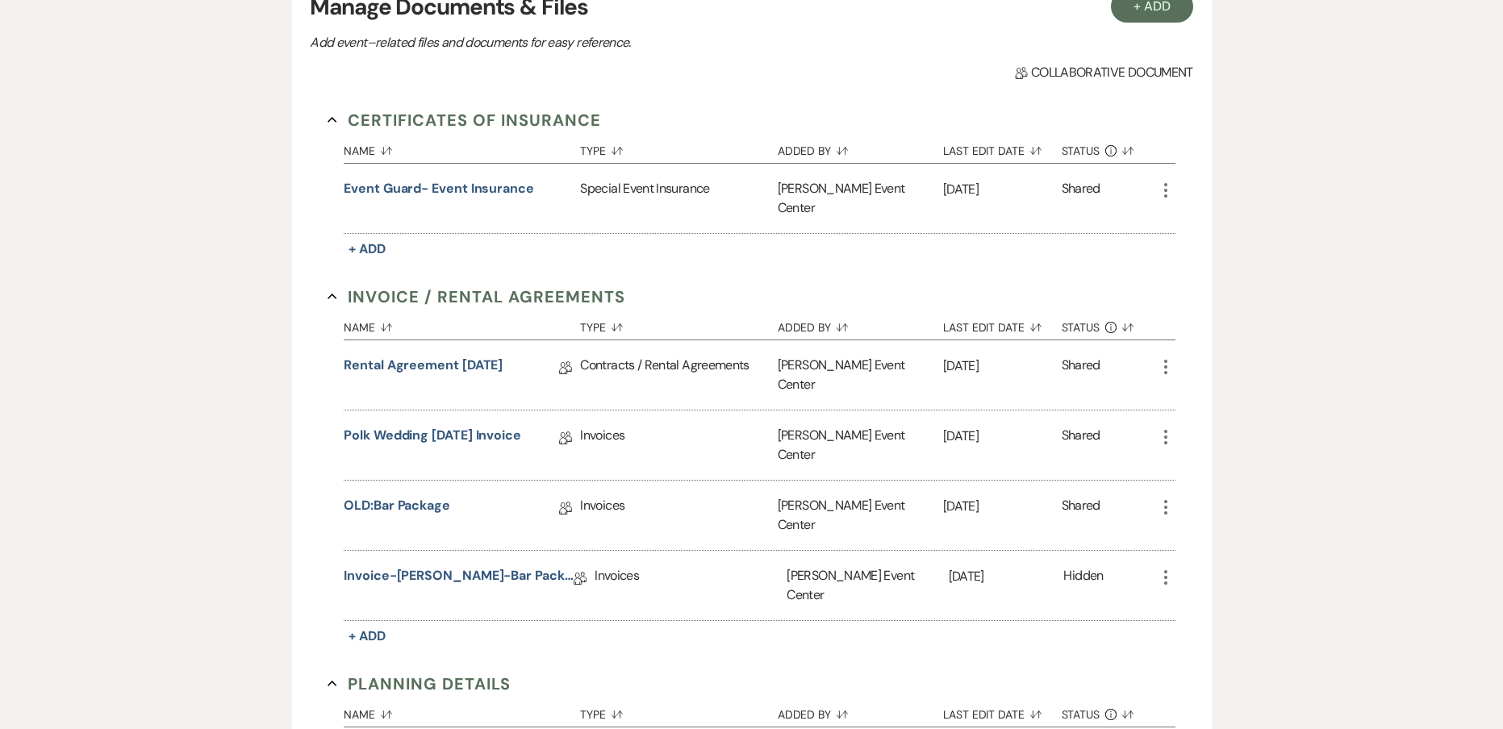
scroll to position [403, 0]
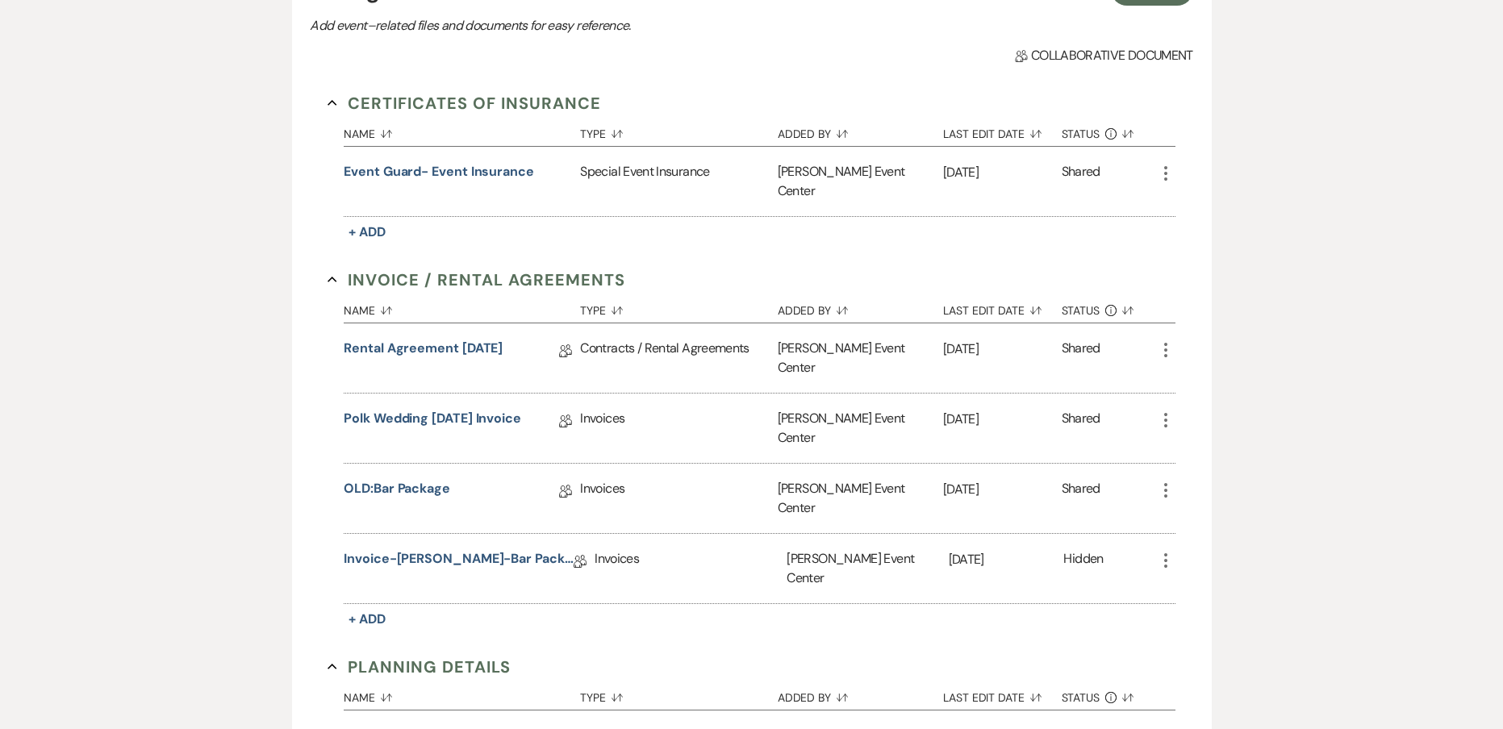
click at [1166, 551] on icon "More" at bounding box center [1165, 560] width 19 height 19
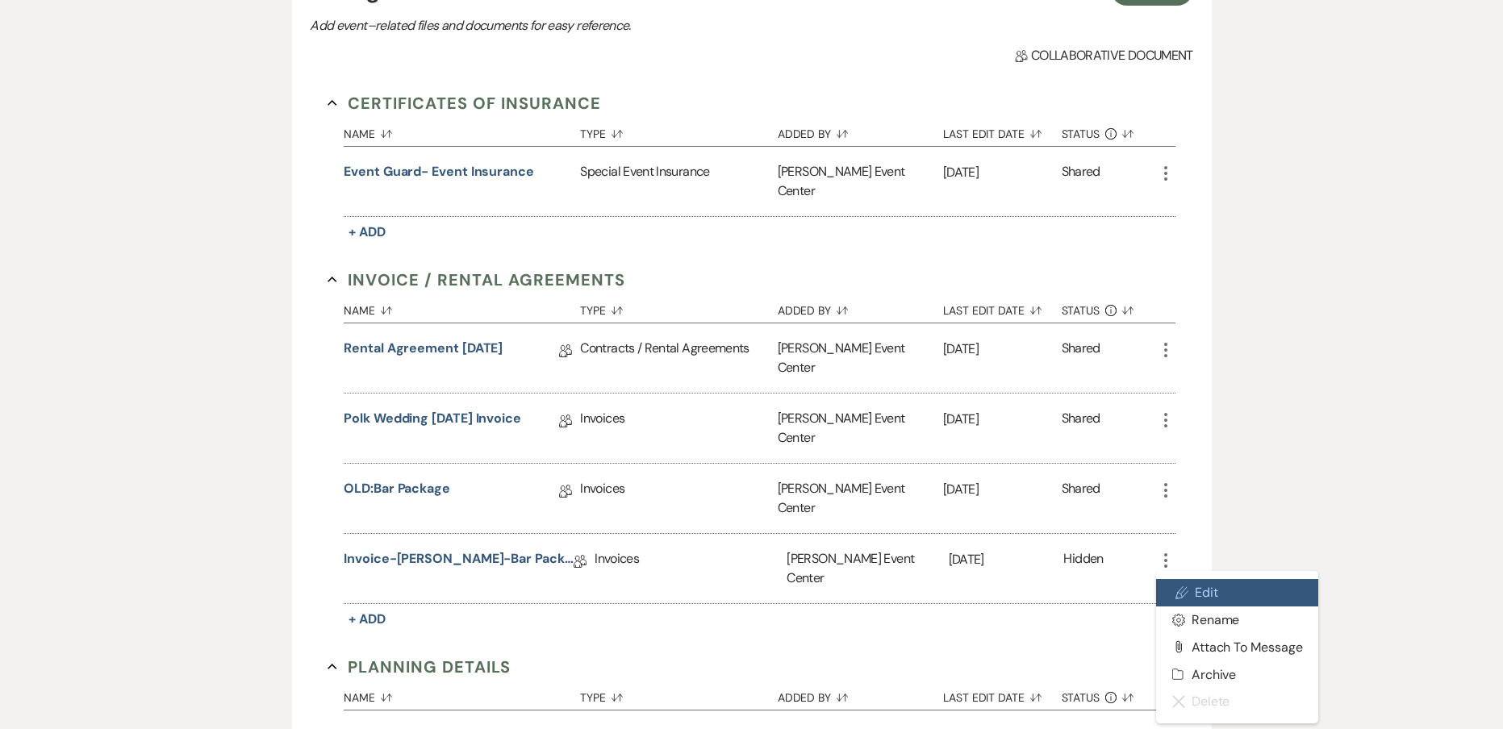
click at [1180, 579] on link "Pencil Edit" at bounding box center [1237, 592] width 163 height 27
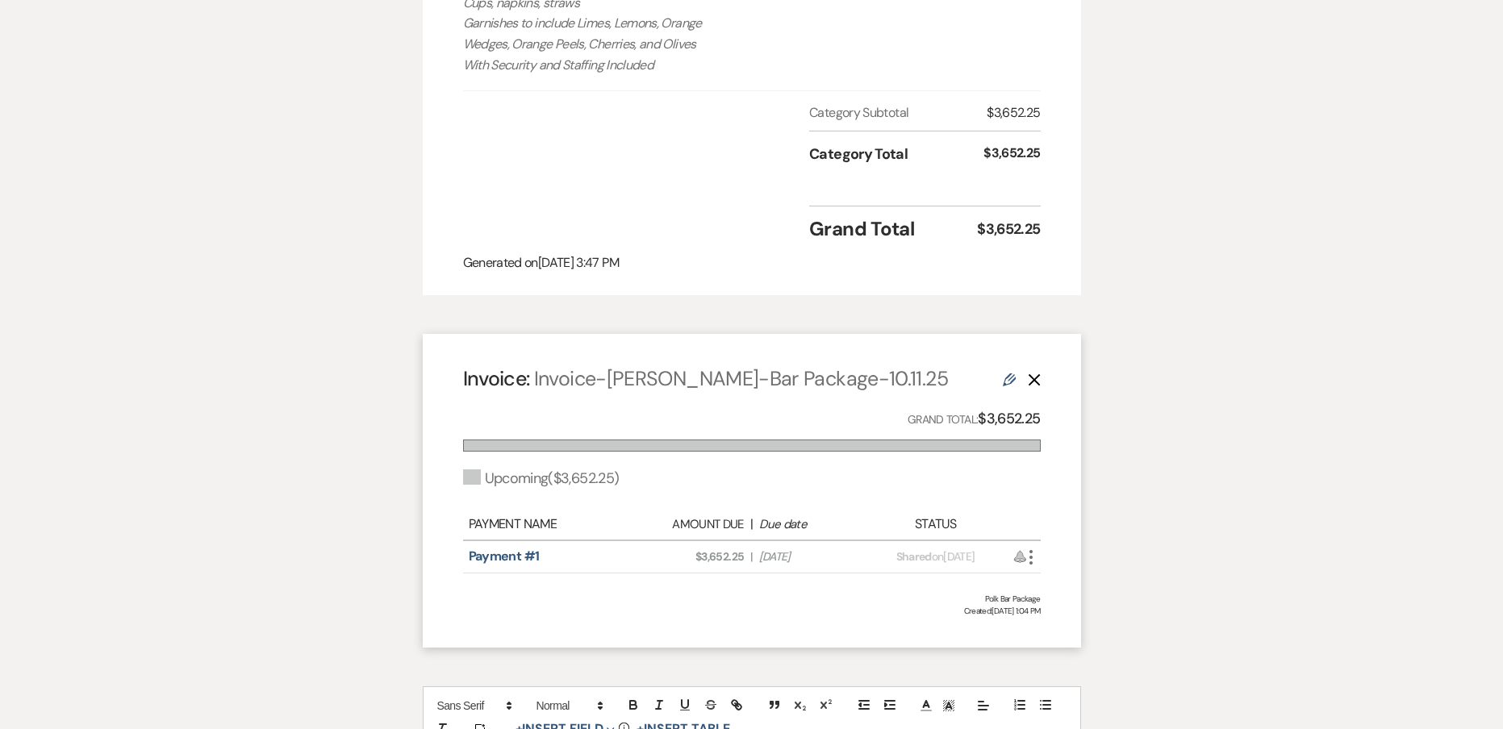
scroll to position [1049, 0]
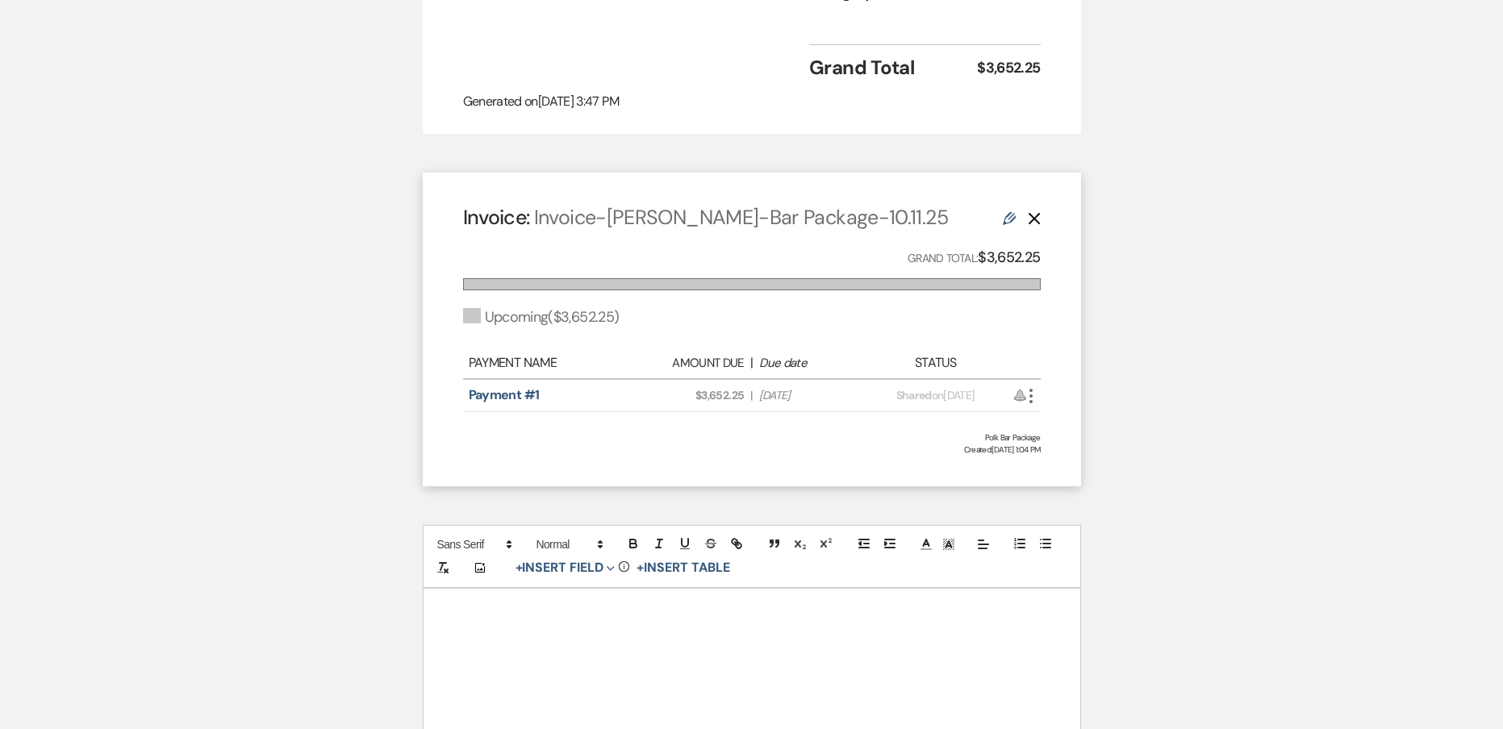
click at [1034, 393] on icon "More" at bounding box center [1030, 395] width 19 height 19
click at [1084, 506] on link "Pencil Edit" at bounding box center [1102, 509] width 163 height 27
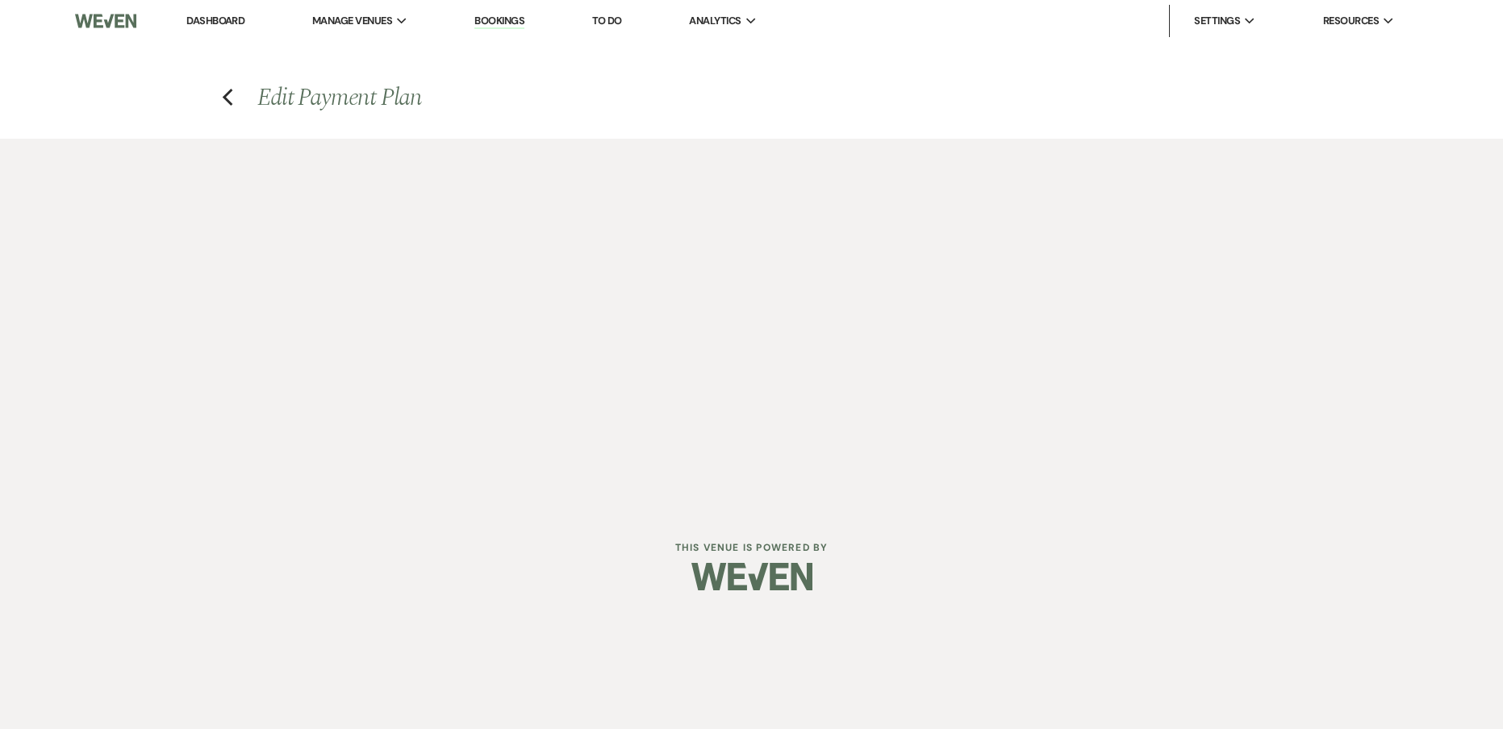
select select "28723"
select select "2"
select select "percentage"
select select "true"
select select "client"
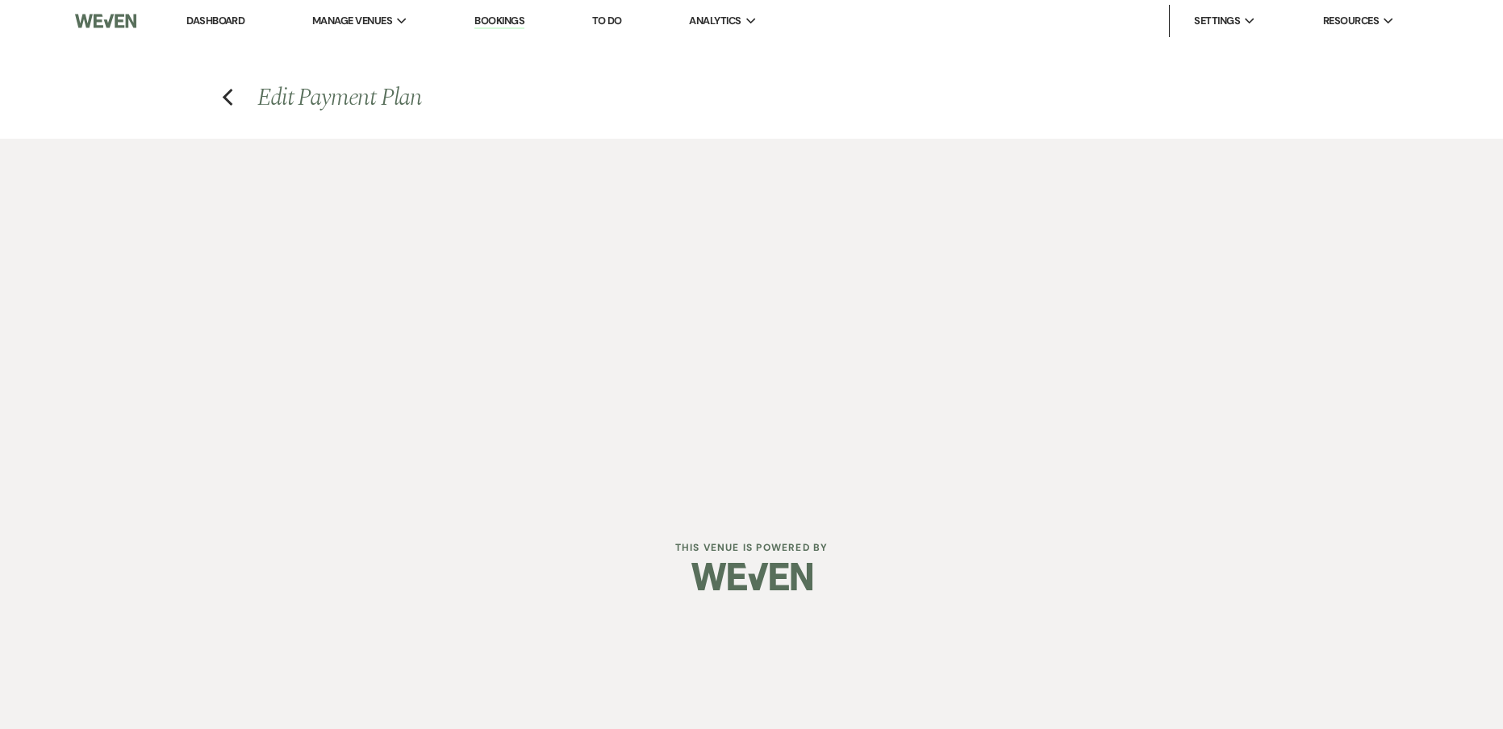
select select "weeks"
select select "both"
select select "onDueDate"
select select "host"
select select "days"
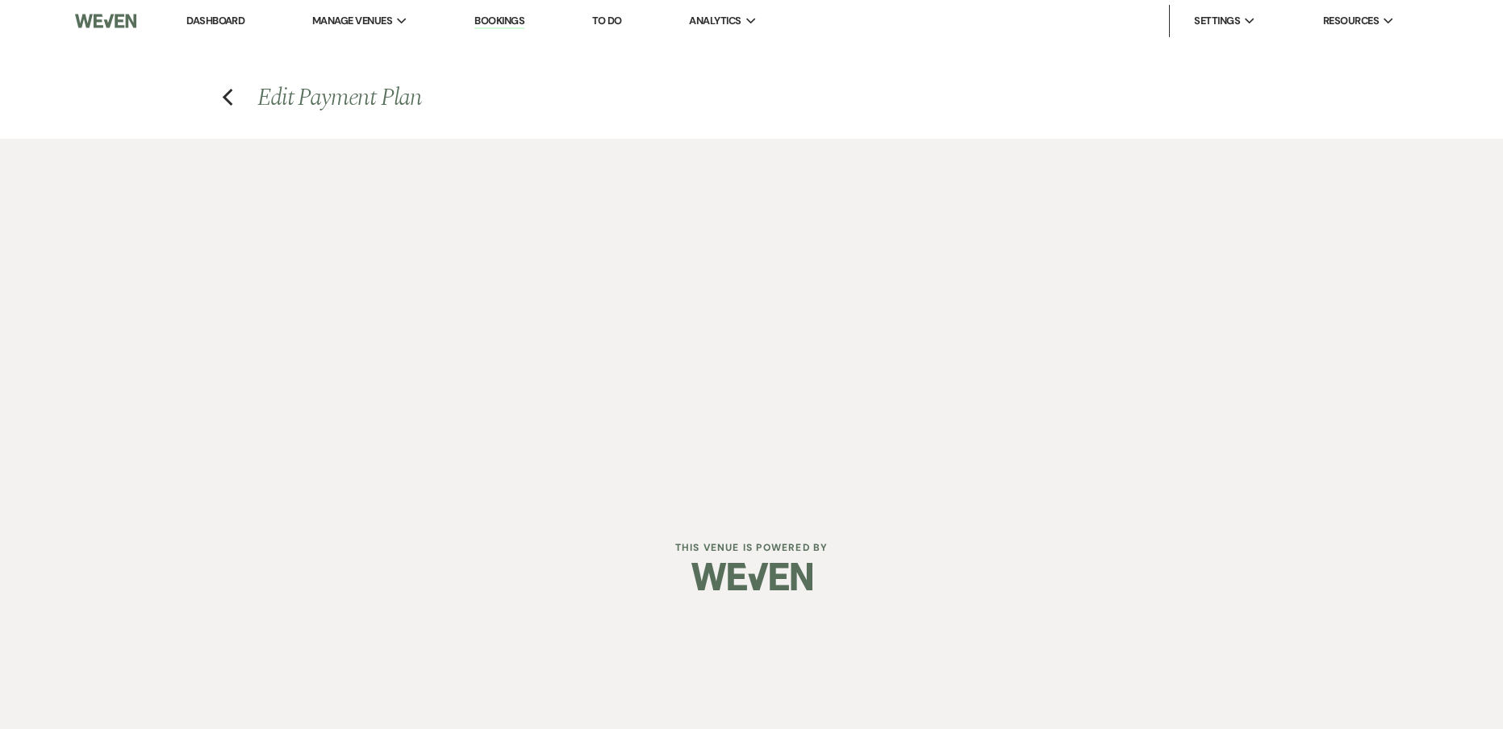
select select "afterDueDate"
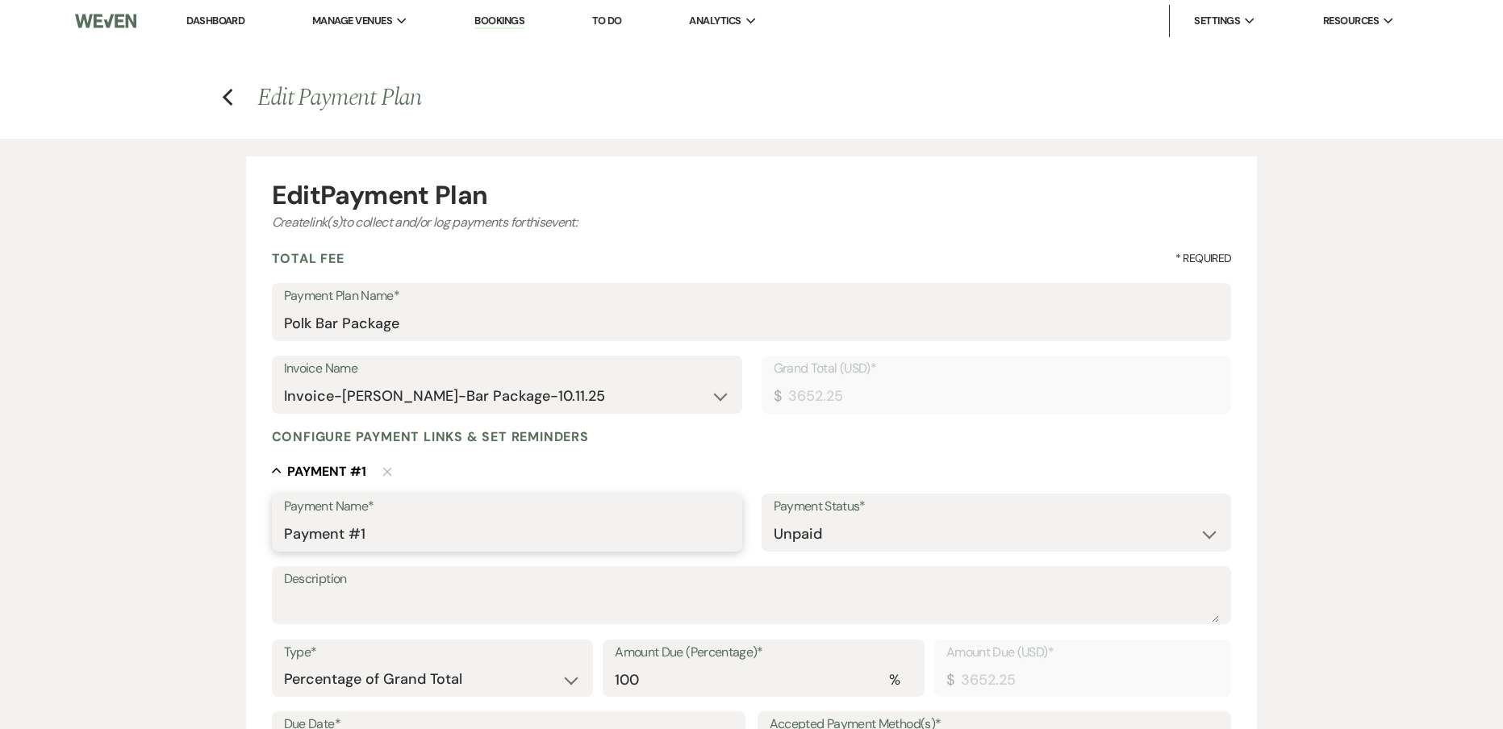
click at [380, 536] on input "Payment #1" at bounding box center [507, 534] width 446 height 31
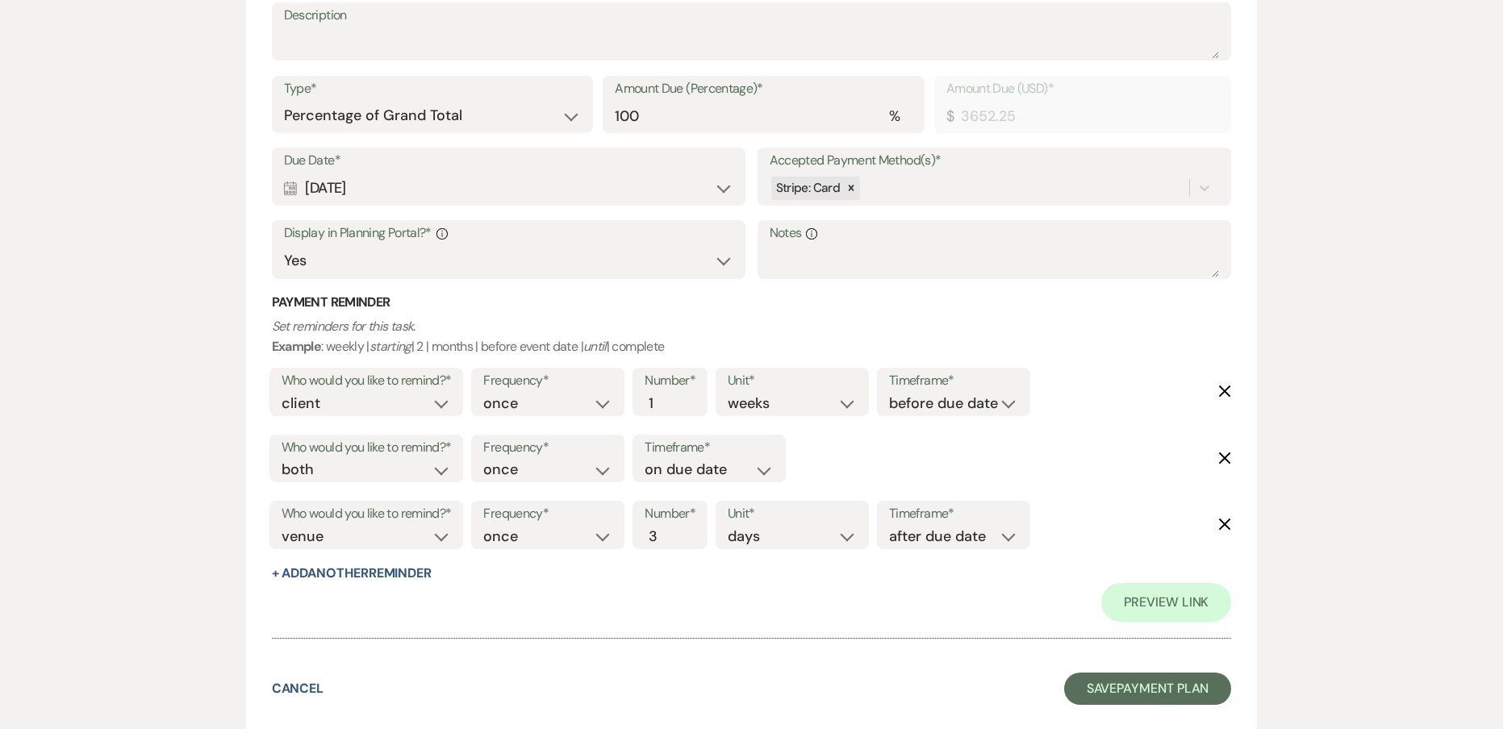
scroll to position [645, 0]
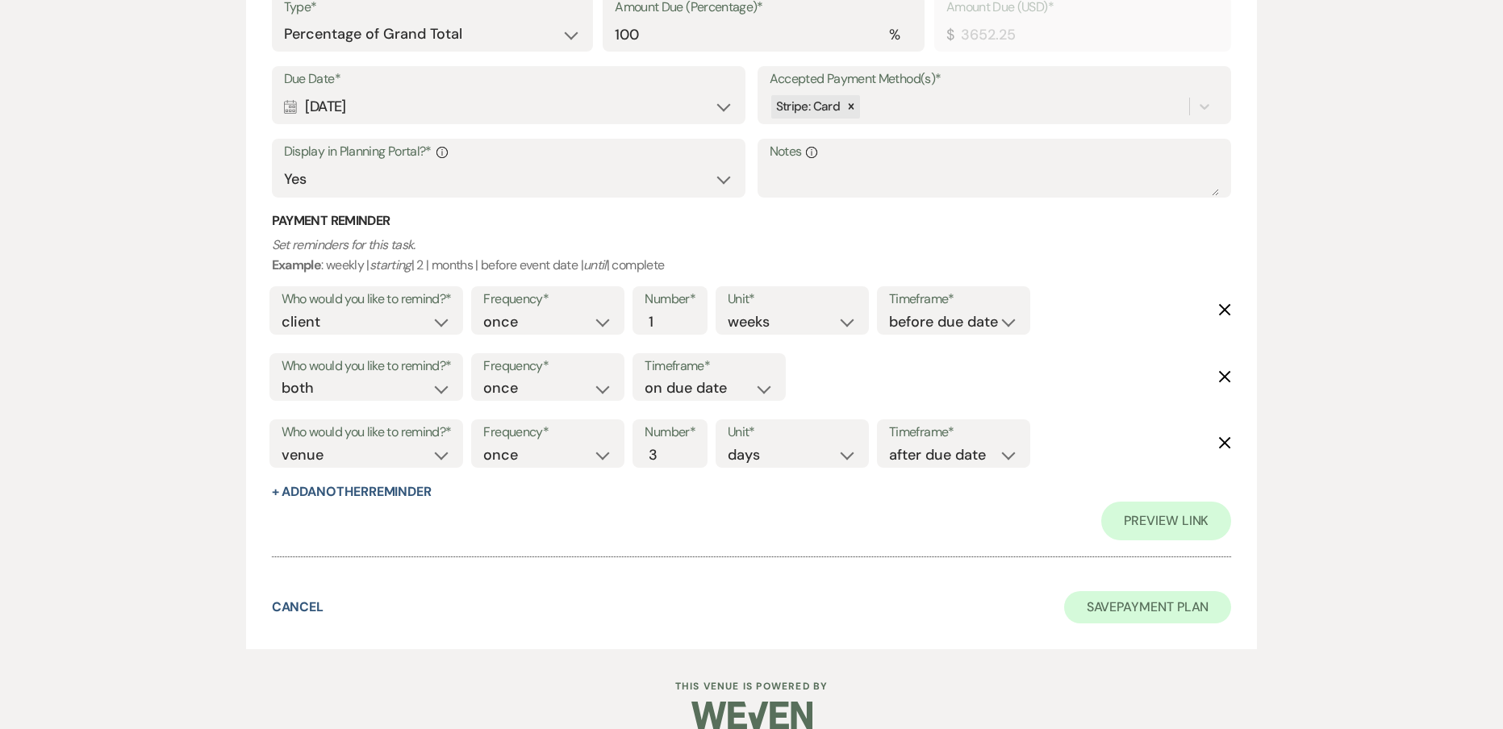
type input "Bar Package Payment"
click at [1107, 602] on button "Save Payment Plan" at bounding box center [1148, 607] width 168 height 32
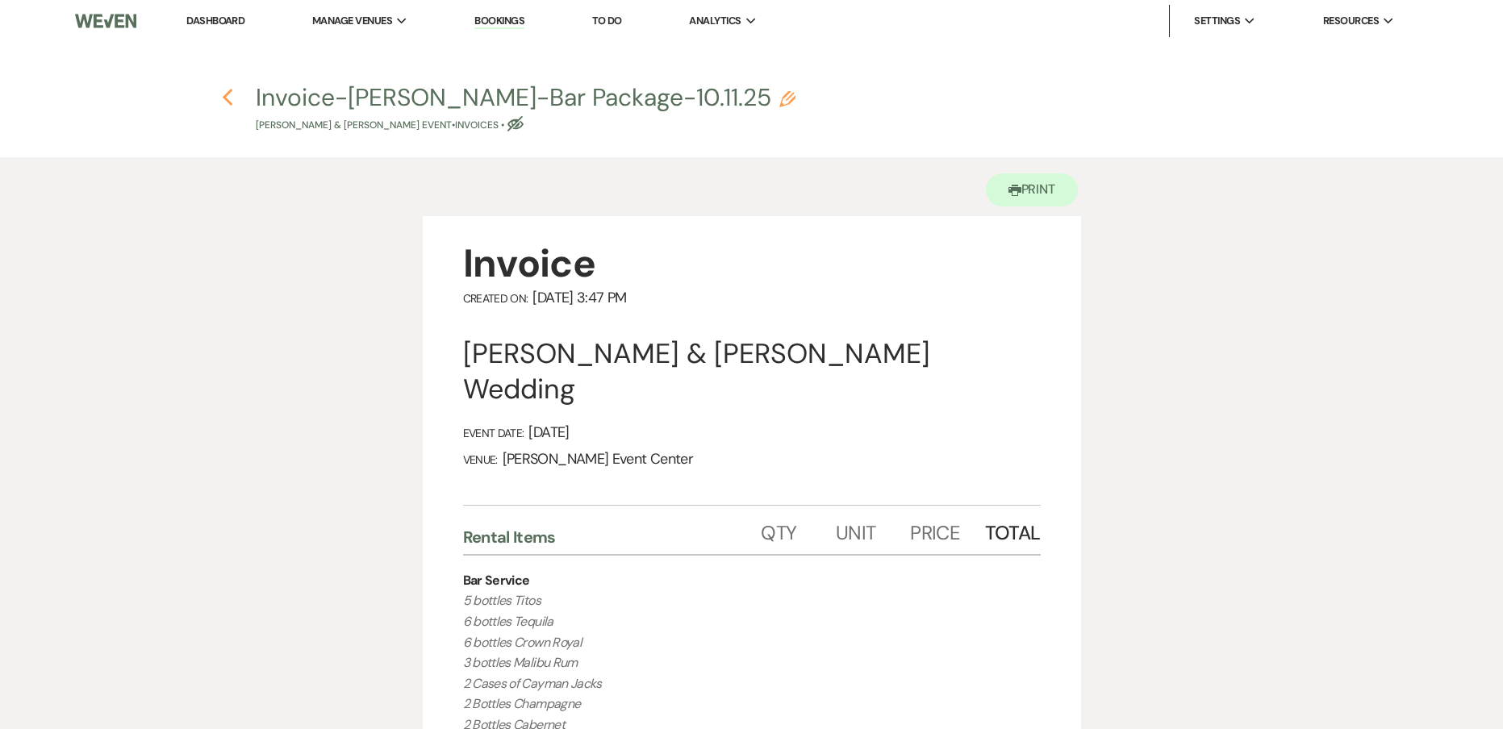
click at [227, 104] on icon "Previous" at bounding box center [228, 97] width 12 height 19
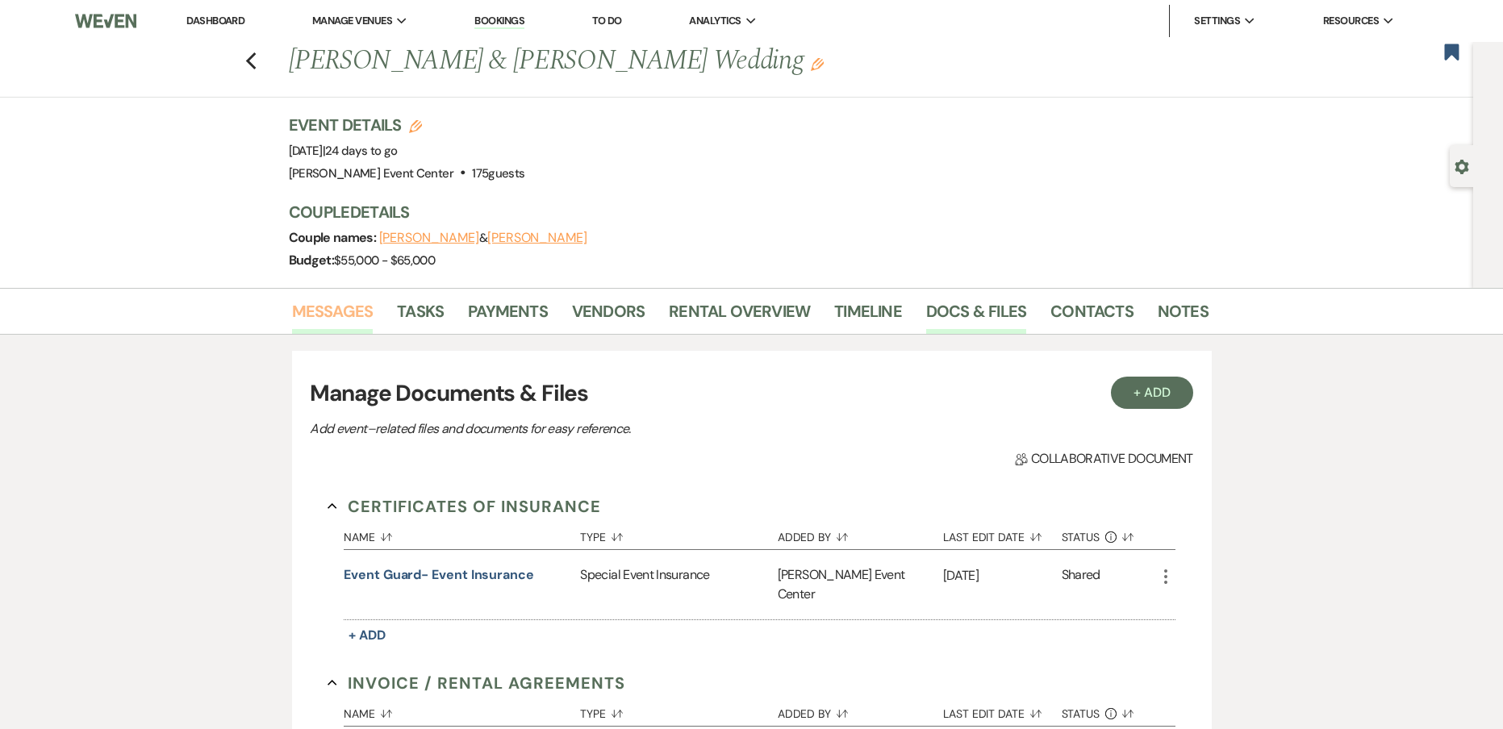
click at [353, 309] on link "Messages" at bounding box center [332, 315] width 81 height 35
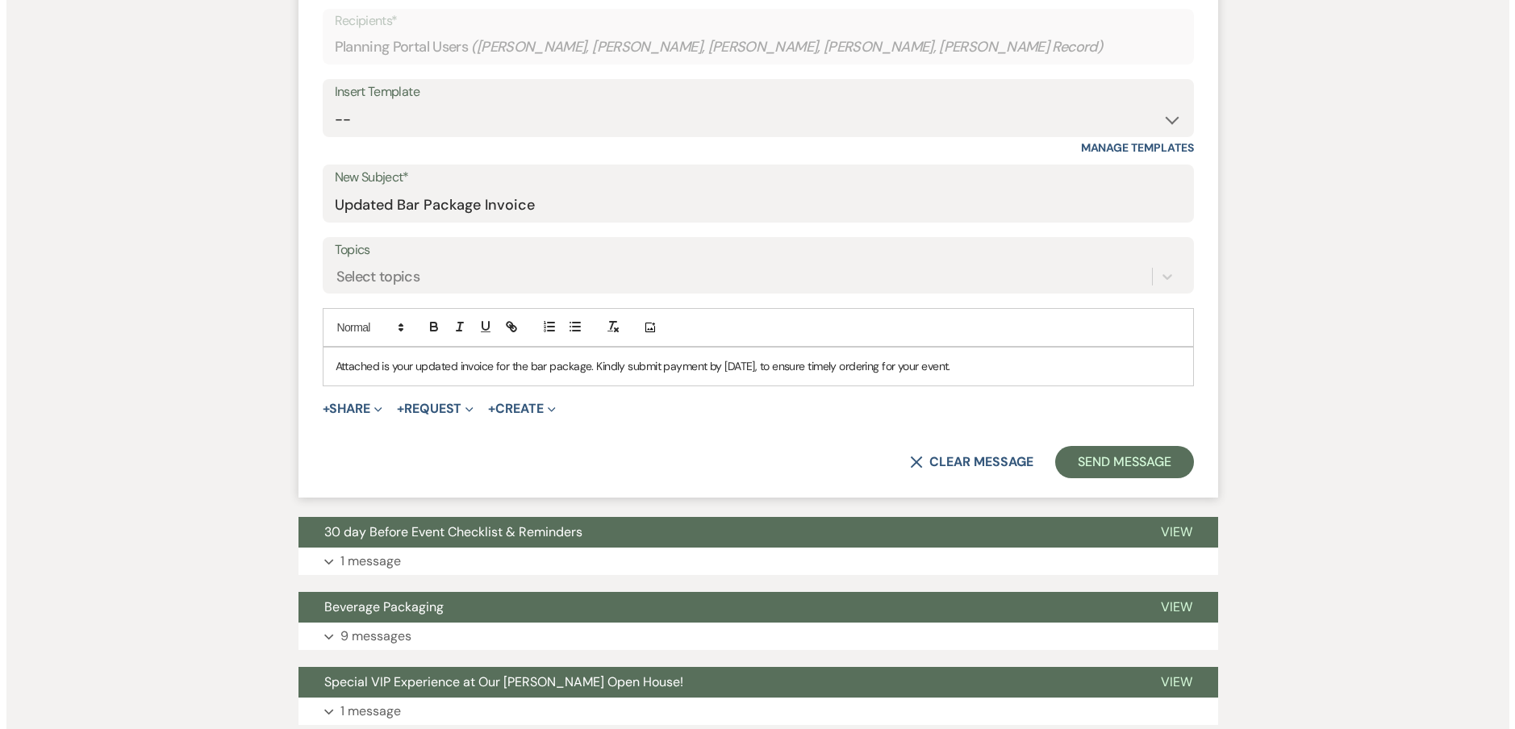
scroll to position [565, 0]
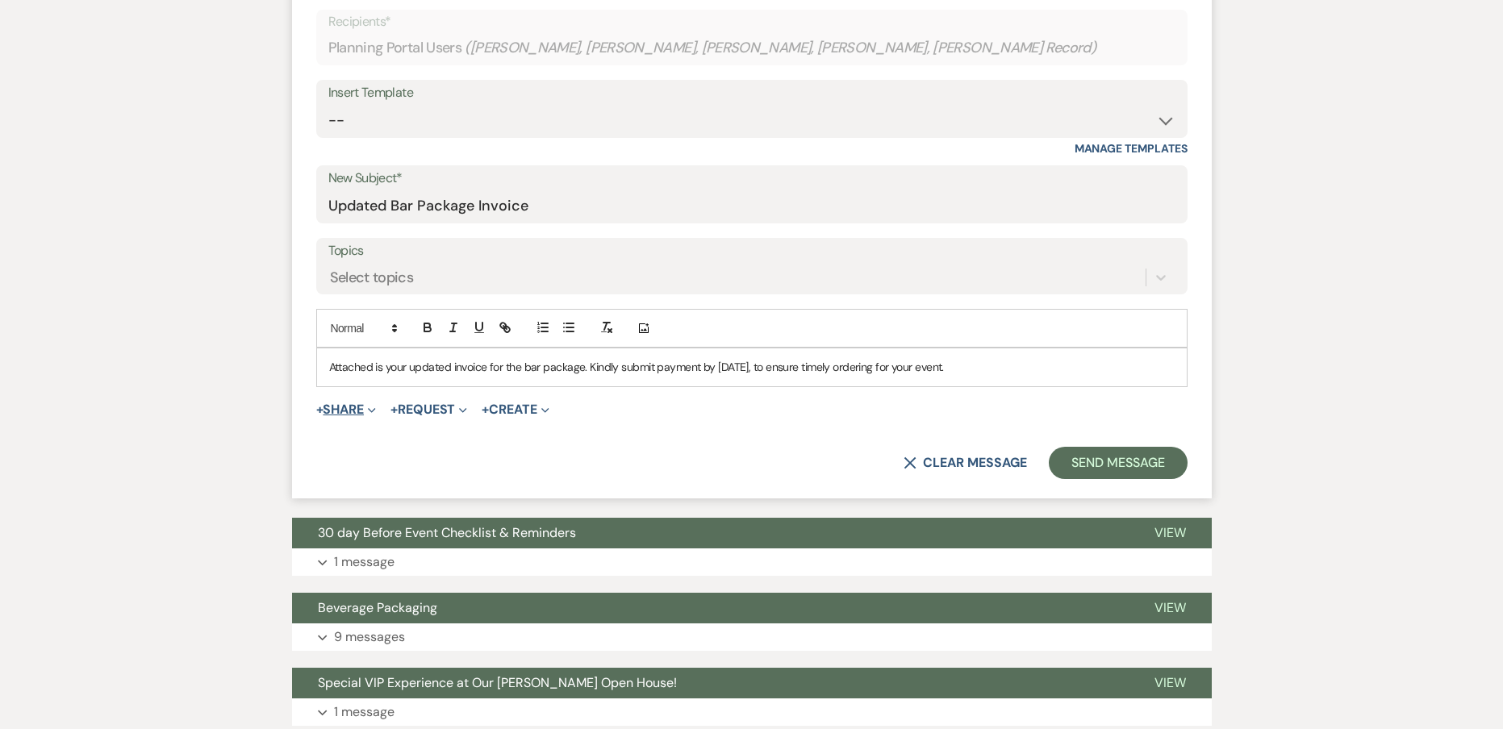
click at [337, 412] on button "+ Share Expand" at bounding box center [346, 409] width 60 height 13
click at [423, 423] on ul "Doc Upload Documents Add Photo Images Pref Vendors Preferred vendors Plan Porta…" at bounding box center [429, 485] width 226 height 132
click at [353, 414] on button "+ Share Expand" at bounding box center [346, 409] width 60 height 13
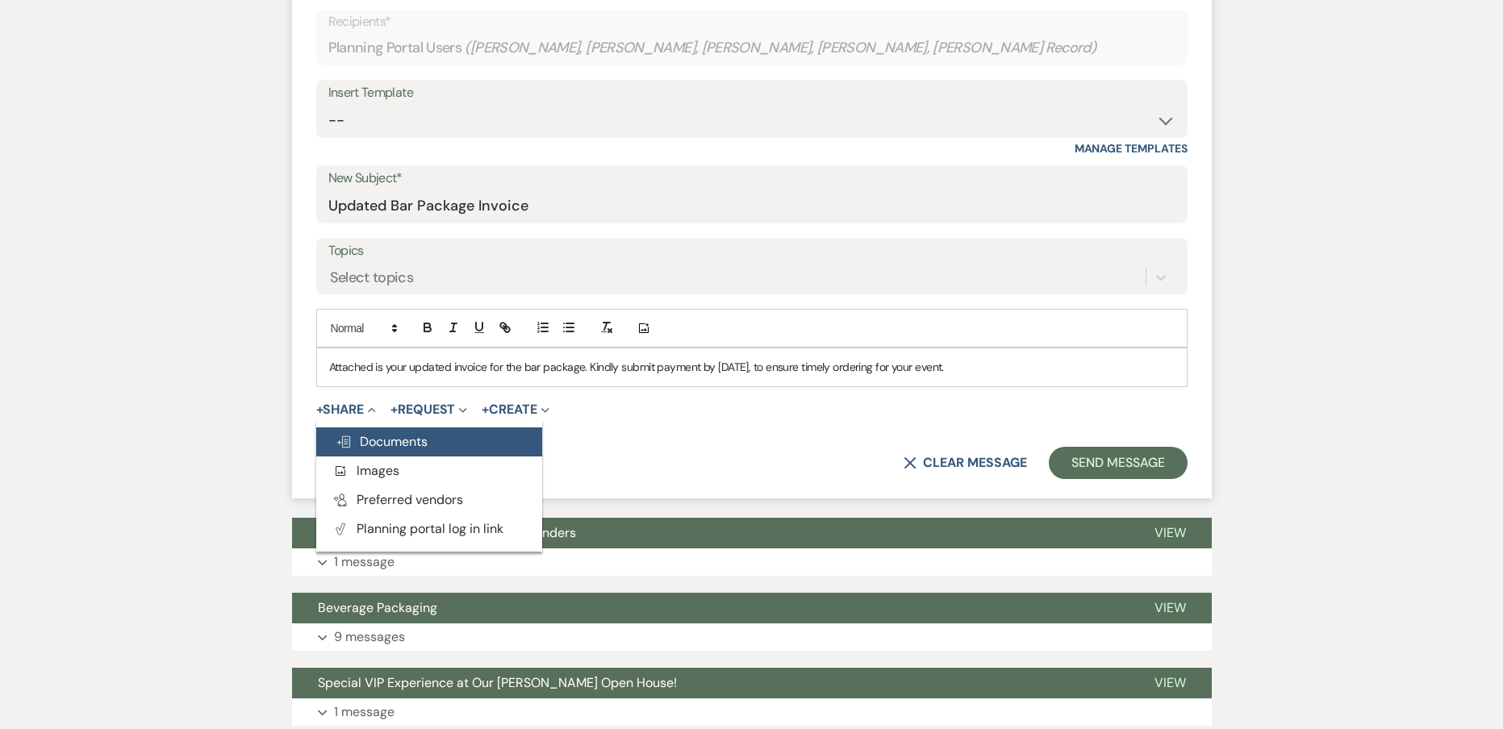
click at [359, 451] on button "Doc Upload Documents" at bounding box center [429, 441] width 226 height 29
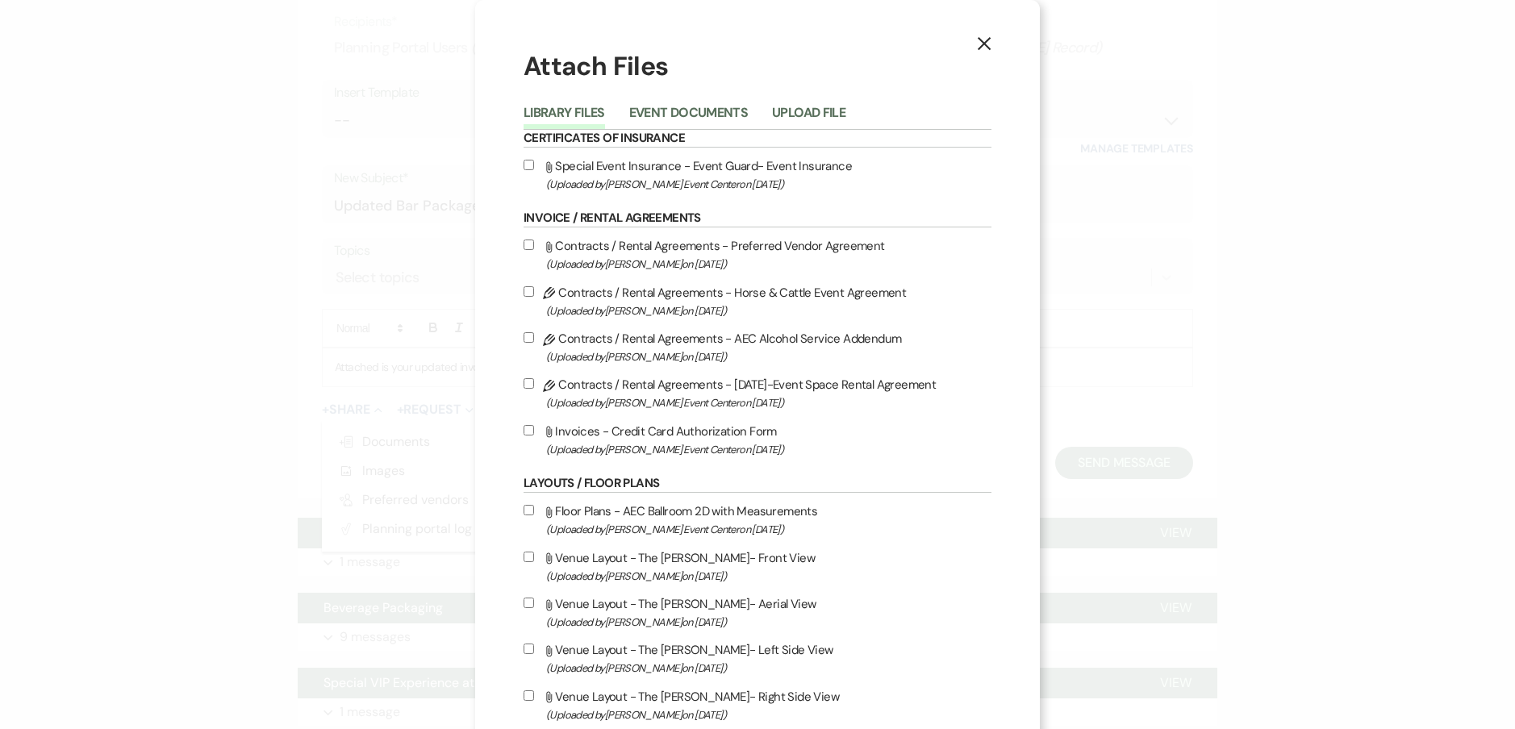
click at [681, 98] on div "Library Files Event Documents Upload File" at bounding box center [757, 113] width 468 height 34
click at [708, 110] on button "Event Documents" at bounding box center [688, 117] width 119 height 23
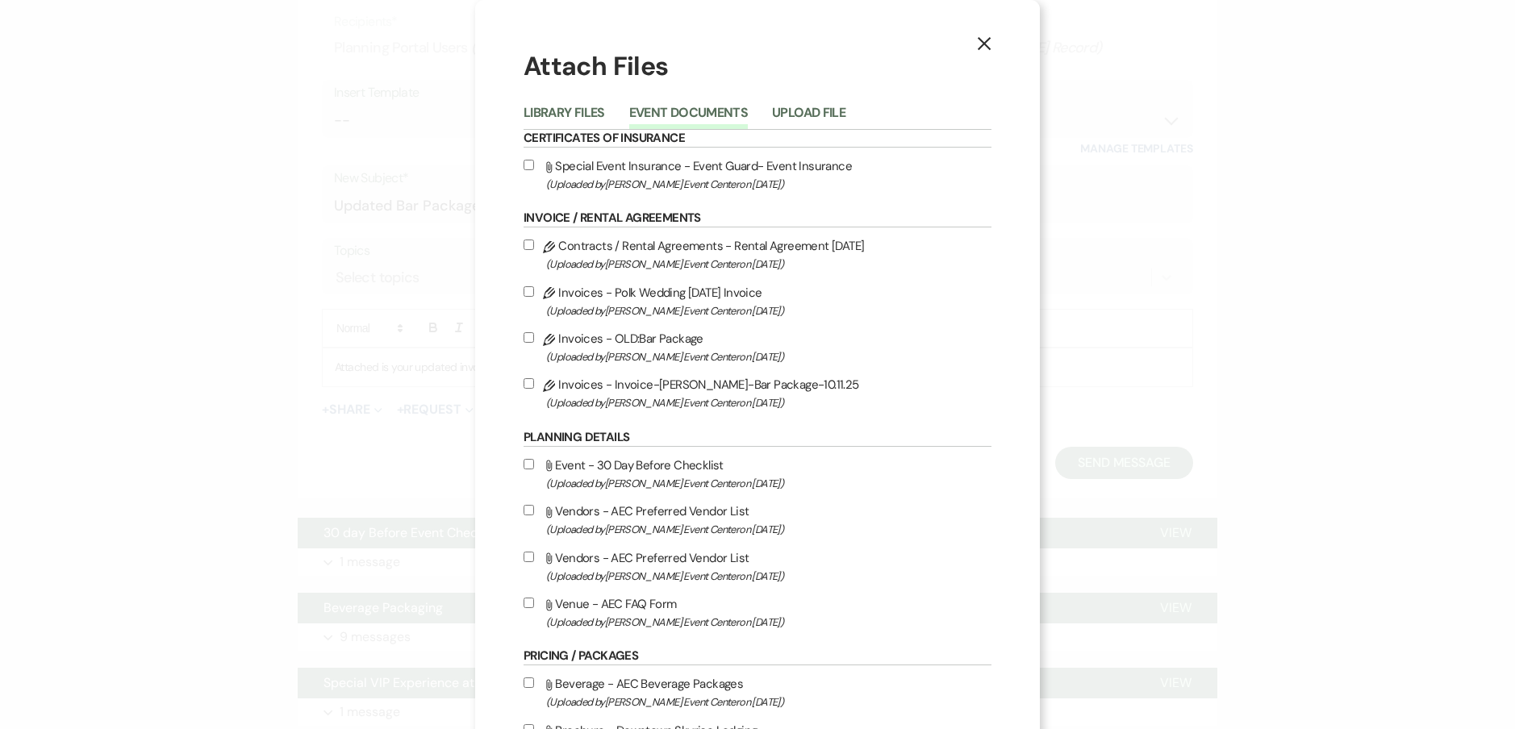
click at [523, 382] on input "Pencil Invoices - Invoice-Chris Polk-Bar Package-10.11.25 (Uploaded by Artis Ev…" at bounding box center [528, 383] width 10 height 10
checkbox input "true"
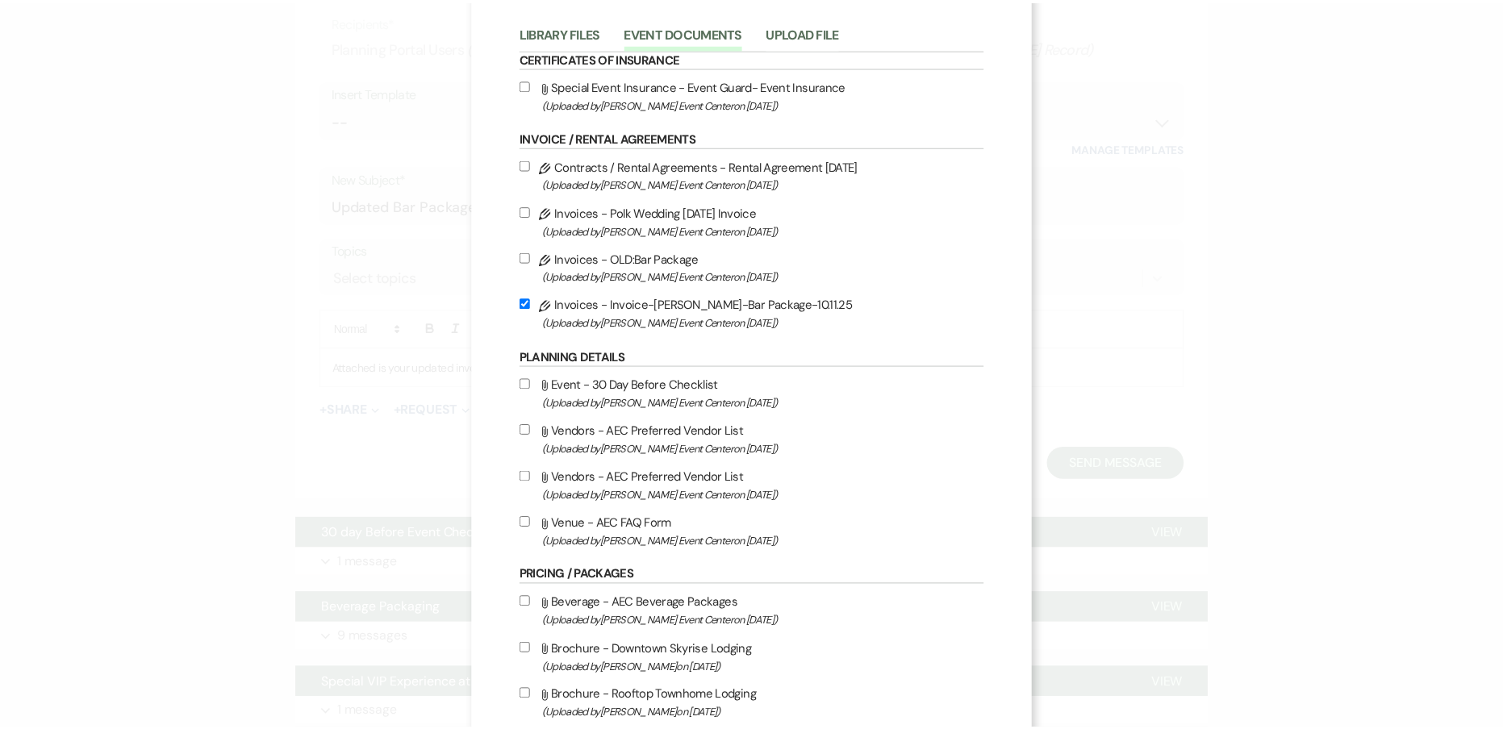
scroll to position [530, 0]
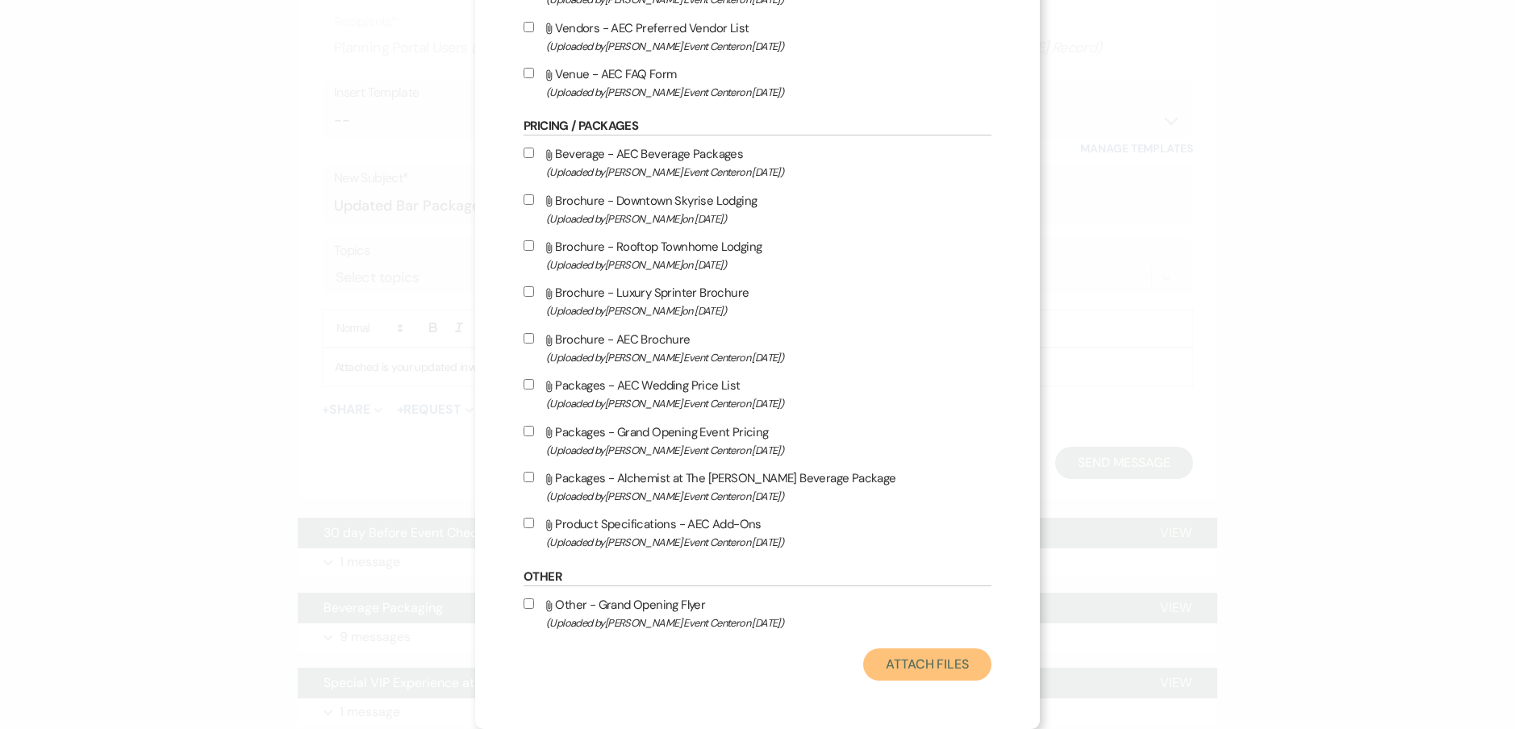
click at [932, 659] on button "Attach Files" at bounding box center [927, 665] width 128 height 32
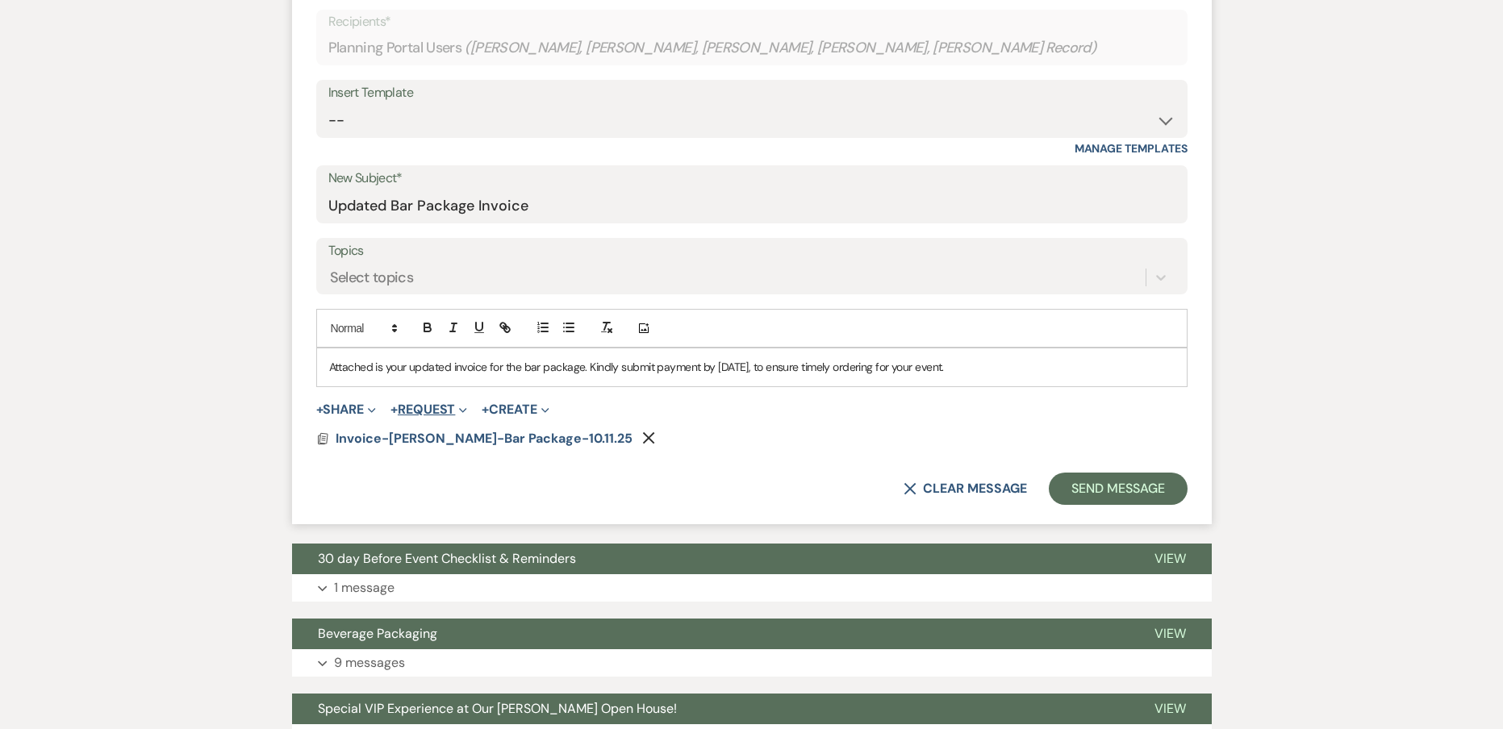
click at [429, 408] on button "+ Request Expand" at bounding box center [428, 409] width 77 height 13
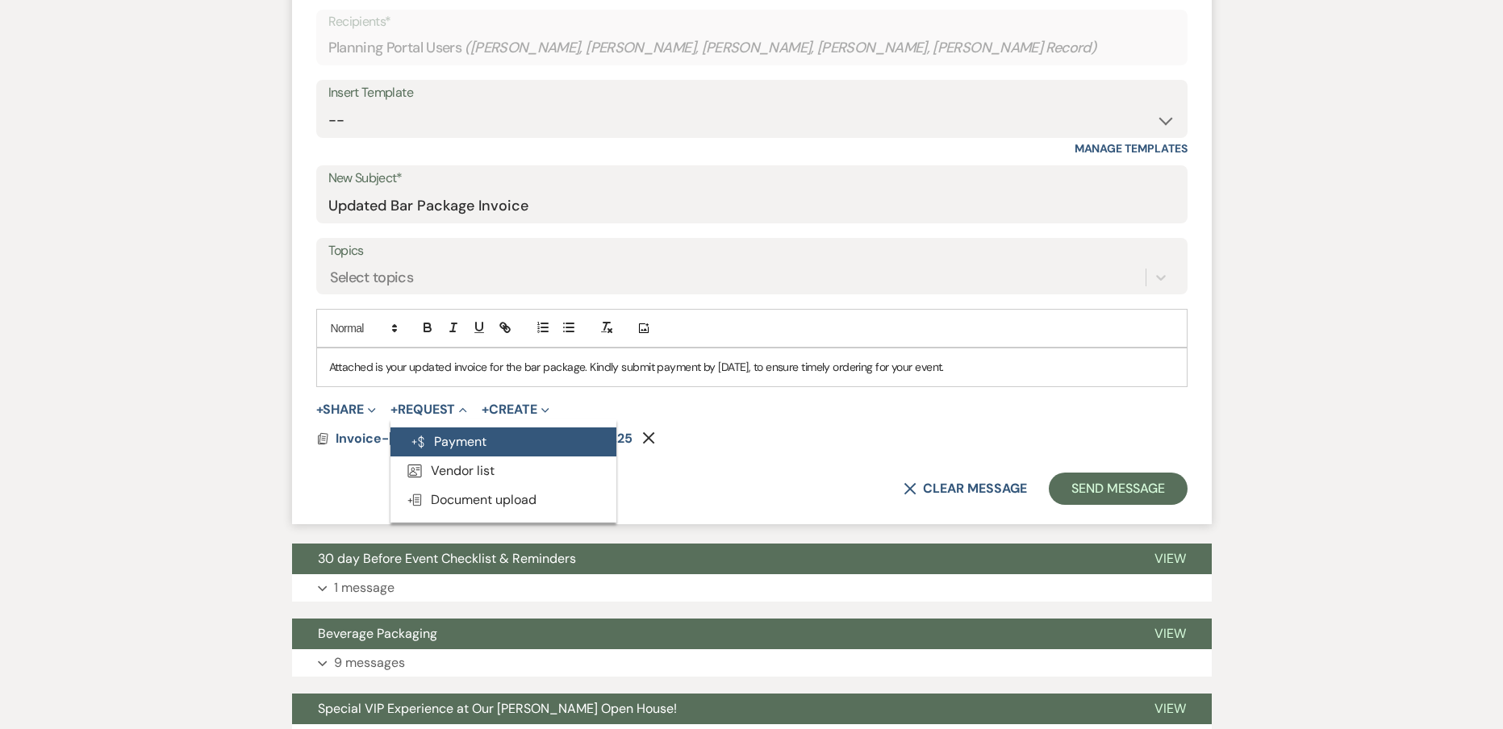
click at [450, 431] on button "Generate Payment Payment" at bounding box center [503, 441] width 226 height 29
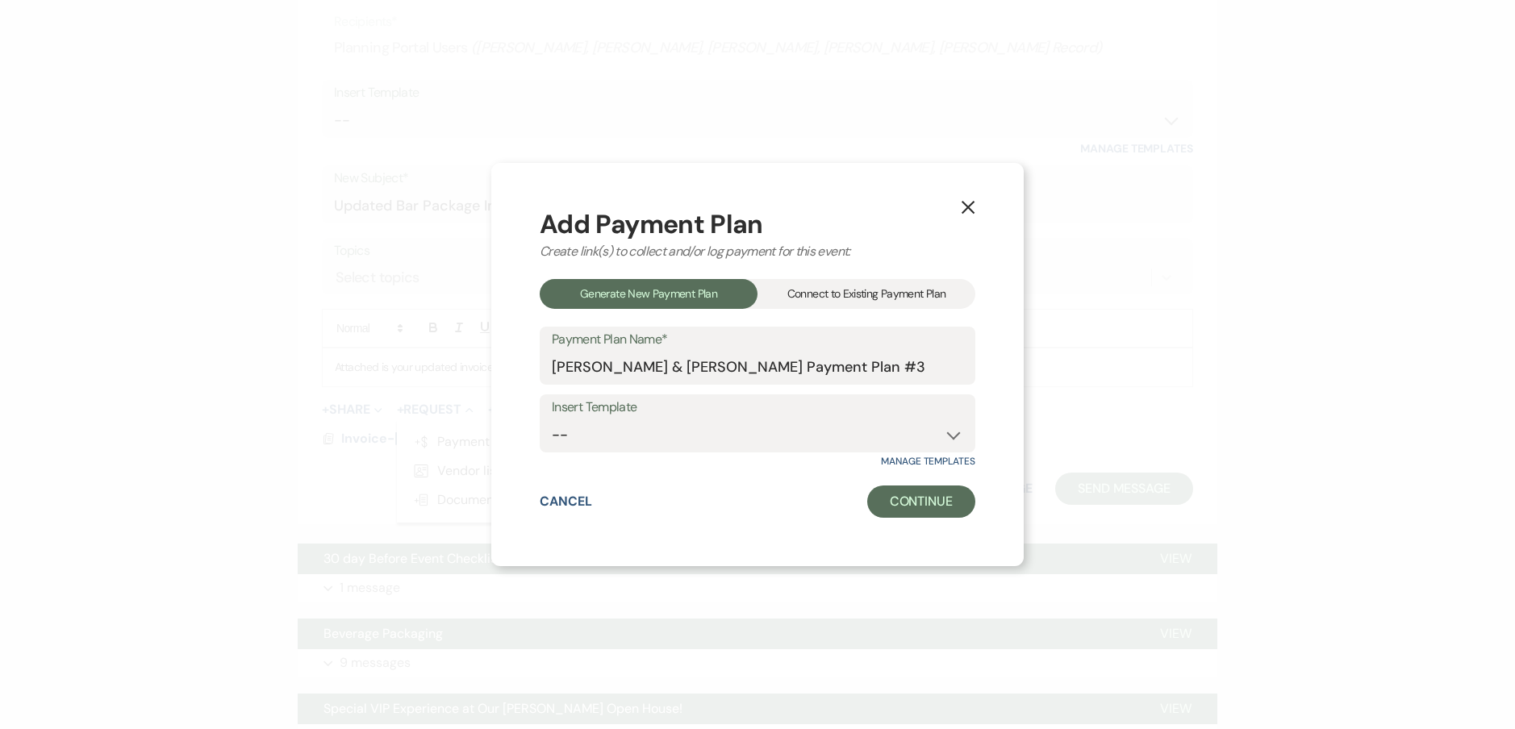
click at [858, 292] on div "Connect to Existing Payment Plan" at bounding box center [866, 294] width 218 height 30
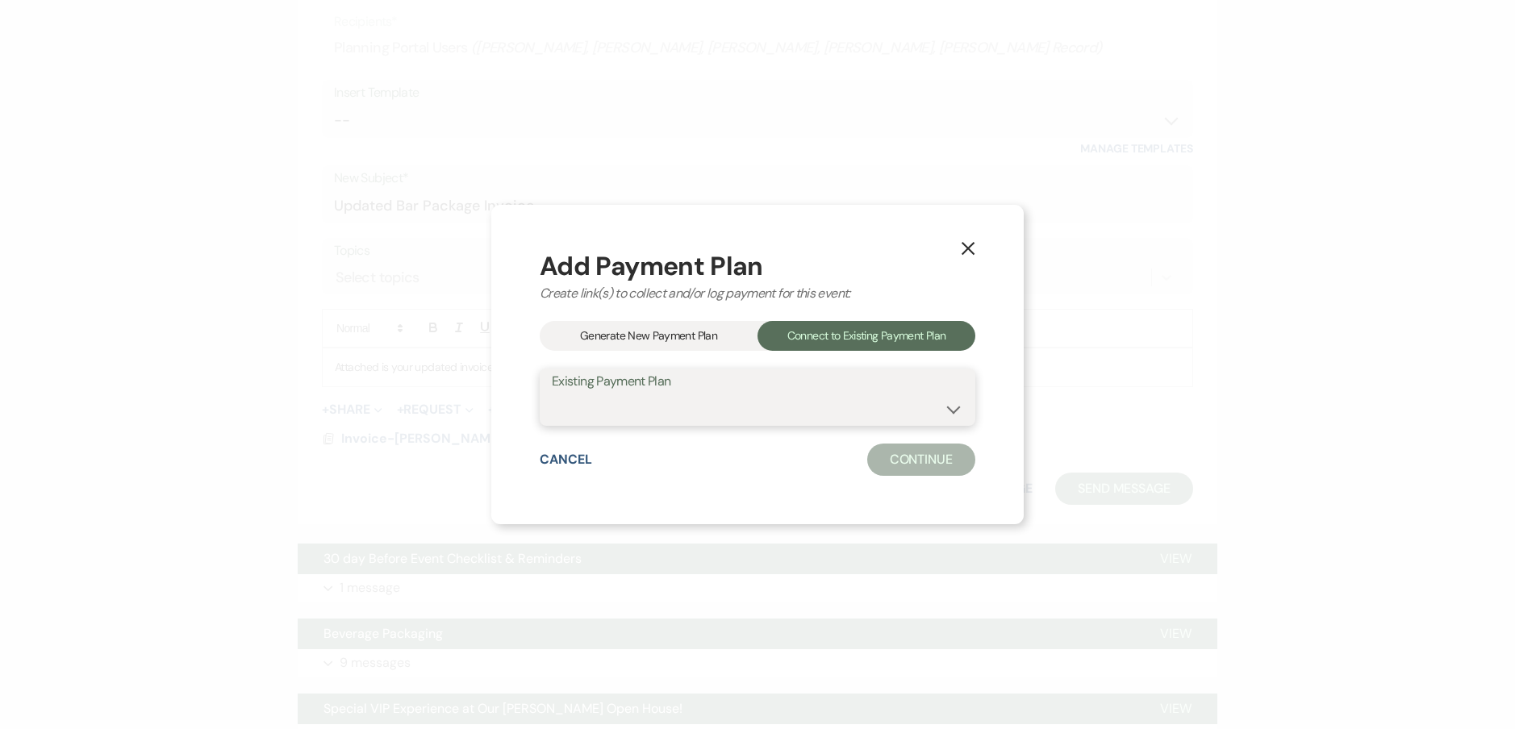
click at [735, 396] on select "Polk Bar Package Ashley Williams & Christopher Polk's Payment Plan #1" at bounding box center [757, 408] width 411 height 31
select select "24735"
click at [552, 393] on select "Polk Bar Package Ashley Williams & Christopher Polk's Payment Plan #1" at bounding box center [757, 408] width 411 height 31
click at [944, 461] on button "Continue" at bounding box center [921, 460] width 108 height 32
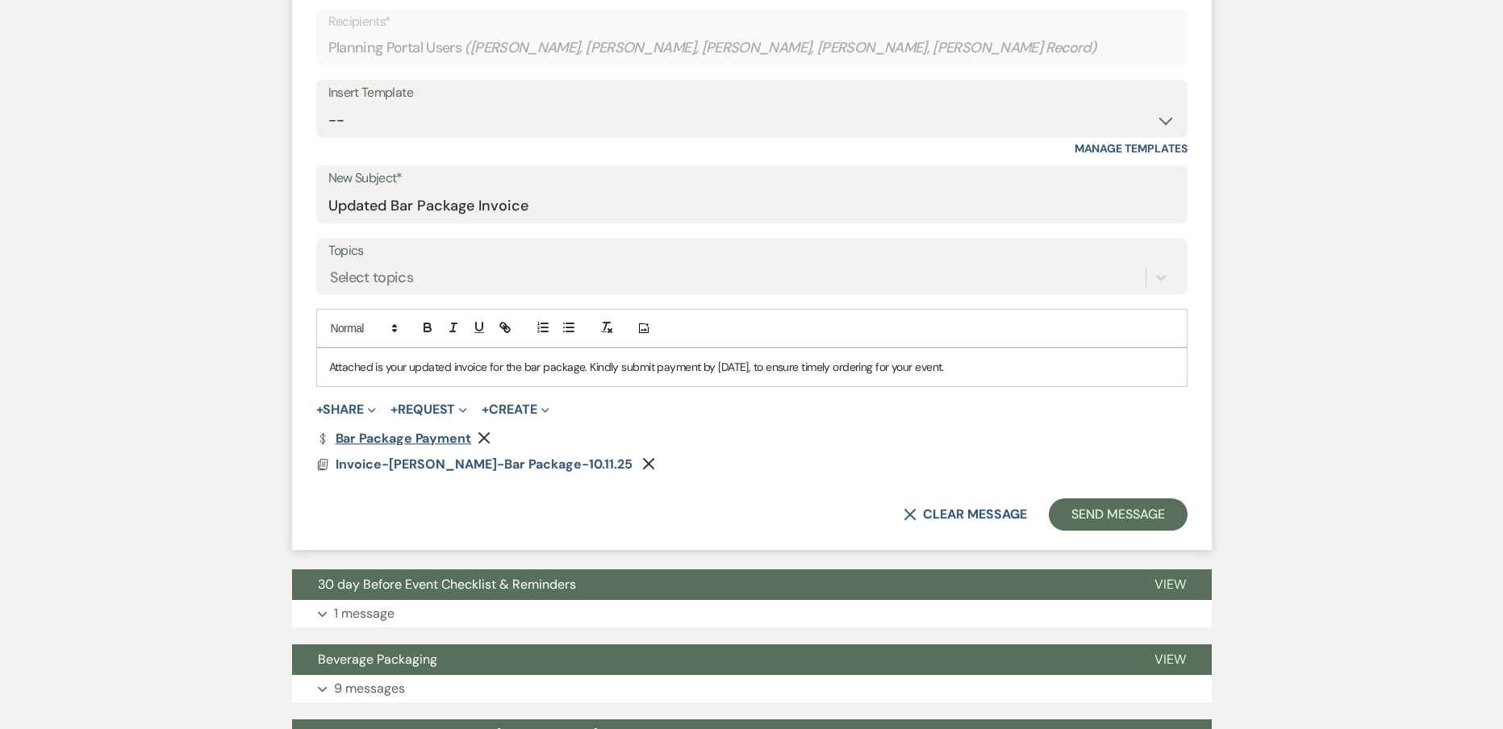
click at [416, 438] on link "Dollar Payment Bar Package Payment" at bounding box center [393, 438] width 155 height 13
click at [1110, 514] on button "Send Message" at bounding box center [1118, 514] width 138 height 32
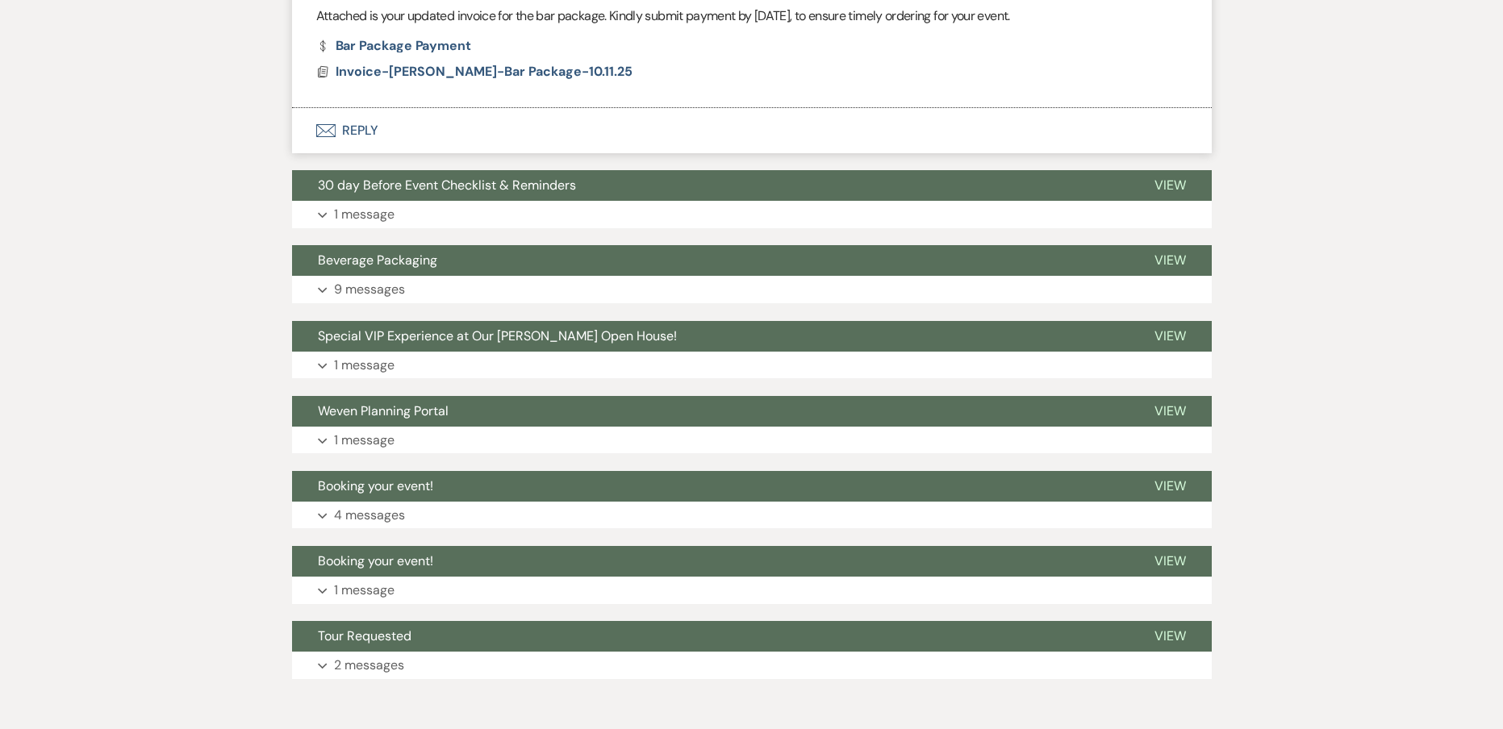
scroll to position [0, 0]
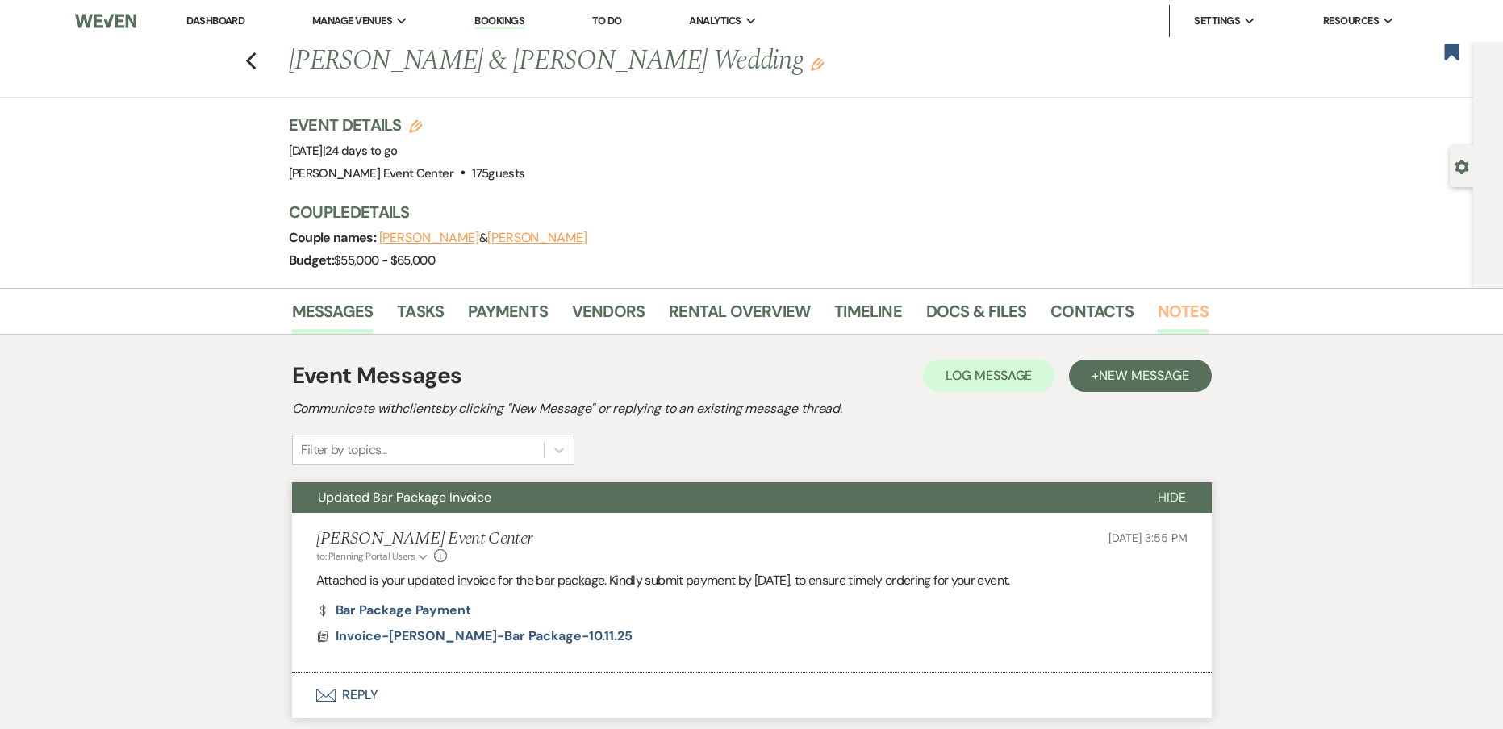
click at [1169, 325] on link "Notes" at bounding box center [1182, 315] width 51 height 35
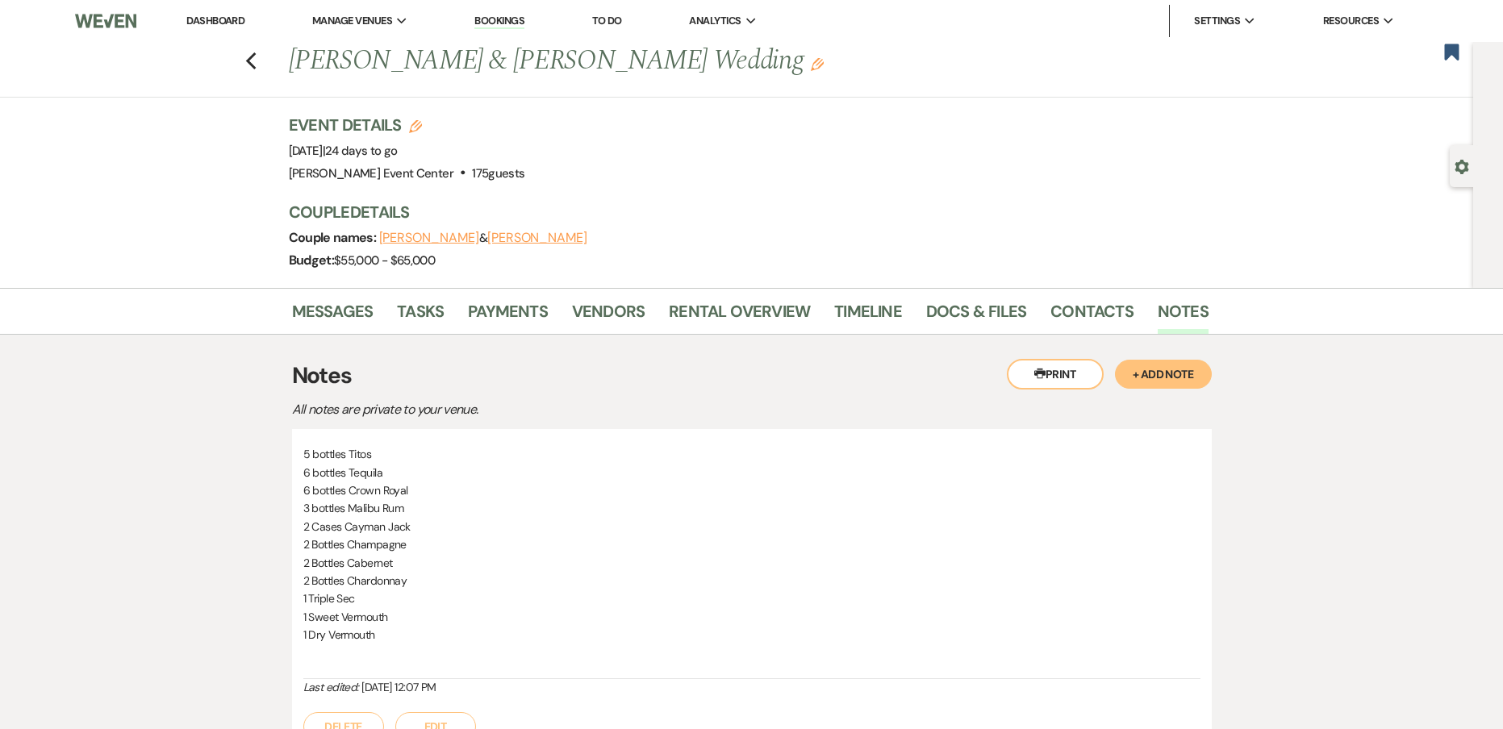
drag, startPoint x: 1158, startPoint y: 377, endPoint x: 1139, endPoint y: 386, distance: 21.3
click at [1156, 378] on button "+ Add Note" at bounding box center [1163, 374] width 97 height 29
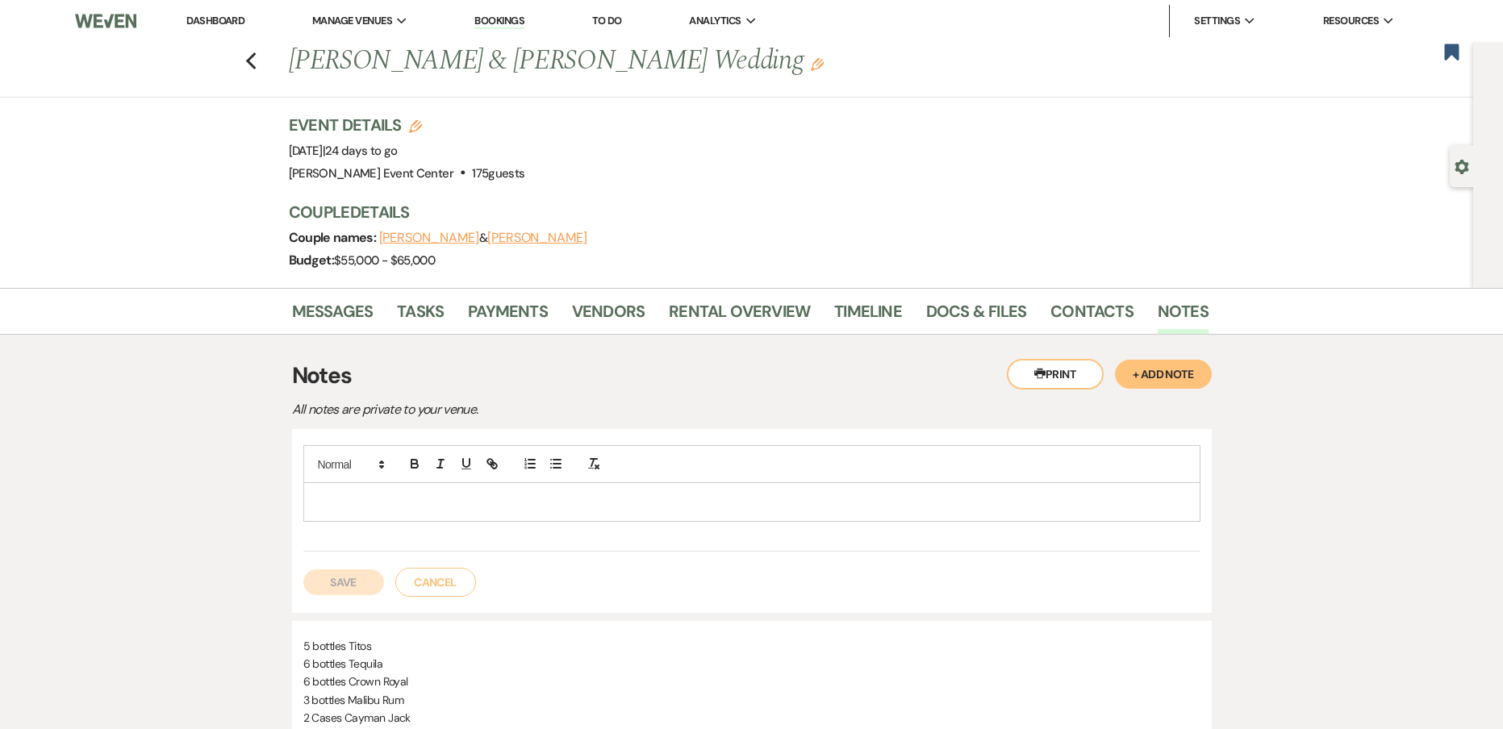
click at [583, 518] on div at bounding box center [751, 501] width 895 height 37
click at [361, 594] on button "Save" at bounding box center [343, 600] width 81 height 26
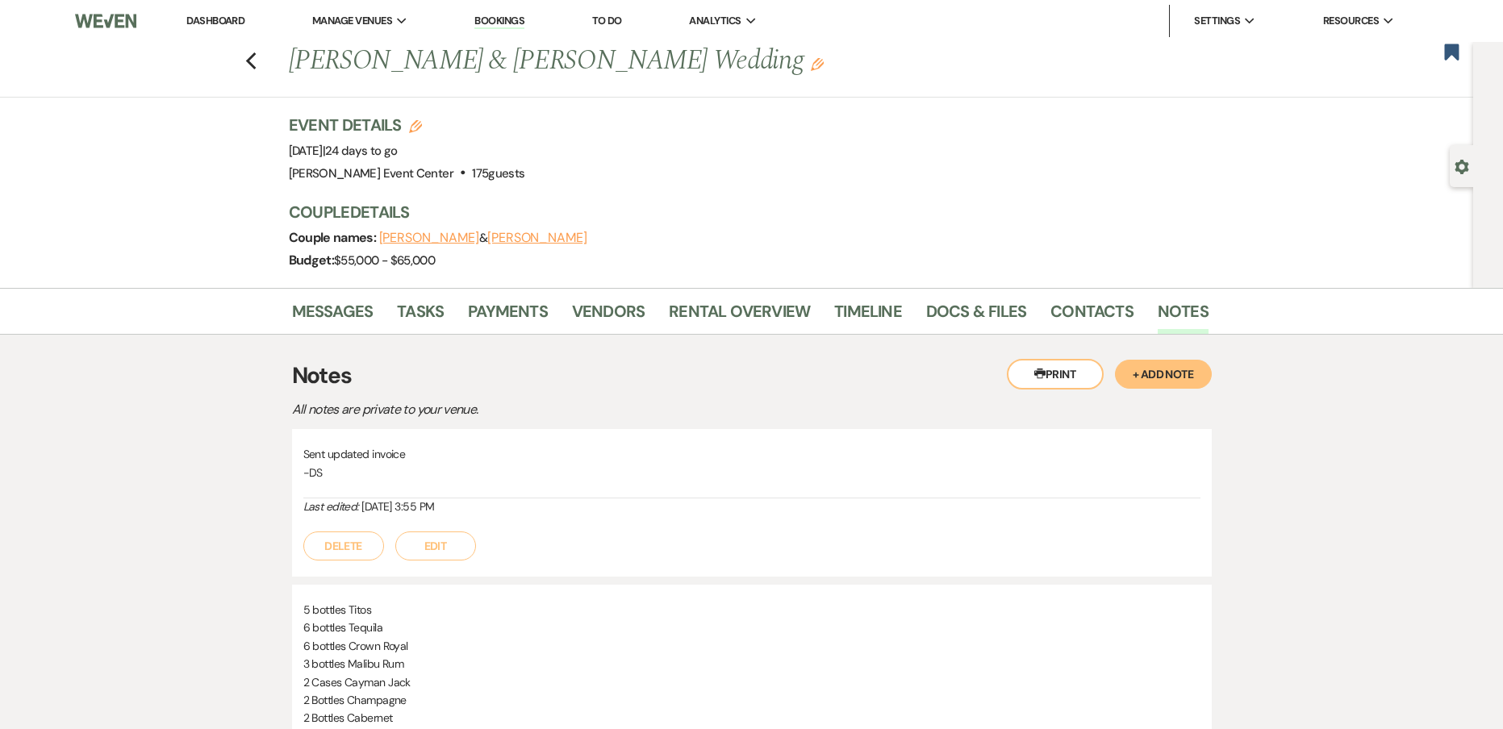
click at [266, 62] on div "Previous Ashley Williams & Christopher Polk's Wedding Edit Bookmark" at bounding box center [732, 70] width 1481 height 56
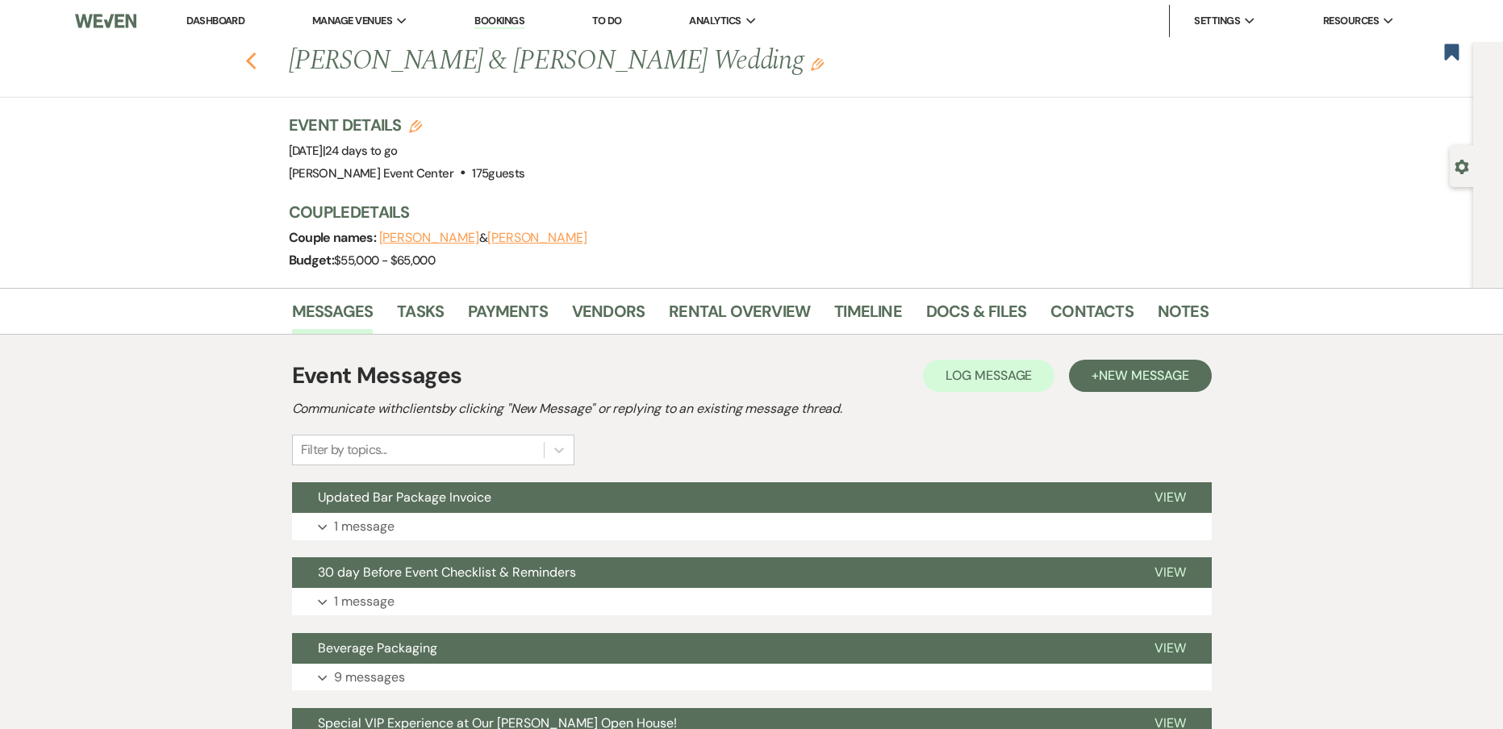
click at [256, 56] on use "button" at bounding box center [250, 61] width 10 height 18
click at [261, 60] on div "Previous [PERSON_NAME] & [PERSON_NAME] Wedding Edit Bookmark" at bounding box center [732, 70] width 1481 height 56
click at [256, 60] on icon "Previous" at bounding box center [251, 61] width 12 height 19
click at [212, 15] on link "Dashboard" at bounding box center [215, 21] width 58 height 14
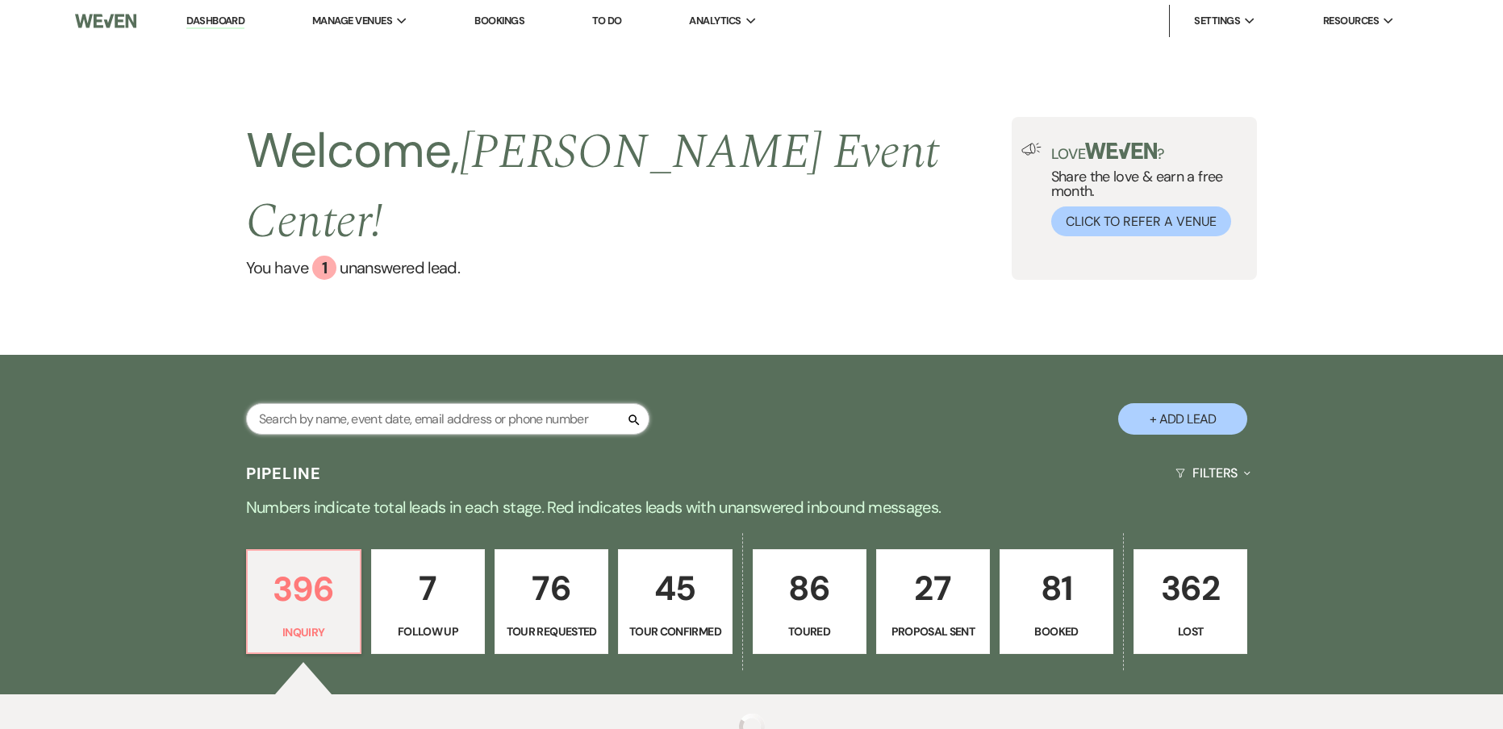
click at [365, 403] on input "text" at bounding box center [447, 418] width 403 height 31
type input "onye"
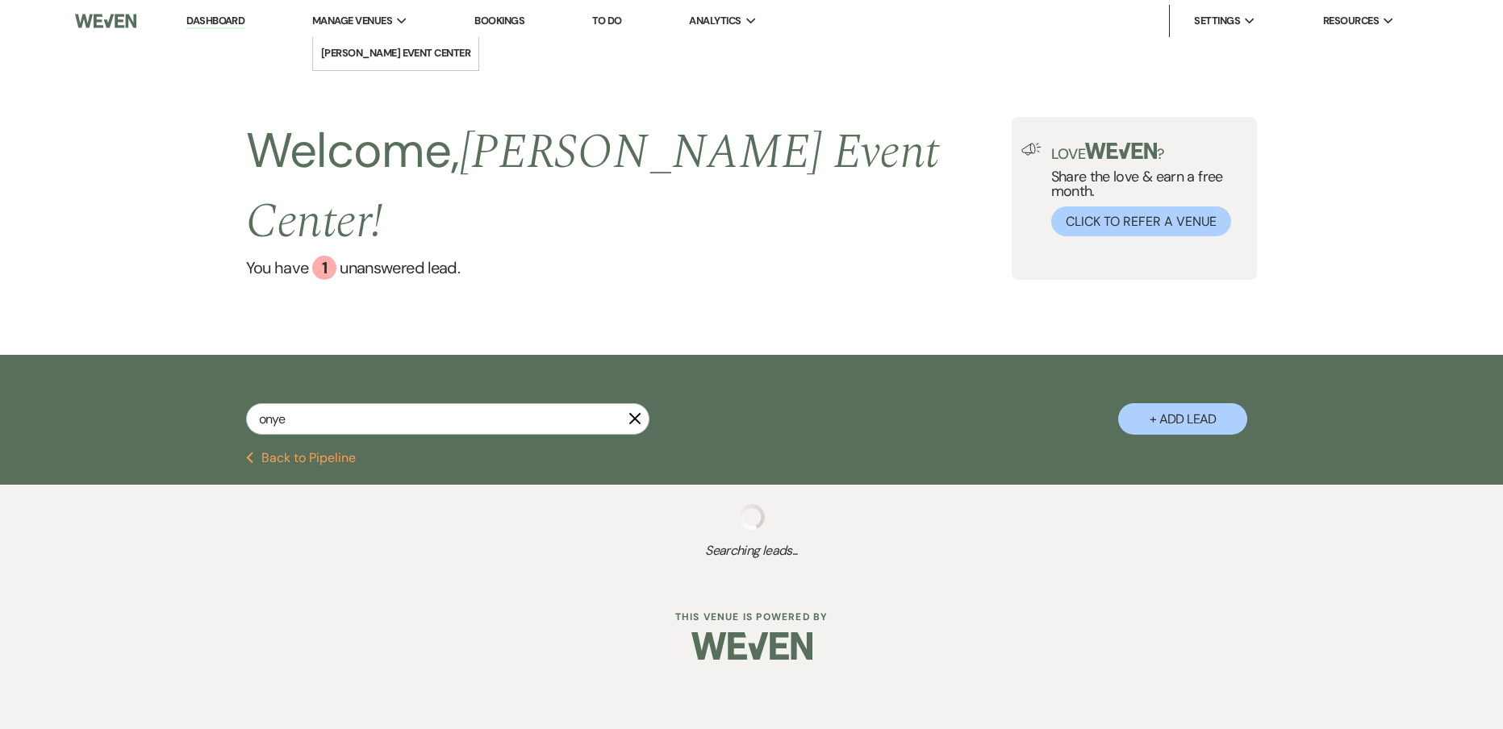
select select "5"
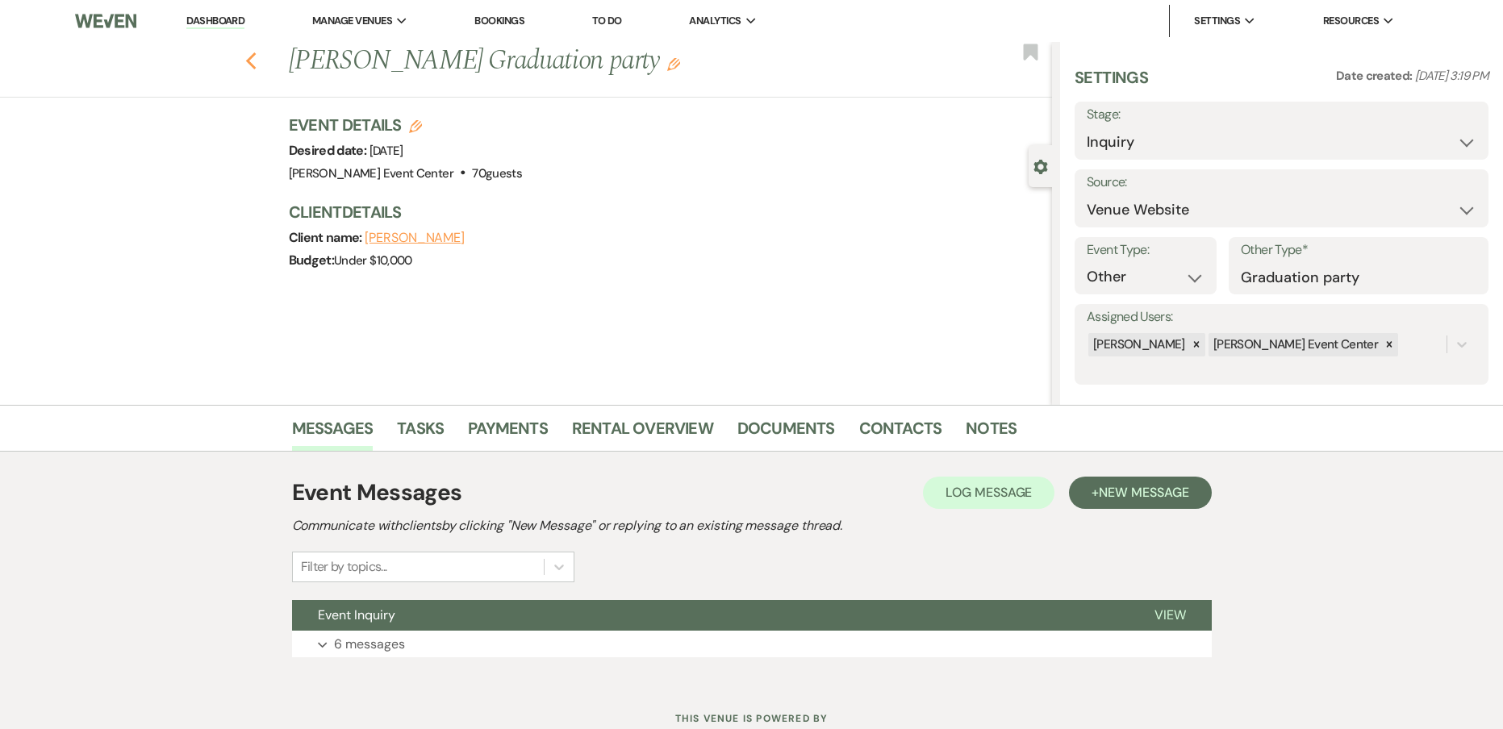
click at [256, 69] on use "button" at bounding box center [250, 61] width 10 height 18
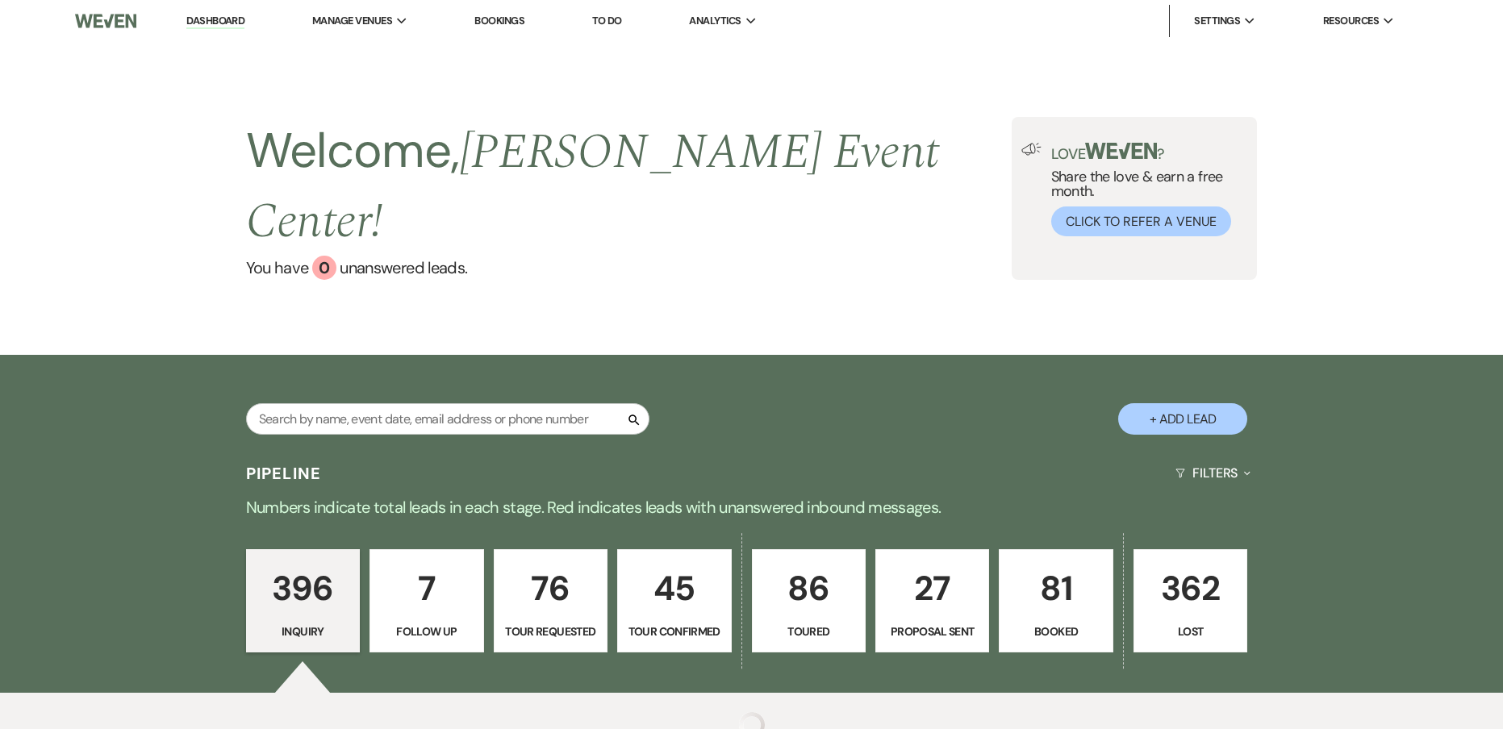
click at [205, 45] on div "Dashboard Manage Venues Expand [PERSON_NAME] Event Center Bookings To Do Analyt…" at bounding box center [751, 394] width 1503 height 788
click at [239, 25] on link "Dashboard" at bounding box center [215, 21] width 58 height 15
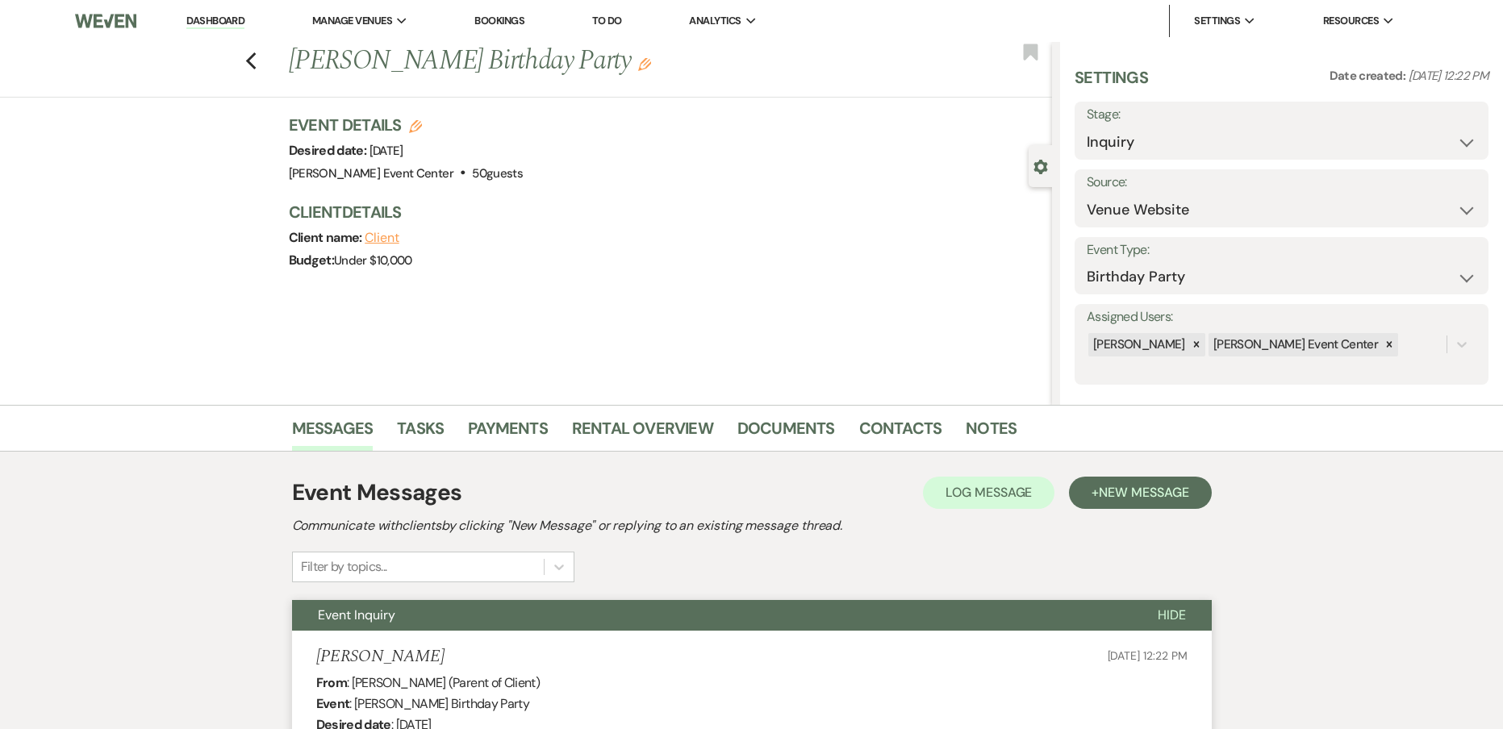
select select "5"
select select "4"
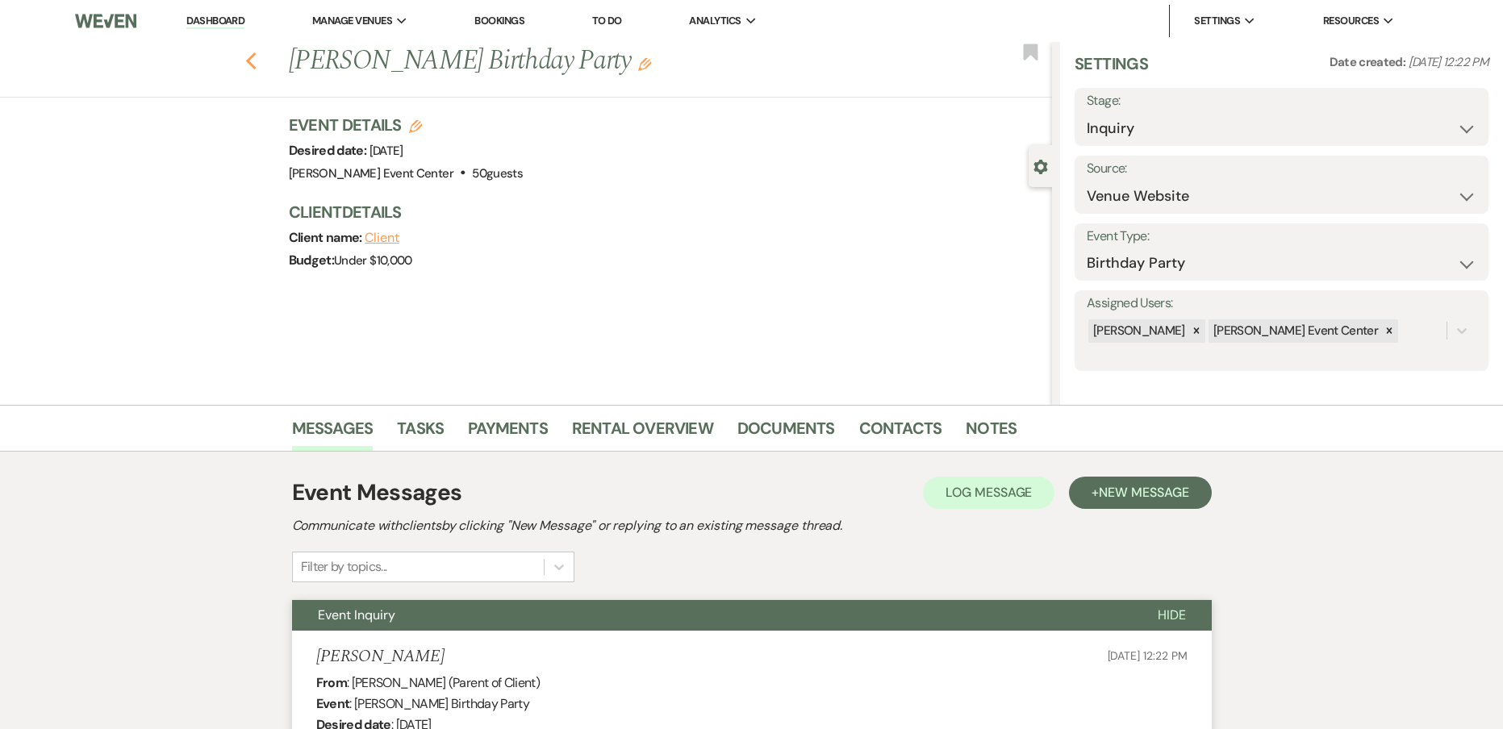
click at [256, 58] on use "button" at bounding box center [250, 61] width 10 height 18
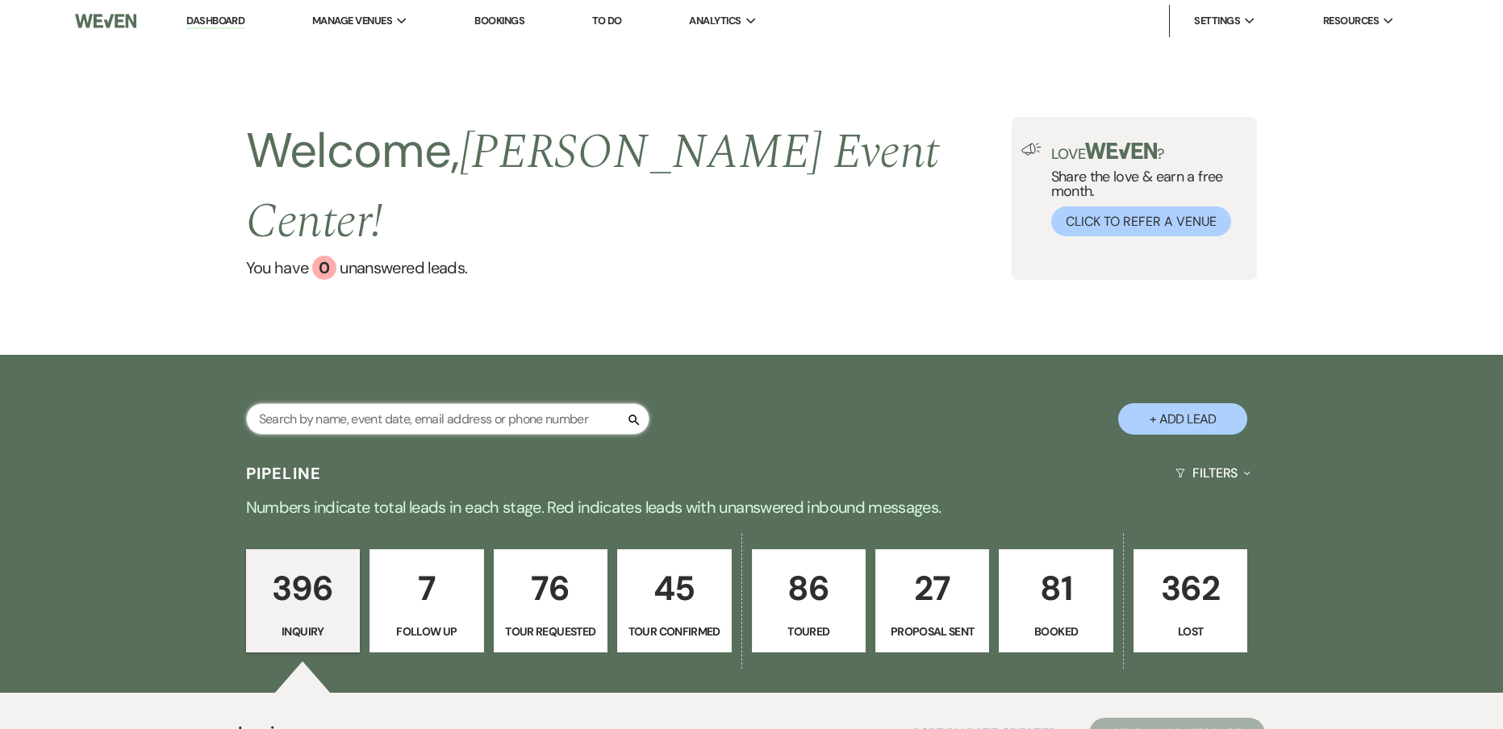
click at [353, 403] on input "text" at bounding box center [447, 418] width 403 height 31
paste input "[PERSON_NAME]"
type input "[PERSON_NAME]"
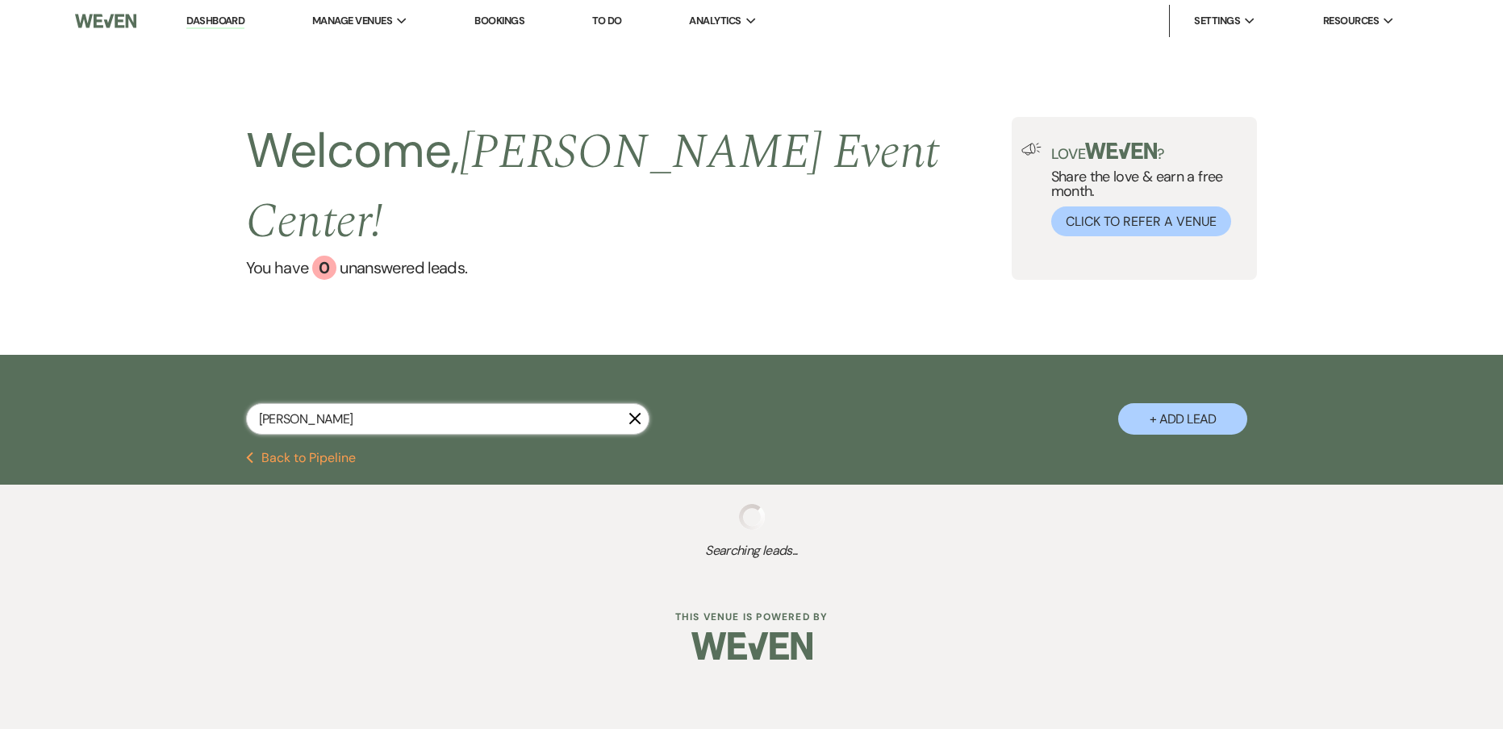
select select "2"
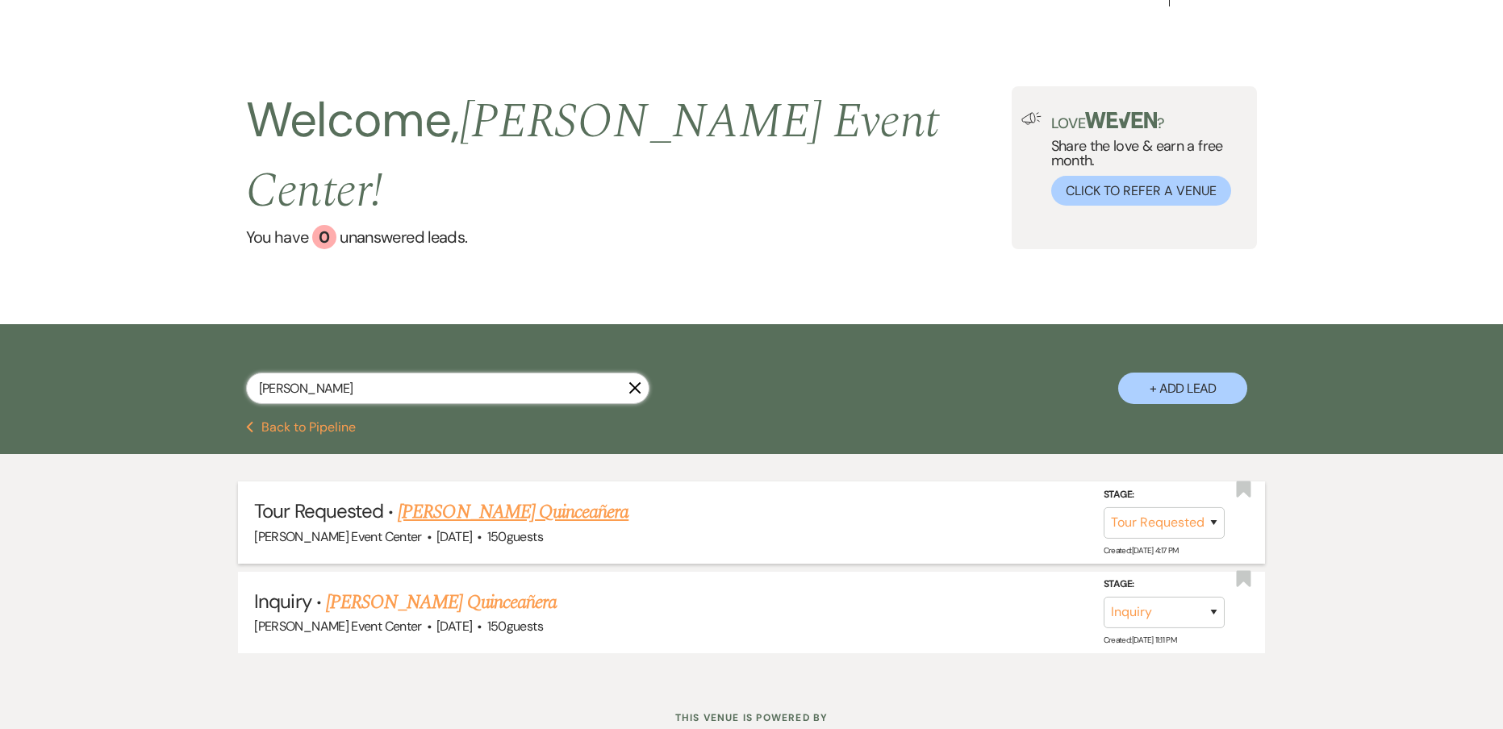
scroll to position [48, 0]
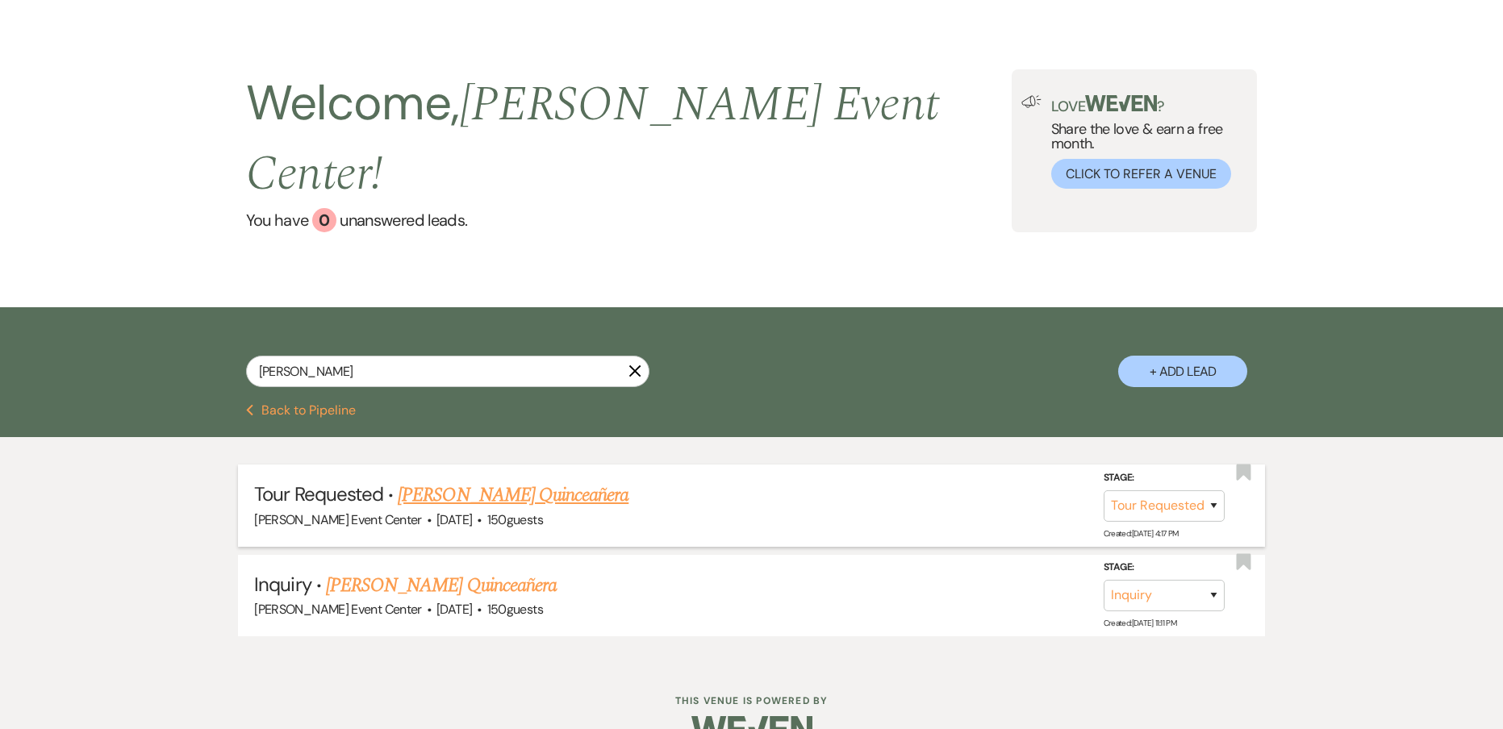
click at [456, 481] on link "[PERSON_NAME] Quinceañera" at bounding box center [513, 495] width 231 height 29
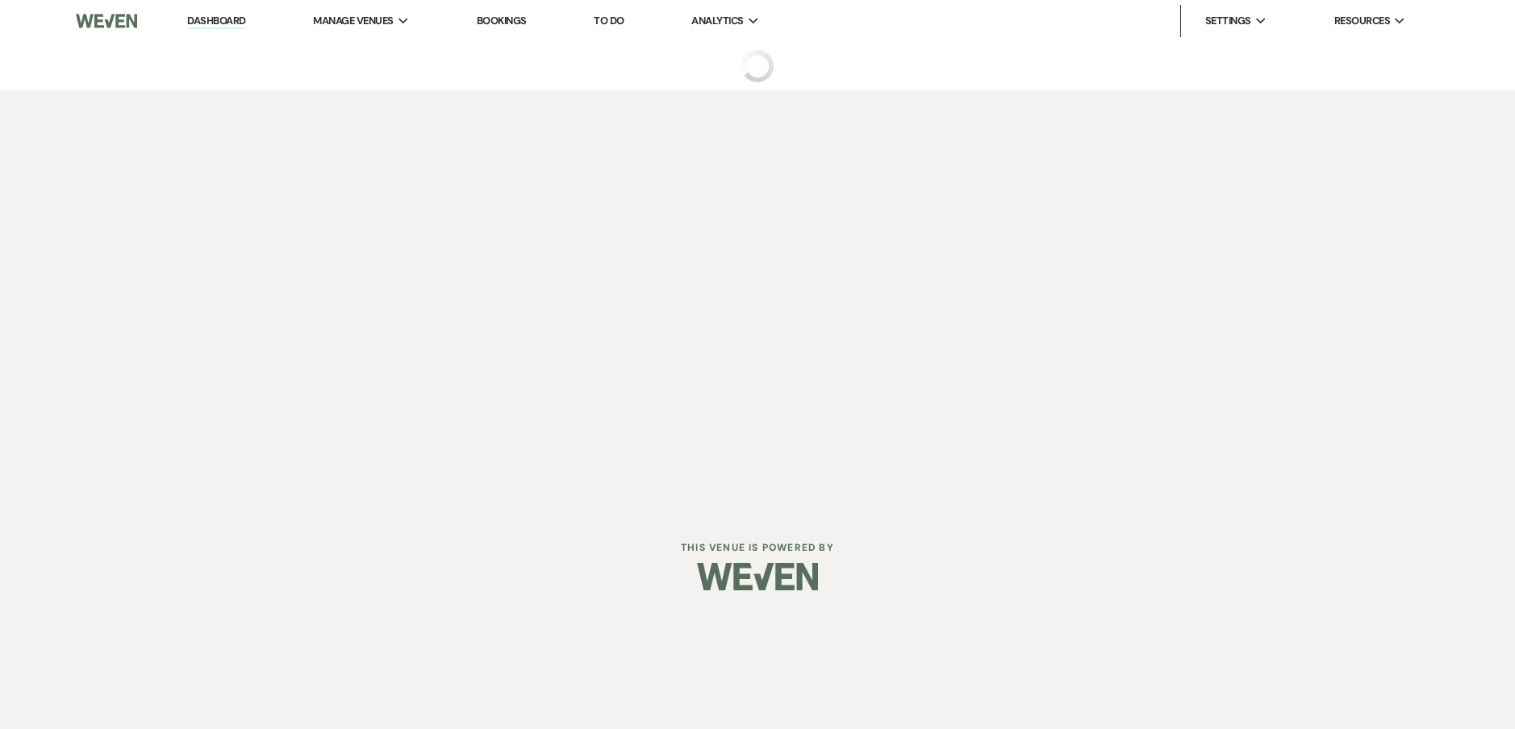
select select "2"
select select "5"
select select "15"
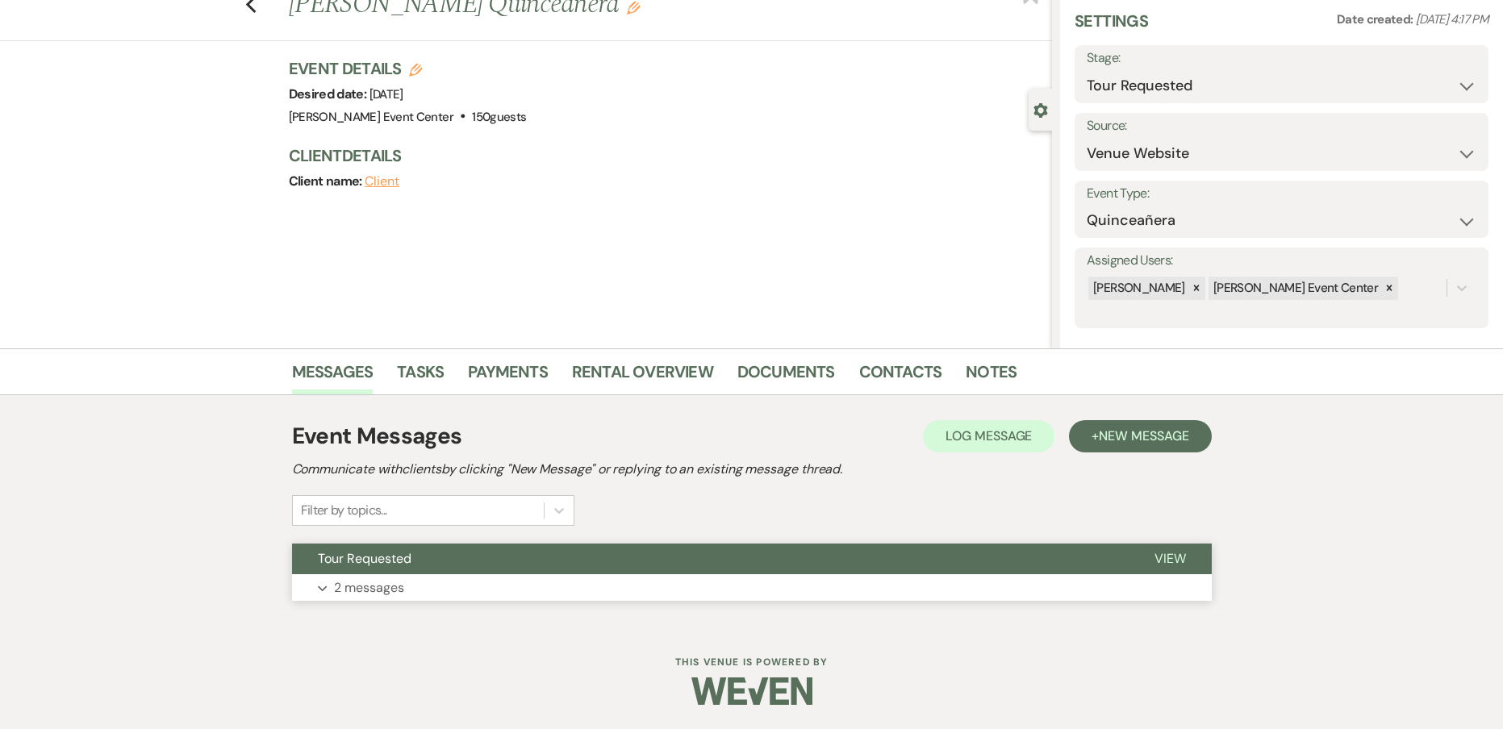
click at [375, 582] on p "2 messages" at bounding box center [369, 588] width 70 height 21
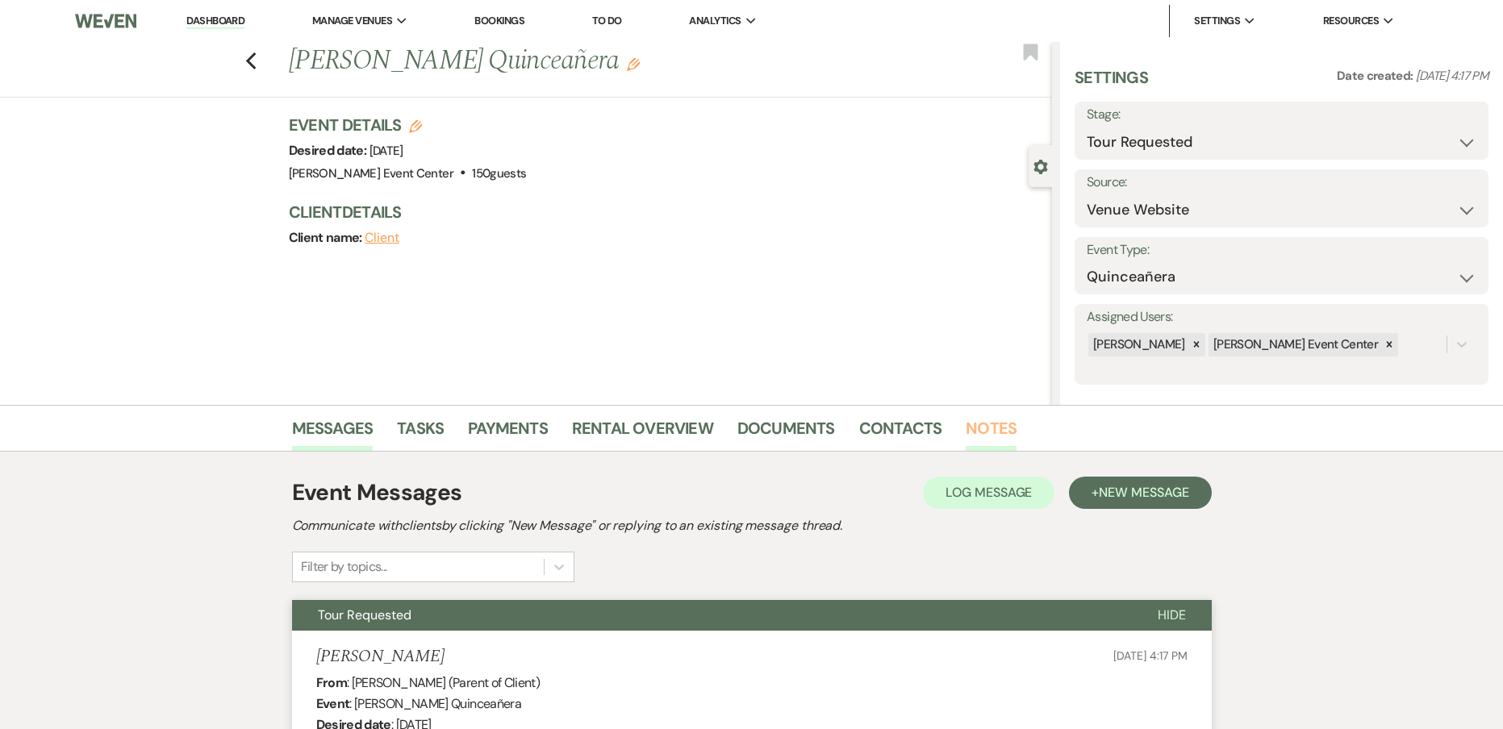
click at [999, 429] on link "Notes" at bounding box center [990, 432] width 51 height 35
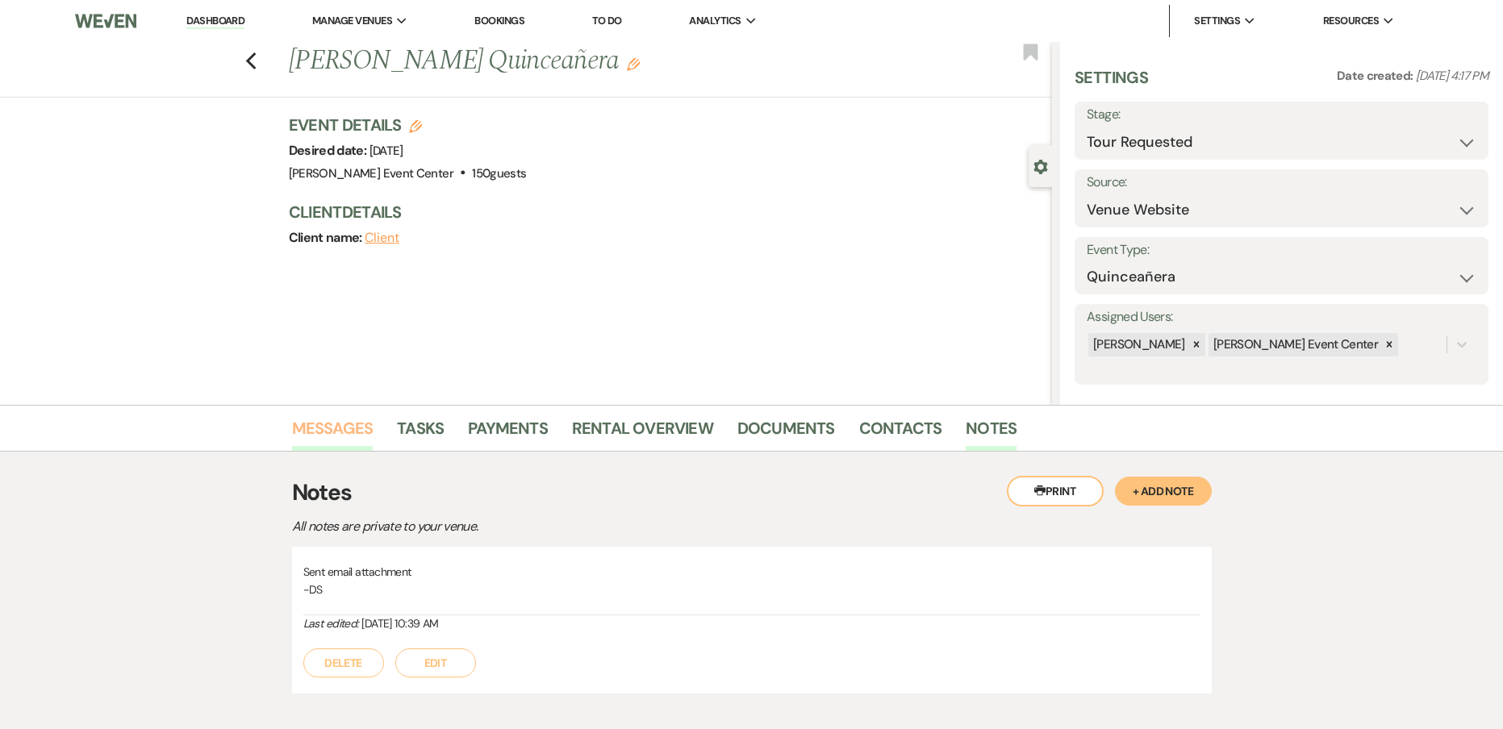
click at [342, 440] on link "Messages" at bounding box center [332, 432] width 81 height 35
